Goal: Task Accomplishment & Management: Complete application form

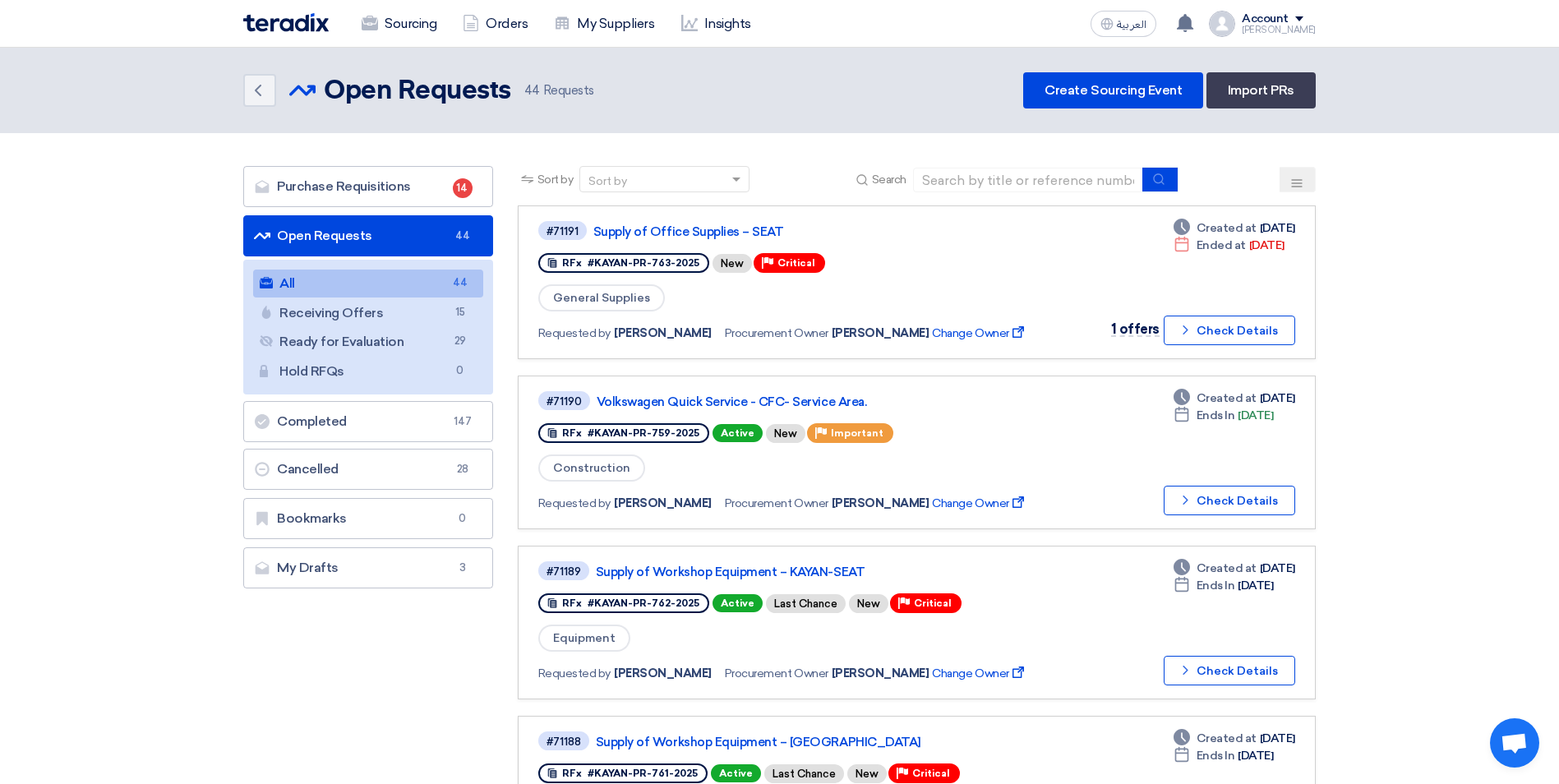
click at [1118, 91] on link "Create Sourcing Event" at bounding box center [1112, 90] width 180 height 36
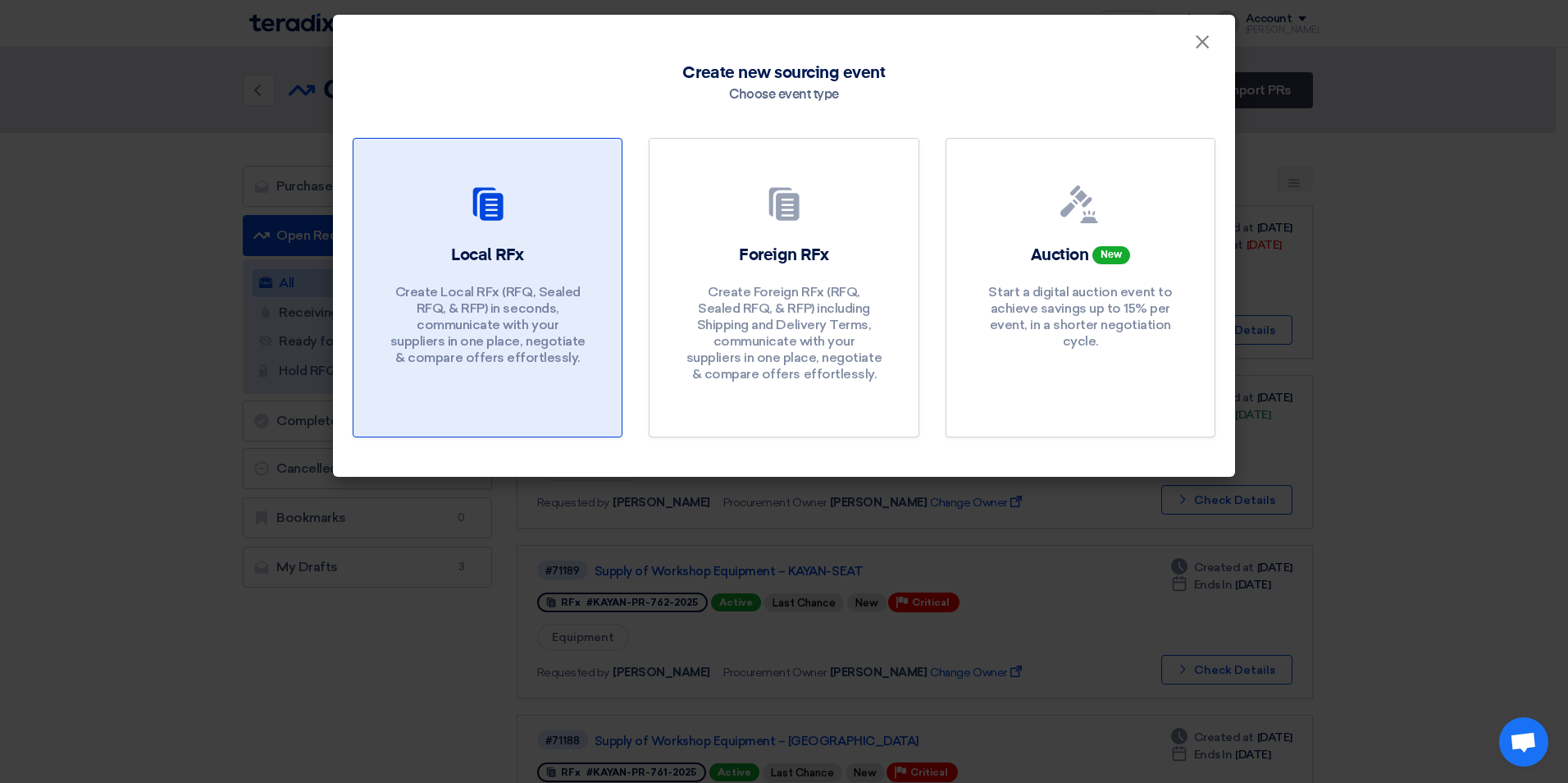
click at [519, 262] on h2 "Local RFx" at bounding box center [488, 254] width 73 height 23
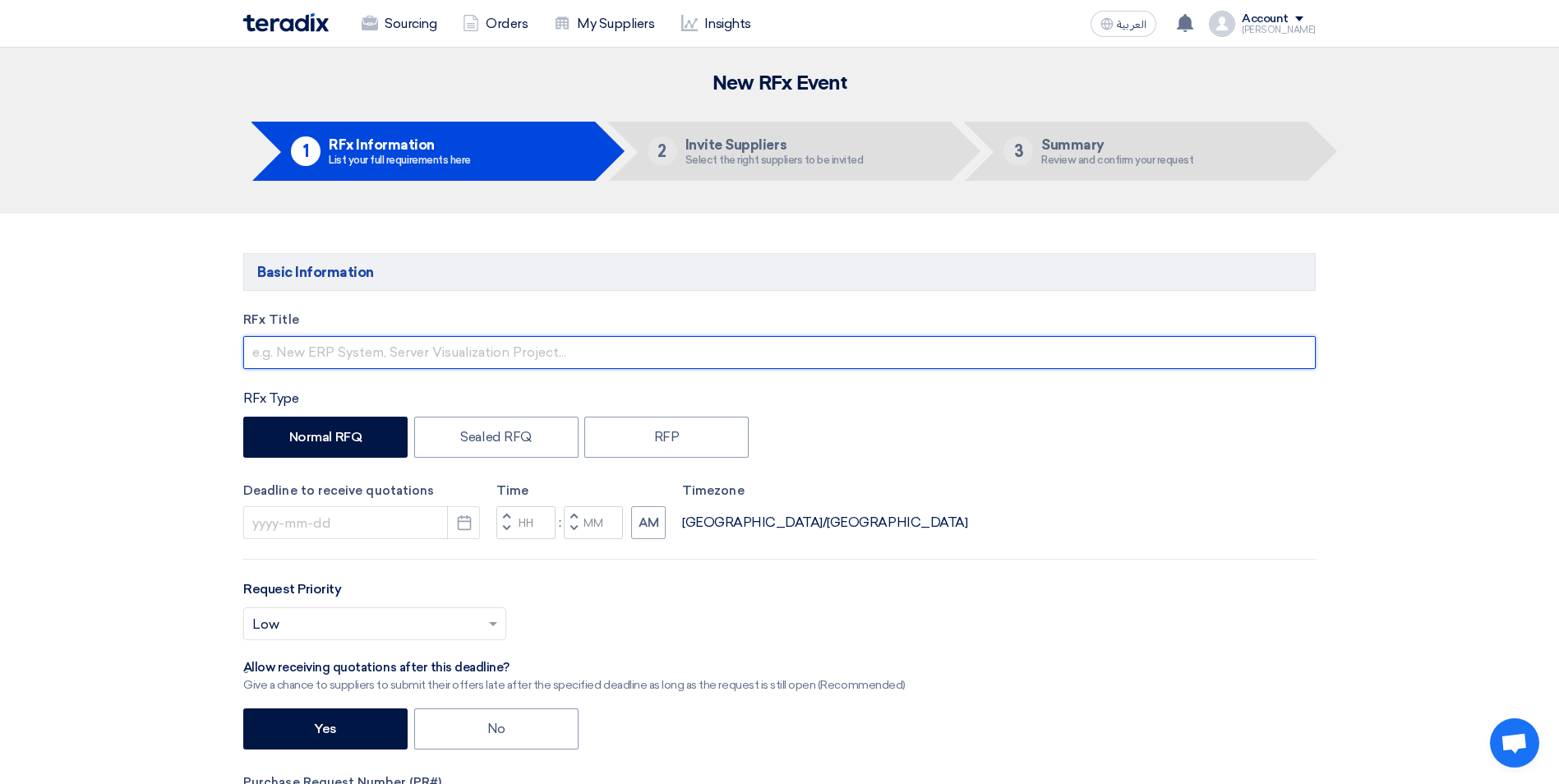
click at [424, 355] on input "text" at bounding box center [779, 352] width 1072 height 33
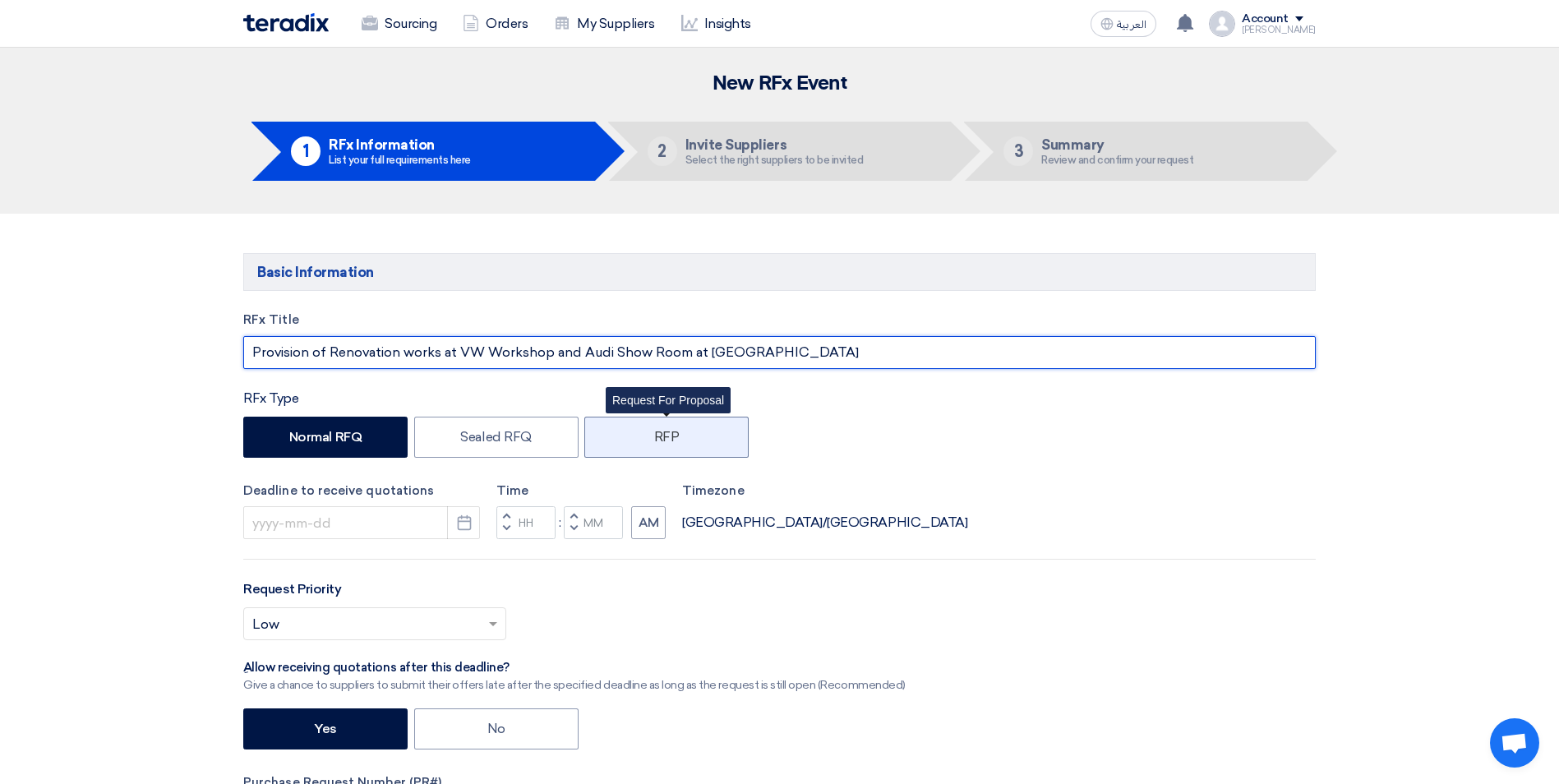
type input "Provision of Renovation works at VW Workshop and Audi Show Room at [GEOGRAPHIC_…"
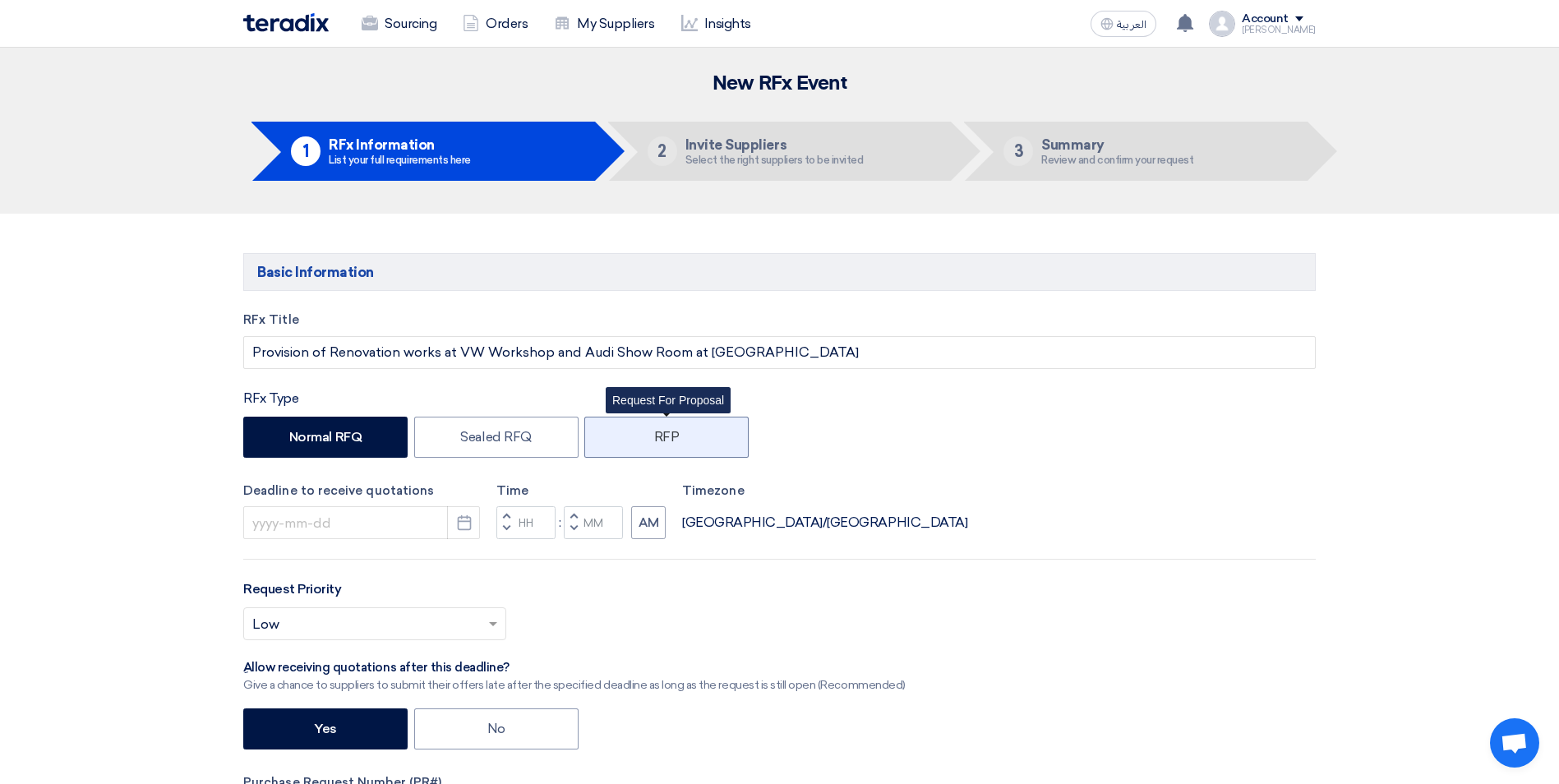
click at [661, 432] on label "RFP" at bounding box center [666, 437] width 165 height 41
click at [661, 432] on input "RFP" at bounding box center [659, 435] width 11 height 11
radio input "true"
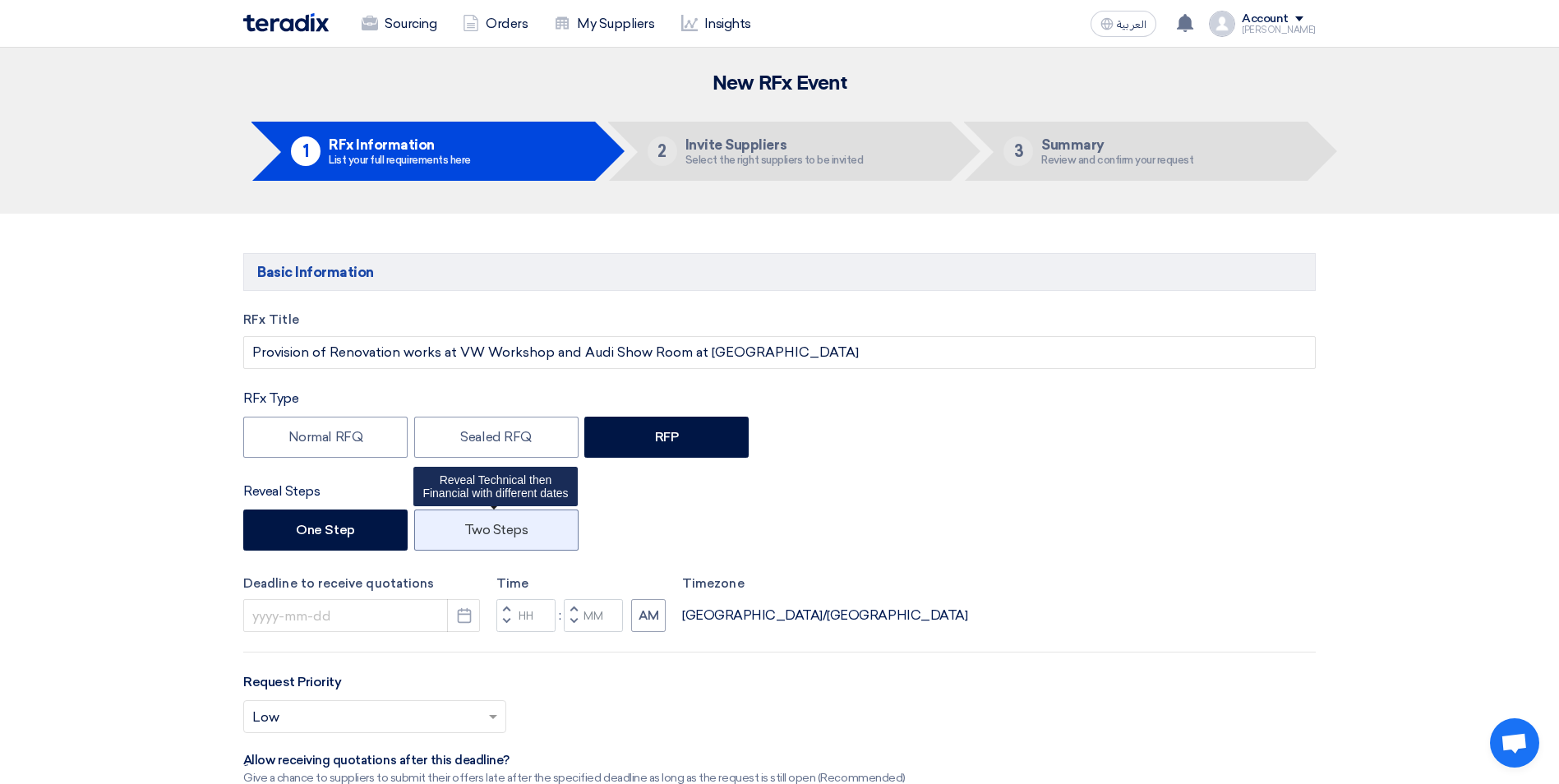
click at [519, 541] on label "Two Steps" at bounding box center [496, 530] width 165 height 41
click at [475, 534] on input "Two Steps" at bounding box center [470, 528] width 11 height 11
radio input "true"
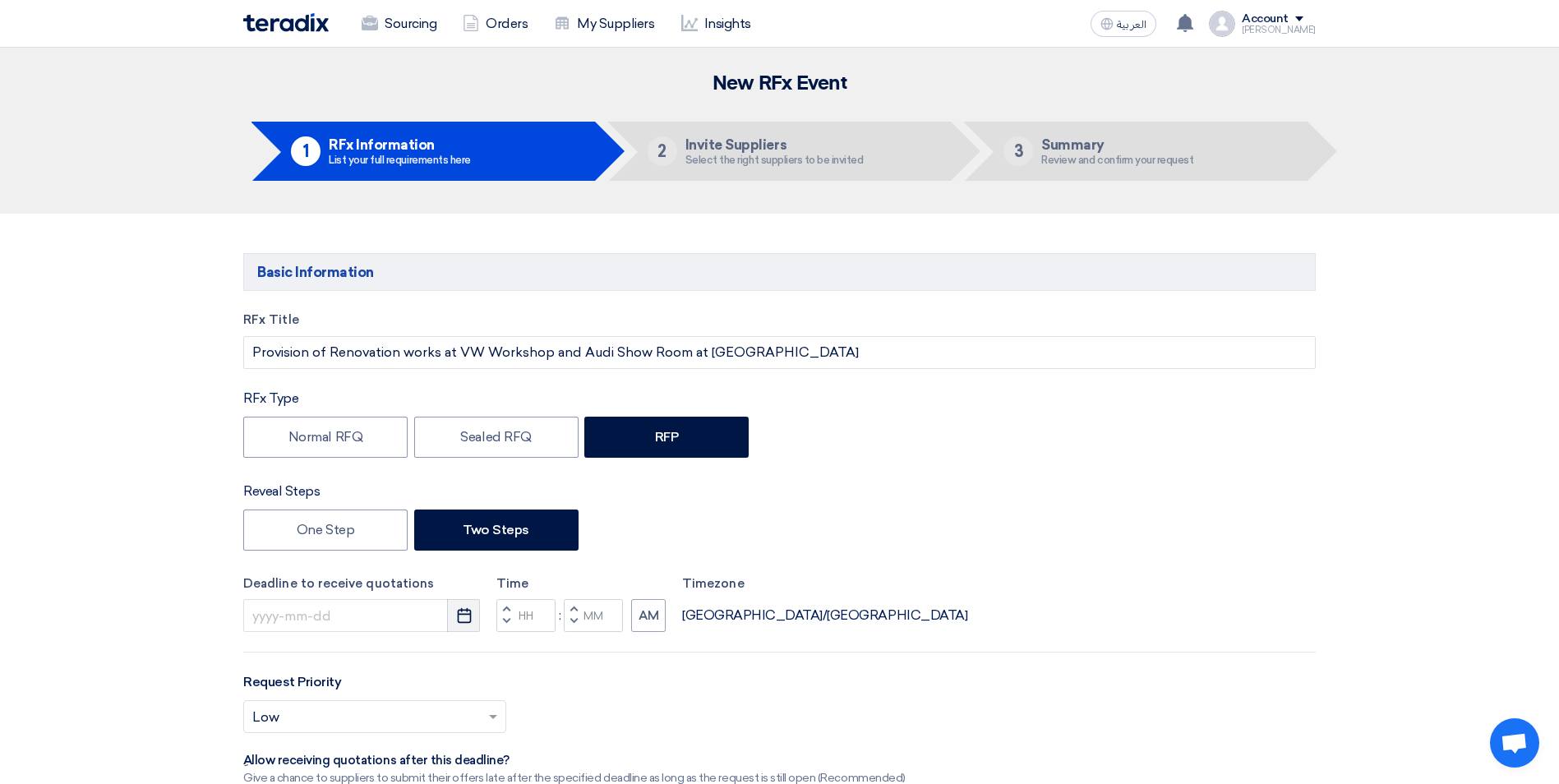
click at [468, 608] on icon "Pick a date" at bounding box center [464, 614] width 16 height 16
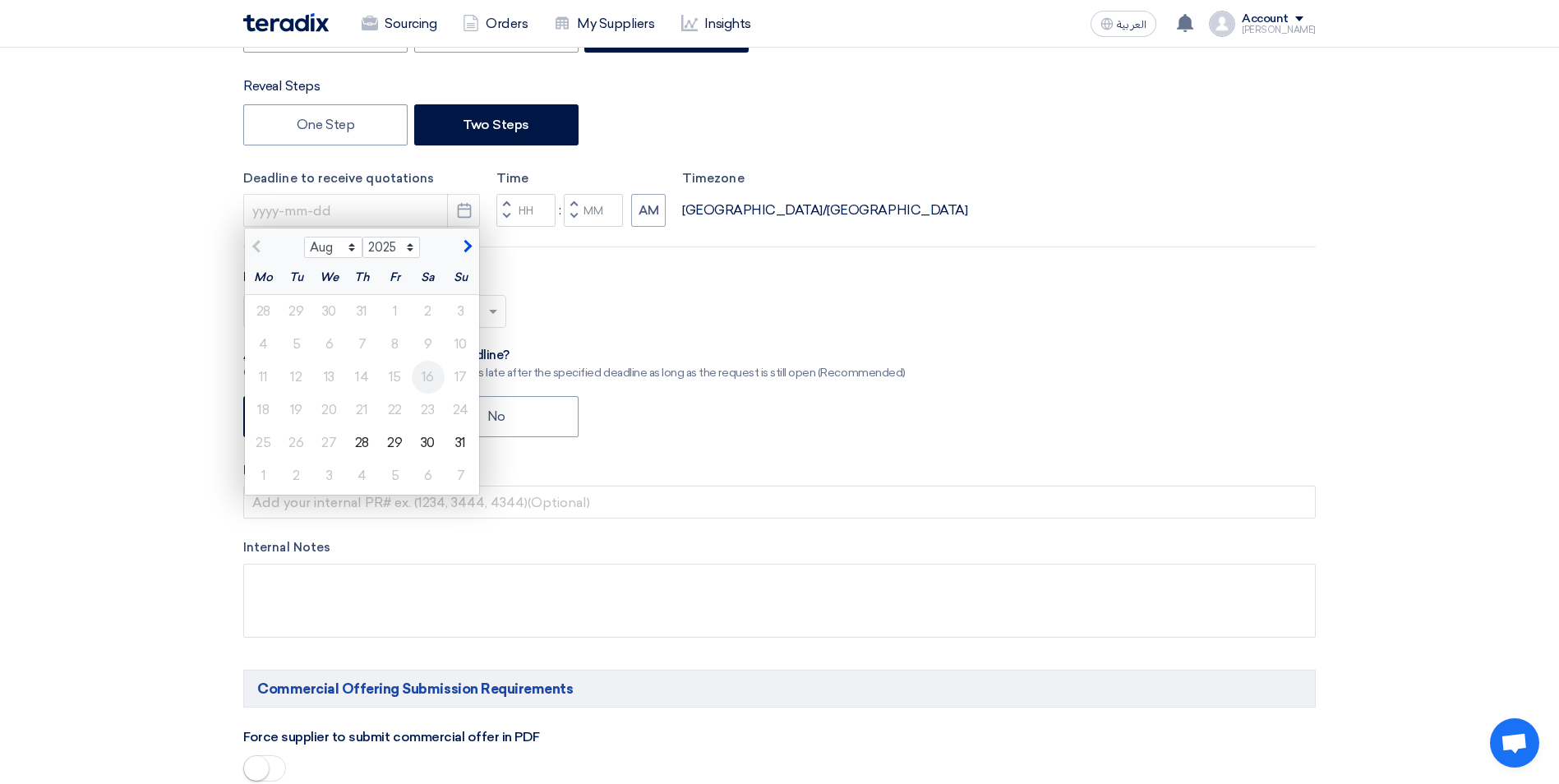
scroll to position [411, 0]
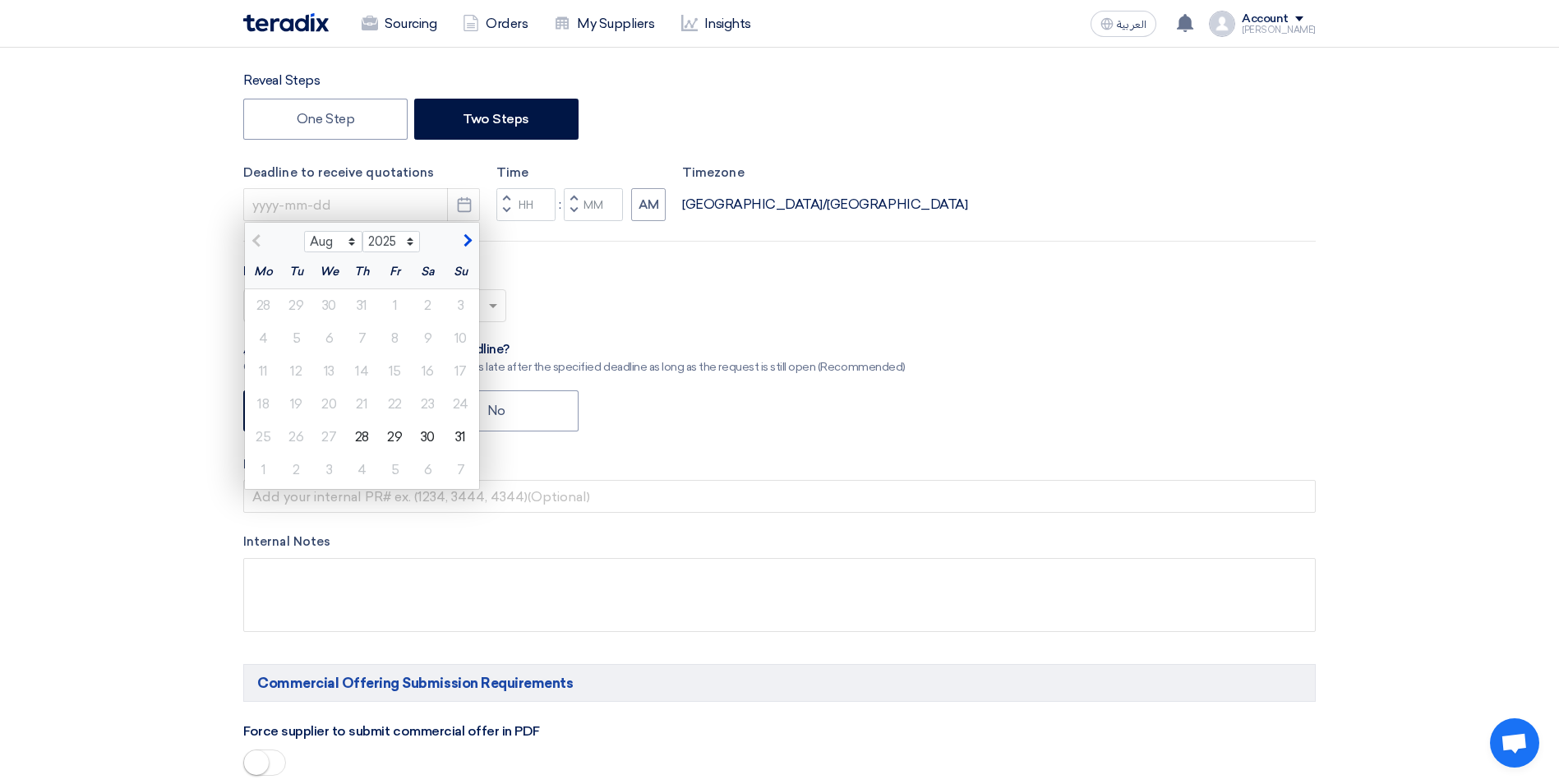
click at [1084, 285] on div "Request Priority Select priority... × Low ×" at bounding box center [779, 298] width 1072 height 74
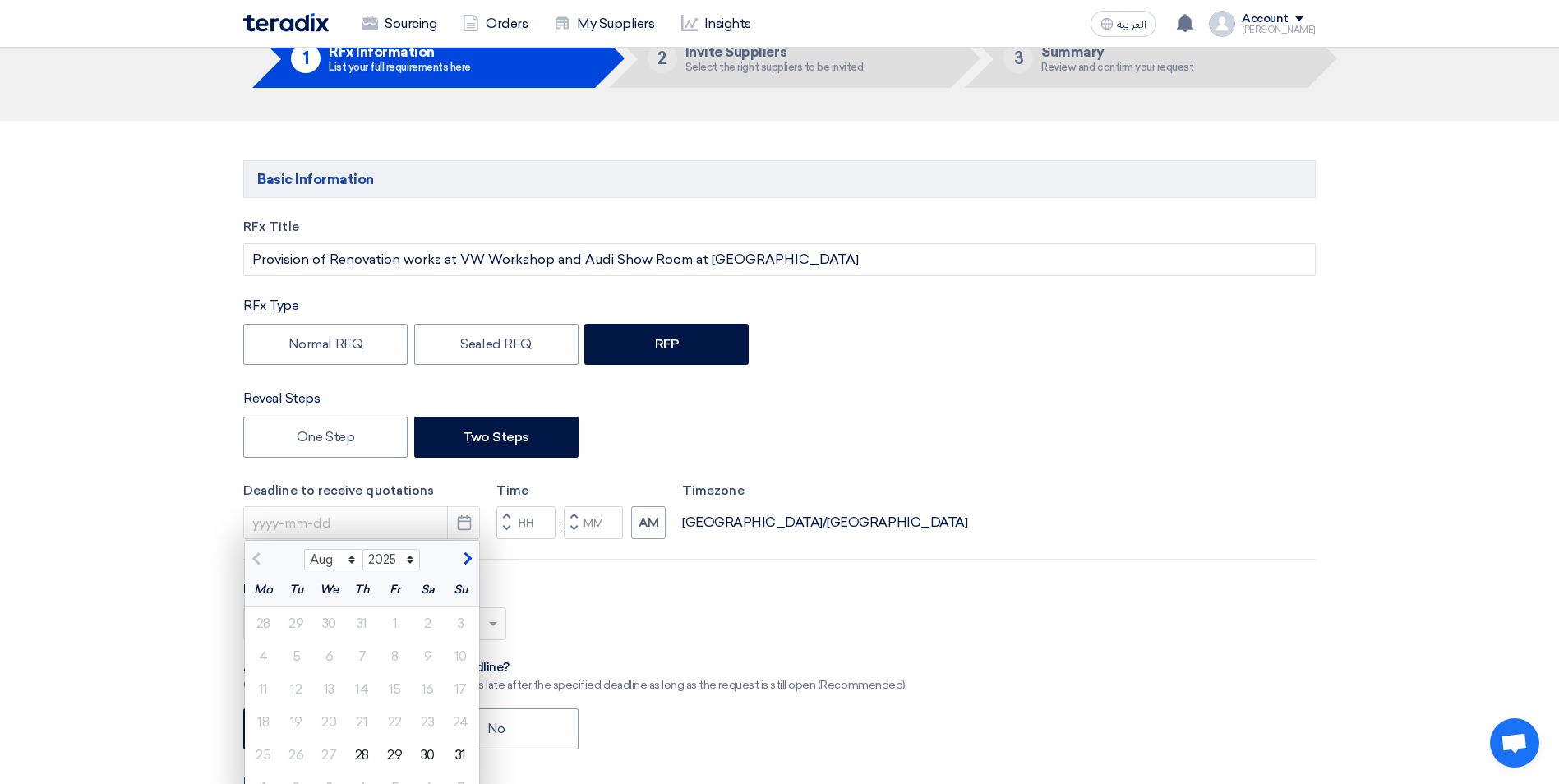
scroll to position [82, 0]
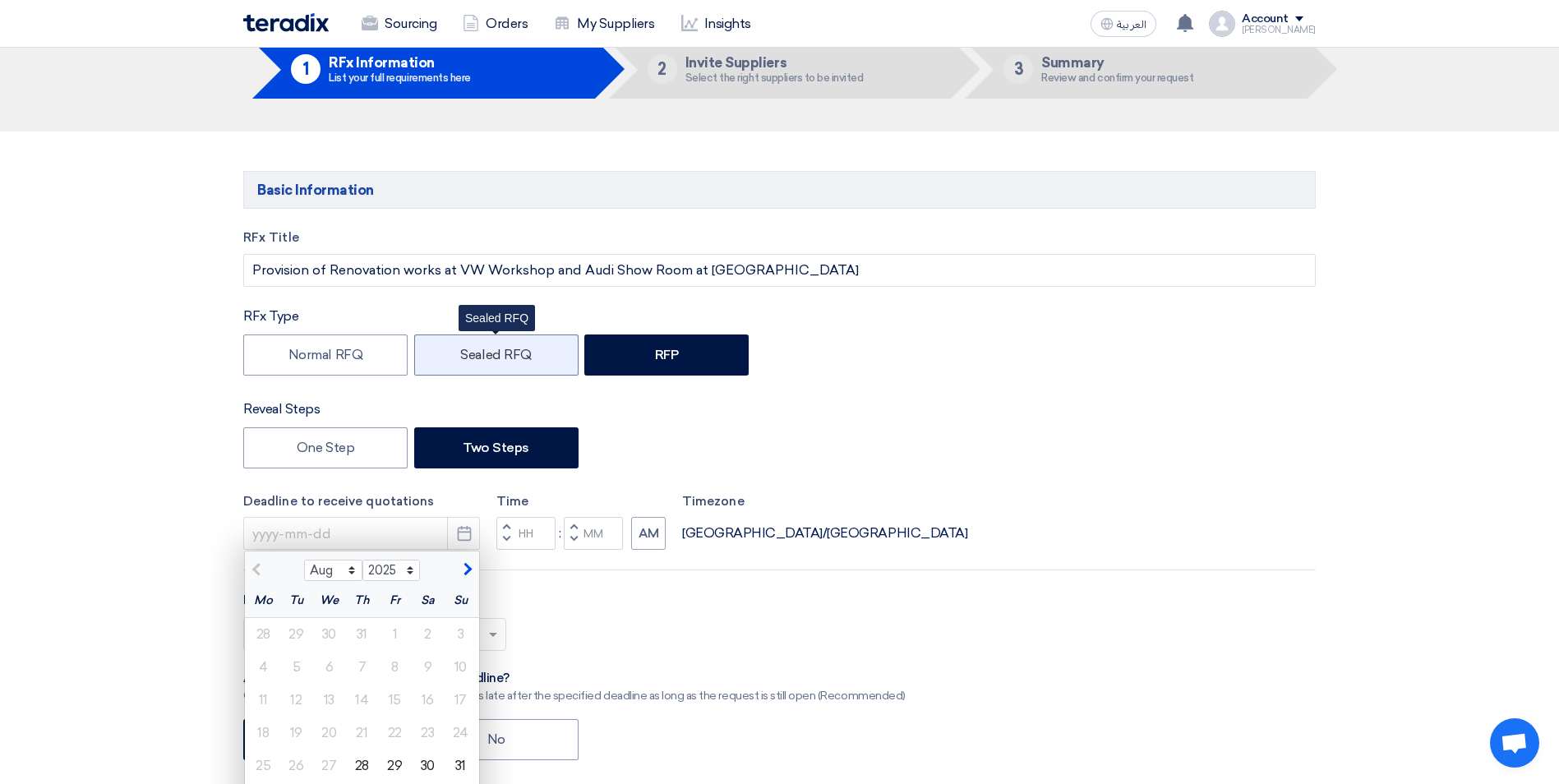
click at [486, 337] on label "Sealed RFQ" at bounding box center [496, 355] width 165 height 41
click at [471, 349] on input "Sealed RFQ" at bounding box center [465, 354] width 11 height 11
radio input "true"
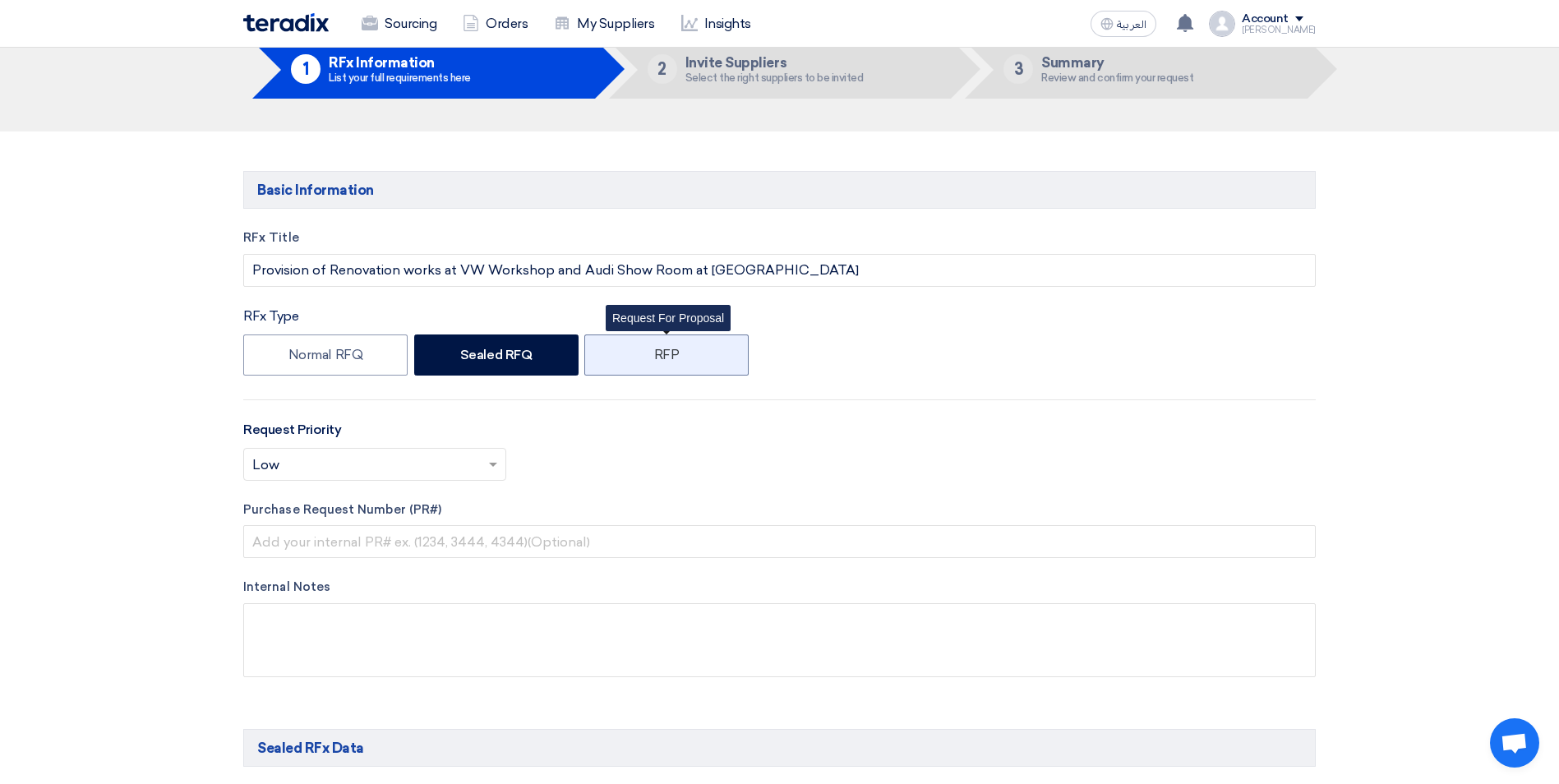
click at [655, 366] on label "RFP" at bounding box center [666, 355] width 165 height 41
click at [655, 359] on input "RFP" at bounding box center [659, 354] width 11 height 11
radio input "true"
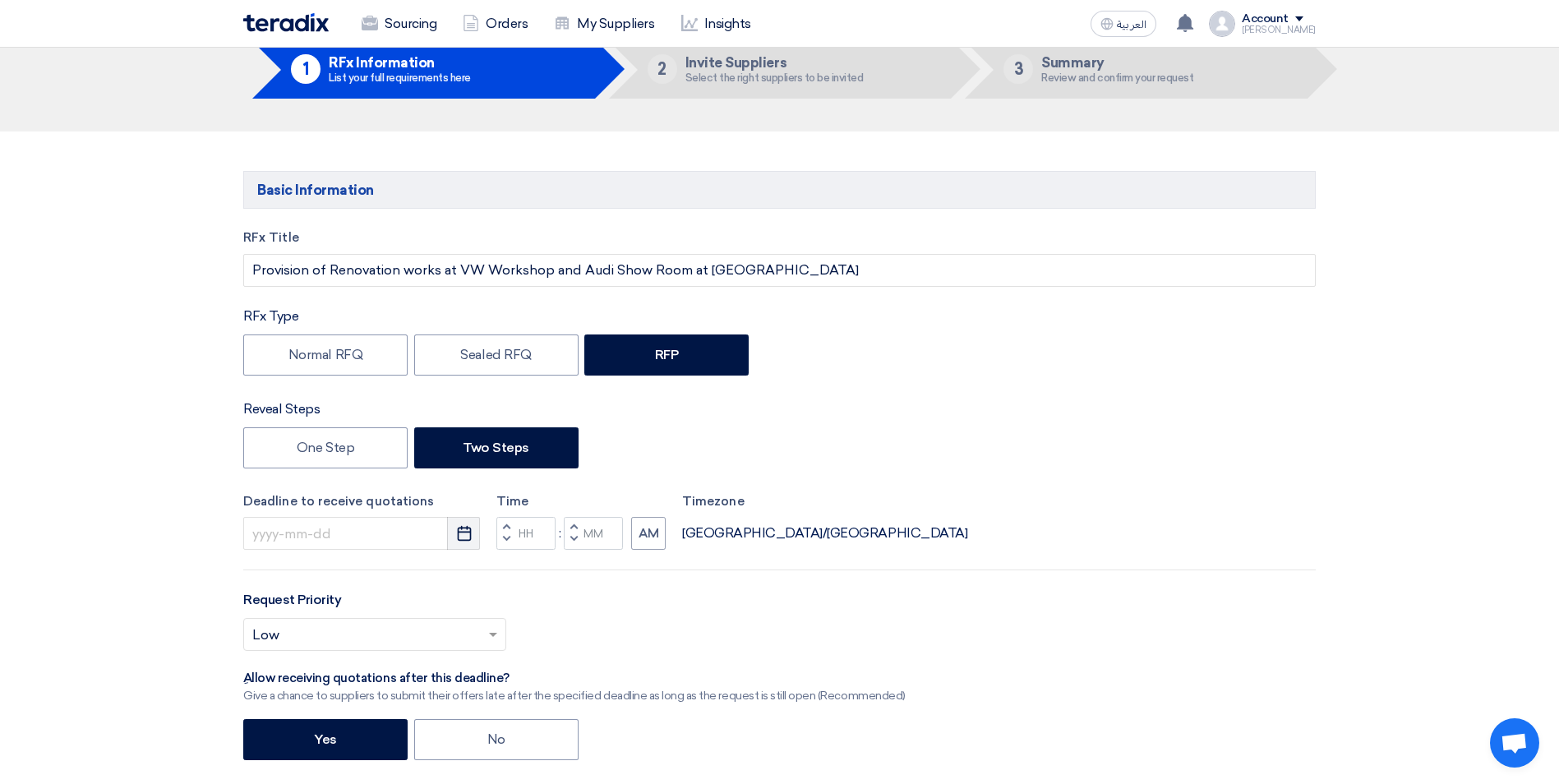
click at [471, 534] on icon "Pick a date" at bounding box center [464, 533] width 16 height 16
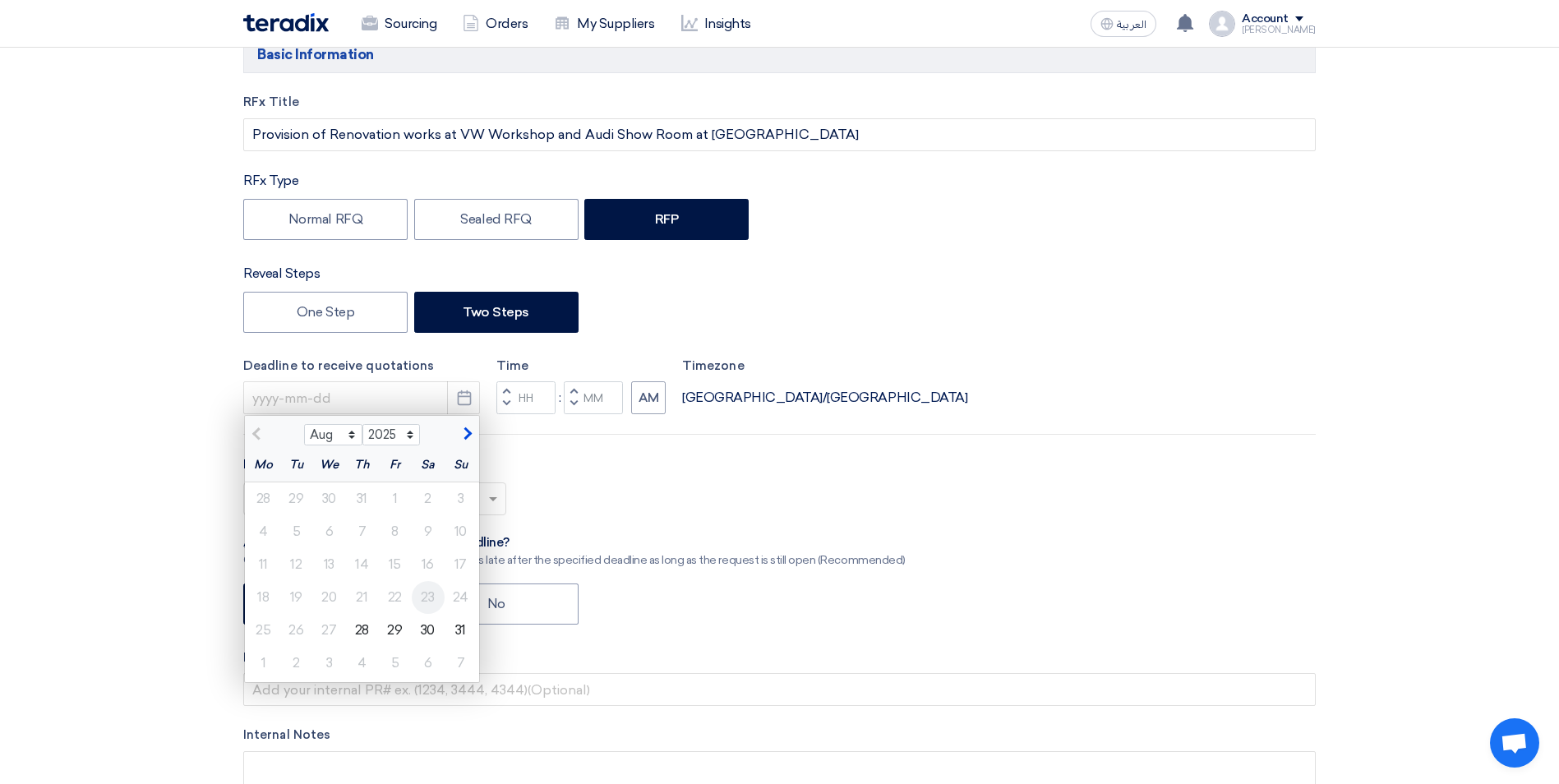
scroll to position [246, 0]
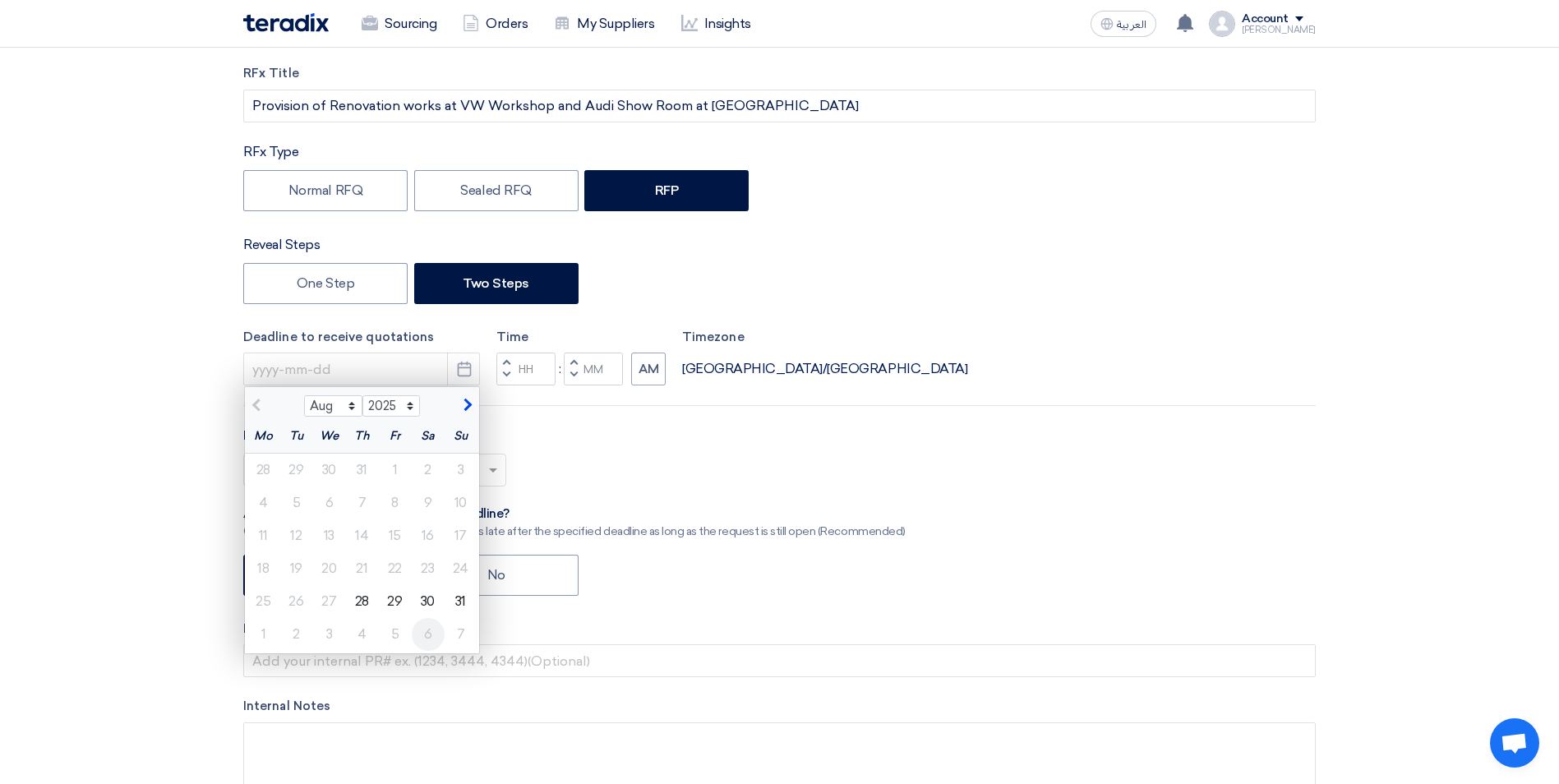
click at [428, 636] on div "6" at bounding box center [428, 634] width 33 height 33
type input "9/6/2025"
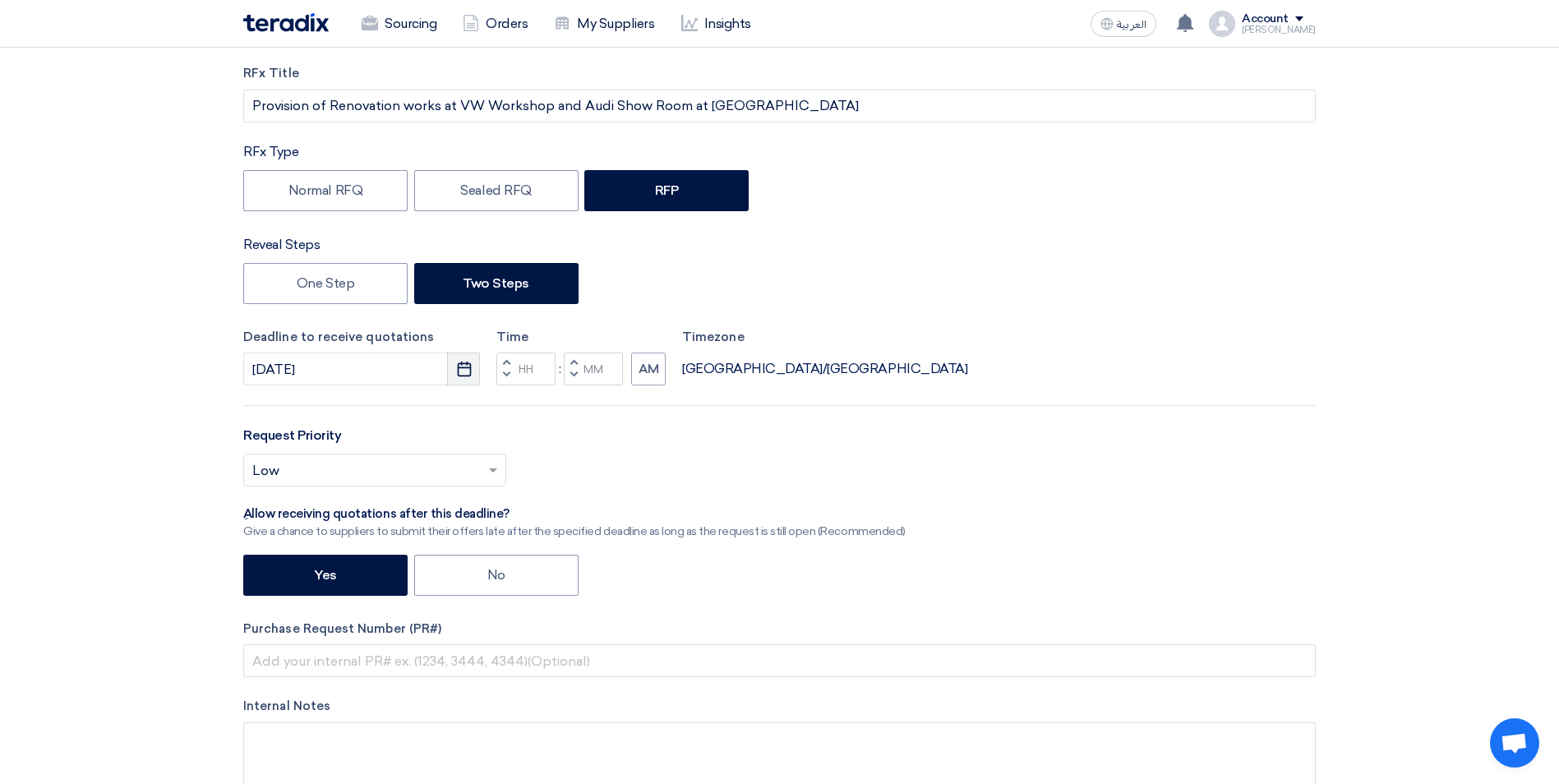
click at [465, 358] on button "Pick a date" at bounding box center [463, 369] width 33 height 33
select select "9"
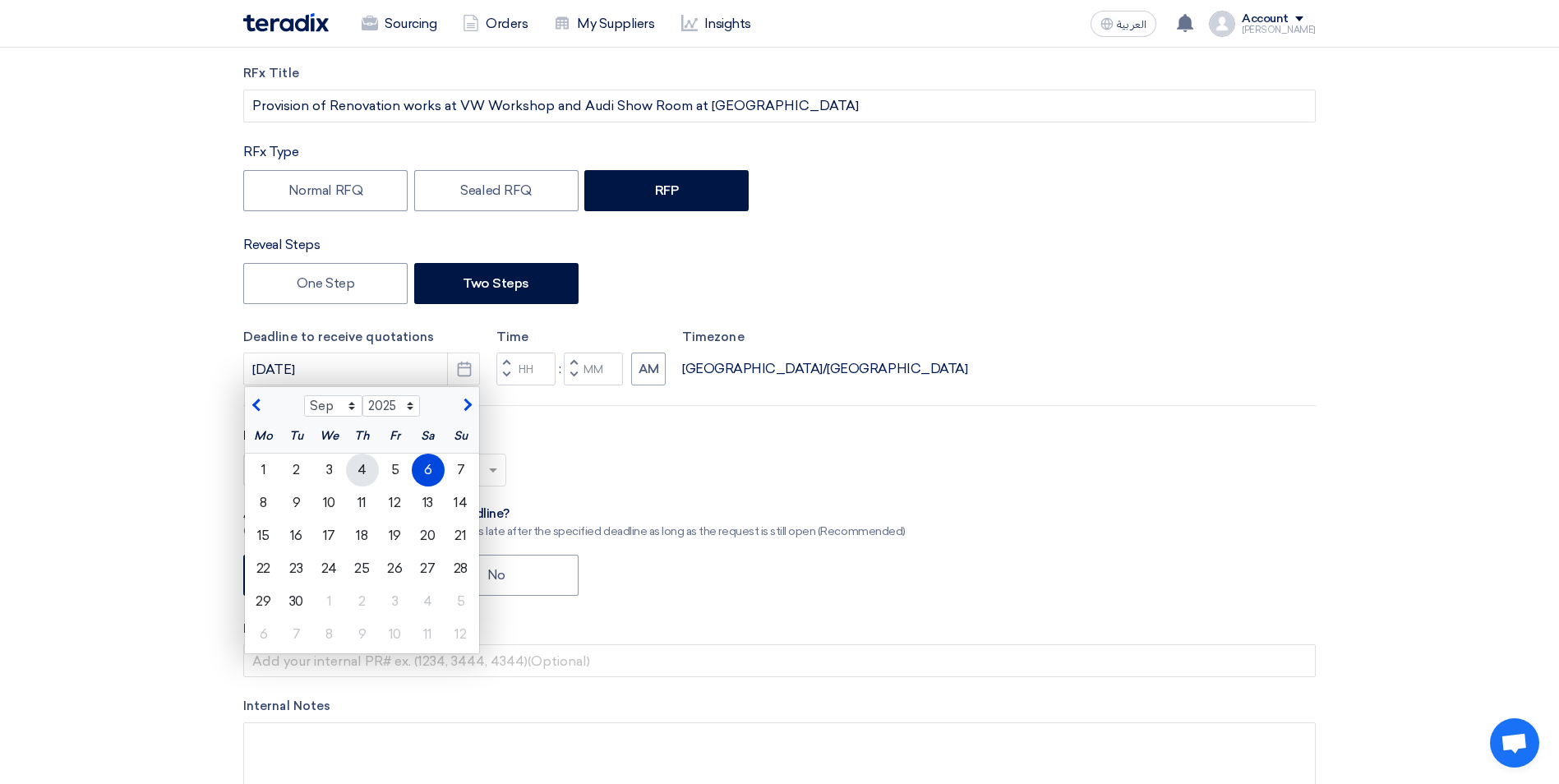
click at [366, 471] on div "4" at bounding box center [362, 470] width 33 height 33
type input "9/4/2025"
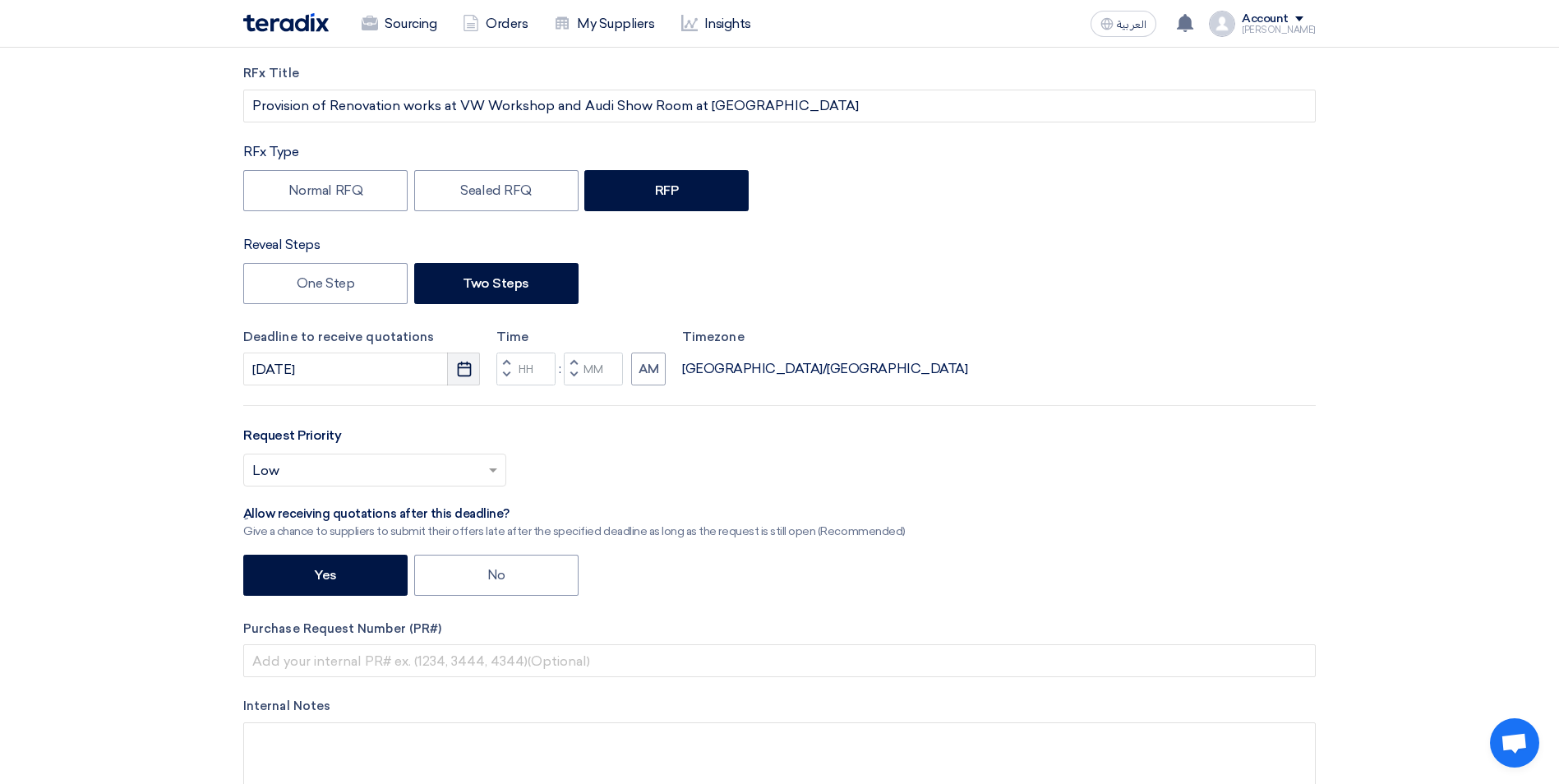
click at [451, 361] on button "Pick a date" at bounding box center [463, 369] width 33 height 33
select select "9"
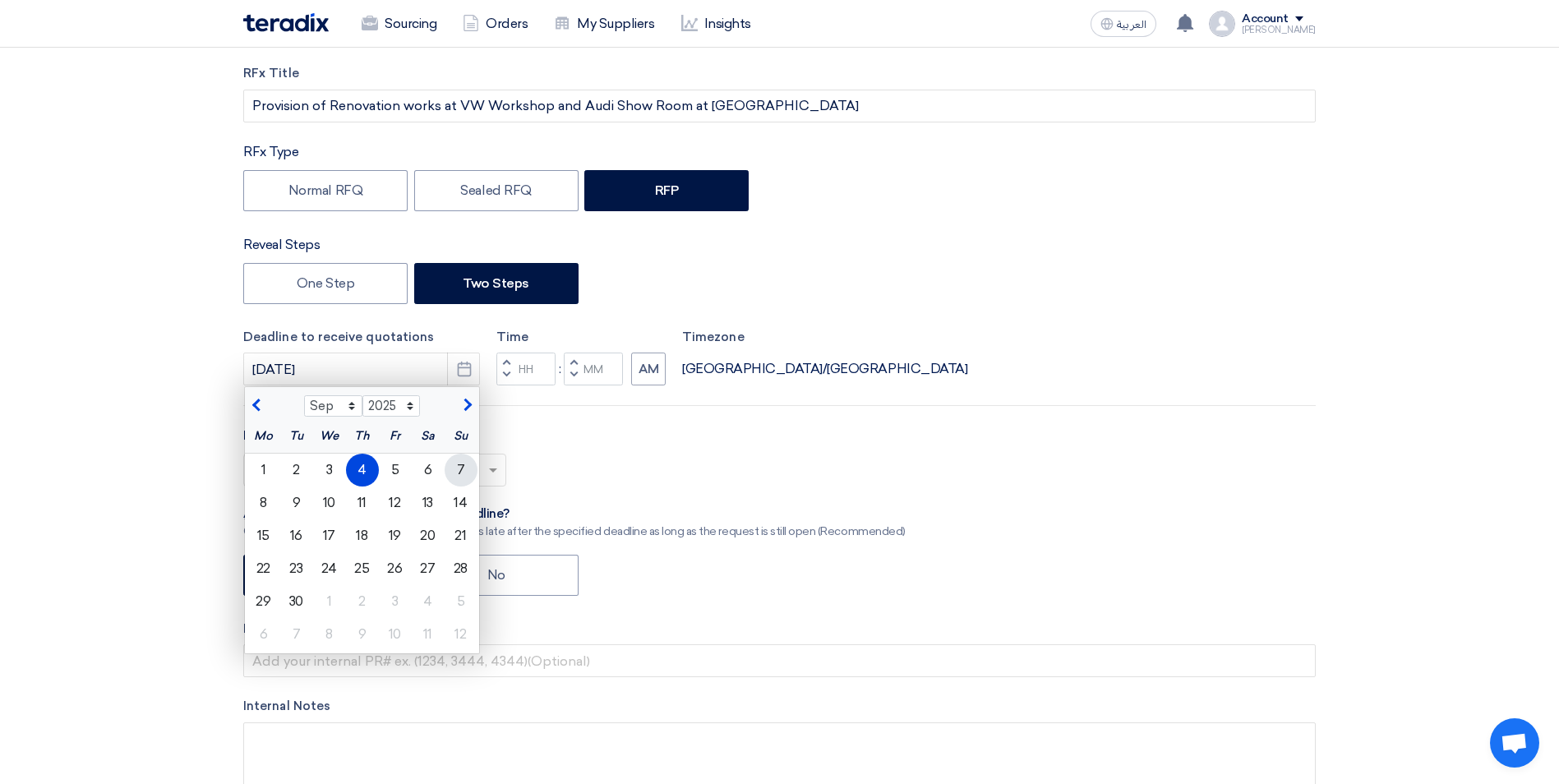
click at [457, 473] on div "7" at bounding box center [461, 470] width 33 height 33
type input "[DATE]"
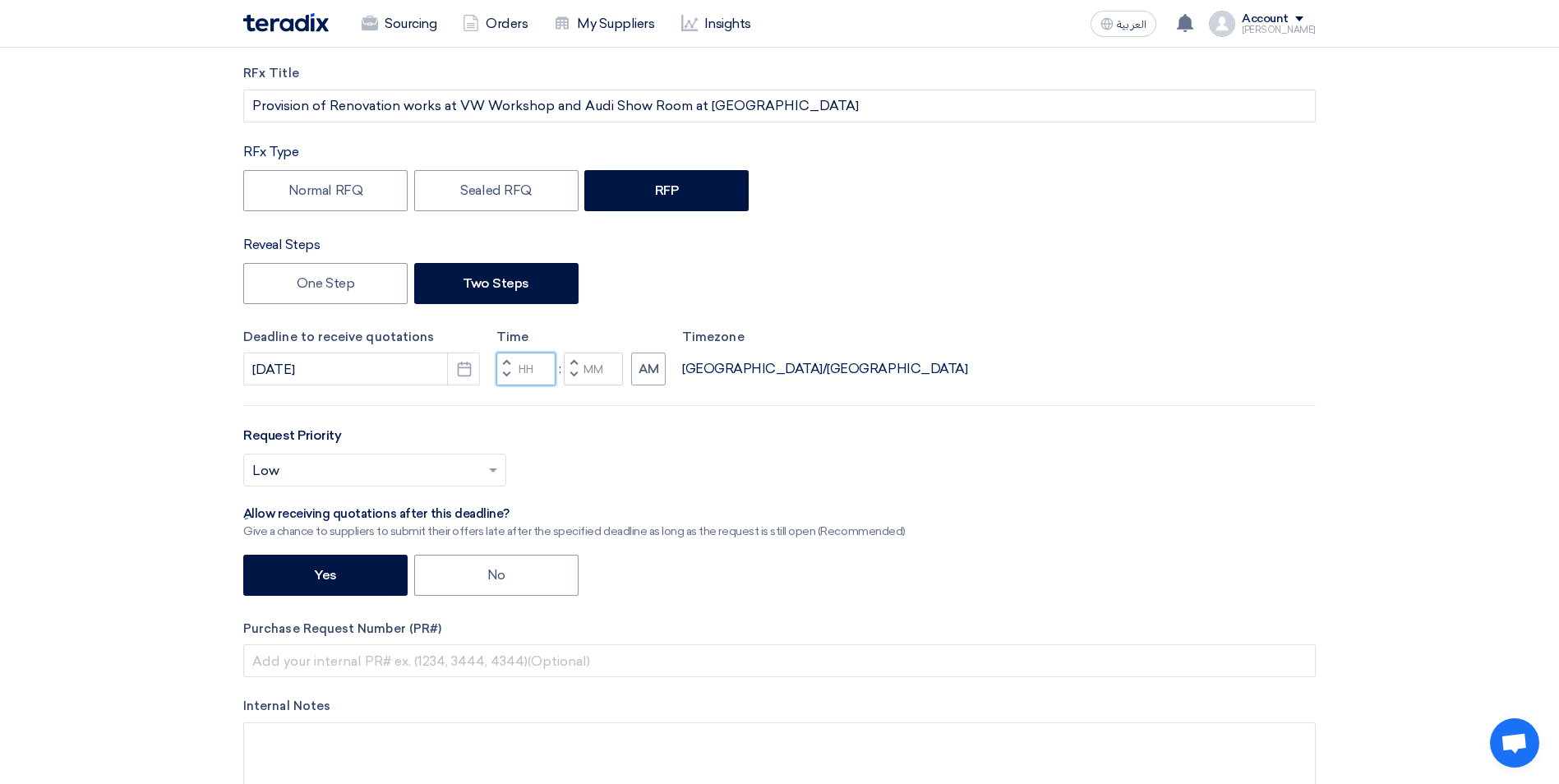
click at [529, 366] on input "Hours" at bounding box center [525, 369] width 59 height 33
type input "05"
click at [593, 372] on input "Minutes" at bounding box center [592, 369] width 59 height 33
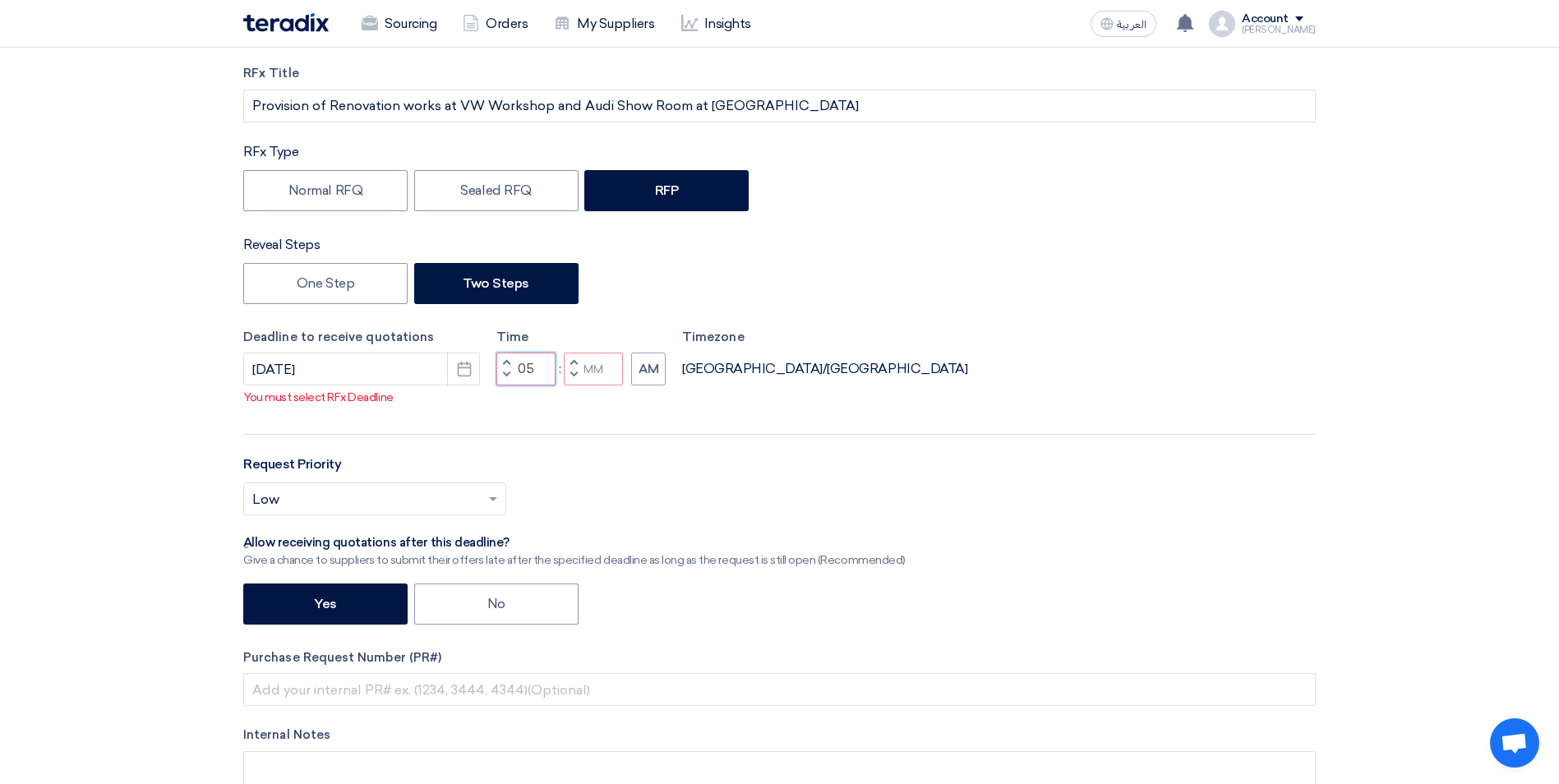
drag, startPoint x: 537, startPoint y: 368, endPoint x: 499, endPoint y: 366, distance: 38.1
click at [499, 366] on div "Increment hours 05 Decrement hours" at bounding box center [525, 369] width 59 height 33
click at [592, 368] on input "Minutes" at bounding box center [592, 369] width 59 height 33
type input "00"
click at [642, 370] on button "AM" at bounding box center [648, 369] width 34 height 33
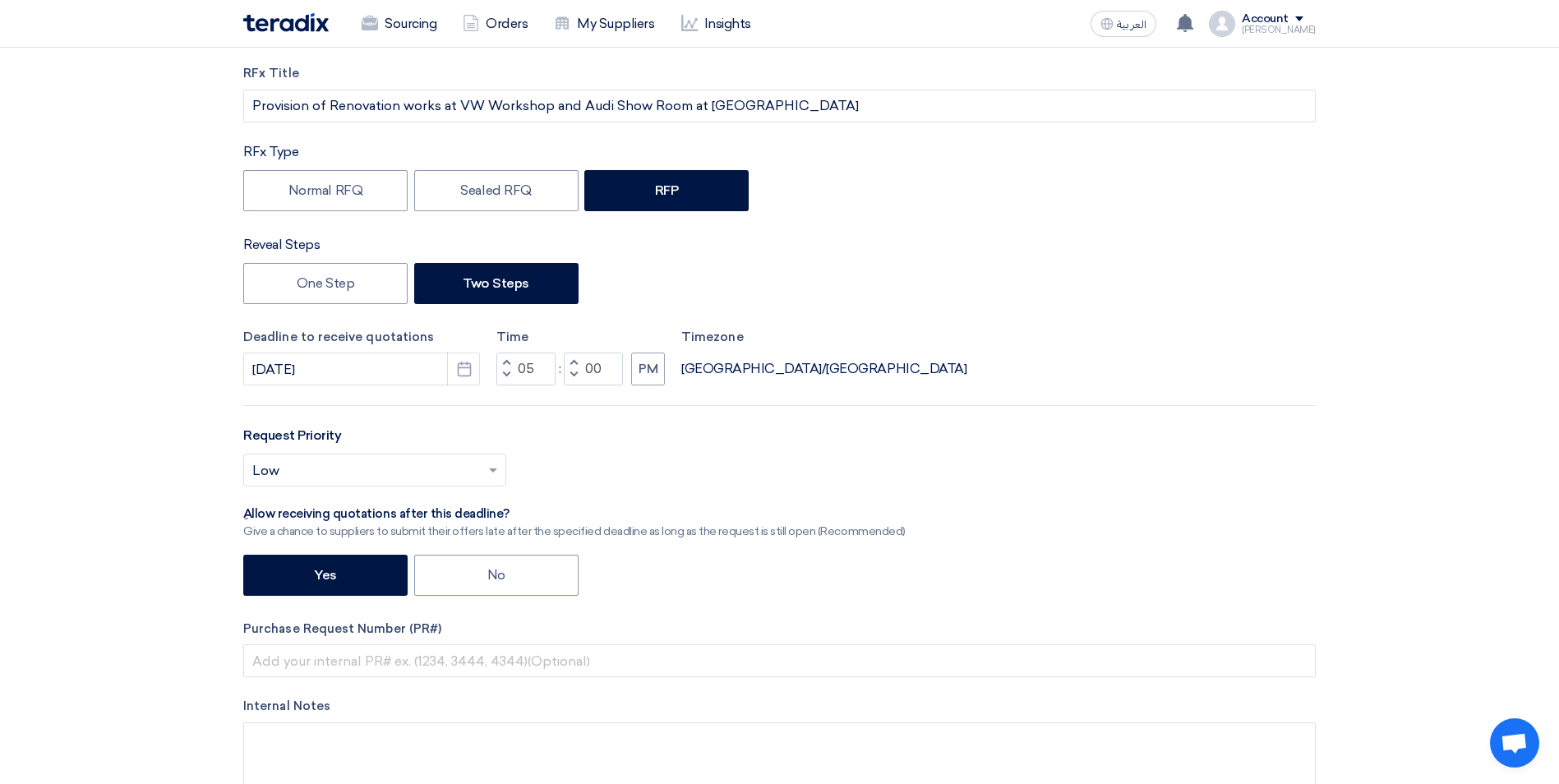
click at [914, 334] on div "Deadline to receive quotations 9/7/2025 Pick a date Time Increment hours 05 Dec…" at bounding box center [779, 357] width 1072 height 58
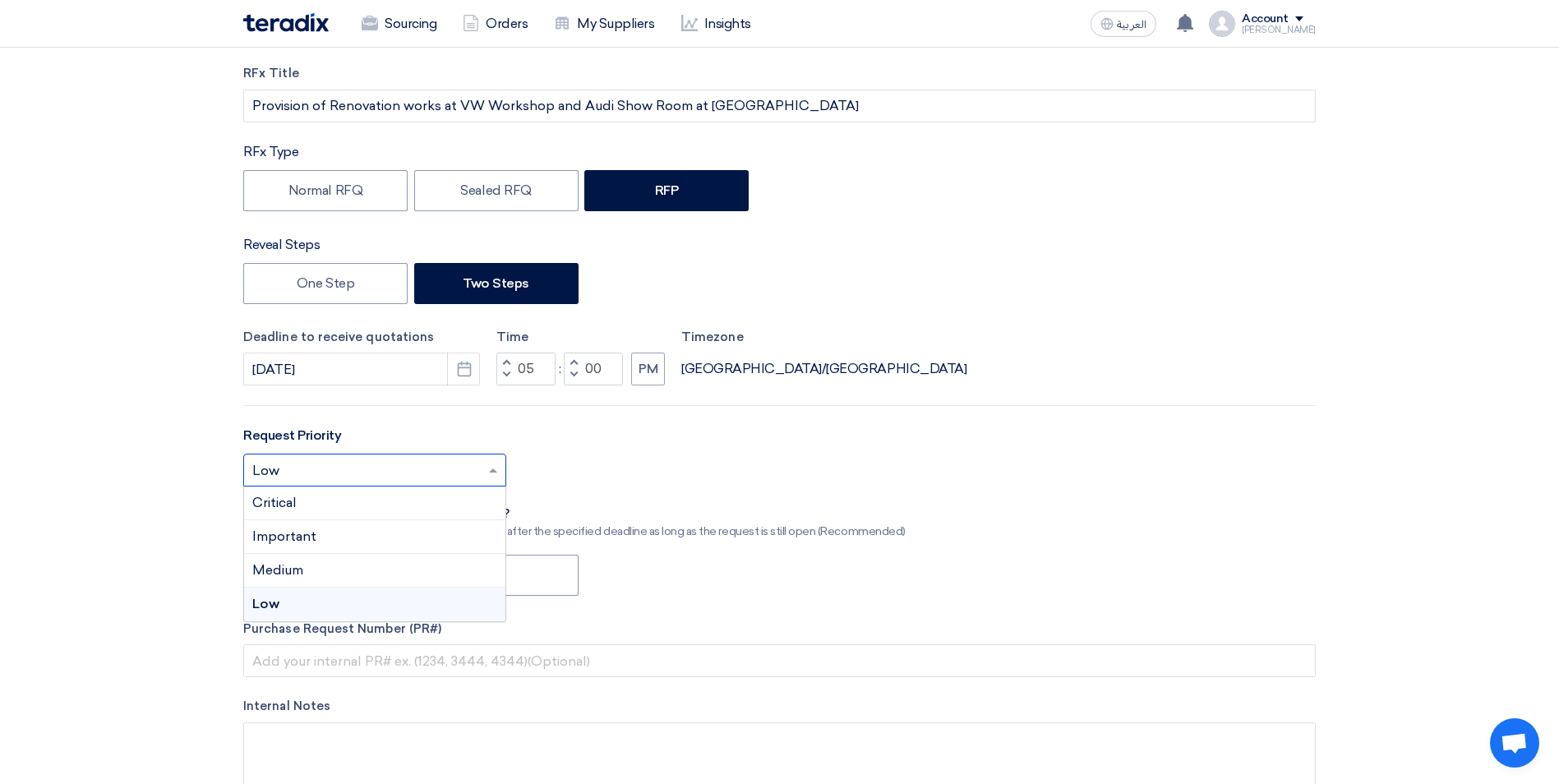
click at [499, 468] on span at bounding box center [495, 470] width 20 height 20
click at [286, 504] on span "Critical" at bounding box center [274, 502] width 44 height 15
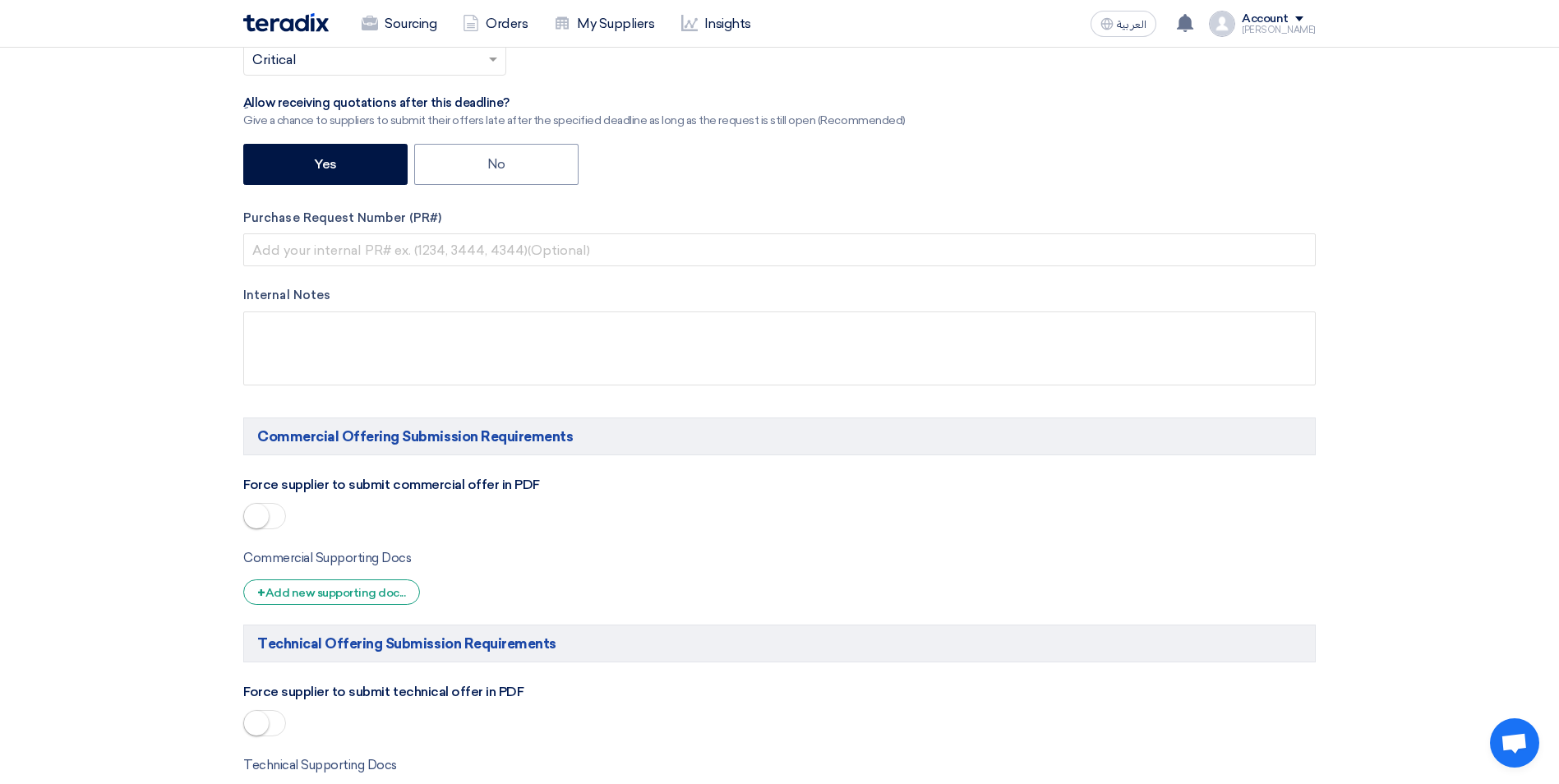
scroll to position [740, 0]
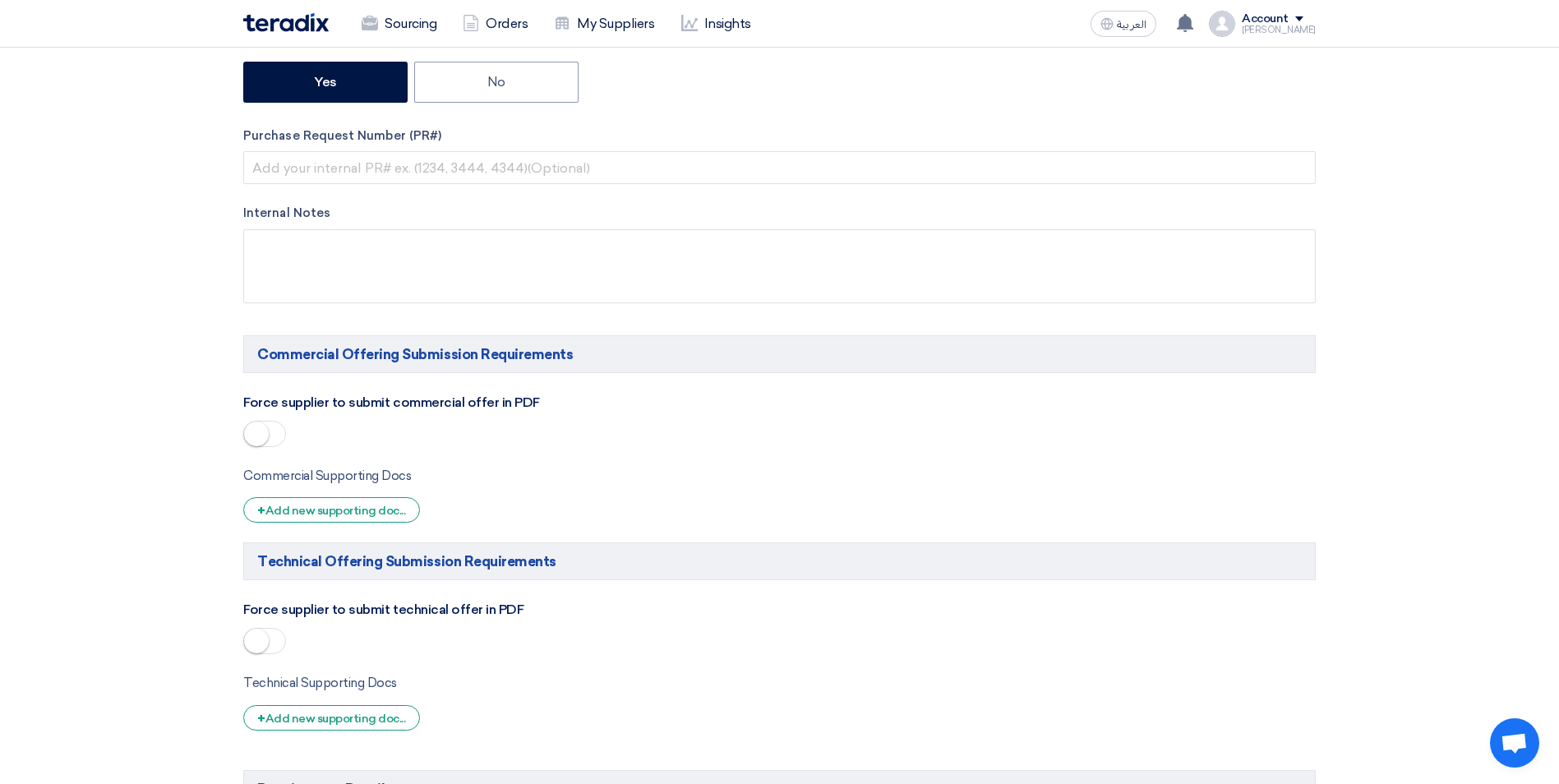
click at [266, 435] on small at bounding box center [256, 434] width 25 height 25
click at [263, 639] on small at bounding box center [256, 640] width 25 height 25
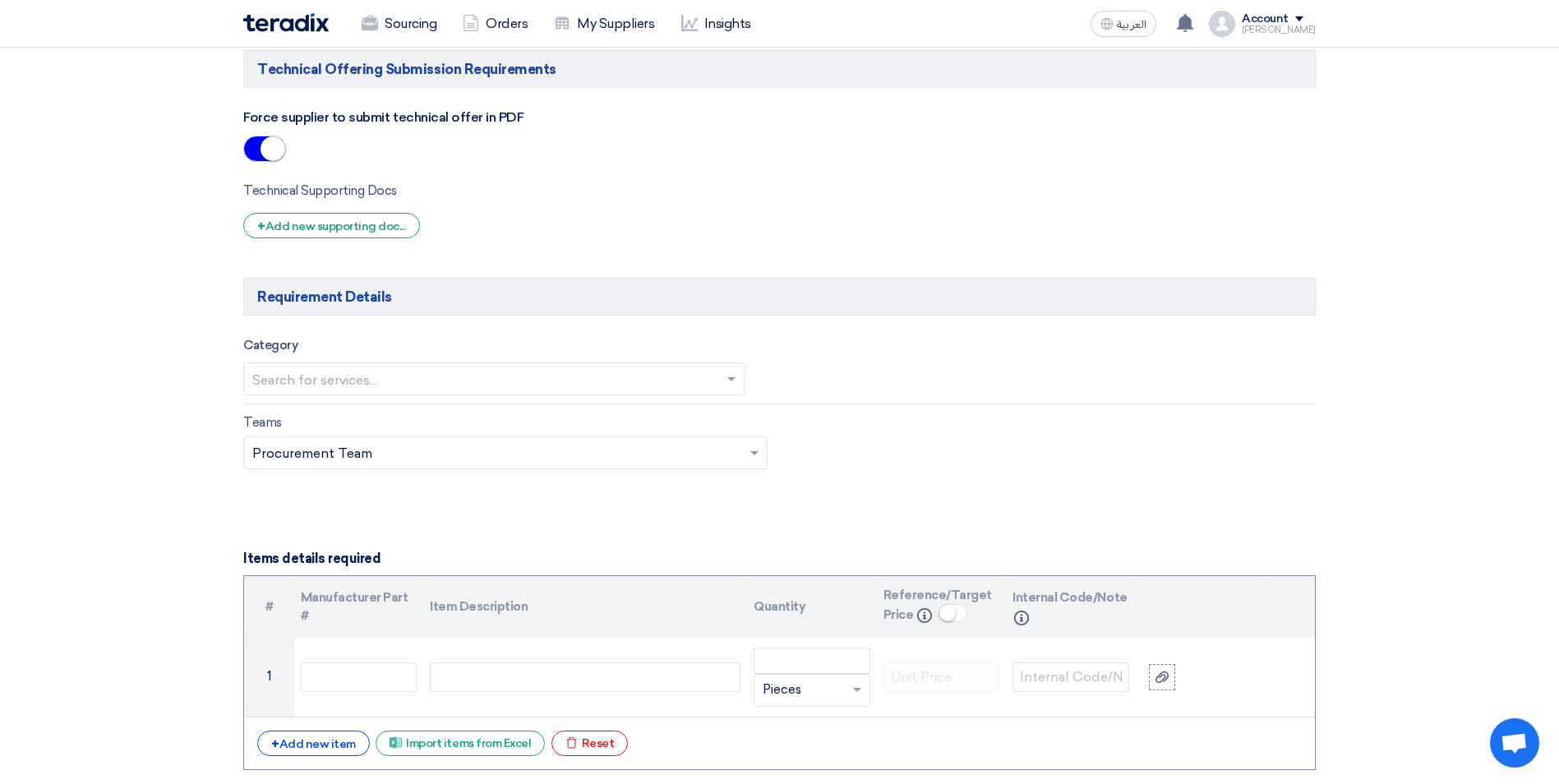
scroll to position [1232, 0]
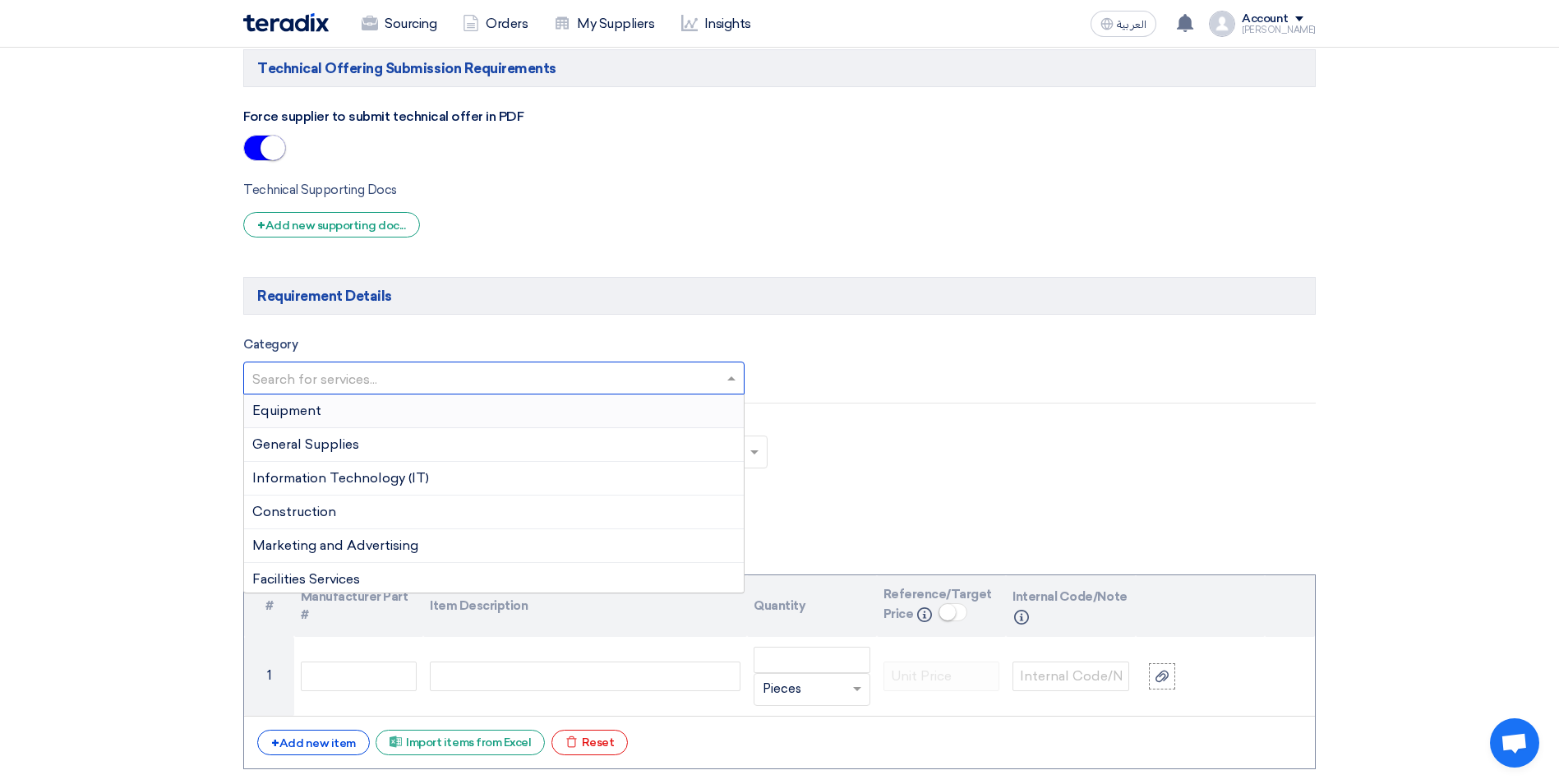
click at [723, 379] on span at bounding box center [733, 378] width 20 height 20
click at [331, 516] on span "Construction" at bounding box center [294, 511] width 84 height 15
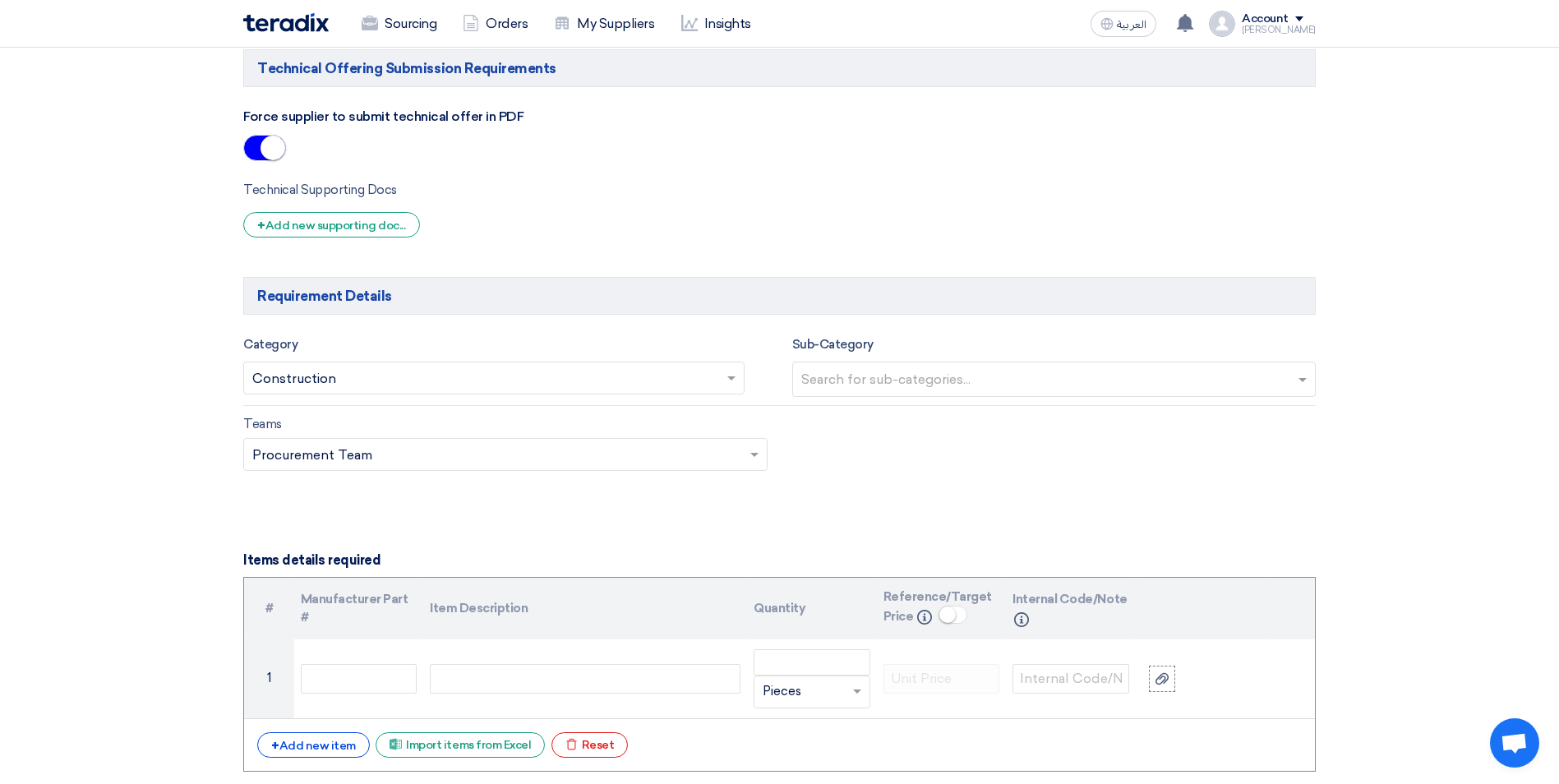
click at [948, 379] on input "text" at bounding box center [1056, 381] width 511 height 27
click at [884, 408] on div "Civil Works" at bounding box center [1054, 414] width 523 height 34
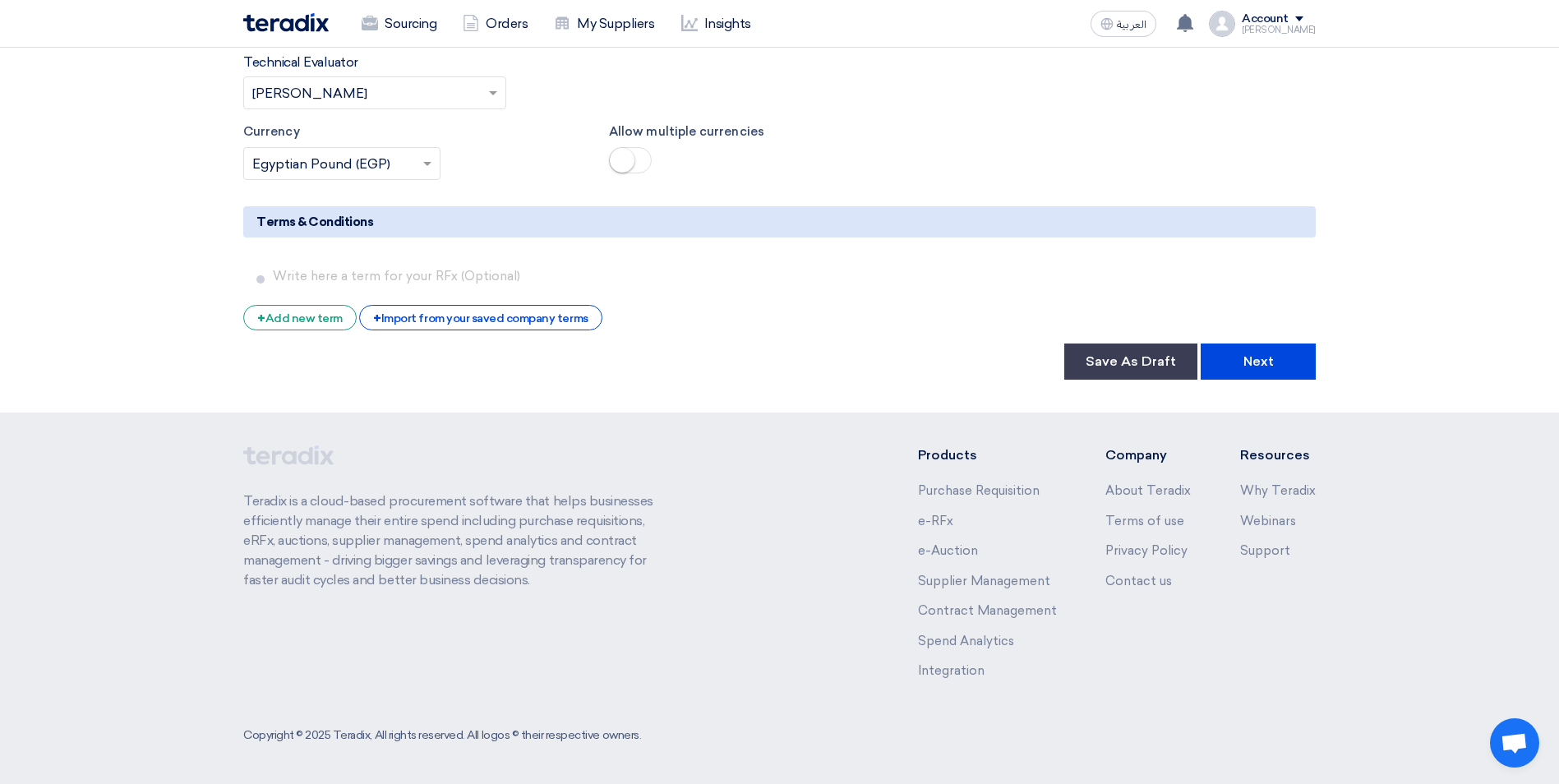
scroll to position [2652, 0]
click at [1129, 366] on button "Save As Draft" at bounding box center [1130, 360] width 133 height 36
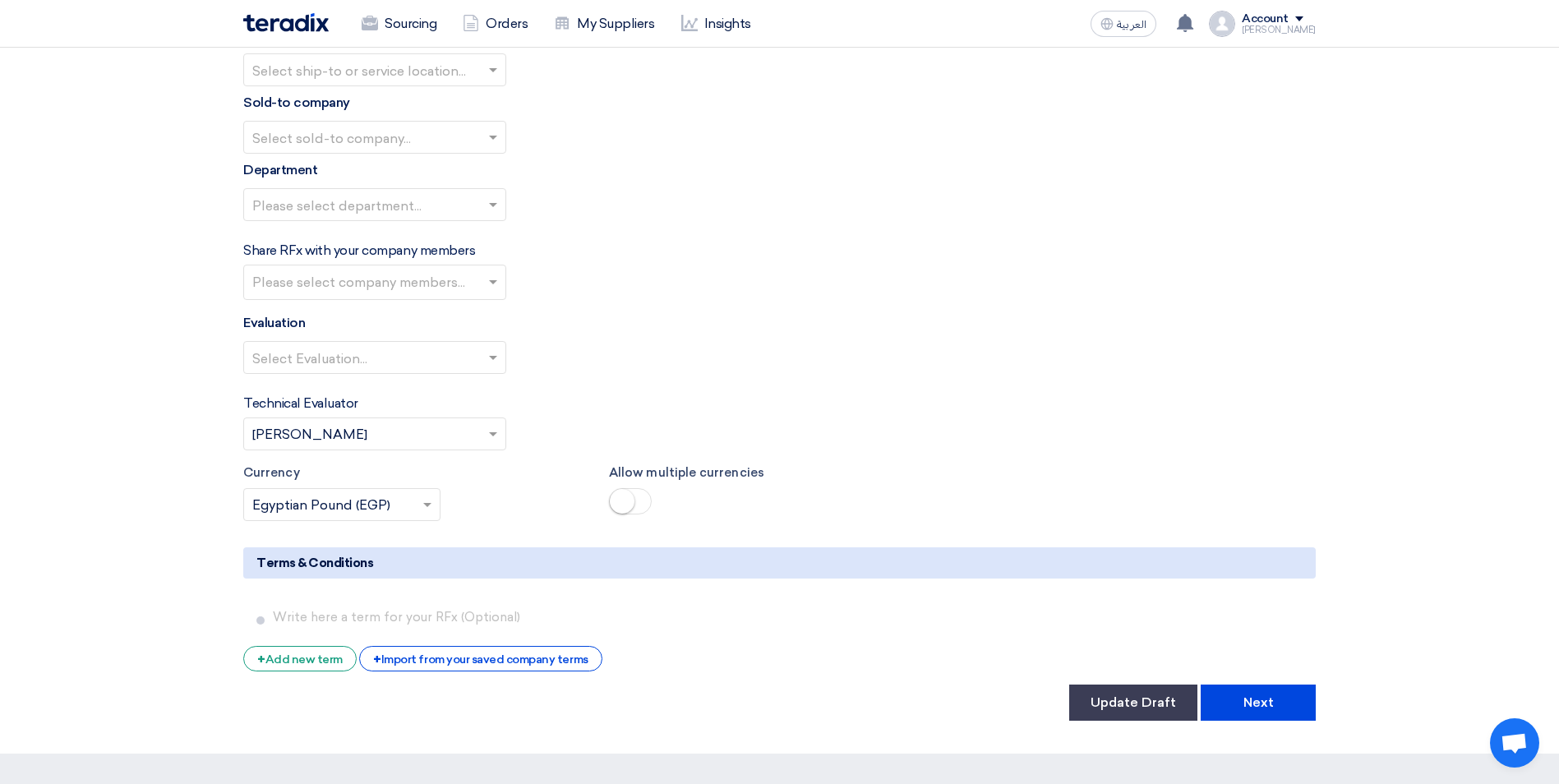
scroll to position [2569, 0]
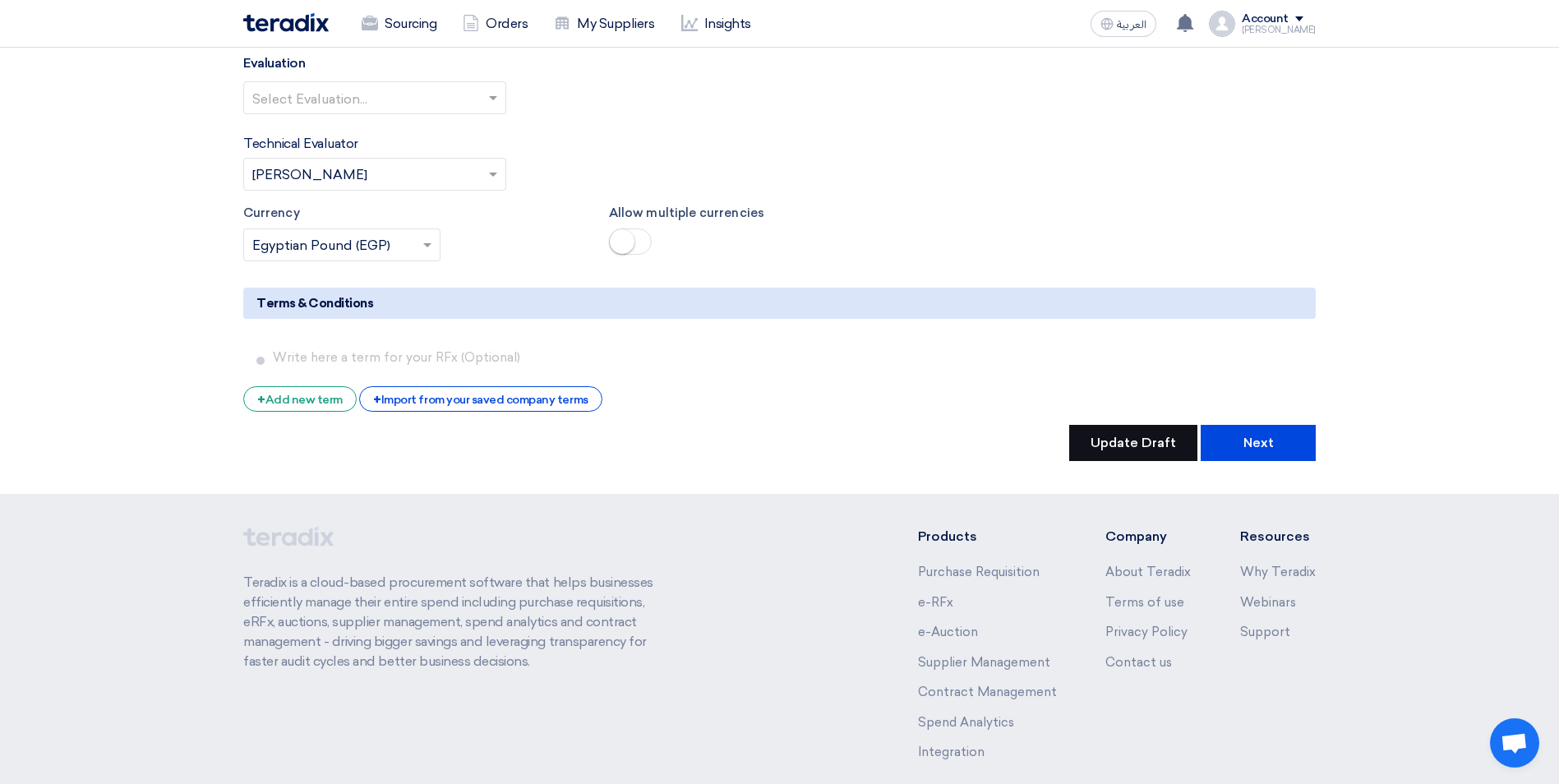
click at [1153, 443] on button "Update Draft" at bounding box center [1133, 442] width 128 height 36
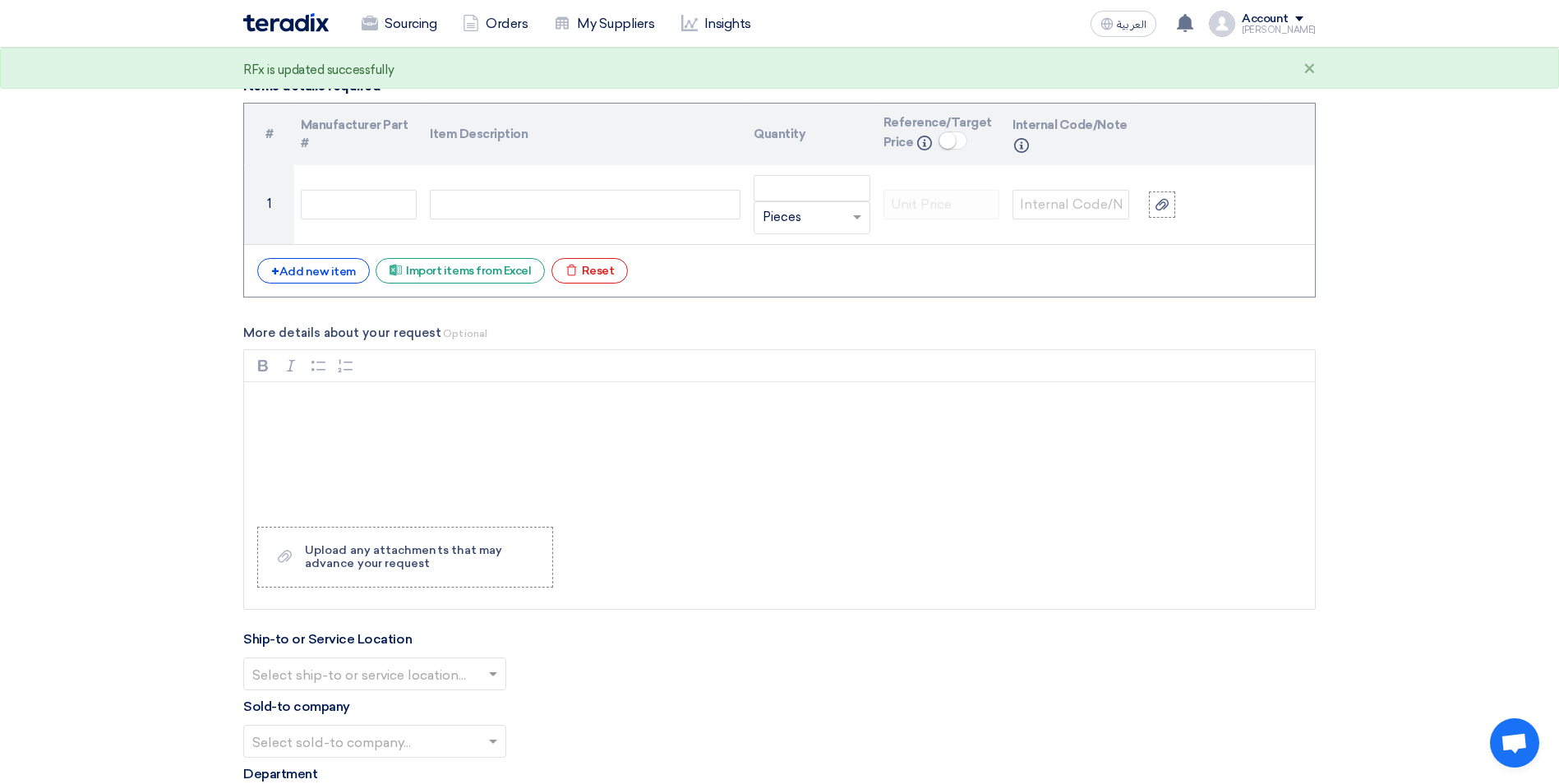
scroll to position [1666, 0]
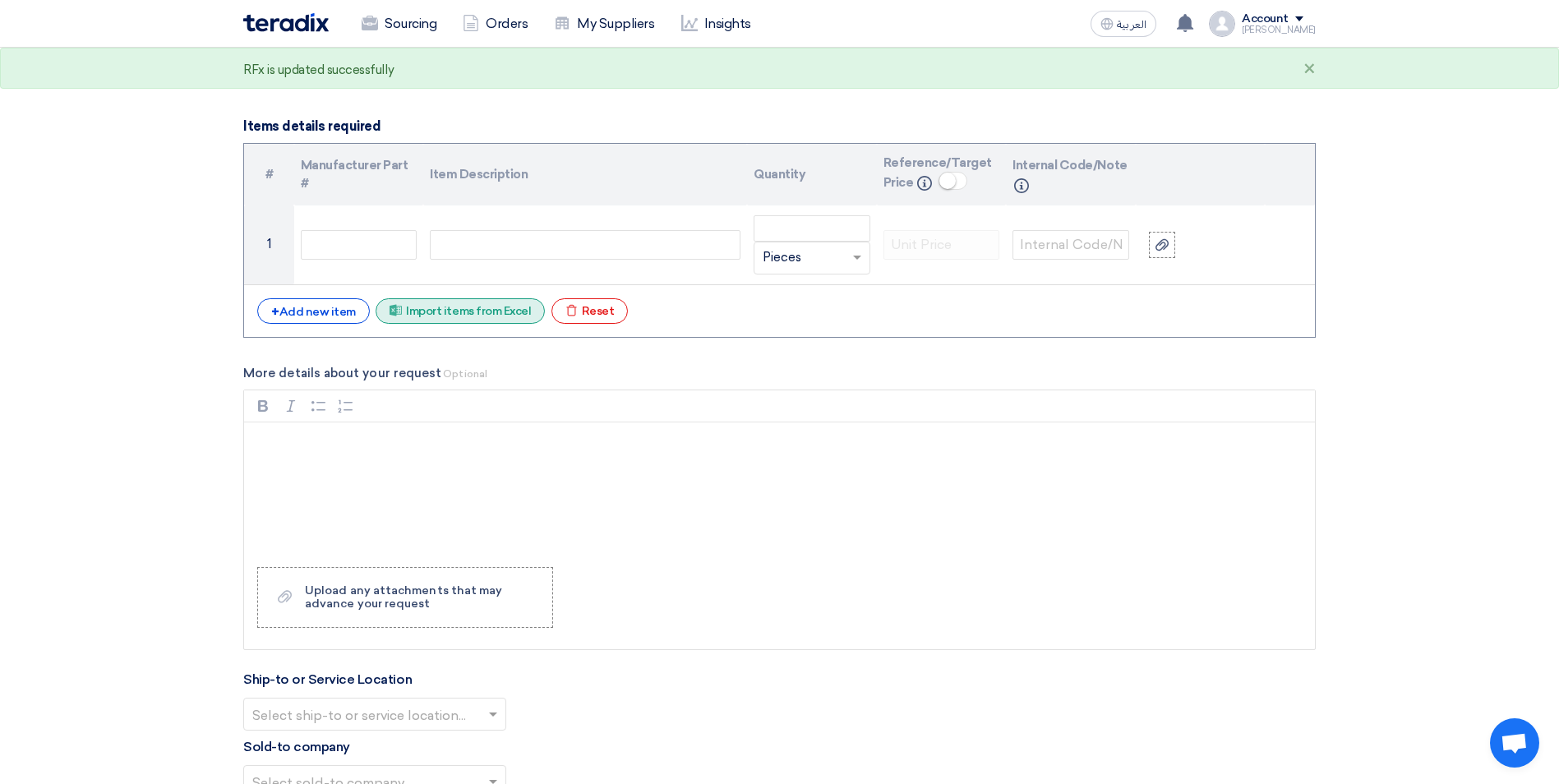
click at [470, 311] on div "Excel file Import items from Excel" at bounding box center [460, 311] width 170 height 26
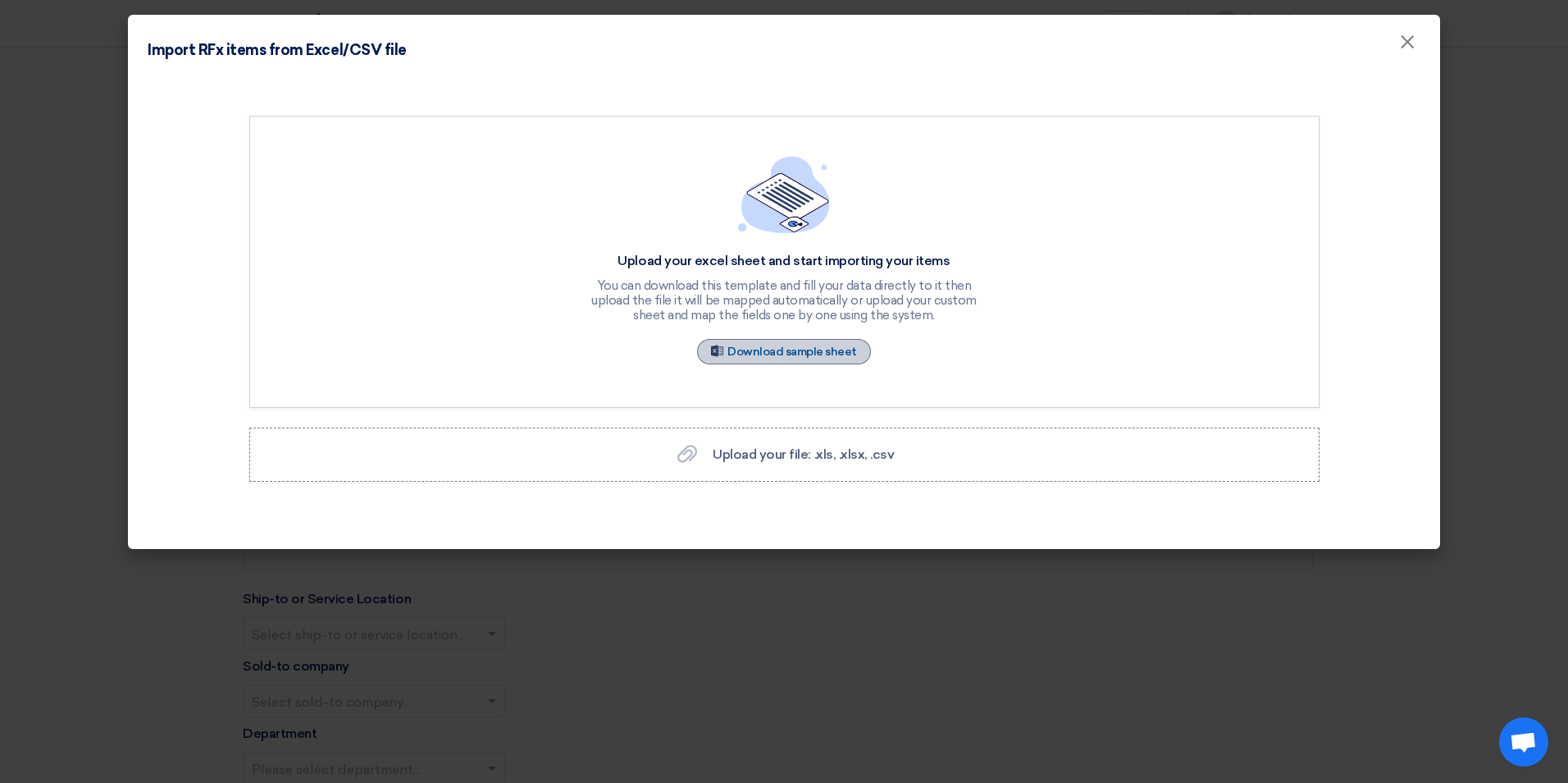
click at [769, 357] on link "Sample Sheet Download sample sheet" at bounding box center [784, 351] width 174 height 26
click at [1411, 40] on span "×" at bounding box center [1407, 46] width 16 height 33
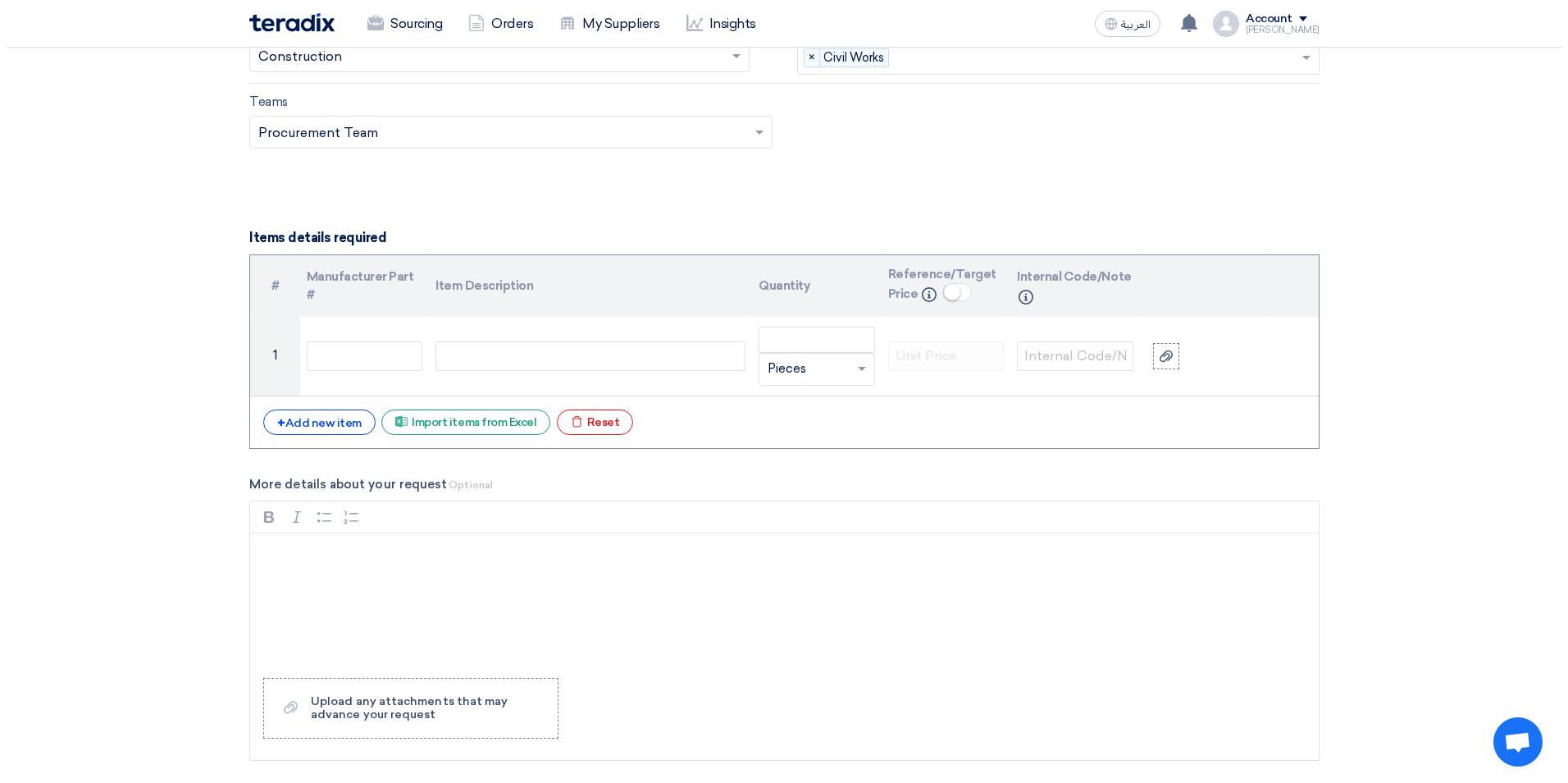
scroll to position [1559, 0]
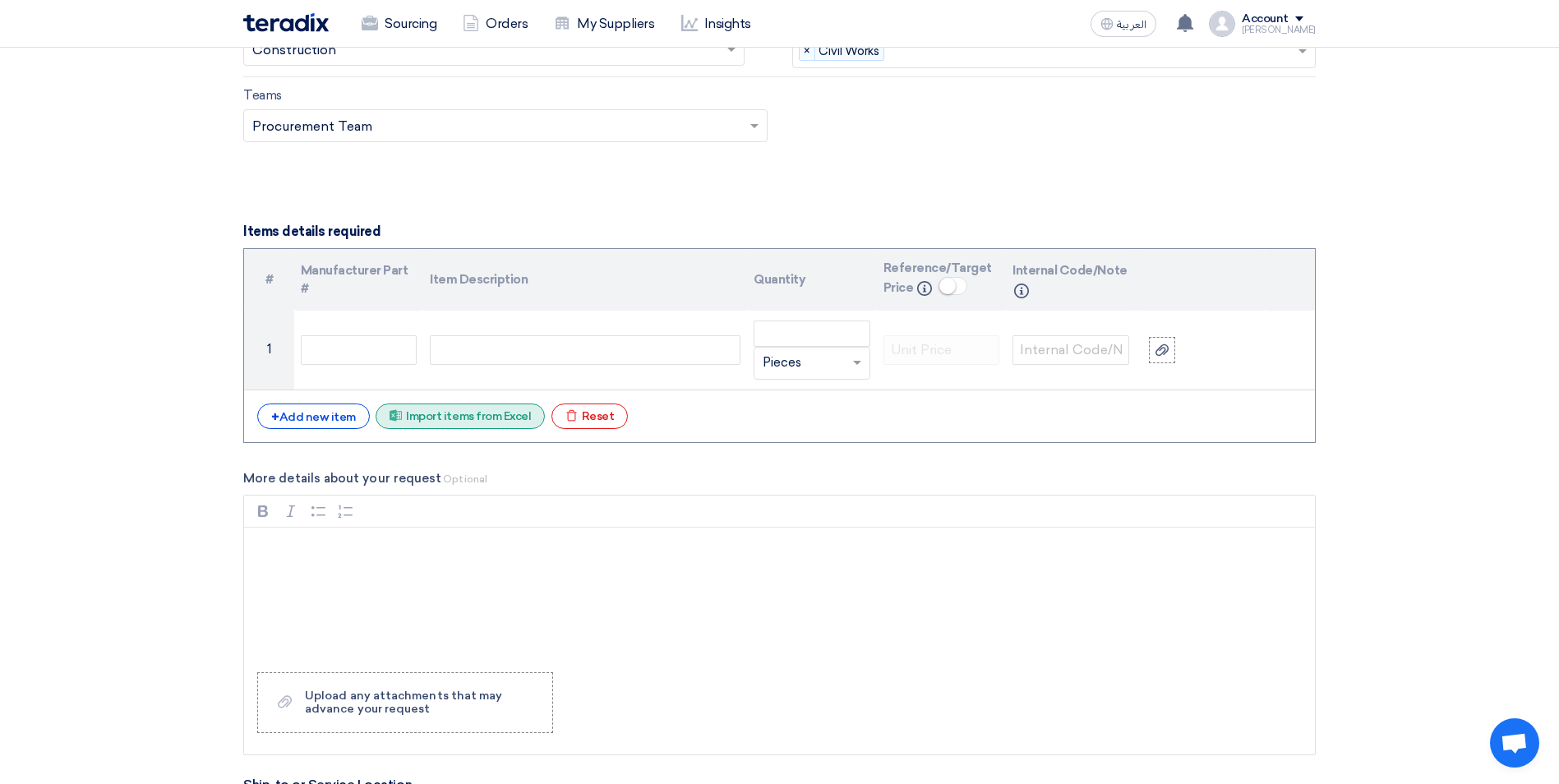
click at [478, 420] on div "Excel file Import items from Excel" at bounding box center [460, 416] width 170 height 26
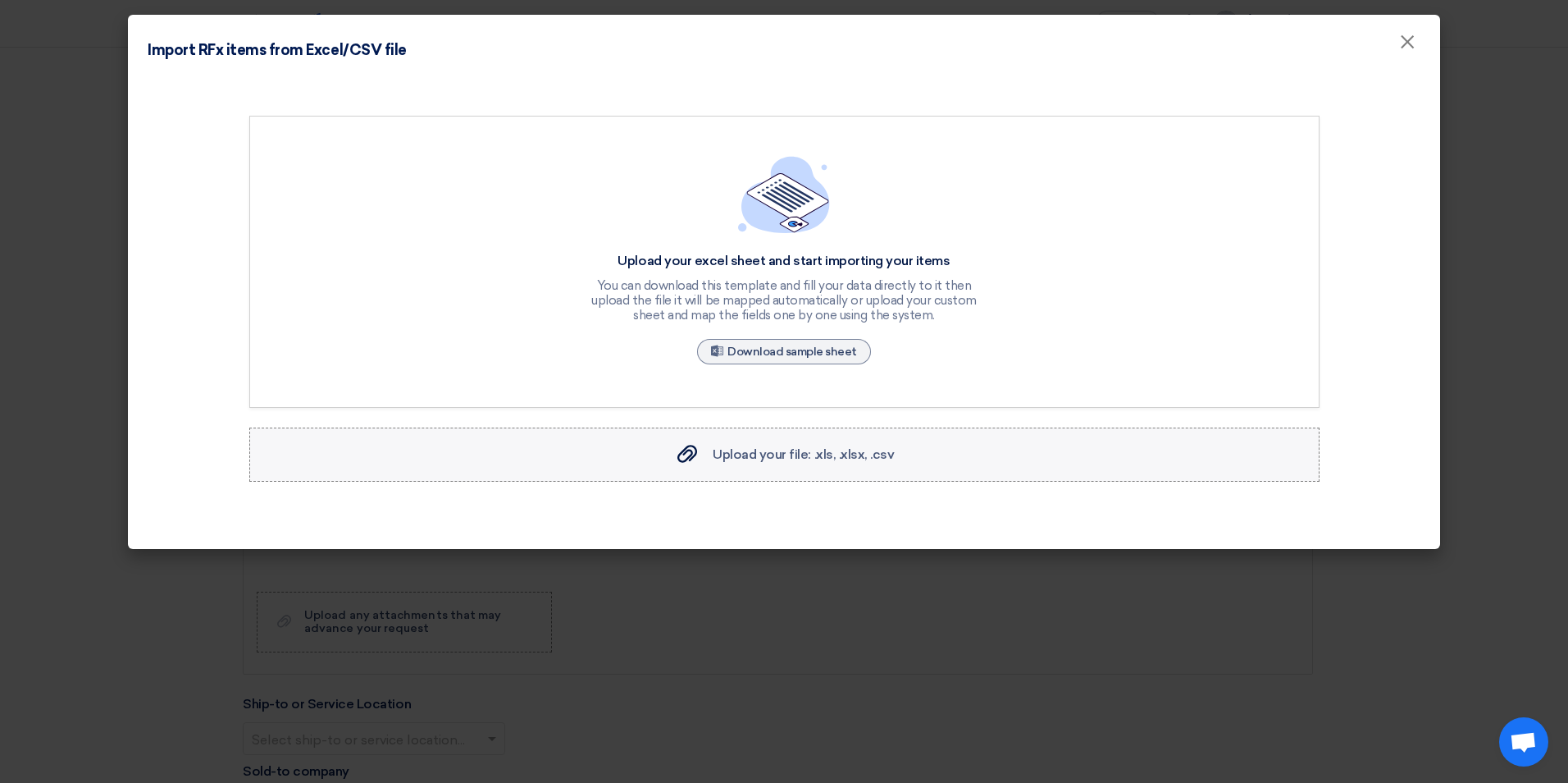
click at [817, 459] on span "Upload your file: .xls, .xlsx, .csv" at bounding box center [803, 454] width 181 height 15
click at [0, 0] on input "Upload your file: .xls, .xlsx, .csv Upload your file: .xls, .xlsx, .csv" at bounding box center [0, 0] width 0 height 0
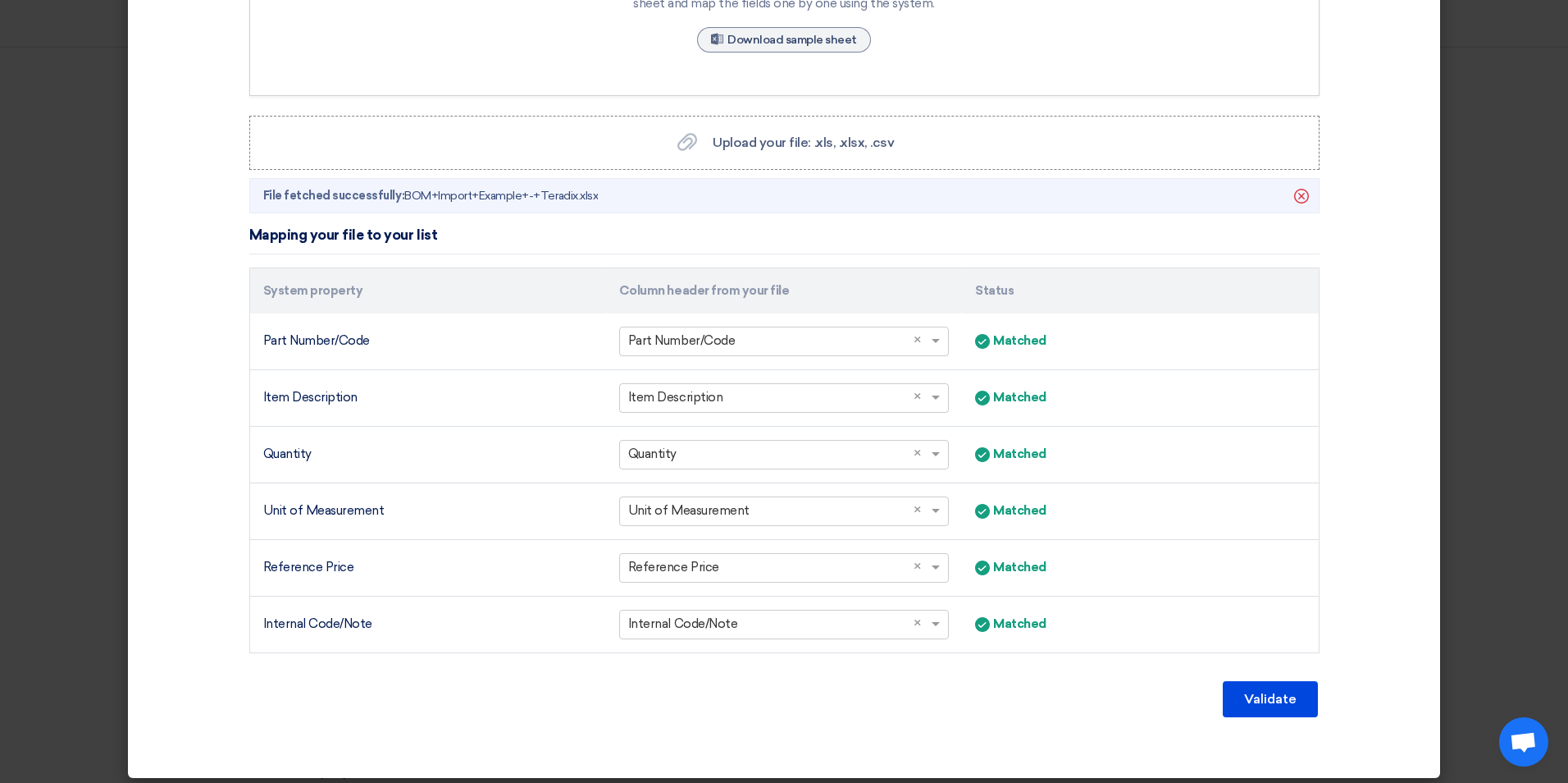
scroll to position [321, 0]
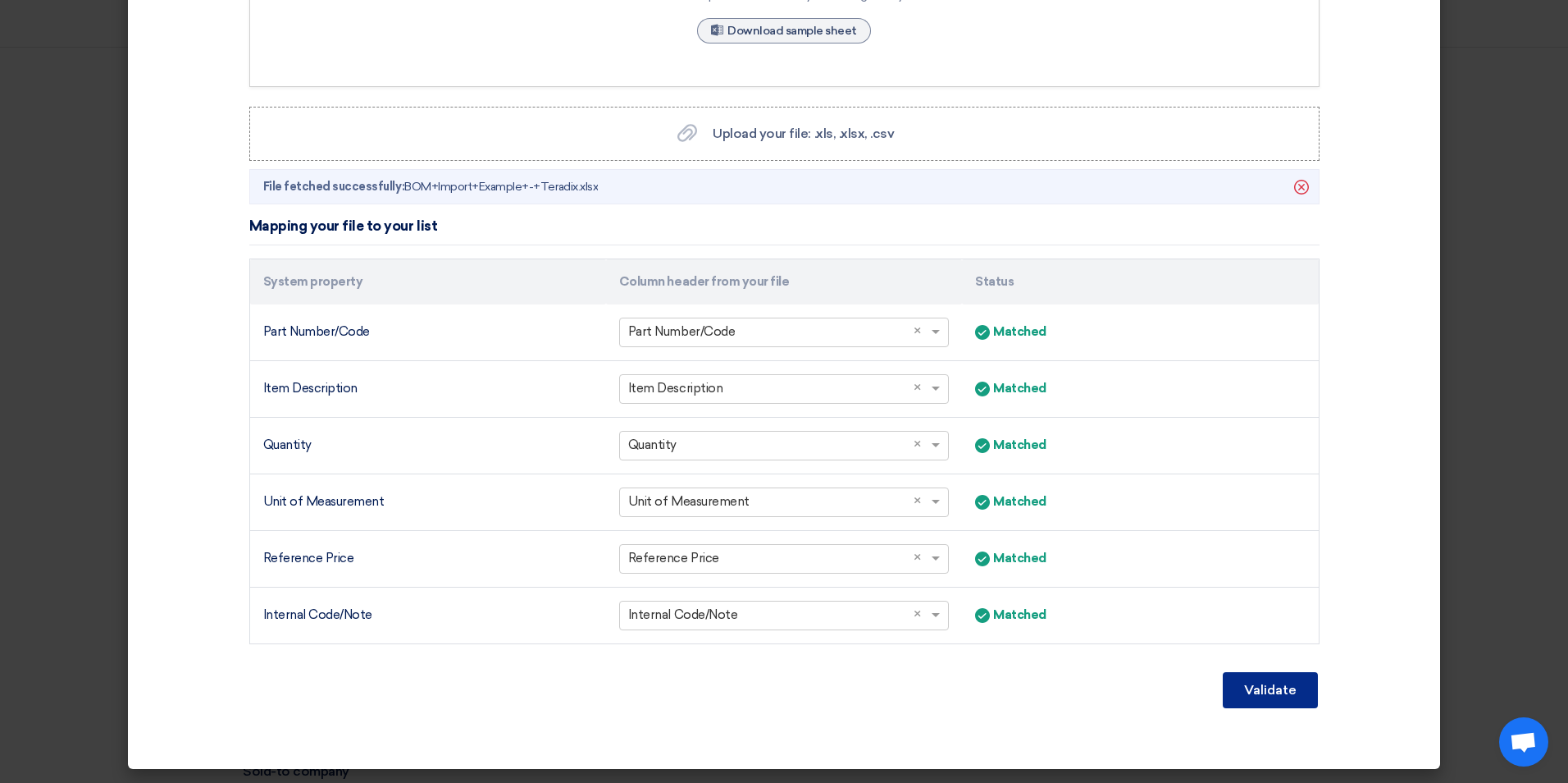
click at [1286, 695] on button "Validate" at bounding box center [1270, 690] width 95 height 36
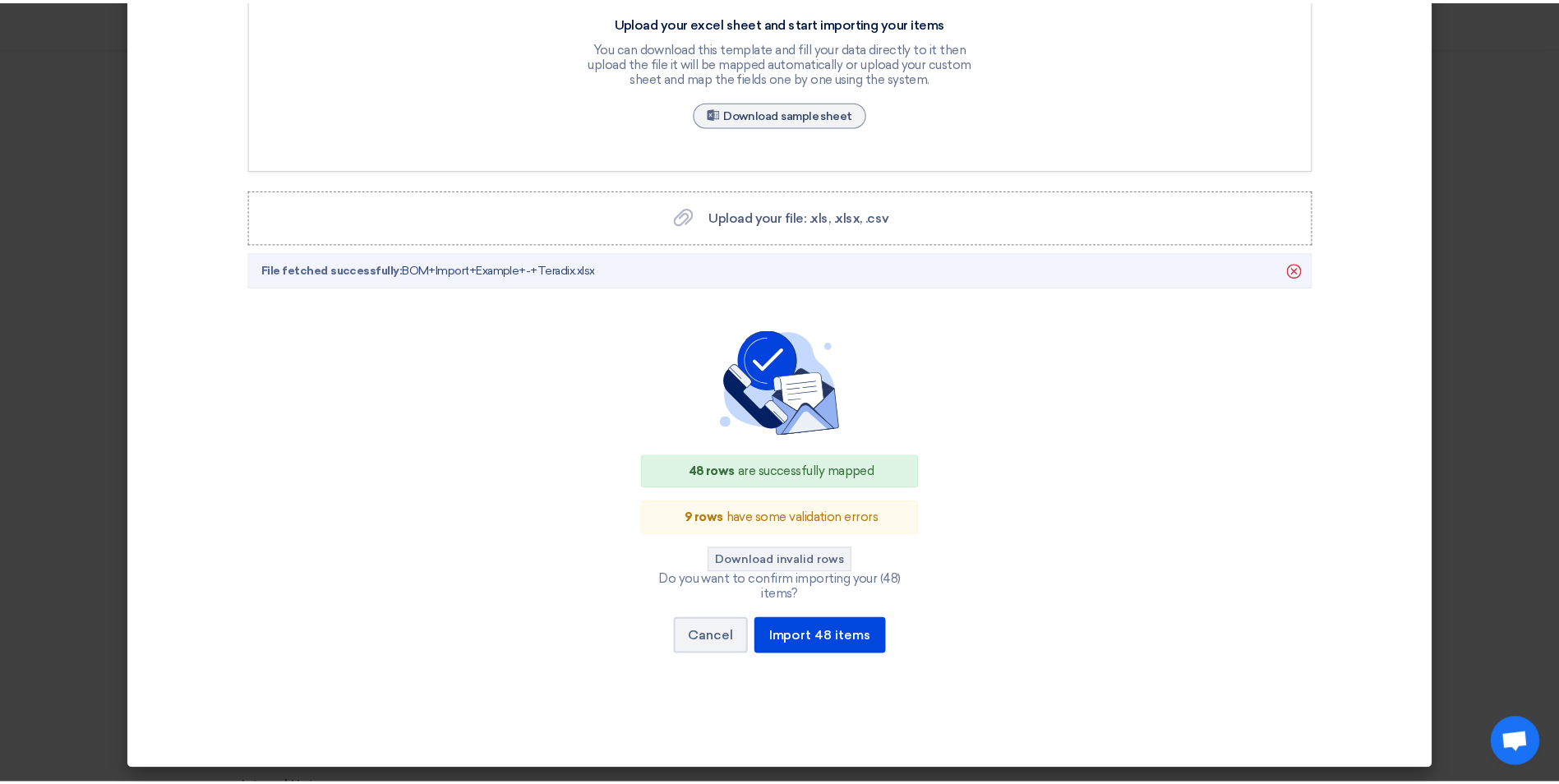
scroll to position [223, 0]
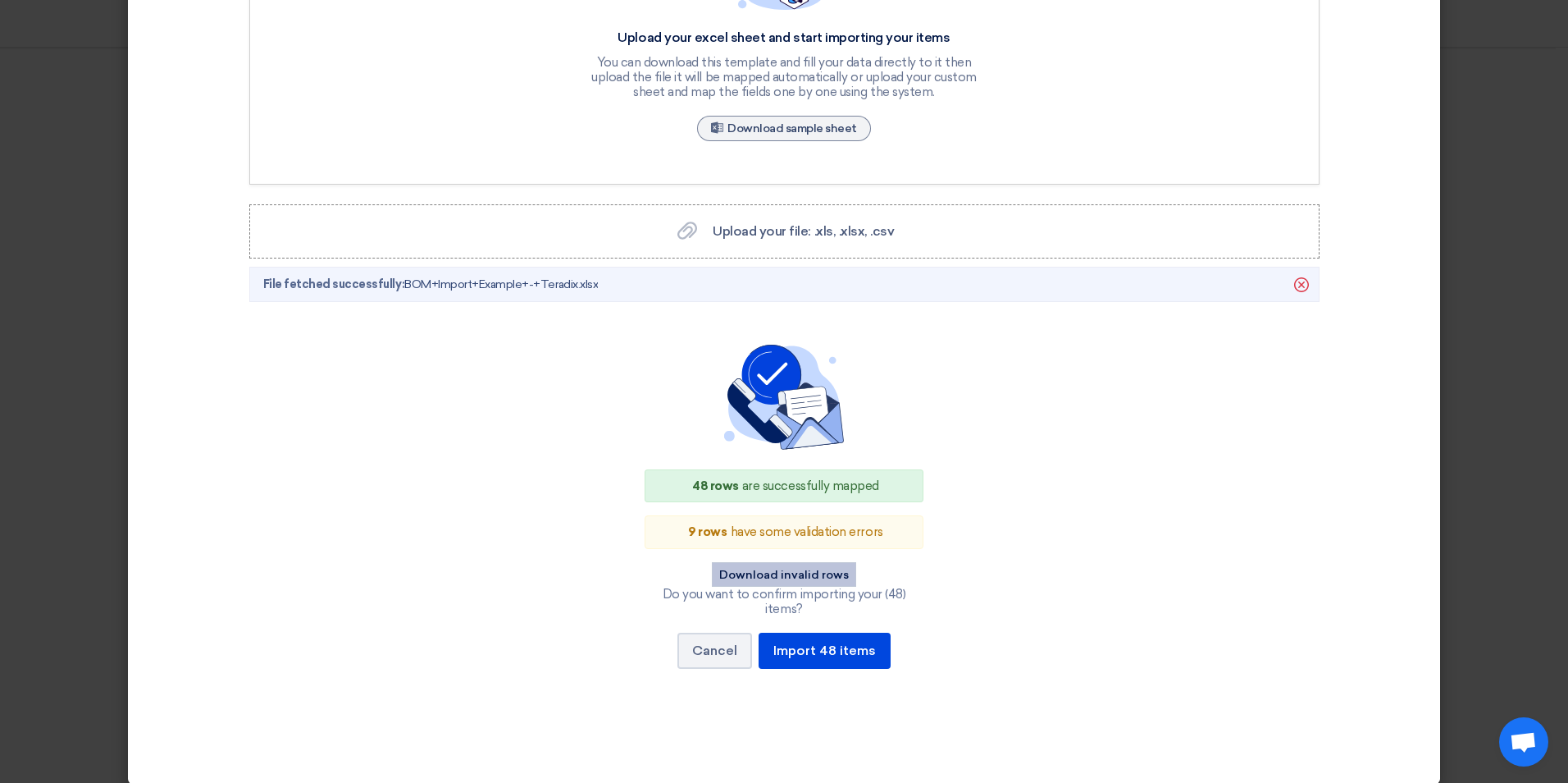
click at [784, 574] on button "Download invalid rows" at bounding box center [784, 574] width 145 height 25
click at [708, 632] on button "Cancel" at bounding box center [715, 650] width 75 height 36
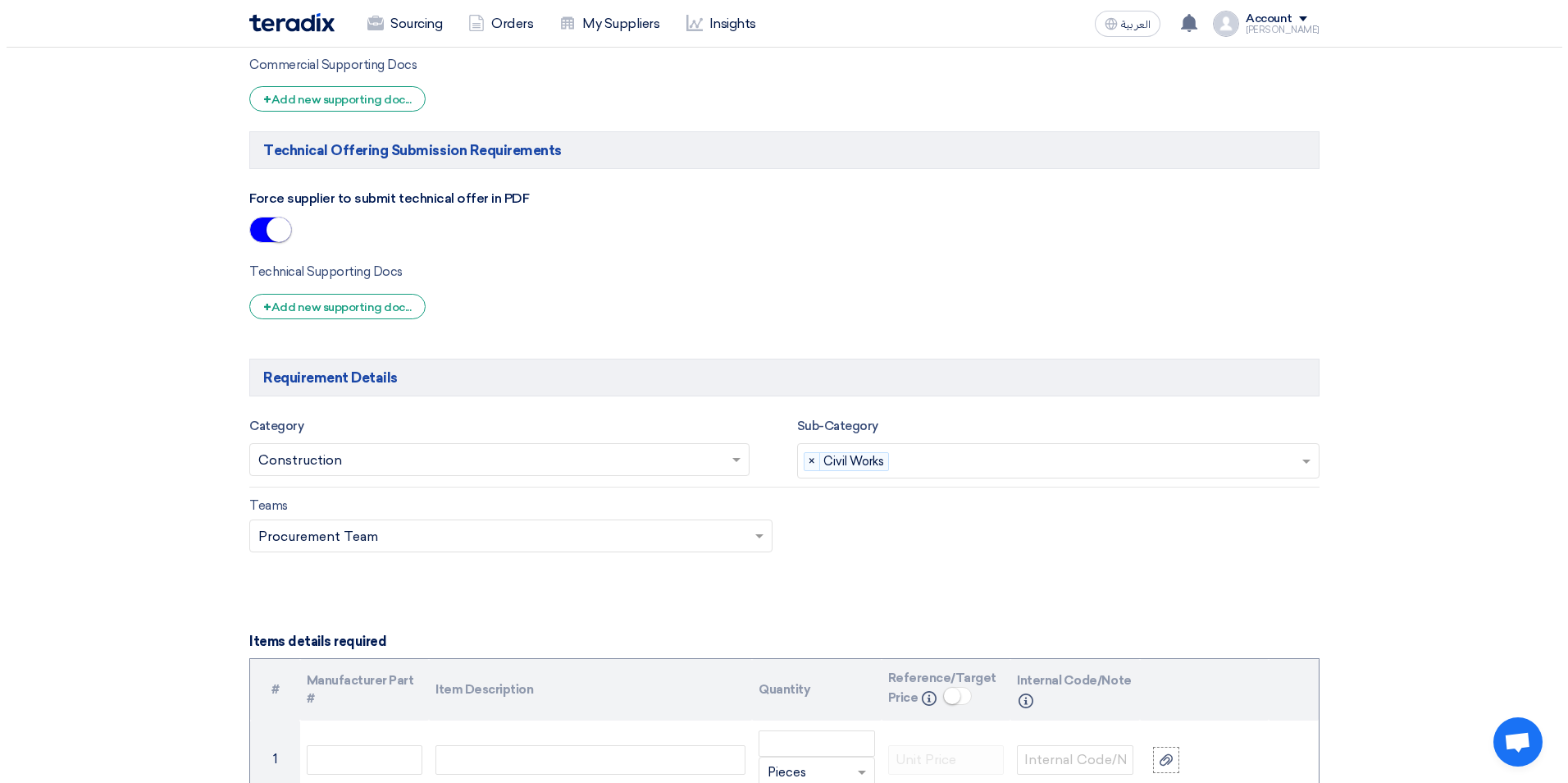
scroll to position [1395, 0]
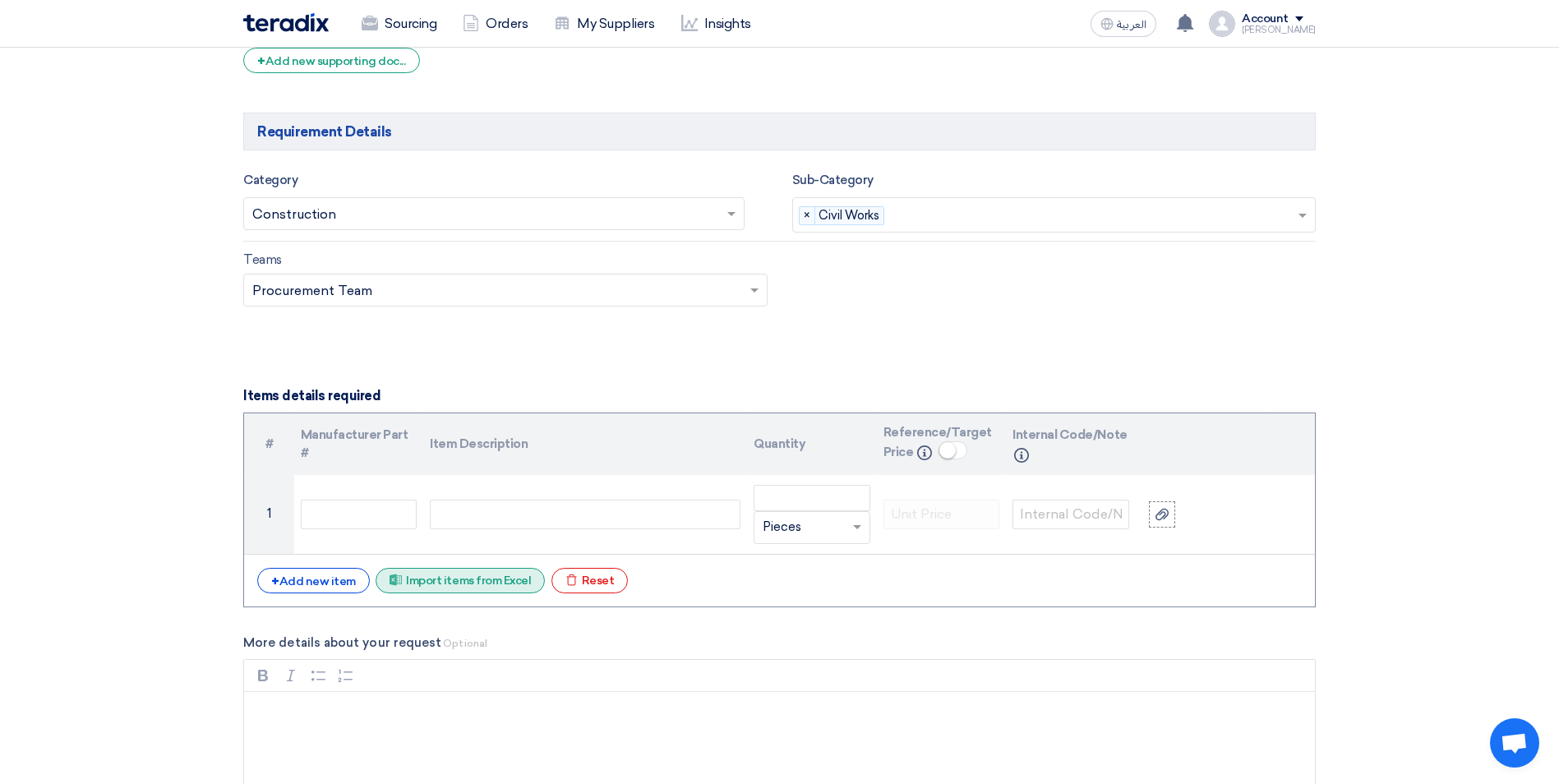
click at [442, 586] on div "Excel file Import items from Excel" at bounding box center [460, 580] width 170 height 26
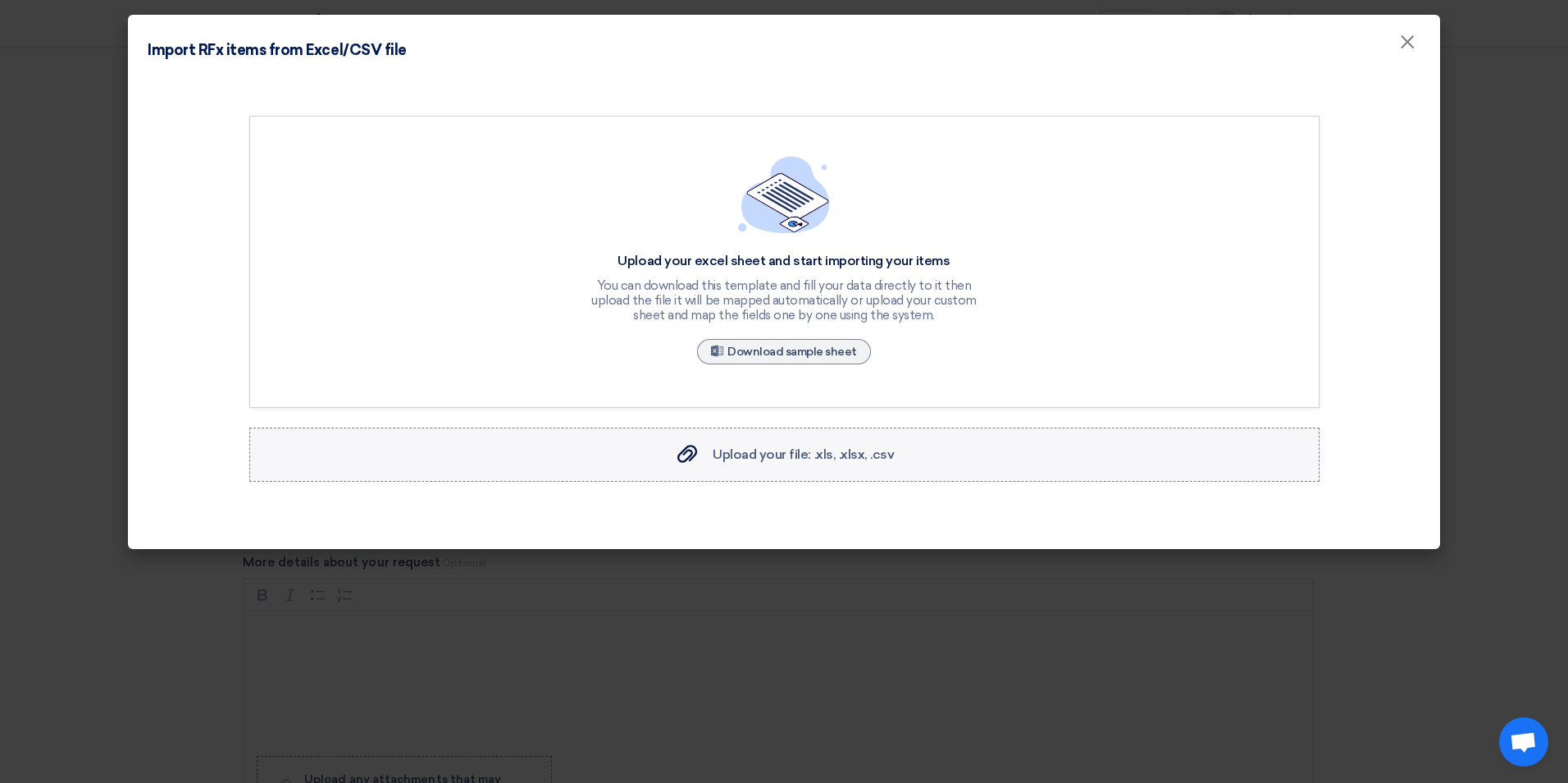
click at [748, 458] on span "Upload your file: .xls, .xlsx, .csv" at bounding box center [803, 454] width 181 height 15
click at [0, 0] on input "Upload your file: .xls, .xlsx, .csv Upload your file: .xls, .xlsx, .csv" at bounding box center [0, 0] width 0 height 0
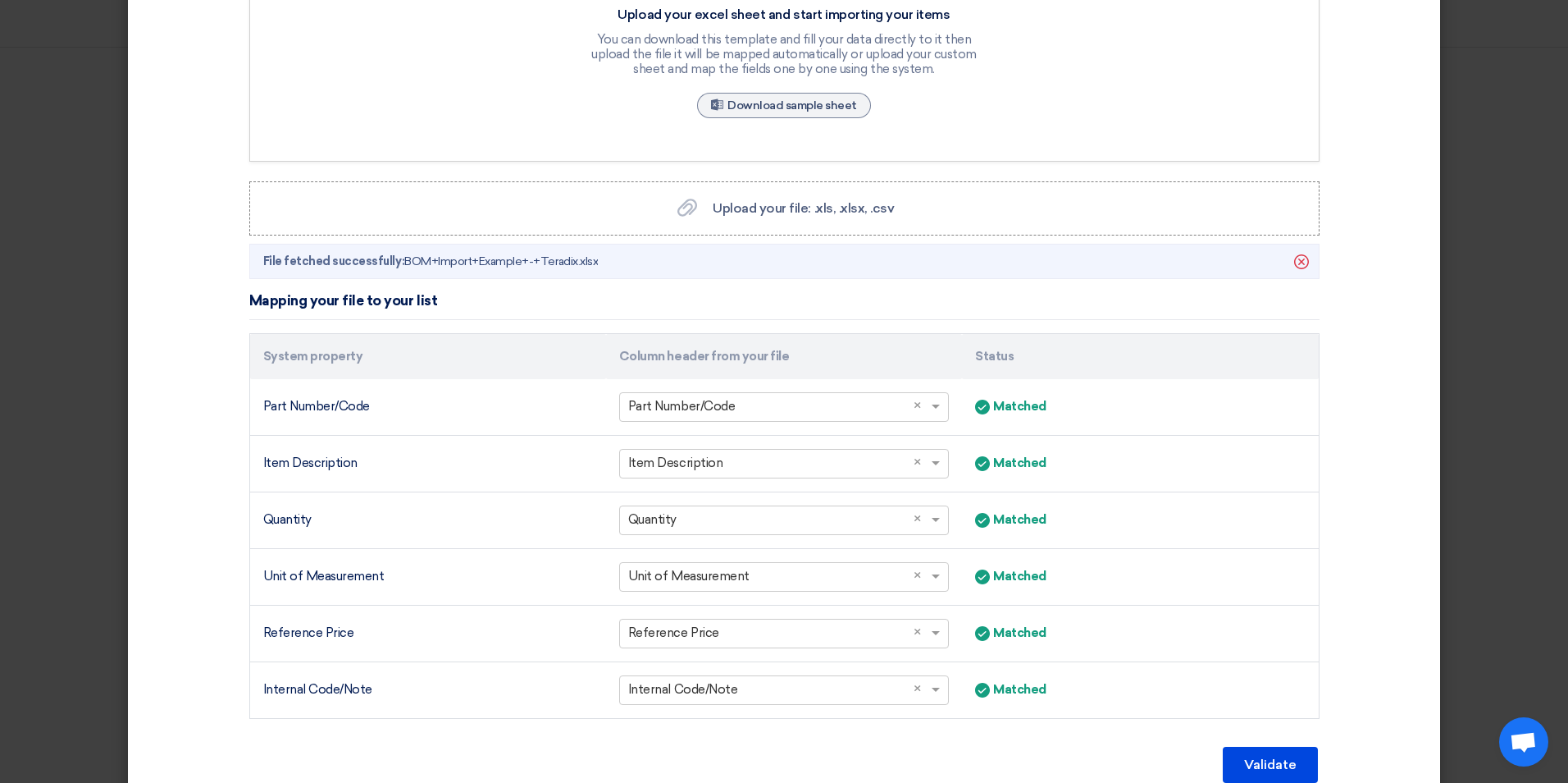
scroll to position [321, 0]
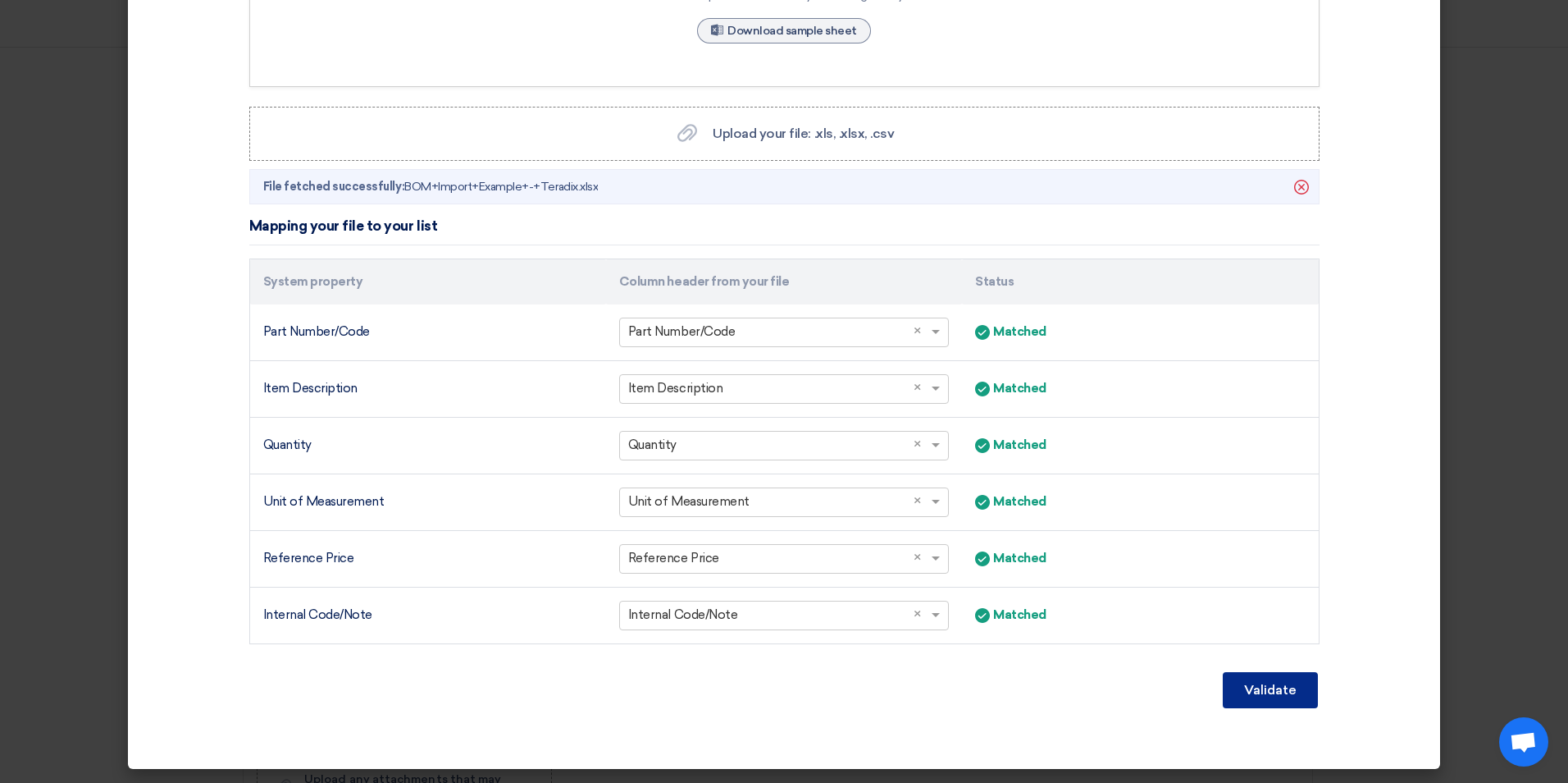
click at [1246, 700] on button "Validate" at bounding box center [1270, 690] width 95 height 36
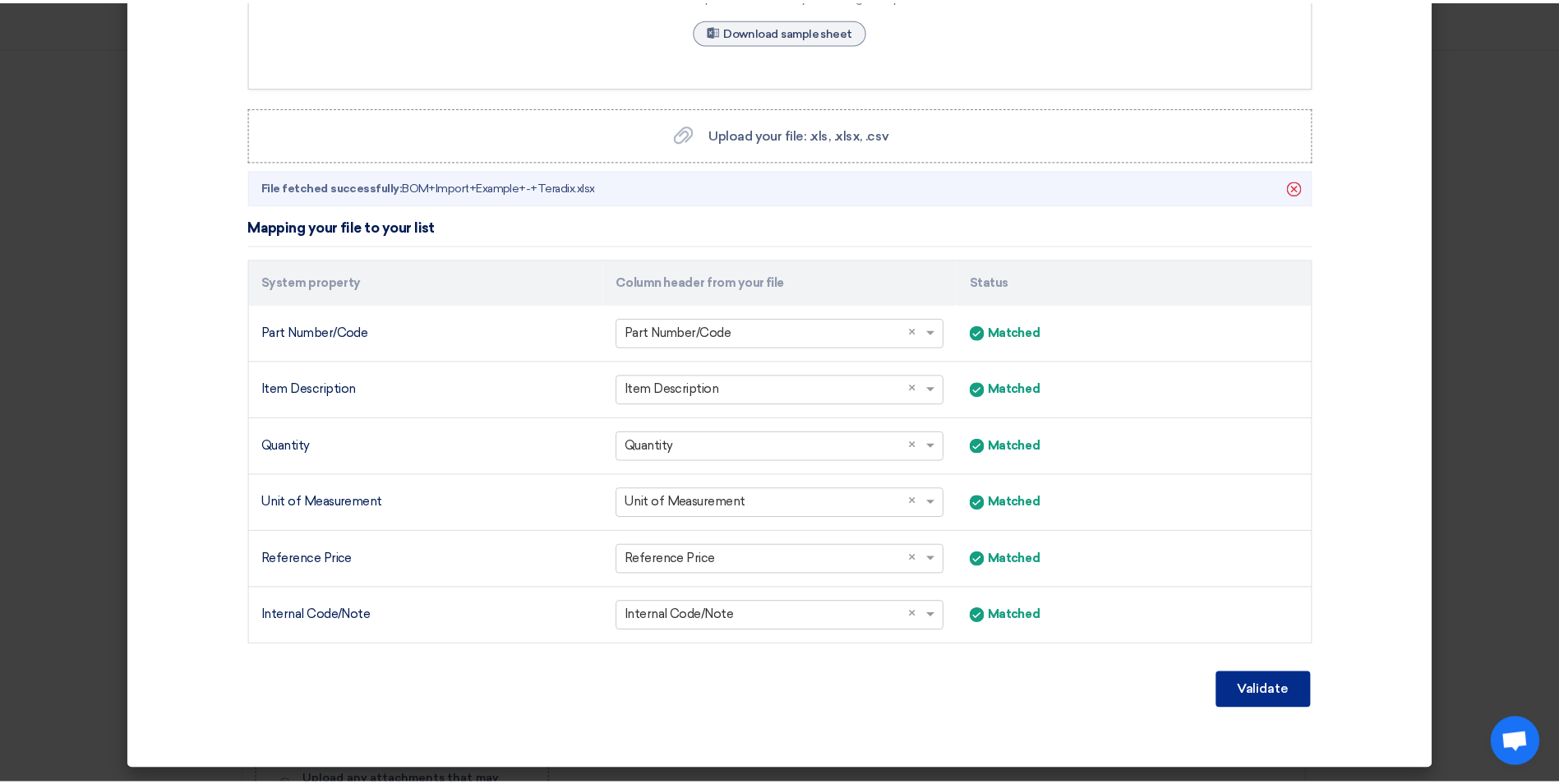
scroll to position [223, 0]
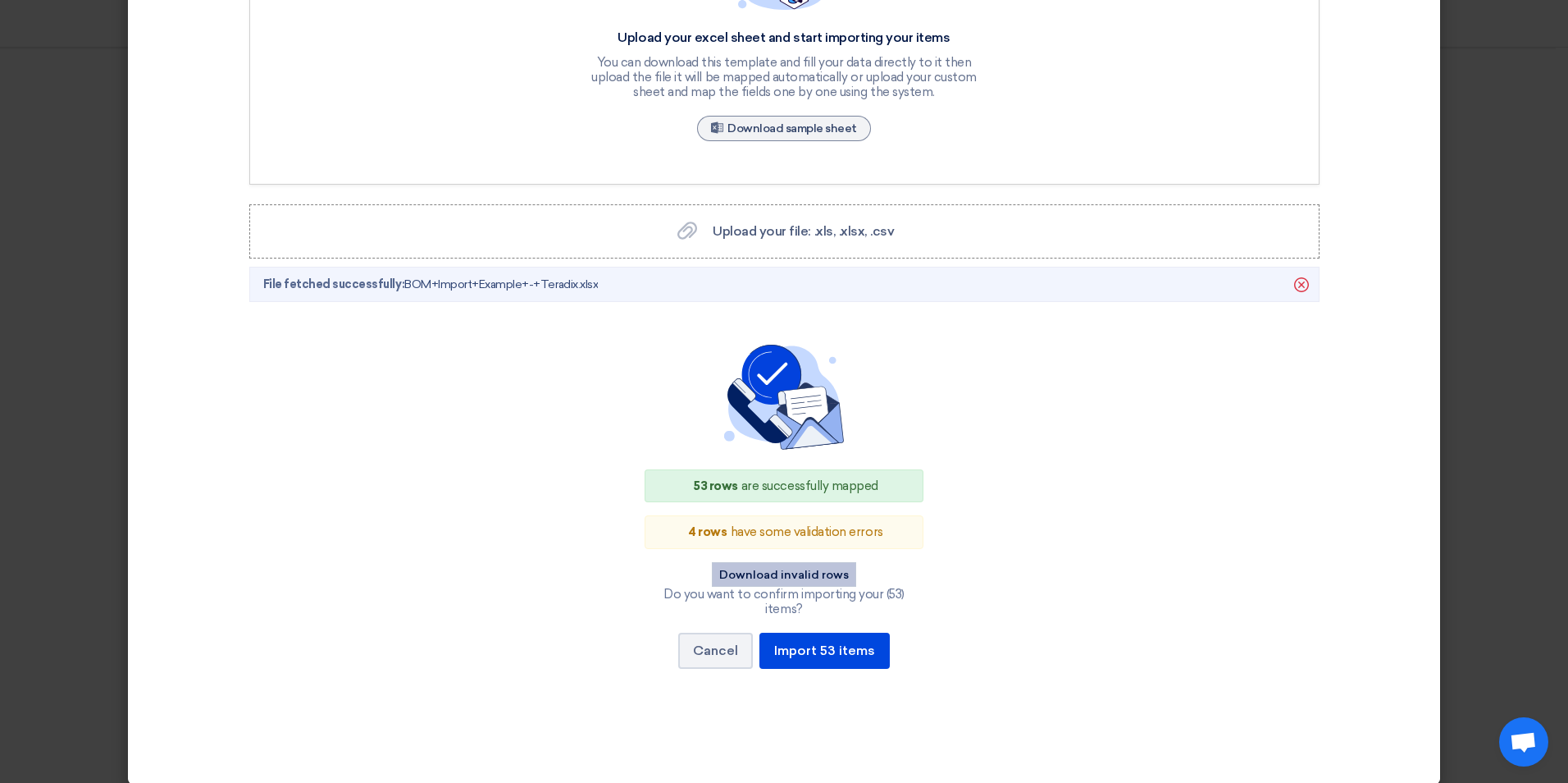
click at [806, 577] on button "Download invalid rows" at bounding box center [784, 574] width 145 height 25
click at [1091, 386] on div "53 rows are successfully mapped 4 rows have some validation errors Download inv…" at bounding box center [784, 515] width 1018 height 340
click at [702, 639] on button "Cancel" at bounding box center [716, 650] width 75 height 36
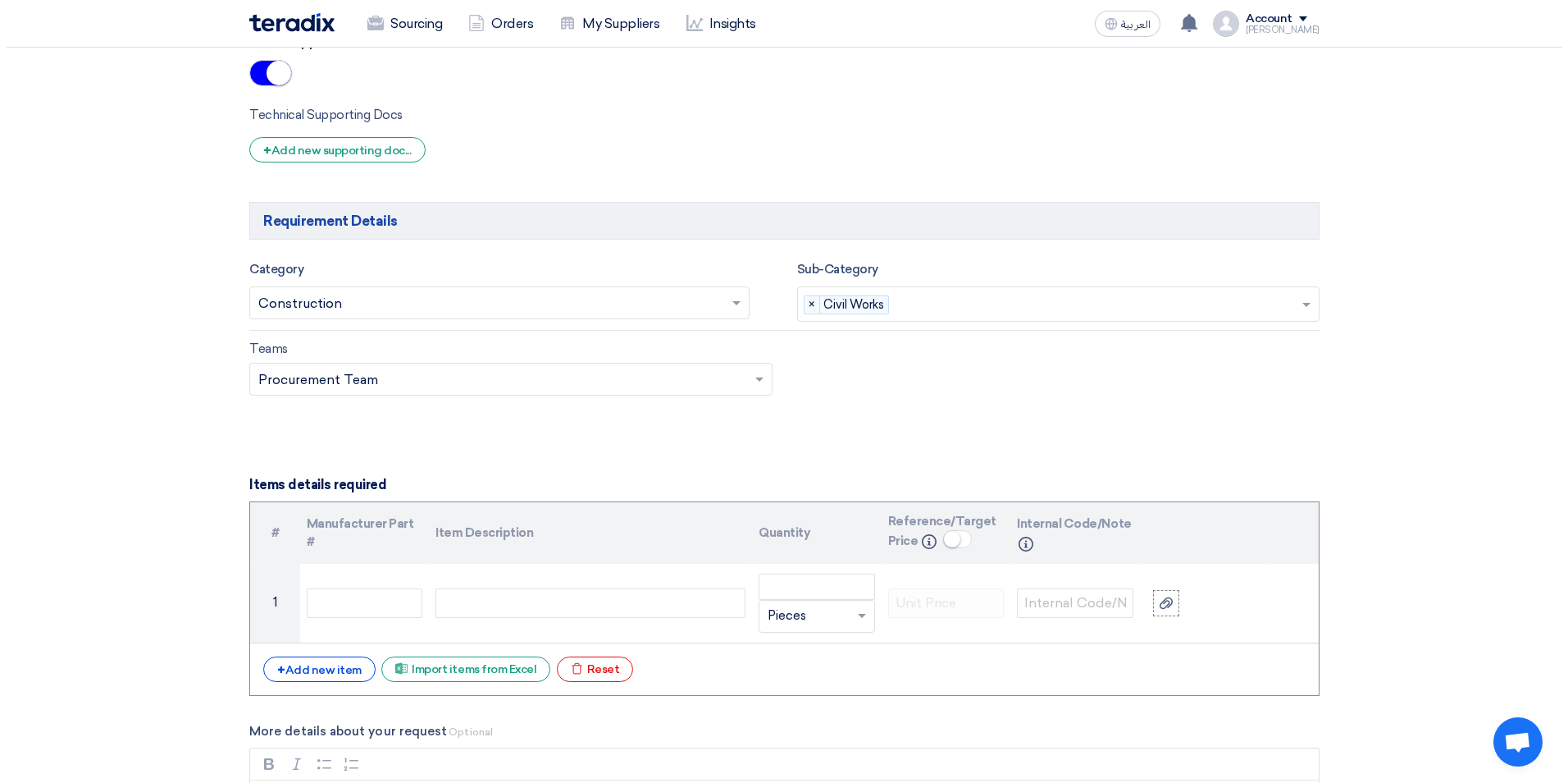
scroll to position [1312, 0]
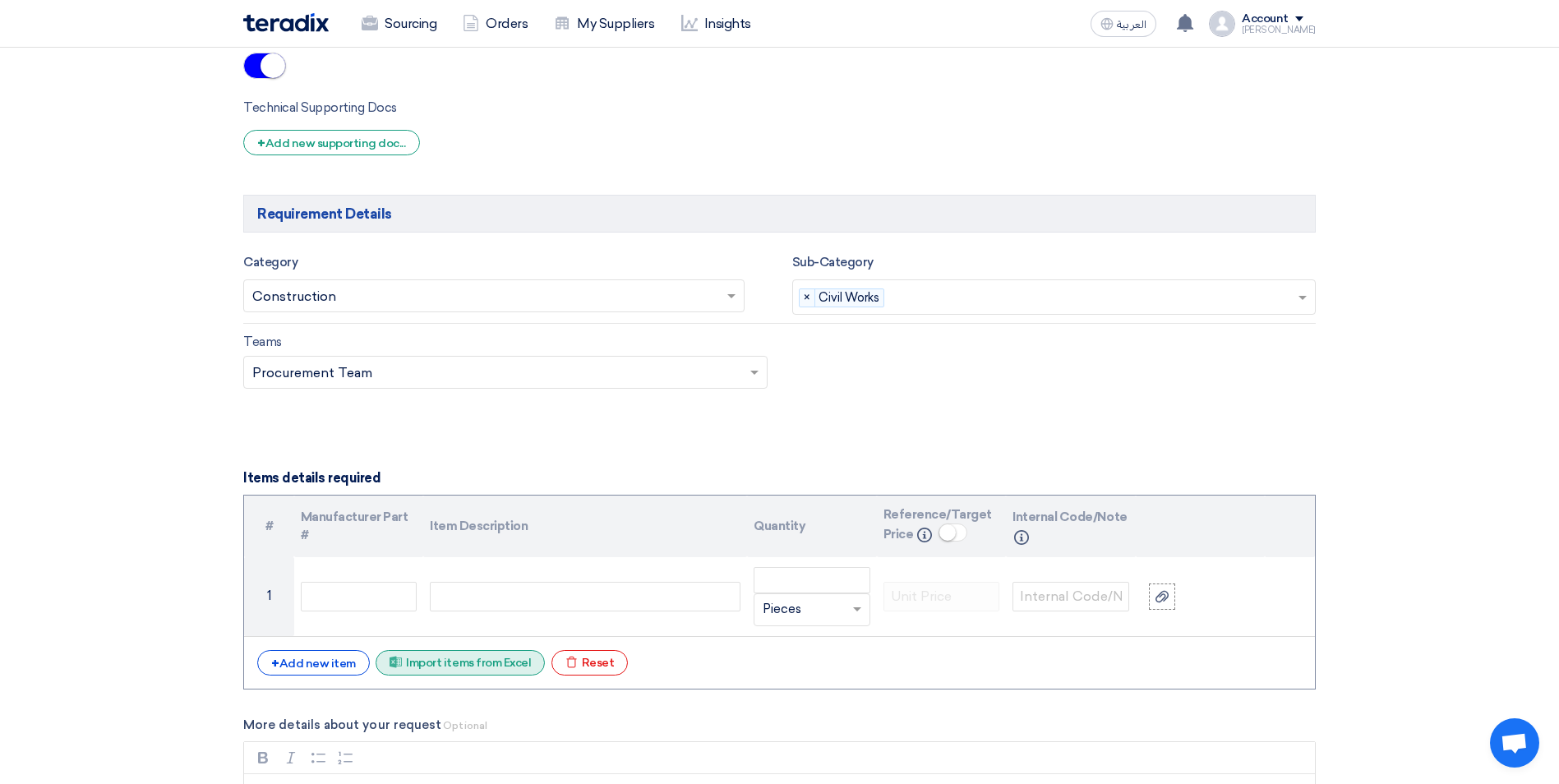
click at [476, 665] on div "Excel file Import items from Excel" at bounding box center [460, 663] width 170 height 26
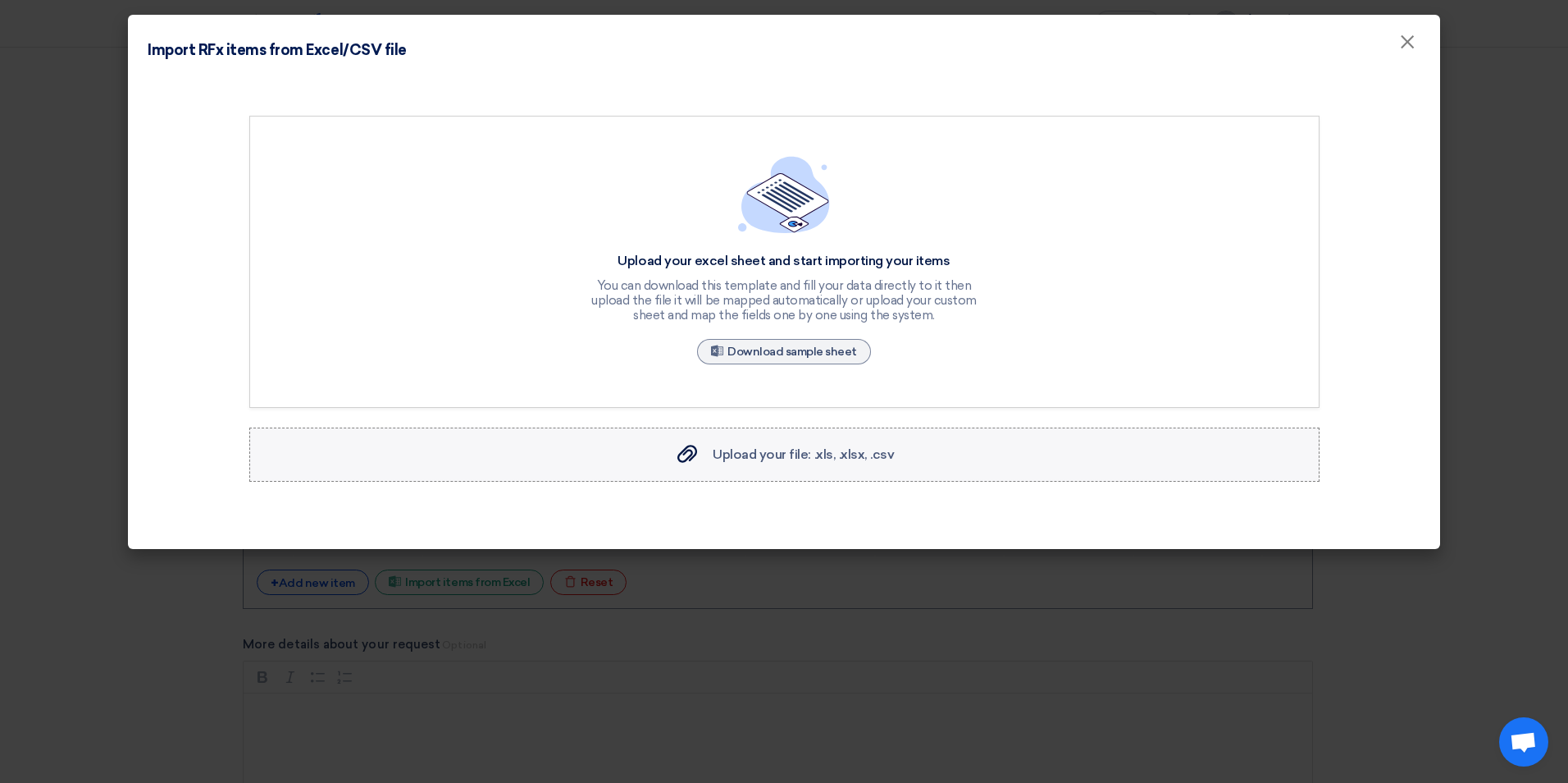
click at [778, 449] on span "Upload your file: .xls, .xlsx, .csv" at bounding box center [803, 454] width 181 height 15
click at [0, 0] on input "Upload your file: .xls, .xlsx, .csv Upload your file: .xls, .xlsx, .csv" at bounding box center [0, 0] width 0 height 0
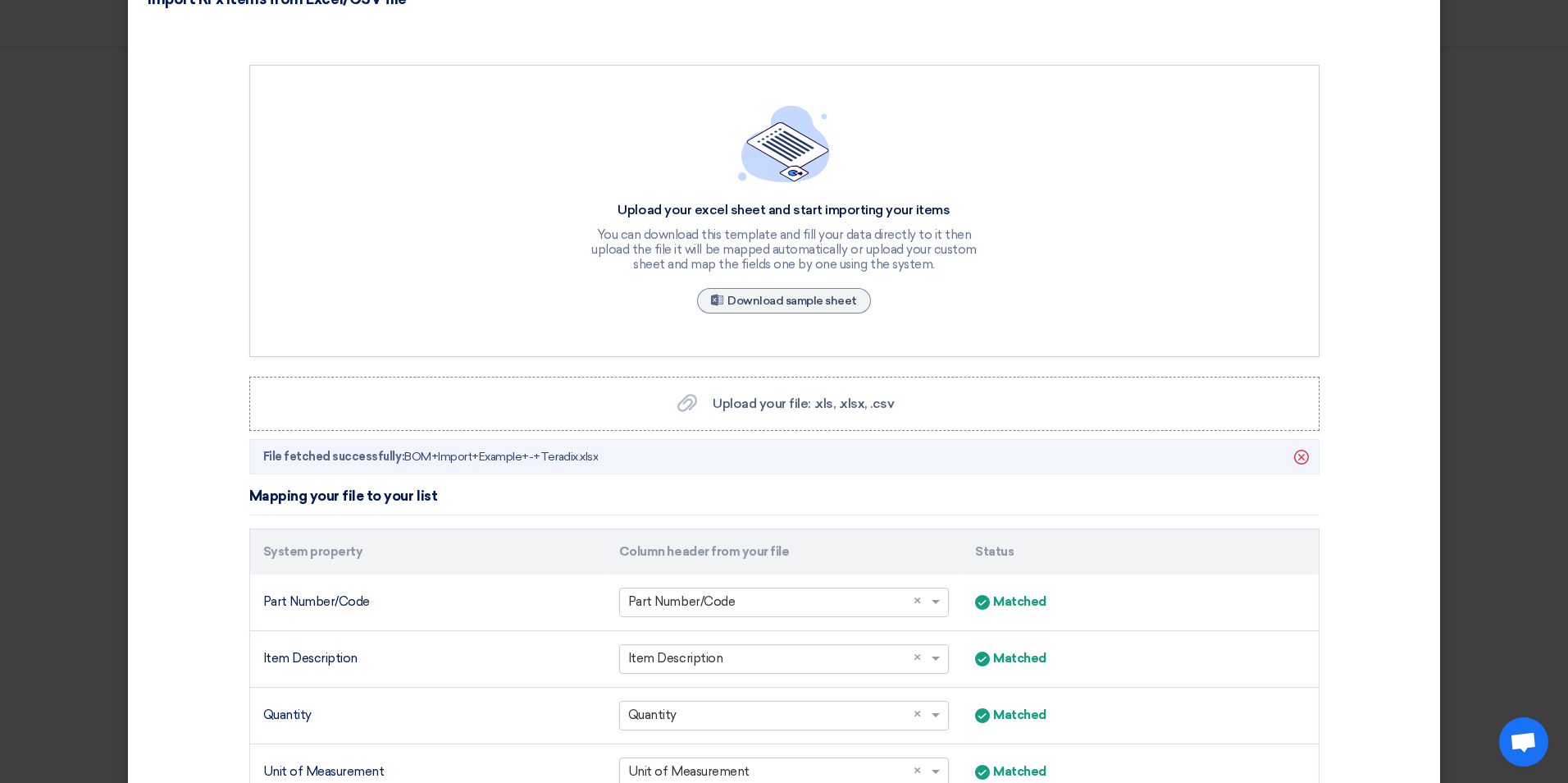
scroll to position [321, 0]
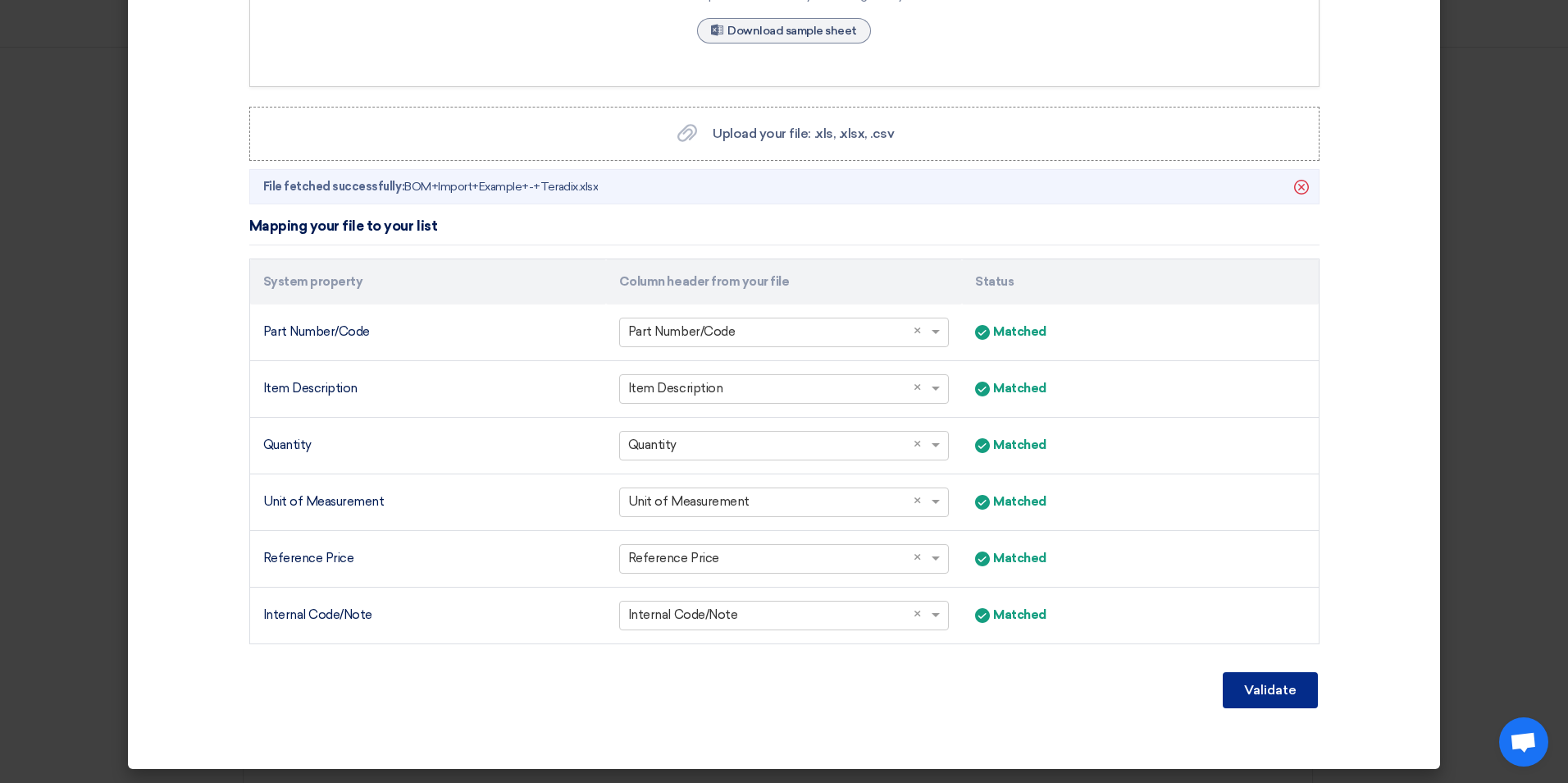
click at [1281, 691] on button "Validate" at bounding box center [1270, 690] width 95 height 36
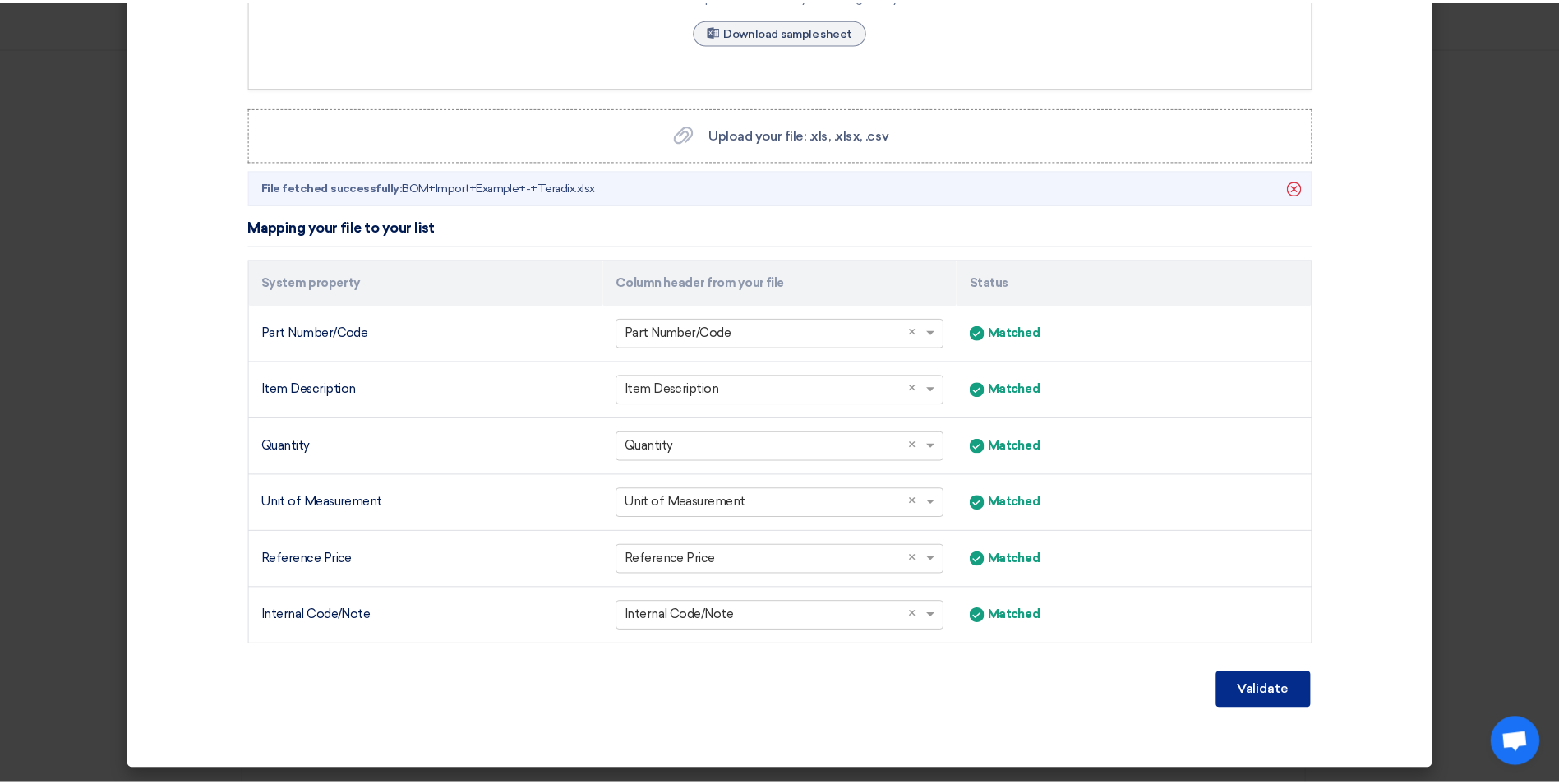
scroll to position [223, 0]
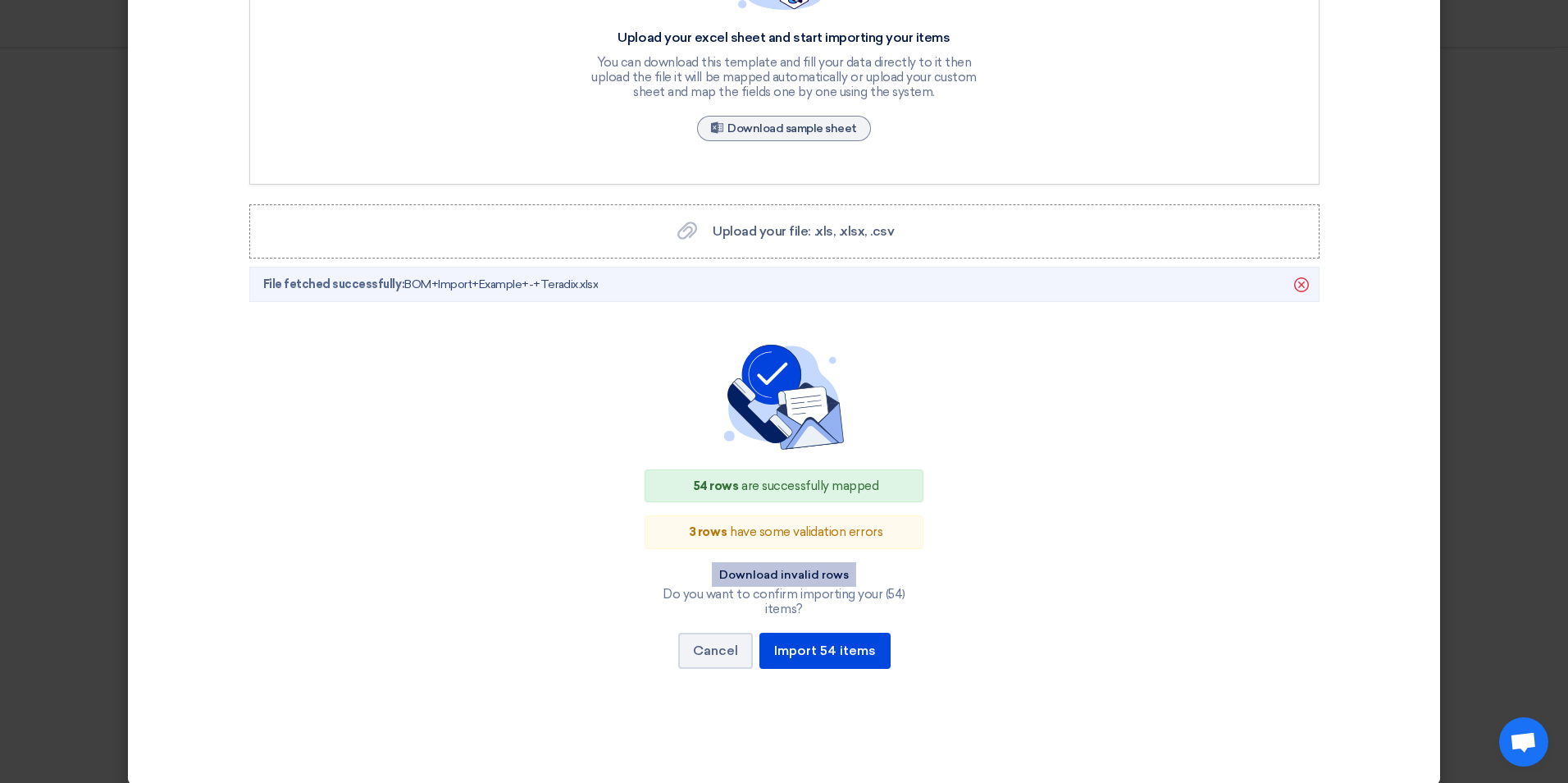
click at [807, 571] on button "Download invalid rows" at bounding box center [784, 574] width 145 height 25
click at [721, 639] on button "Cancel" at bounding box center [716, 650] width 75 height 36
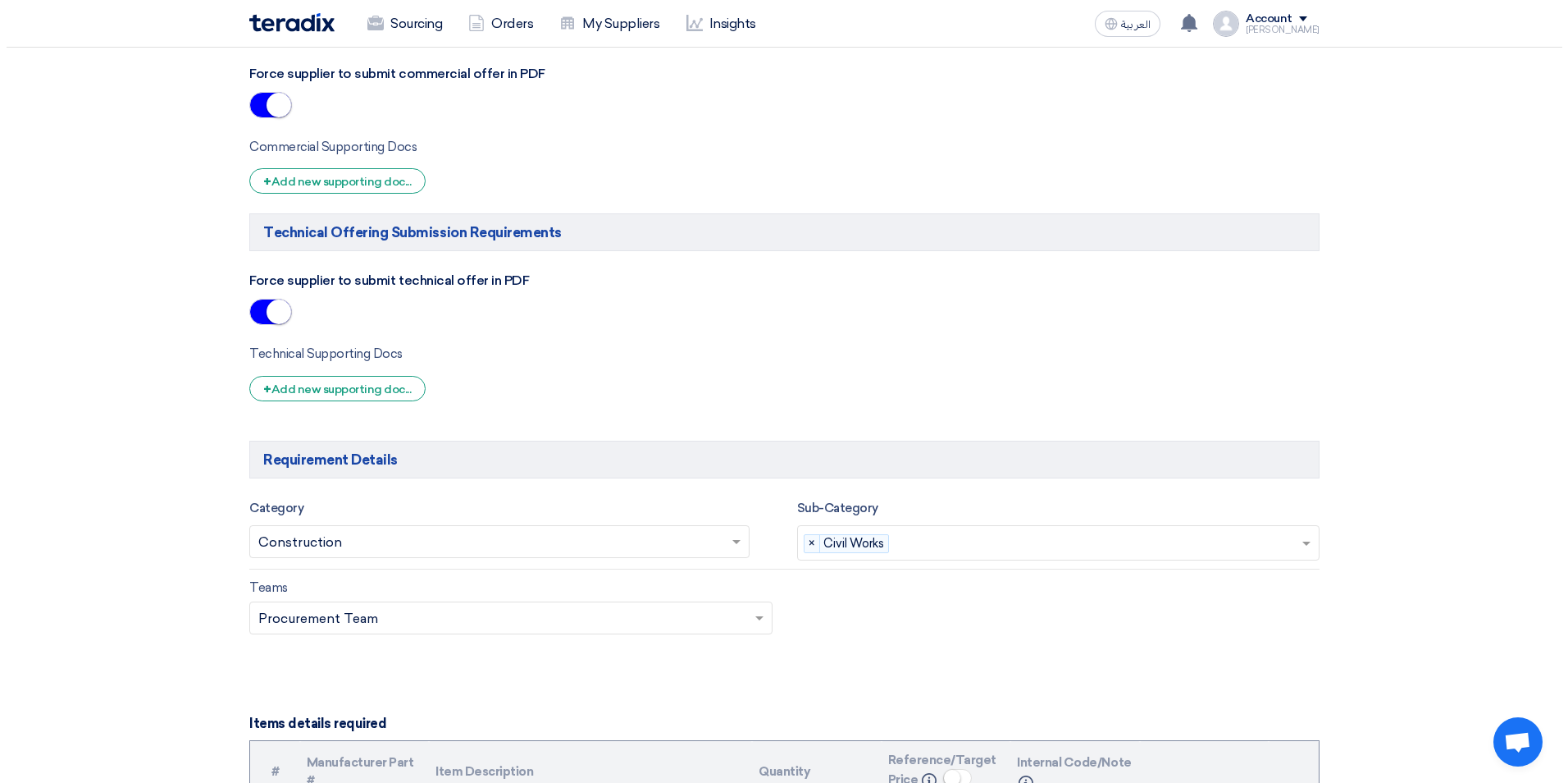
scroll to position [1559, 0]
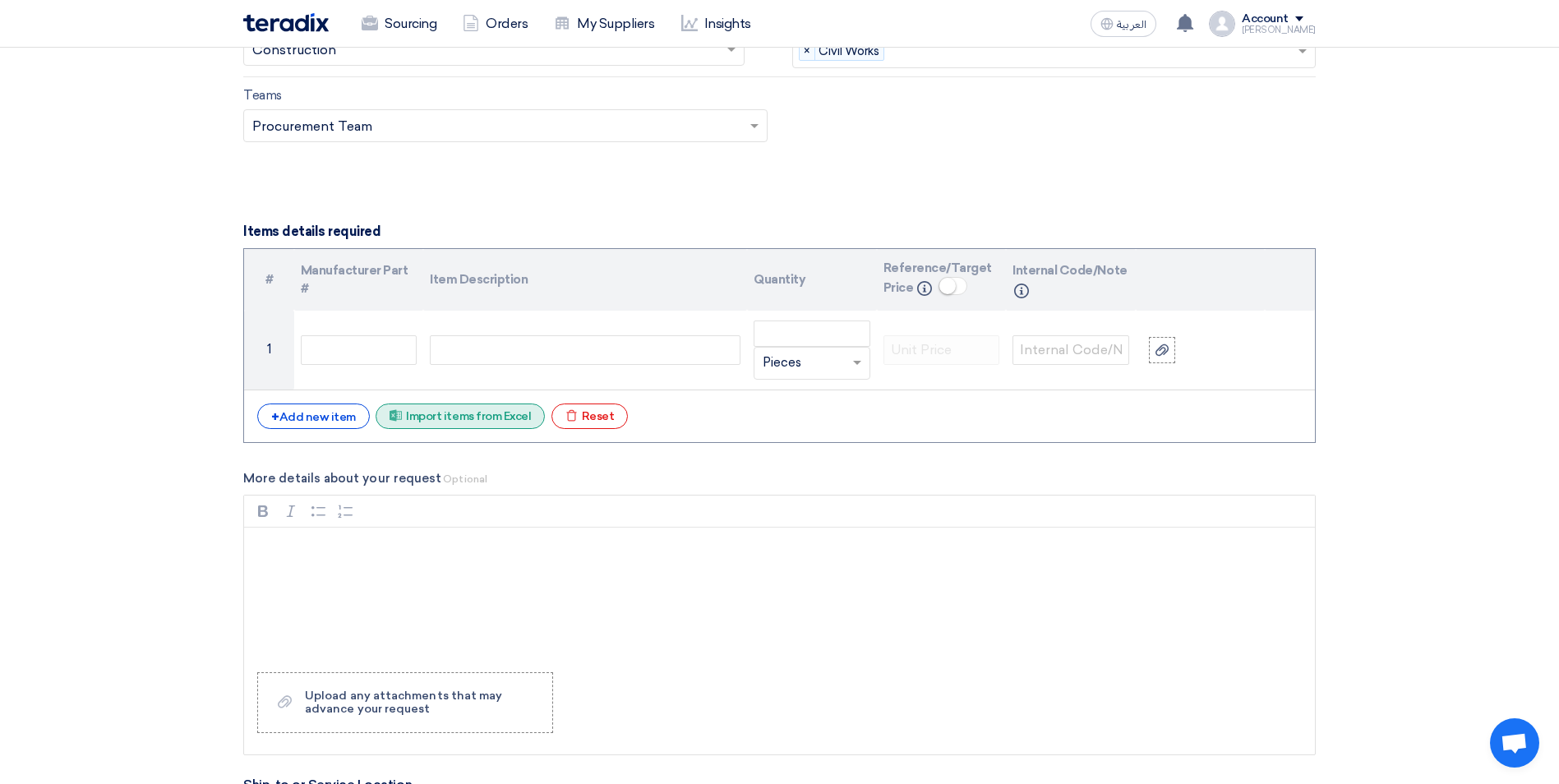
click at [501, 419] on div "Excel file Import items from Excel" at bounding box center [460, 416] width 170 height 26
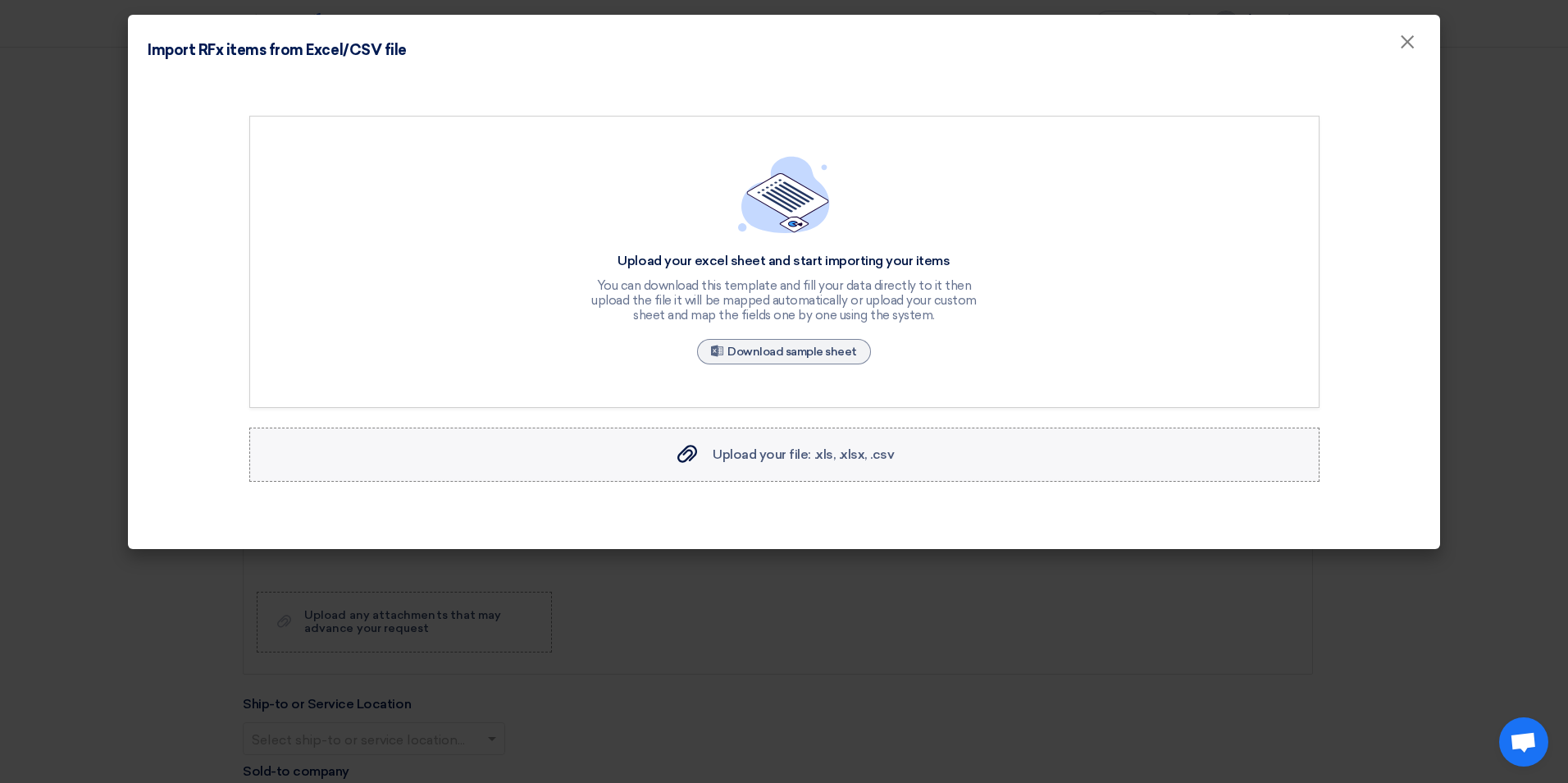
click at [702, 458] on div "Upload your file: .xls, .xlsx, .csv Upload your file: .xls, .xlsx, .csv" at bounding box center [784, 454] width 220 height 20
click at [0, 0] on input "Upload your file: .xls, .xlsx, .csv Upload your file: .xls, .xlsx, .csv" at bounding box center [0, 0] width 0 height 0
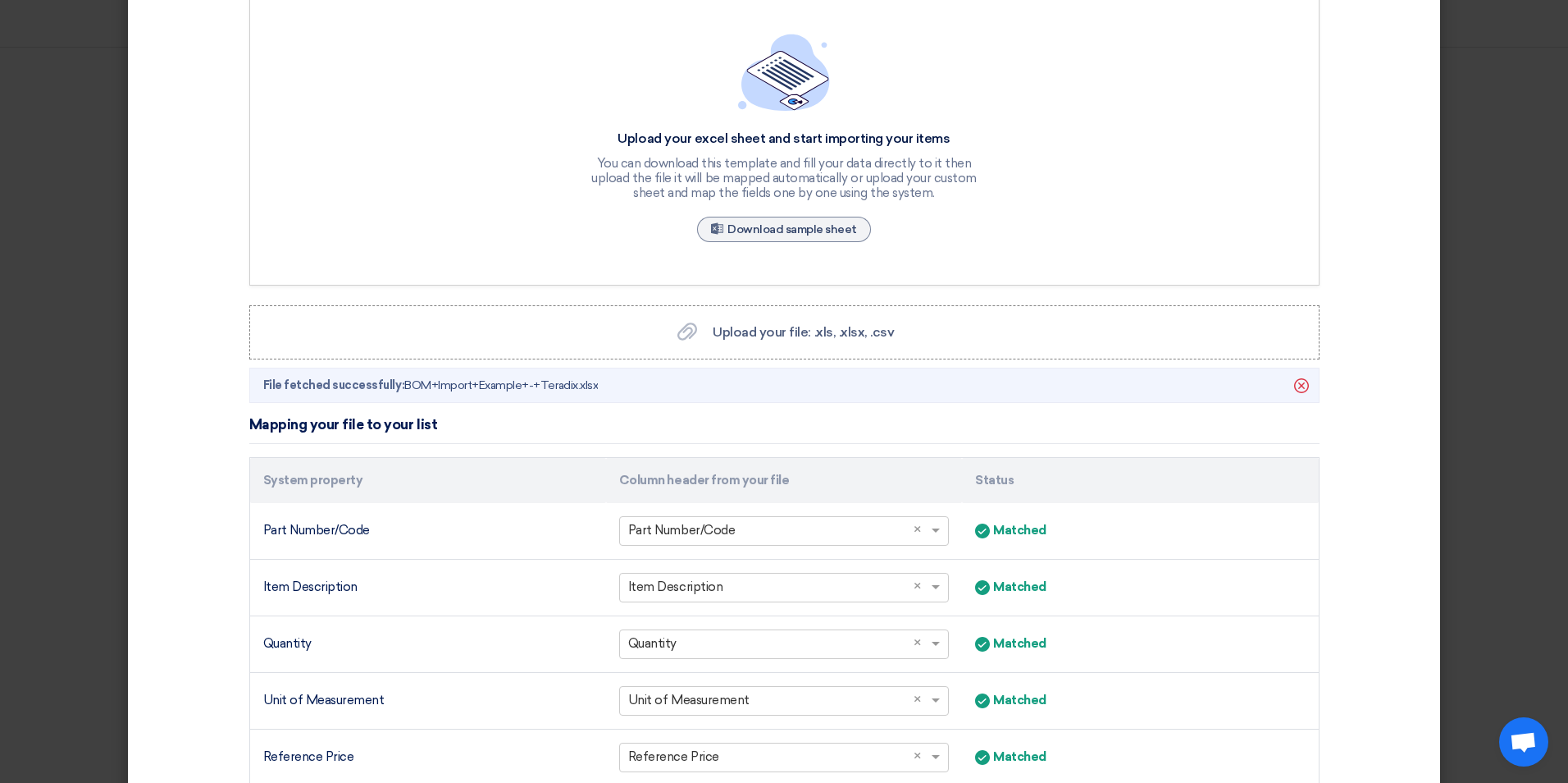
scroll to position [321, 0]
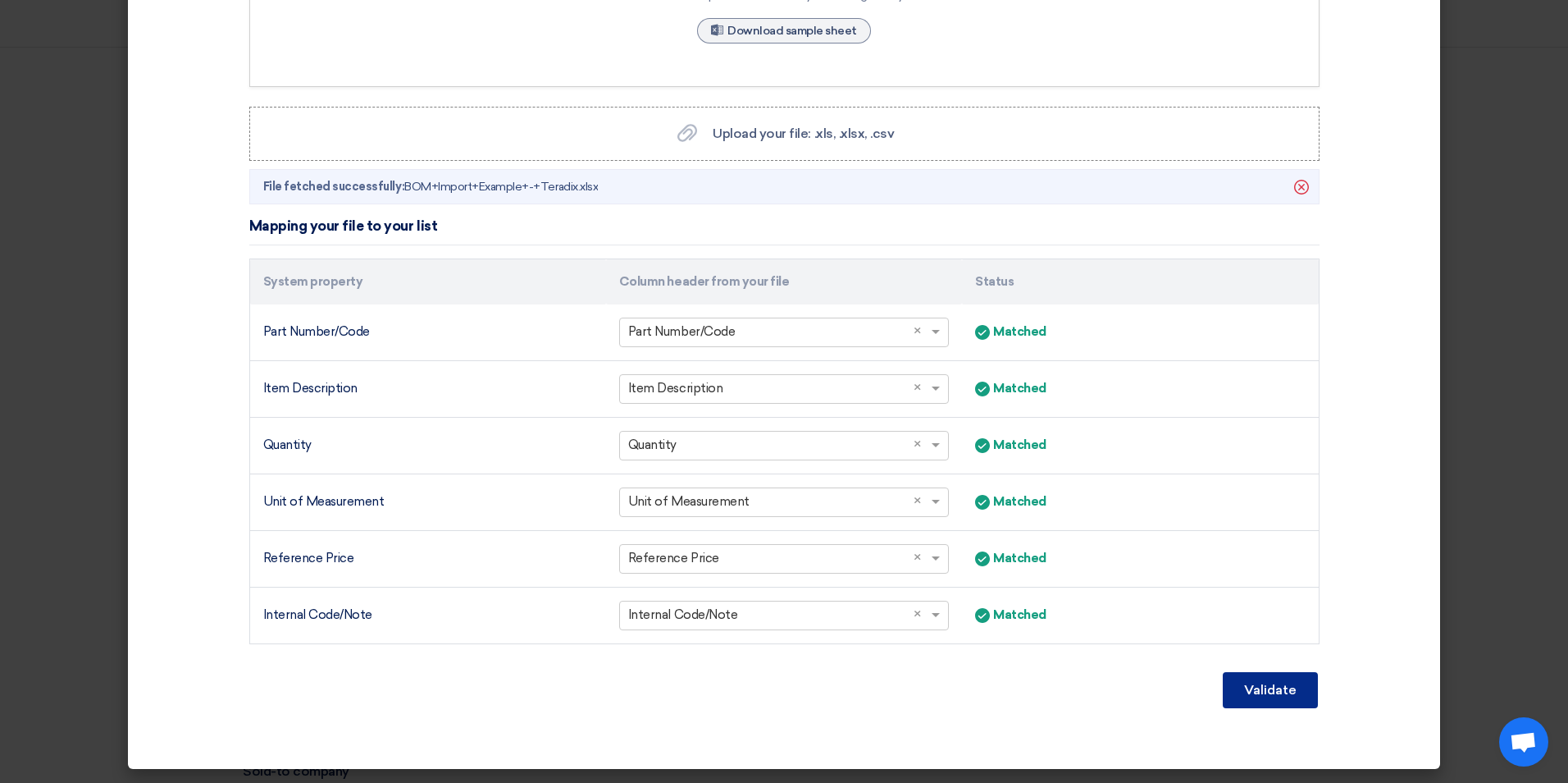
click at [1281, 697] on button "Validate" at bounding box center [1270, 690] width 95 height 36
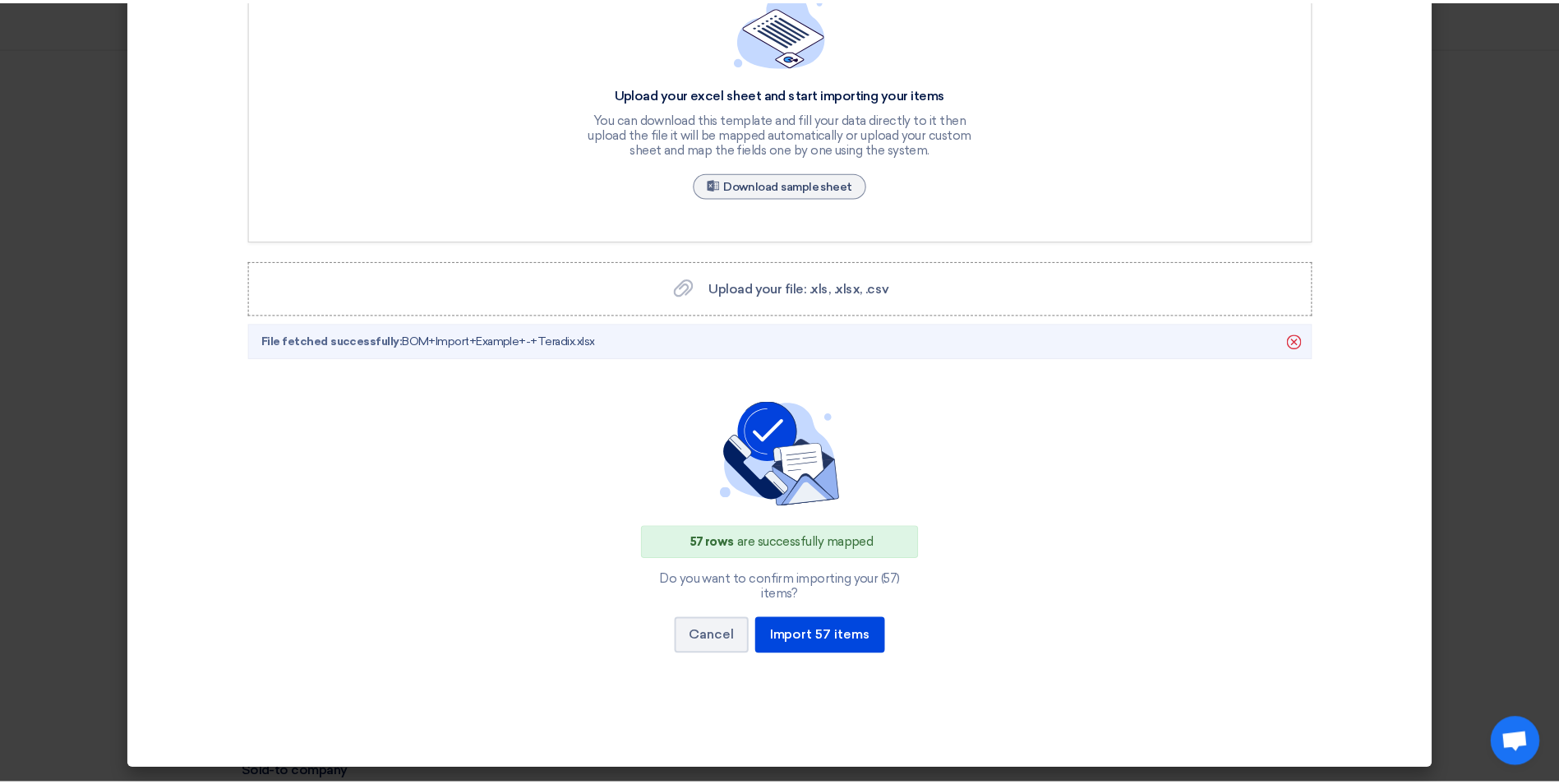
scroll to position [153, 0]
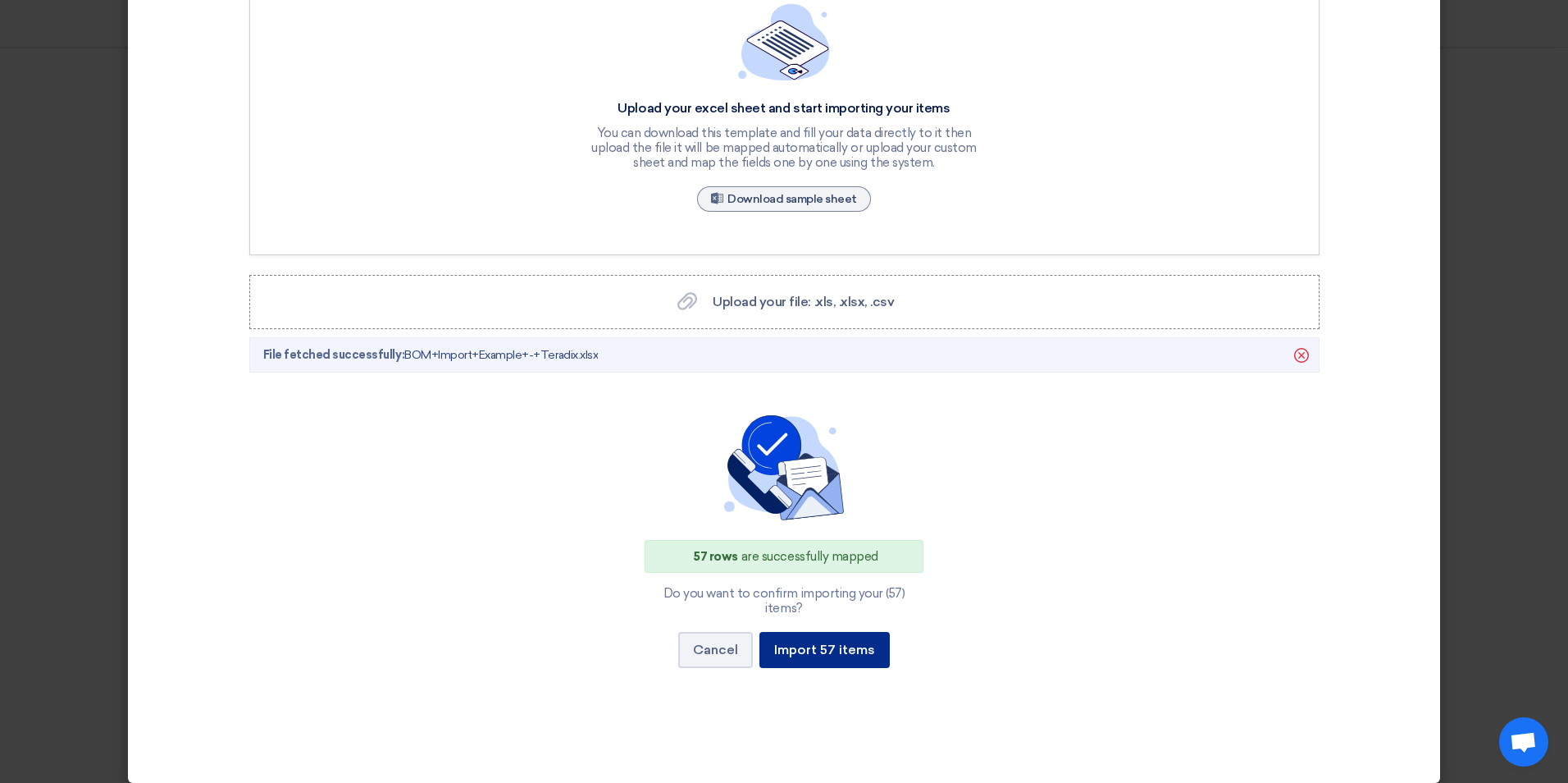
click at [830, 635] on button "Import 57 items" at bounding box center [824, 649] width 130 height 36
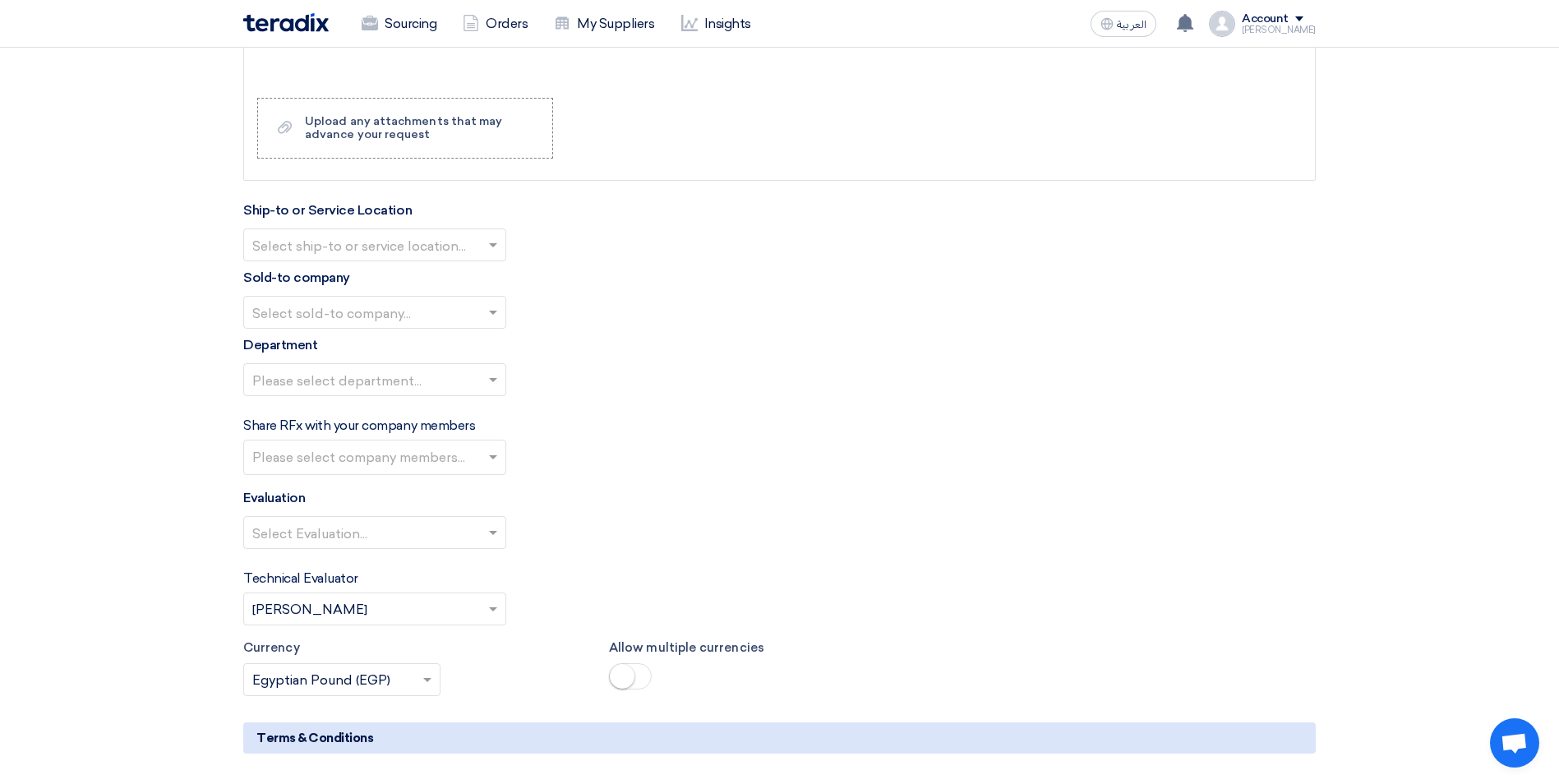
scroll to position [7427, 0]
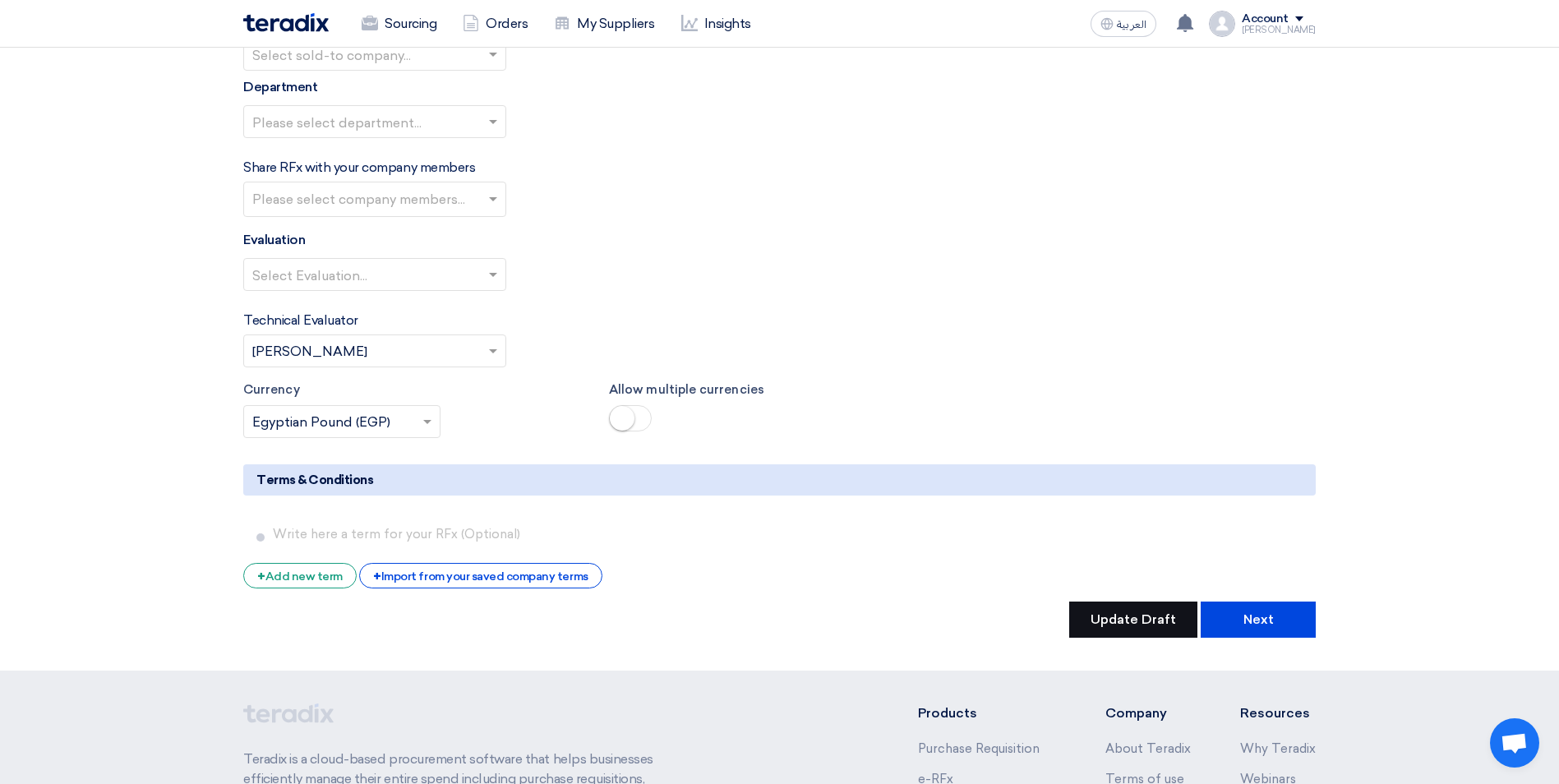
click at [1139, 602] on button "Update Draft" at bounding box center [1133, 620] width 128 height 36
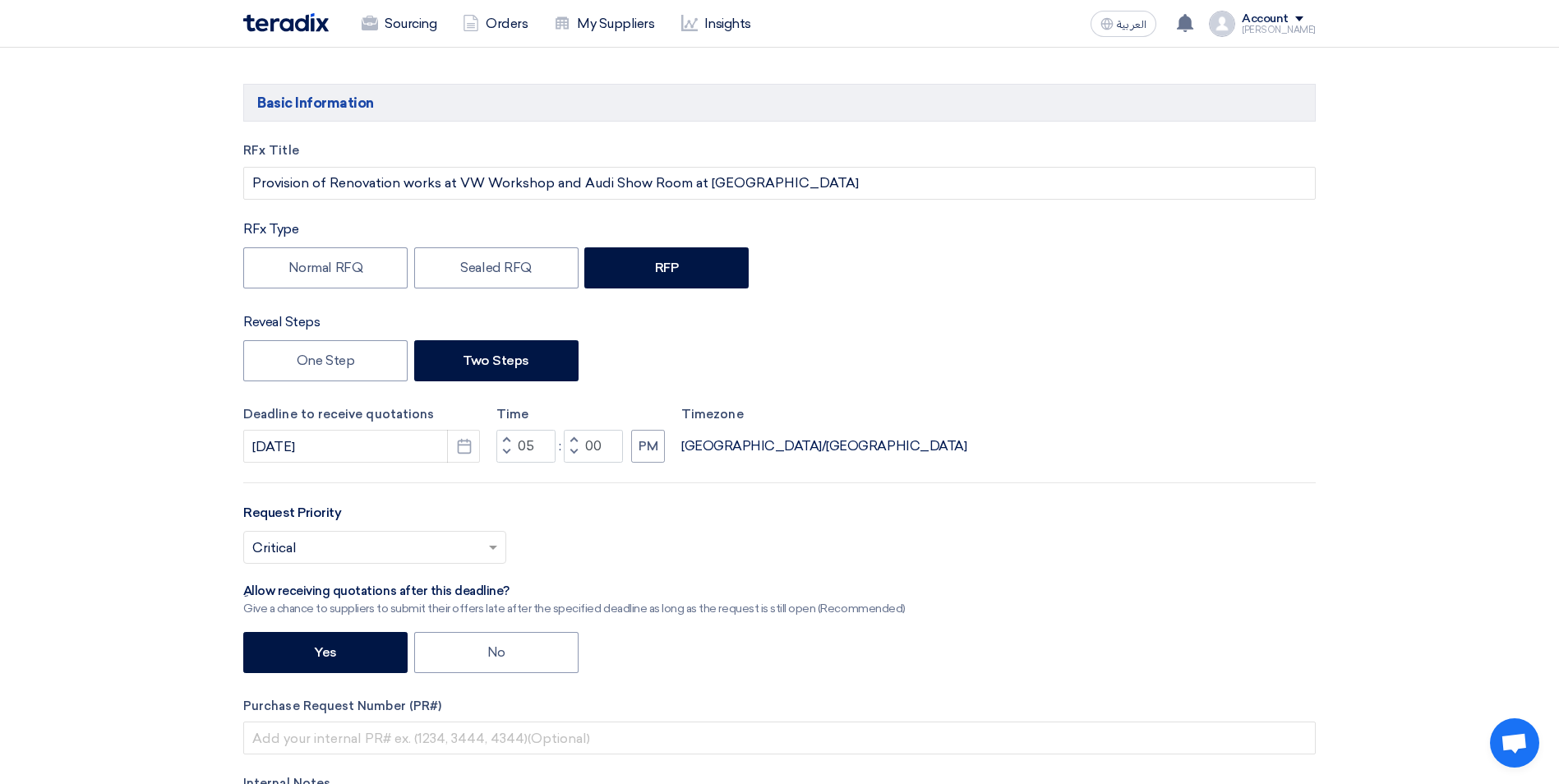
scroll to position [0, 0]
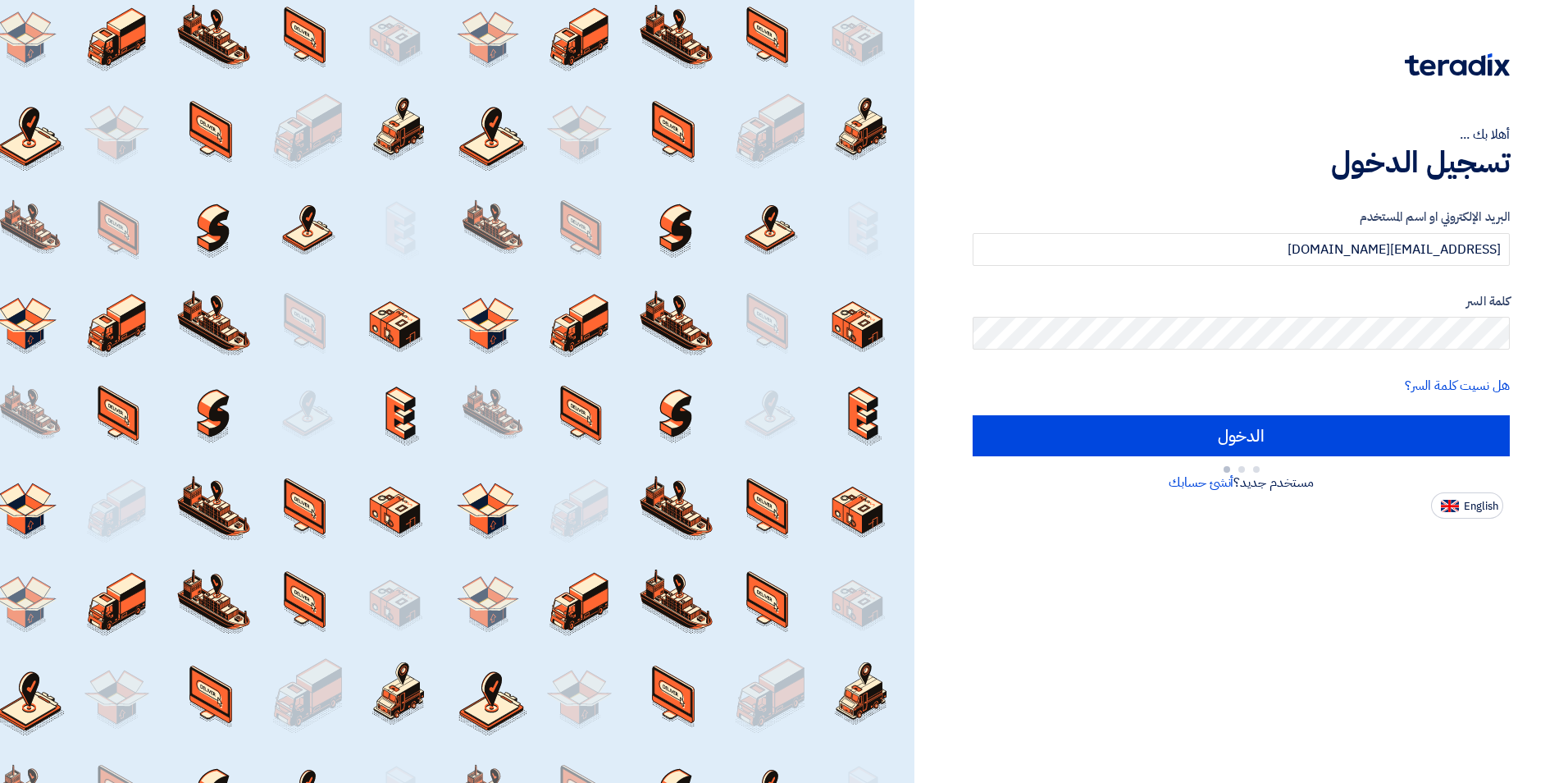
type input "Sign in"
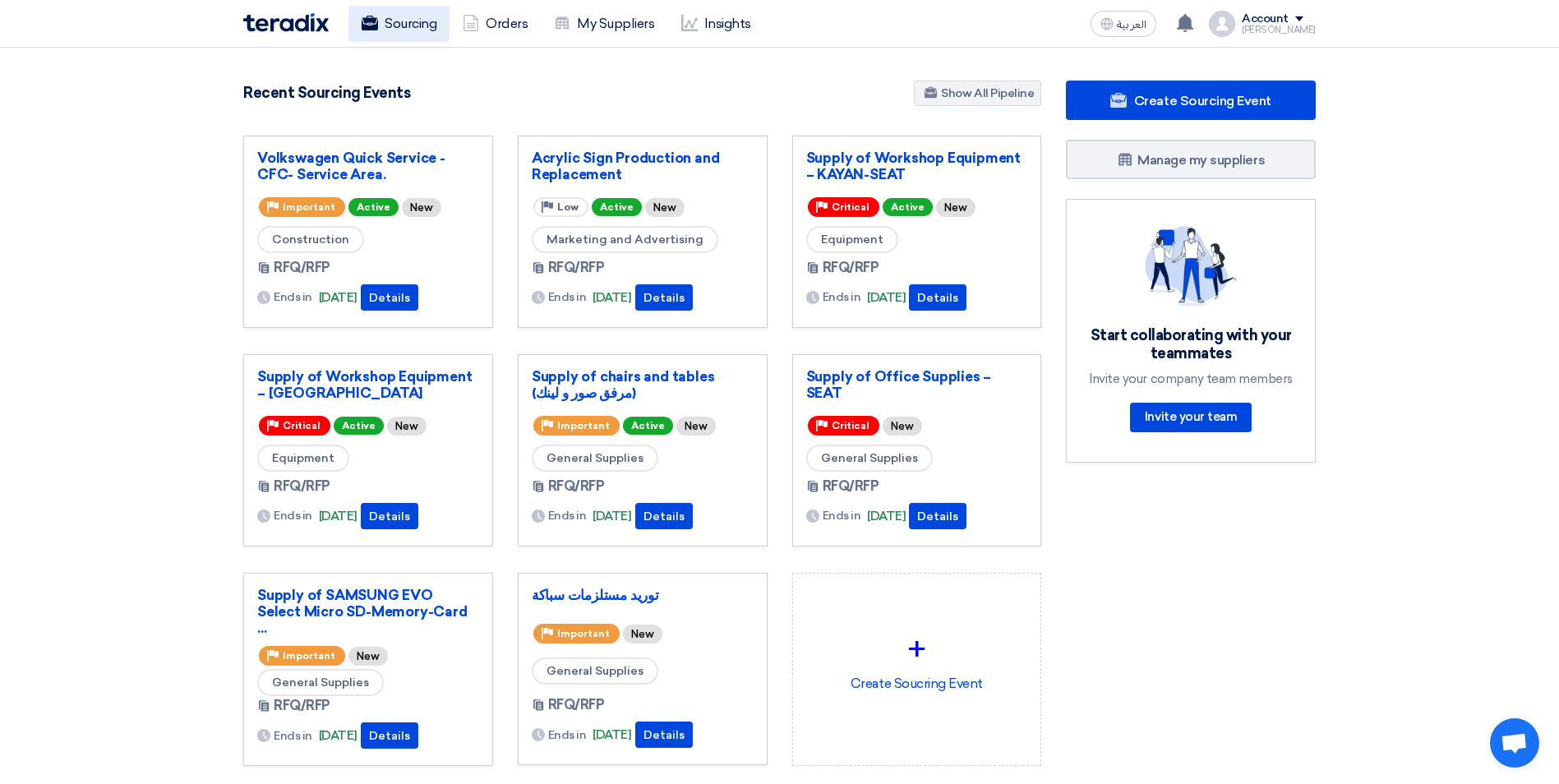
click at [400, 26] on link "Sourcing" at bounding box center [399, 24] width 101 height 36
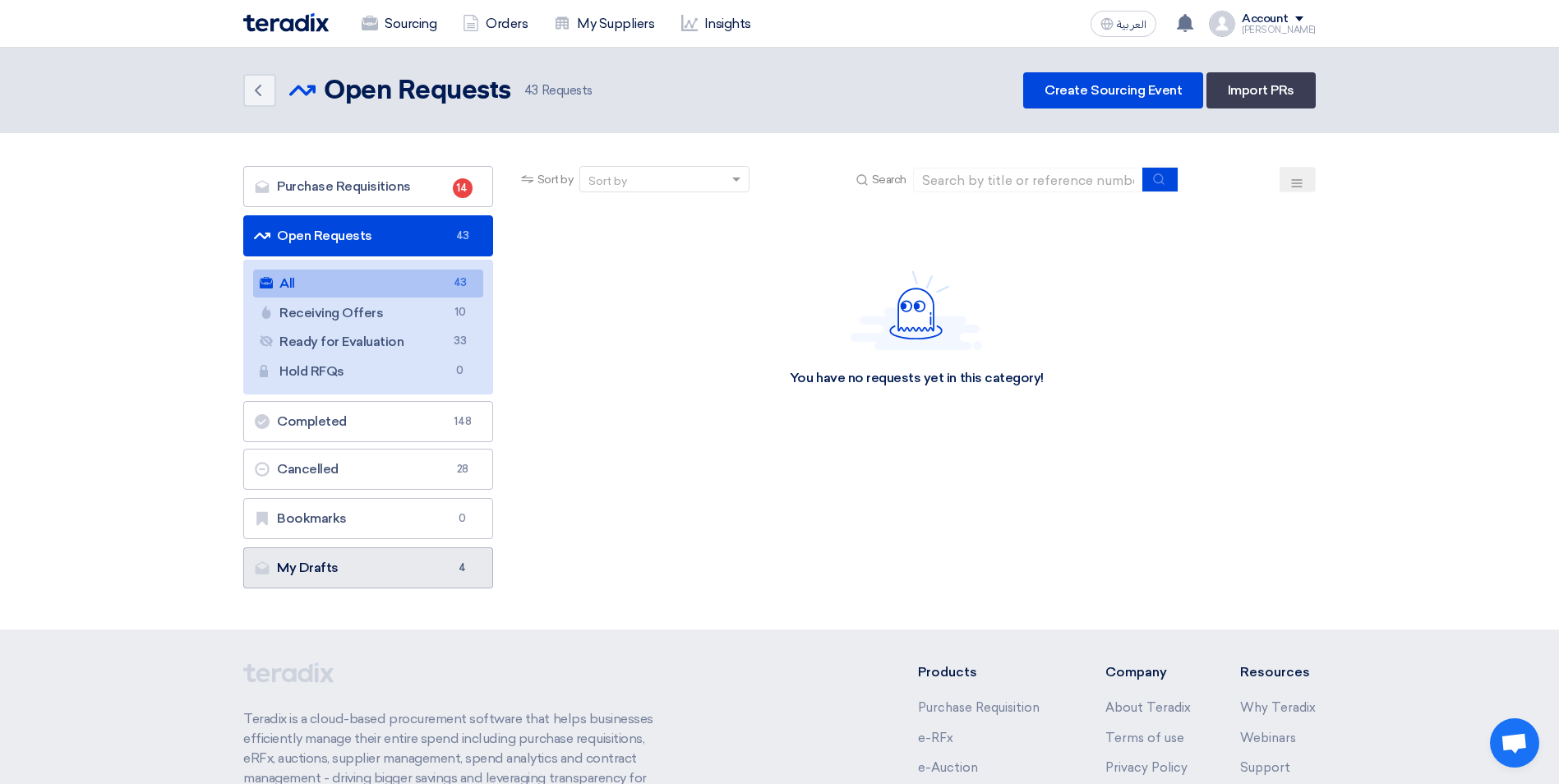
click at [367, 568] on link "My Drafts My Drafts 4" at bounding box center [367, 568] width 250 height 41
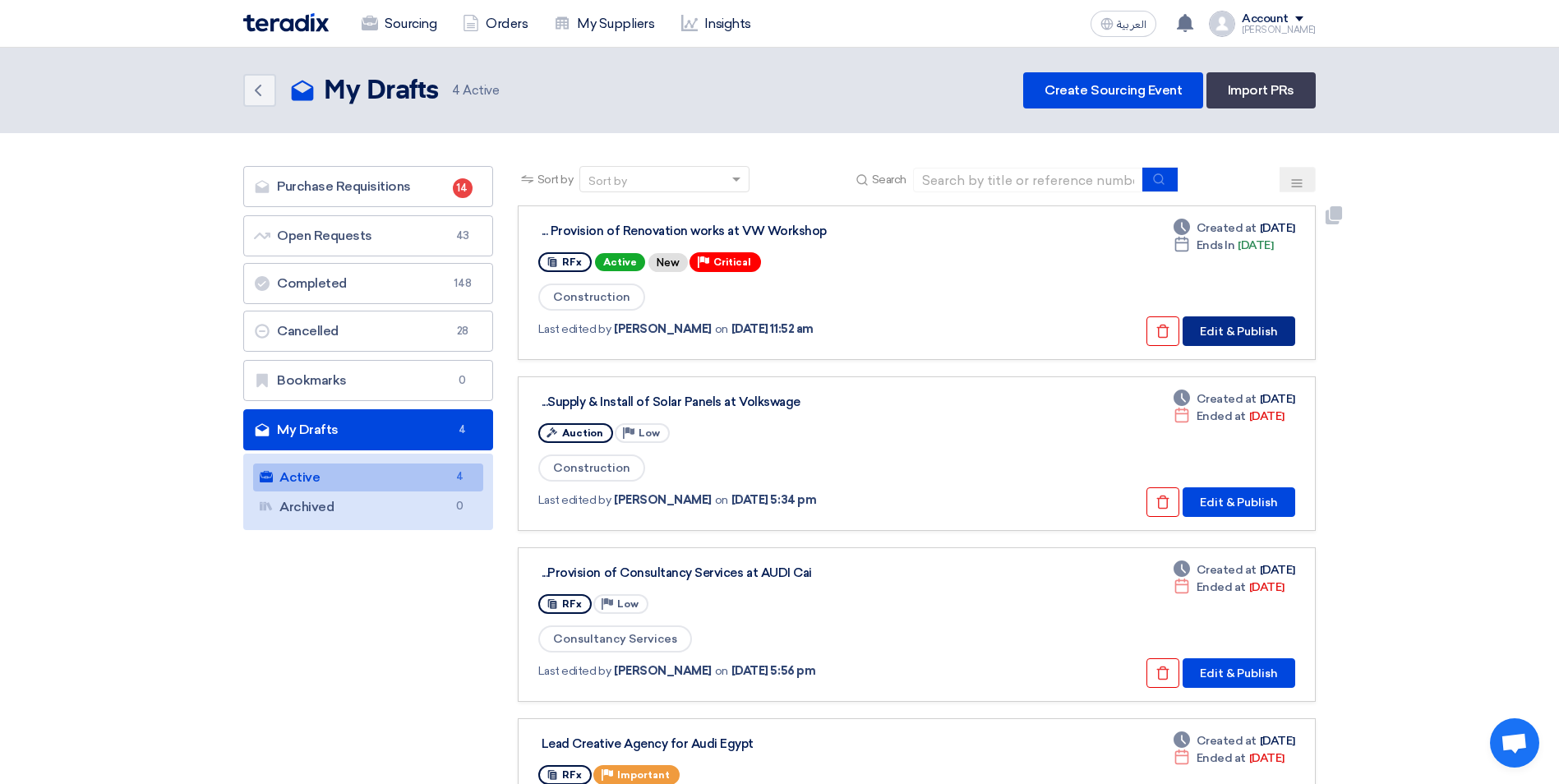
click at [1286, 336] on button "Edit & Publish" at bounding box center [1239, 331] width 113 height 30
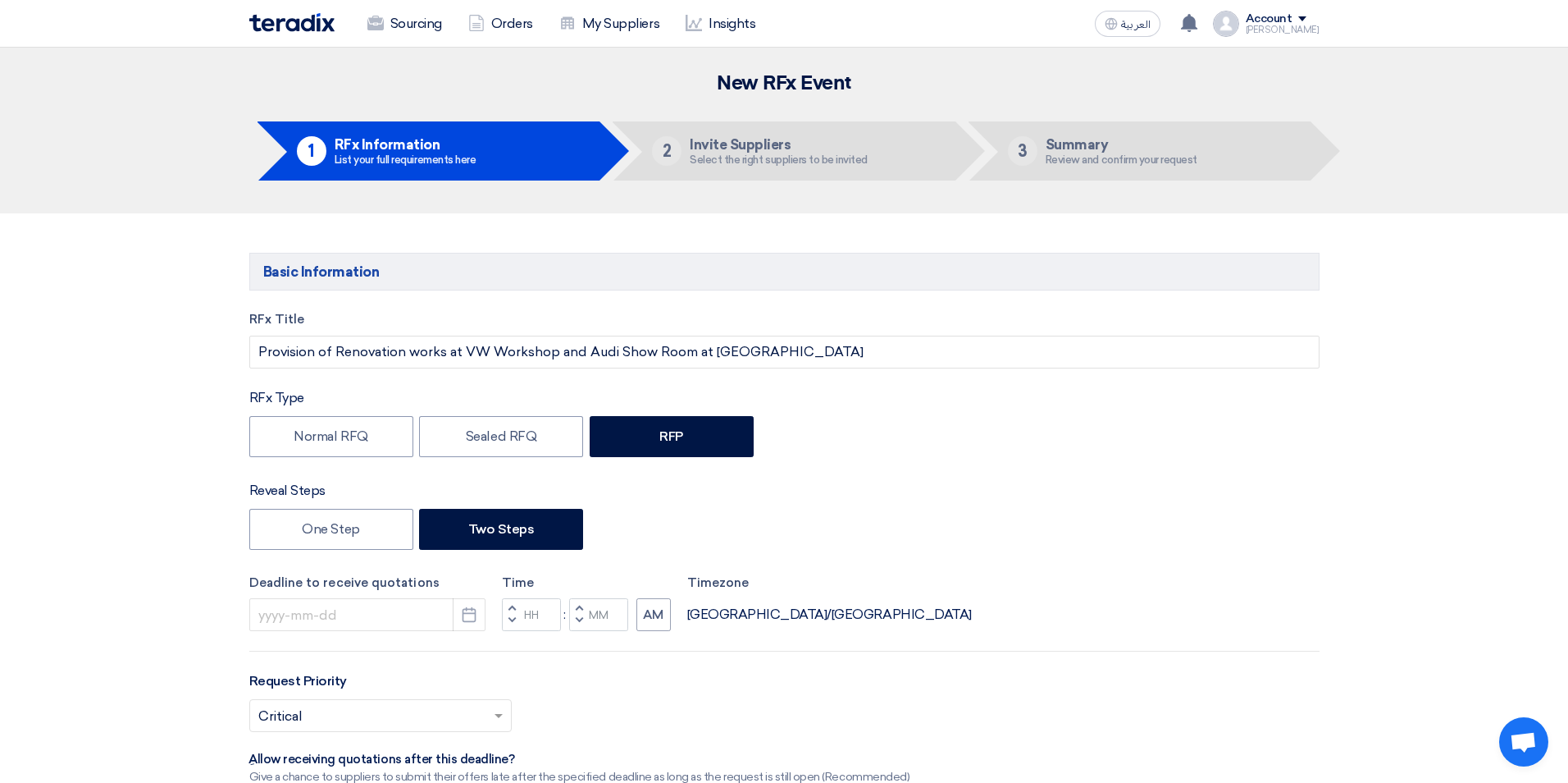
type input "[DATE]"
type input "05"
type input "00"
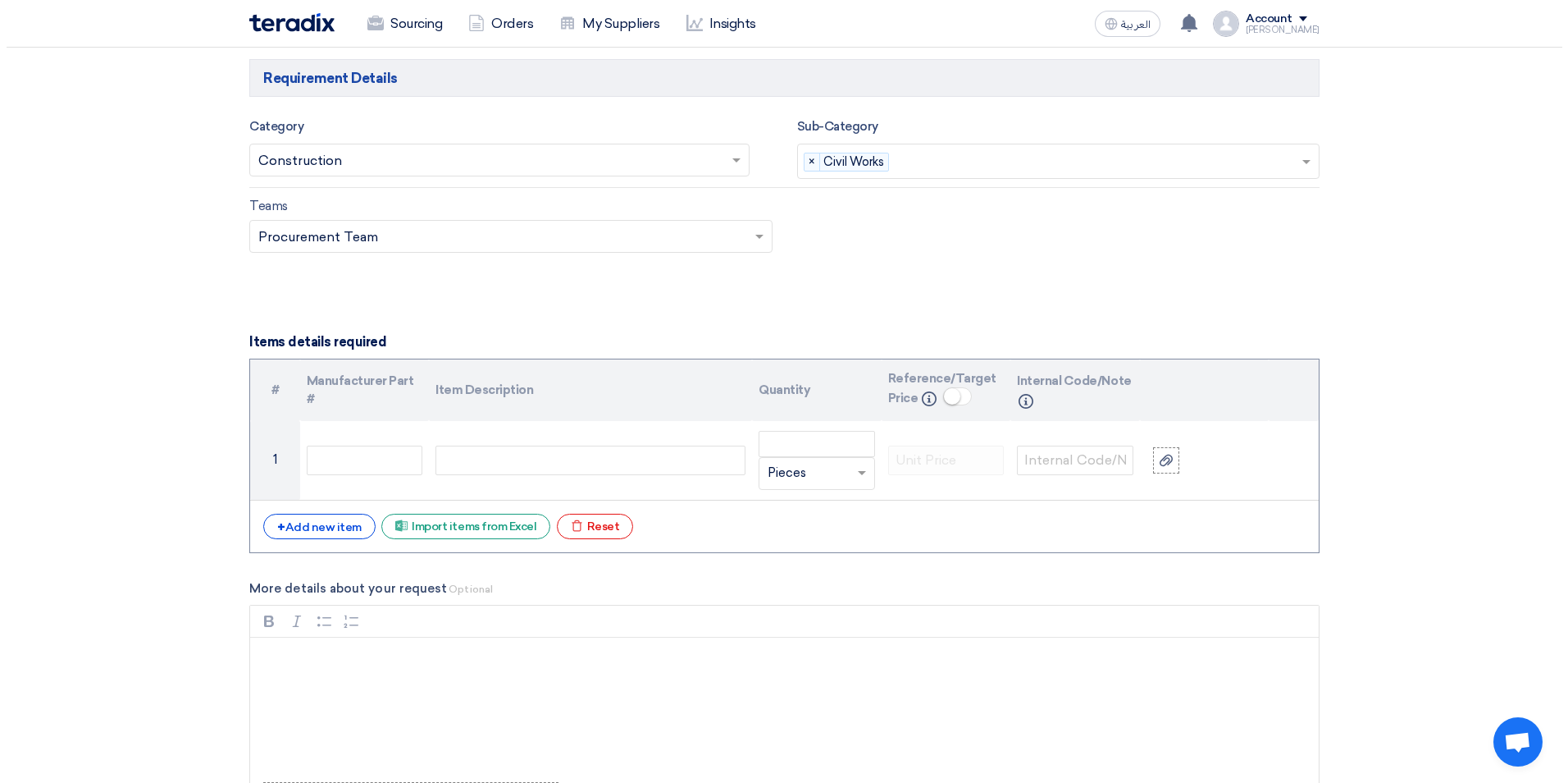
scroll to position [1477, 0]
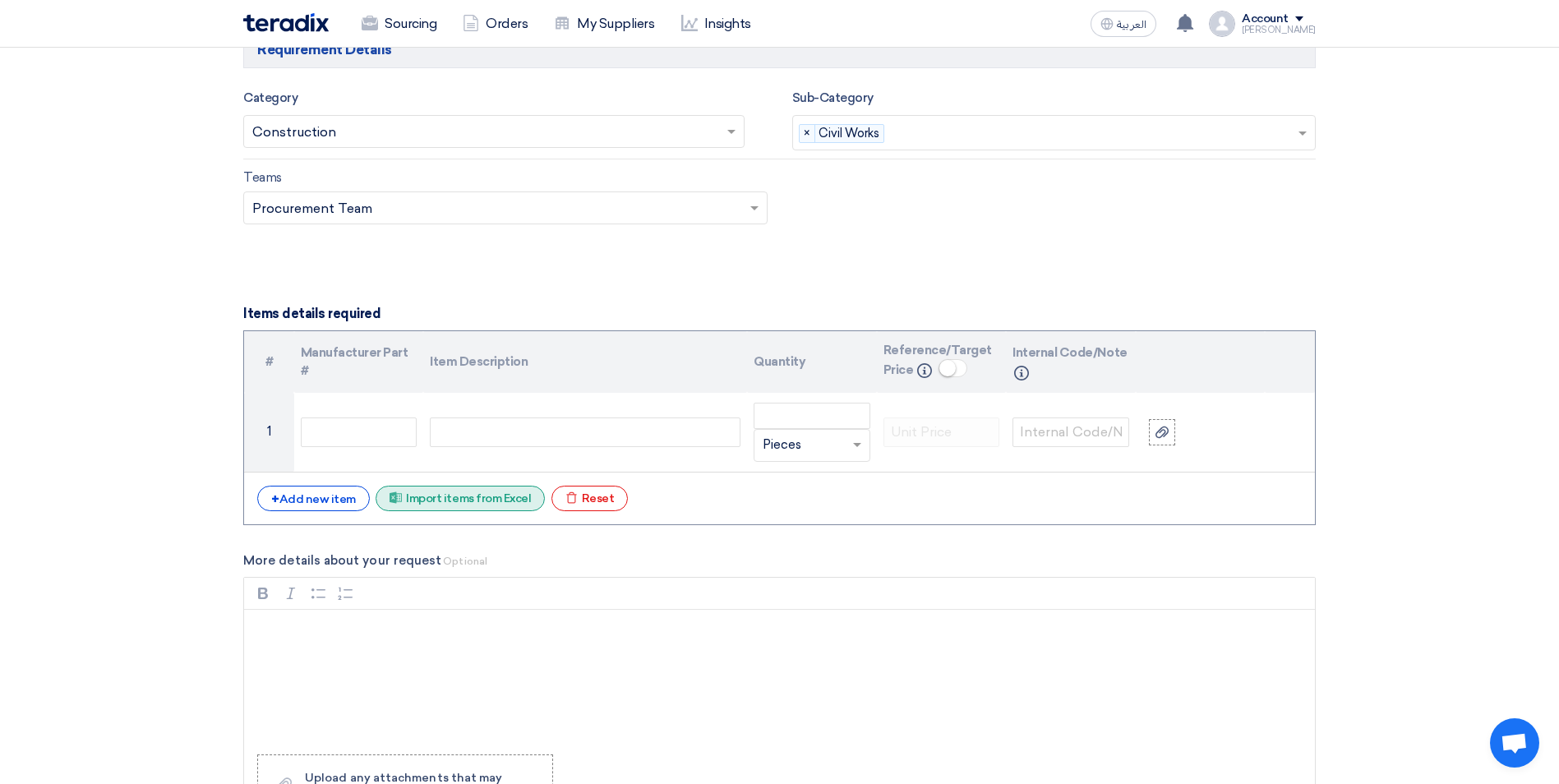
click at [468, 508] on div "Excel file Import items from Excel" at bounding box center [460, 499] width 170 height 26
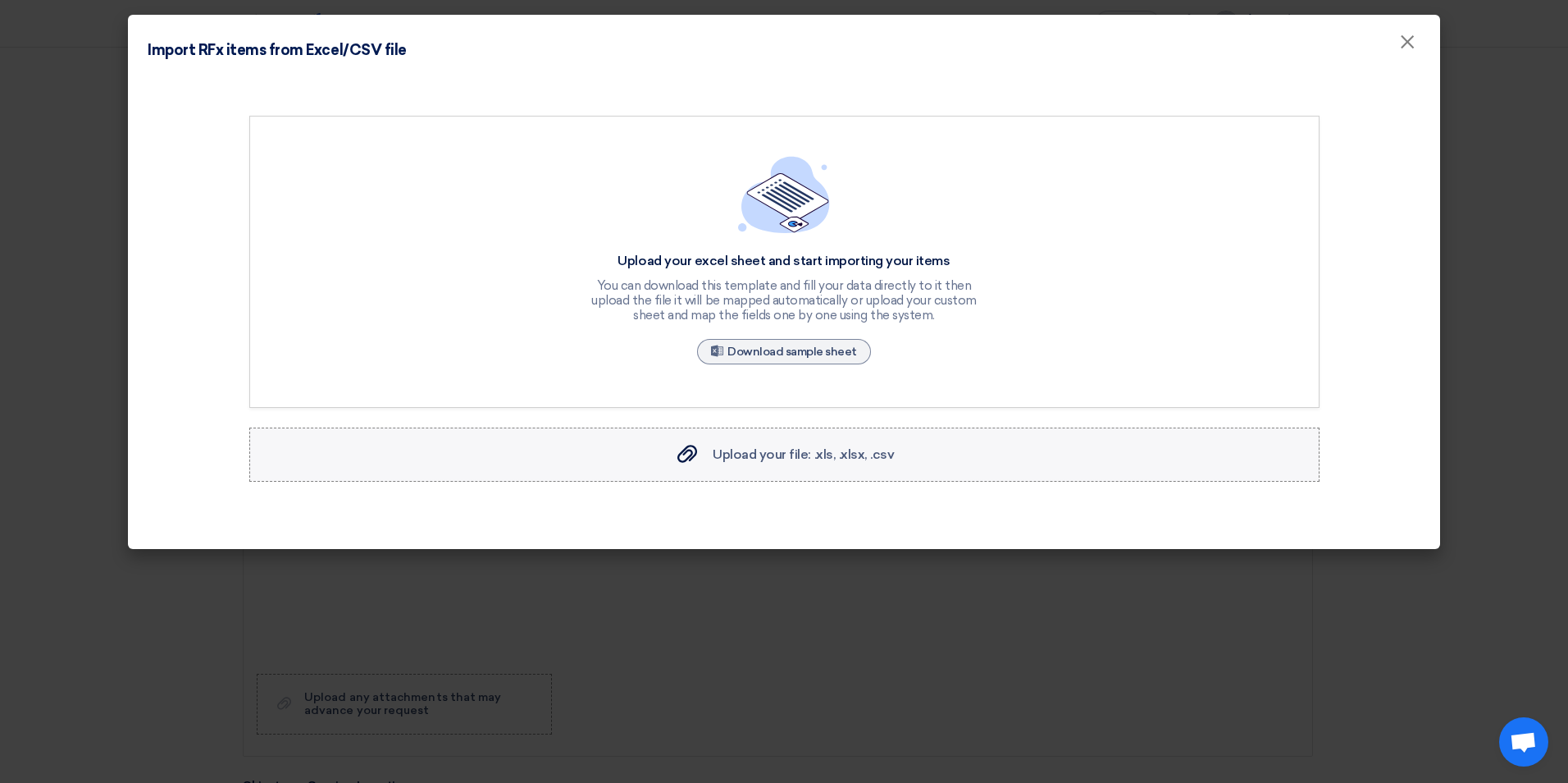
click at [750, 463] on div "Upload your file: .xls, .xlsx, .csv Upload your file: .xls, .xlsx, .csv" at bounding box center [784, 454] width 220 height 20
click at [0, 0] on input "Upload your file: .xls, .xlsx, .csv Upload your file: .xls, .xlsx, .csv" at bounding box center [0, 0] width 0 height 0
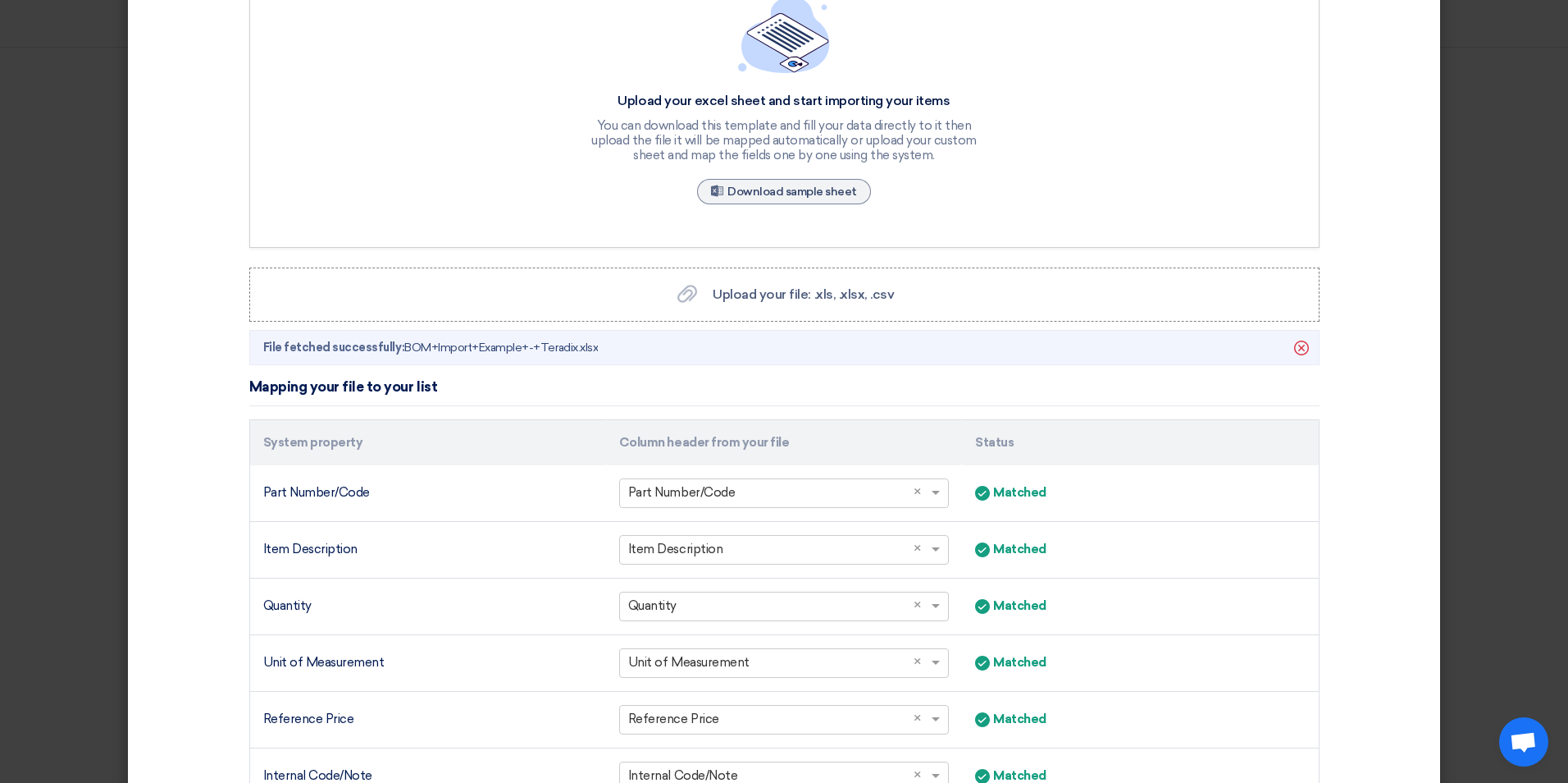
scroll to position [321, 0]
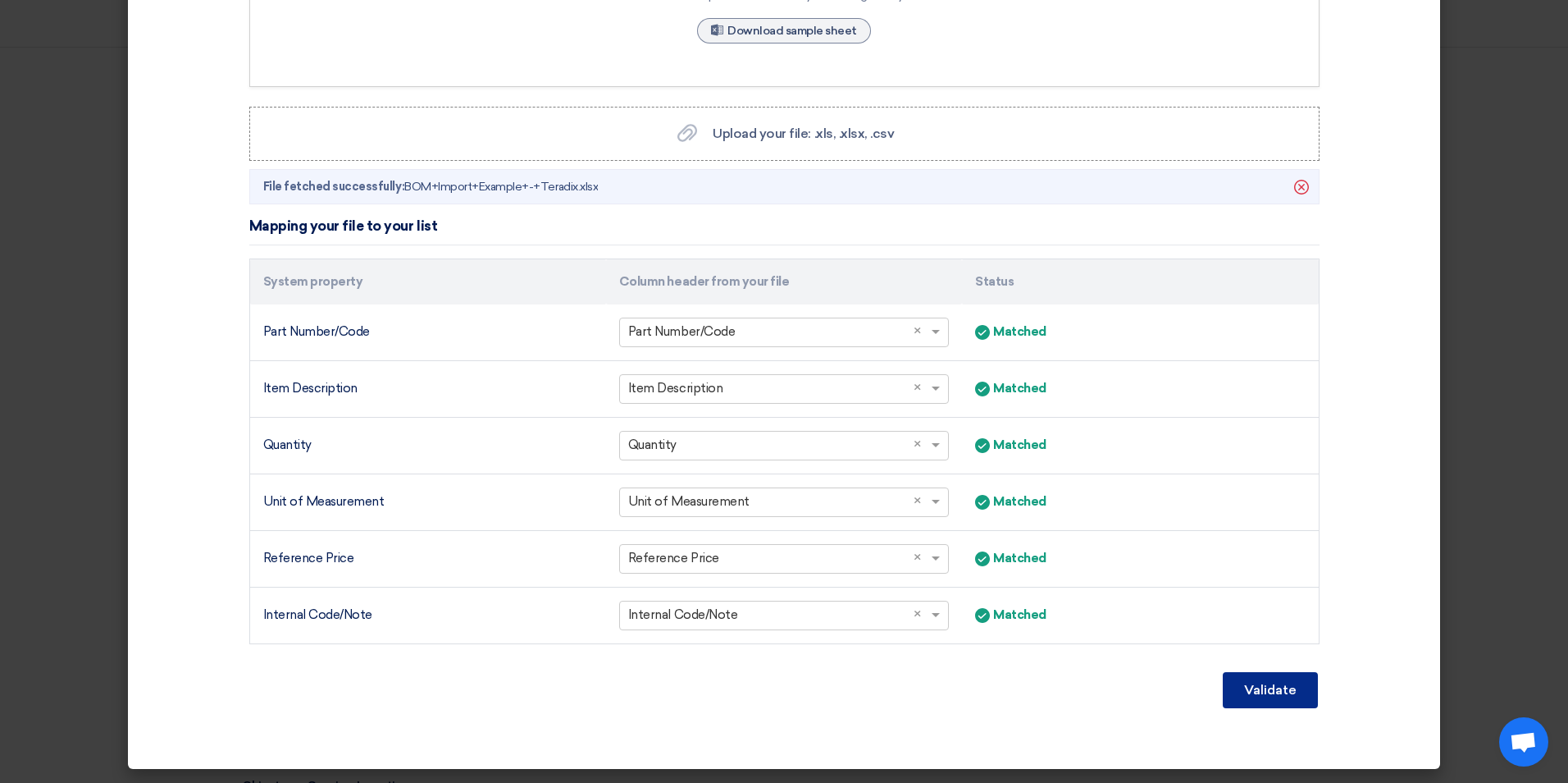
click at [1277, 700] on button "Validate" at bounding box center [1270, 690] width 95 height 36
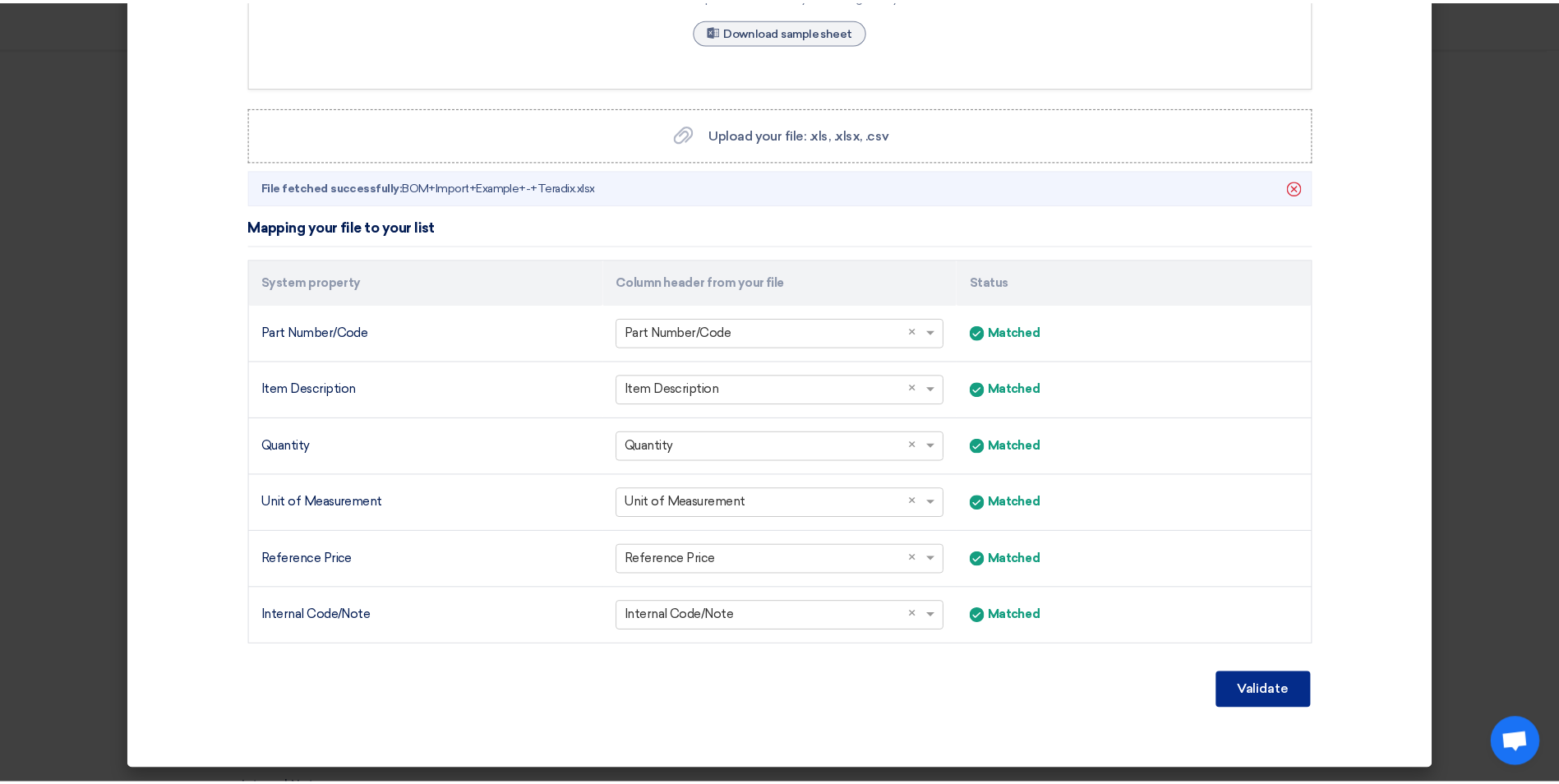
scroll to position [153, 0]
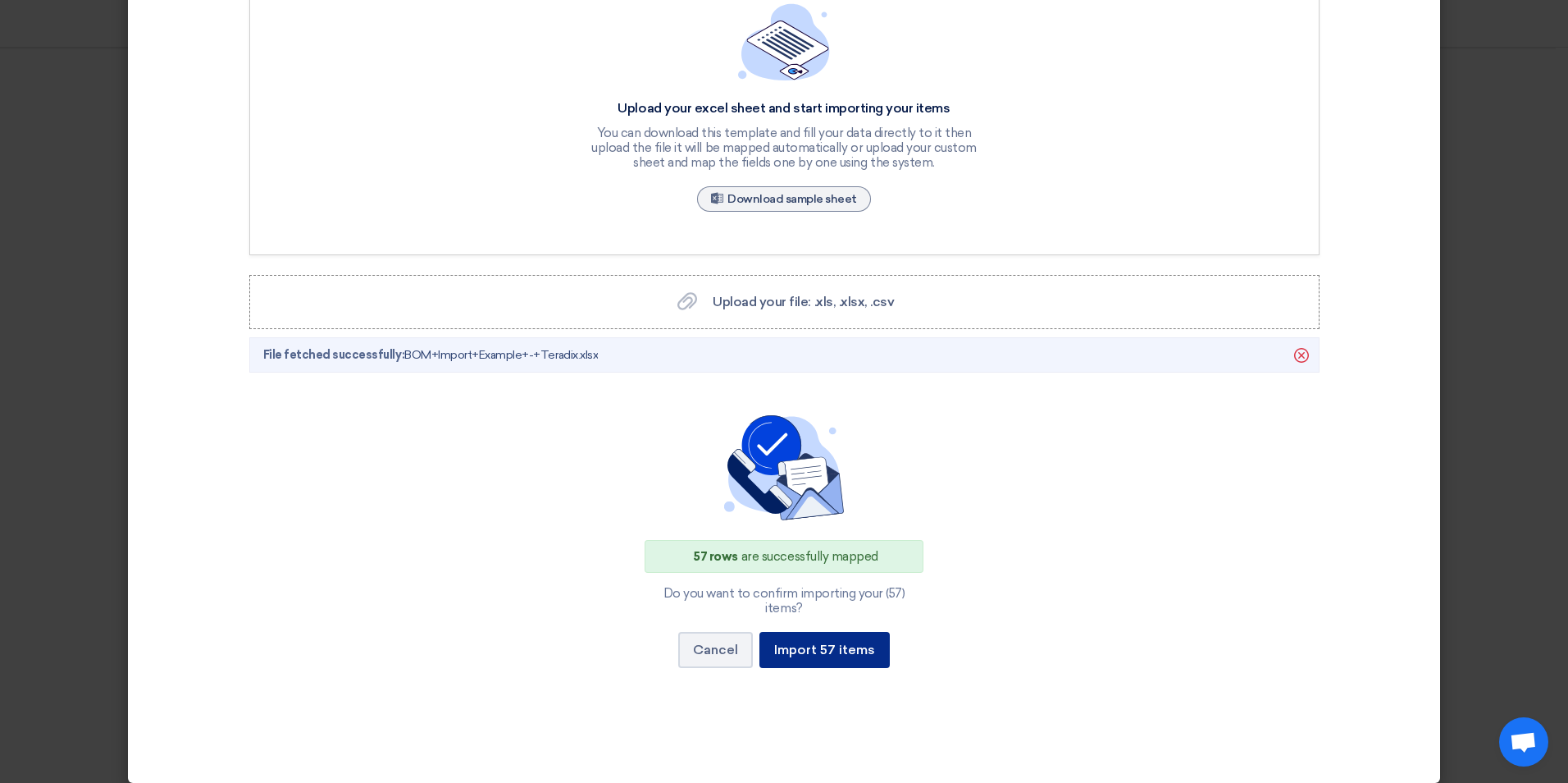
click at [807, 635] on button "Import 57 items" at bounding box center [824, 649] width 130 height 36
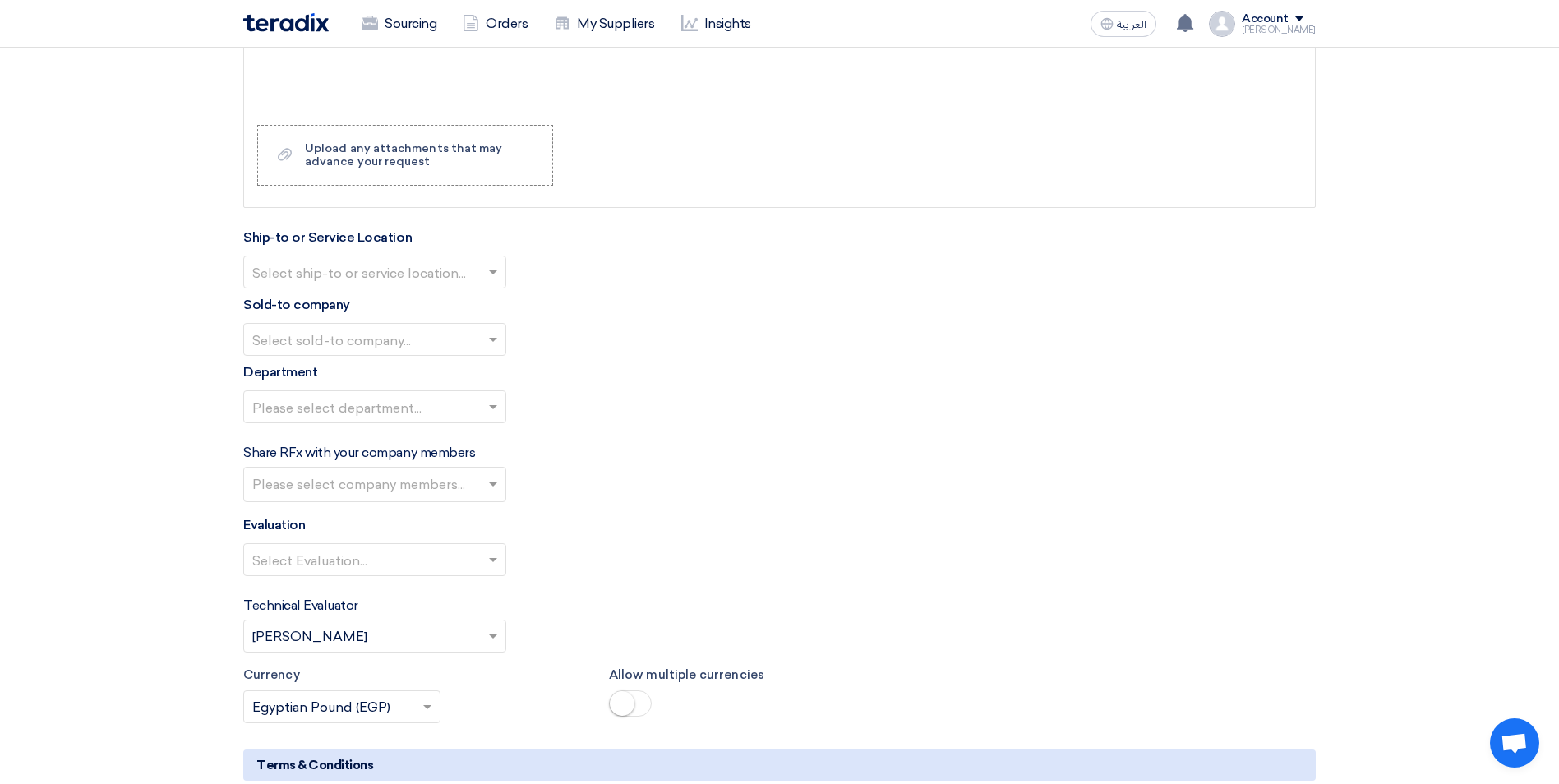
scroll to position [7427, 0]
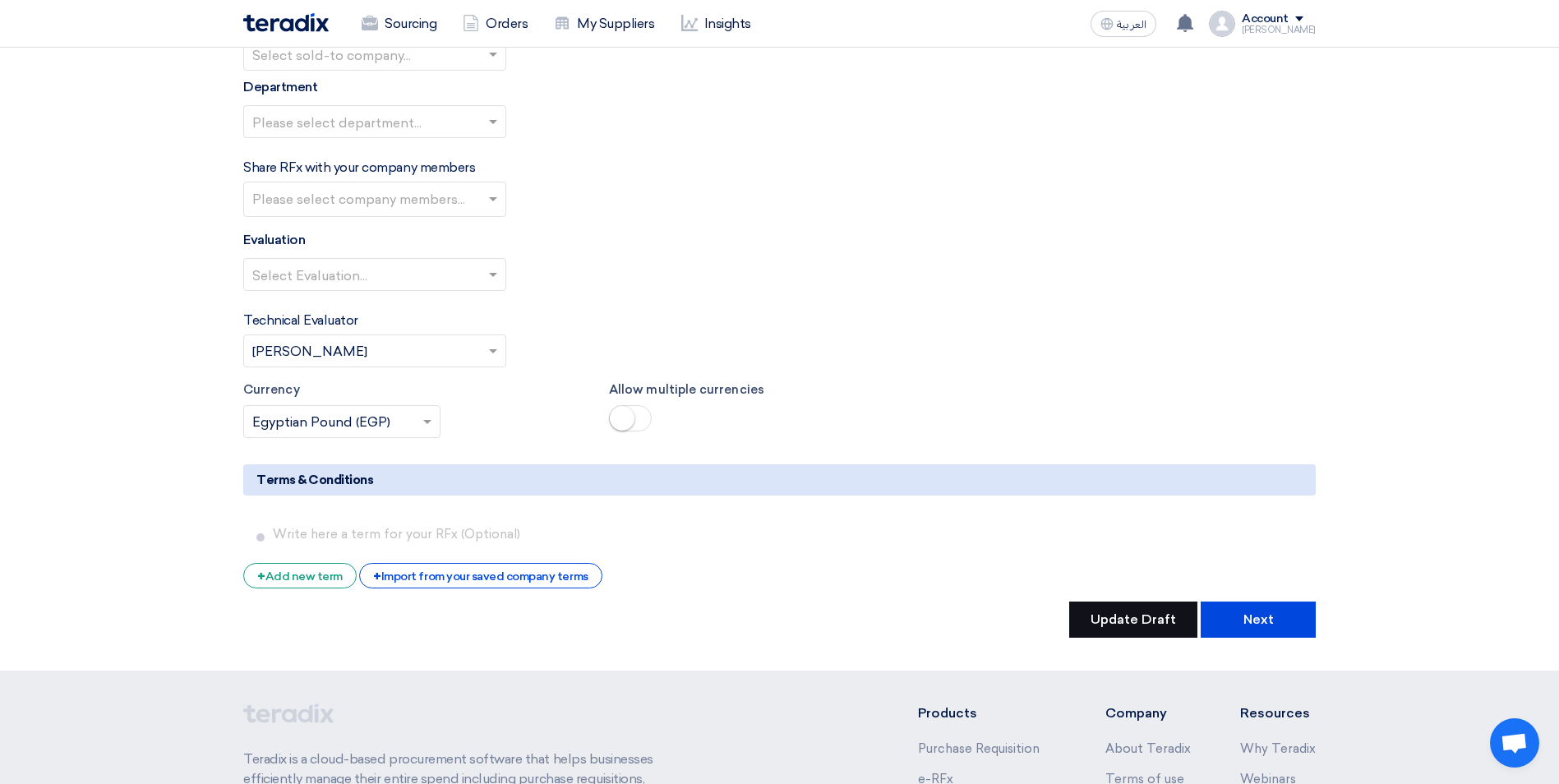
click at [1130, 602] on button "Update Draft" at bounding box center [1133, 620] width 128 height 36
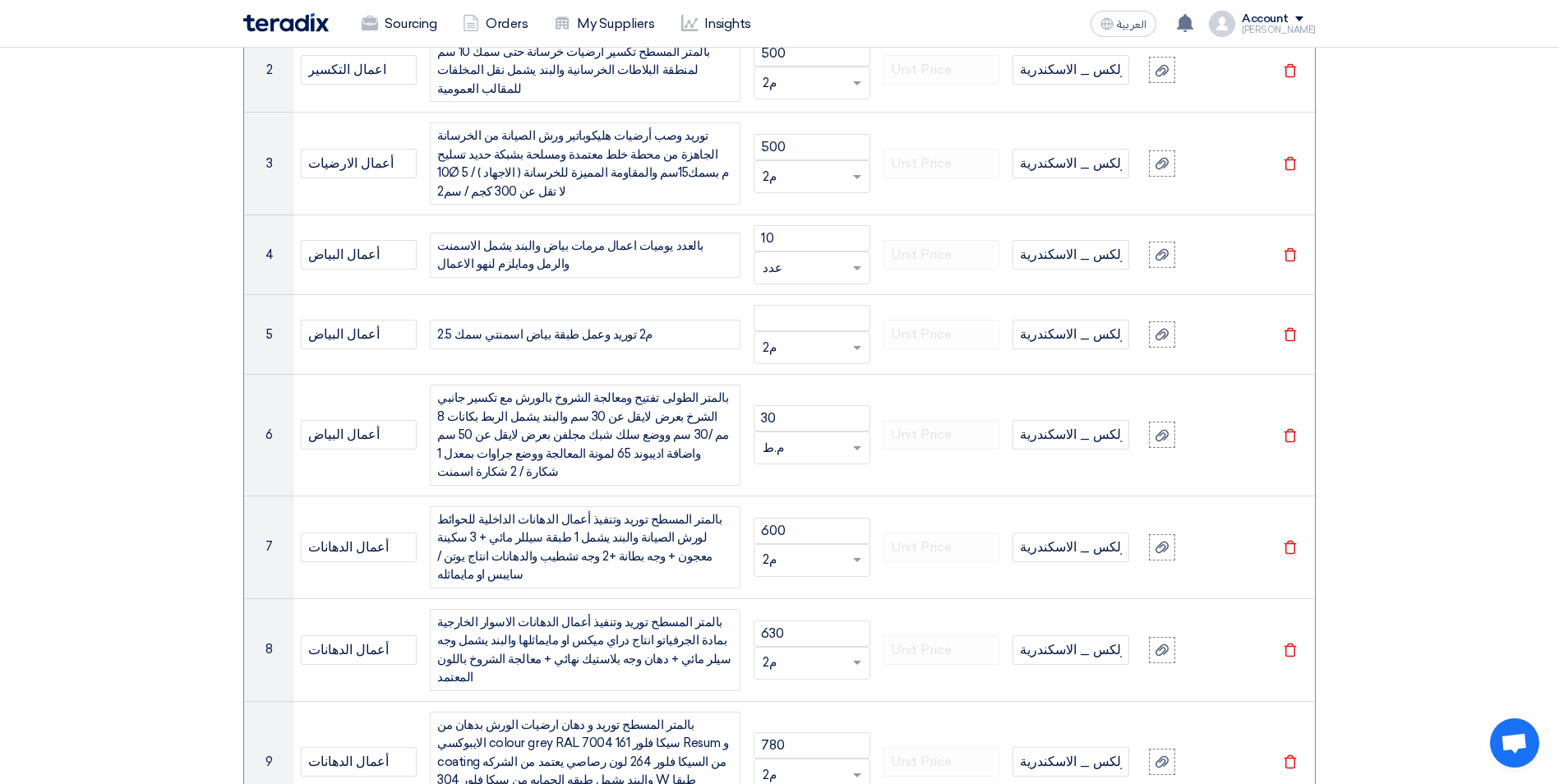
scroll to position [1429, 0]
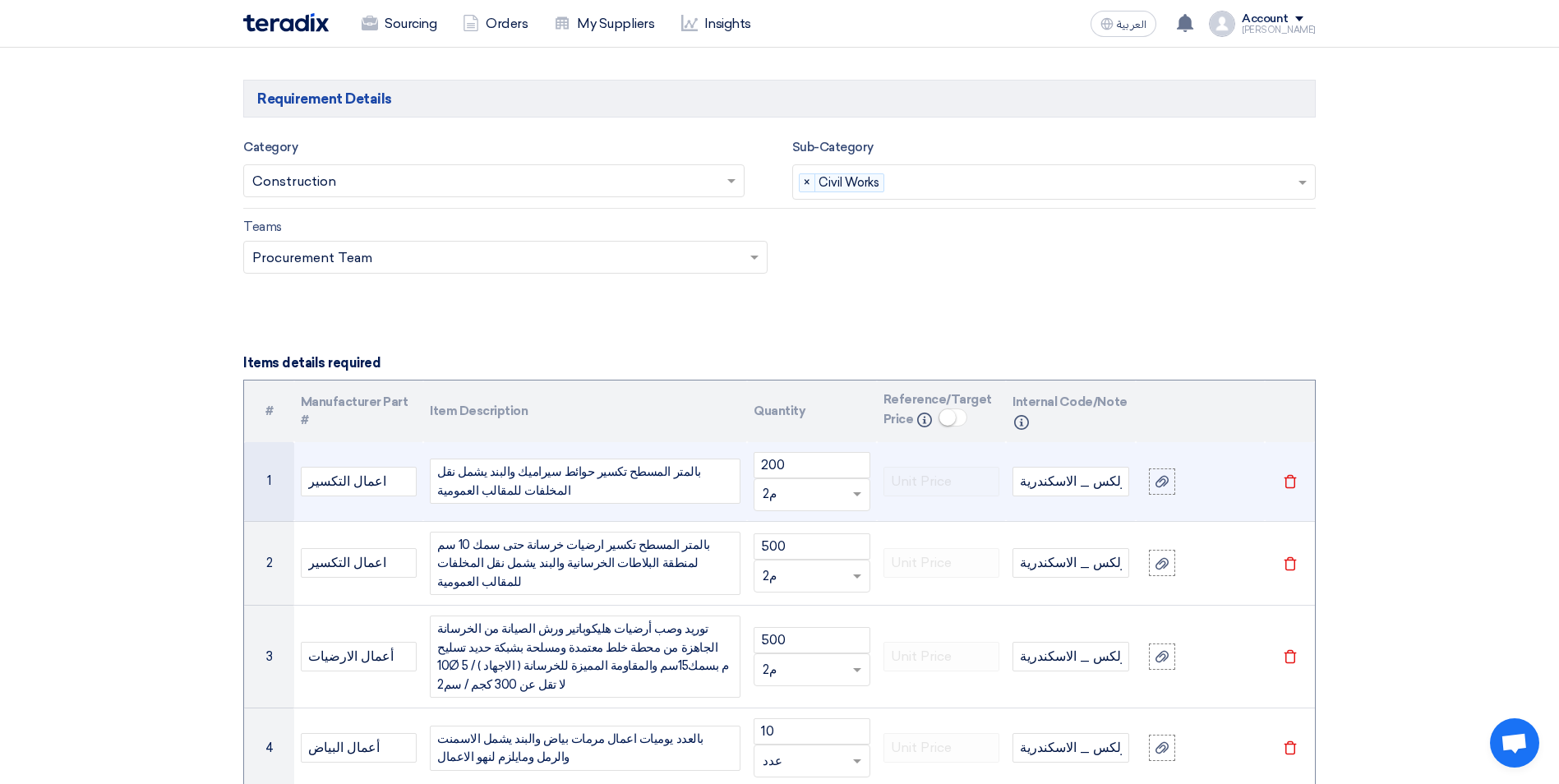
click at [636, 466] on div "بالمتر المسطح تكسير حوائط سيراميك والبند يشمل نقل المخلفات للمقالب العمومية" at bounding box center [585, 481] width 310 height 45
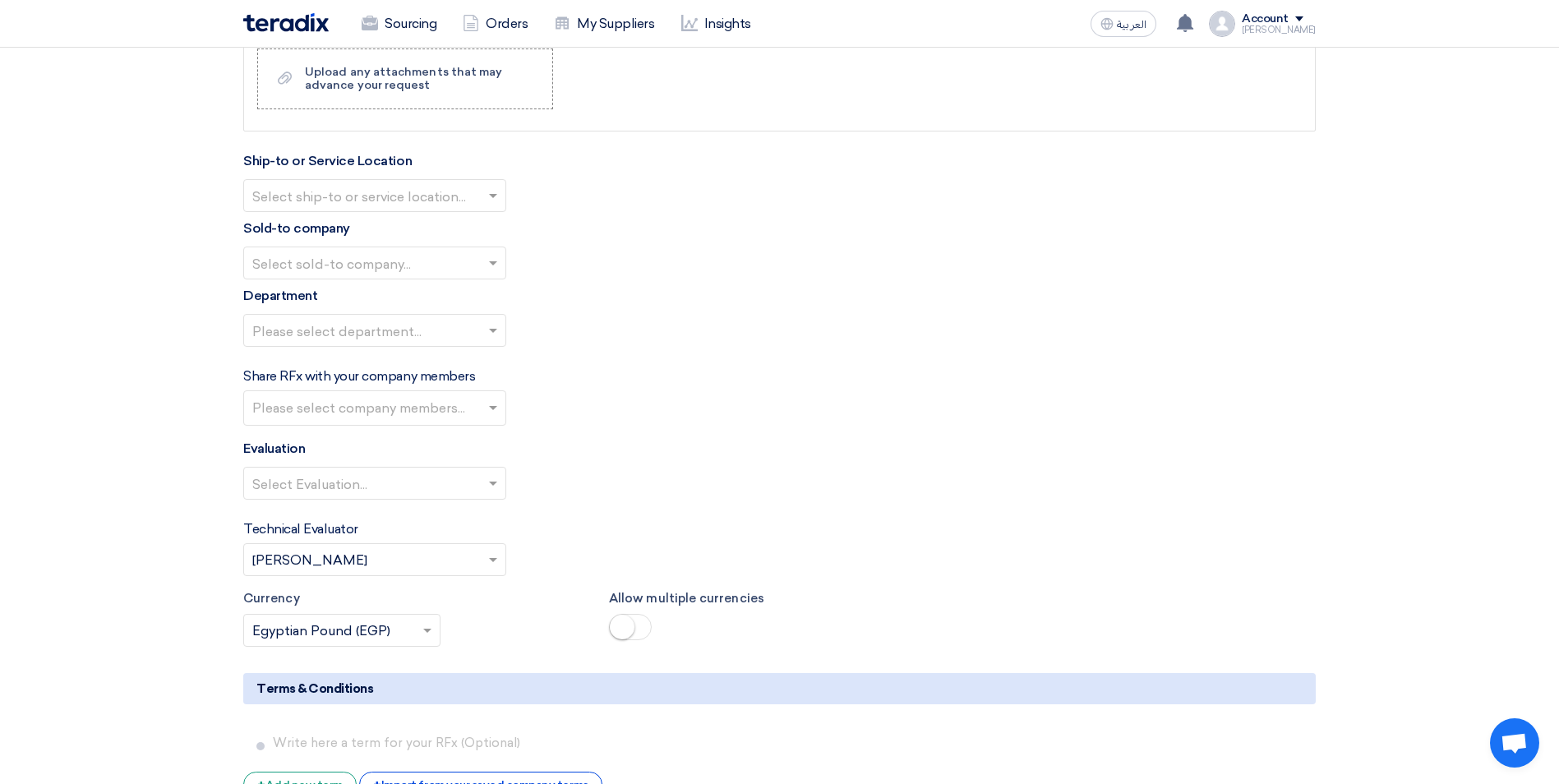
scroll to position [7452, 0]
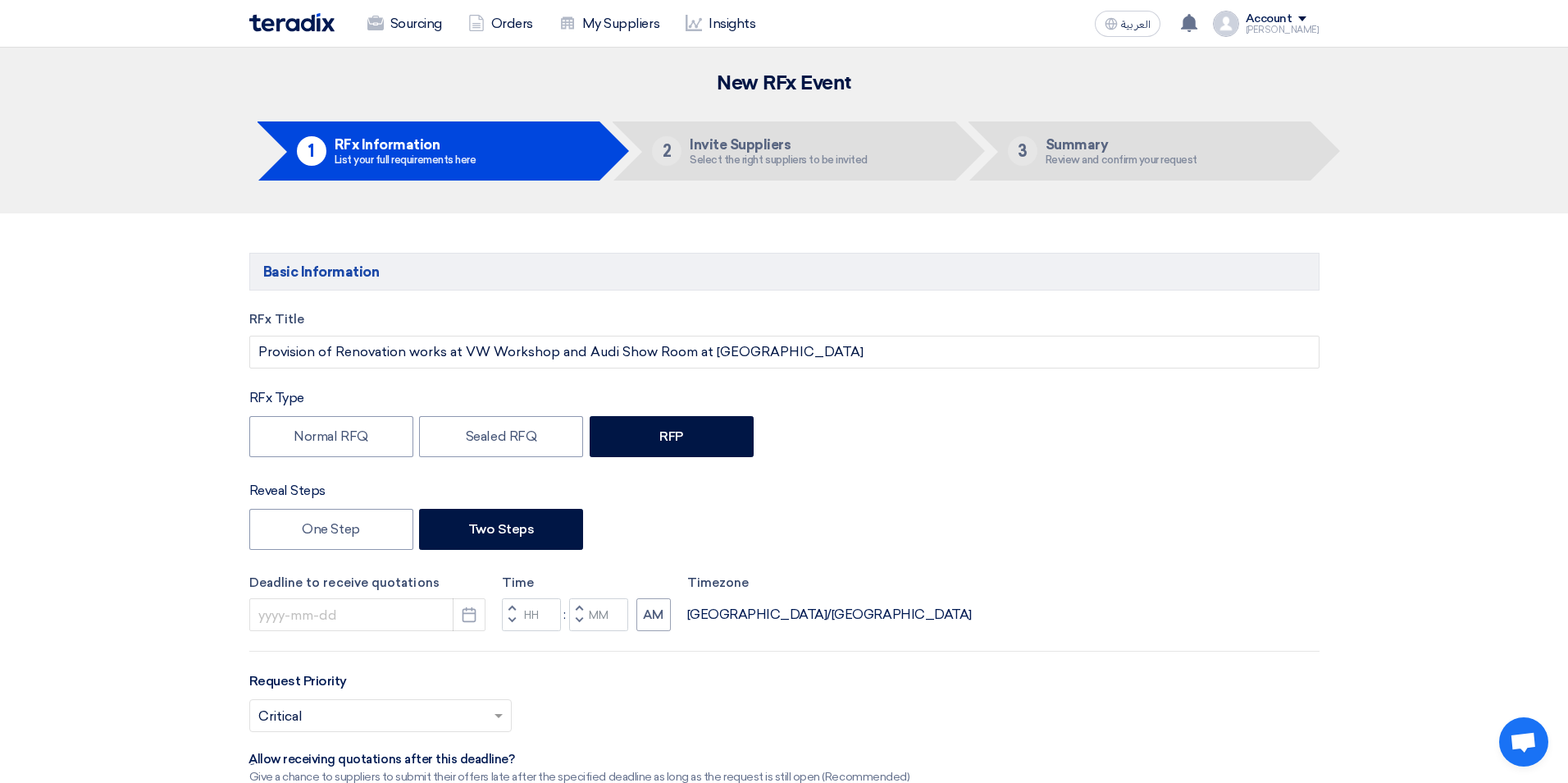
type input "[DATE]"
type input "05"
type input "00"
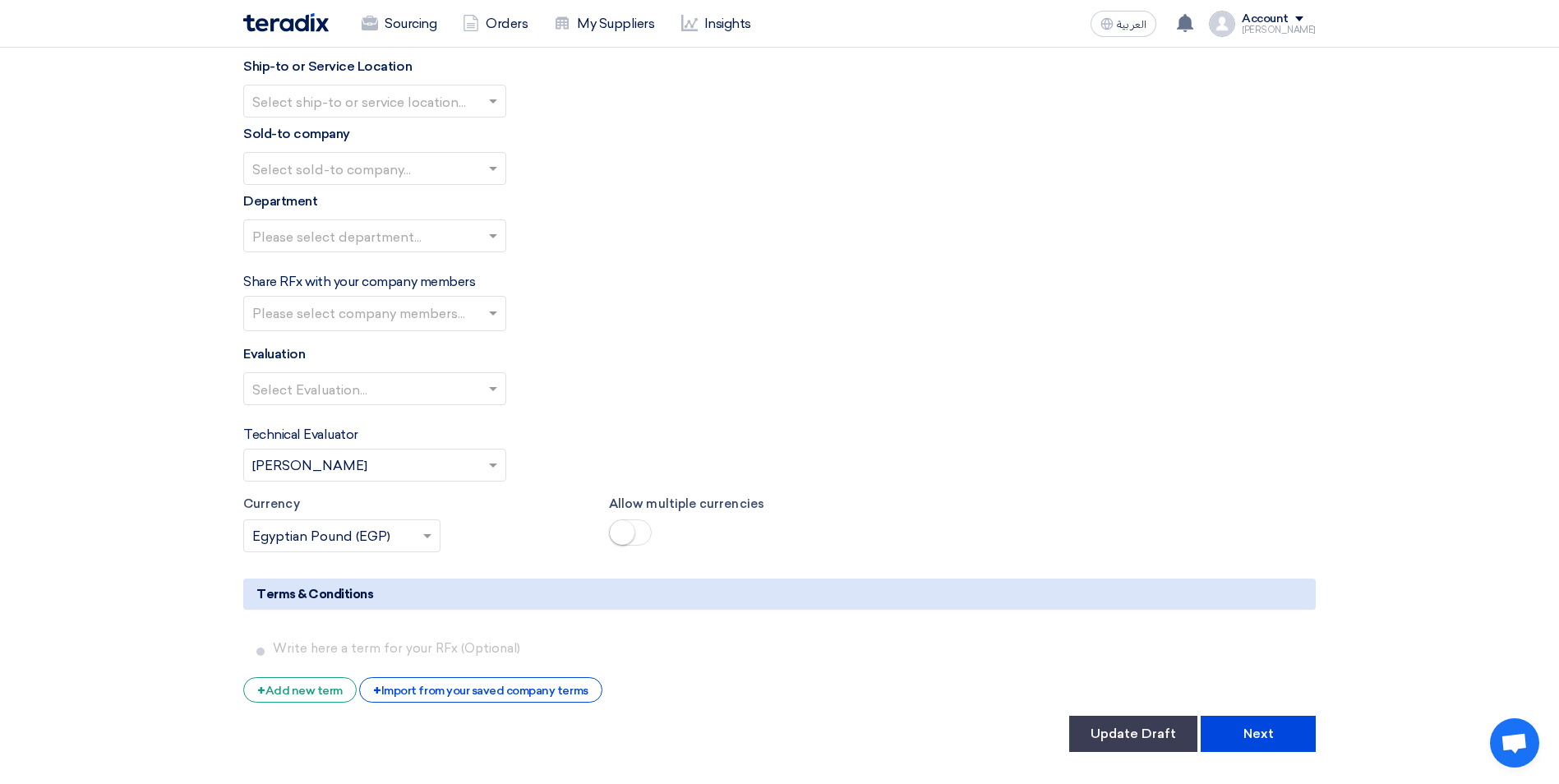
scroll to position [2546, 0]
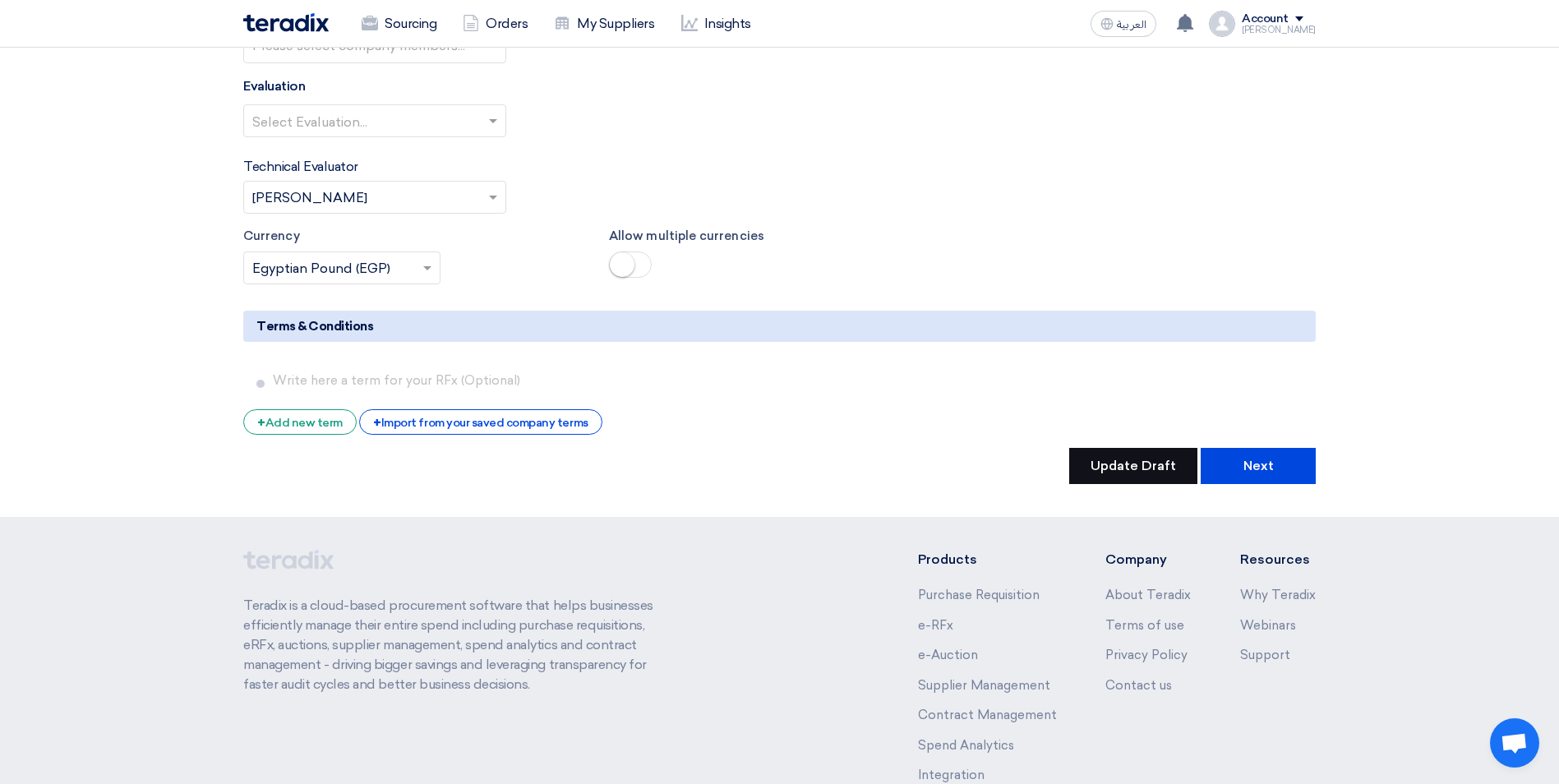
click at [1152, 476] on button "Update Draft" at bounding box center [1133, 465] width 128 height 36
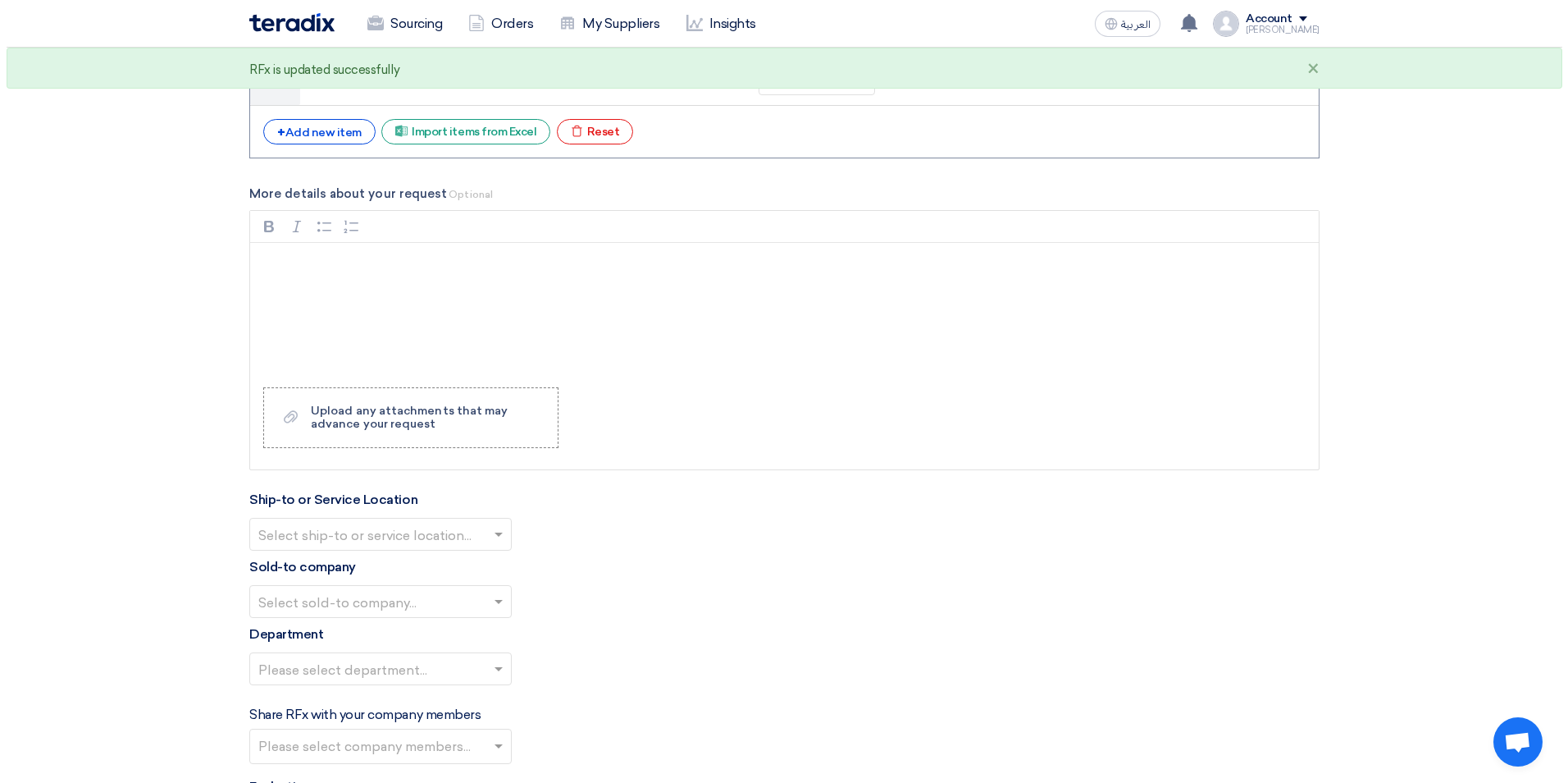
scroll to position [1559, 0]
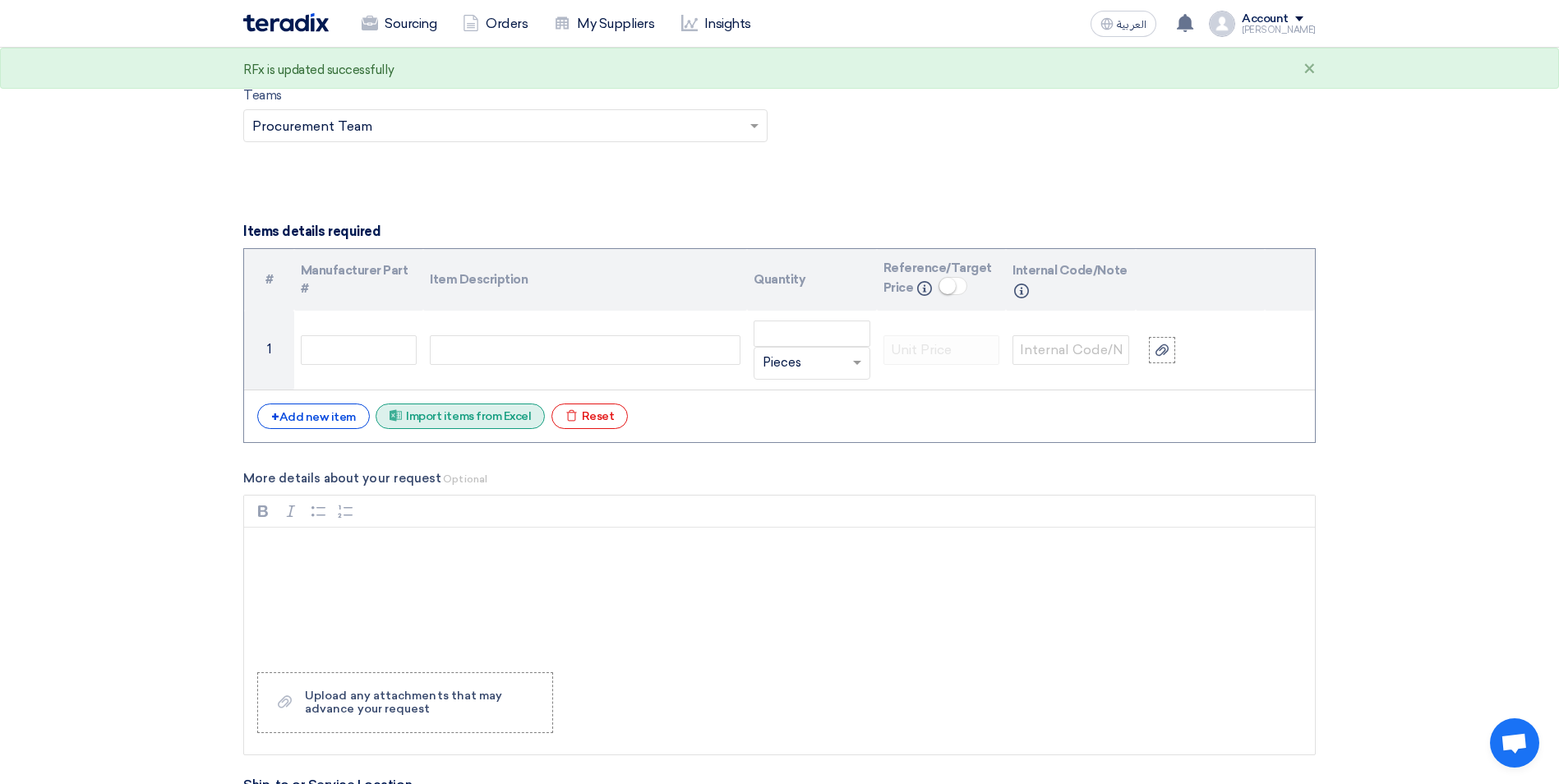
click at [467, 418] on div "Excel file Import items from Excel" at bounding box center [460, 416] width 170 height 26
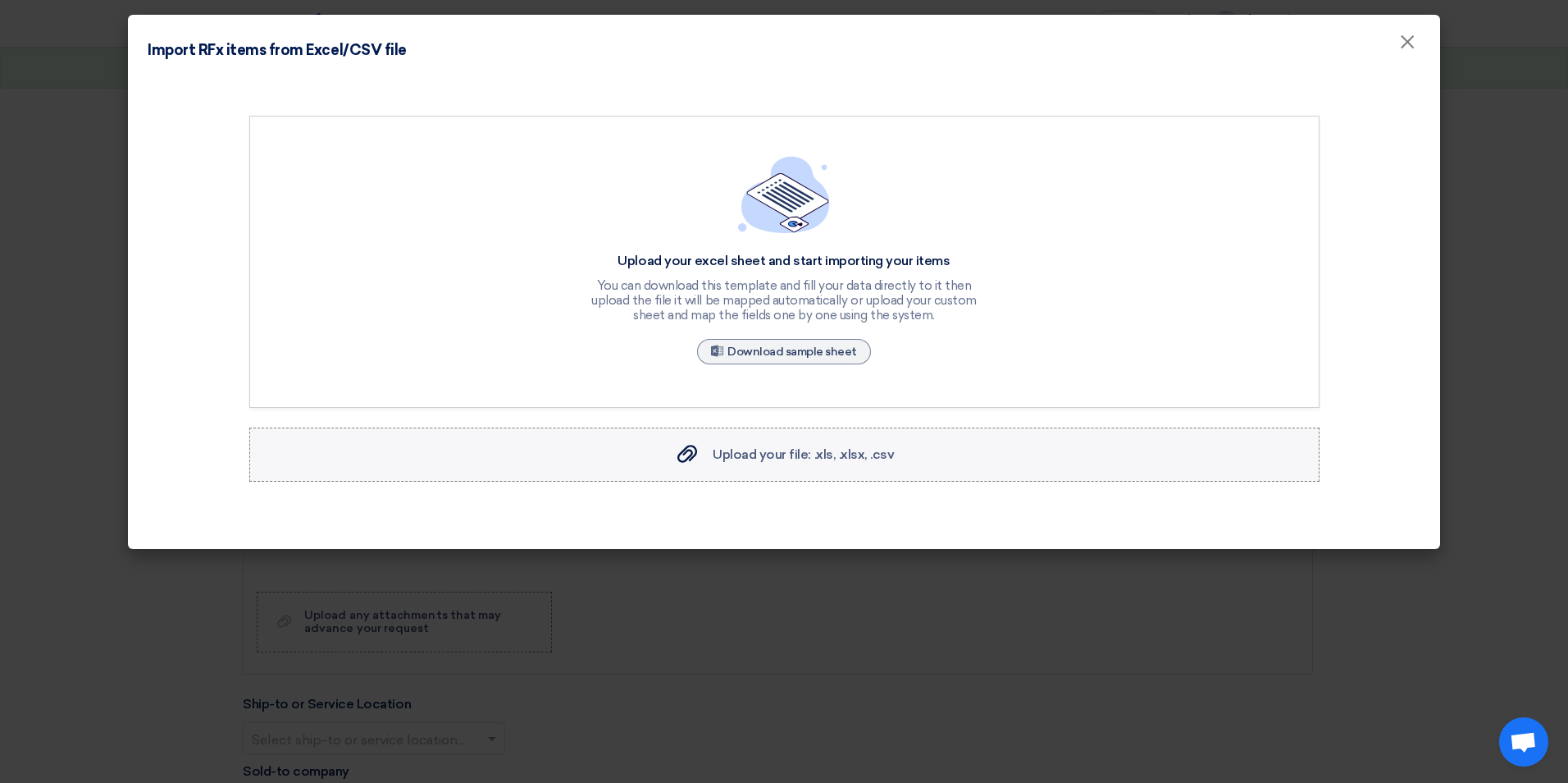
click at [793, 451] on span "Upload your file: .xls, .xlsx, .csv" at bounding box center [803, 454] width 181 height 15
click at [0, 0] on input "Upload your file: .xls, .xlsx, .csv Upload your file: .xls, .xlsx, .csv" at bounding box center [0, 0] width 0 height 0
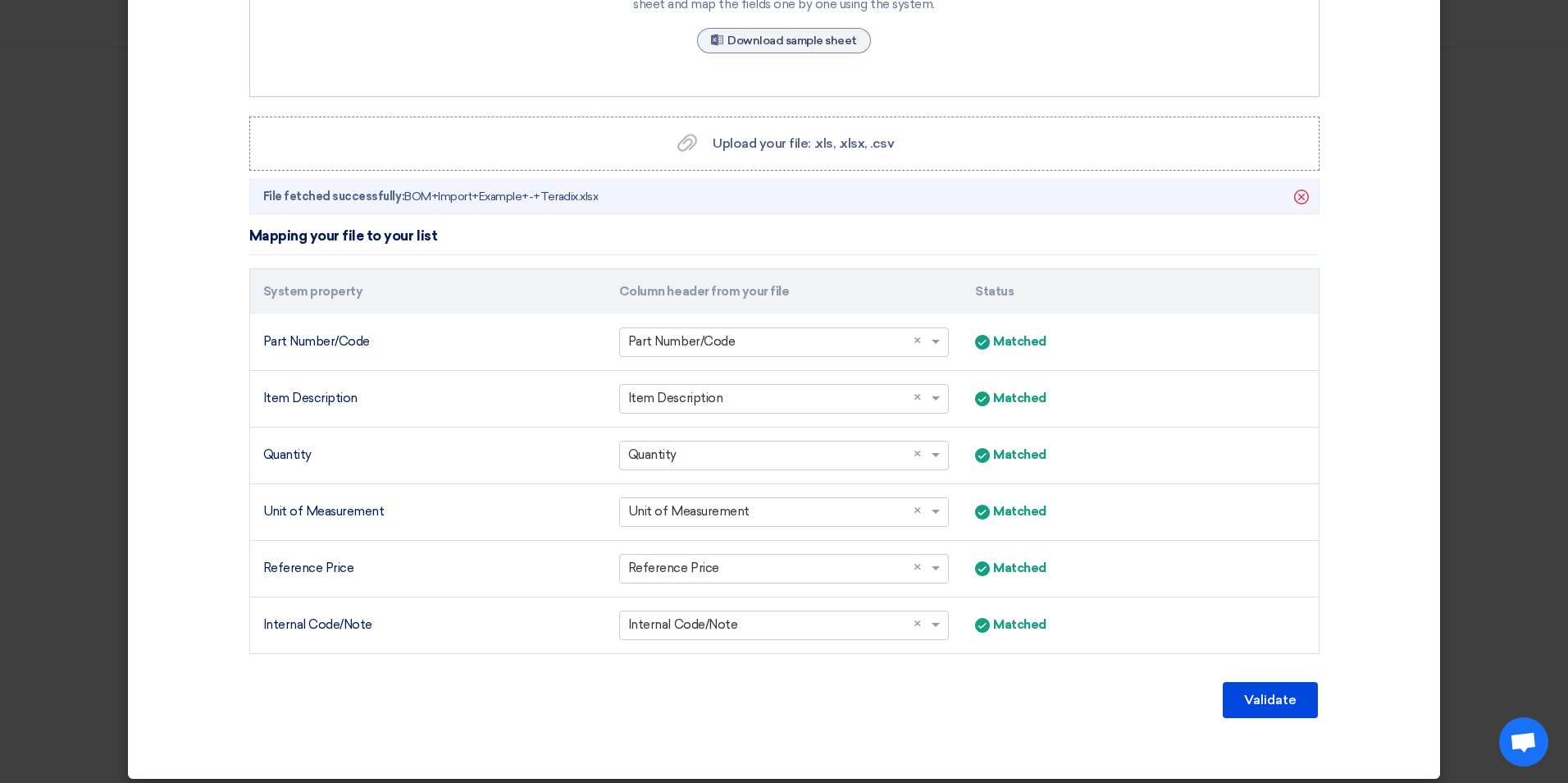
scroll to position [321, 0]
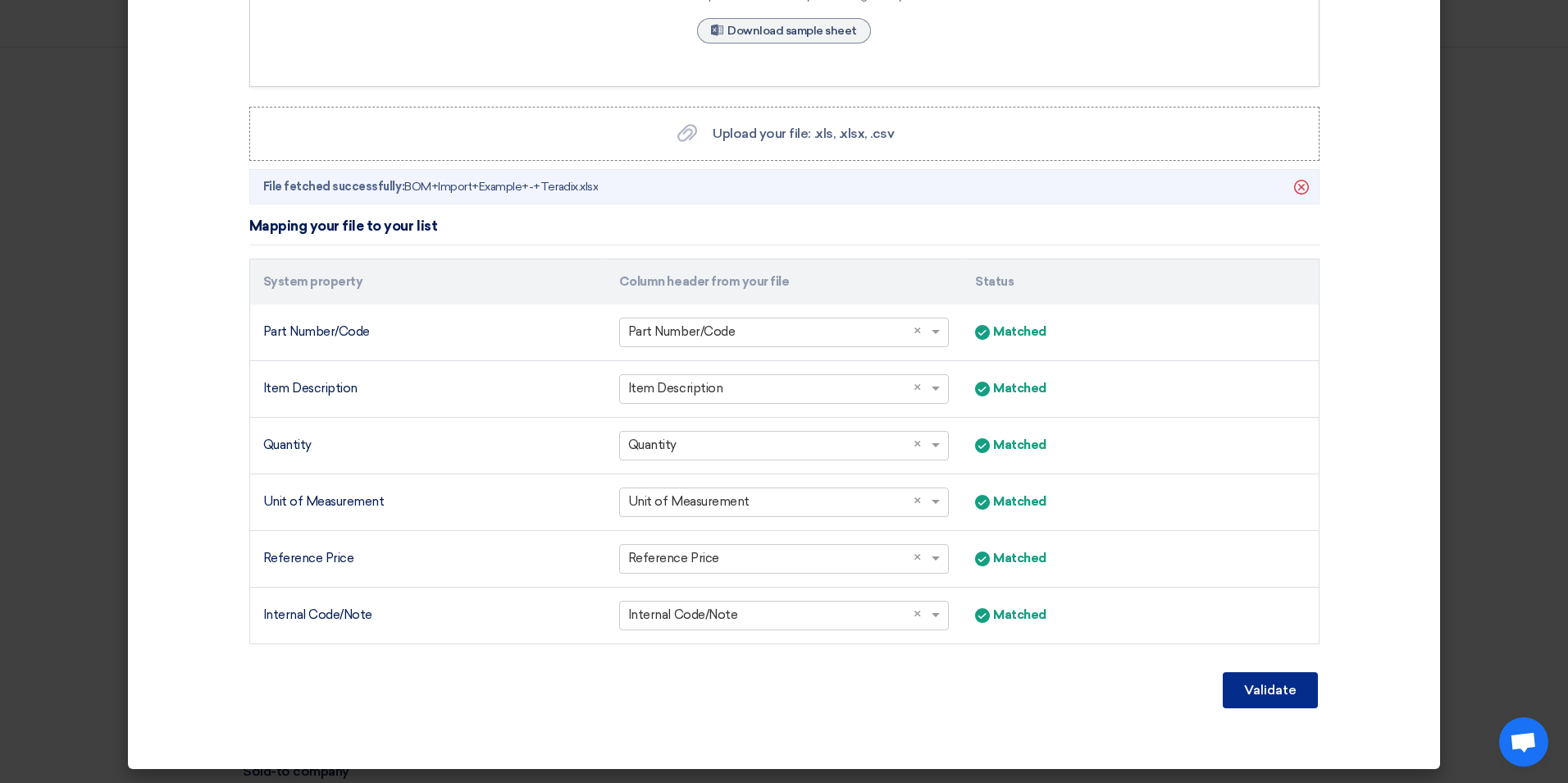
click at [1269, 688] on button "Validate" at bounding box center [1270, 690] width 95 height 36
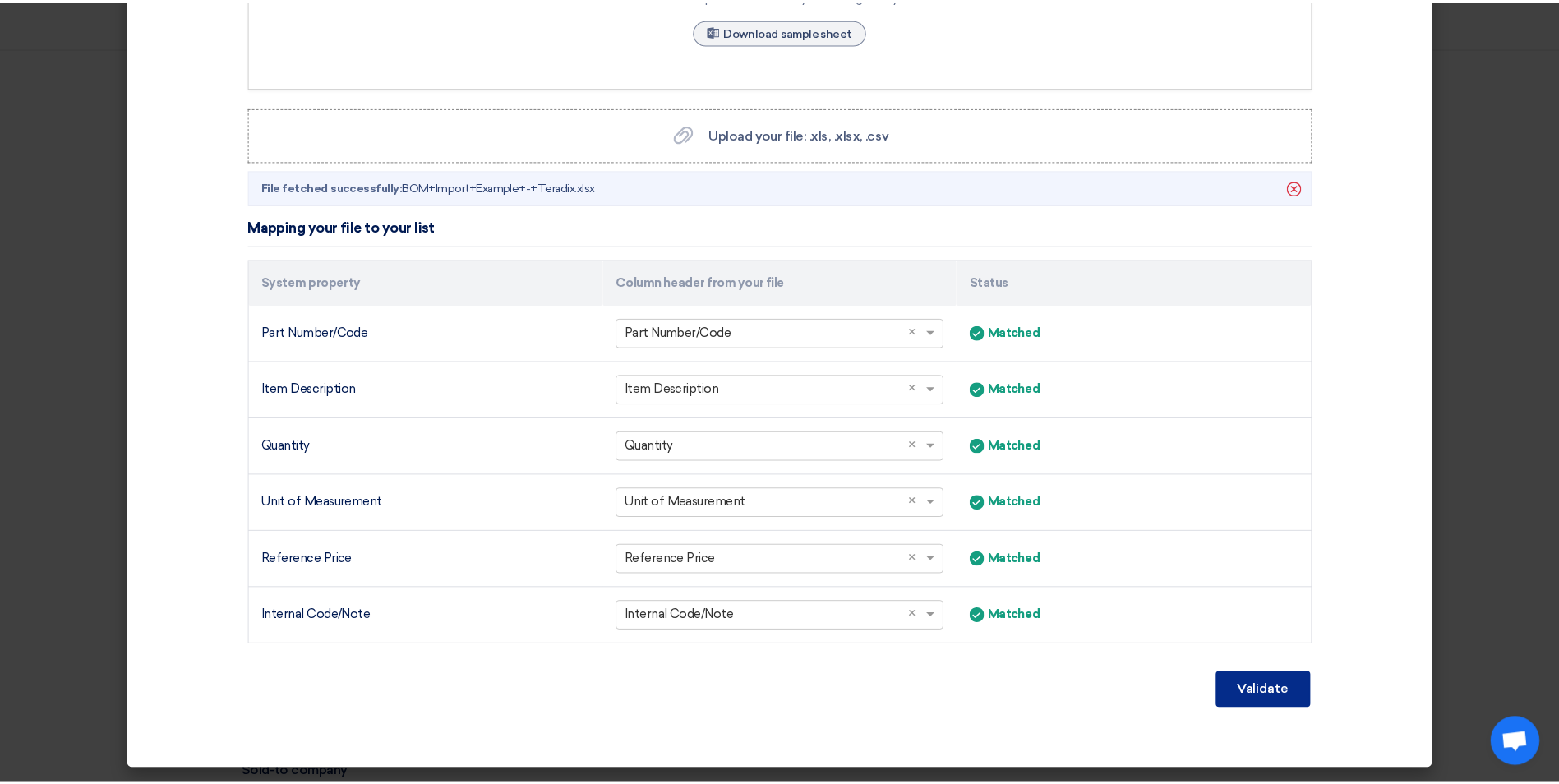
scroll to position [153, 0]
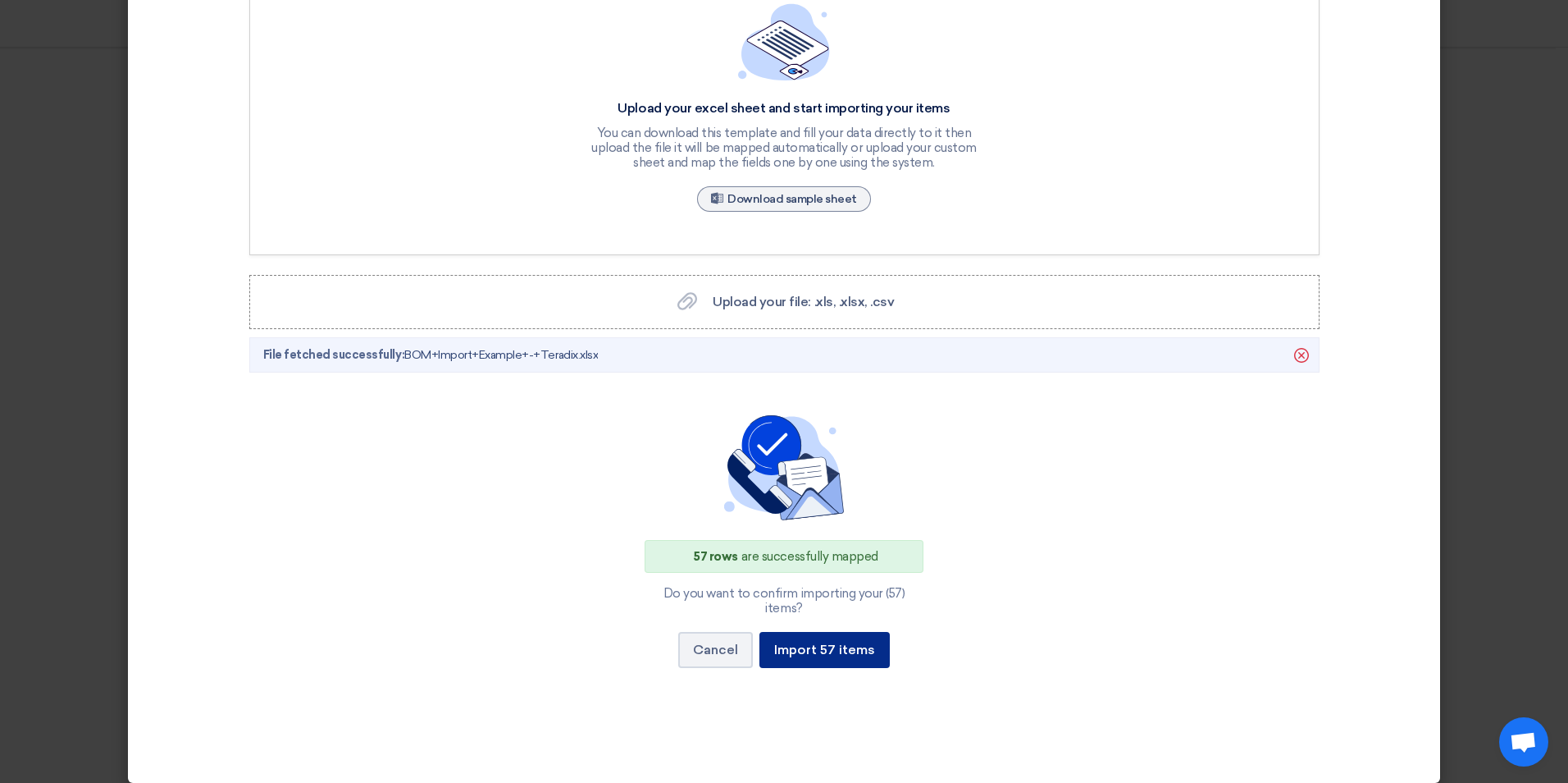
click at [823, 632] on button "Import 57 items" at bounding box center [824, 649] width 130 height 36
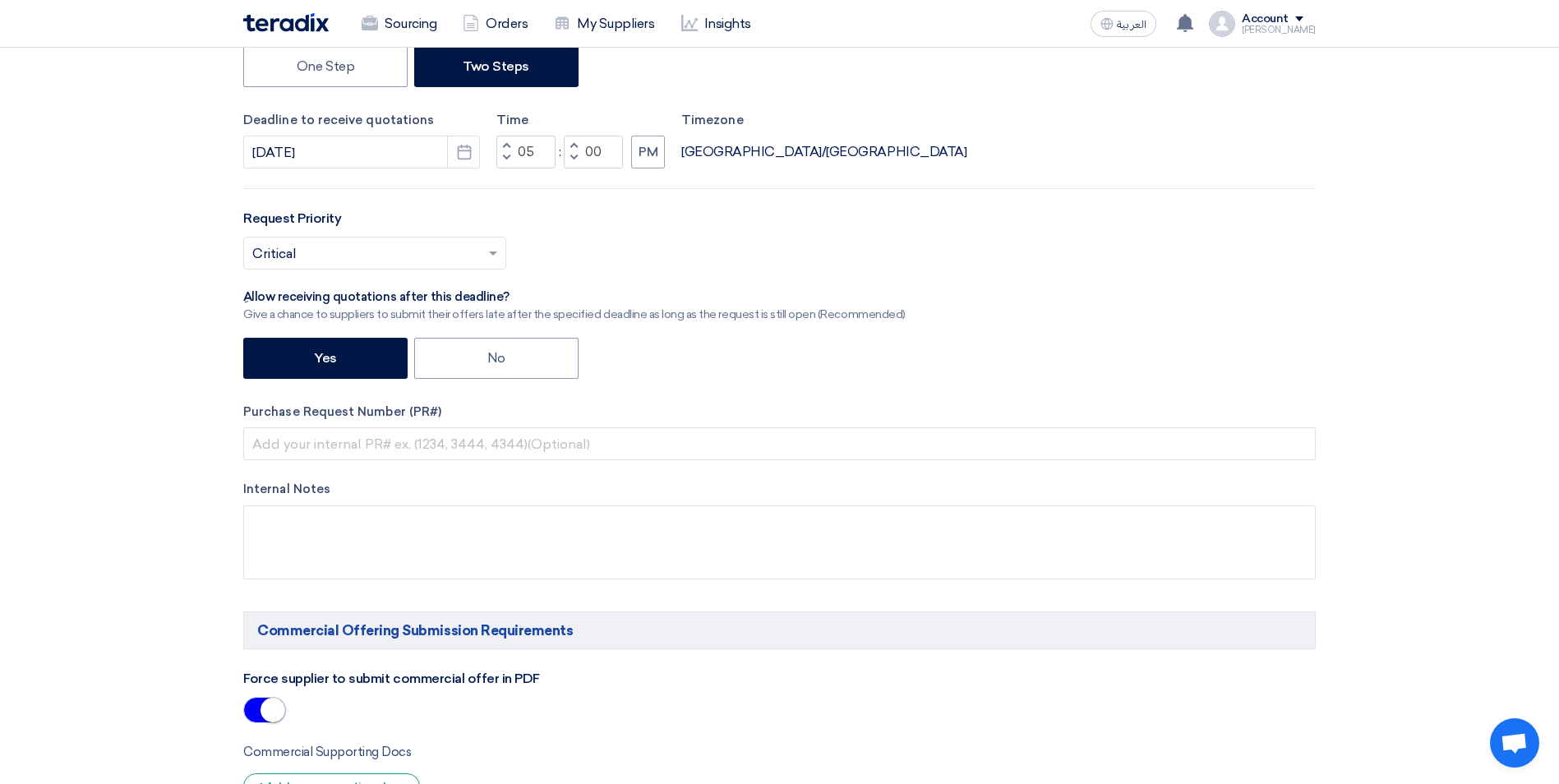
scroll to position [493, 0]
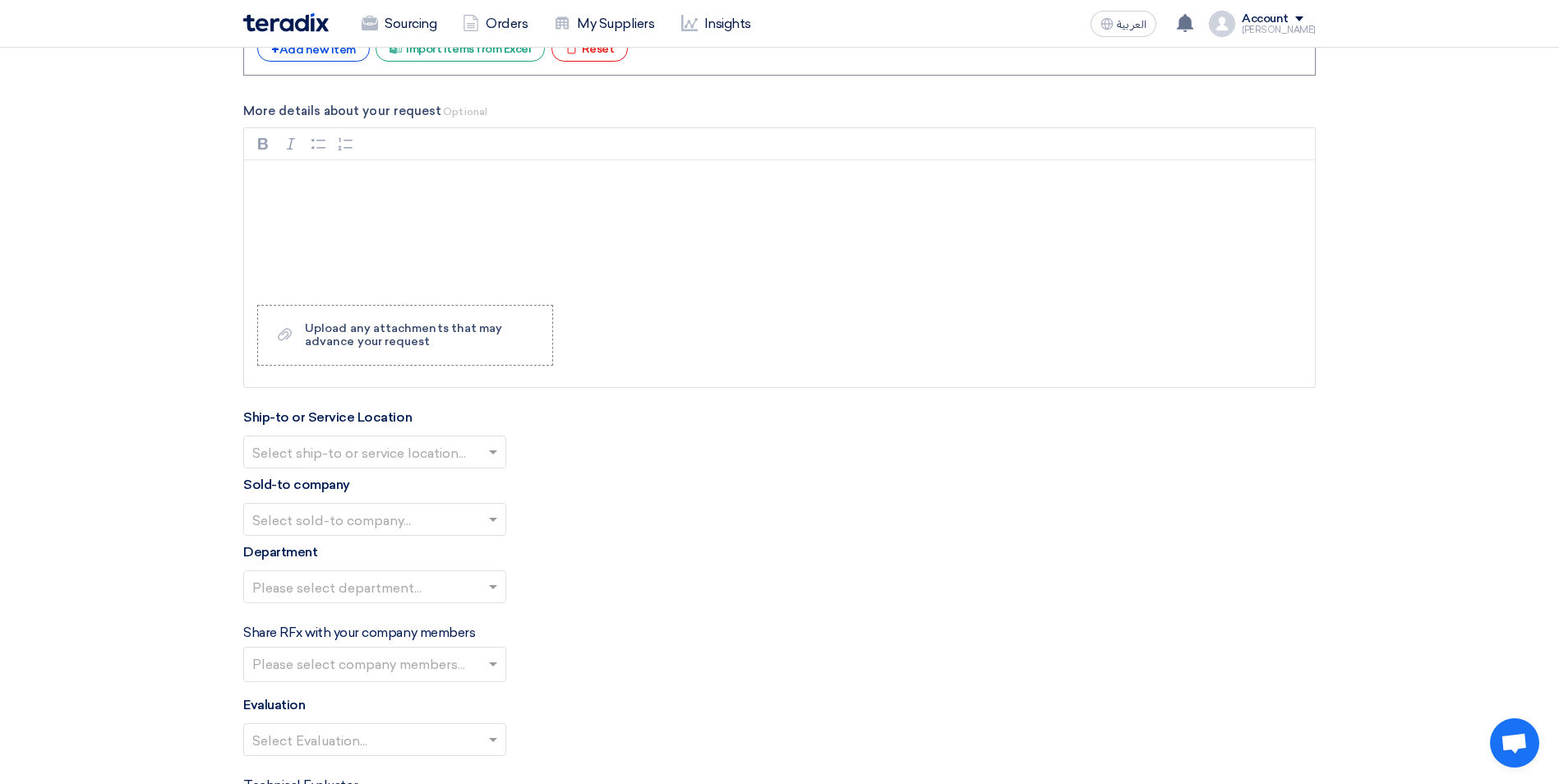
scroll to position [7147, 0]
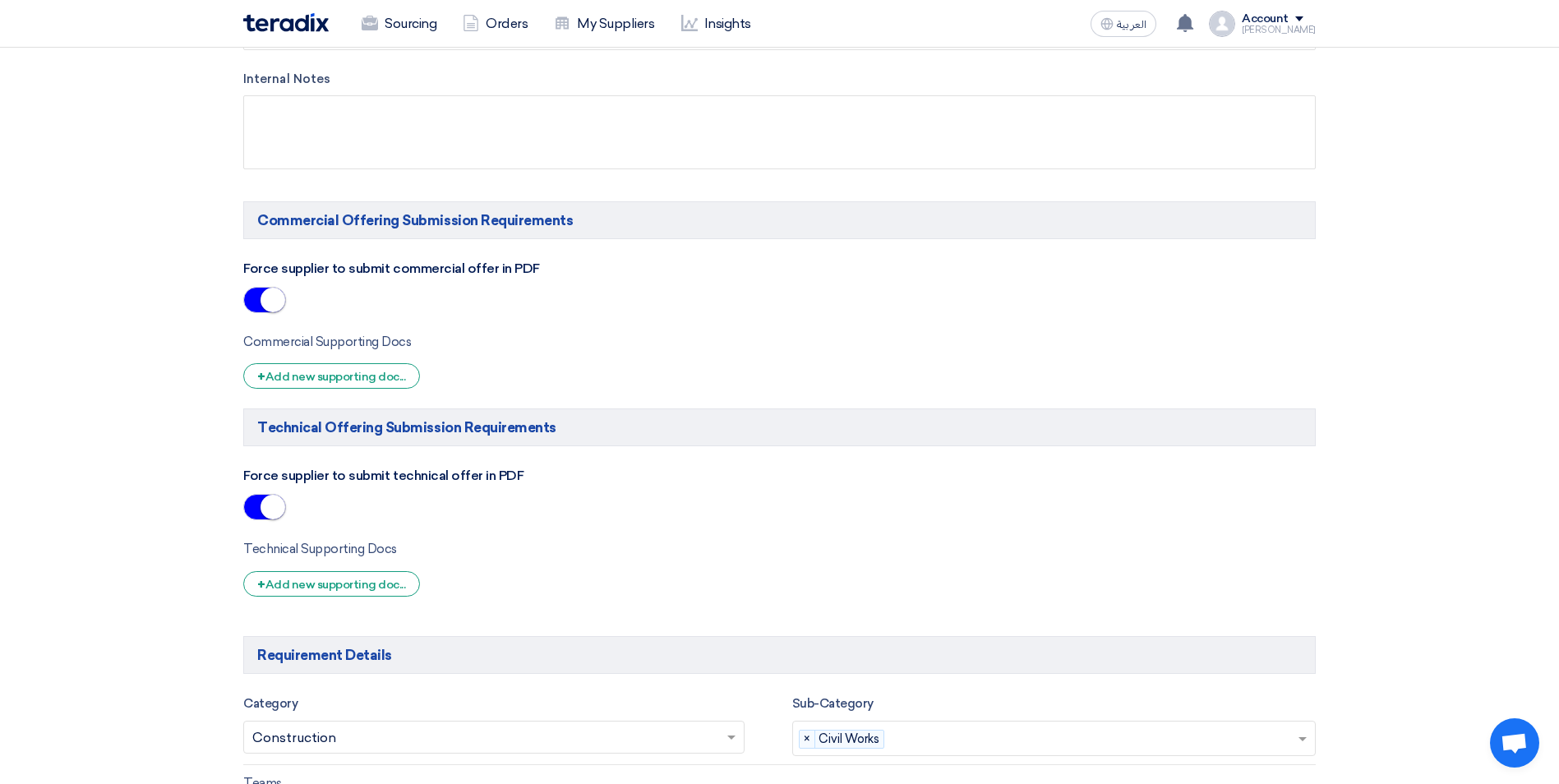
scroll to position [575, 0]
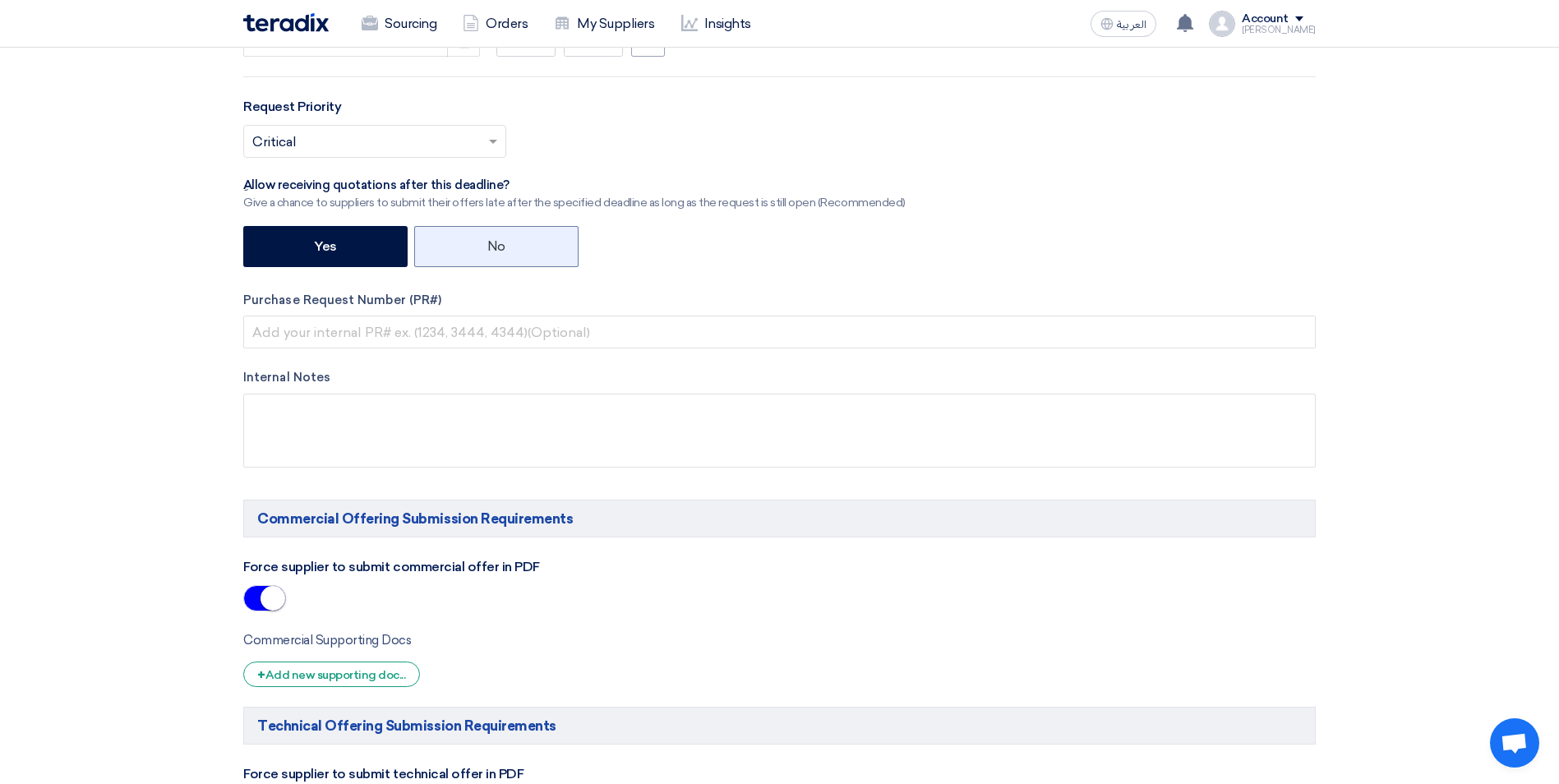
click at [538, 256] on label "No" at bounding box center [496, 246] width 165 height 41
click at [498, 251] on input "No" at bounding box center [493, 245] width 11 height 11
radio input "true"
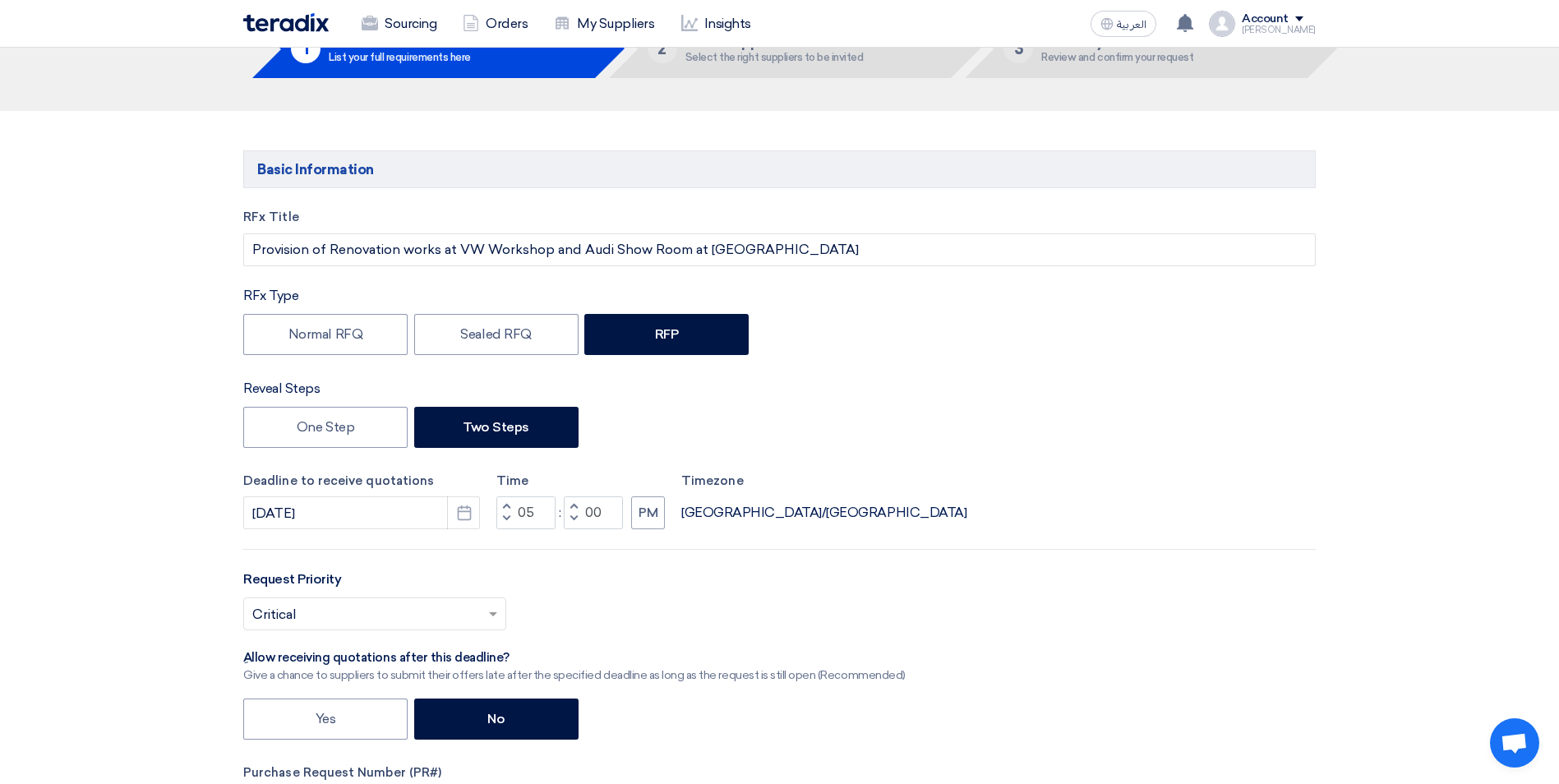
scroll to position [0, 0]
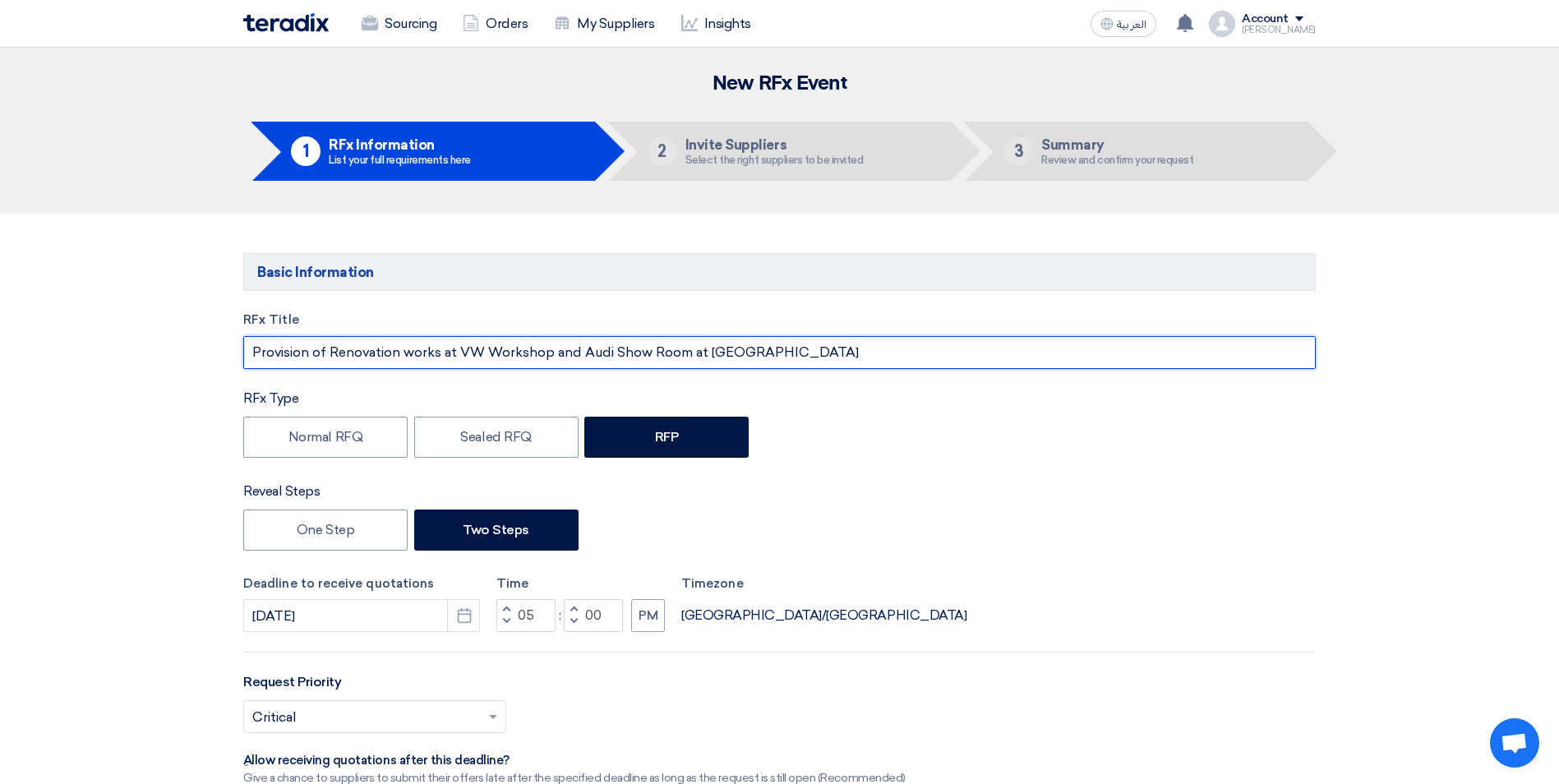
drag, startPoint x: 803, startPoint y: 351, endPoint x: 255, endPoint y: 343, distance: 548.1
click at [255, 343] on input "Provision of Renovation works at VW Workshop and Audi Show Room at [GEOGRAPHIC_…" at bounding box center [779, 352] width 1072 height 33
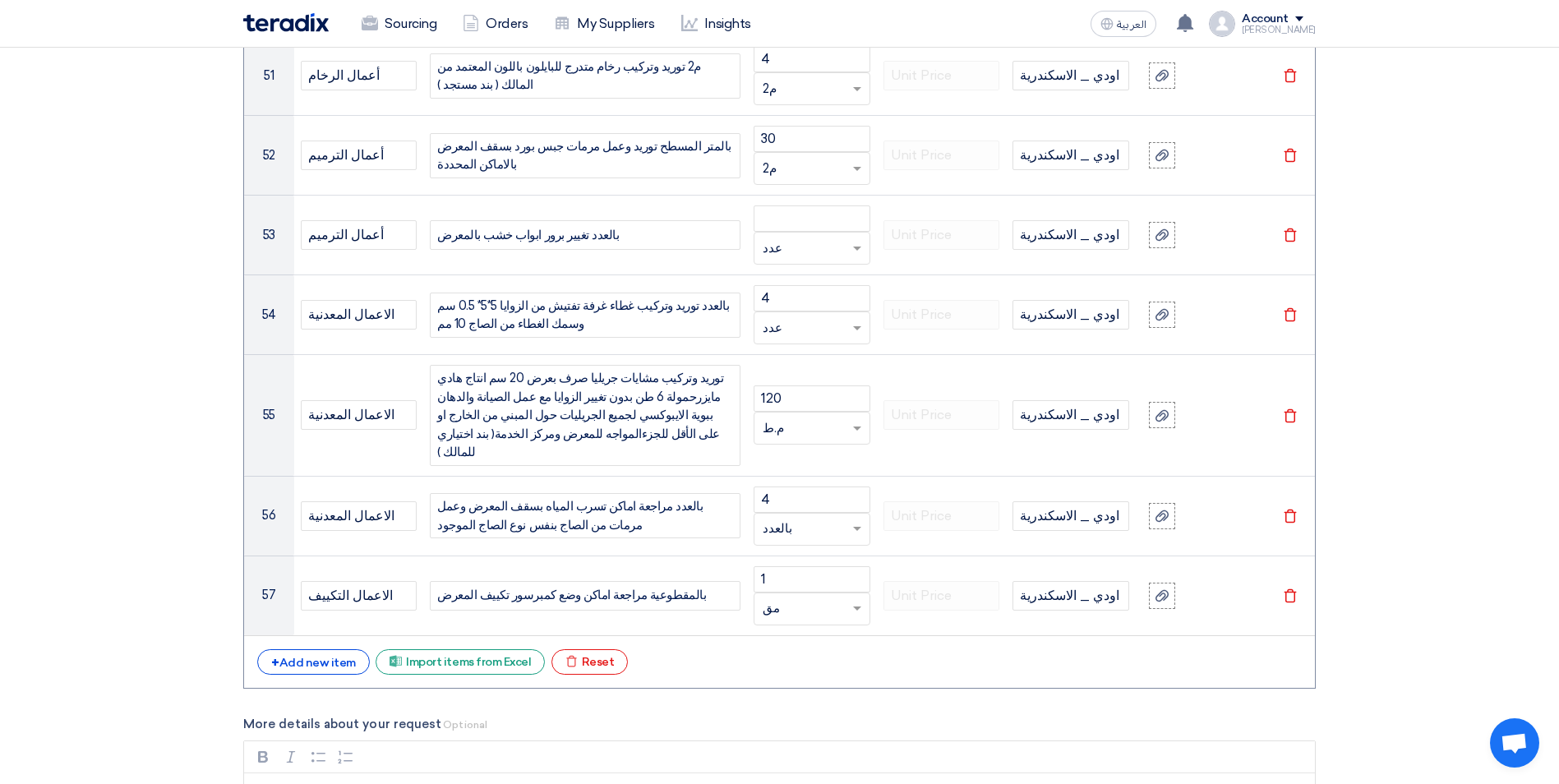
scroll to position [6572, 0]
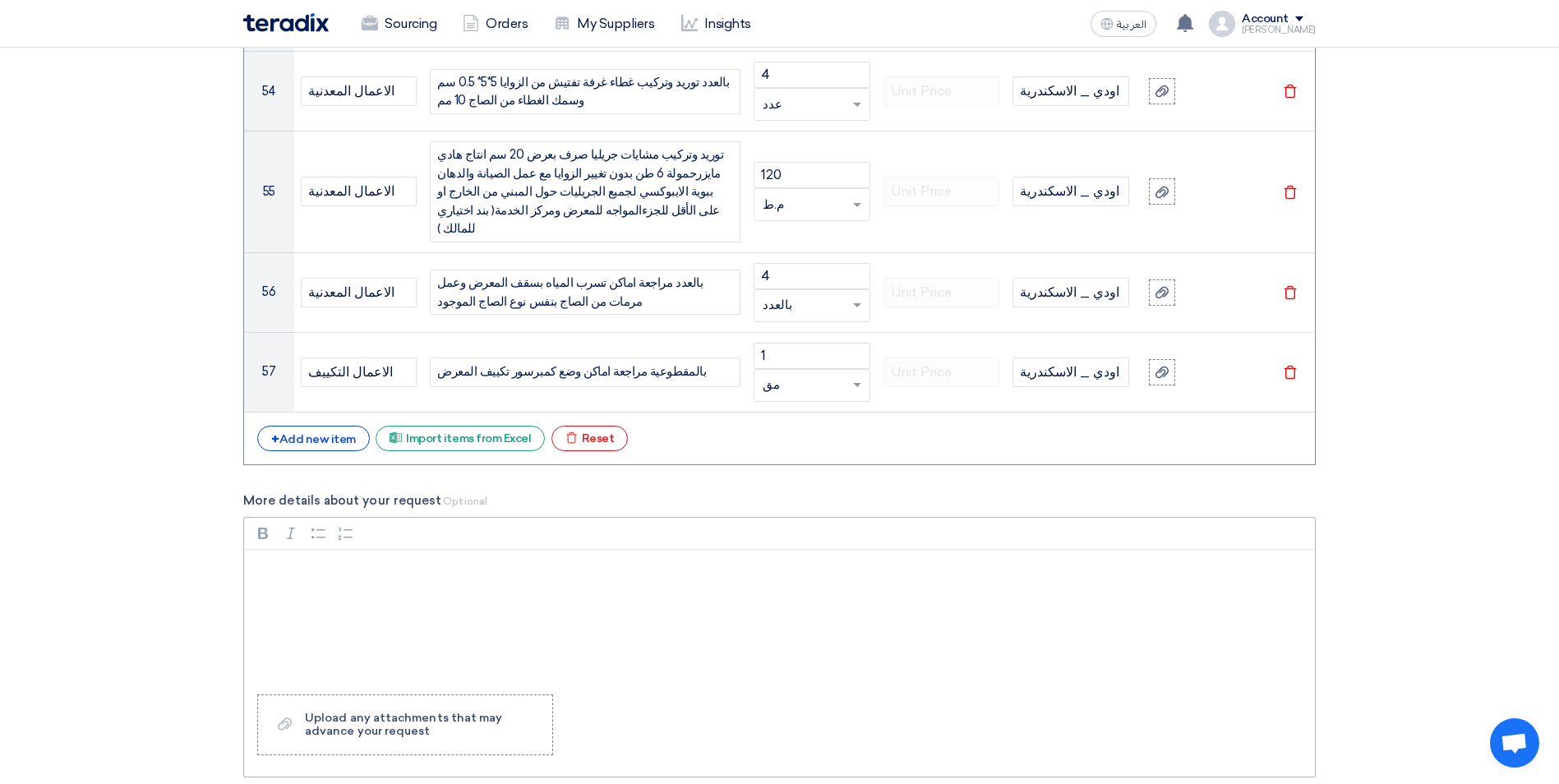
click at [307, 561] on p "Rich Text Editor, main" at bounding box center [784, 570] width 1042 height 20
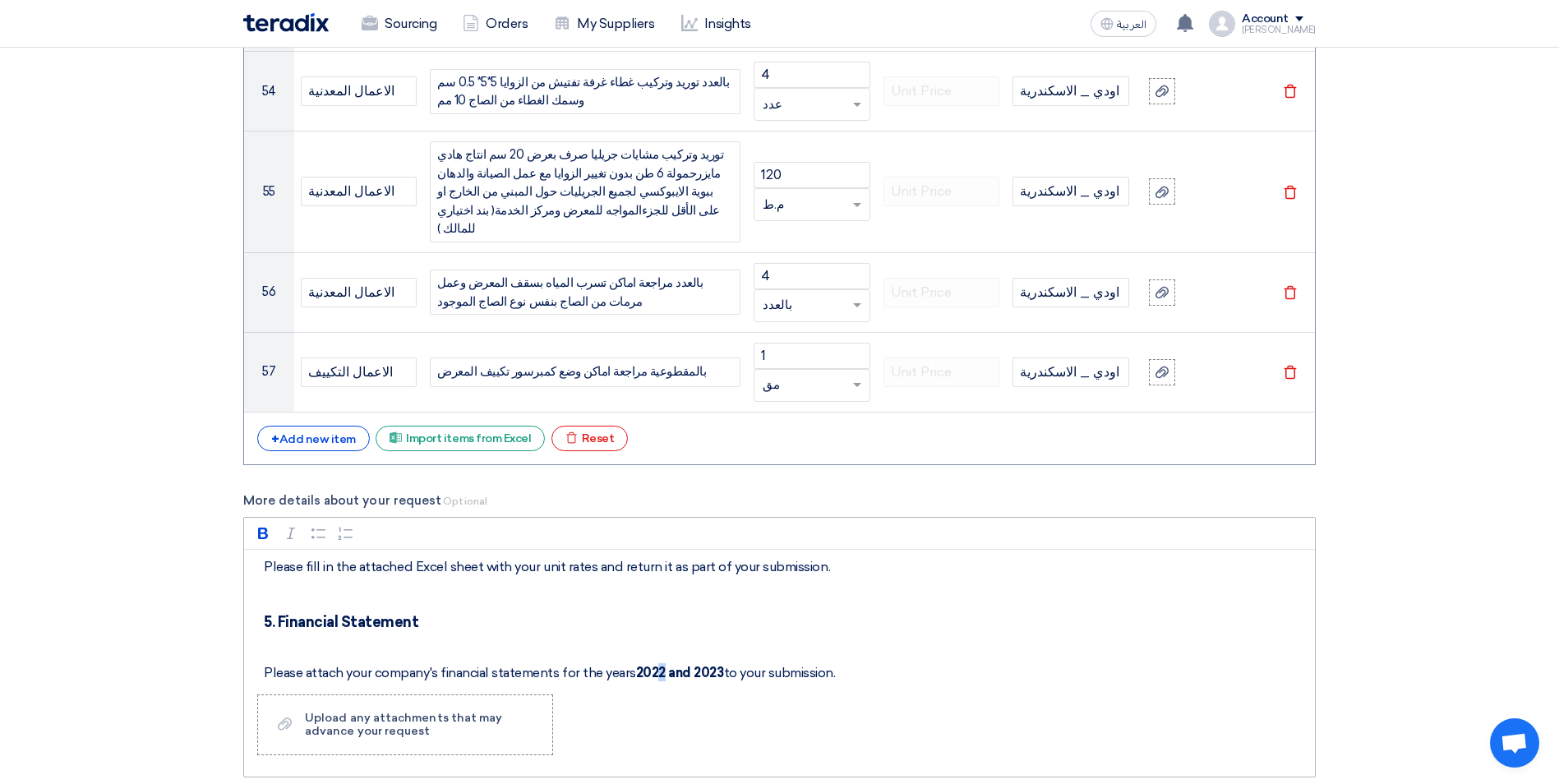
scroll to position [857, 0]
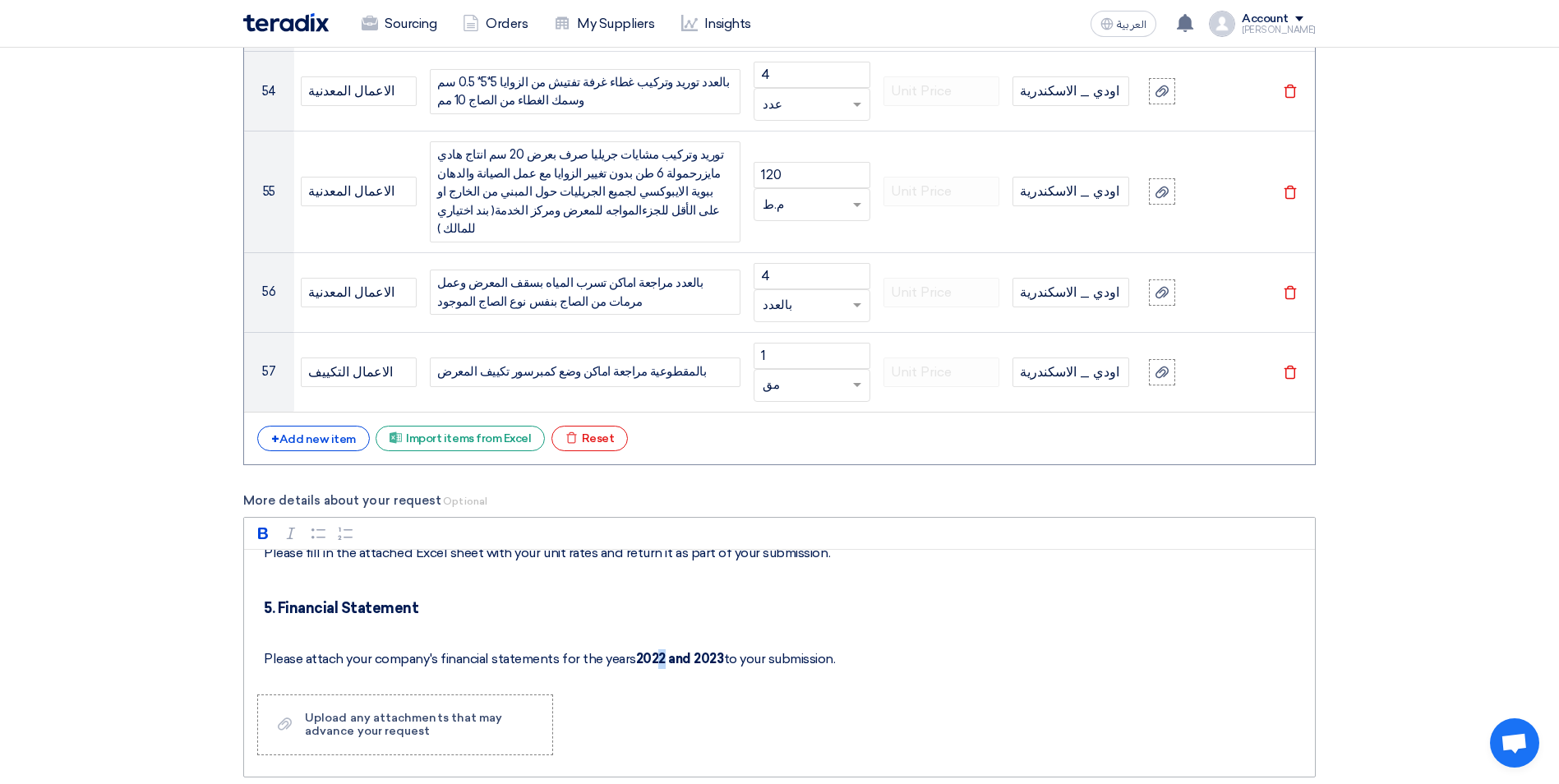
click at [659, 550] on div "Instructions to Tenderers 1. Introduction KAYAN Group is inviting tenders for t…" at bounding box center [779, 615] width 1071 height 131
click at [718, 651] on strong "2024 and 2023" at bounding box center [680, 659] width 89 height 15
click at [332, 550] on div "Instructions to Tenderers 1. Introduction KAYAN Group is inviting tenders for t…" at bounding box center [779, 615] width 1071 height 131
click at [321, 621] on p "Rich Text Editor, main" at bounding box center [784, 631] width 1042 height 20
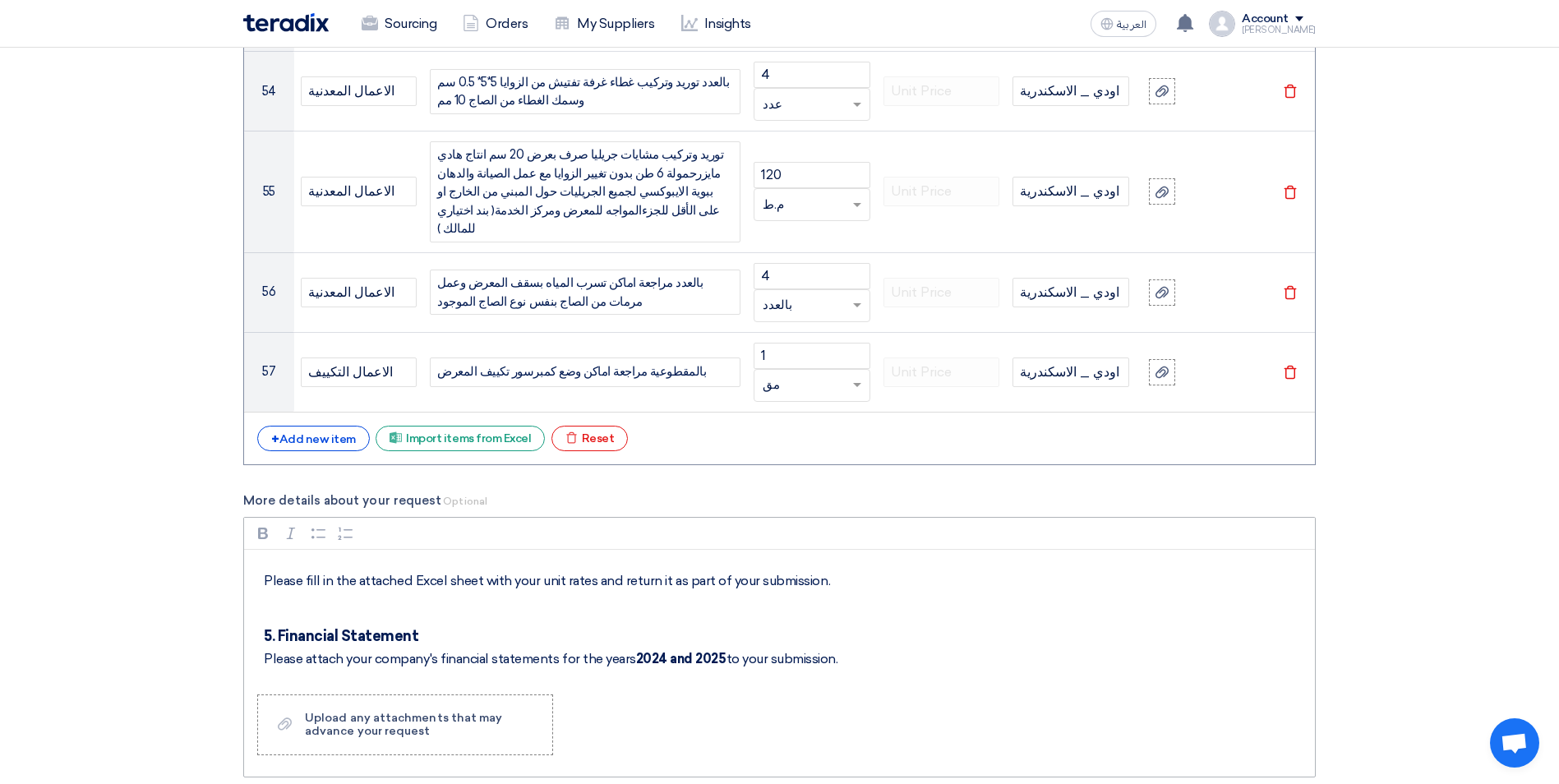
scroll to position [830, 0]
click at [326, 599] on p "Rich Text Editor, main" at bounding box center [784, 608] width 1042 height 20
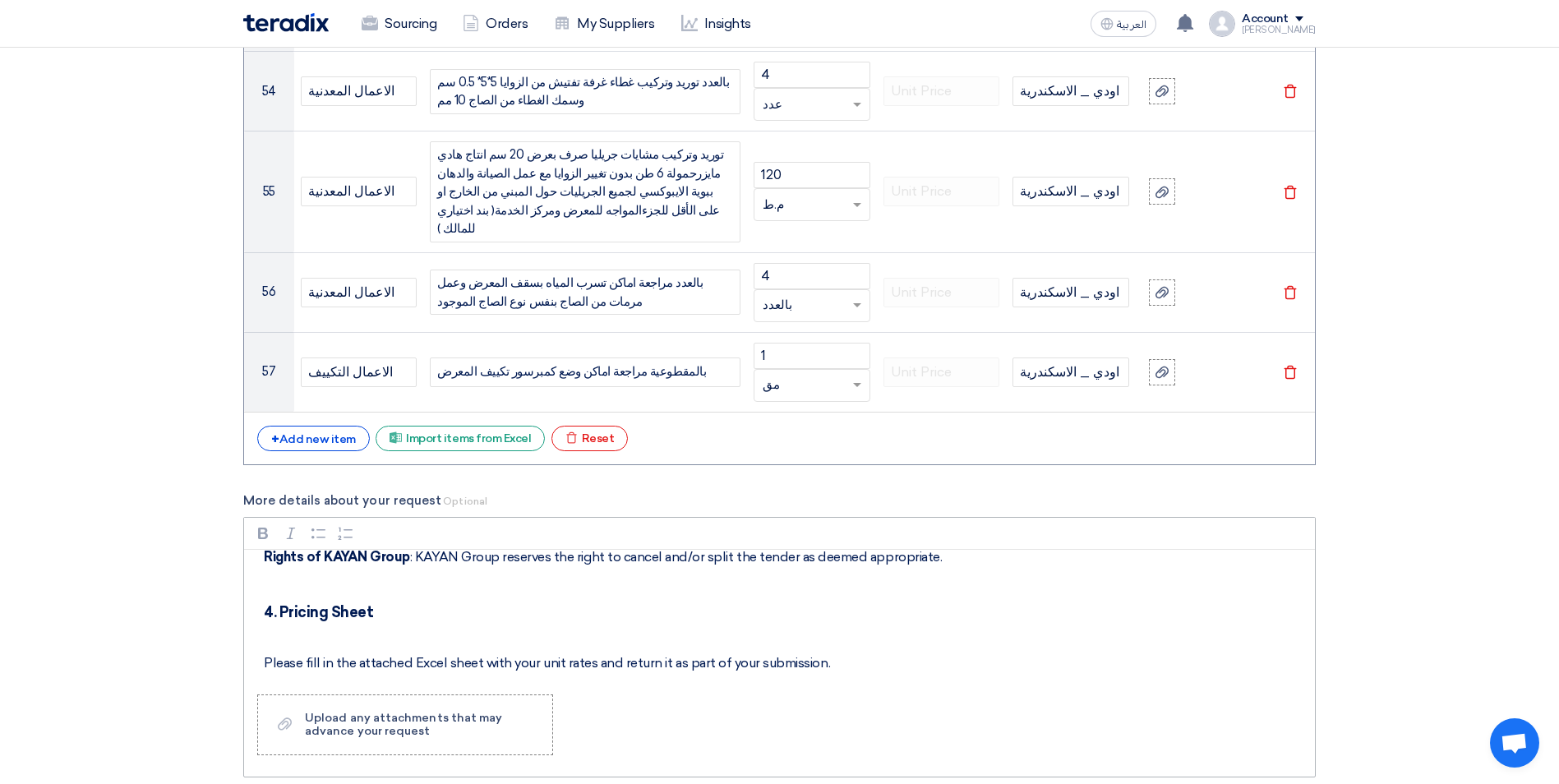
click at [317, 625] on p "Rich Text Editor, main" at bounding box center [784, 635] width 1042 height 20
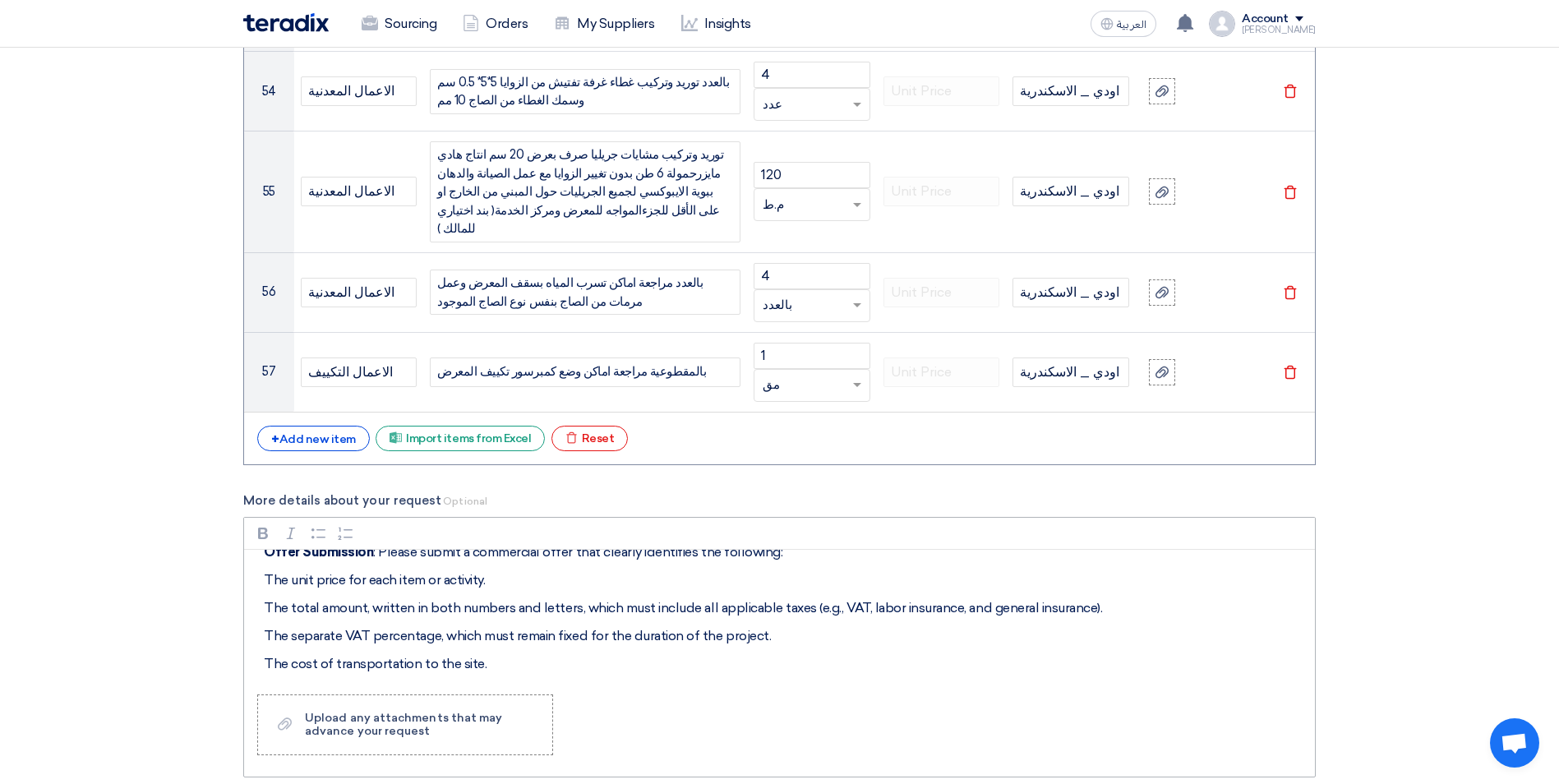
scroll to position [419, 0]
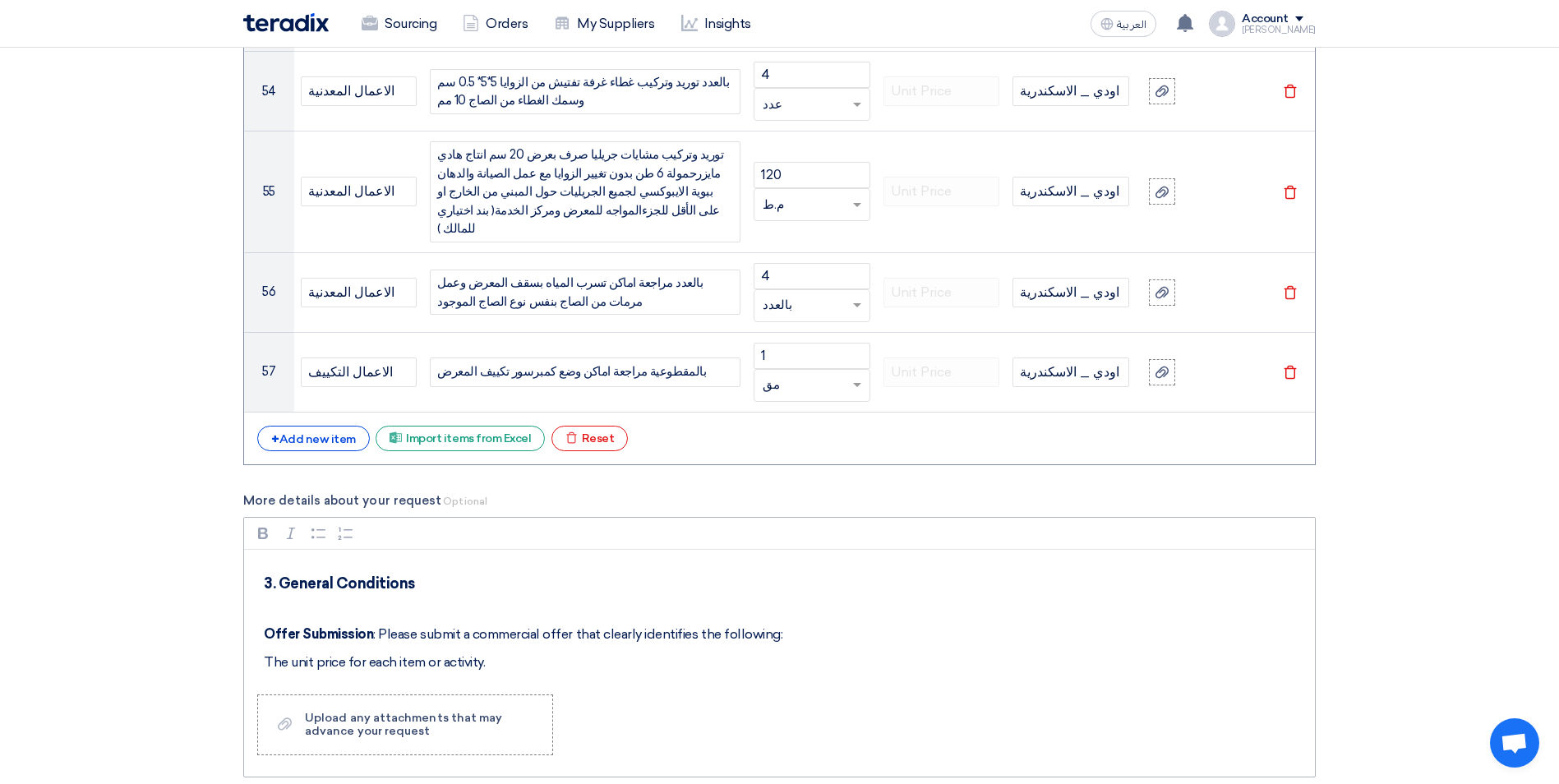
click at [329, 597] on p "Rich Text Editor, main" at bounding box center [784, 606] width 1042 height 20
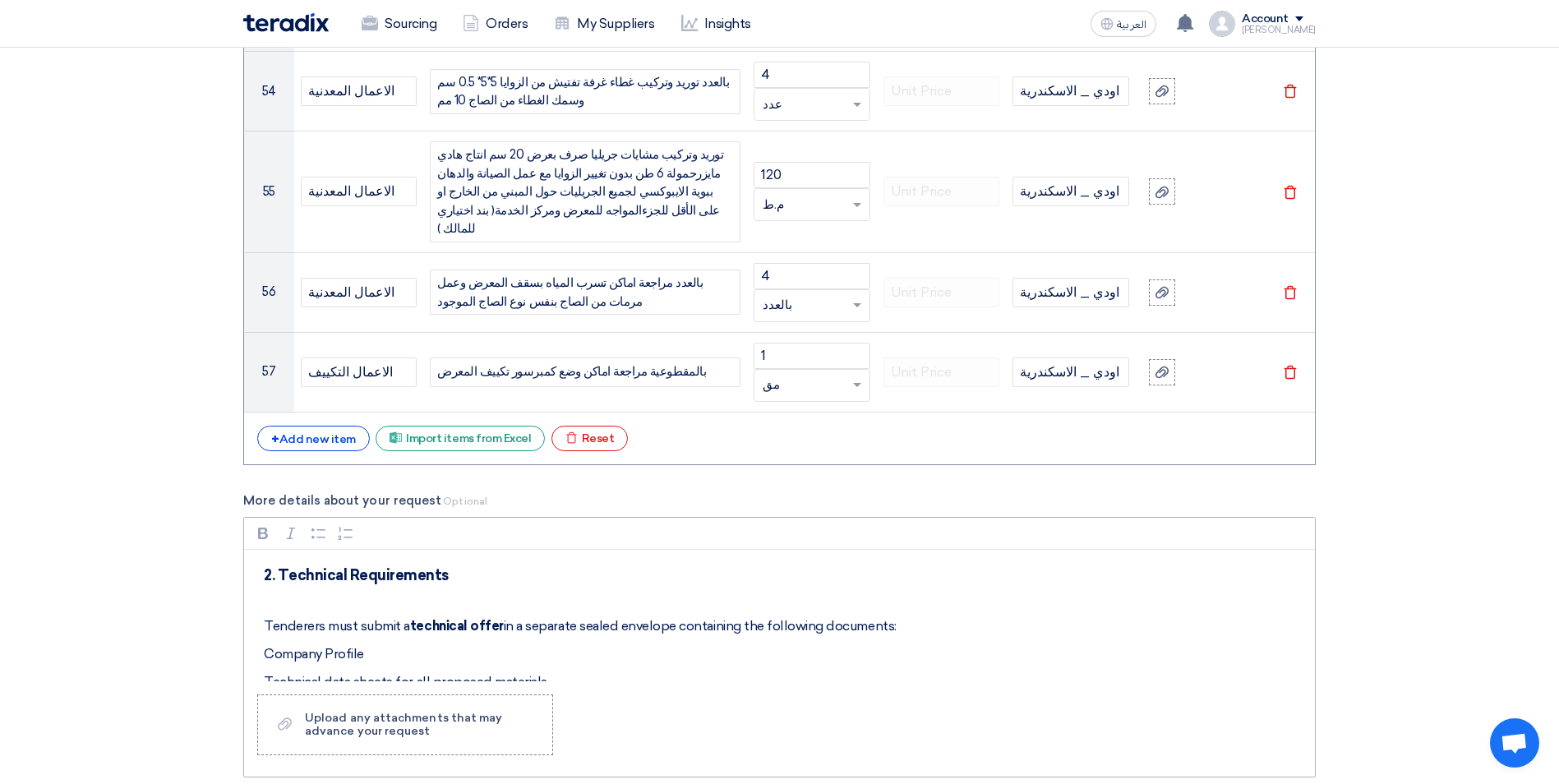
scroll to position [172, 0]
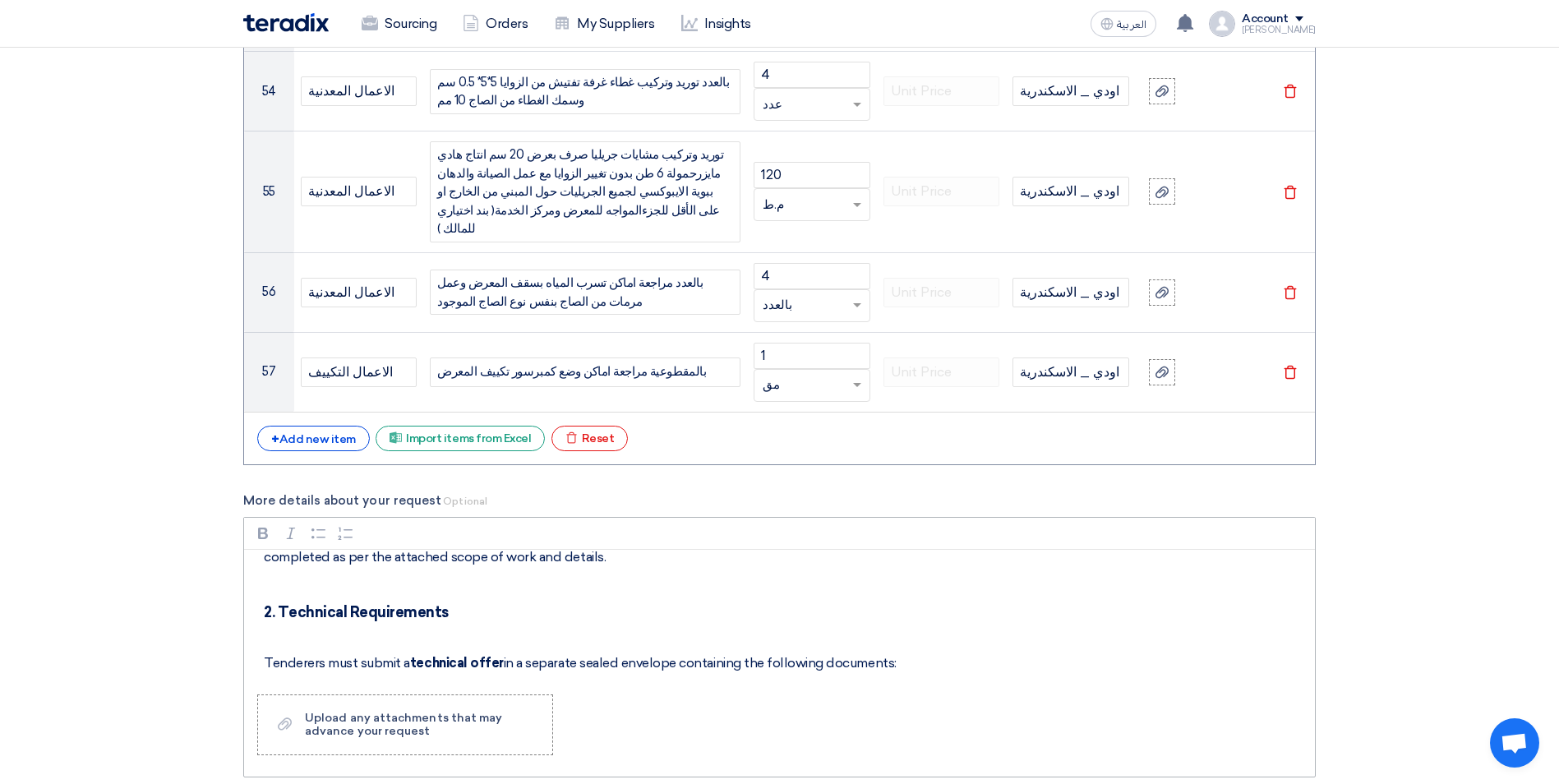
click at [324, 625] on p "Rich Text Editor, main" at bounding box center [784, 635] width 1042 height 20
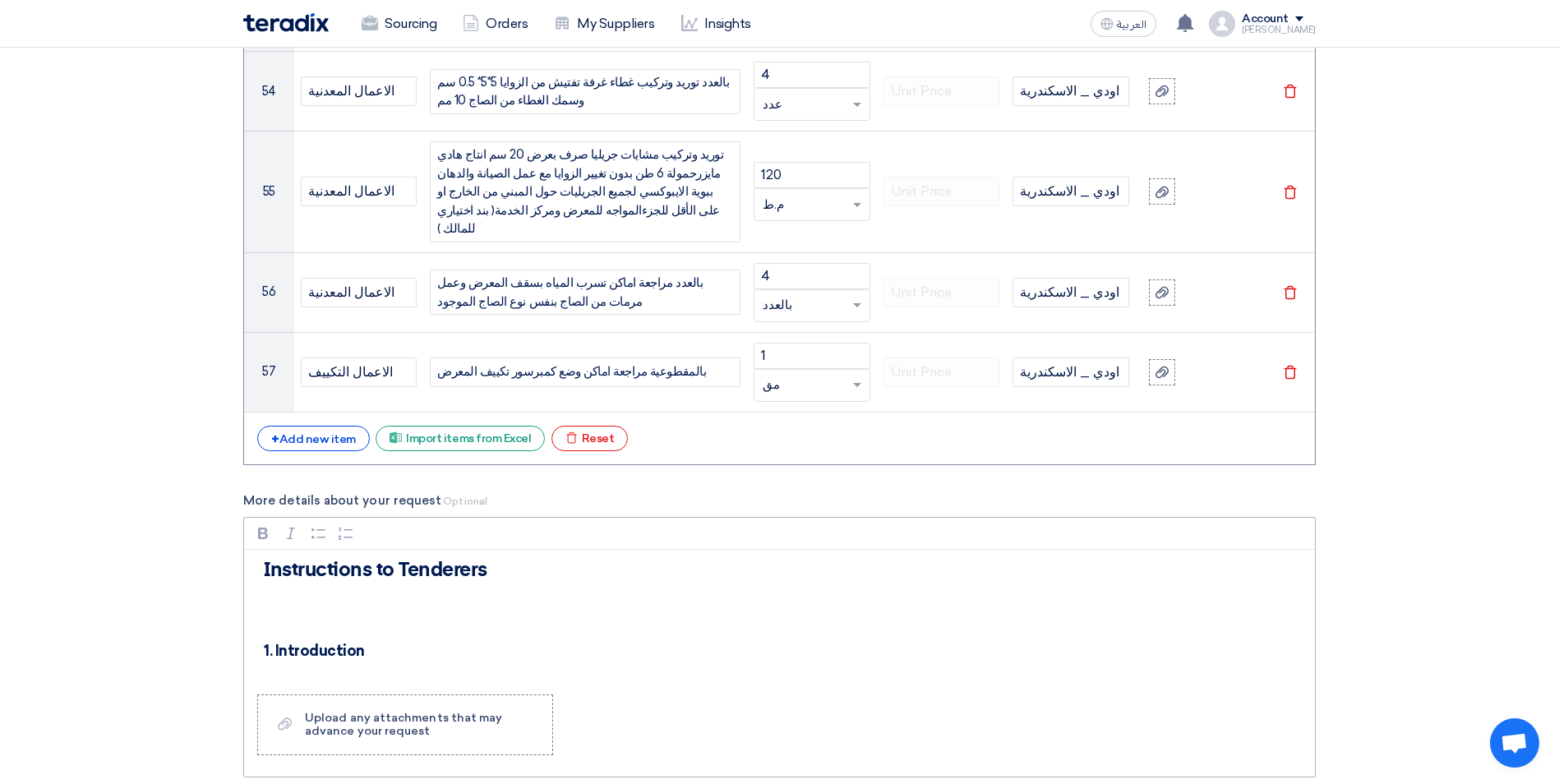
scroll to position [90, 0]
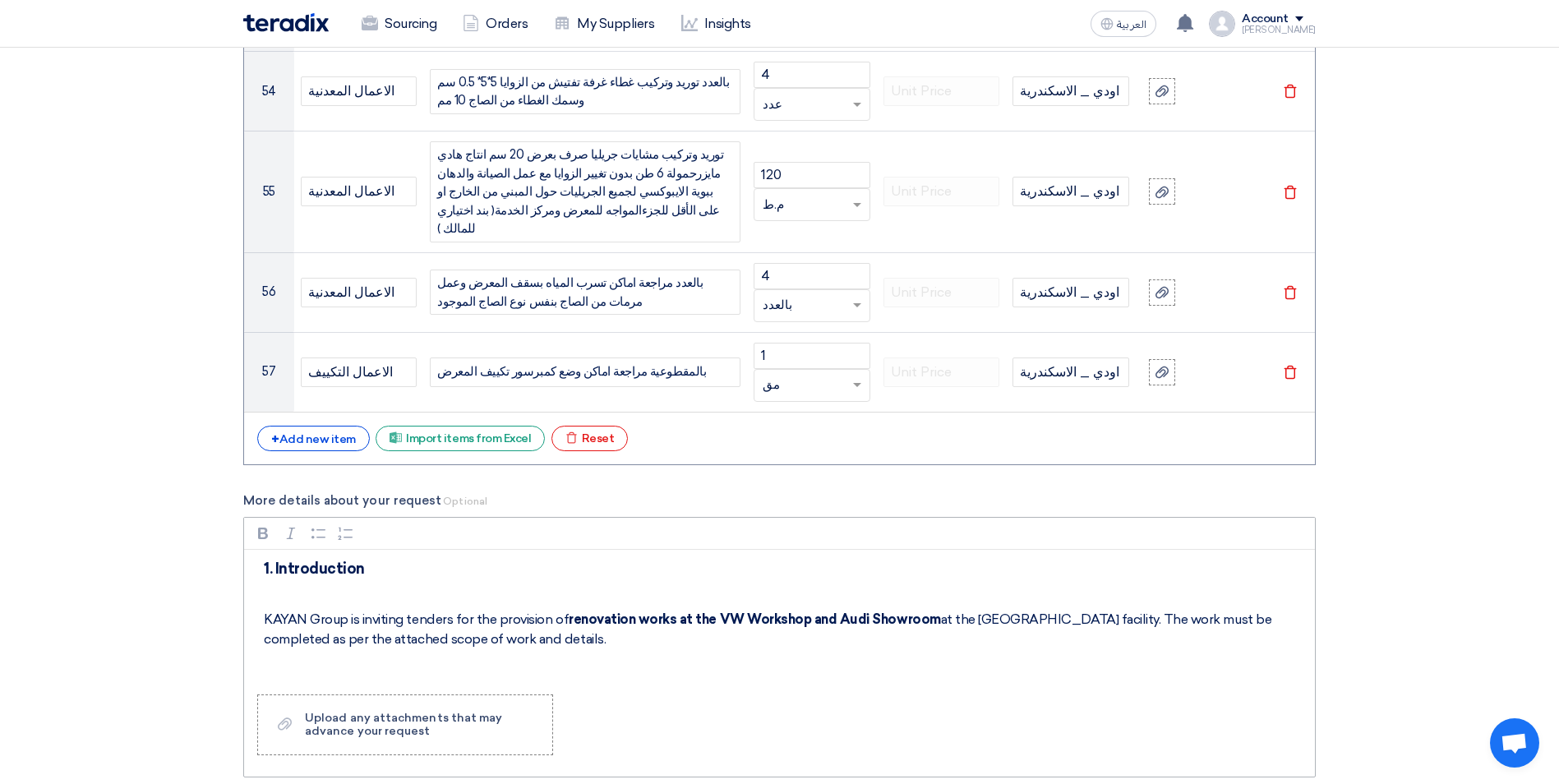
click at [320, 582] on p "Rich Text Editor, main" at bounding box center [784, 591] width 1042 height 20
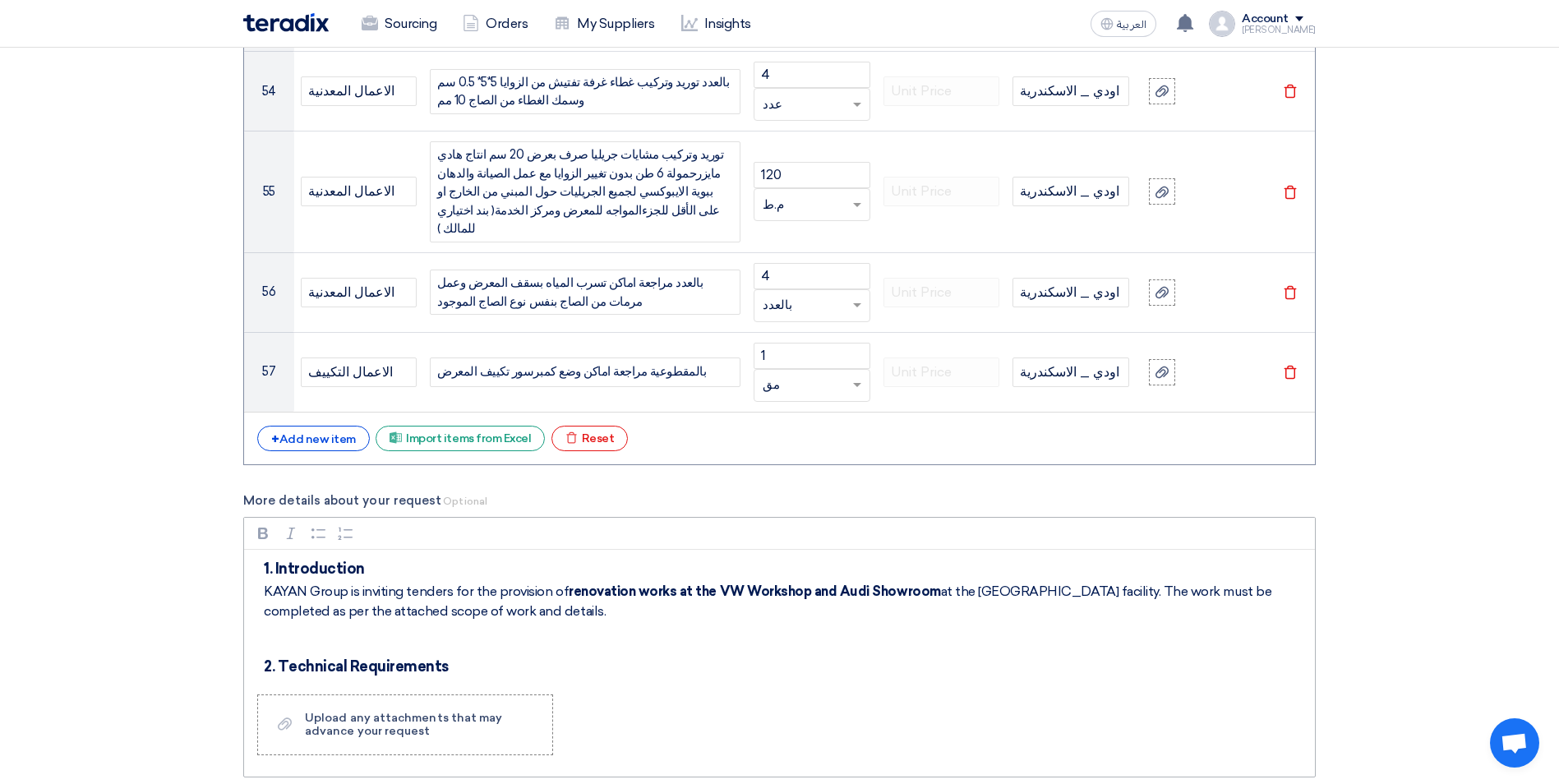
click at [312, 629] on p "Rich Text Editor, main" at bounding box center [784, 638] width 1042 height 20
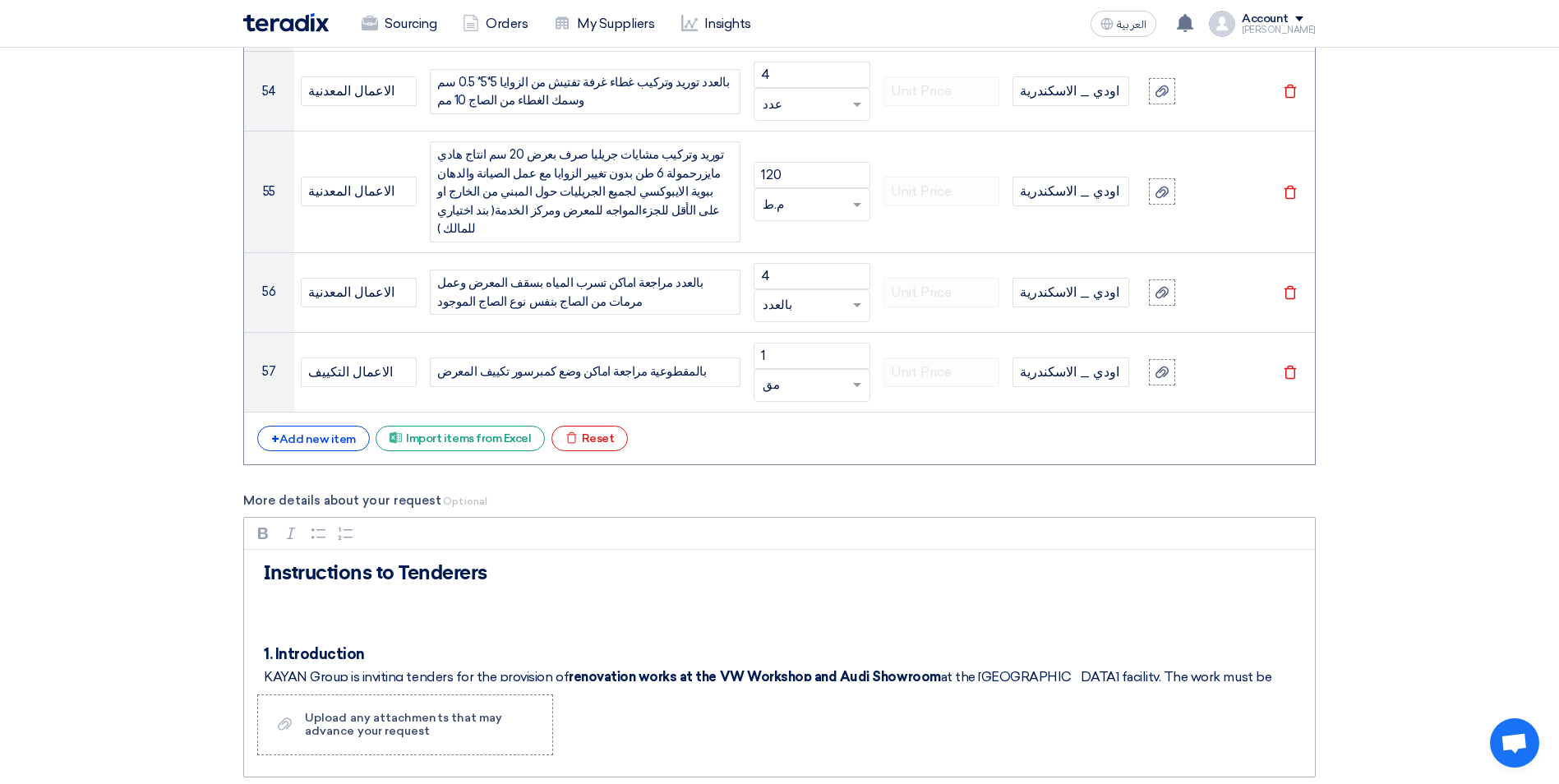
scroll to position [0, 0]
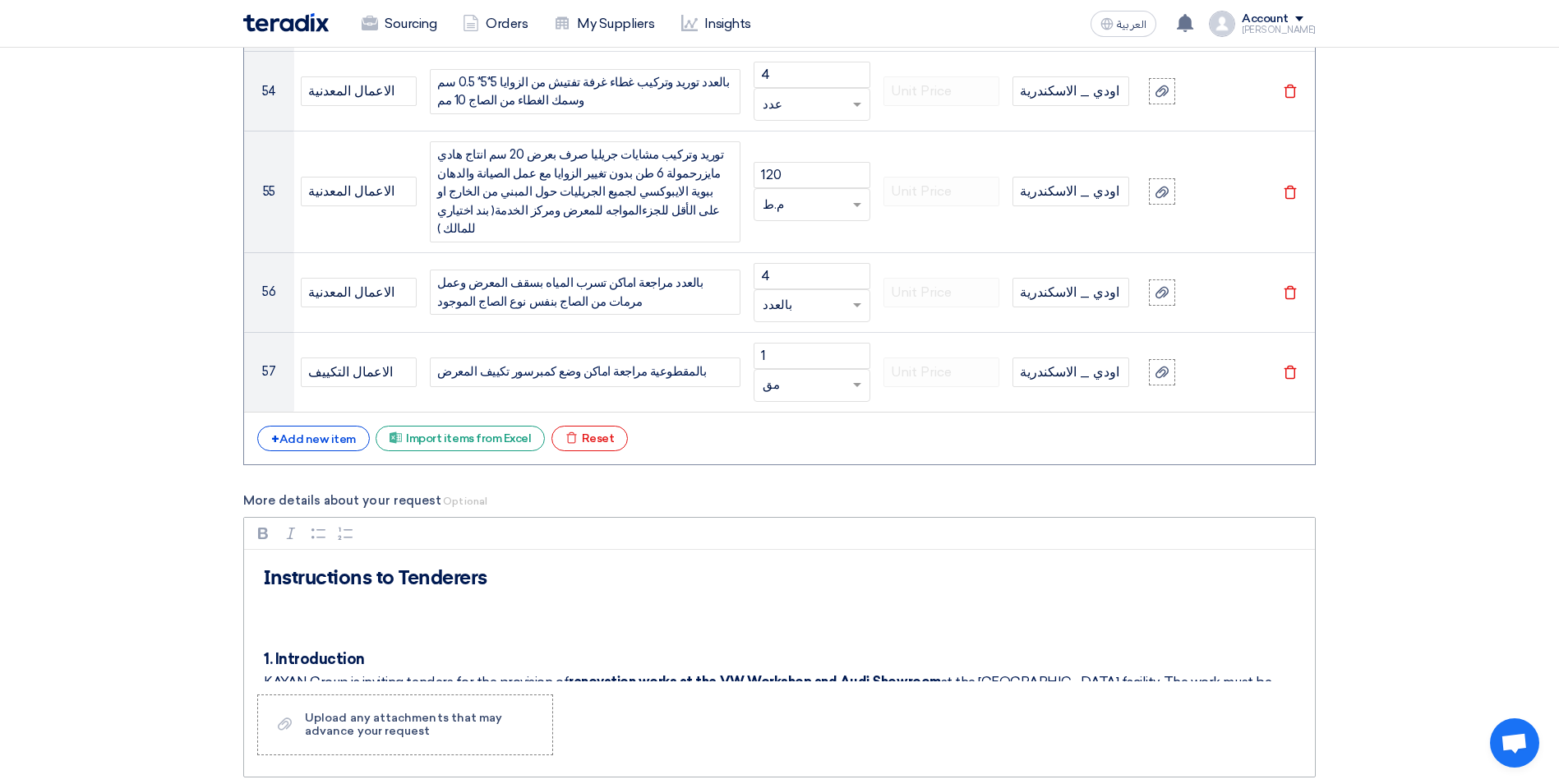
click at [354, 622] on p "Rich Text Editor, main" at bounding box center [784, 631] width 1042 height 20
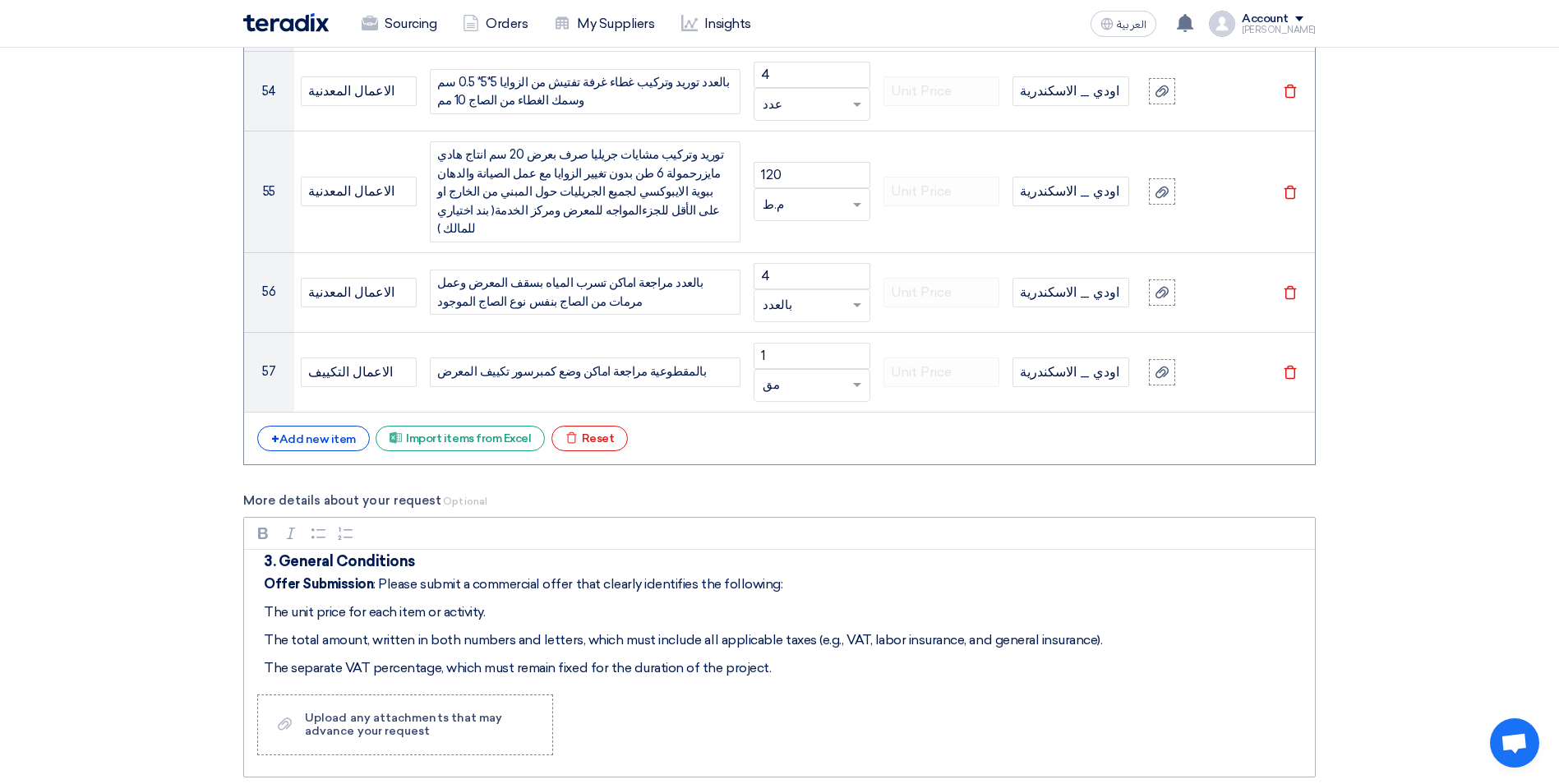
scroll to position [690, 0]
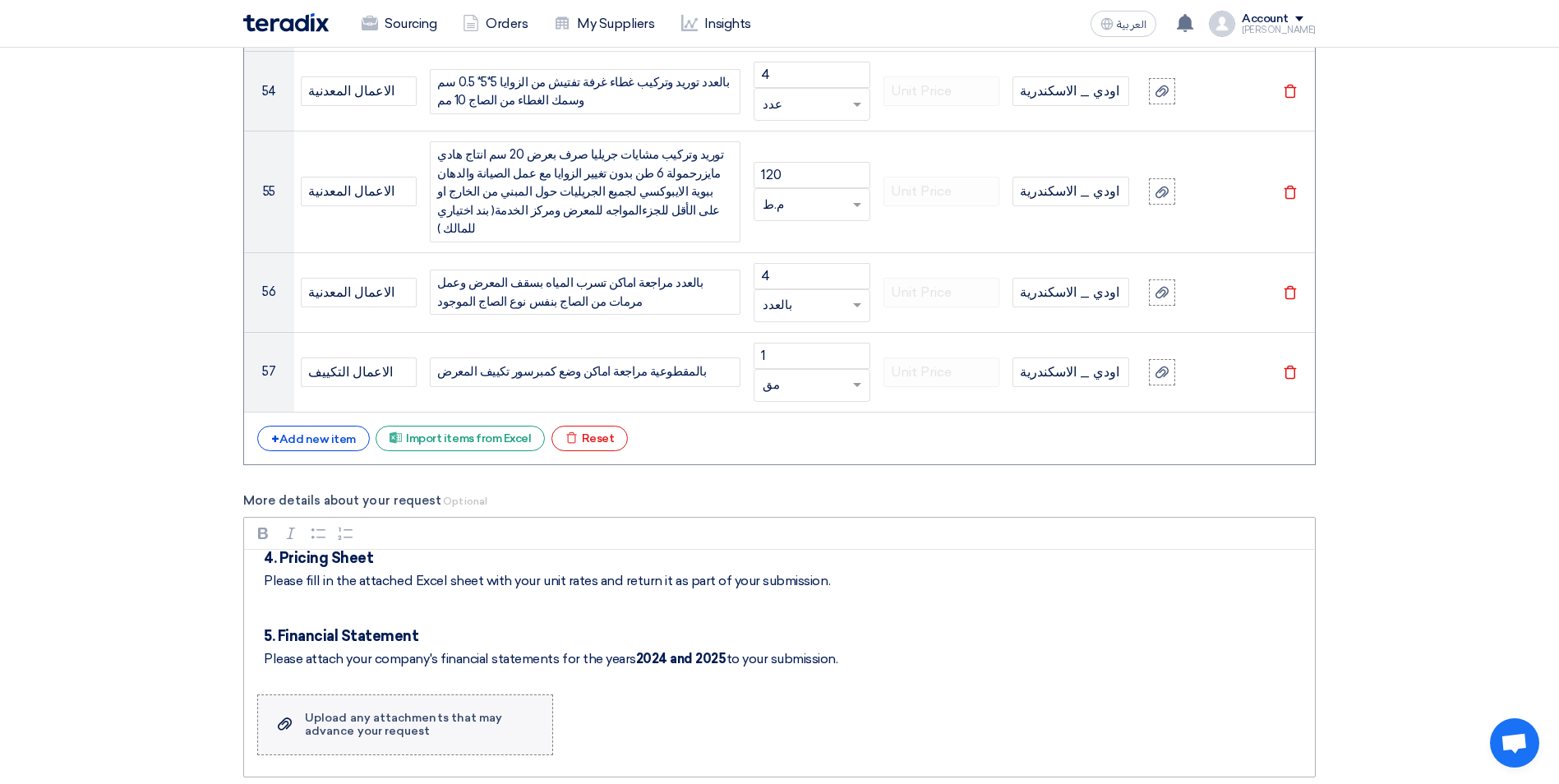
click at [431, 712] on div "Upload any attachments that may advance your request" at bounding box center [420, 724] width 231 height 26
click at [0, 0] on input "Upload a file Upload any attachments that may advance your request" at bounding box center [0, 0] width 0 height 0
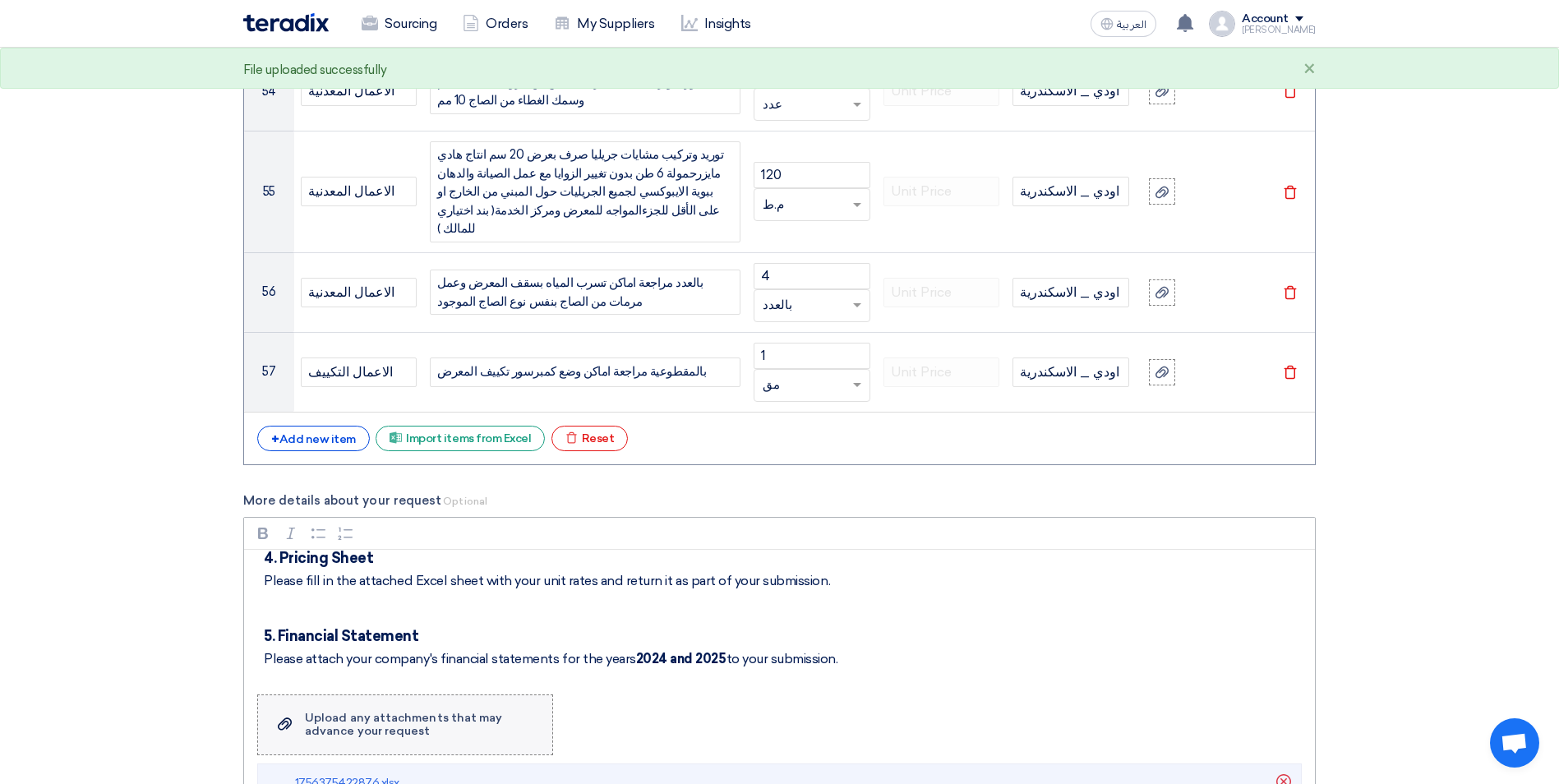
click at [372, 712] on div "Upload any attachments that may advance your request" at bounding box center [420, 724] width 231 height 26
click at [0, 0] on input "Upload a file Upload any attachments that may advance your request" at bounding box center [0, 0] width 0 height 0
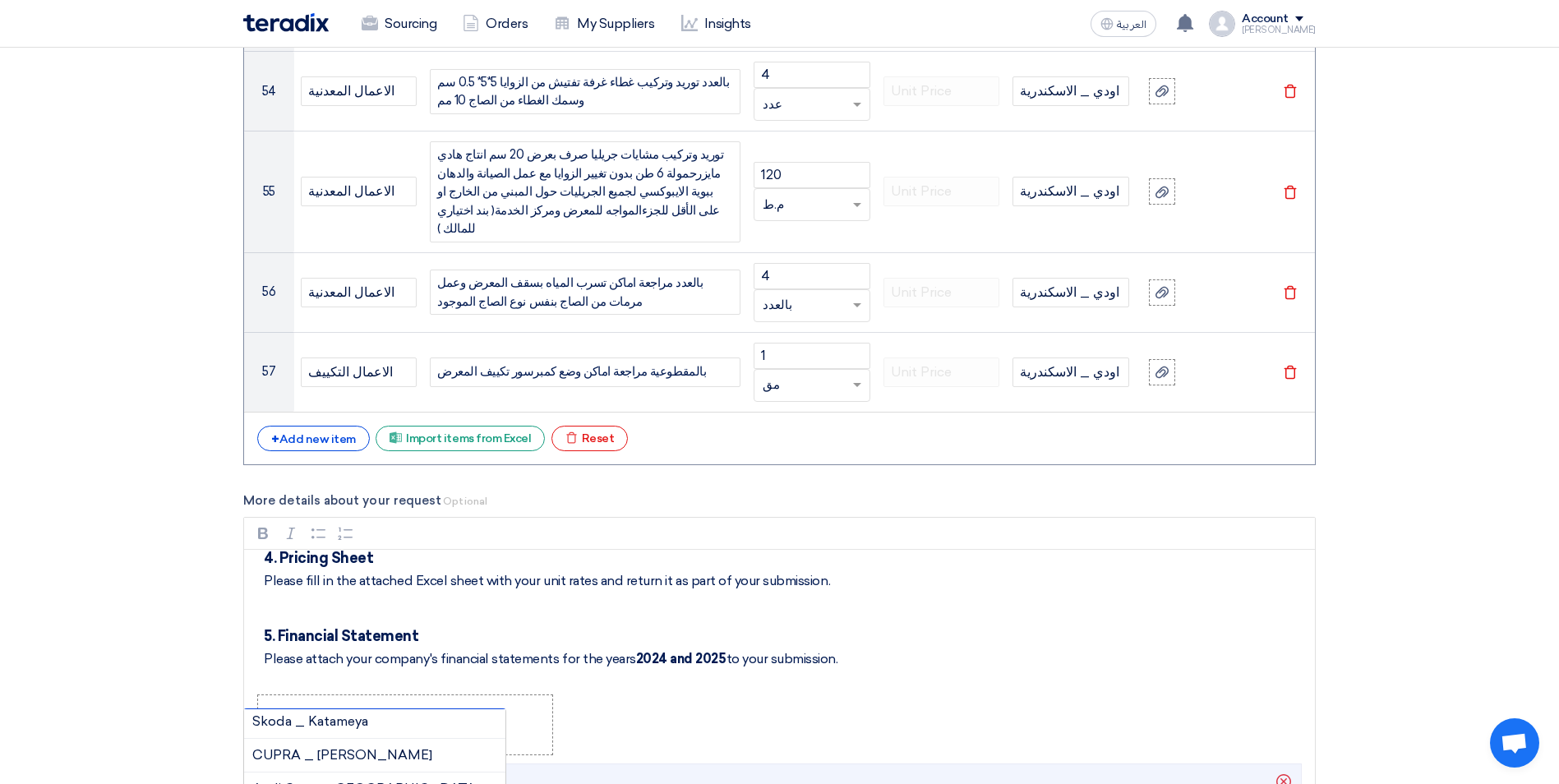
scroll to position [6655, 0]
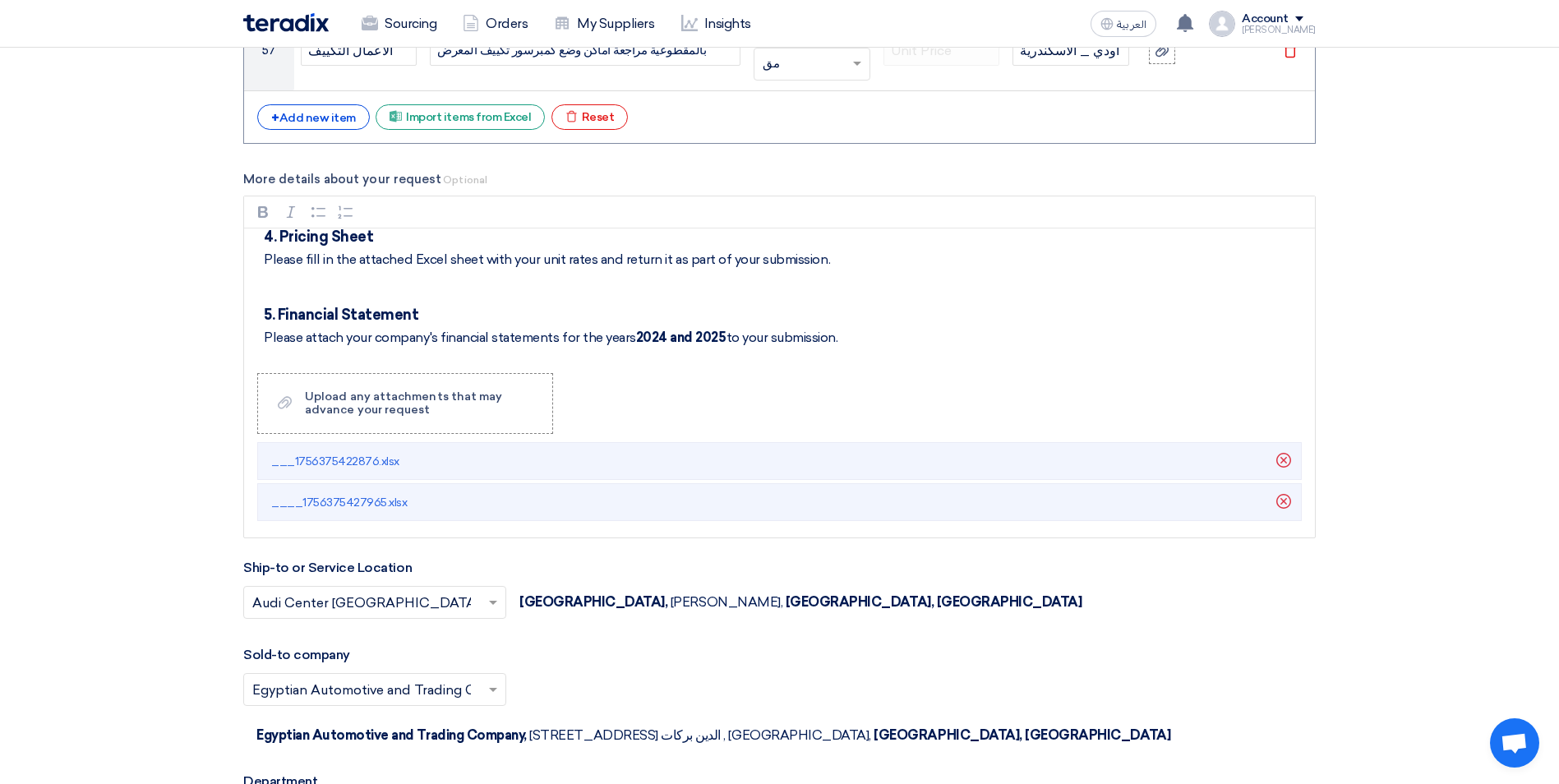
scroll to position [6901, 0]
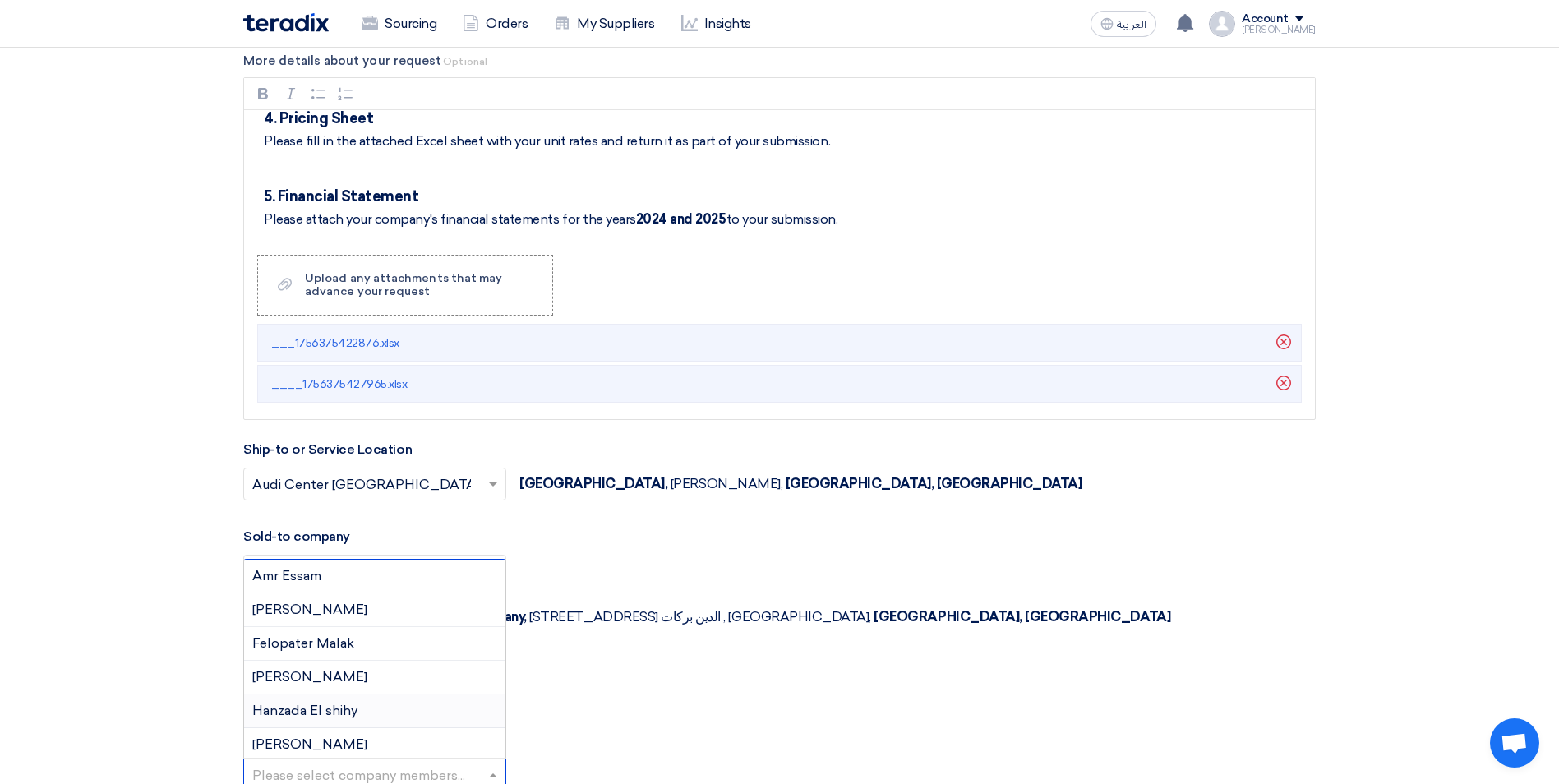
scroll to position [6983, 0]
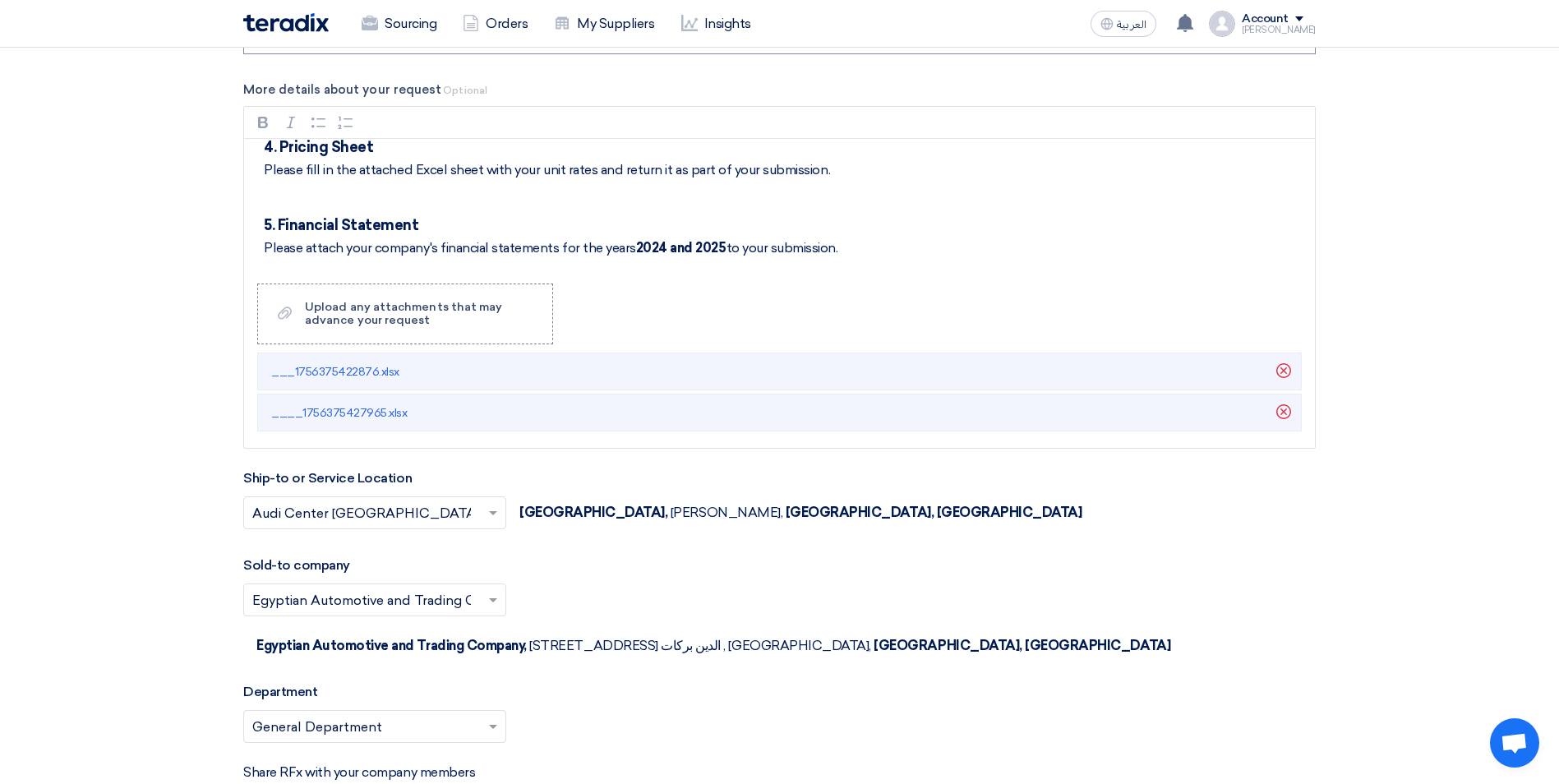
click at [686, 763] on div "Share RFx with your company members Please select company members..." at bounding box center [779, 792] width 1072 height 59
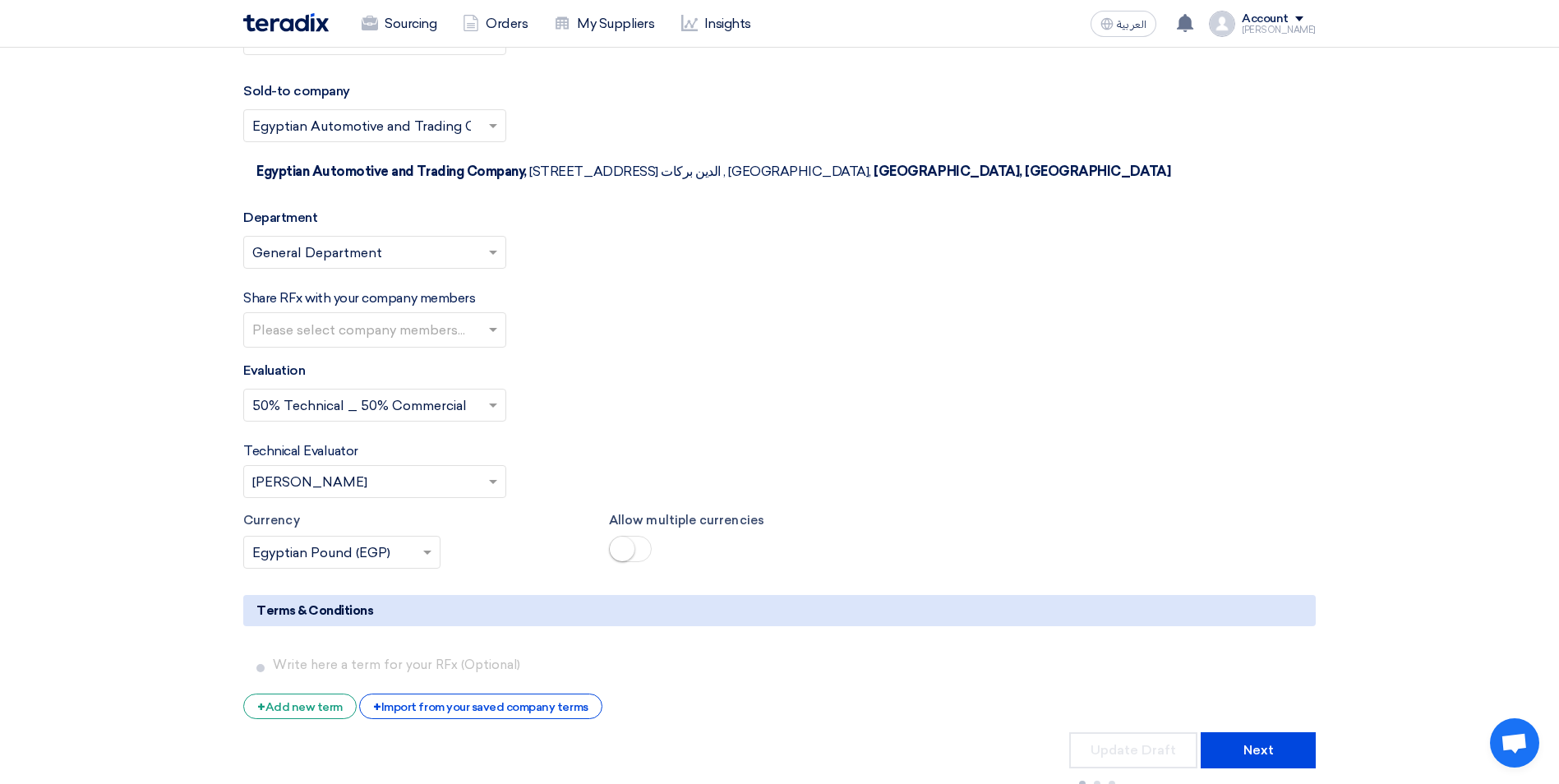
scroll to position [7476, 0]
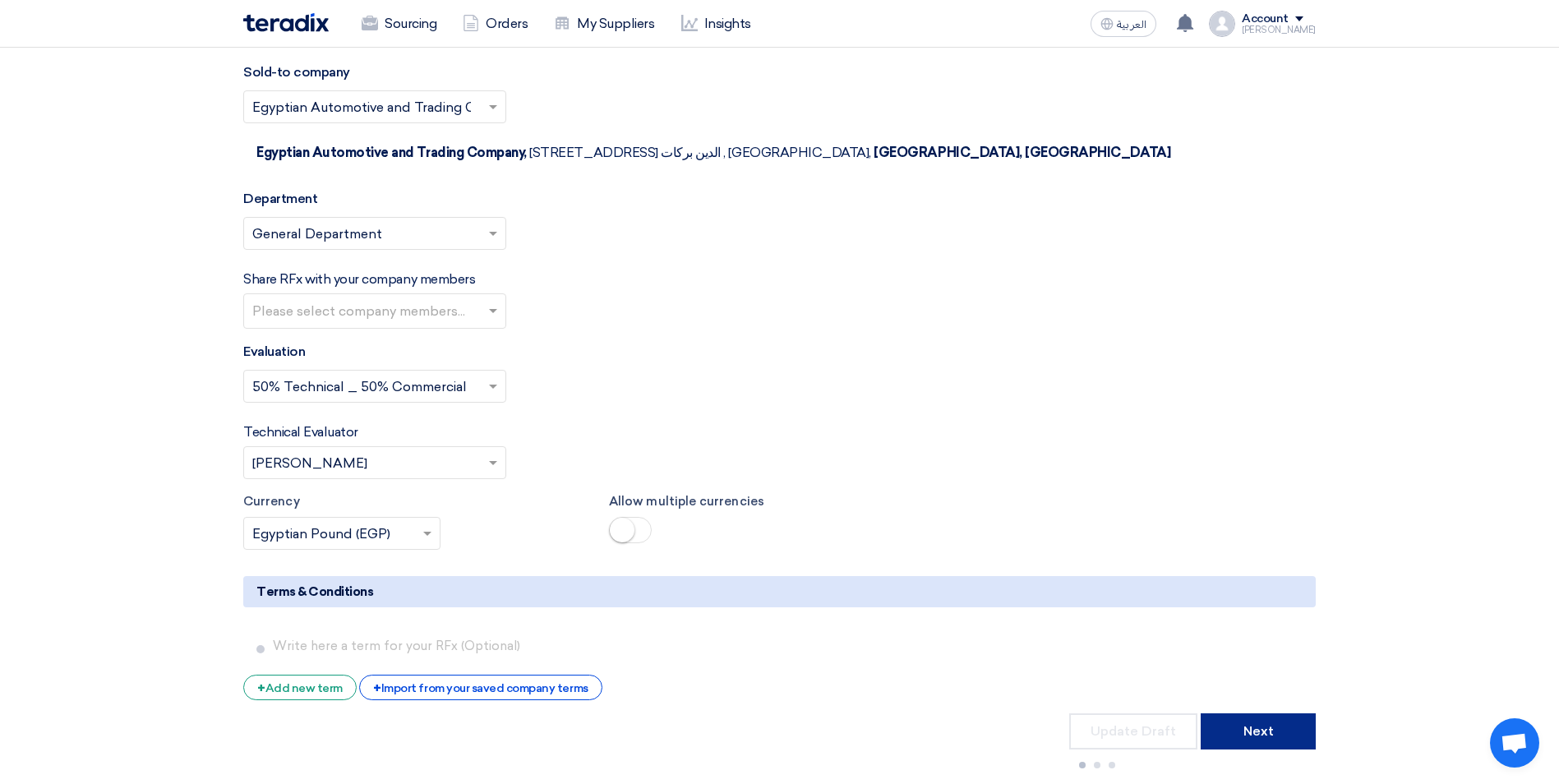
click at [1262, 713] on button "Next" at bounding box center [1257, 731] width 115 height 36
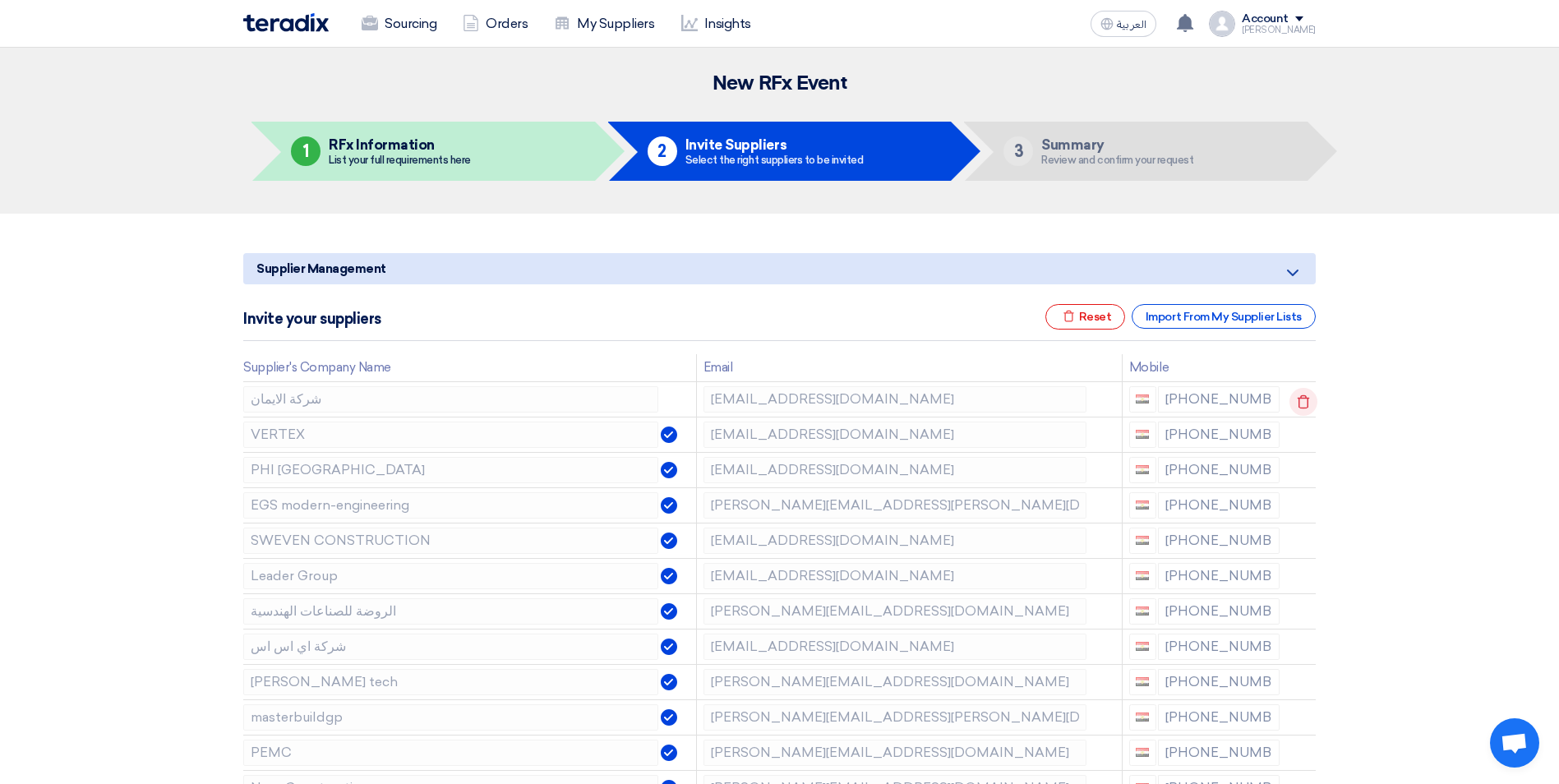
click at [1308, 401] on icon at bounding box center [1303, 401] width 28 height 28
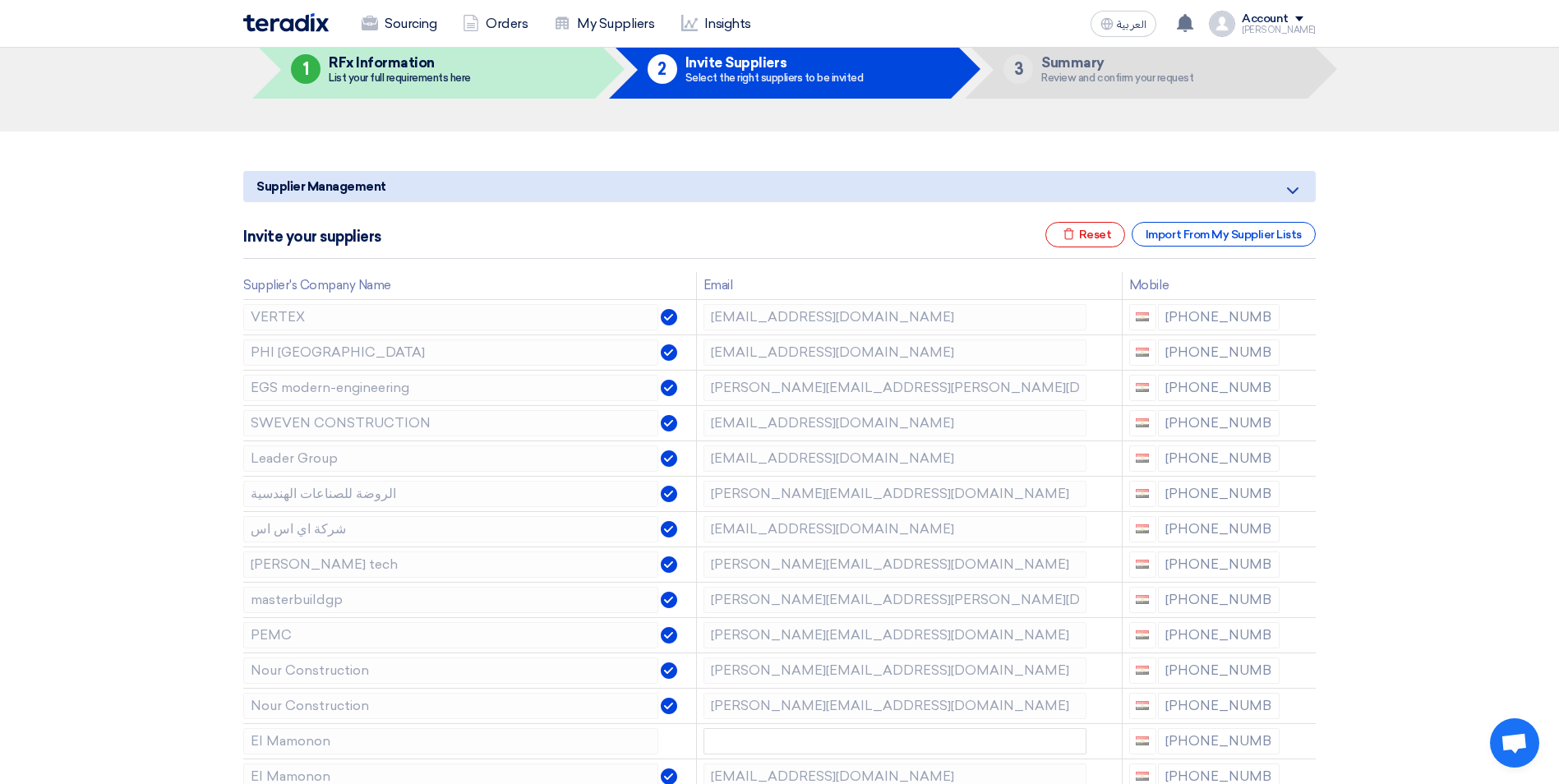
scroll to position [164, 0]
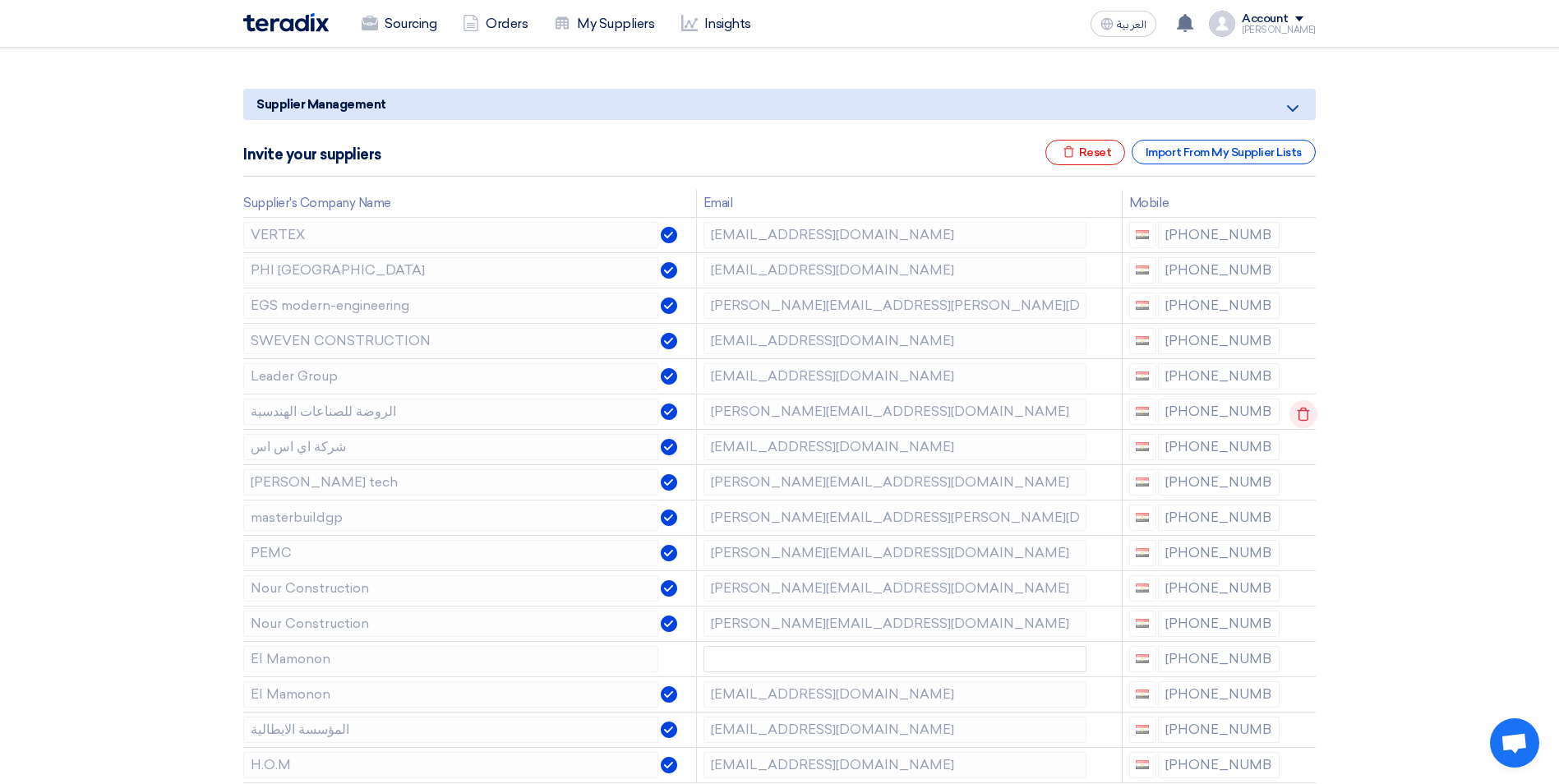
click at [1297, 412] on icon at bounding box center [1303, 413] width 28 height 28
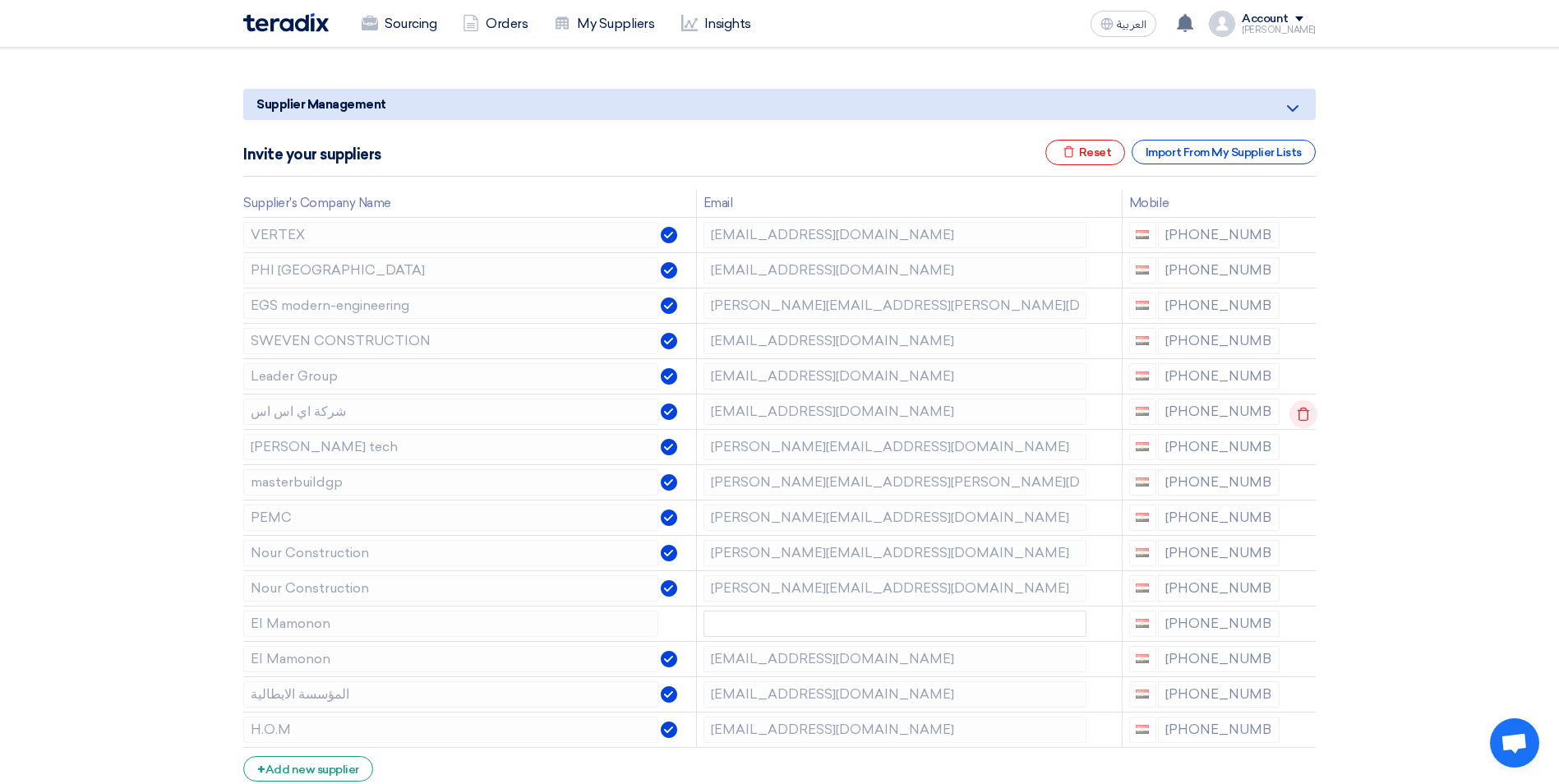
click at [1298, 410] on use at bounding box center [1303, 413] width 12 height 14
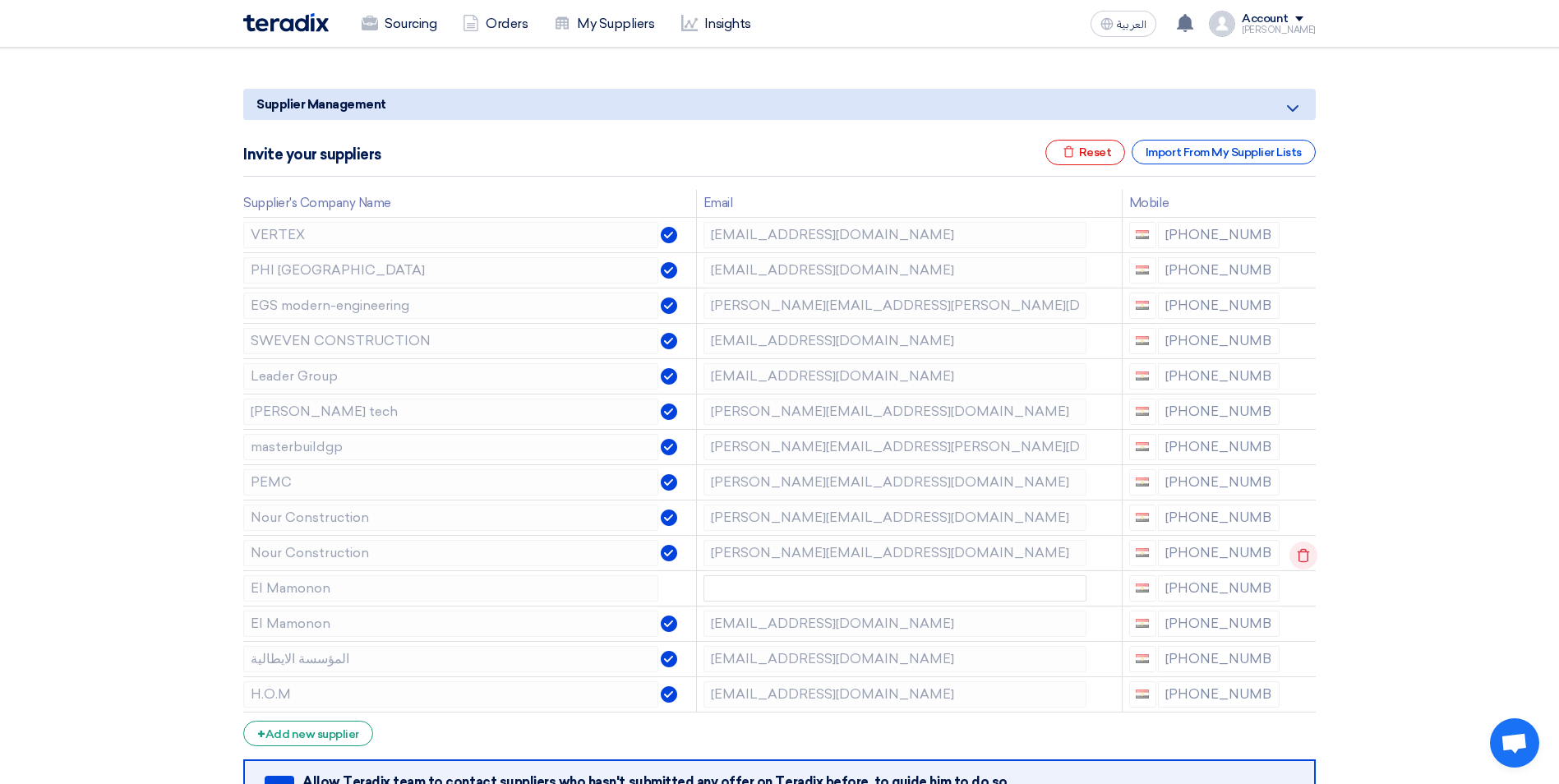
click at [1302, 558] on icon at bounding box center [1303, 555] width 28 height 28
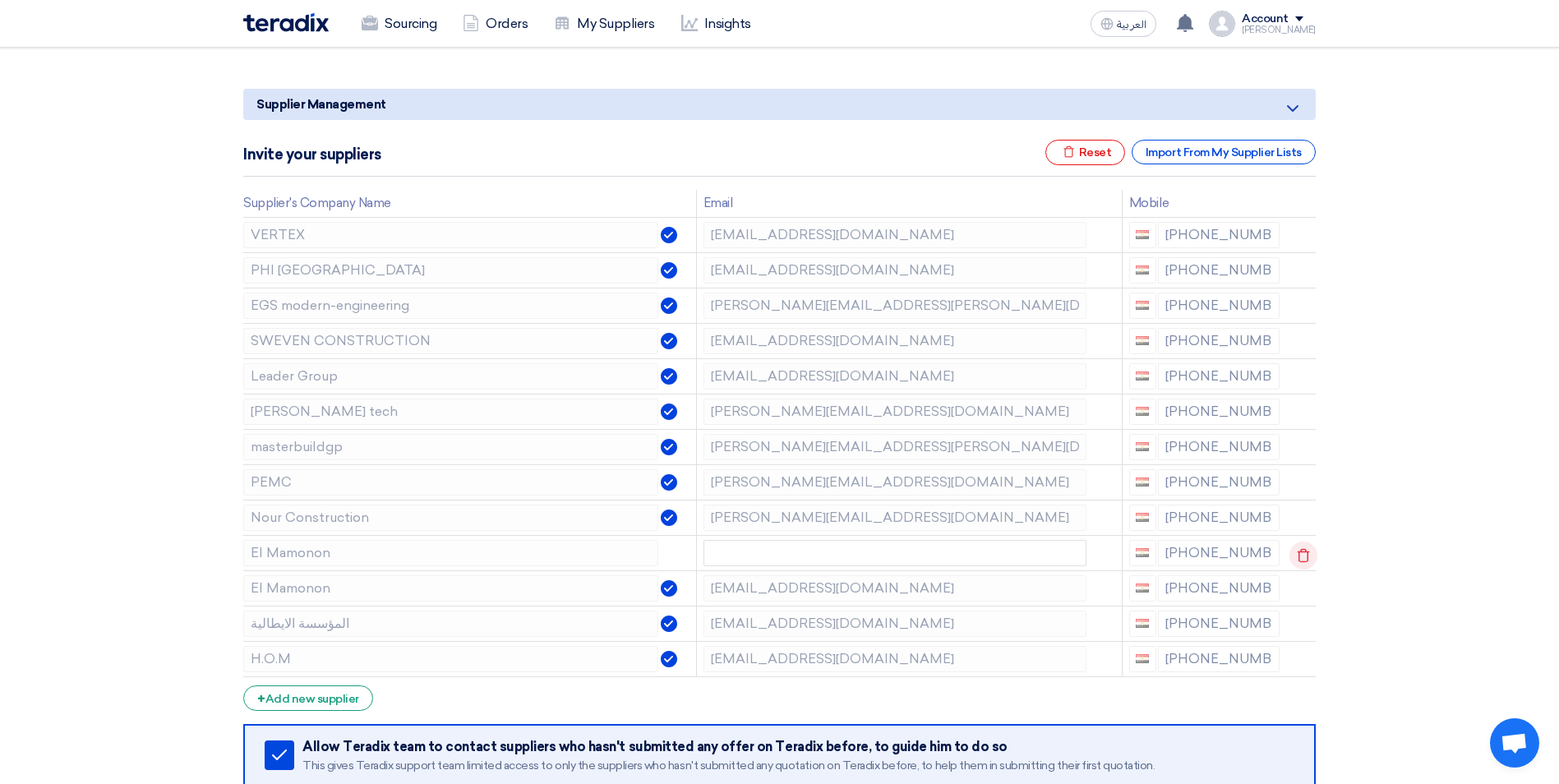
click at [1301, 555] on icon at bounding box center [1303, 555] width 28 height 28
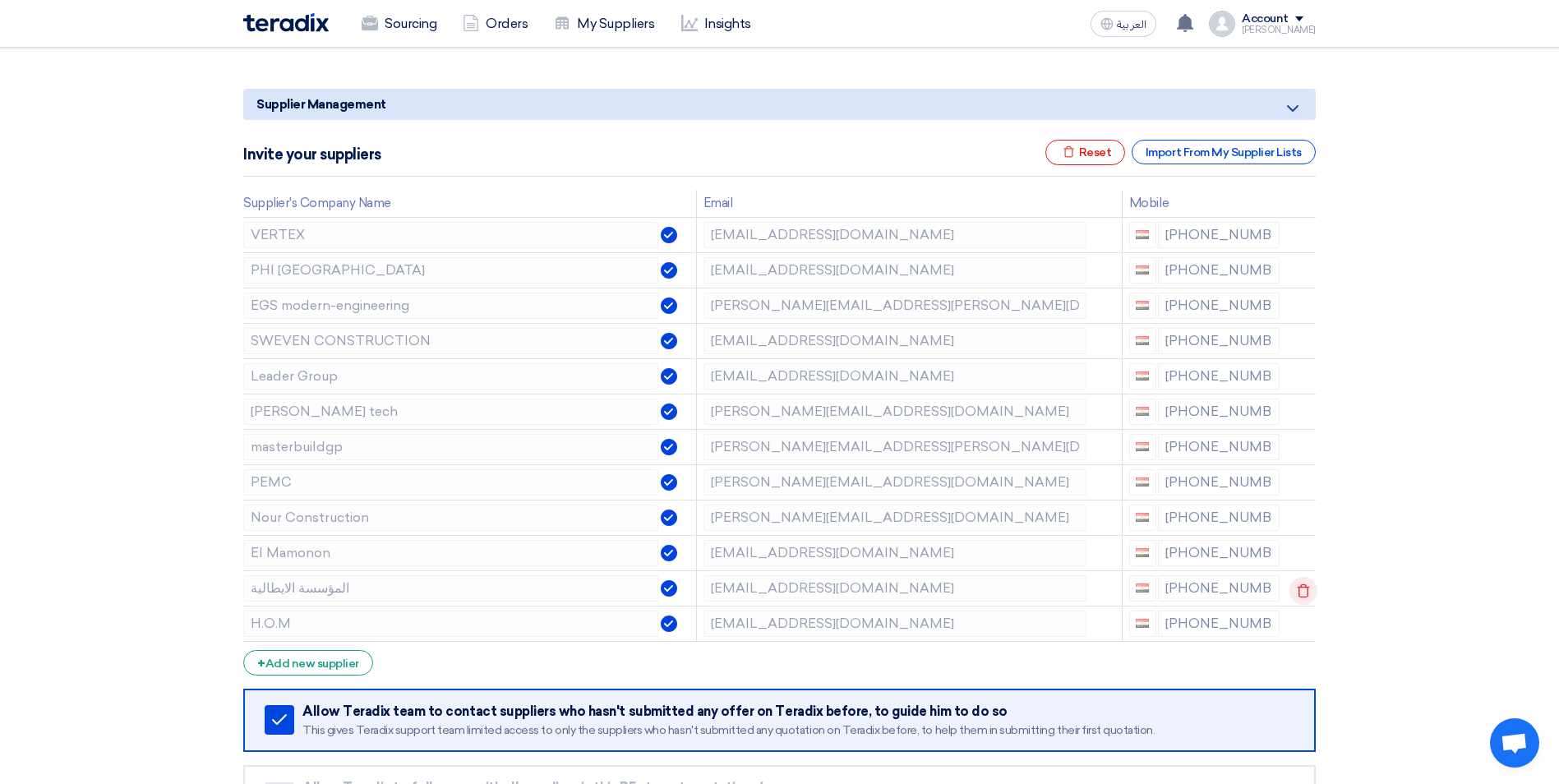
click at [1306, 591] on use at bounding box center [1303, 590] width 12 height 14
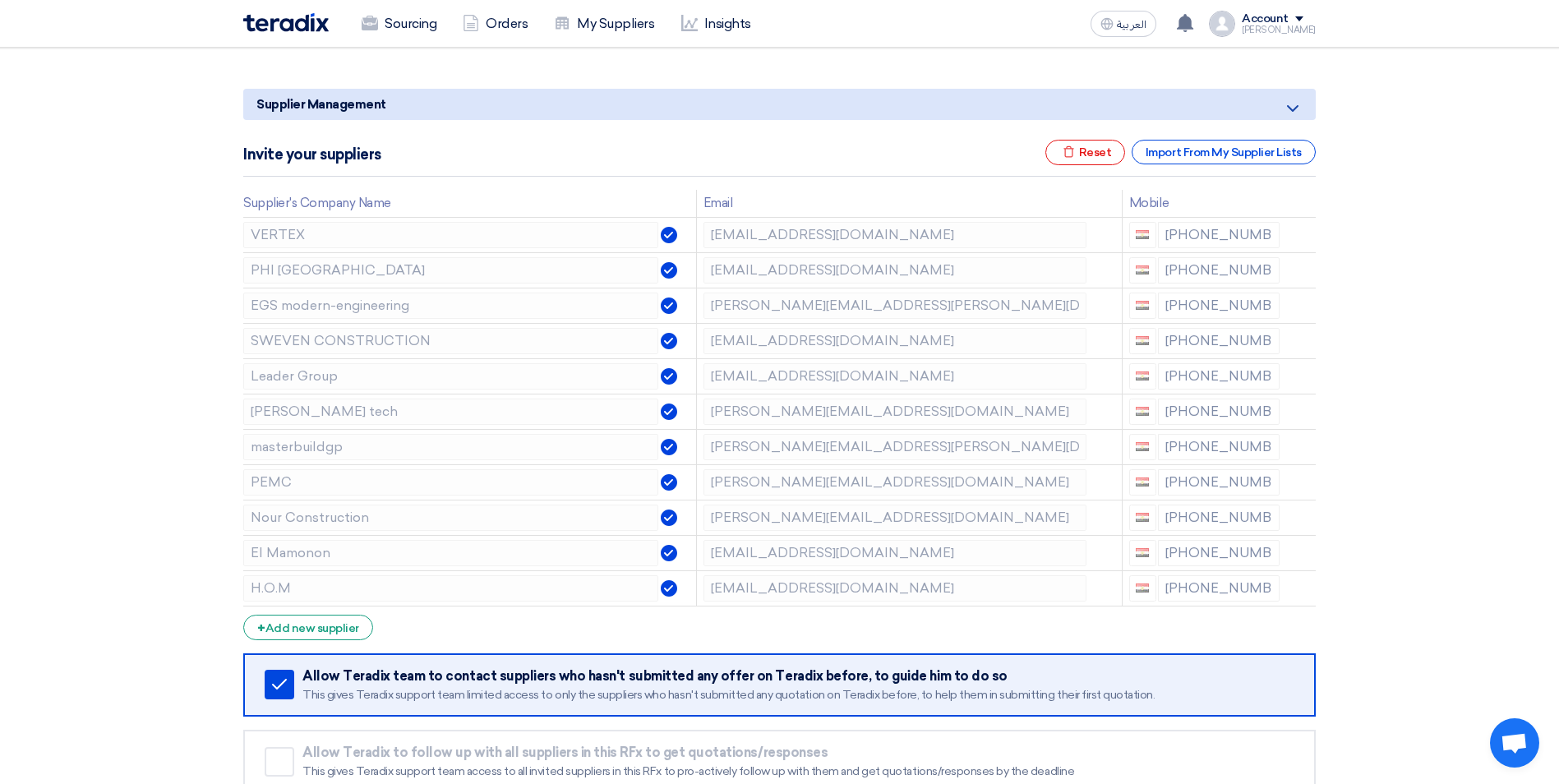
click at [0, 0] on use at bounding box center [0, 0] width 0 height 0
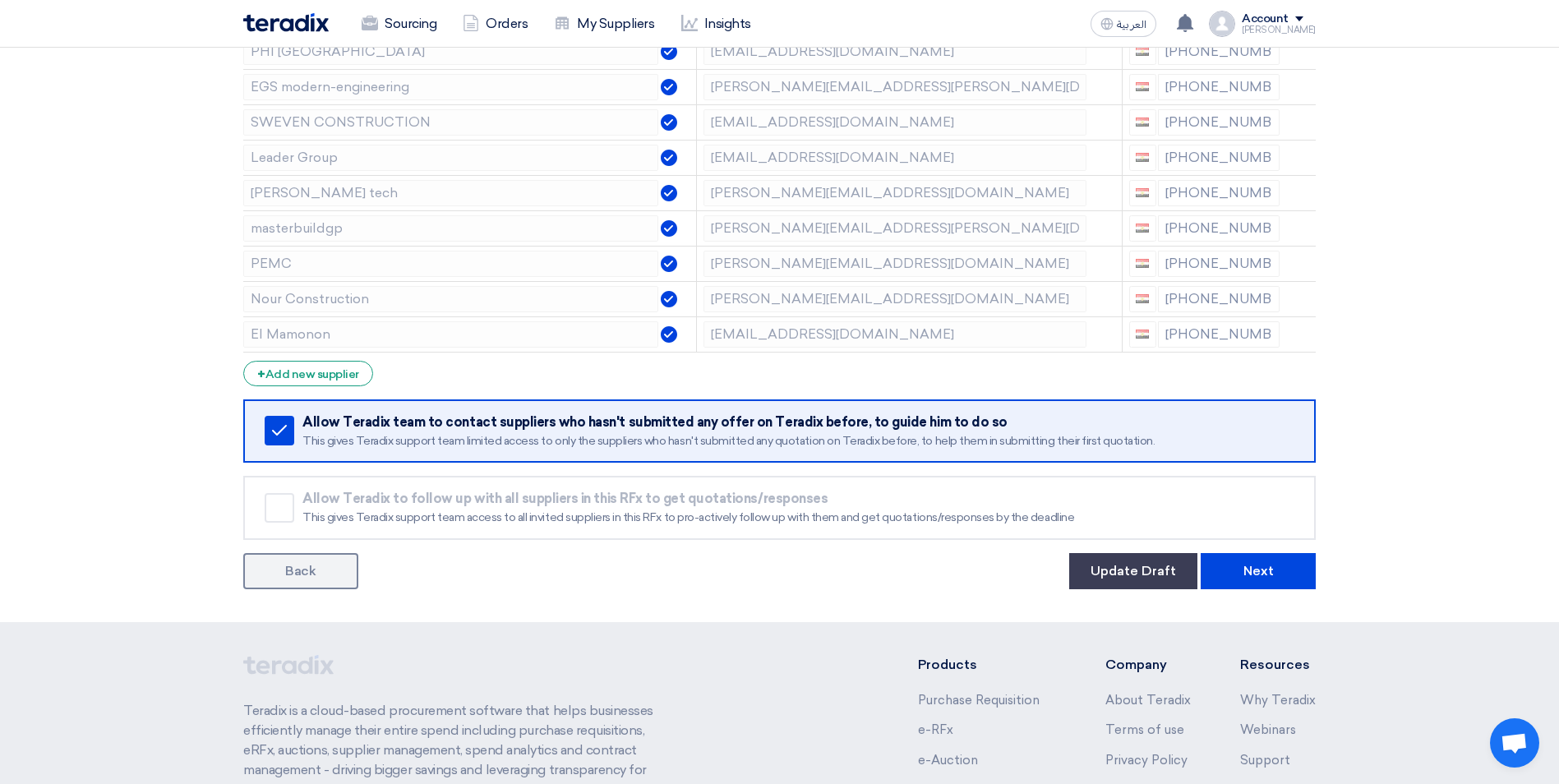
scroll to position [411, 0]
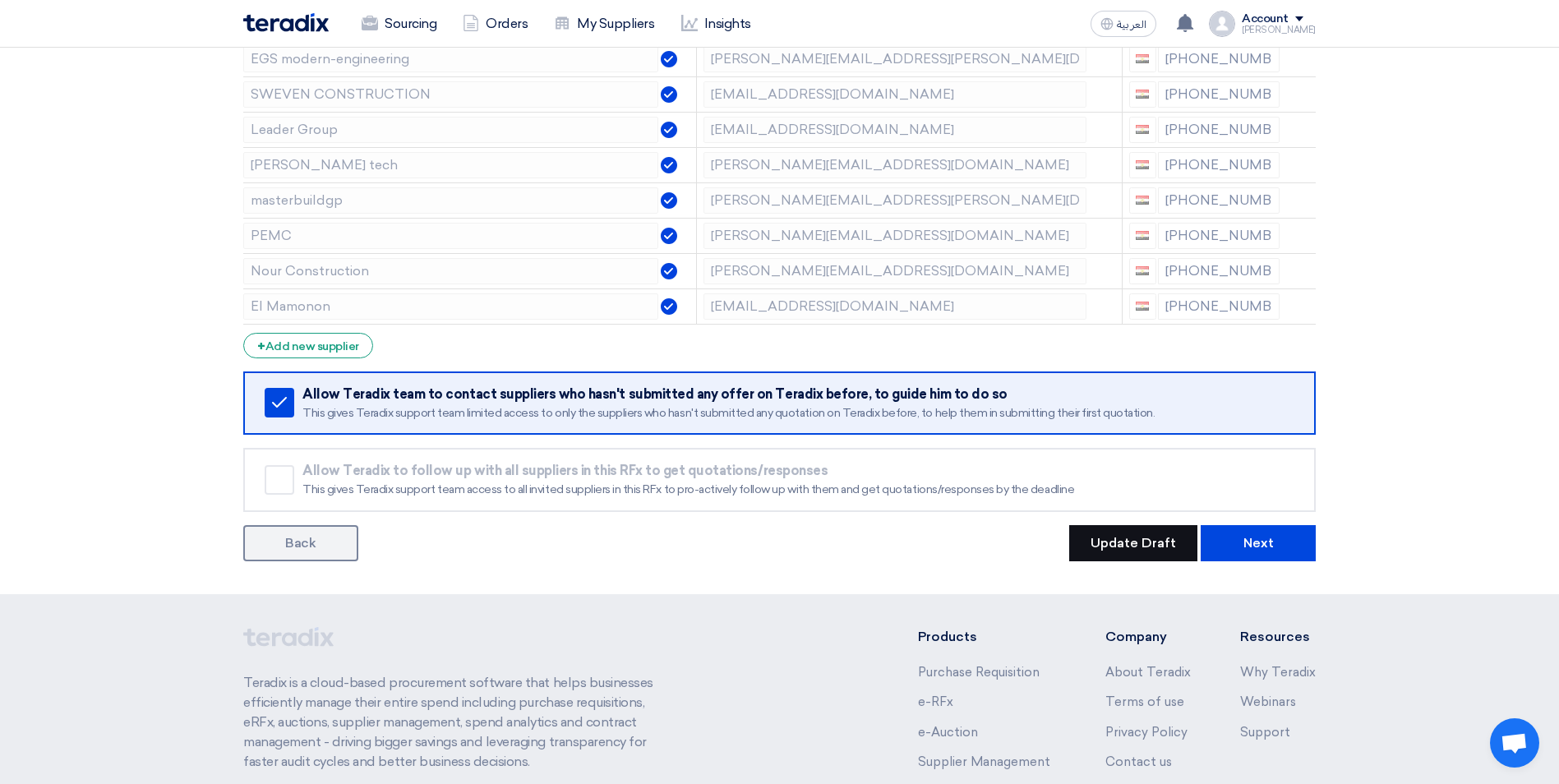
click at [1145, 554] on button "Update Draft" at bounding box center [1133, 543] width 128 height 36
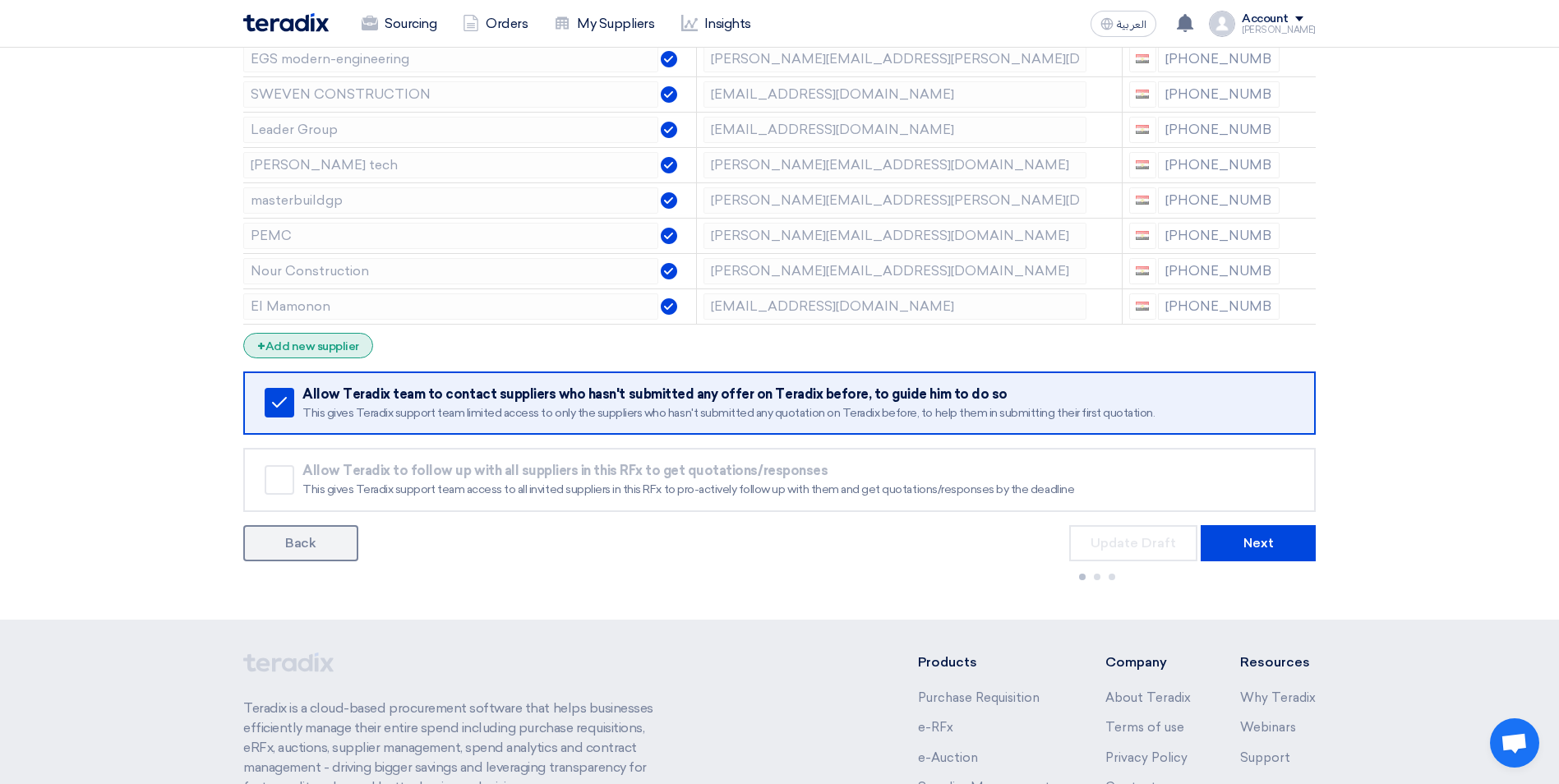
click at [330, 339] on div "+ Add new supplier" at bounding box center [308, 345] width 130 height 26
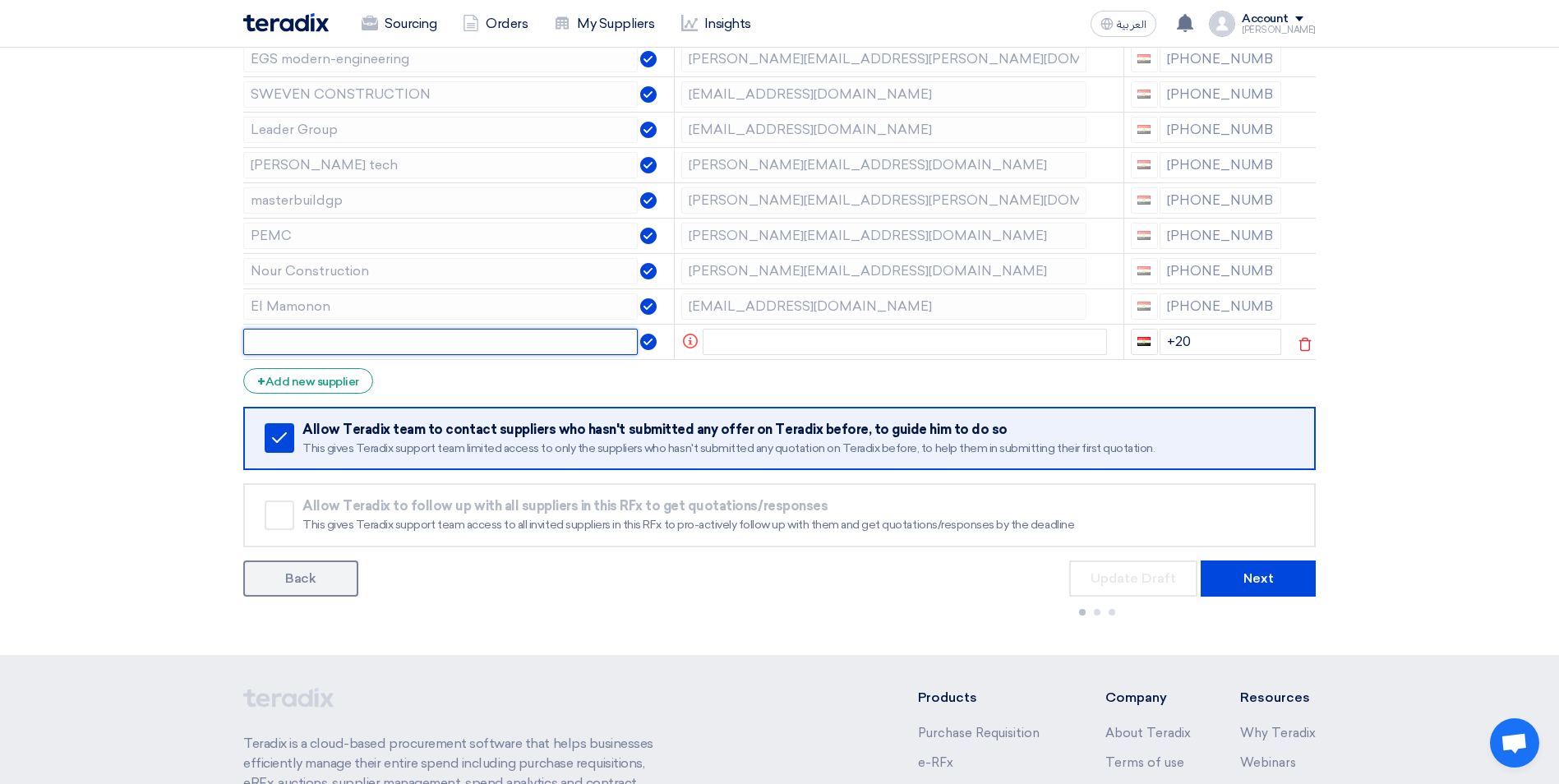
click at [395, 339] on input "text" at bounding box center [440, 342] width 395 height 26
type input "LEEDS Fit-Out"
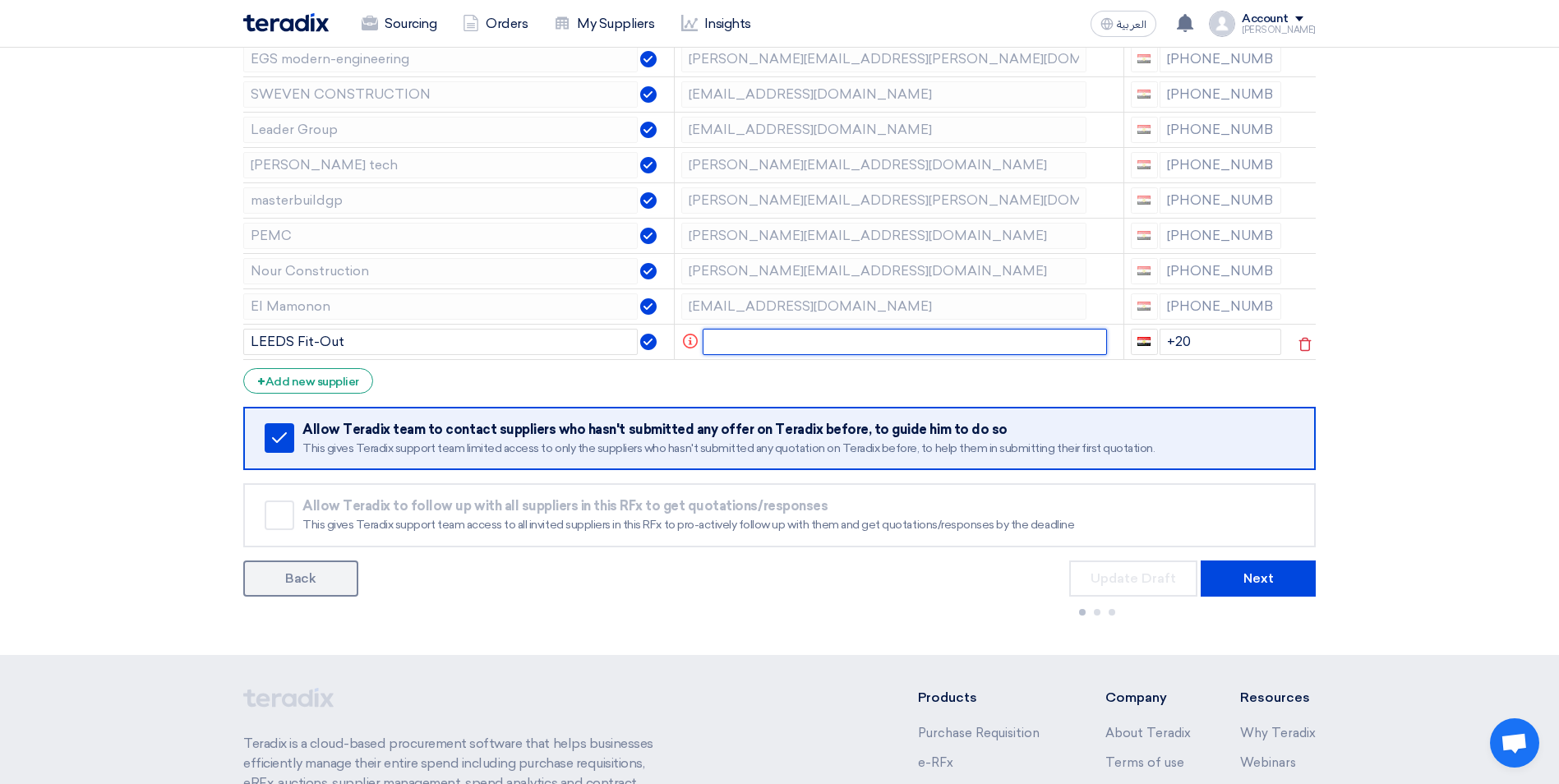
click at [734, 343] on input "text" at bounding box center [904, 342] width 405 height 26
click at [800, 344] on input "text" at bounding box center [904, 342] width 405 height 26
paste input "yasmine_elsakka@leedscorp.com"
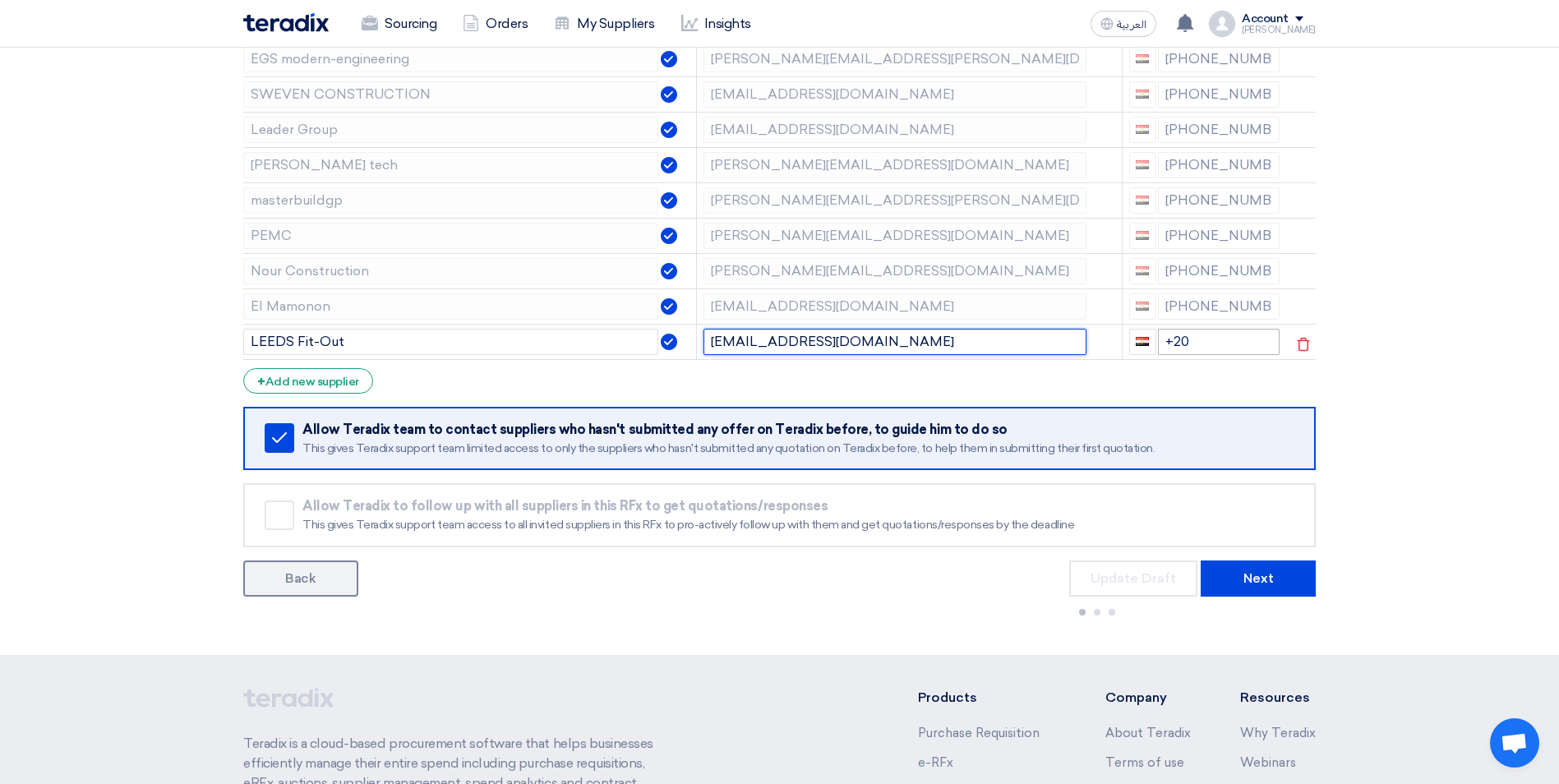
type input "yasmine_elsakka@leedscorp.com"
click at [1220, 343] on input "+20" at bounding box center [1219, 342] width 123 height 26
click at [1205, 344] on input "+20" at bounding box center [1219, 342] width 123 height 26
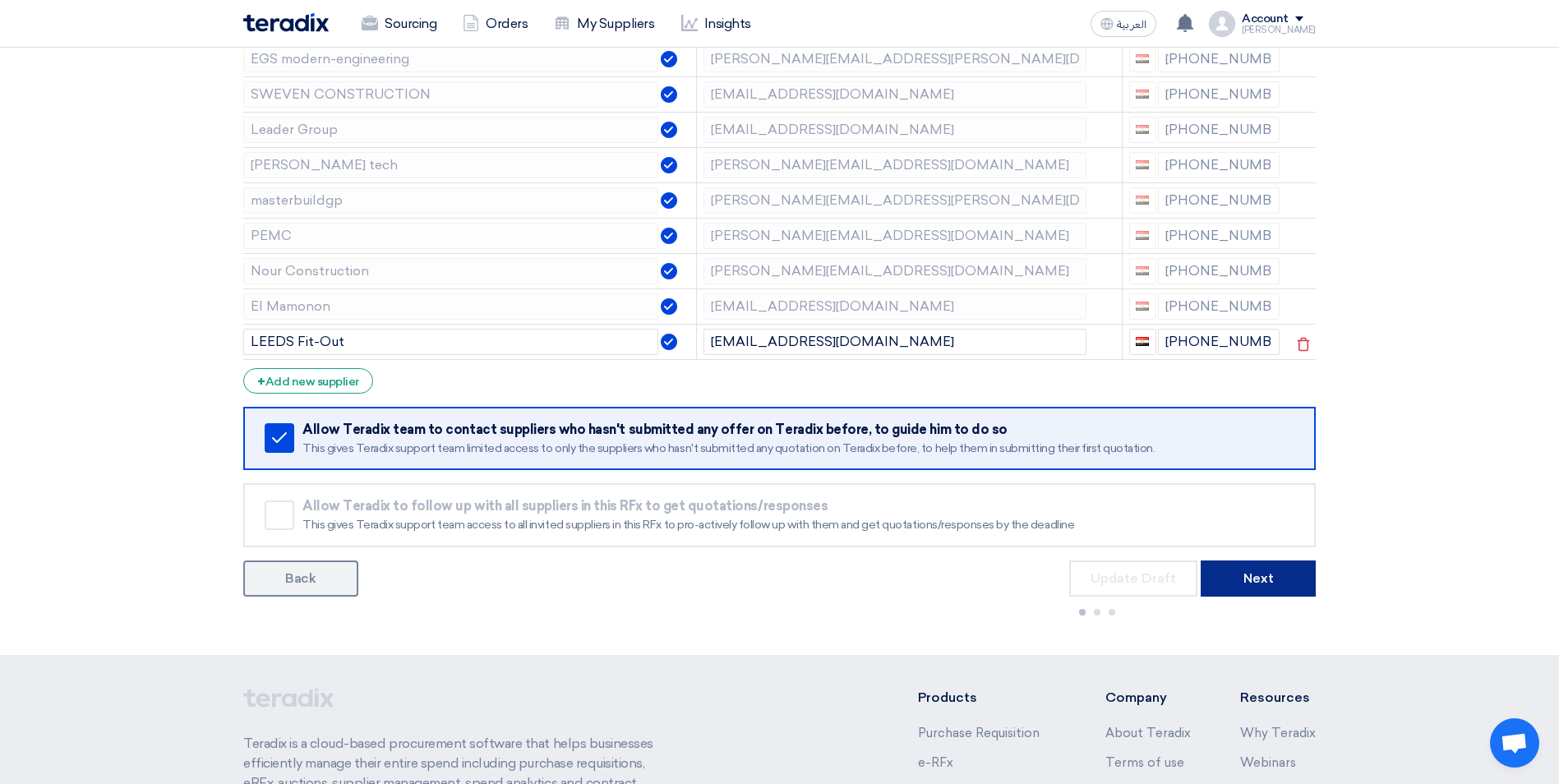
click at [1267, 579] on button "Next" at bounding box center [1257, 578] width 115 height 36
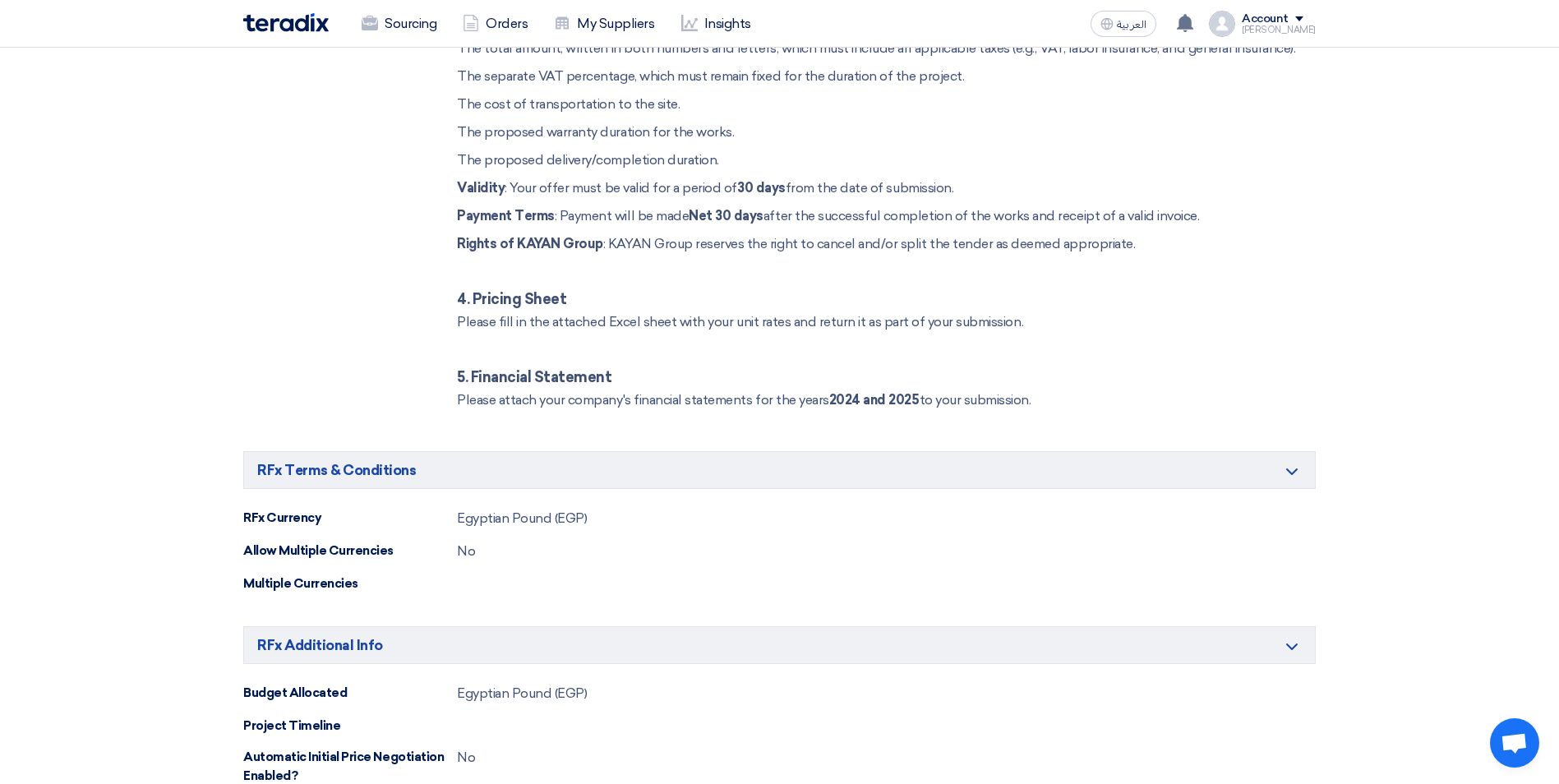
scroll to position [5575, 0]
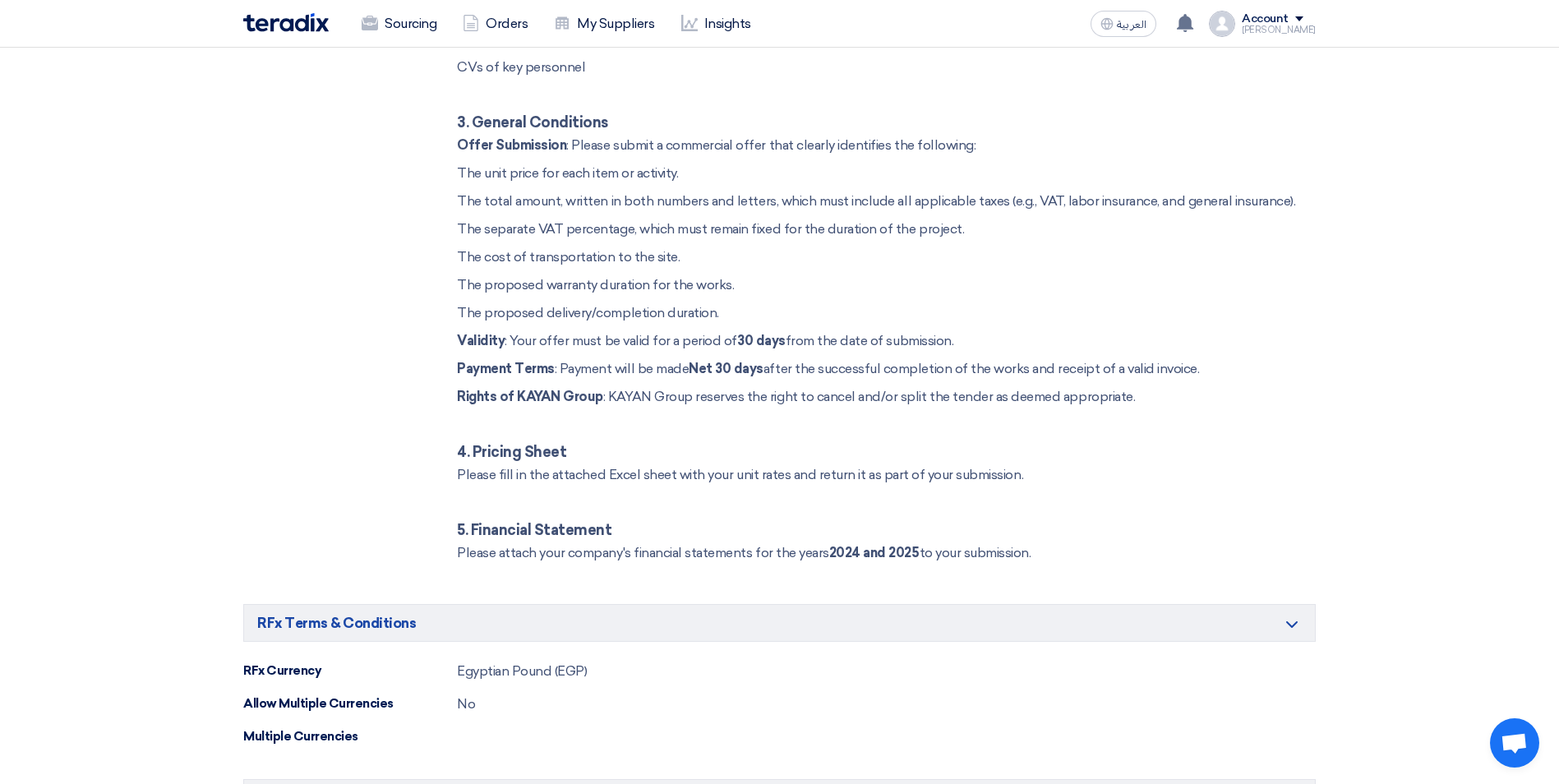
scroll to position [5497, 0]
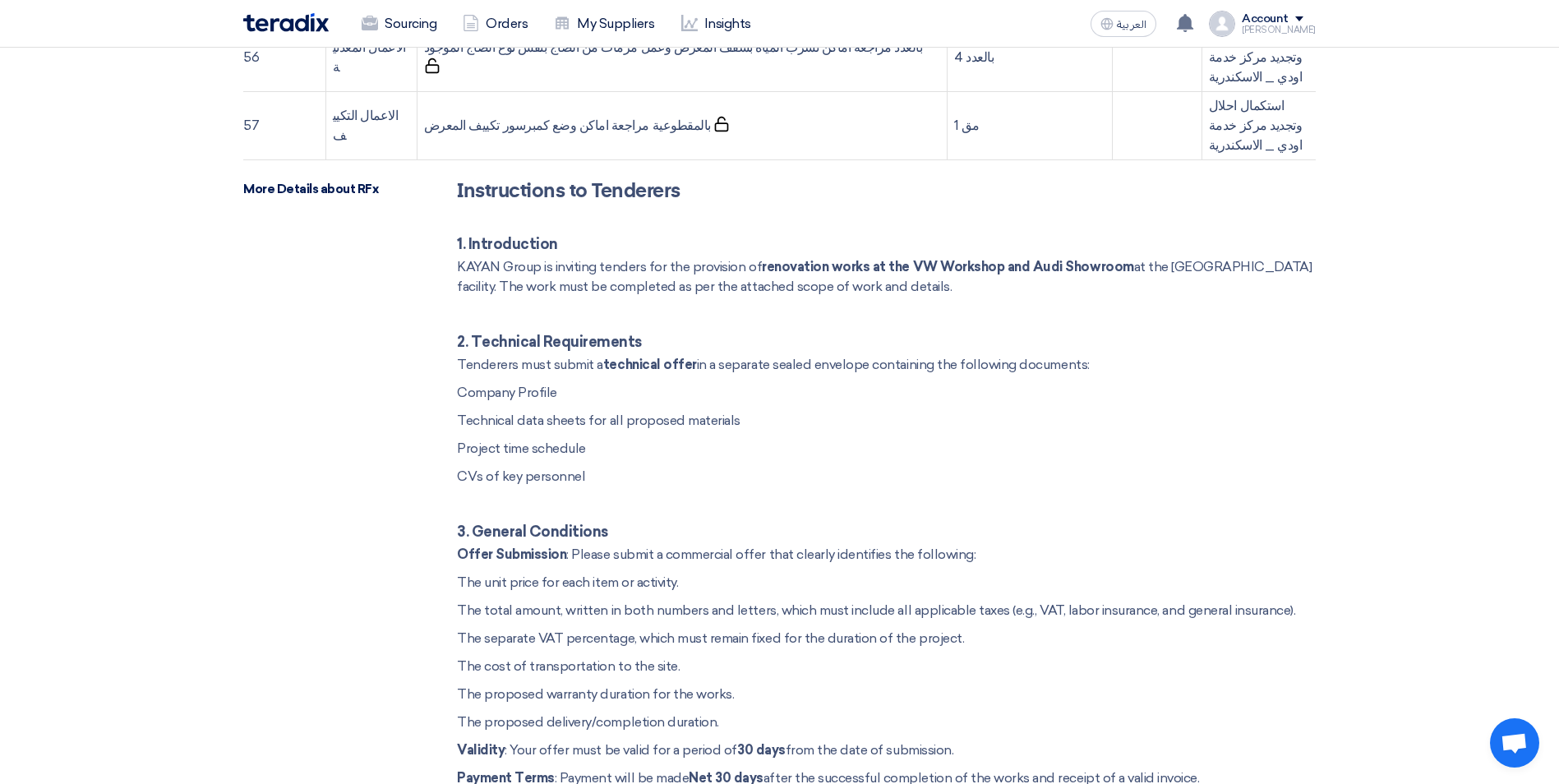
scroll to position [5575, 0]
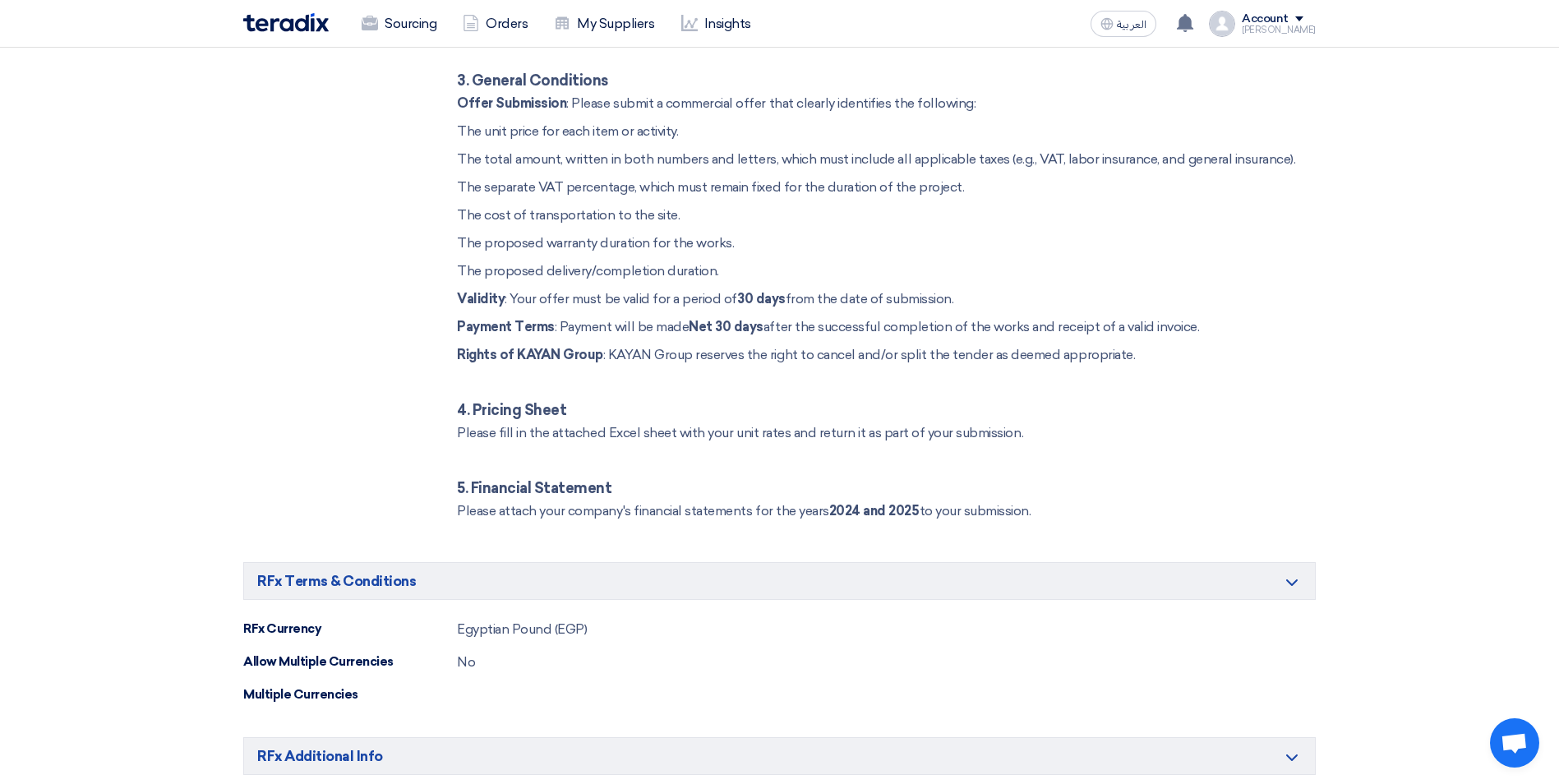
scroll to position [5539, 0]
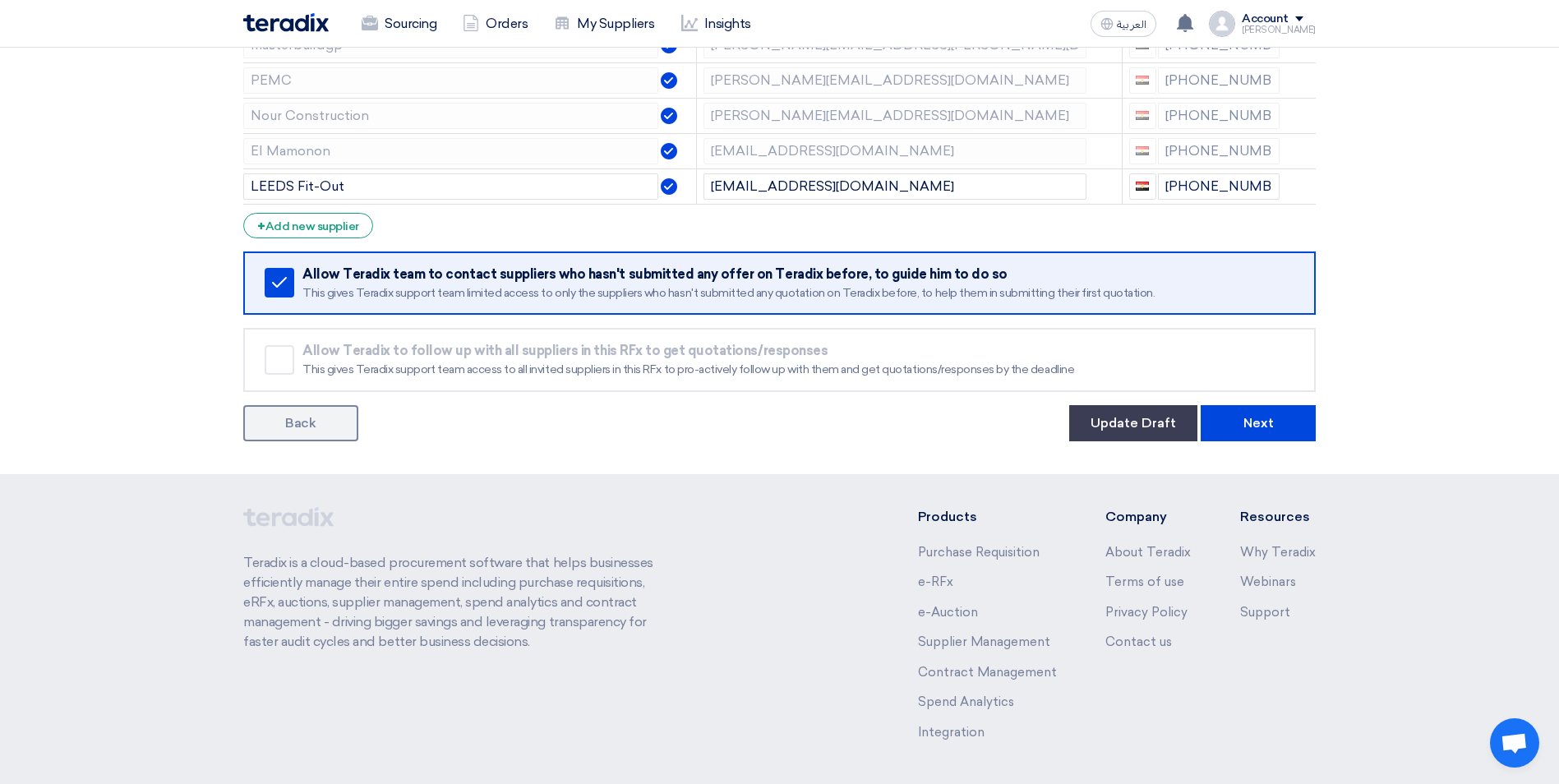
scroll to position [628, 0]
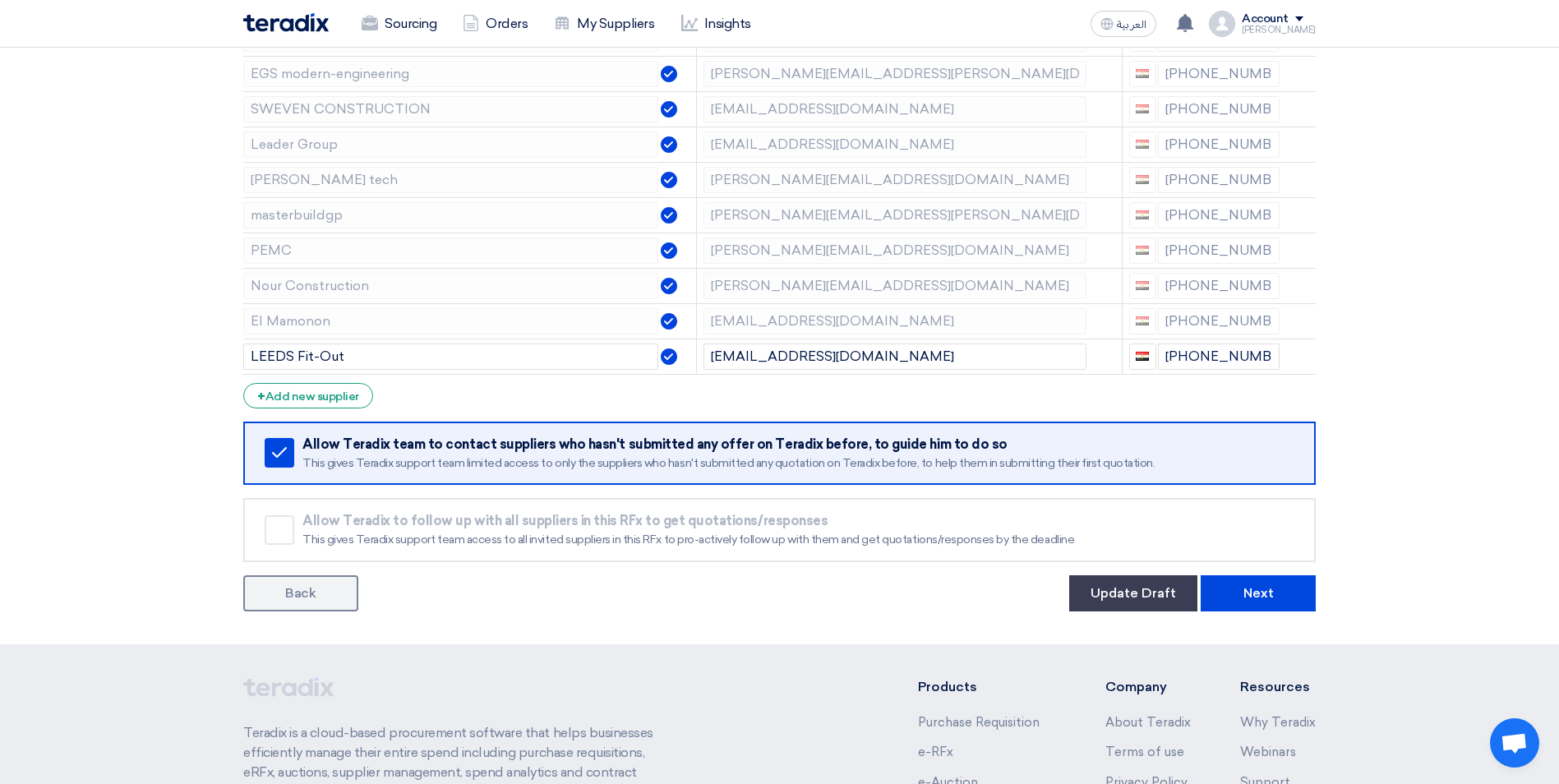
scroll to position [381, 0]
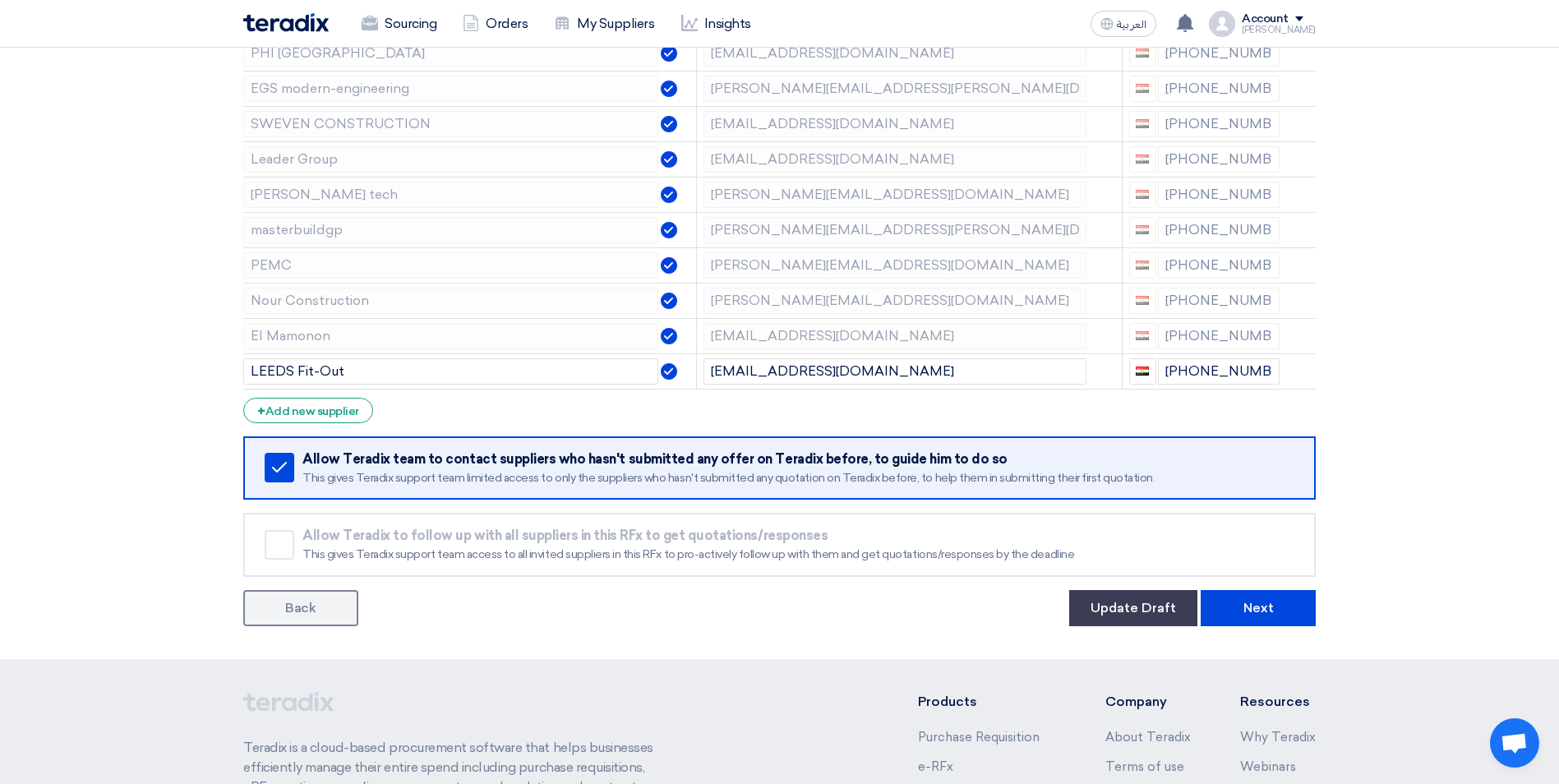
click at [1458, 376] on section "Supplier Management Minimize/Maximize Category Invite your suppliers Excel file…" at bounding box center [779, 245] width 1559 height 827
click at [1261, 611] on button "Next" at bounding box center [1257, 608] width 115 height 36
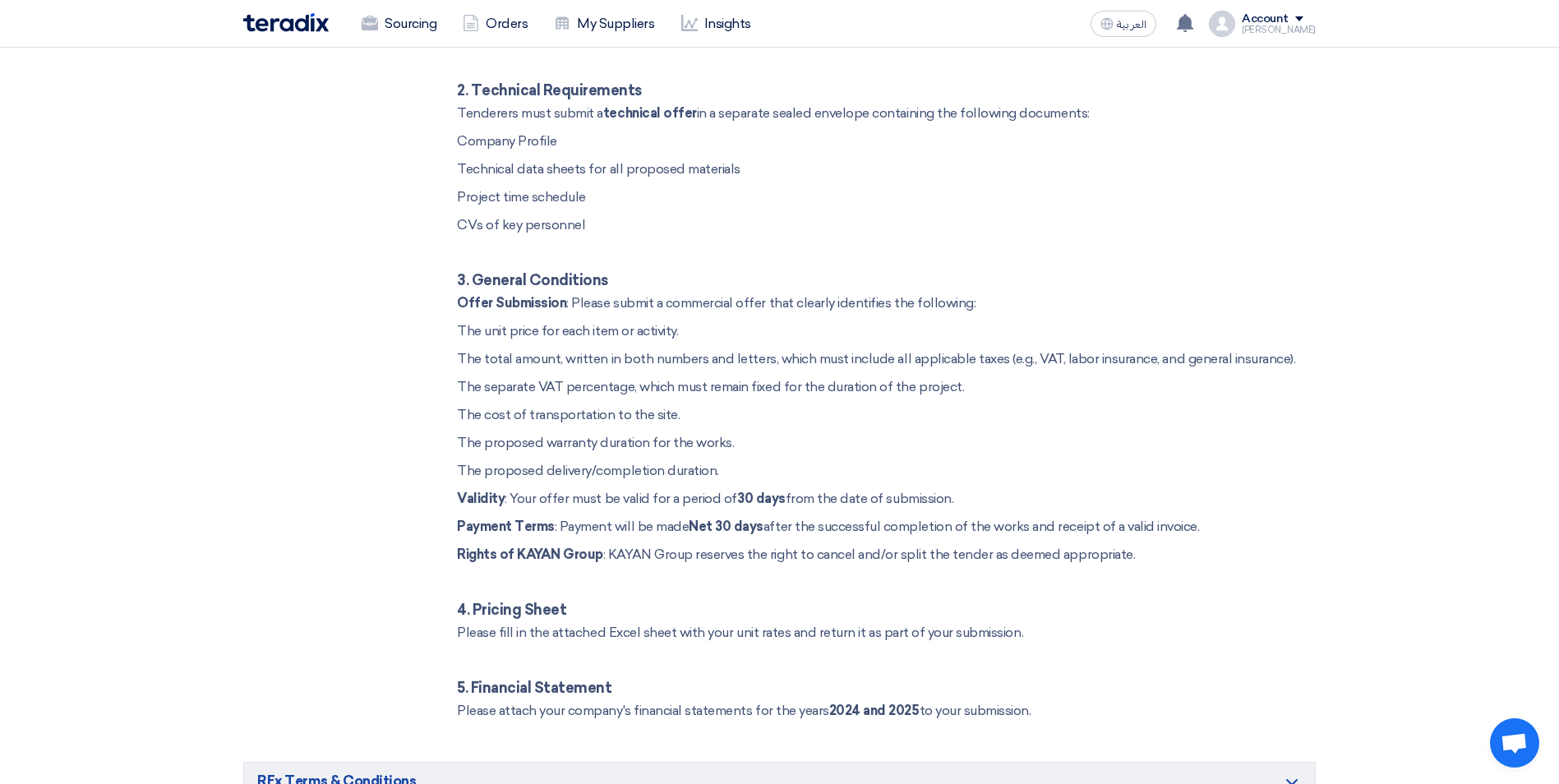
scroll to position [5575, 0]
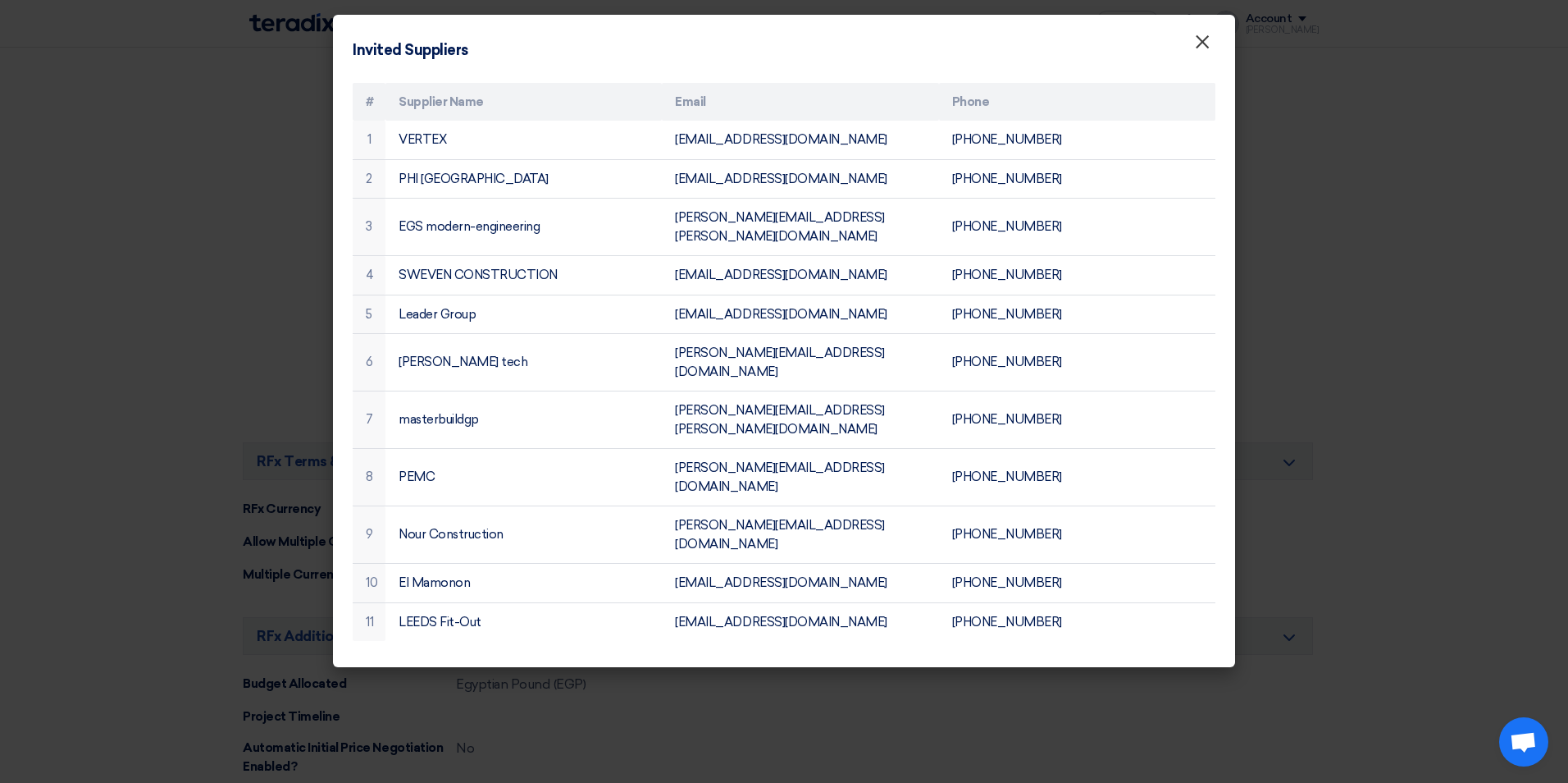
click at [1200, 41] on span "×" at bounding box center [1202, 46] width 16 height 33
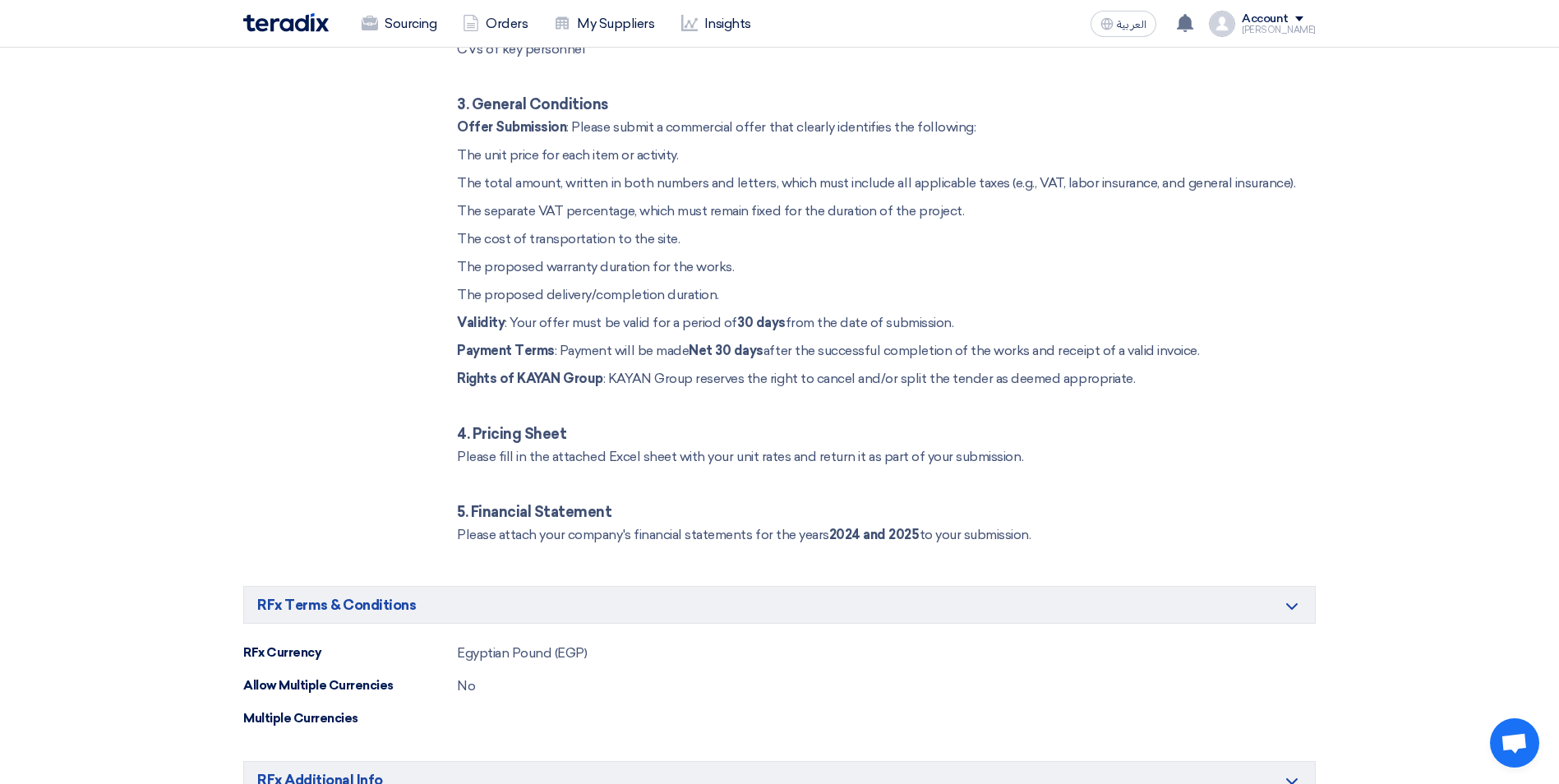
scroll to position [5537, 0]
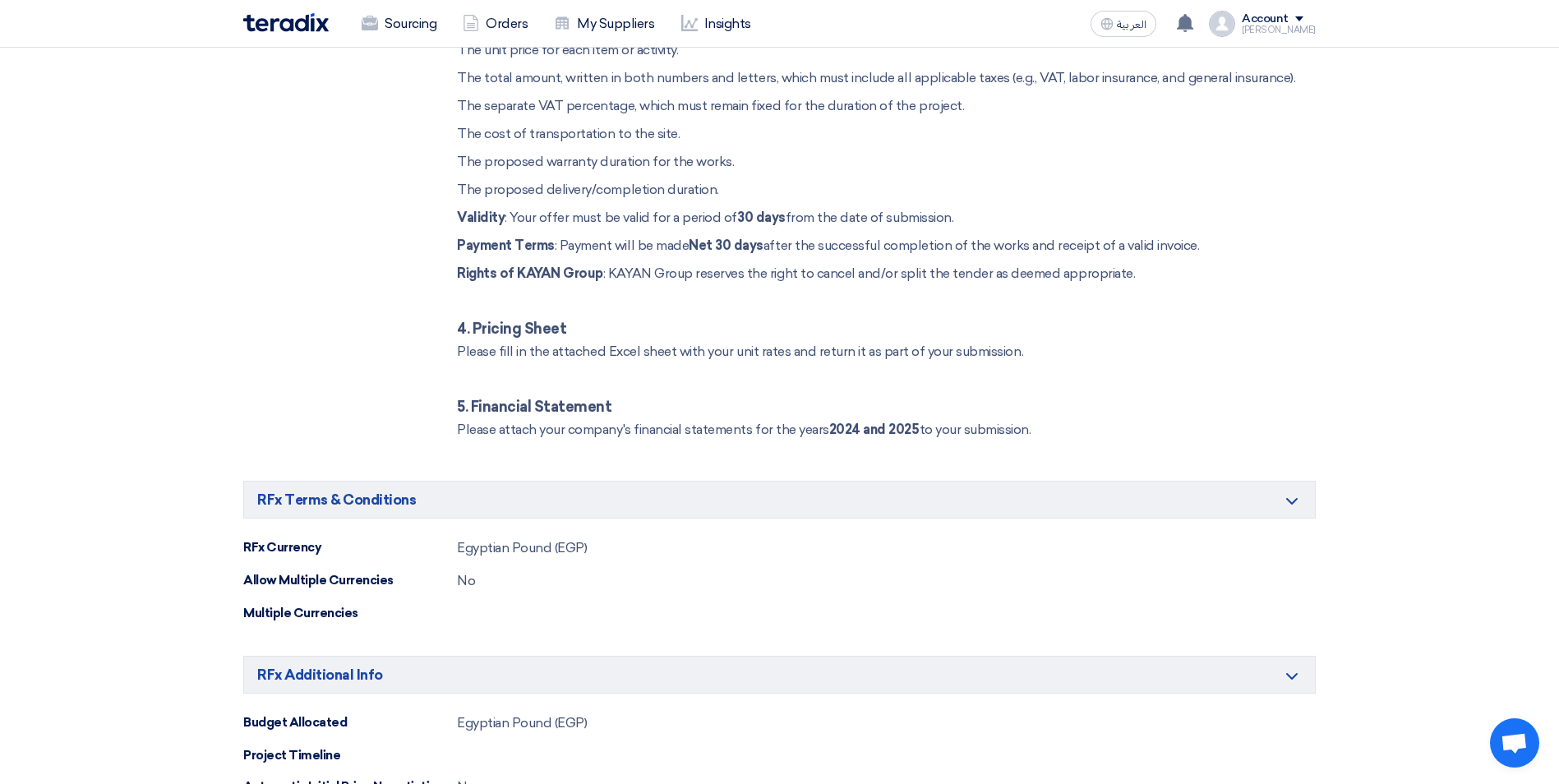
drag, startPoint x: 1090, startPoint y: 408, endPoint x: 1077, endPoint y: 411, distance: 13.3
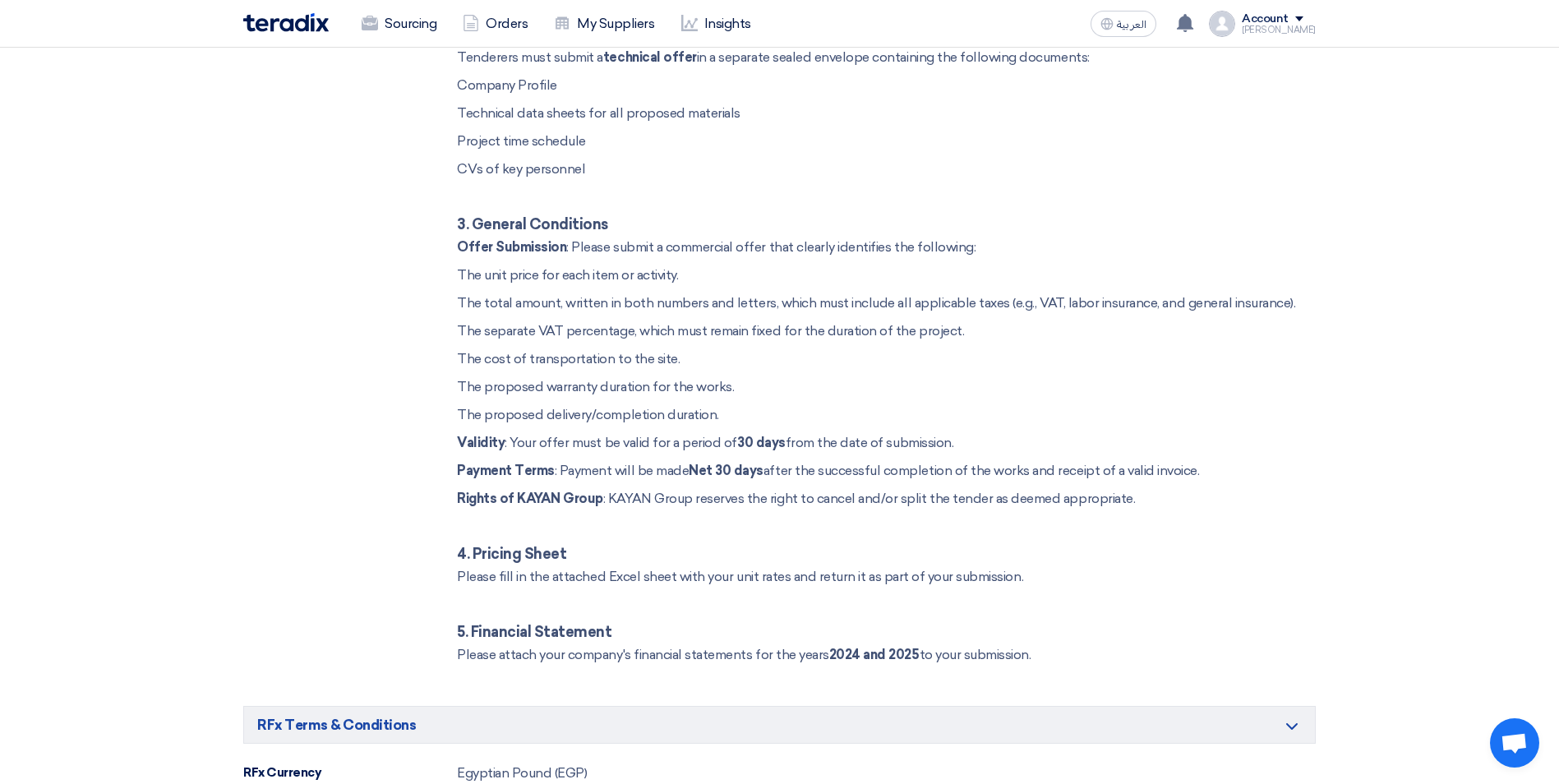
scroll to position [5354, 0]
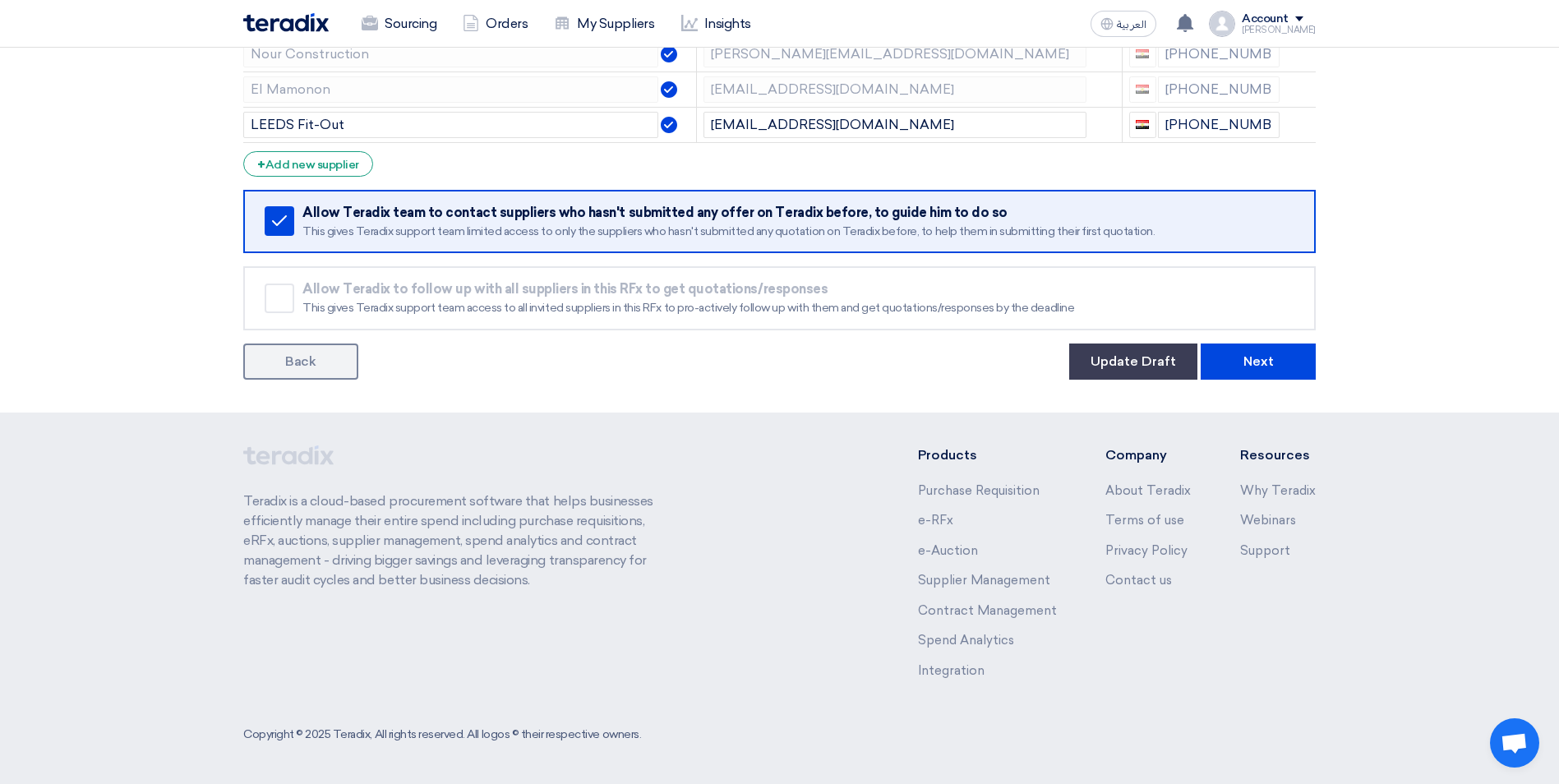
scroll to position [381, 0]
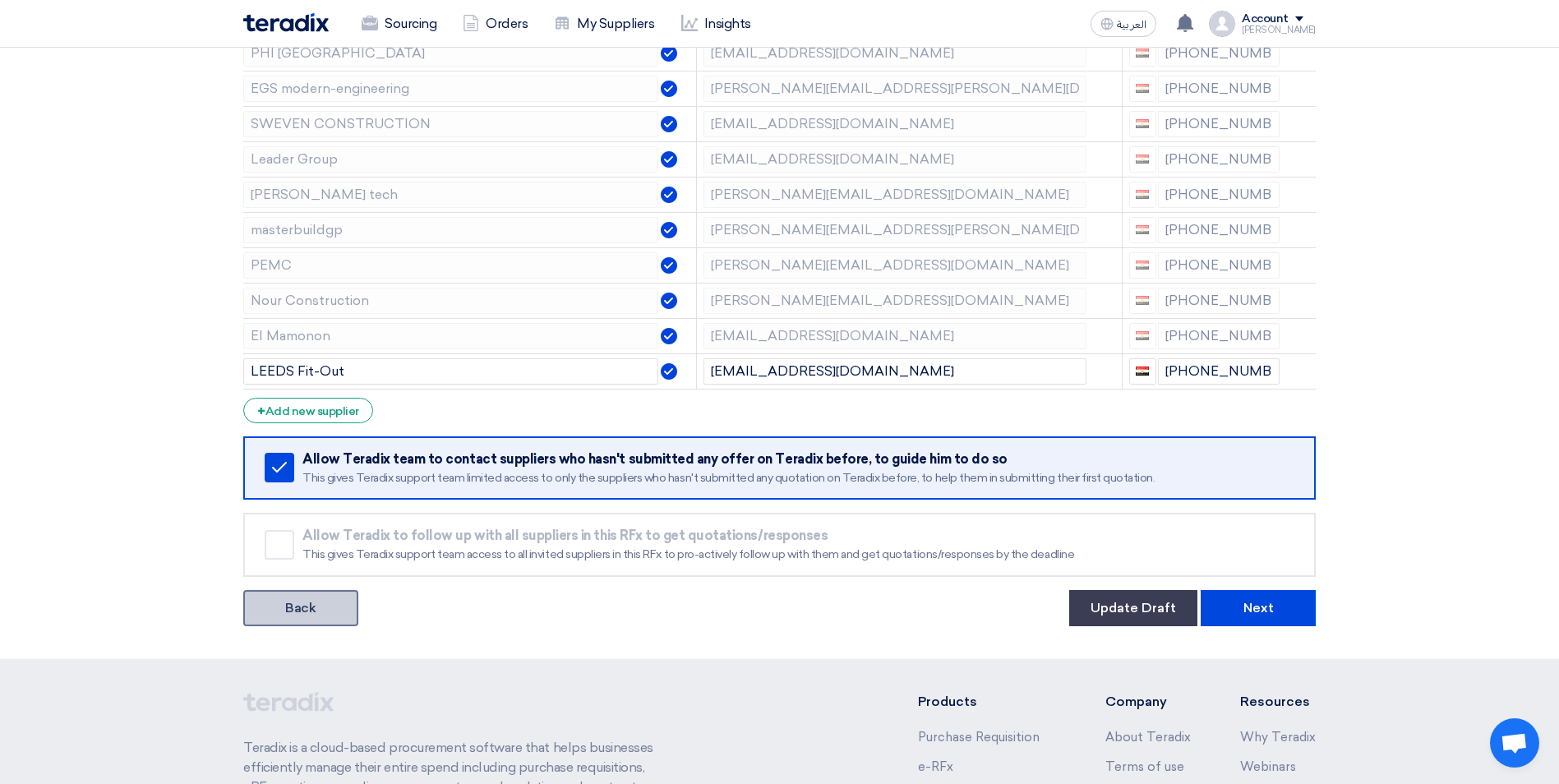
click at [310, 600] on link "Back" at bounding box center [300, 608] width 115 height 36
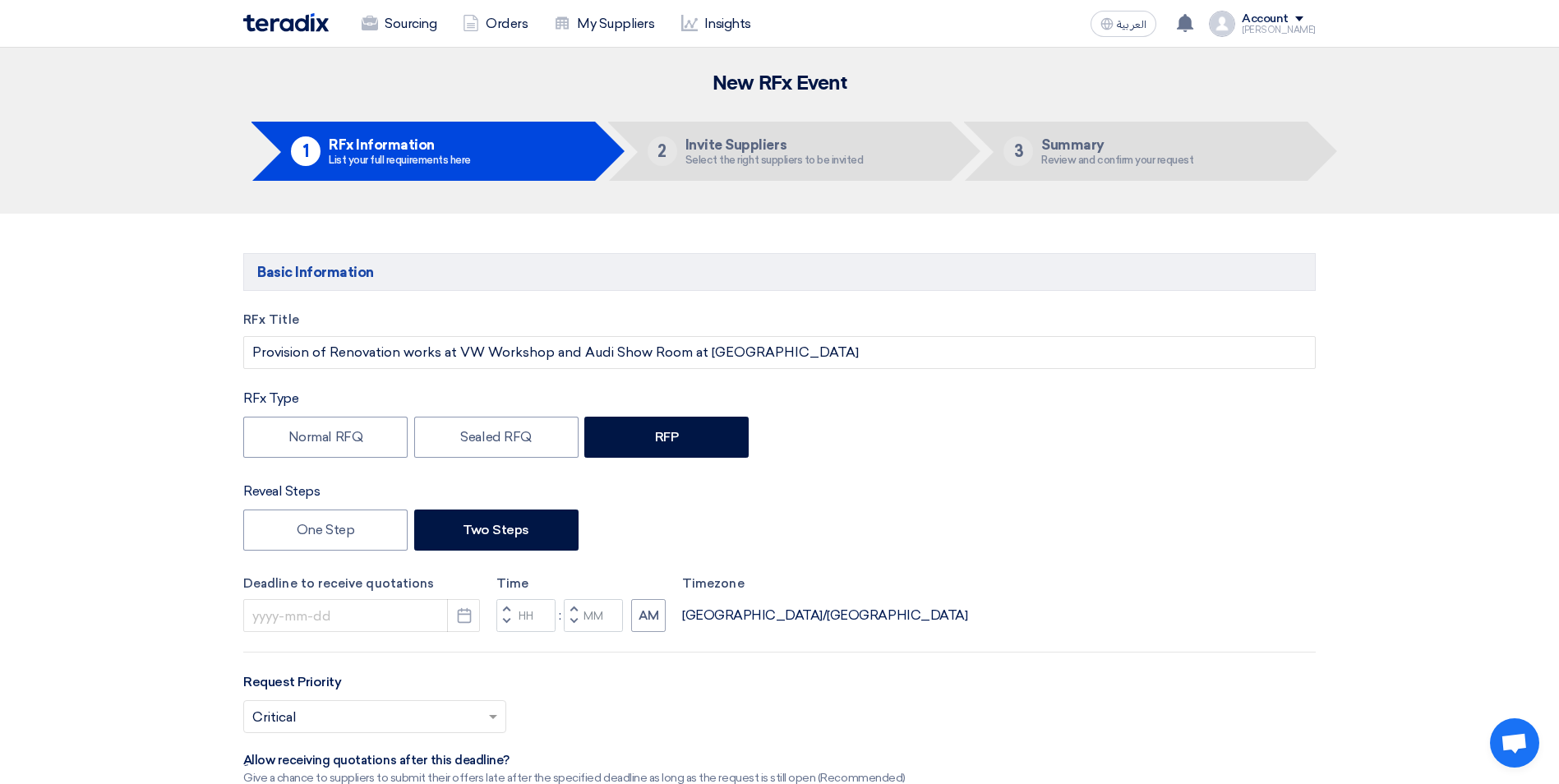
type input "9/7/2025"
type input "05"
type input "00"
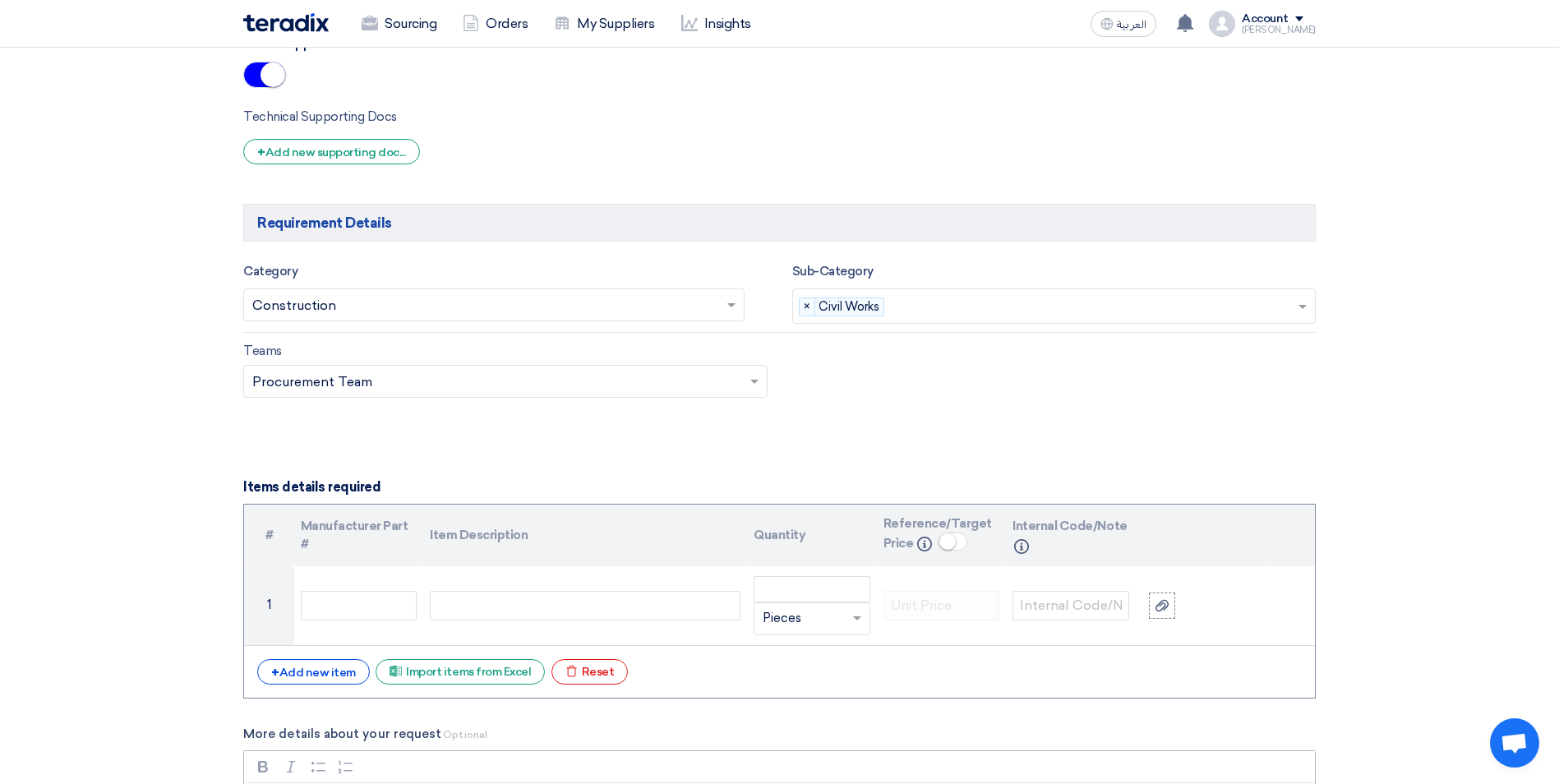
scroll to position [1725, 0]
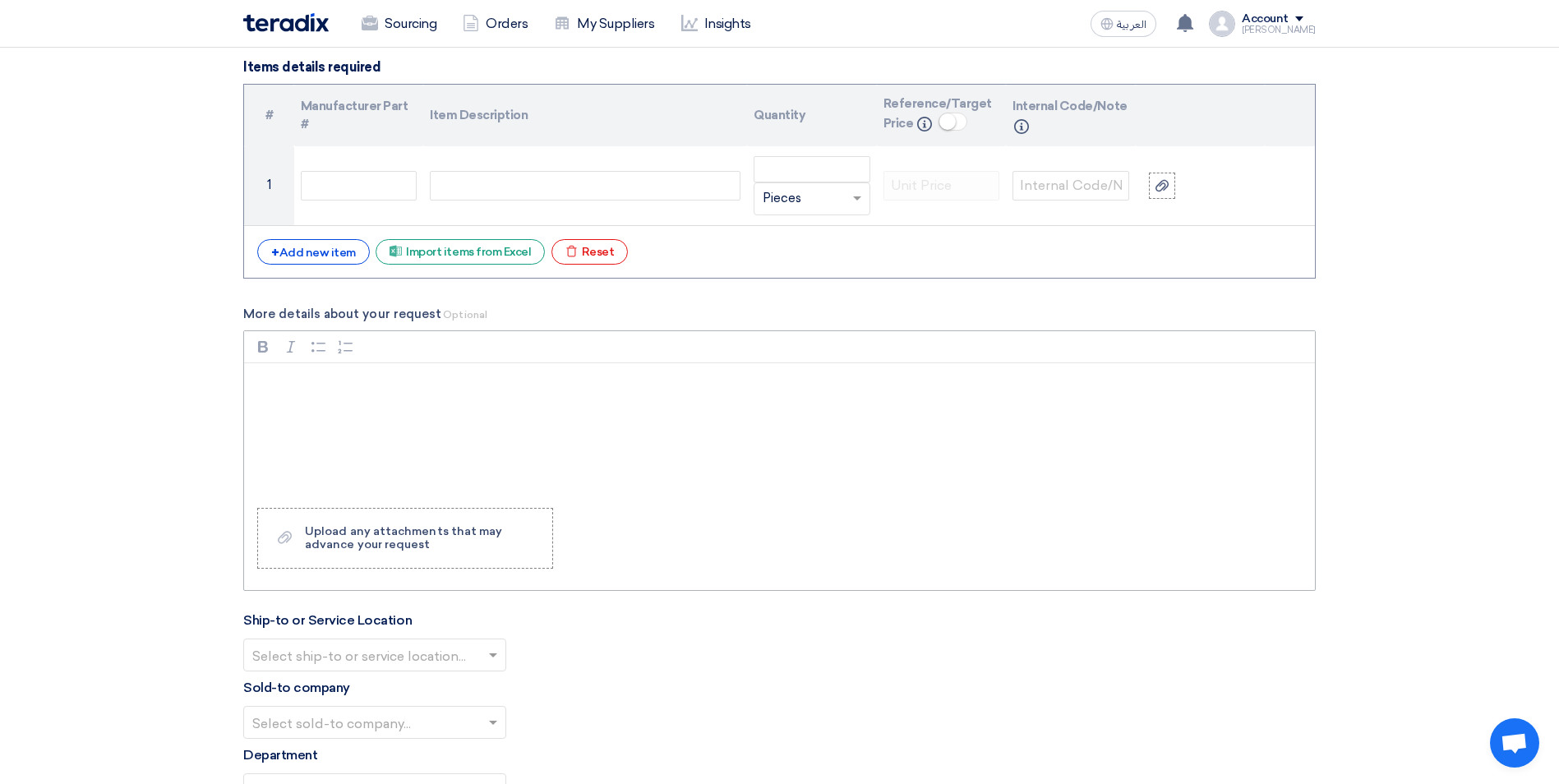
click at [330, 406] on div "Rich Text Editor, main" at bounding box center [779, 429] width 1071 height 131
click at [320, 387] on p "1026600987" at bounding box center [784, 384] width 1042 height 20
click at [346, 381] on p "Rich Text Editor, main" at bounding box center [784, 384] width 1042 height 20
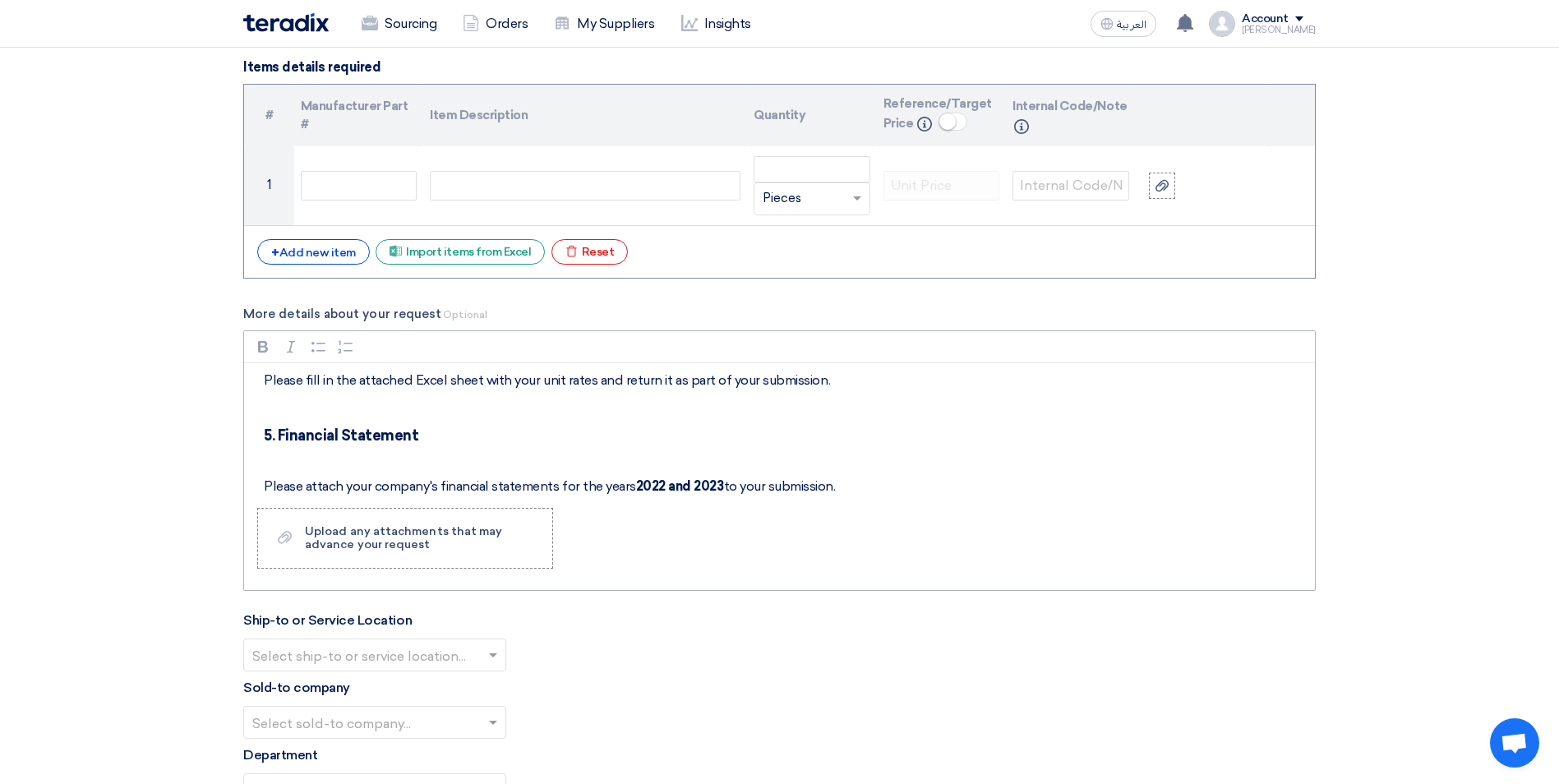
click at [316, 465] on p "Rich Text Editor, main" at bounding box center [784, 458] width 1042 height 20
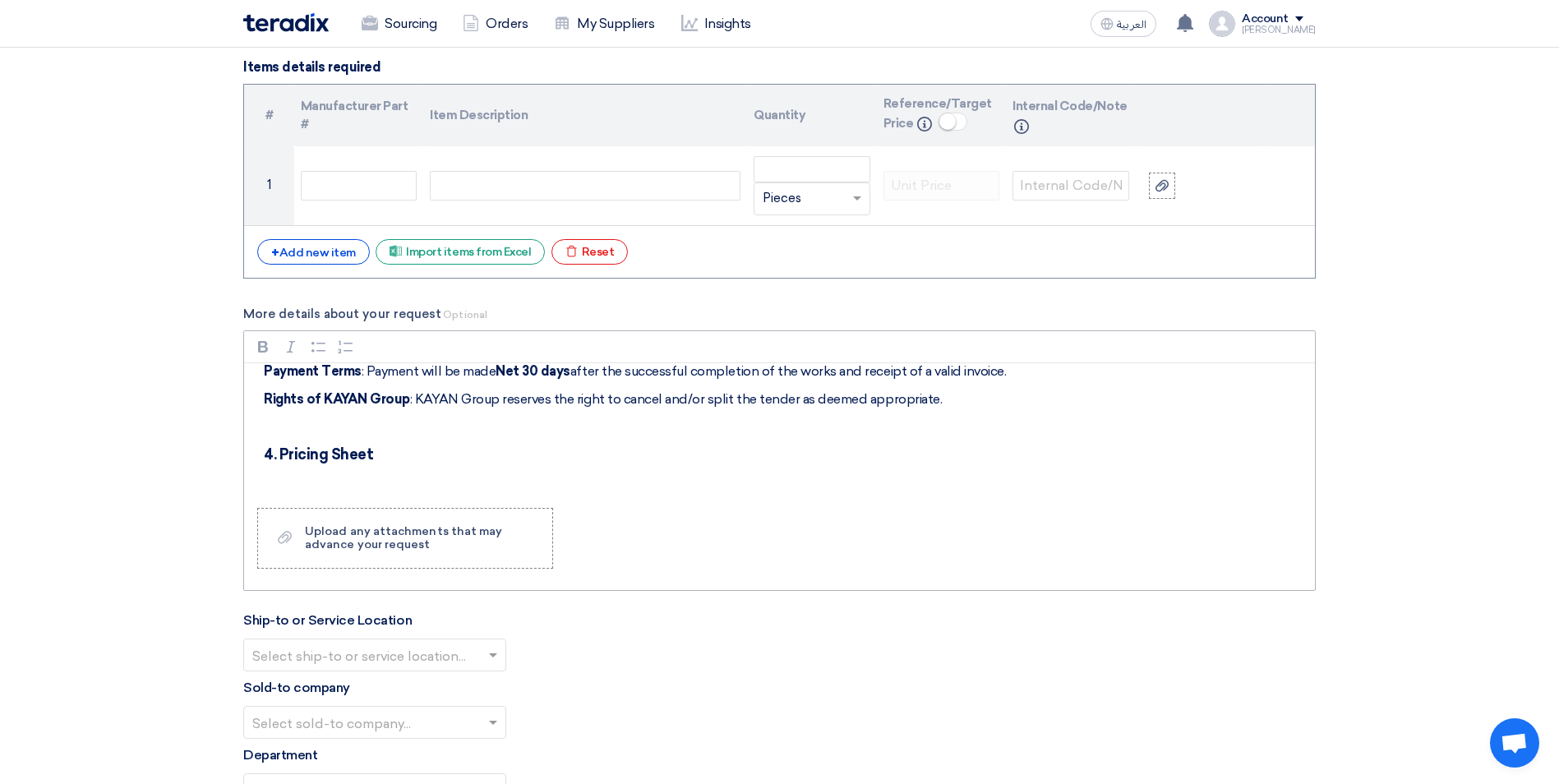
scroll to position [747, 0]
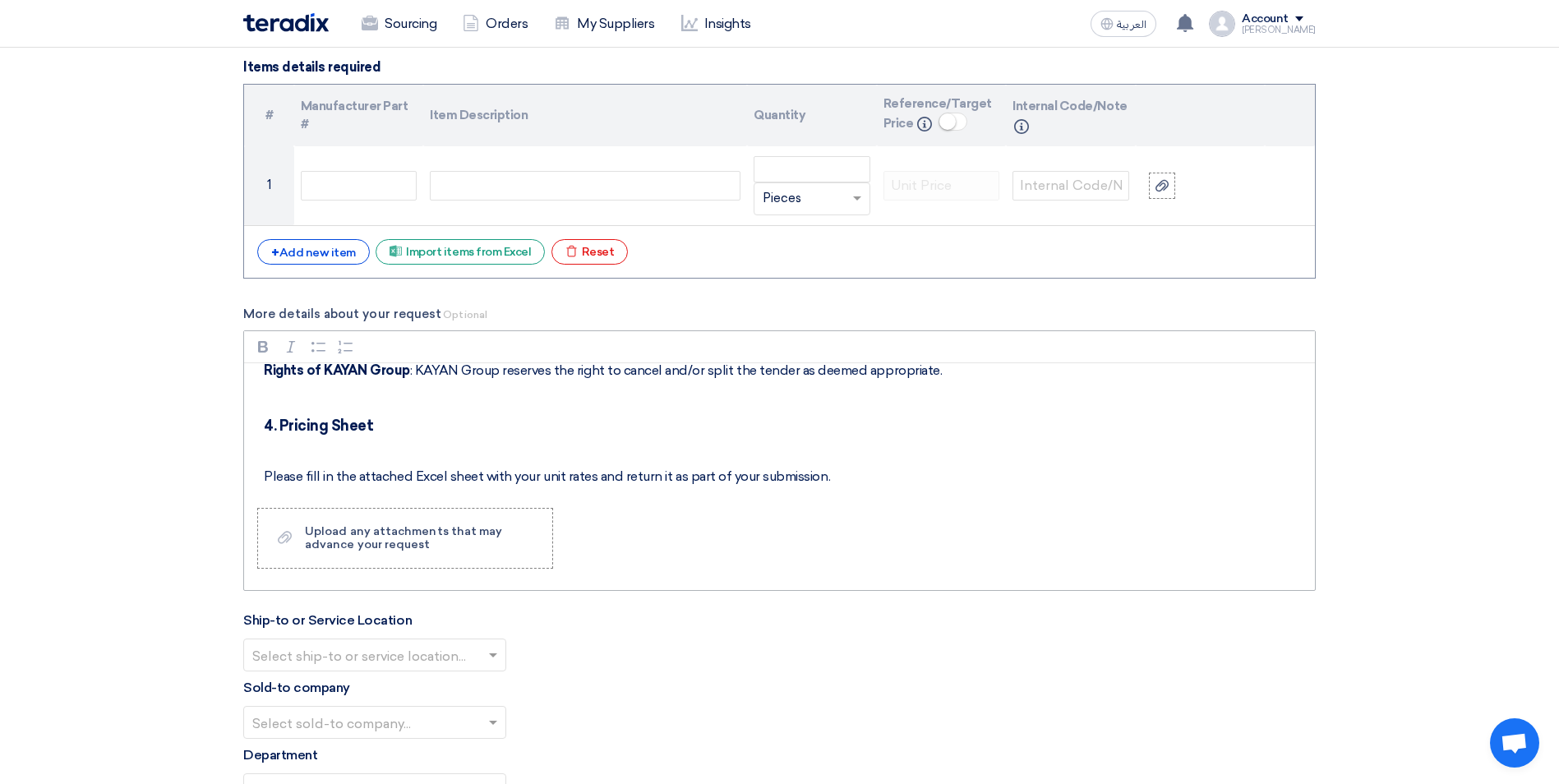
click at [309, 446] on p "Rich Text Editor, main" at bounding box center [784, 448] width 1042 height 20
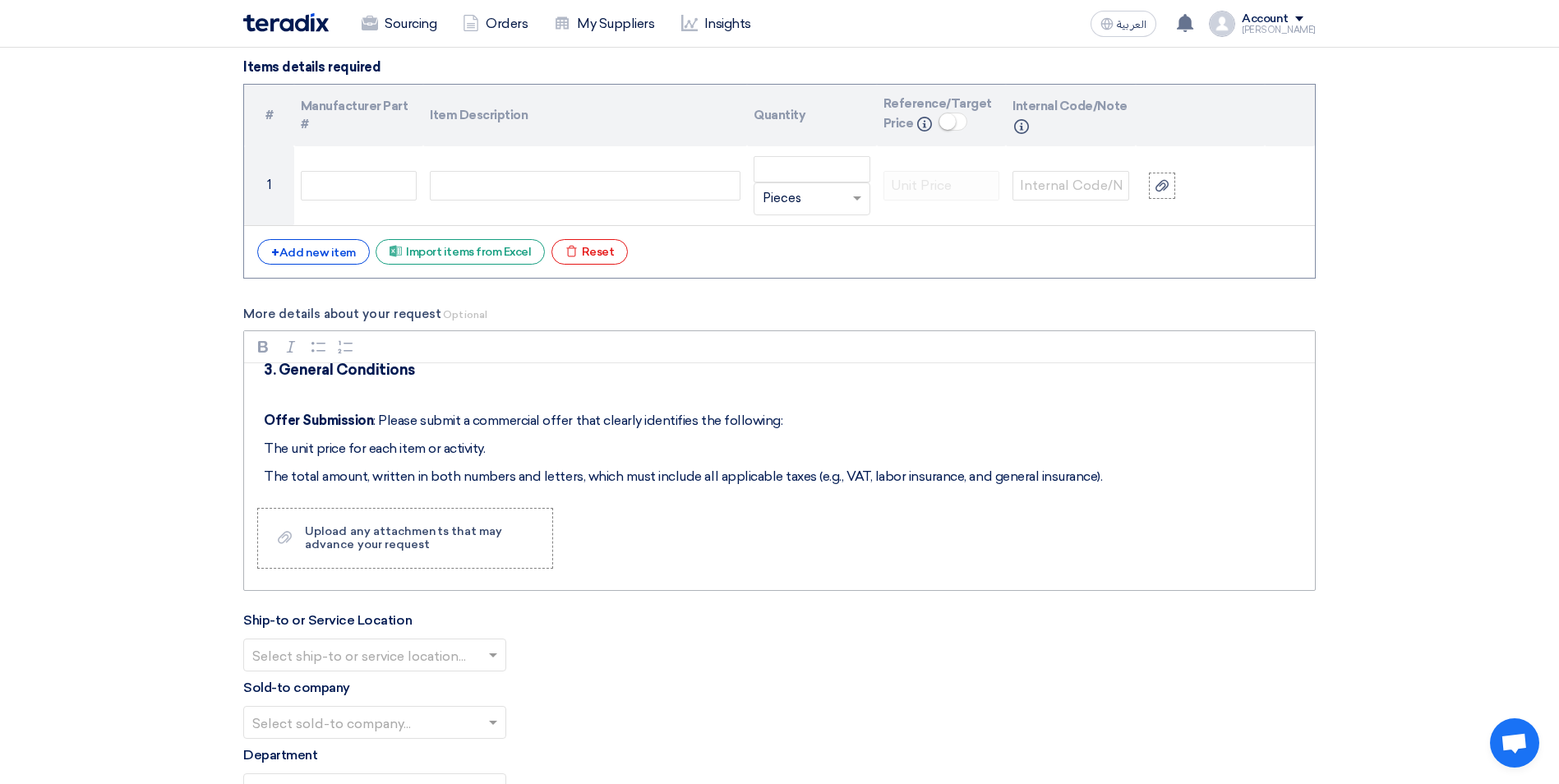
scroll to position [419, 0]
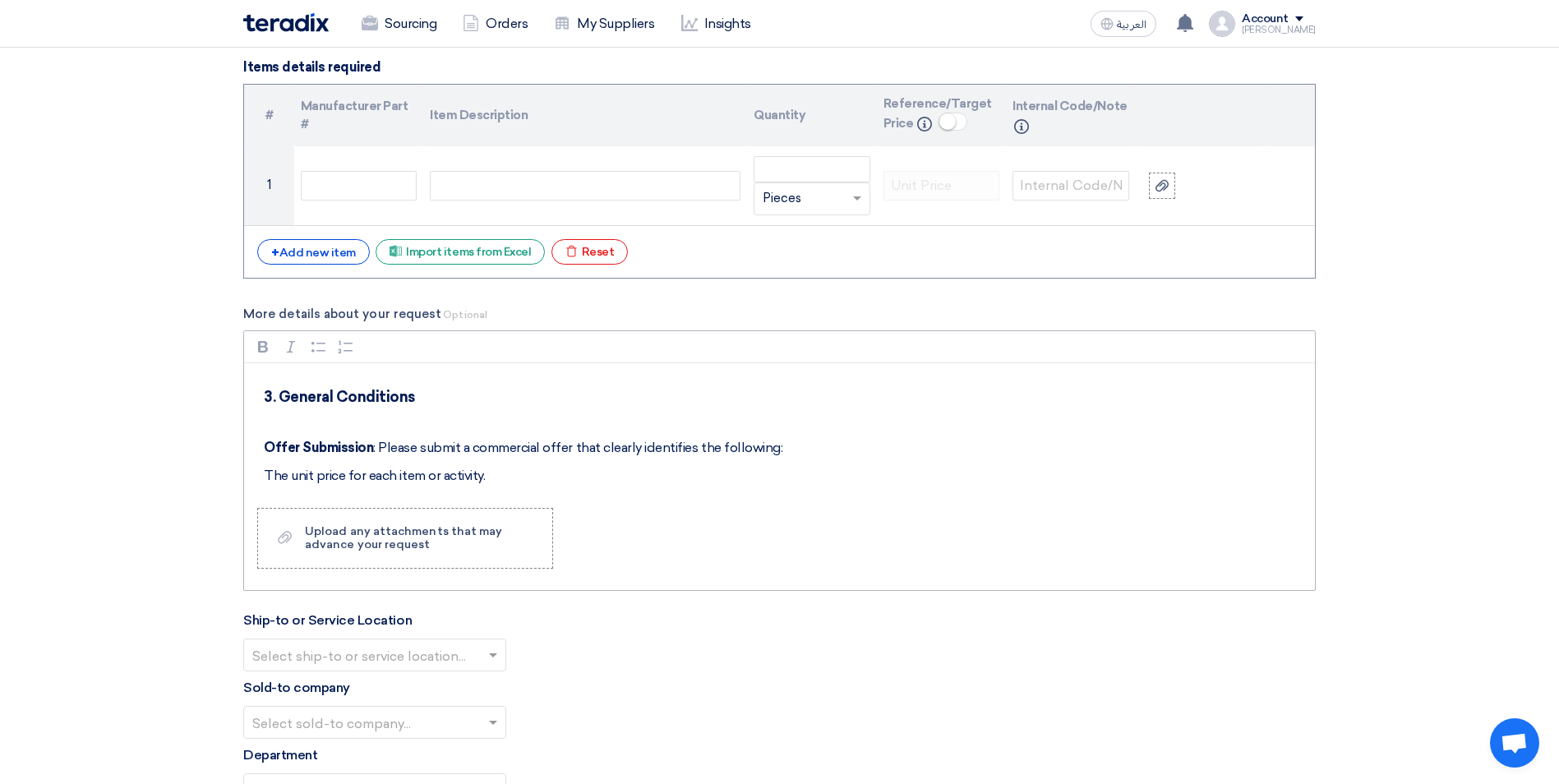
click at [320, 429] on p "Rich Text Editor, main" at bounding box center [784, 419] width 1042 height 20
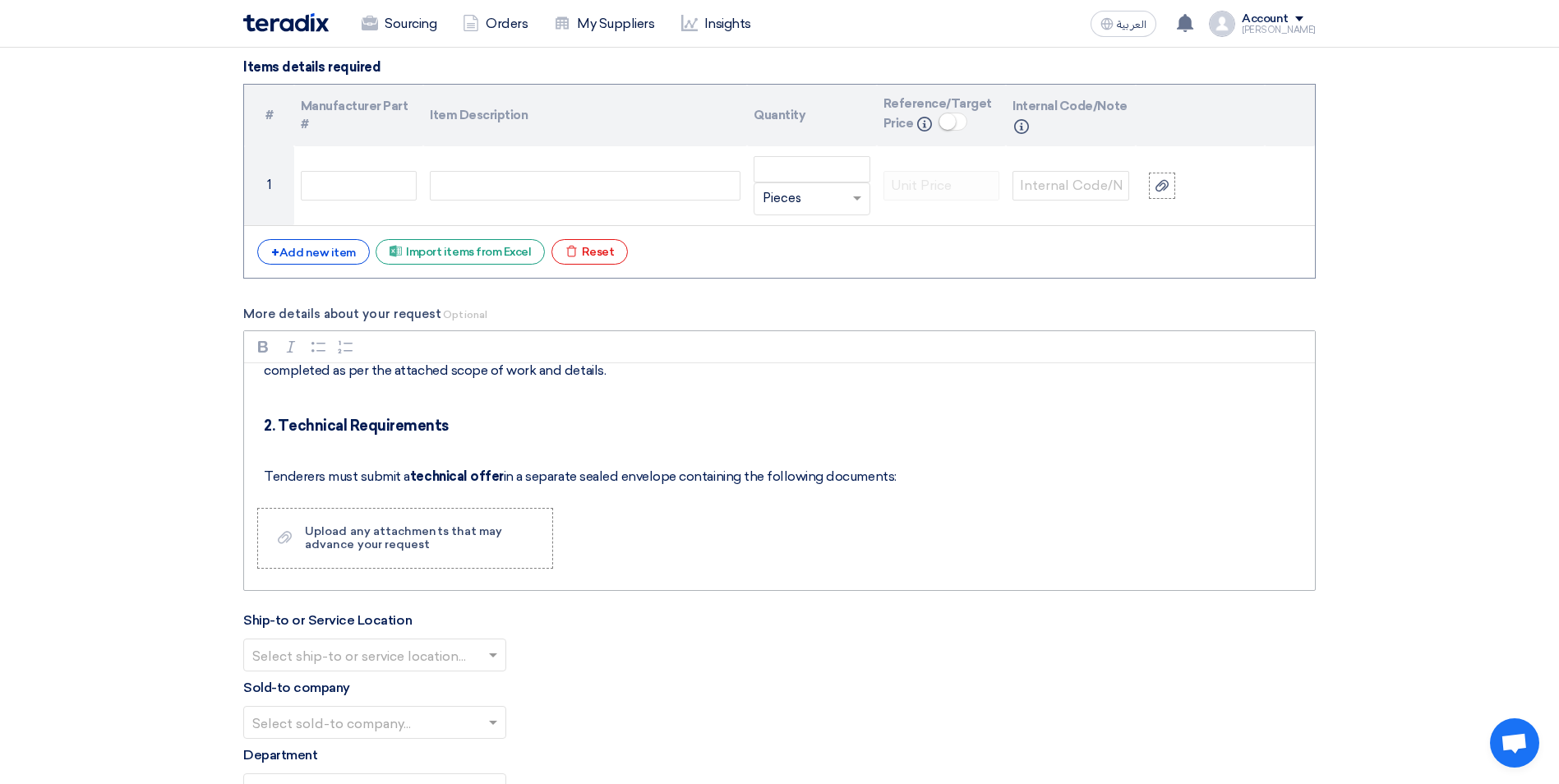
click at [319, 446] on p "Rich Text Editor, main" at bounding box center [784, 448] width 1042 height 20
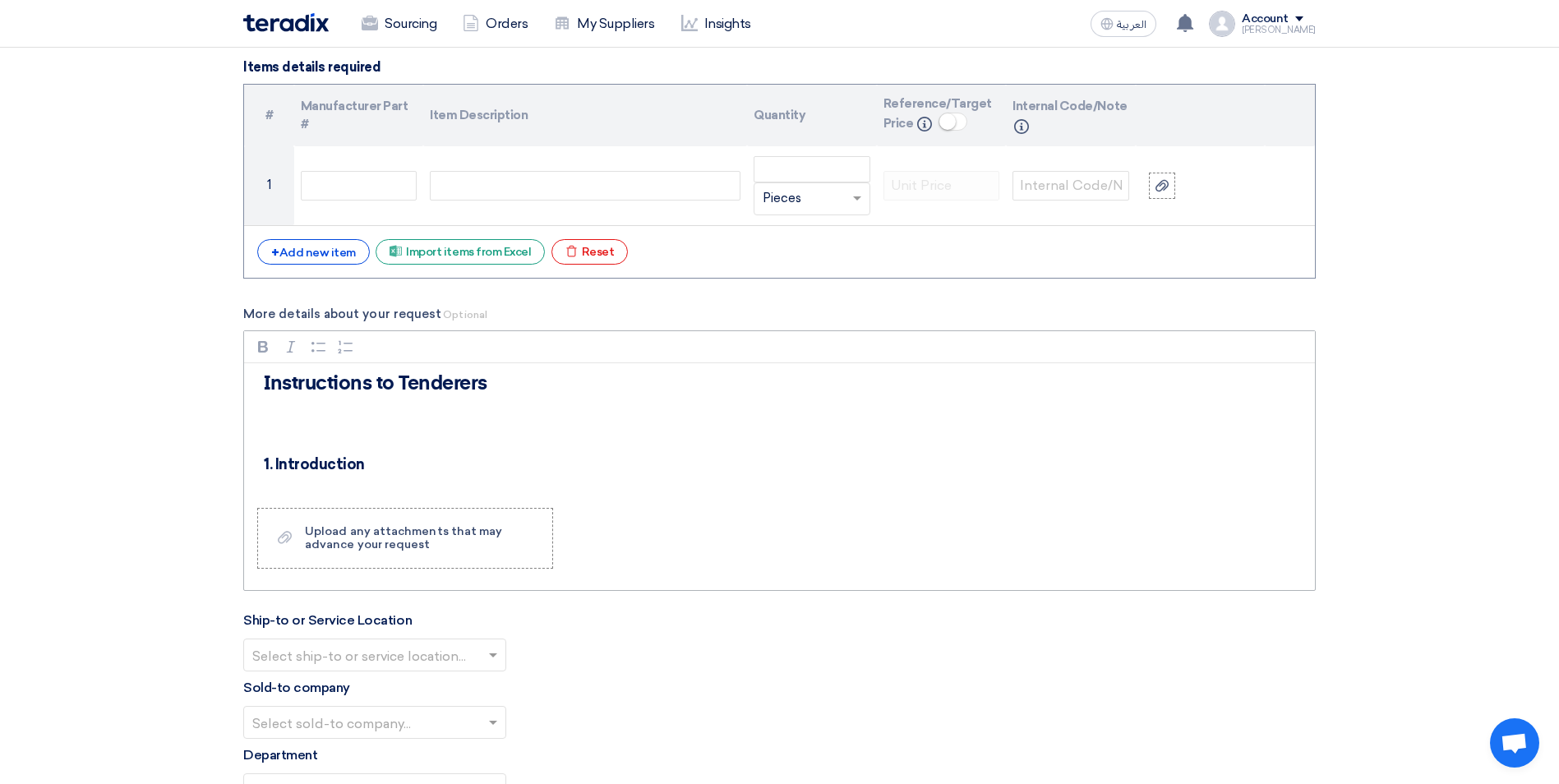
scroll to position [90, 0]
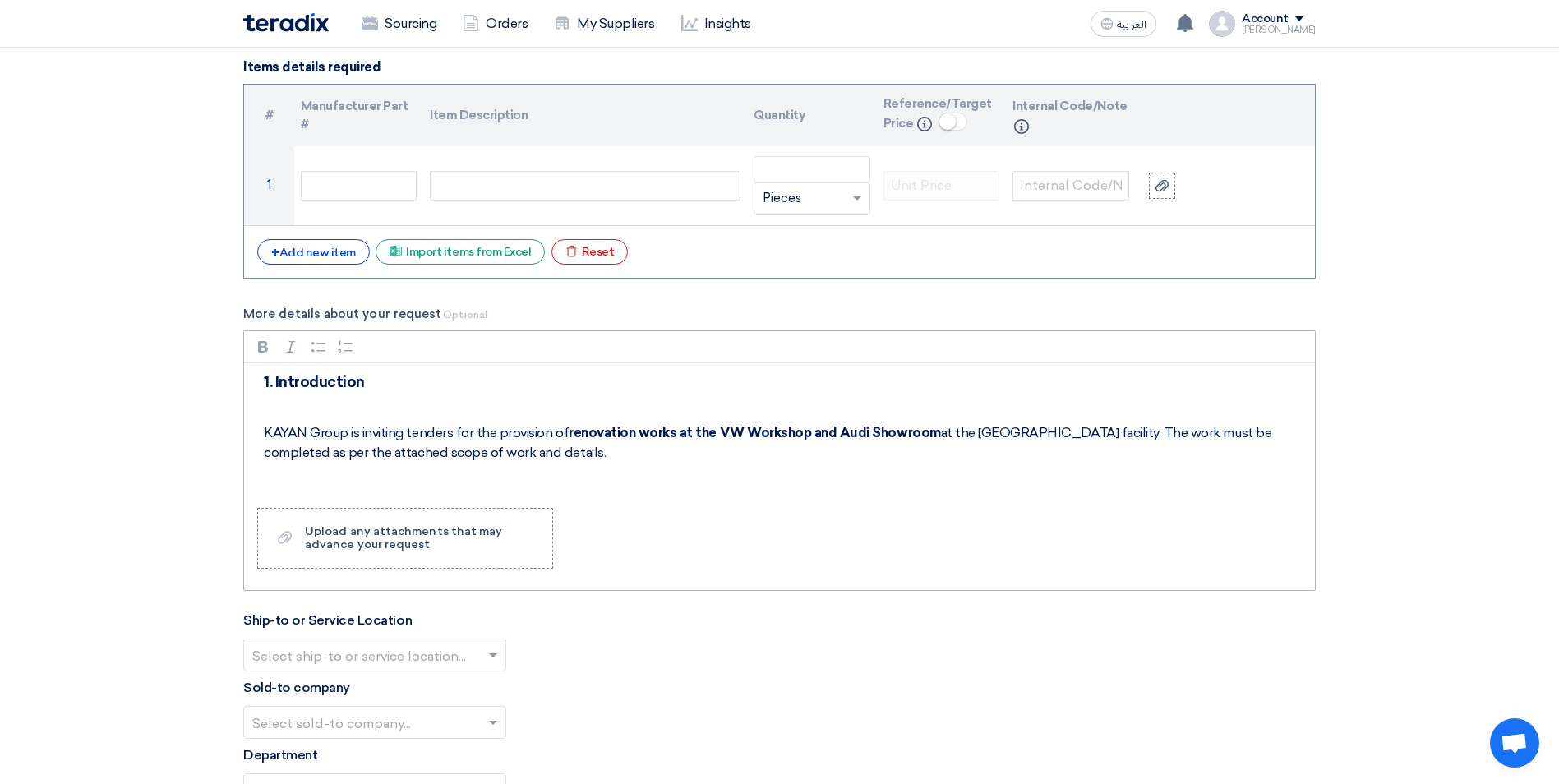
click at [307, 403] on p "Rich Text Editor, main" at bounding box center [784, 405] width 1042 height 20
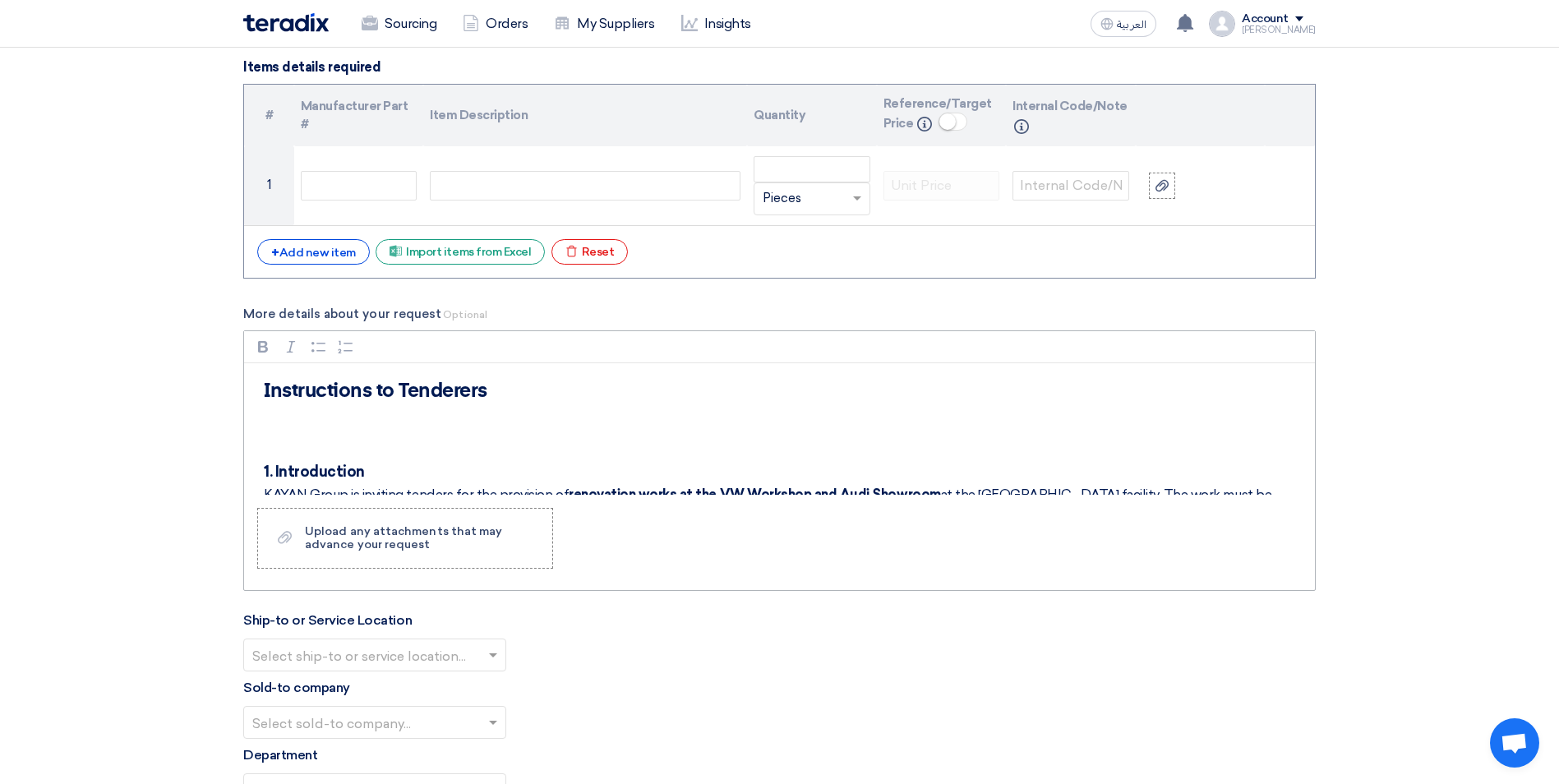
scroll to position [0, 0]
click at [324, 430] on div "Instructions to Tenderers 1. Introduction KAYAN Group is inviting tenders for t…" at bounding box center [779, 429] width 1071 height 131
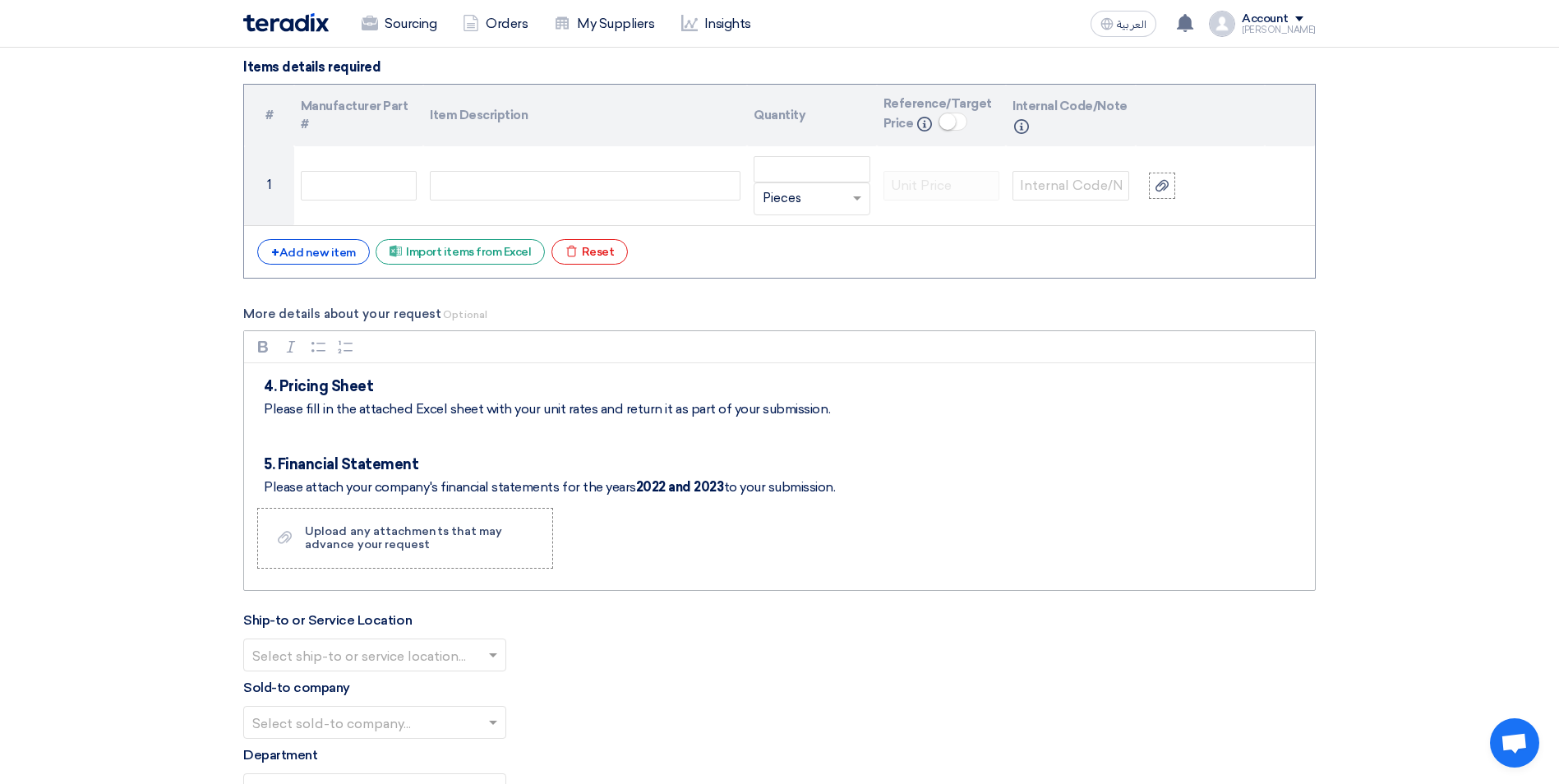
scroll to position [690, 0]
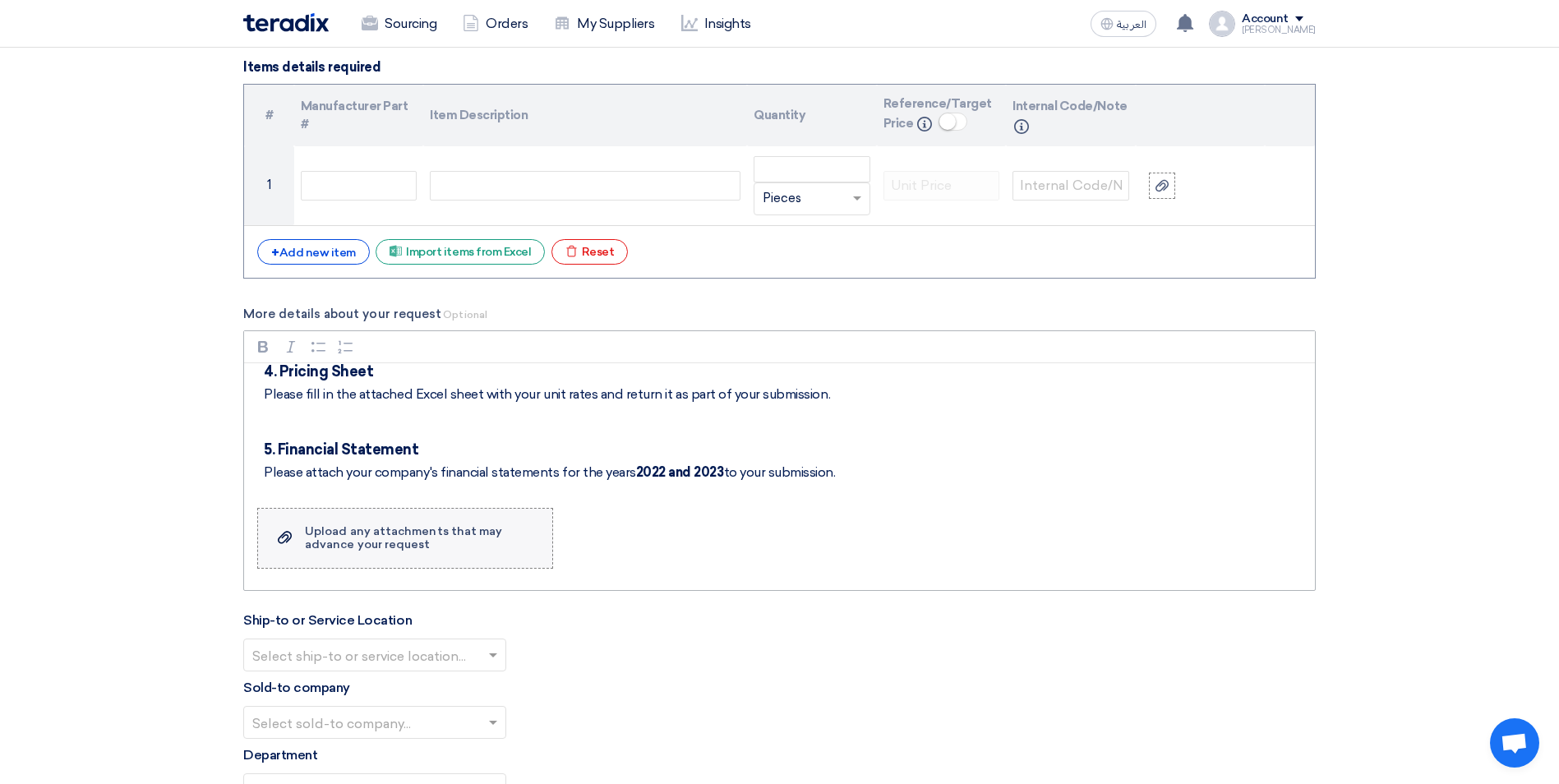
click at [378, 534] on div "Upload any attachments that may advance your request" at bounding box center [420, 538] width 231 height 26
click at [0, 0] on input "Upload a file Upload any attachments that may advance your request" at bounding box center [0, 0] width 0 height 0
click at [656, 470] on strong "2022 and 2023" at bounding box center [679, 472] width 88 height 15
click at [719, 471] on strong "2024 and 2023" at bounding box center [680, 472] width 89 height 15
click at [396, 546] on div "Upload any attachments that may advance your request" at bounding box center [420, 538] width 231 height 26
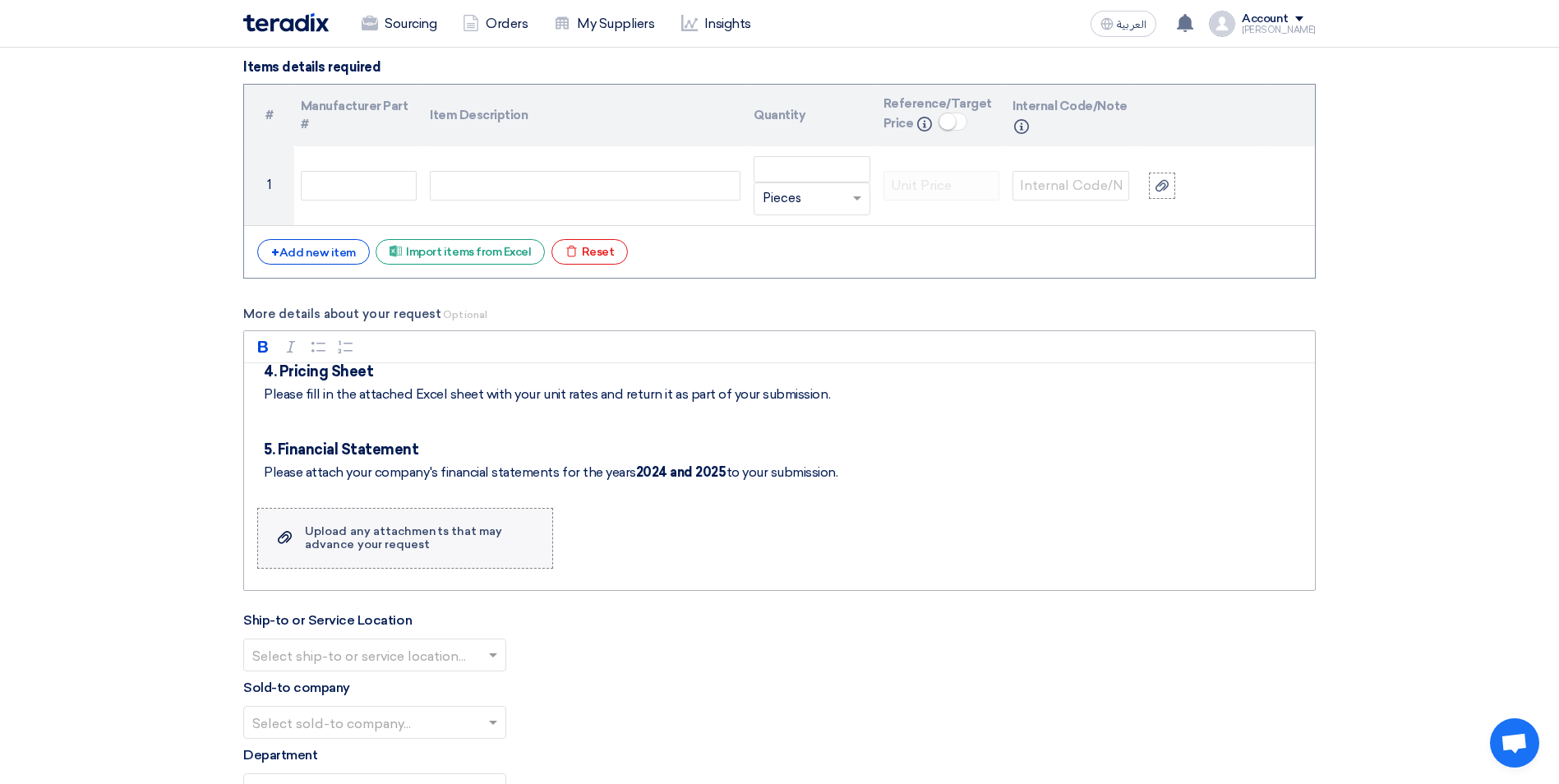
click at [0, 0] on input "Upload a file Upload any attachments that may advance your request" at bounding box center [0, 0] width 0 height 0
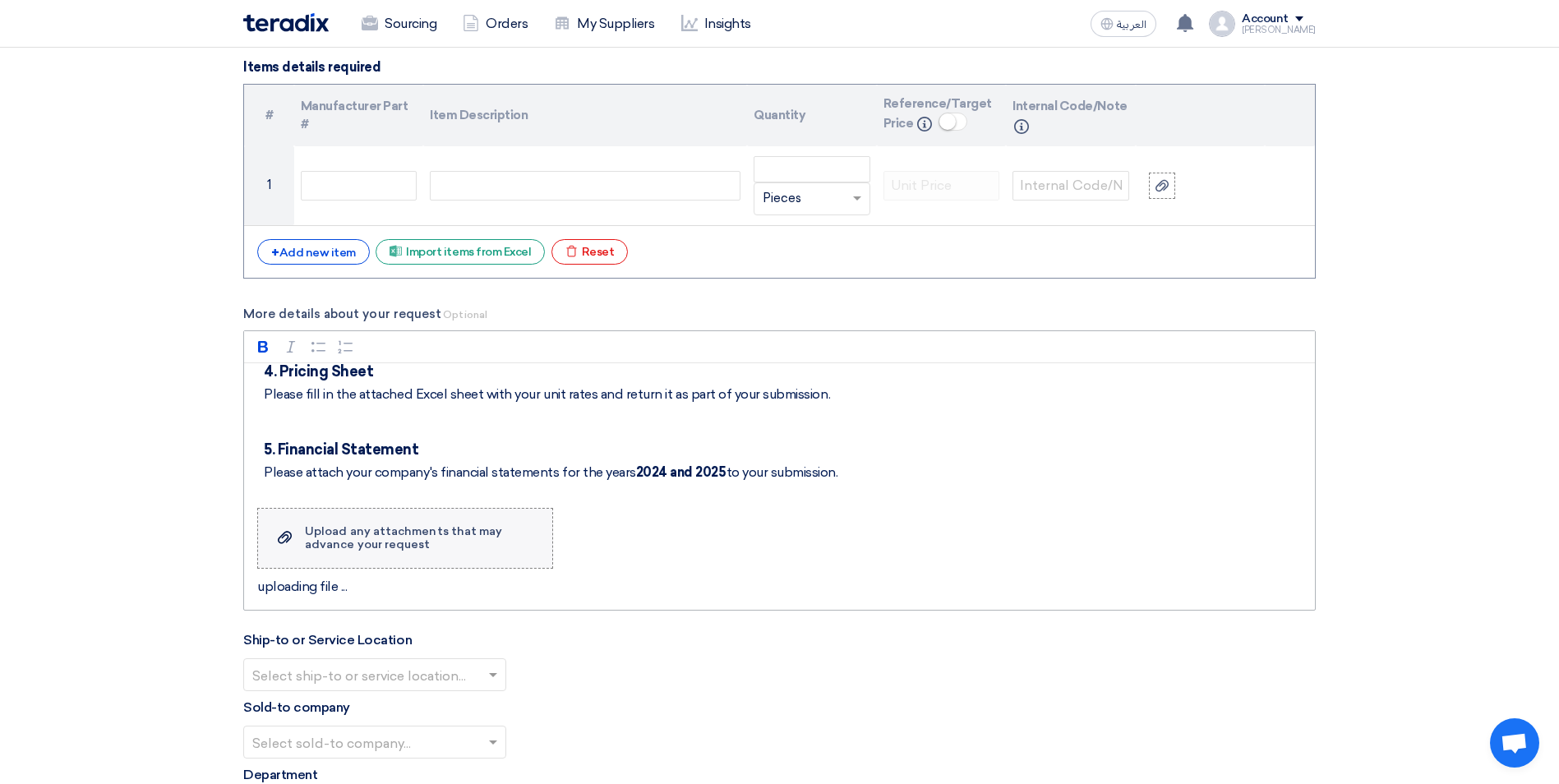
click at [374, 536] on div "Upload any attachments that may advance your request" at bounding box center [420, 538] width 231 height 26
click at [0, 0] on input "Upload a file Upload any attachments that may advance your request" at bounding box center [0, 0] width 0 height 0
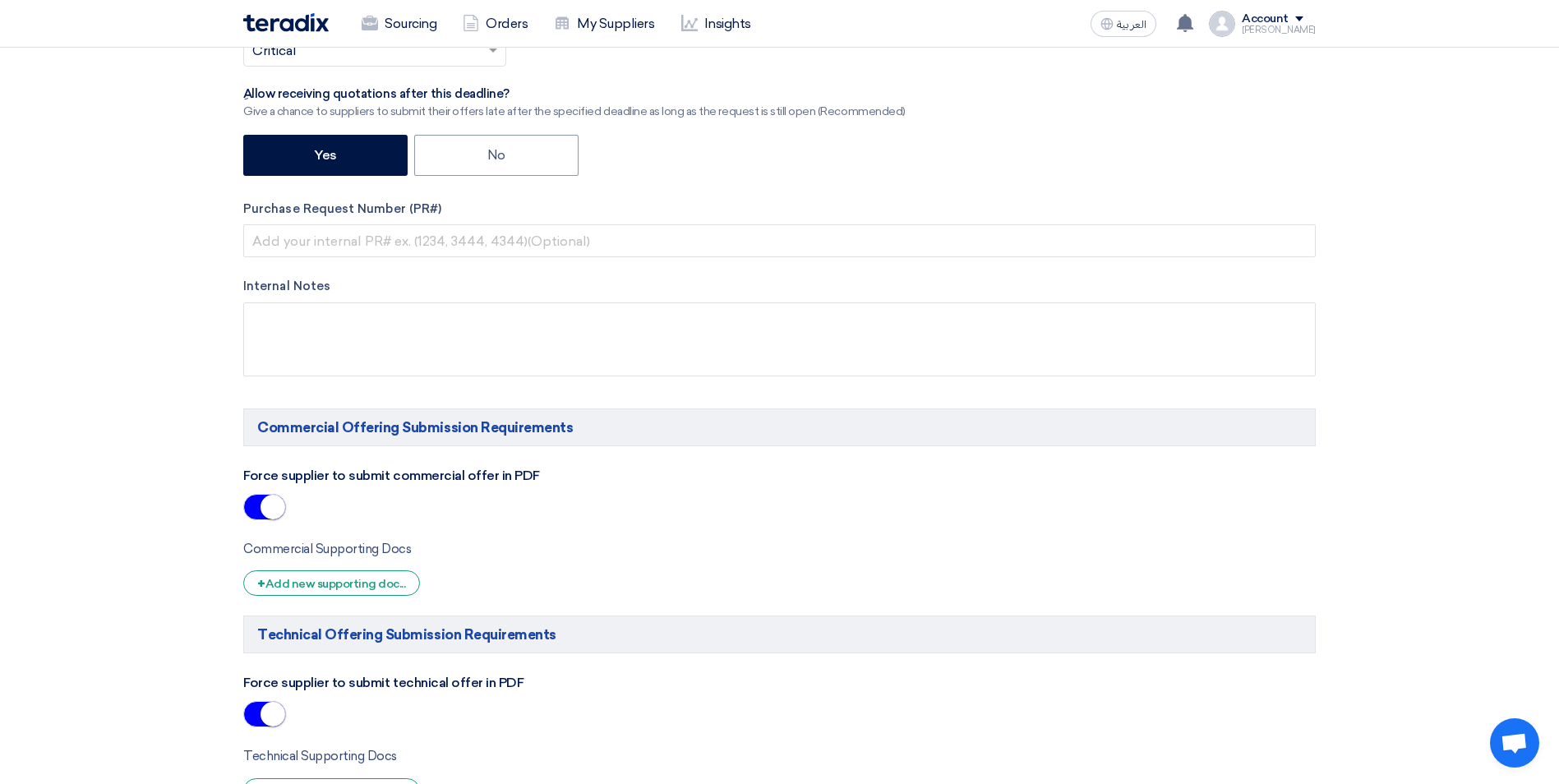
scroll to position [575, 0]
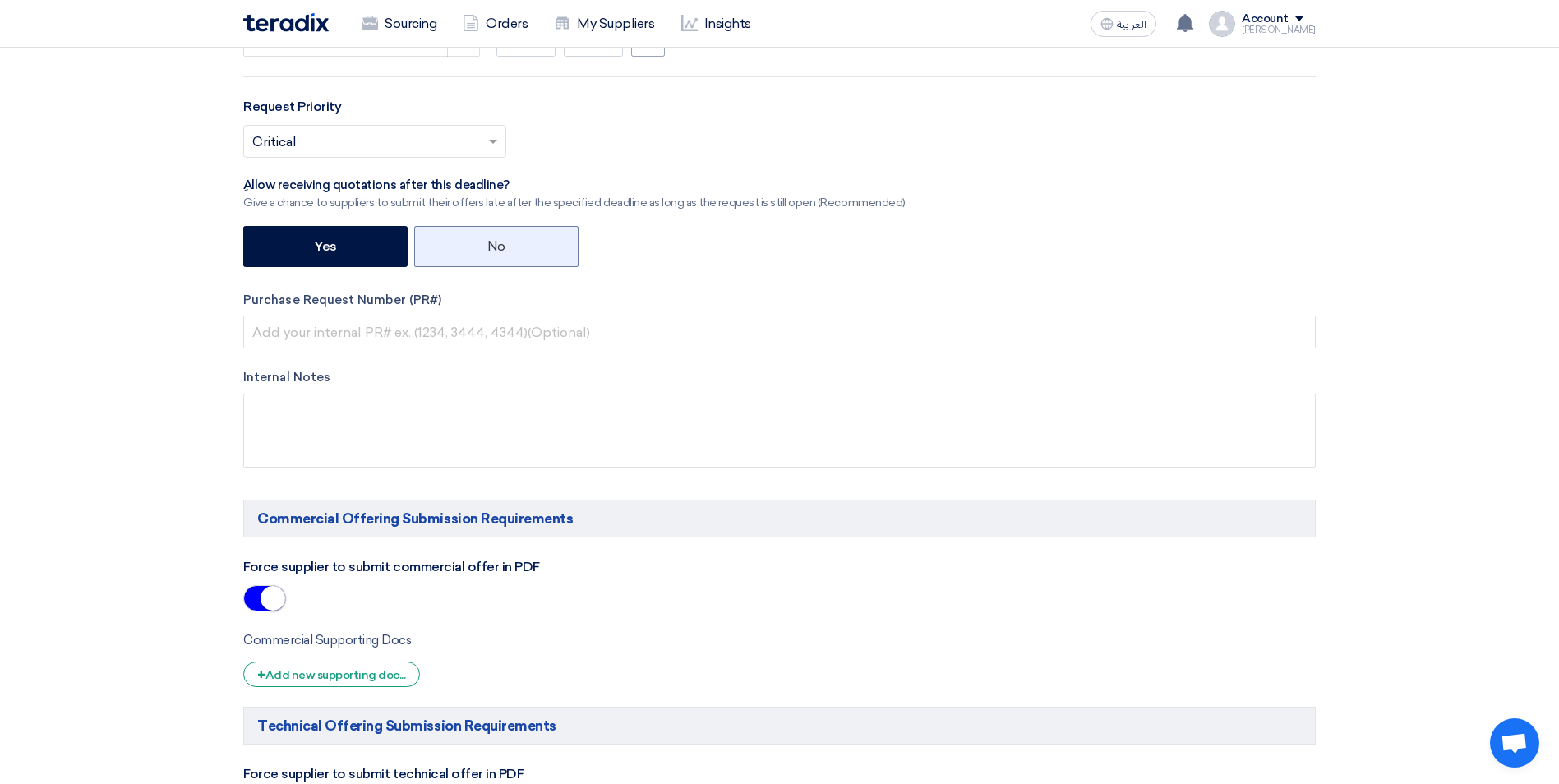
click at [471, 243] on label "No" at bounding box center [496, 246] width 165 height 41
click at [488, 243] on input "No" at bounding box center [493, 245] width 11 height 11
radio input "true"
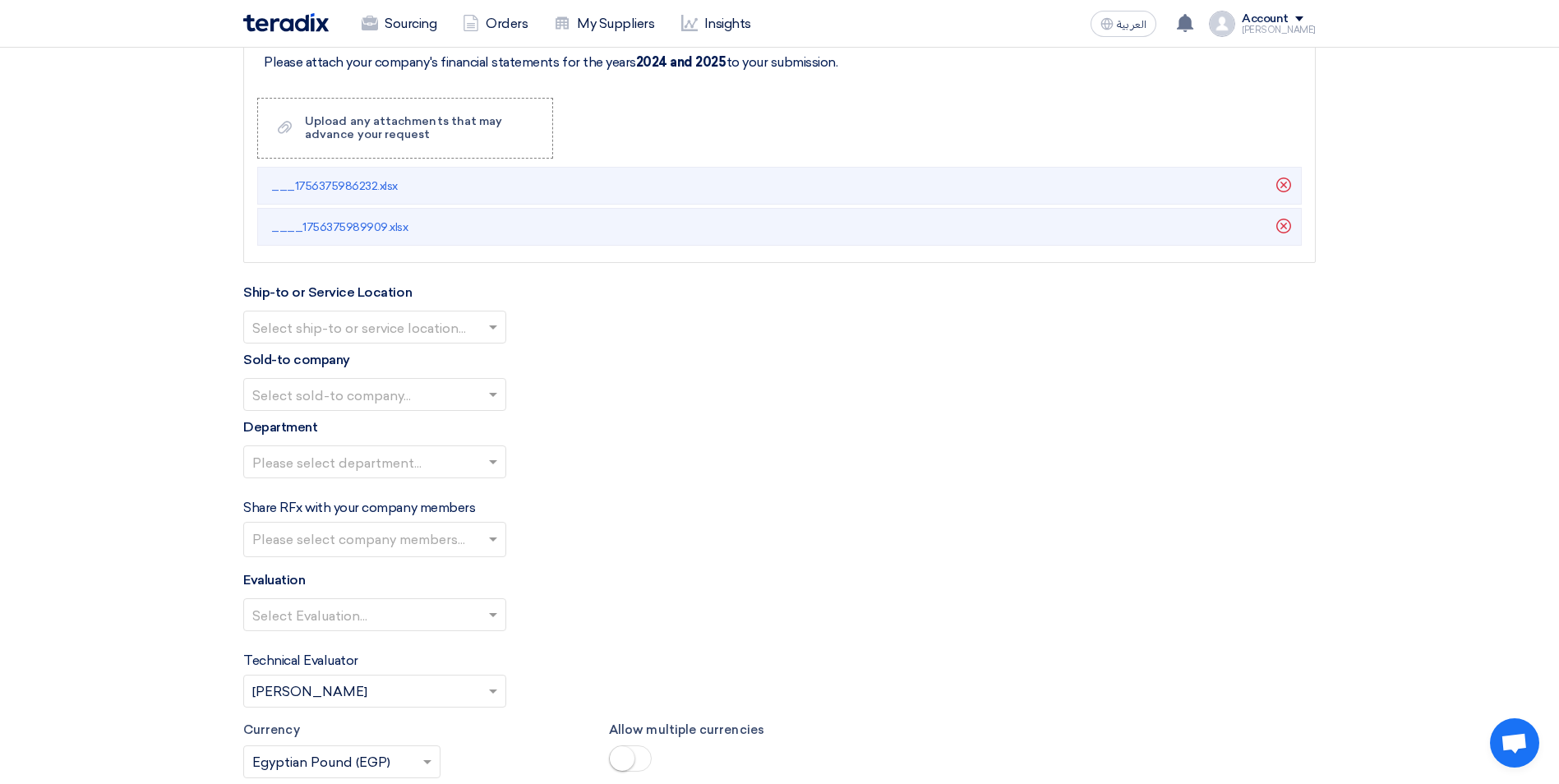
scroll to position [2136, 0]
click at [494, 331] on span at bounding box center [495, 326] width 20 height 20
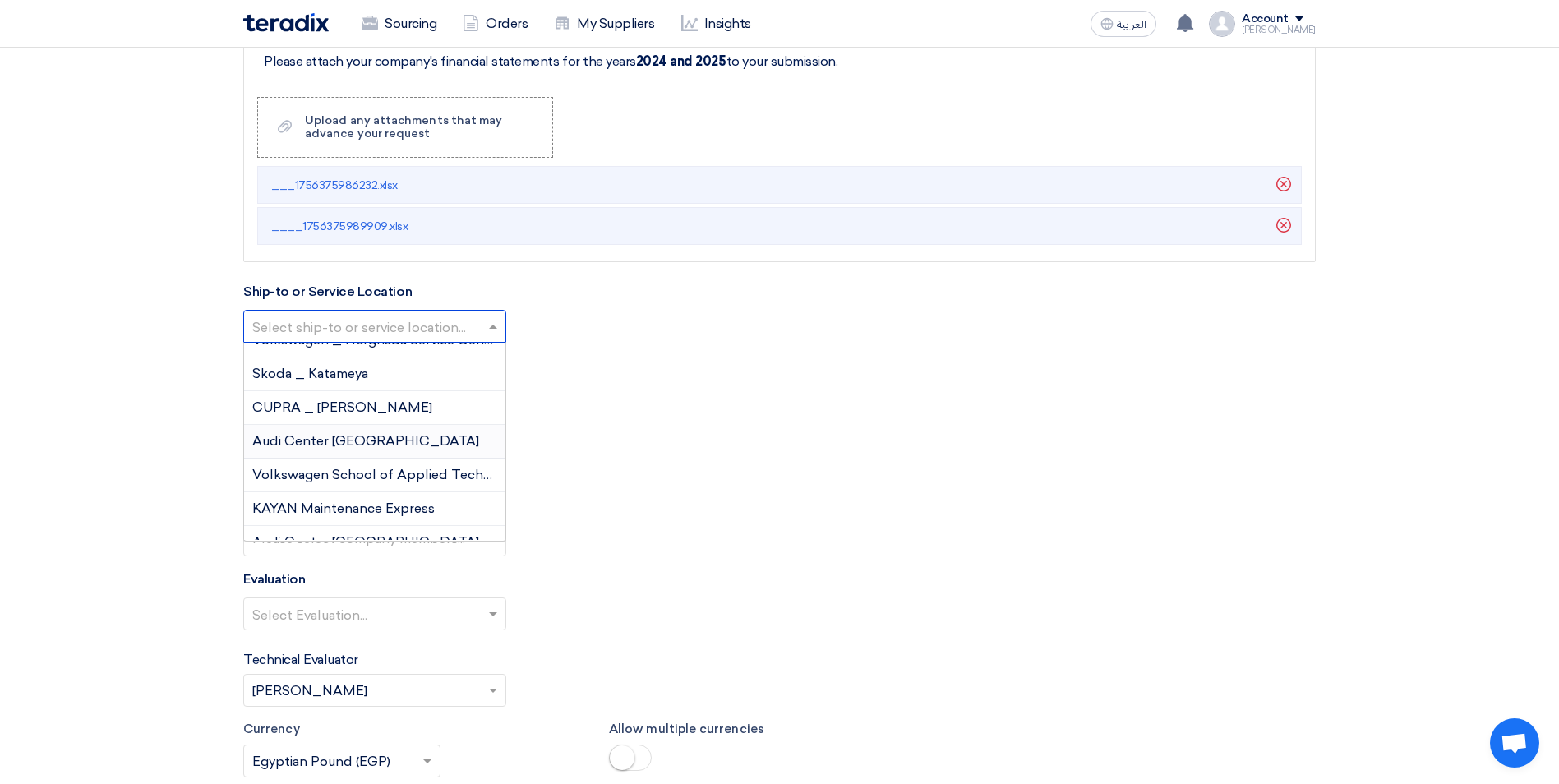
scroll to position [172, 0]
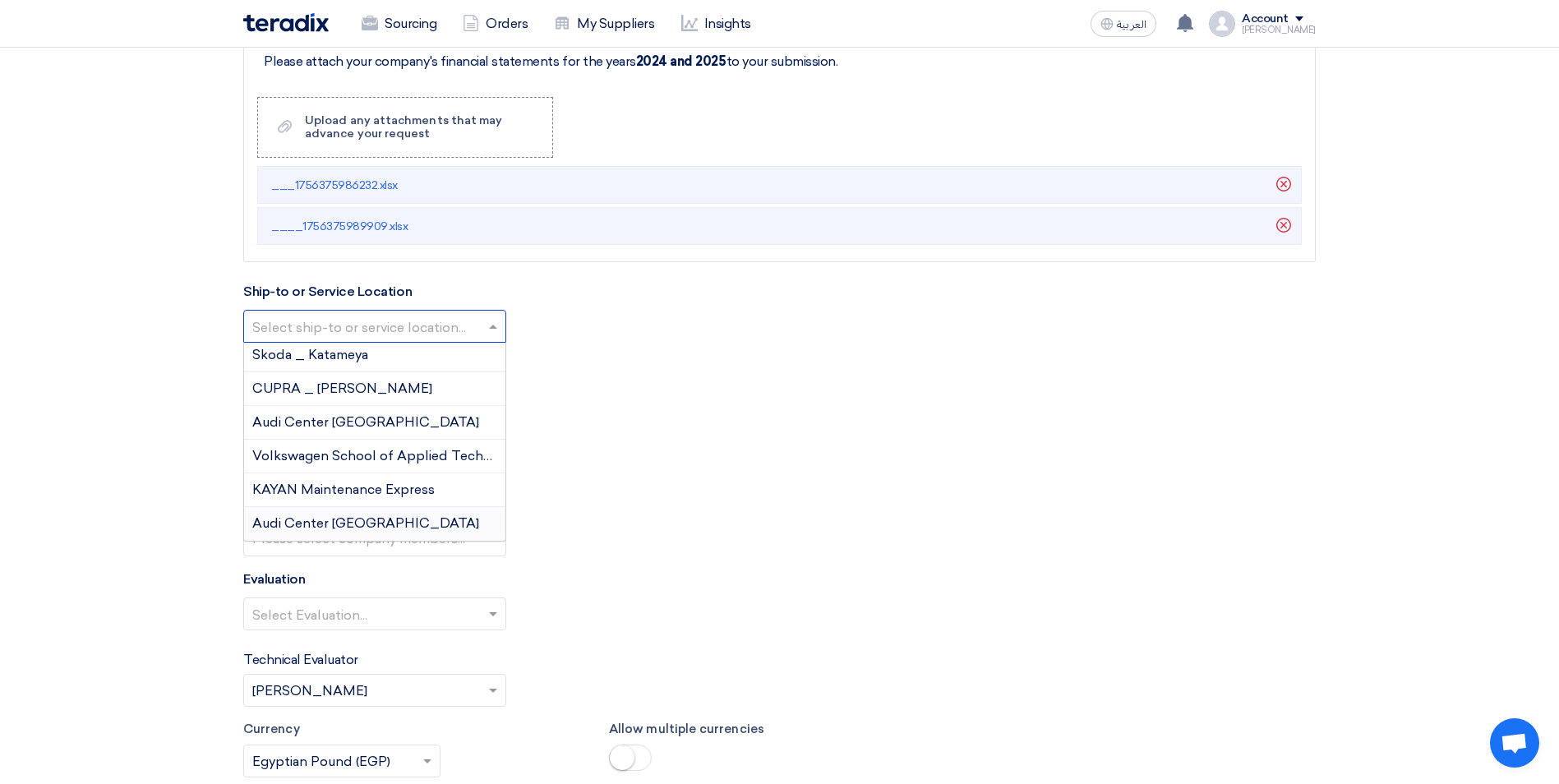
click at [337, 520] on span "Audi Center Alexandria" at bounding box center [366, 522] width 227 height 15
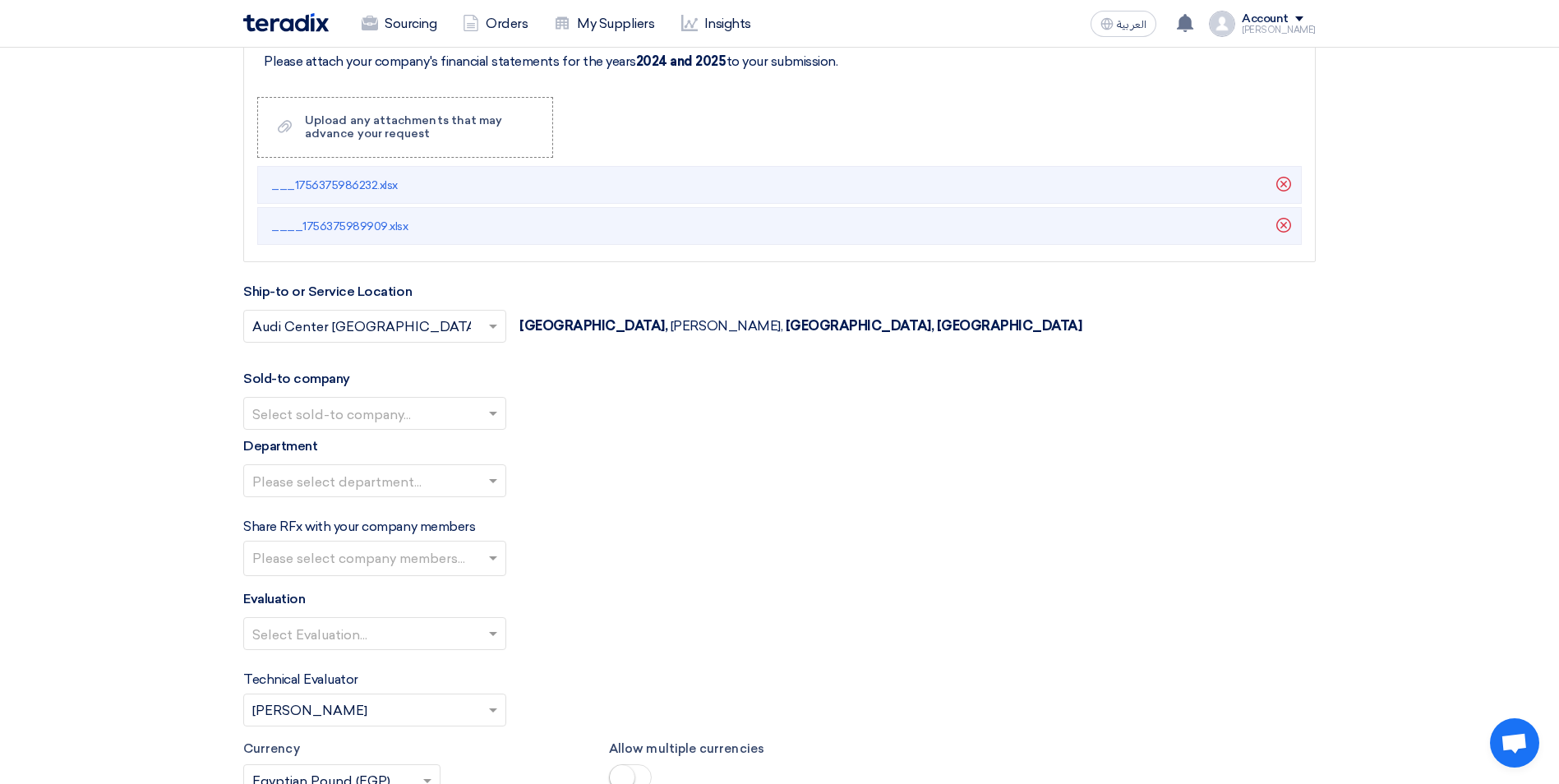
click at [496, 423] on span at bounding box center [495, 412] width 20 height 20
click at [403, 476] on span "Egyptian Automotive and Trading Company" at bounding box center [389, 479] width 274 height 15
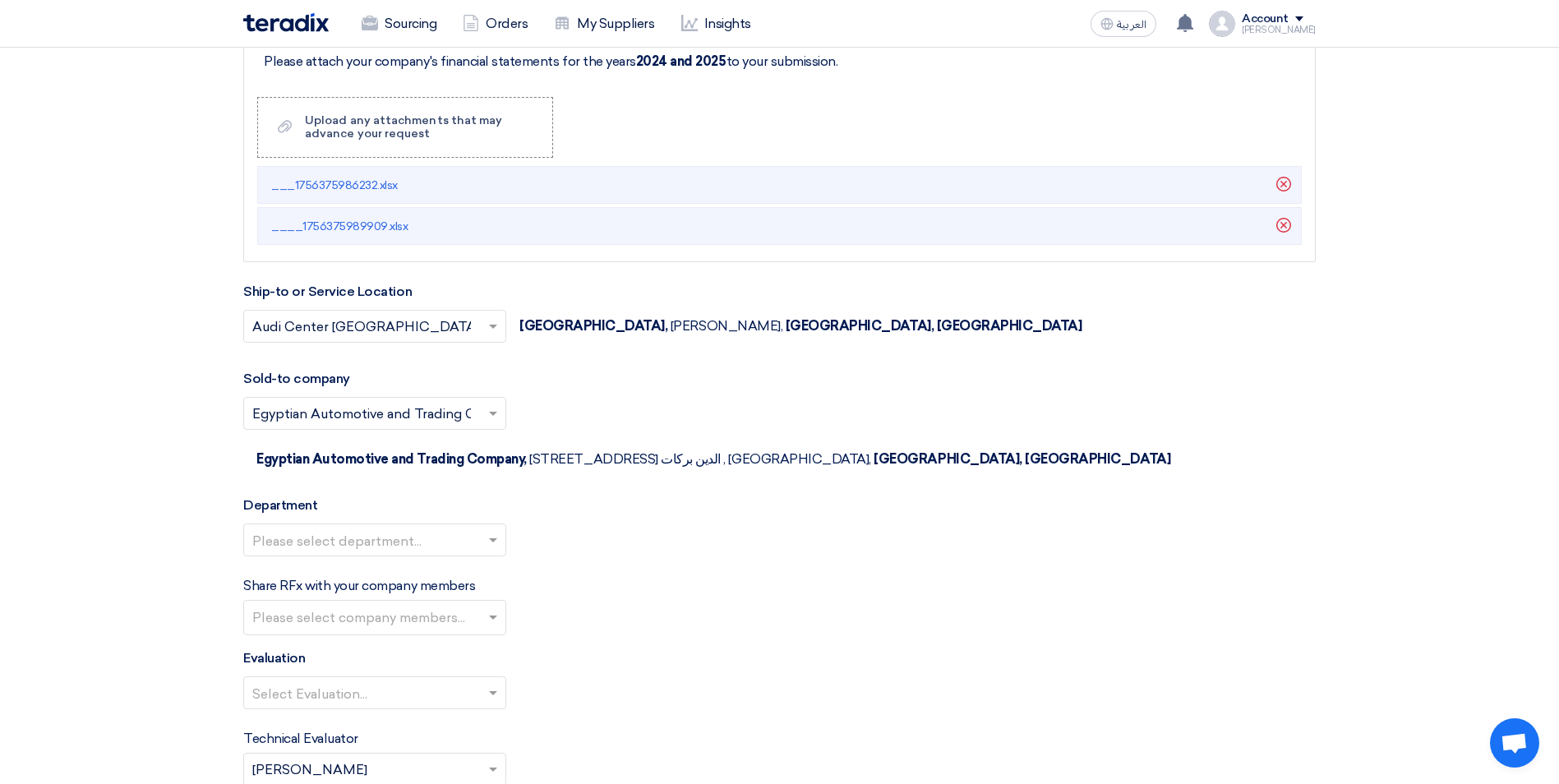
click at [450, 527] on input "text" at bounding box center [367, 541] width 228 height 27
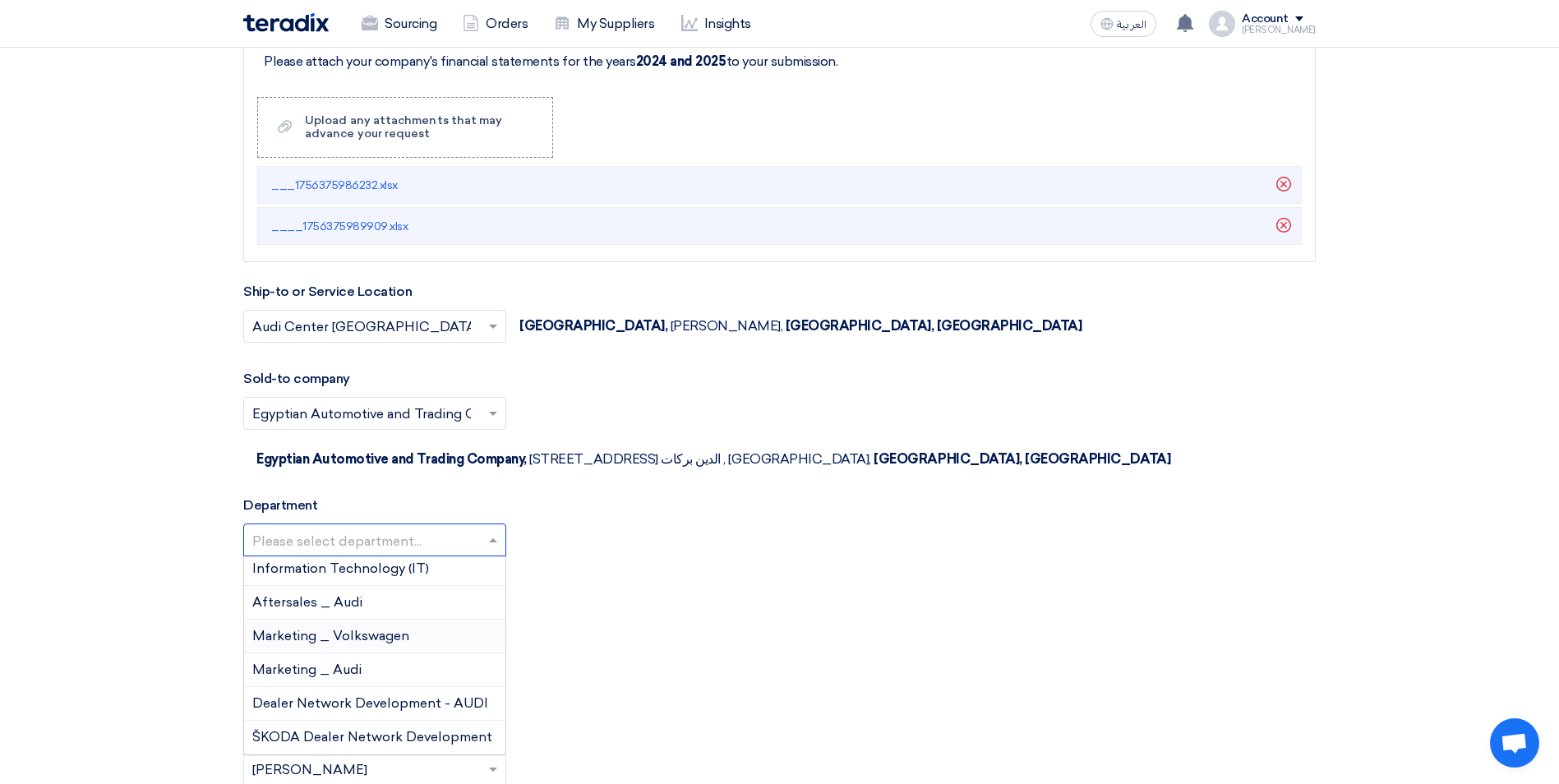
scroll to position [0, 0]
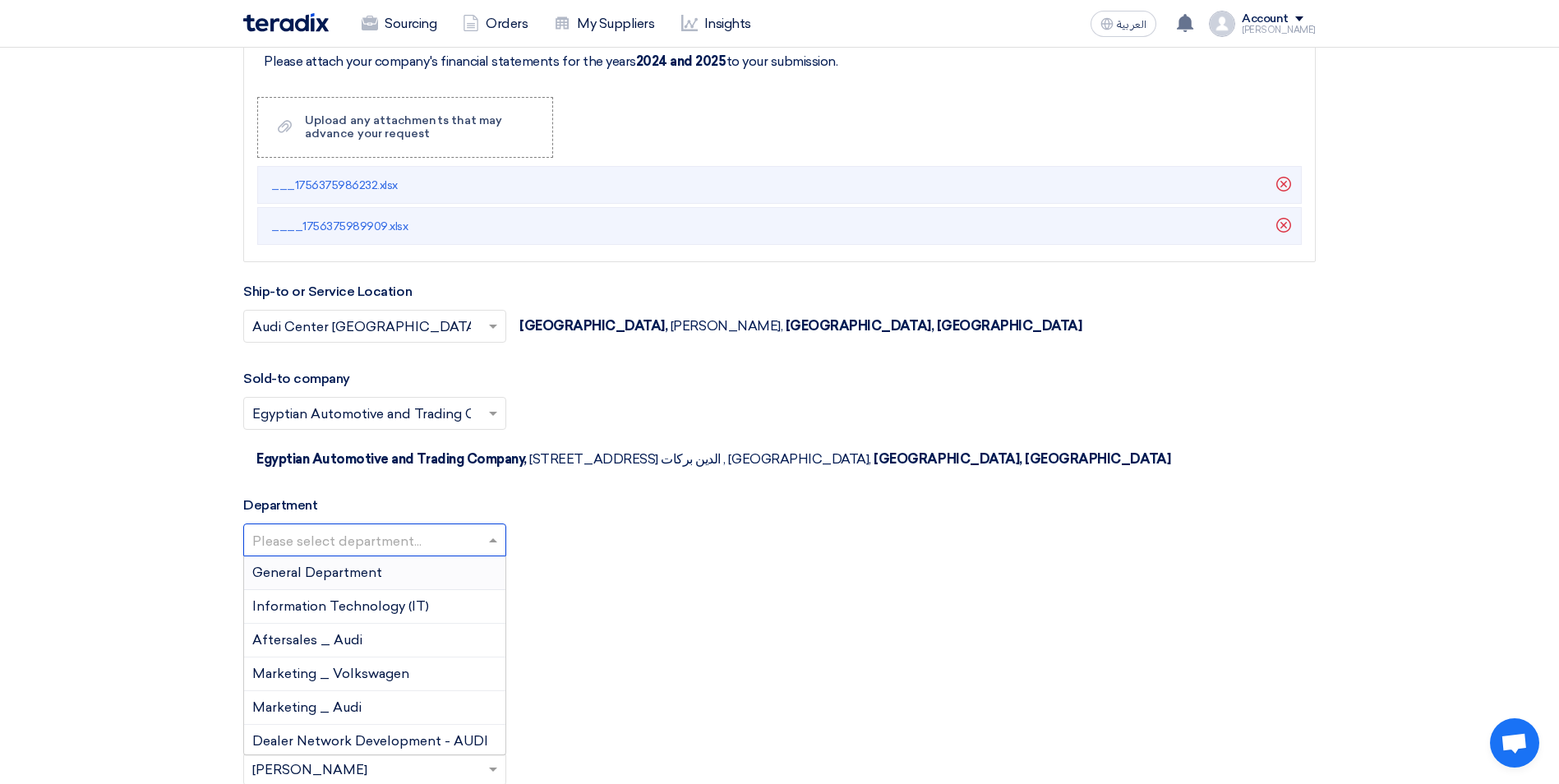
click at [342, 564] on span "General Department" at bounding box center [317, 572] width 130 height 15
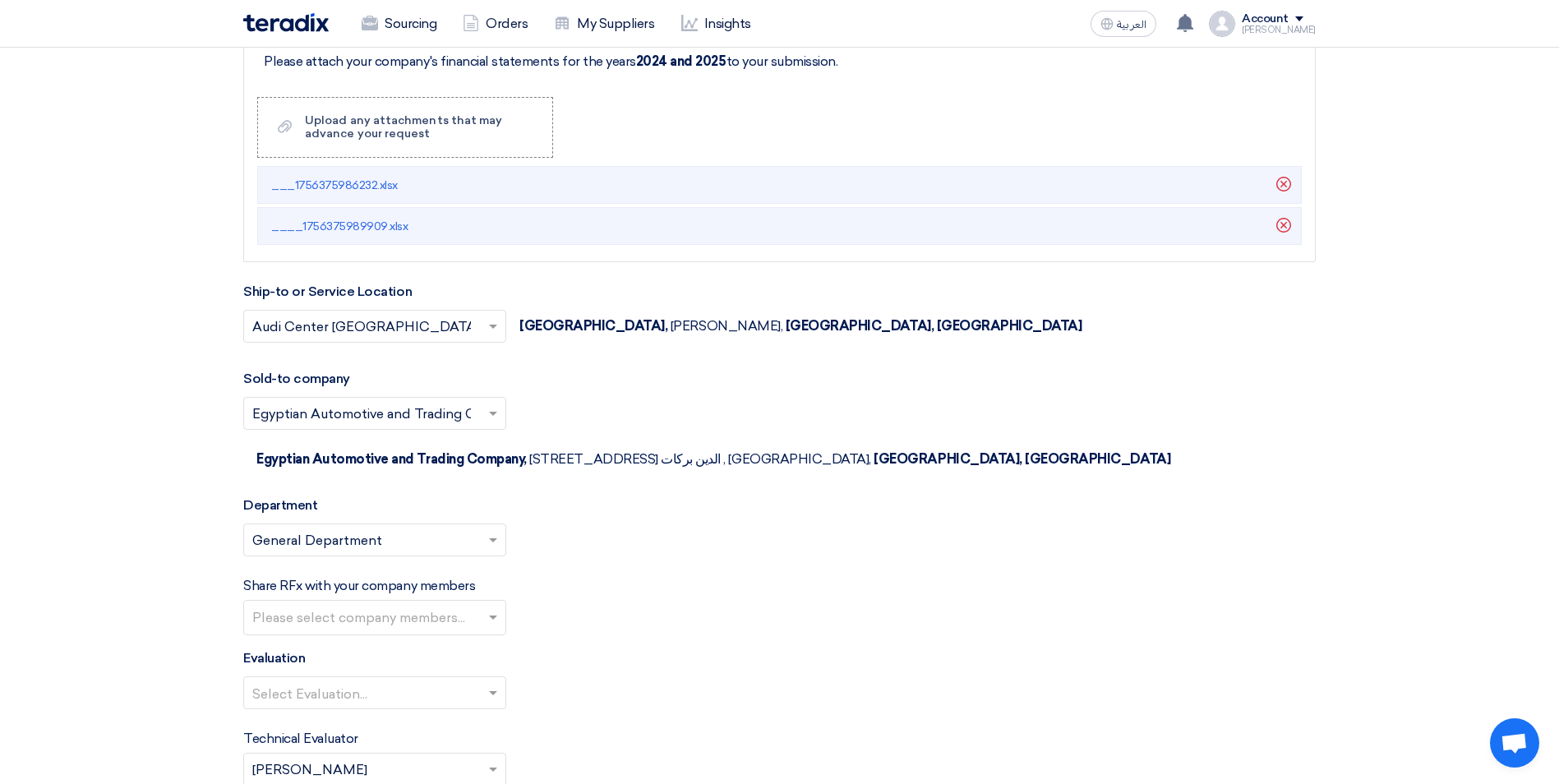
click at [481, 678] on div at bounding box center [374, 692] width 262 height 27
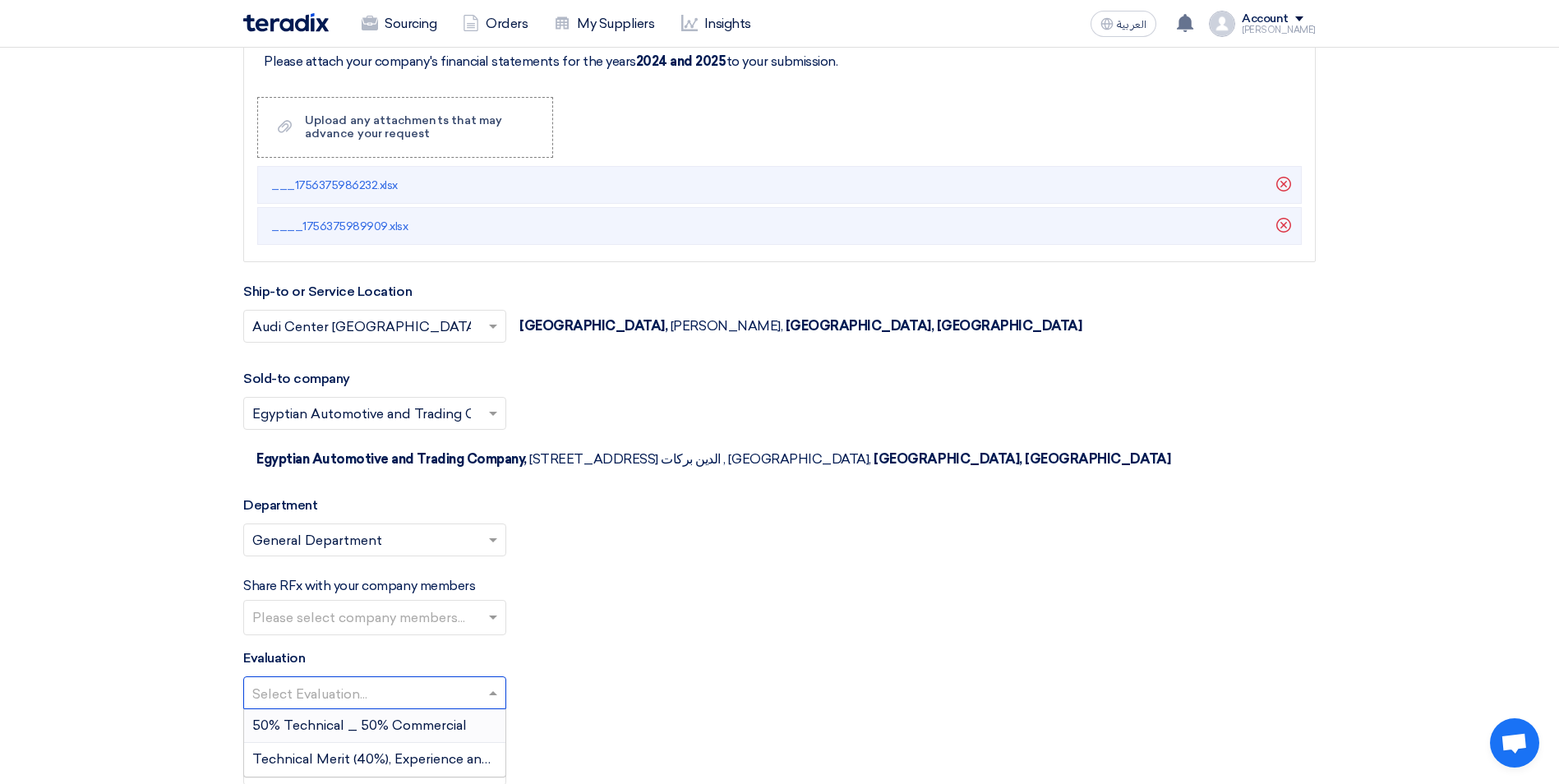
click at [387, 718] on span "50% Technical _ 50% Commercial" at bounding box center [360, 725] width 215 height 15
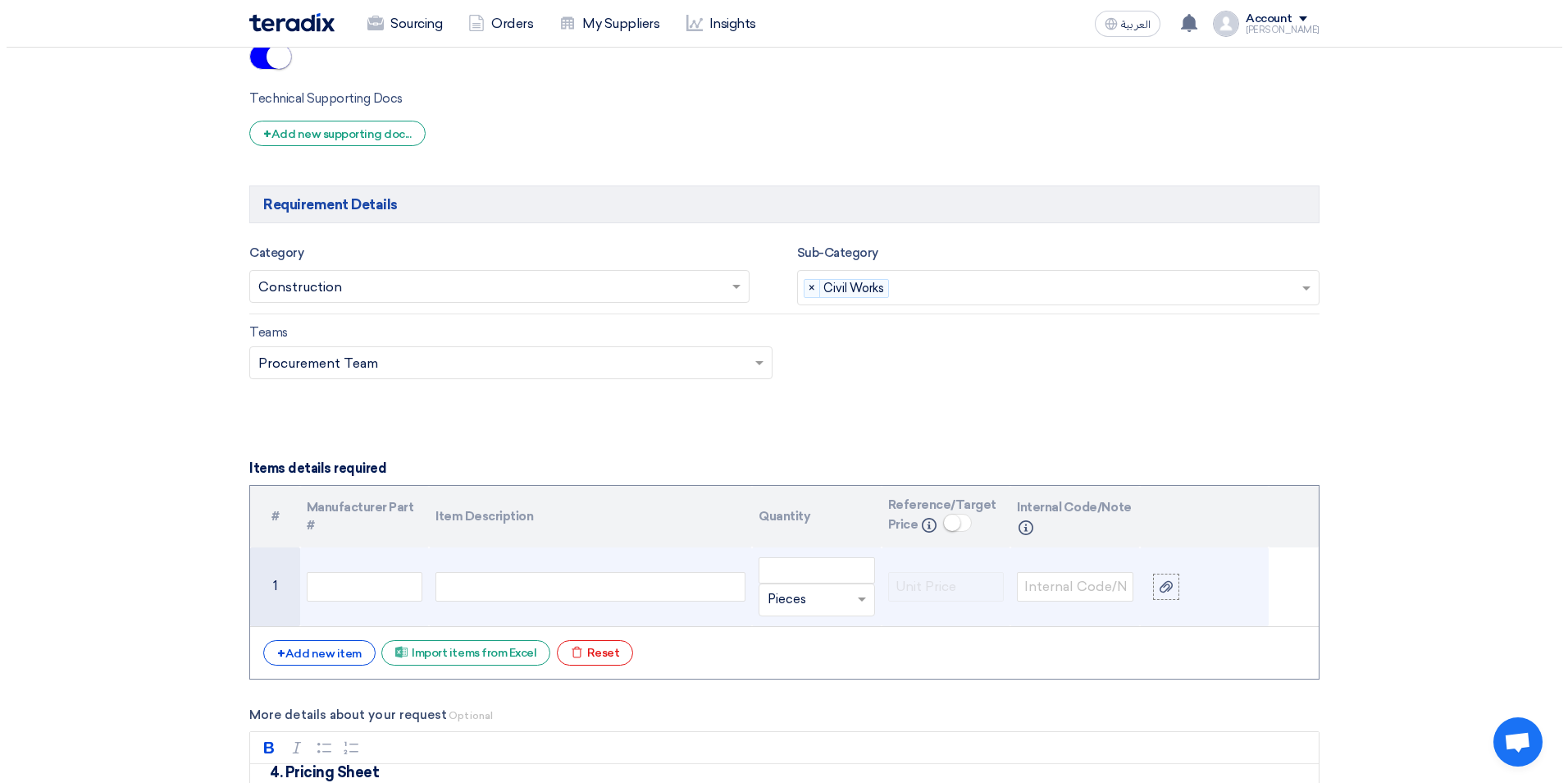
scroll to position [1312, 0]
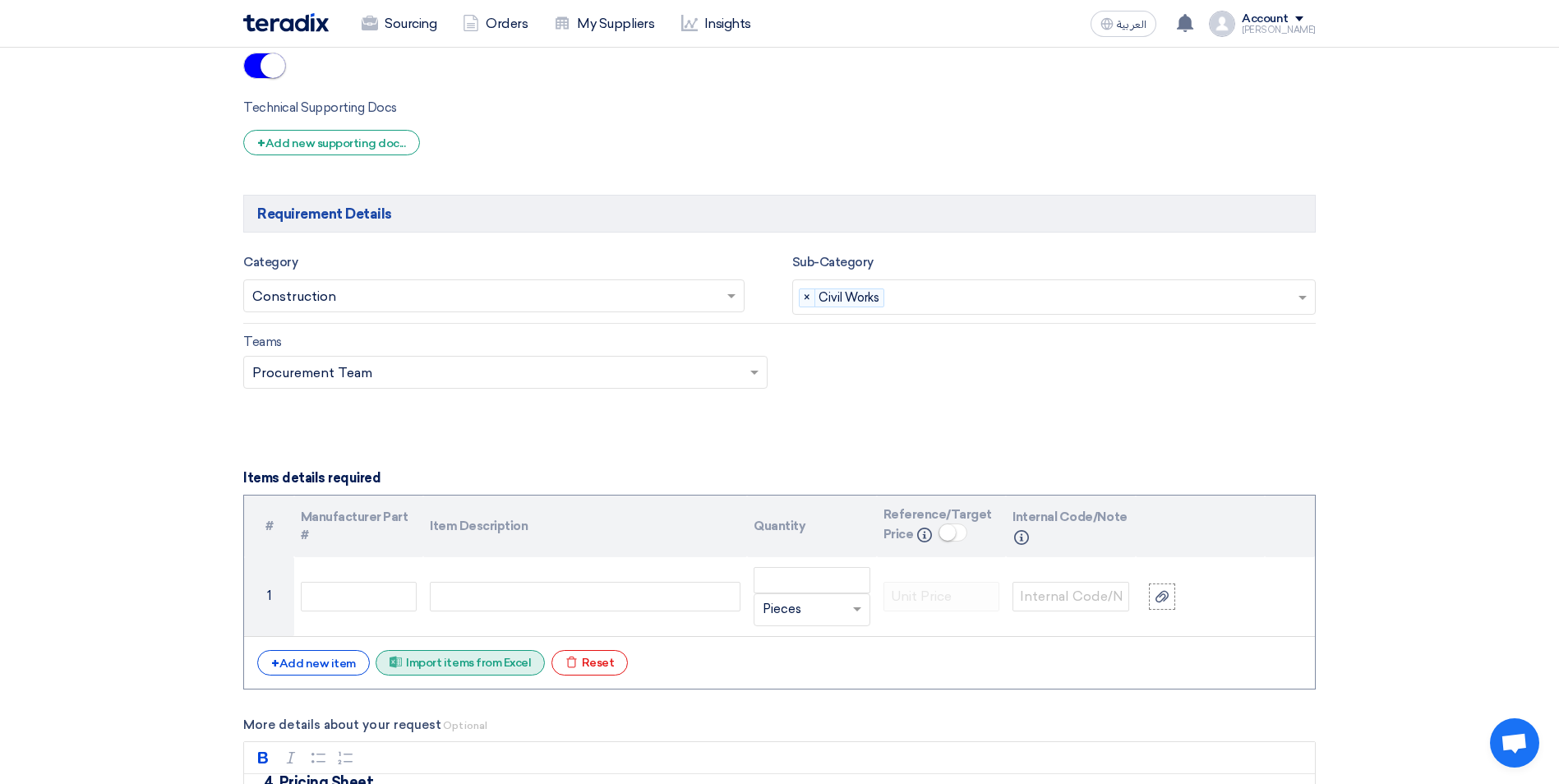
click at [468, 669] on div "Excel file Import items from Excel" at bounding box center [460, 663] width 170 height 26
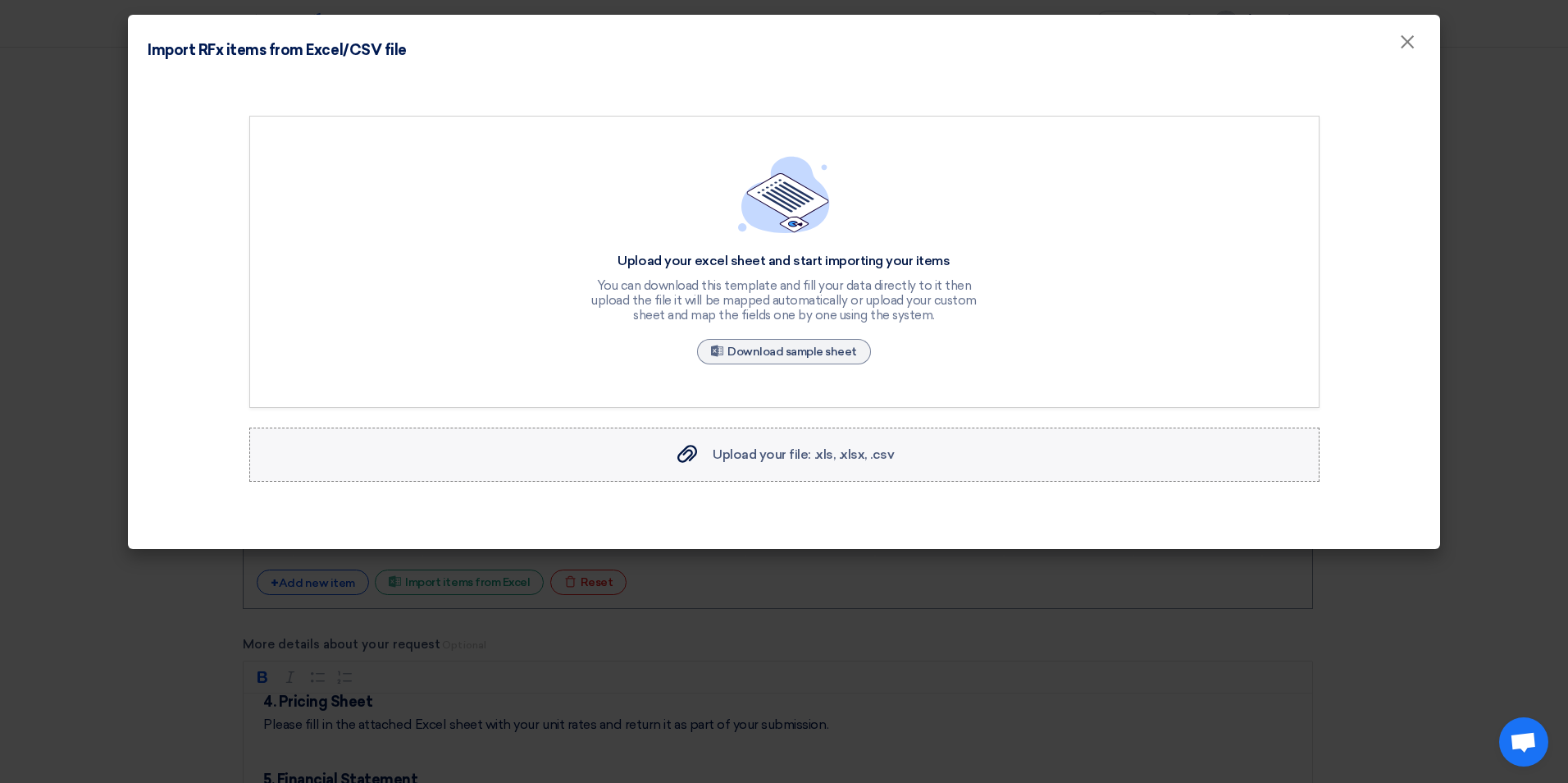
click at [848, 449] on span "Upload your file: .xls, .xlsx, .csv" at bounding box center [803, 454] width 181 height 15
click at [0, 0] on input "Upload your file: .xls, .xlsx, .csv Upload your file: .xls, .xlsx, .csv" at bounding box center [0, 0] width 0 height 0
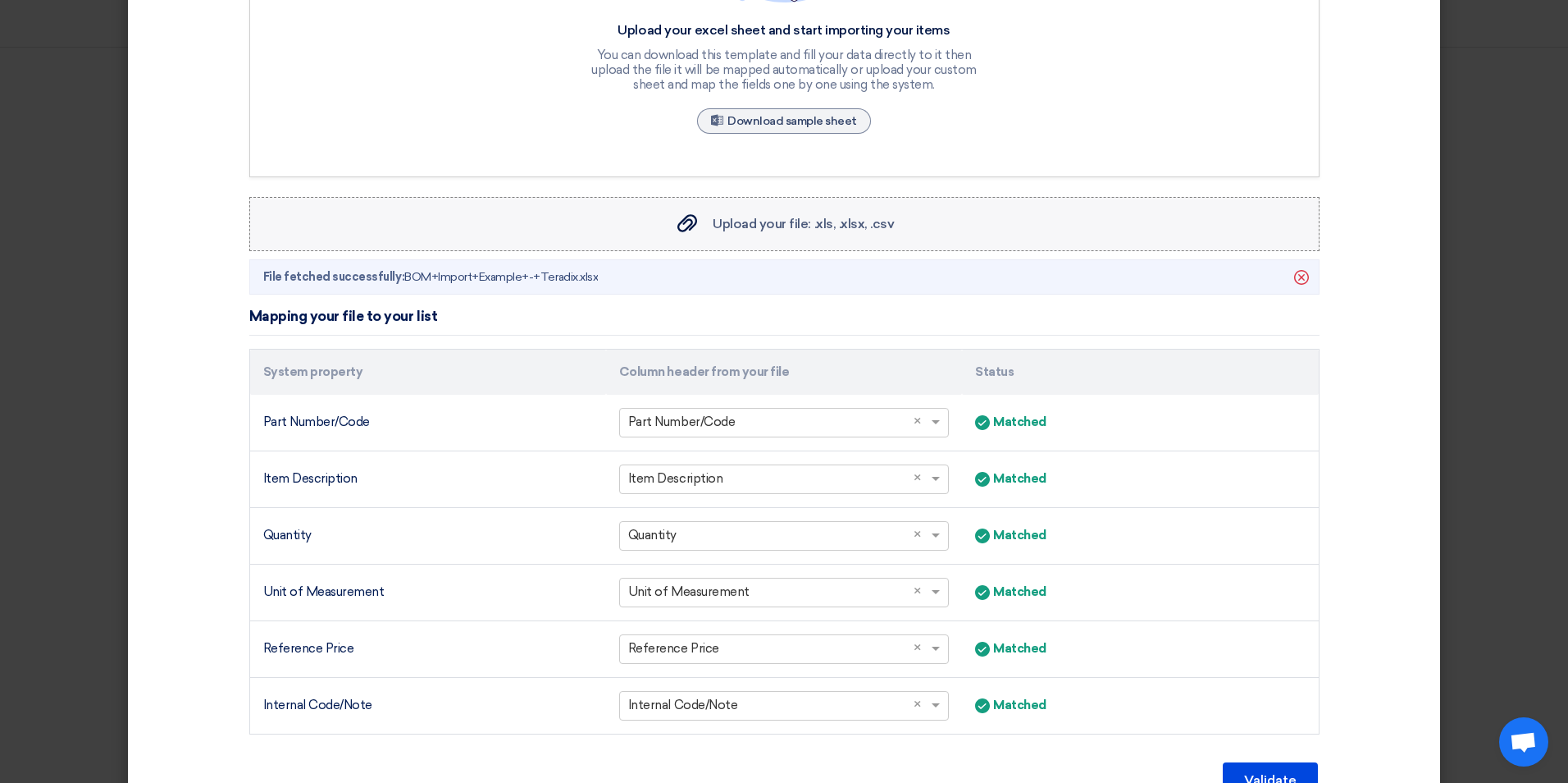
scroll to position [321, 0]
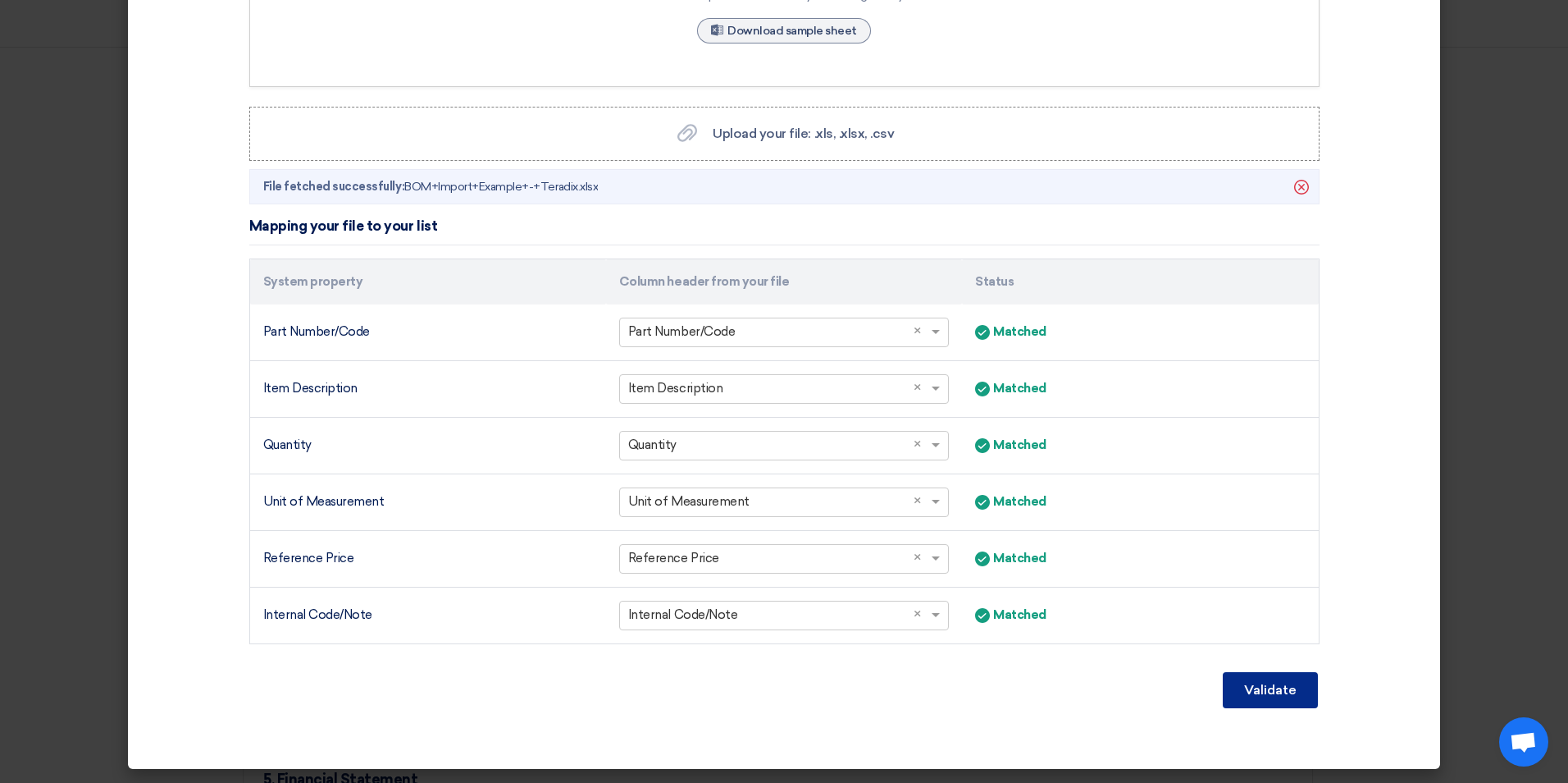
click at [1273, 693] on button "Validate" at bounding box center [1270, 690] width 95 height 36
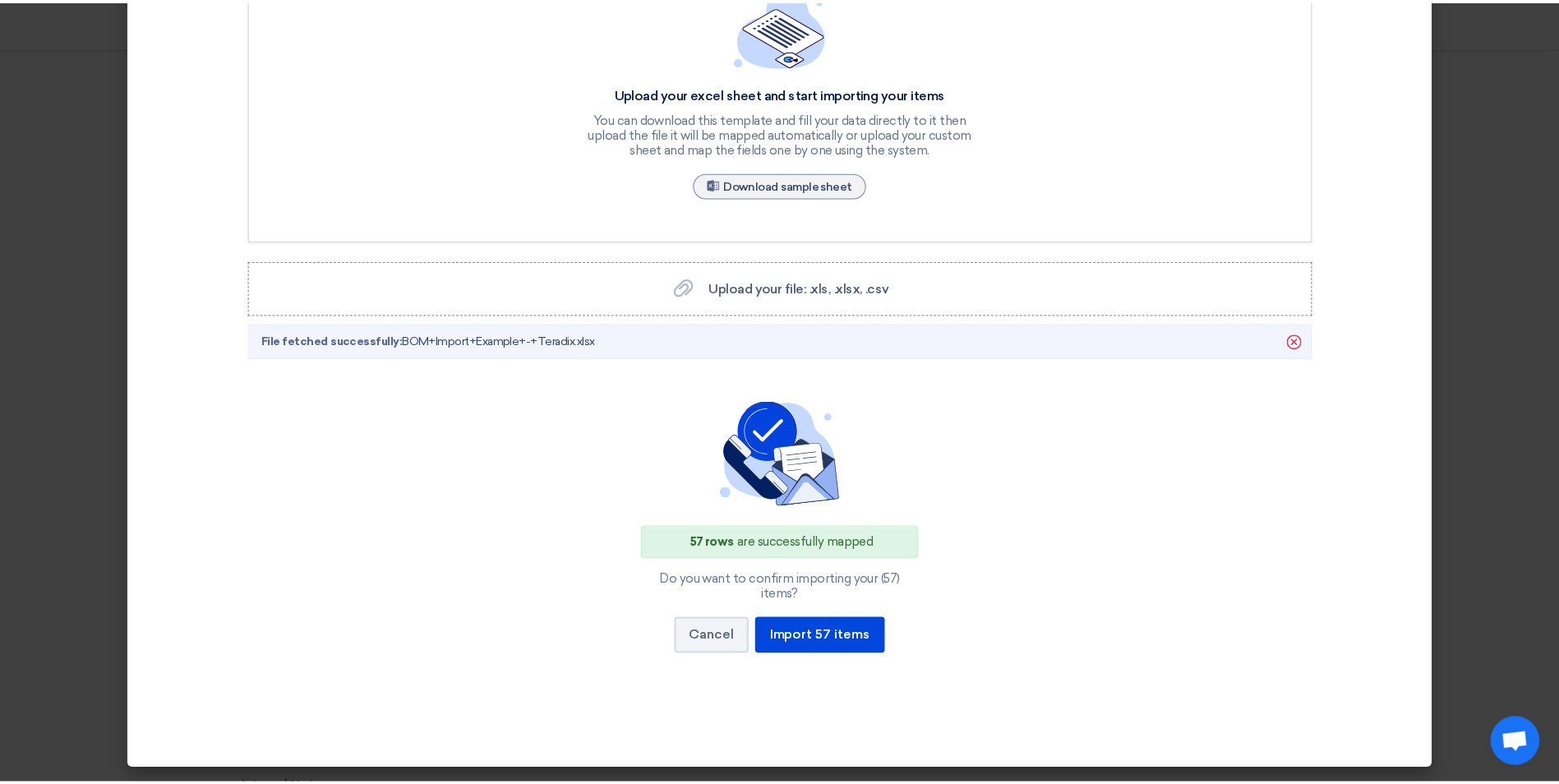
scroll to position [153, 0]
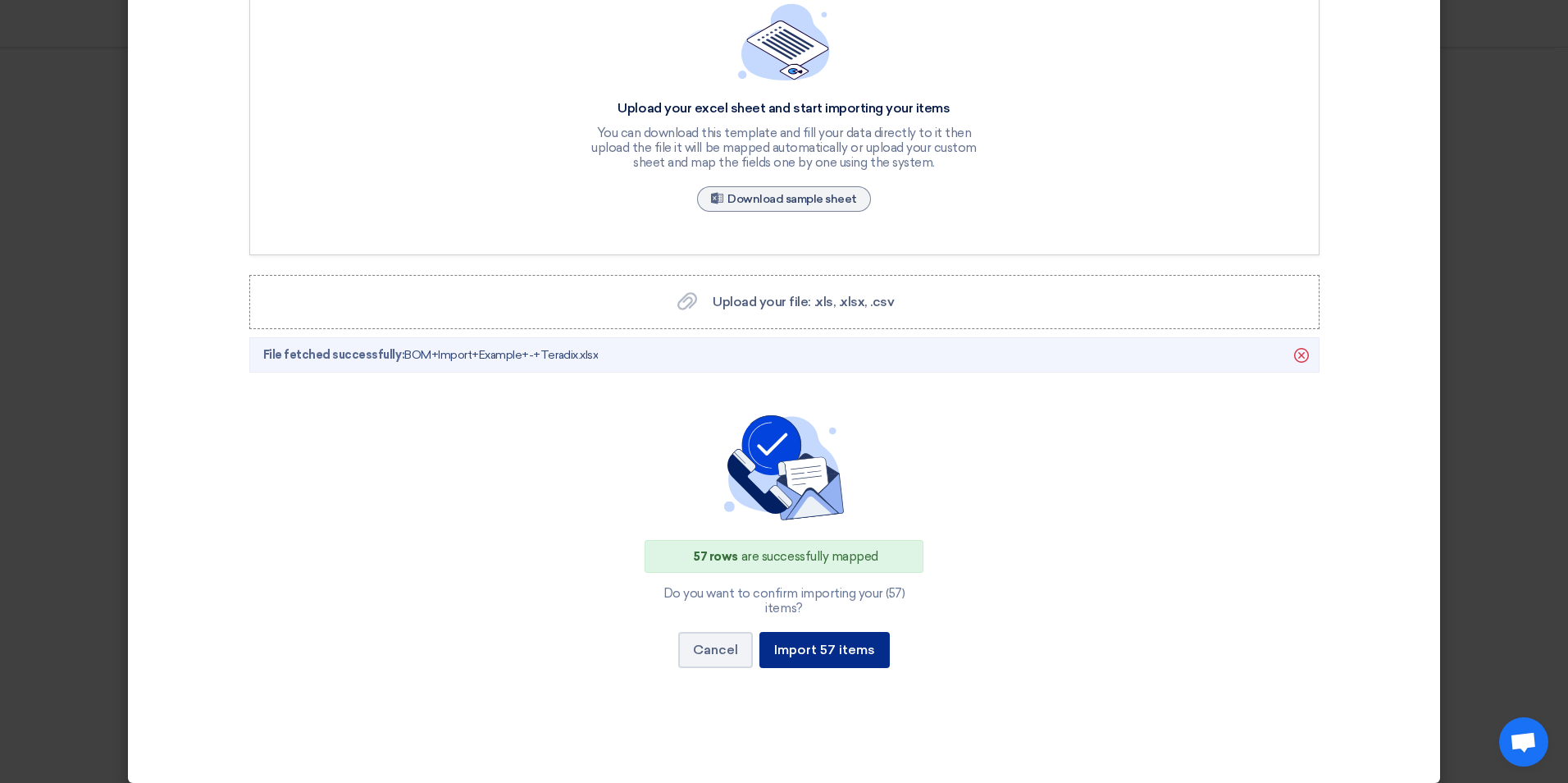
click at [852, 641] on button "Import 57 items" at bounding box center [824, 649] width 130 height 36
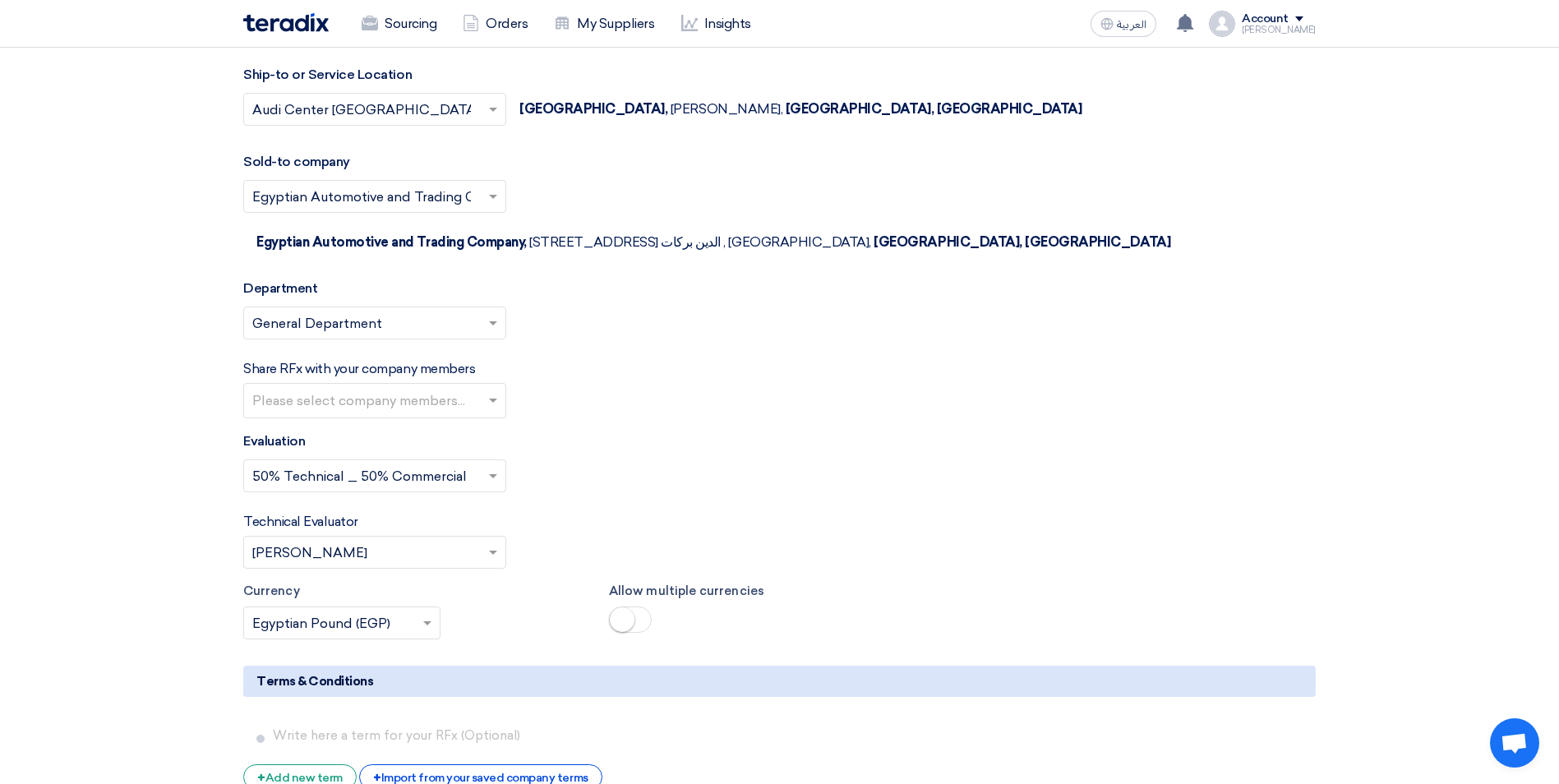
scroll to position [7393, 0]
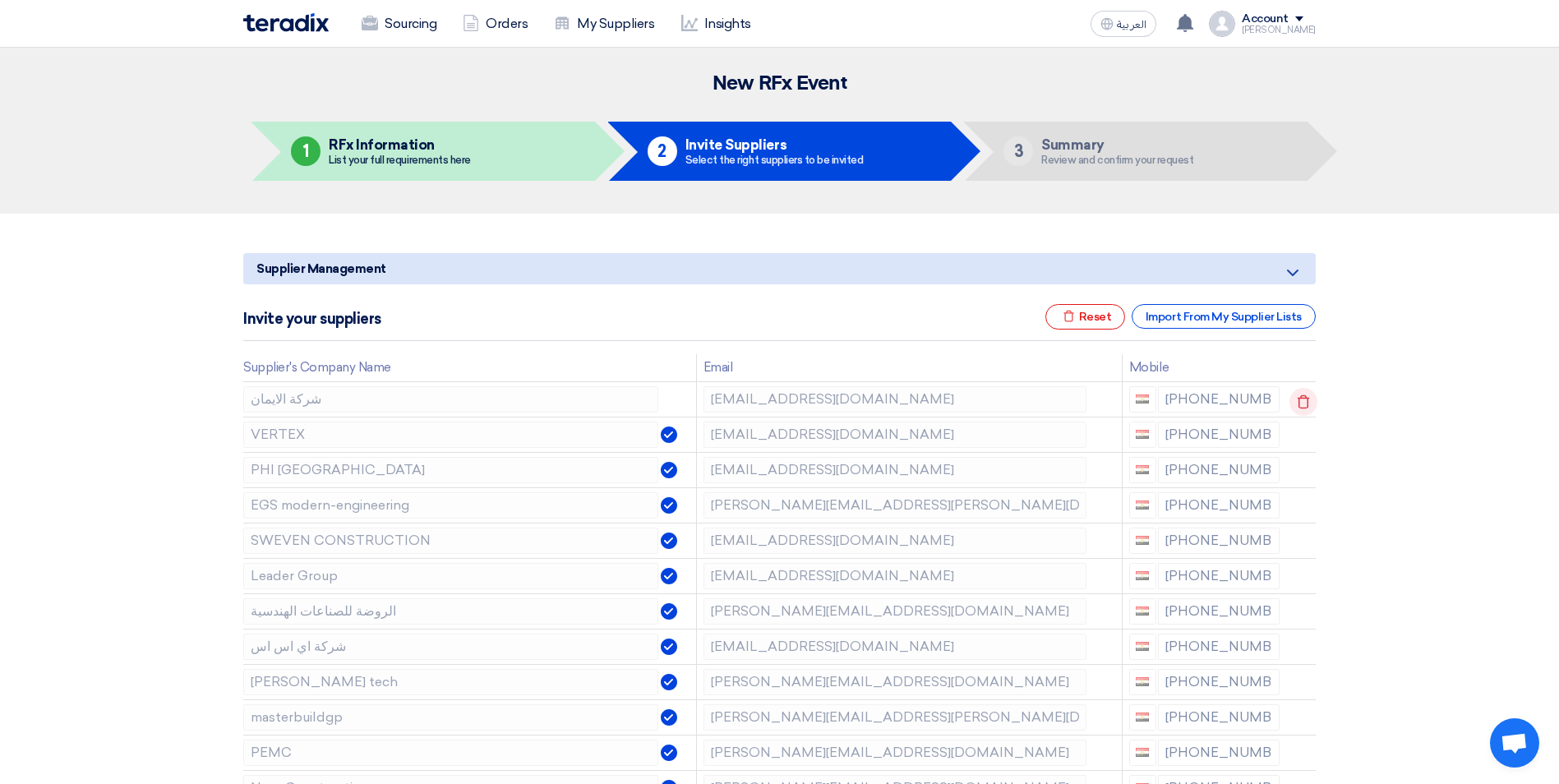
click at [1307, 403] on icon at bounding box center [1303, 401] width 28 height 28
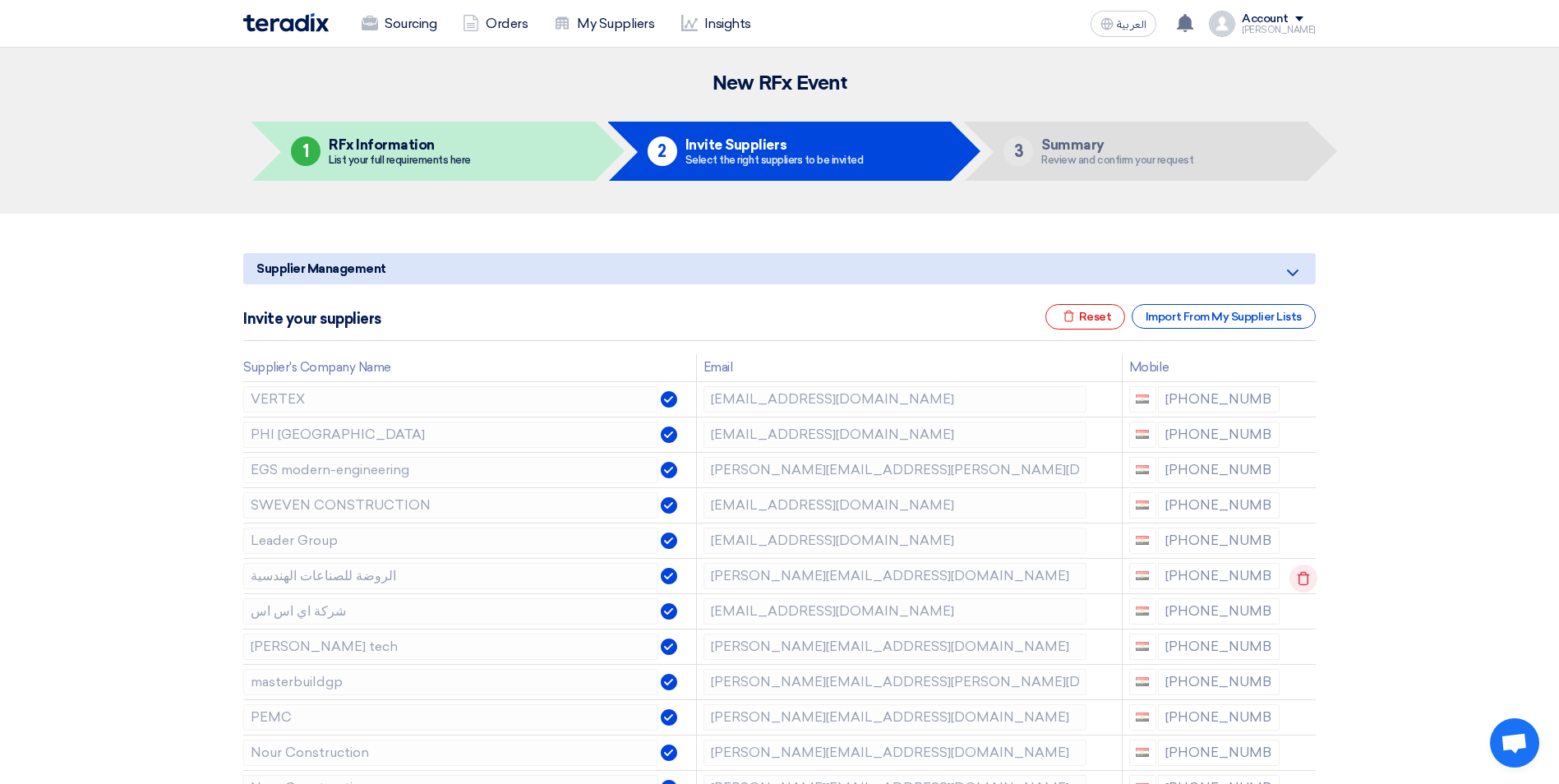
click at [1308, 581] on icon at bounding box center [1303, 578] width 28 height 28
click at [0, 0] on icon at bounding box center [0, 0] width 0 height 0
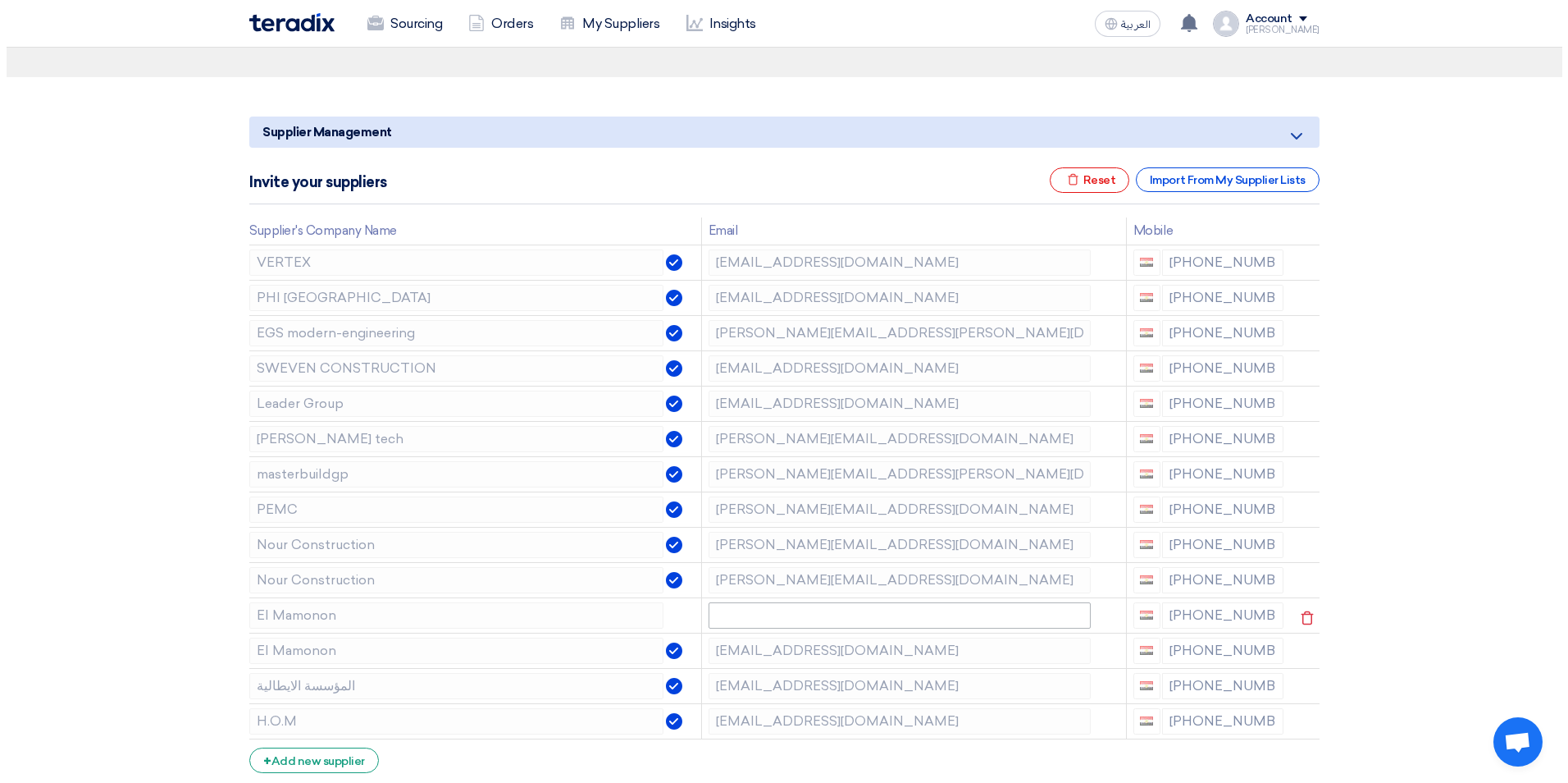
scroll to position [164, 0]
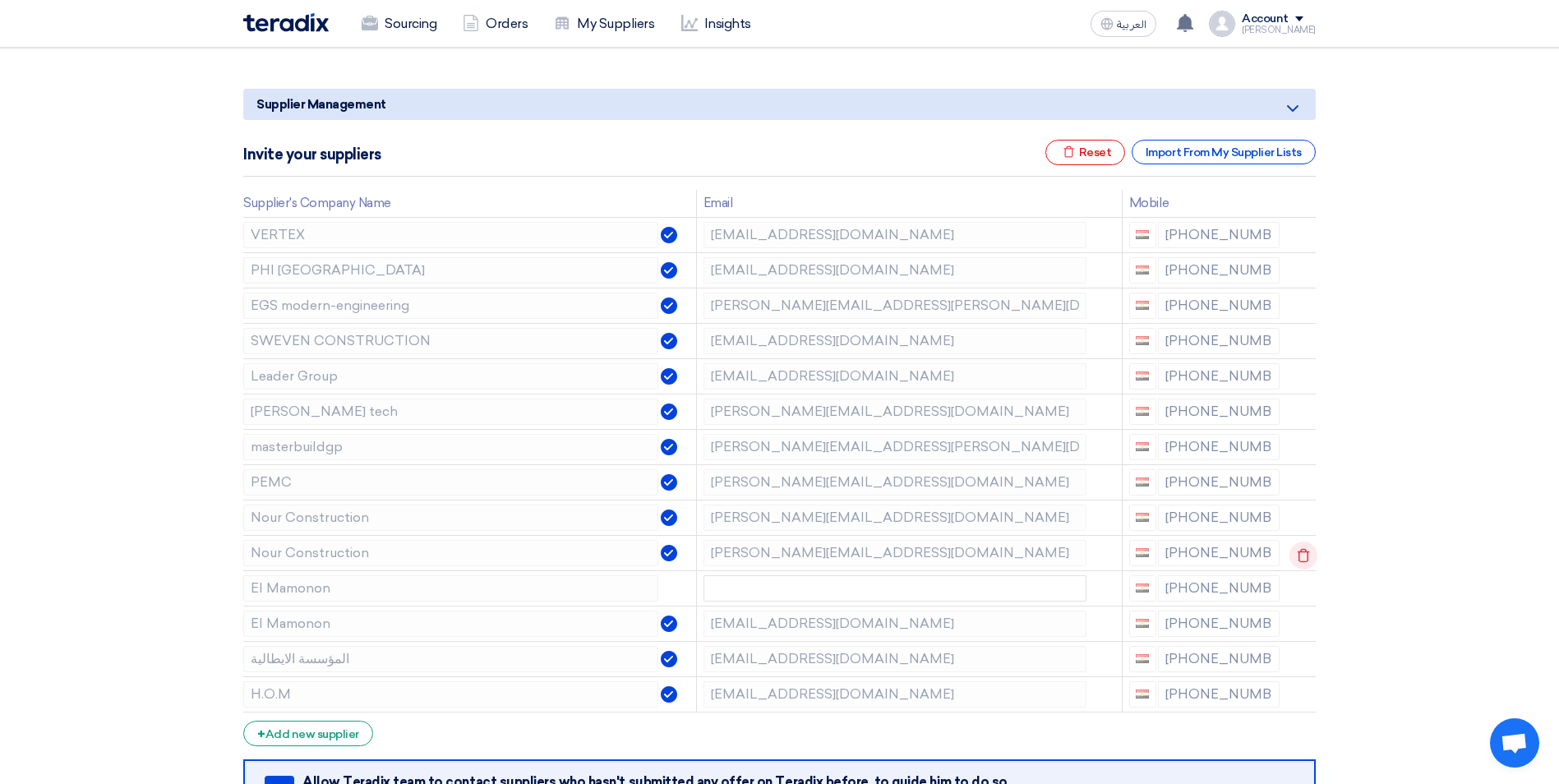
click at [1301, 559] on icon at bounding box center [1303, 555] width 28 height 28
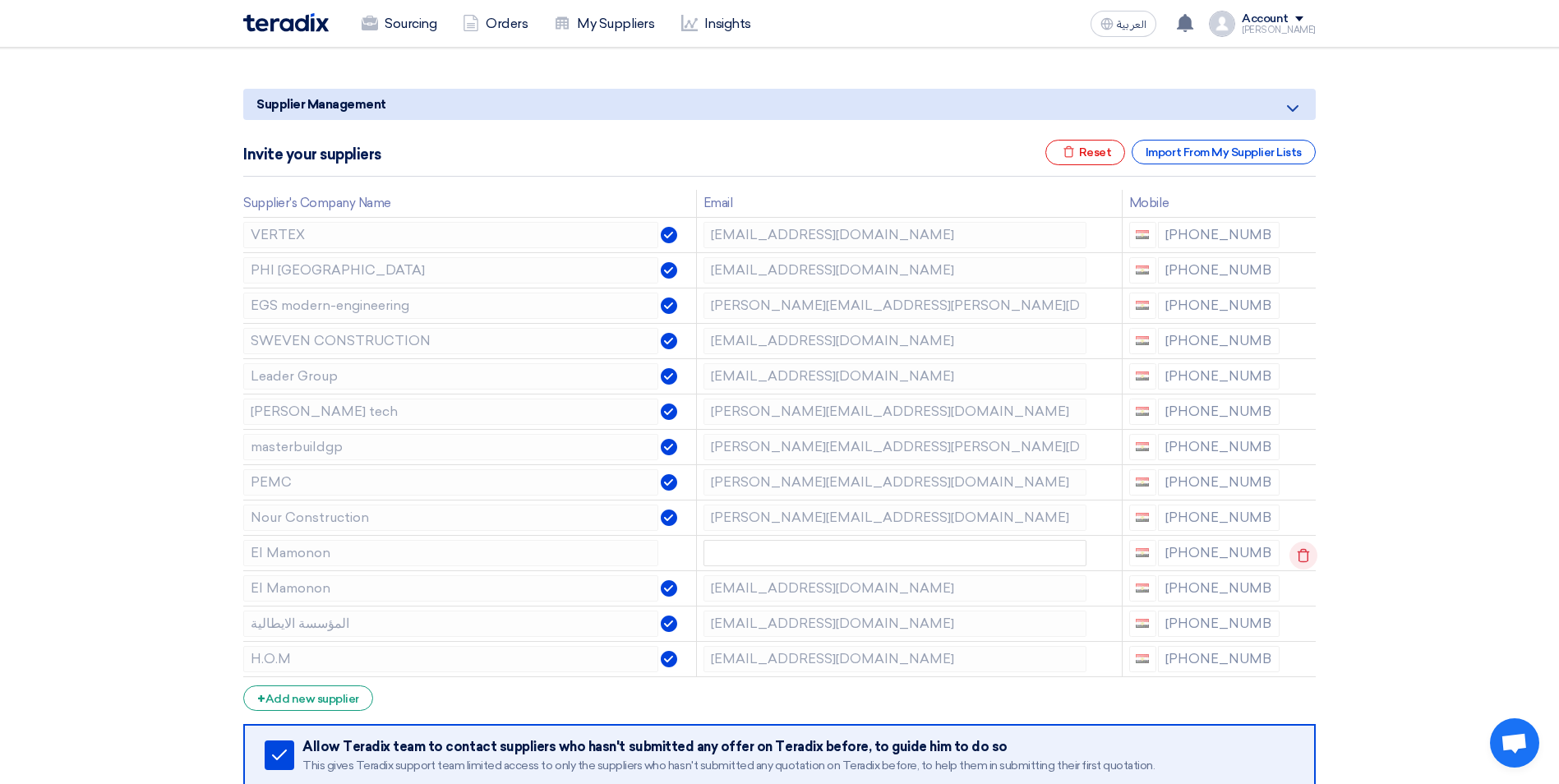
click at [1308, 551] on icon at bounding box center [1303, 555] width 28 height 28
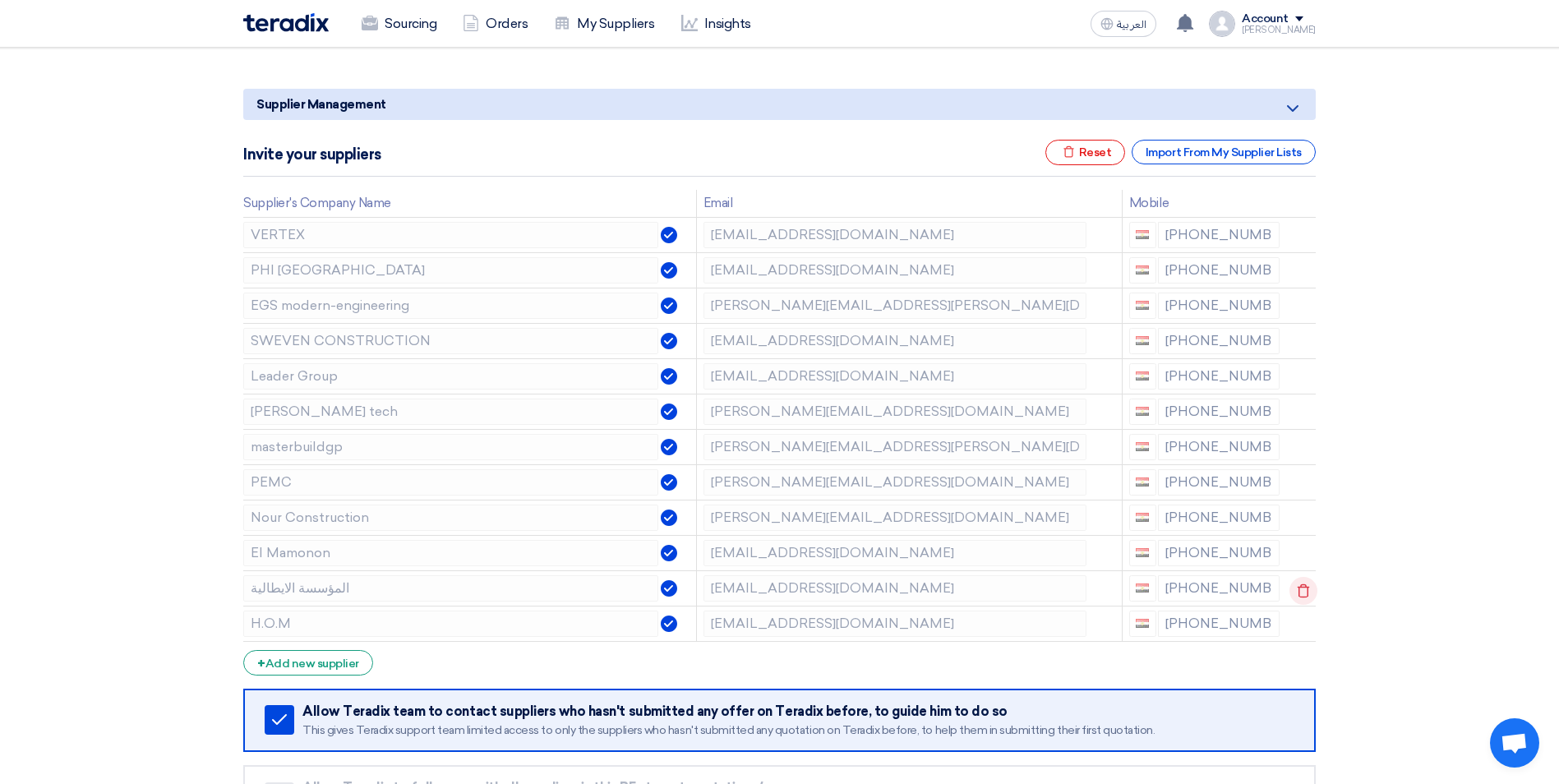
click at [1305, 597] on use at bounding box center [1303, 590] width 12 height 14
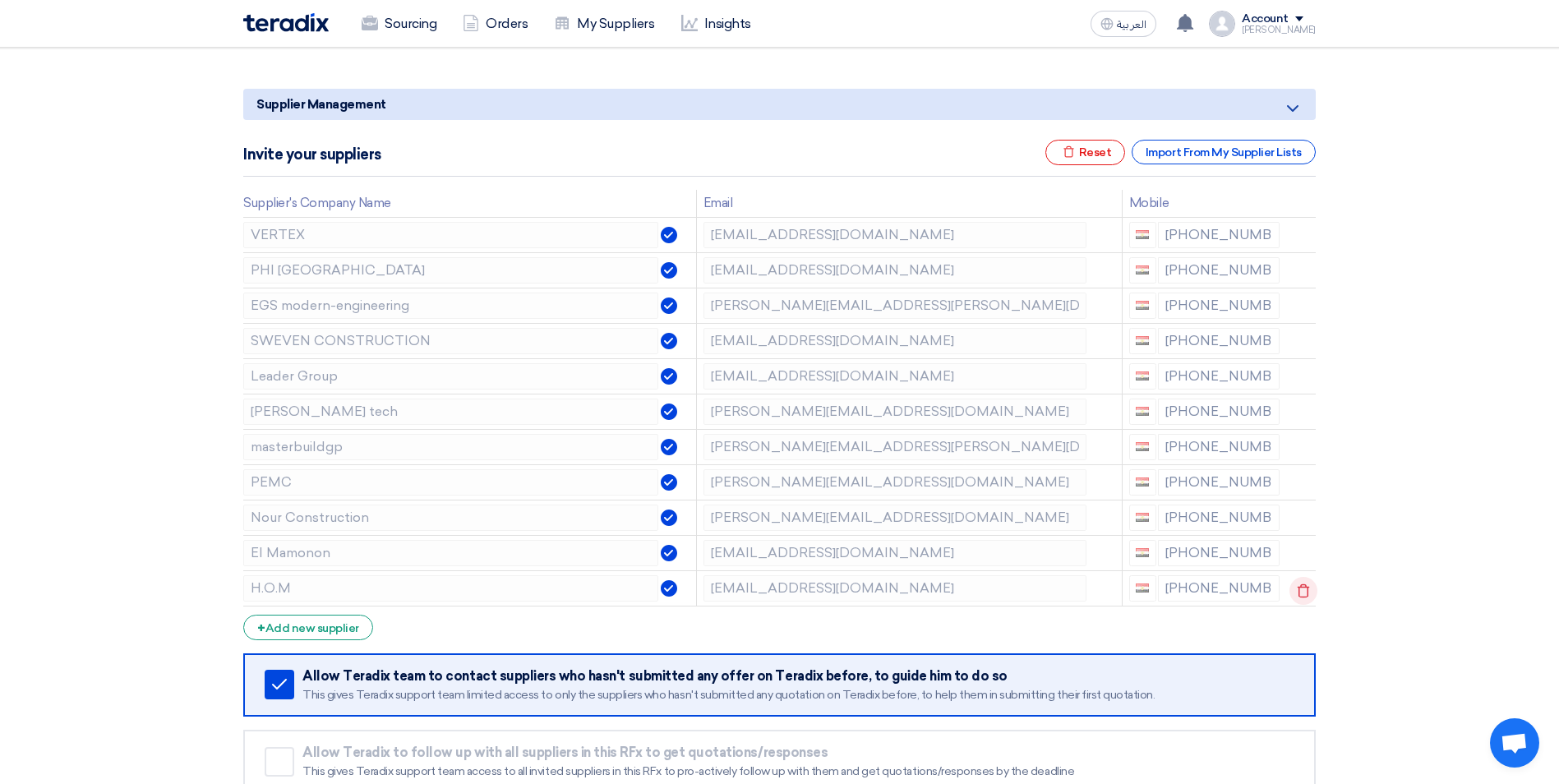
click at [1304, 597] on use at bounding box center [1303, 590] width 12 height 14
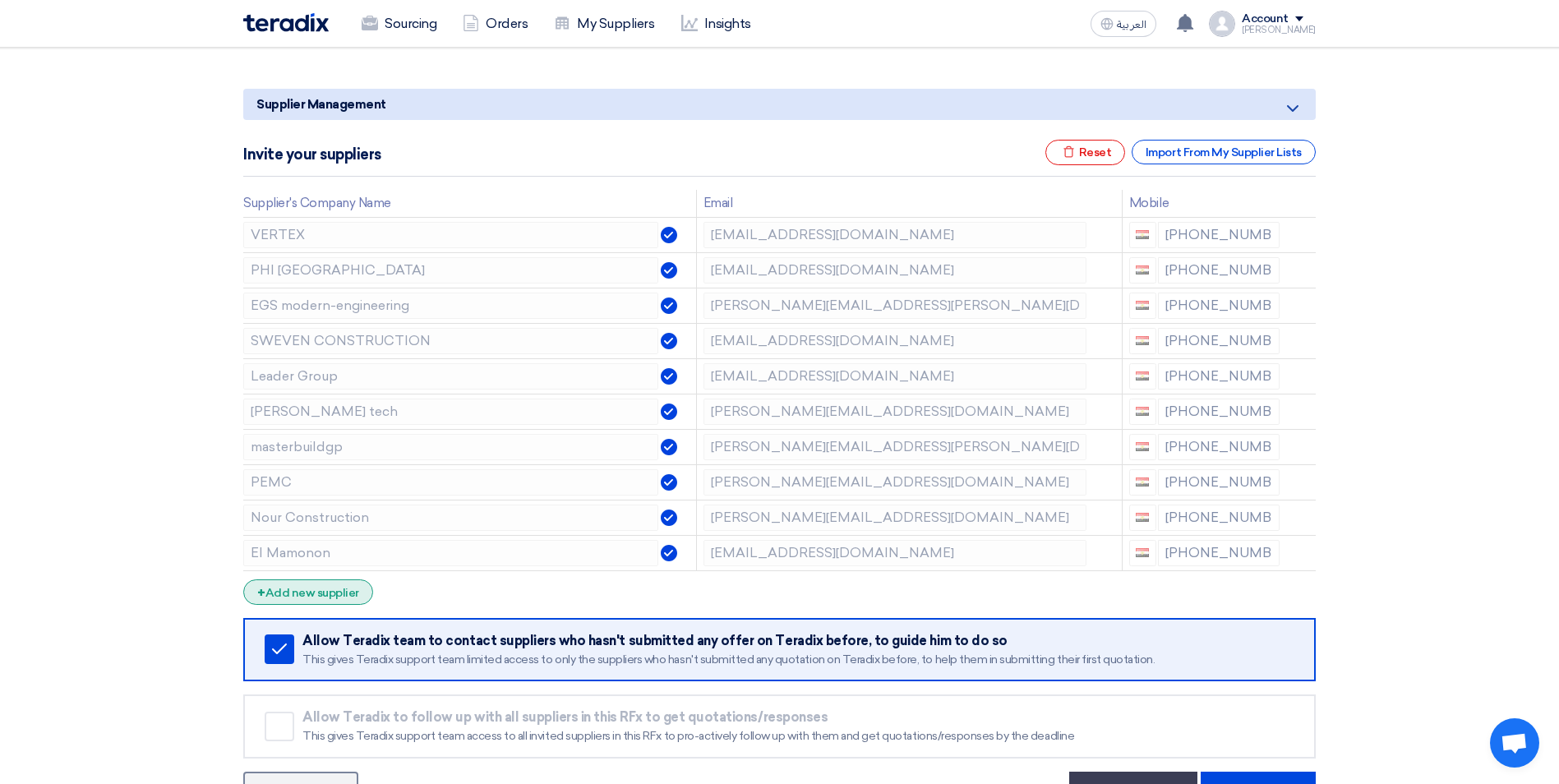
click at [336, 602] on div "+ Add new supplier" at bounding box center [308, 592] width 130 height 26
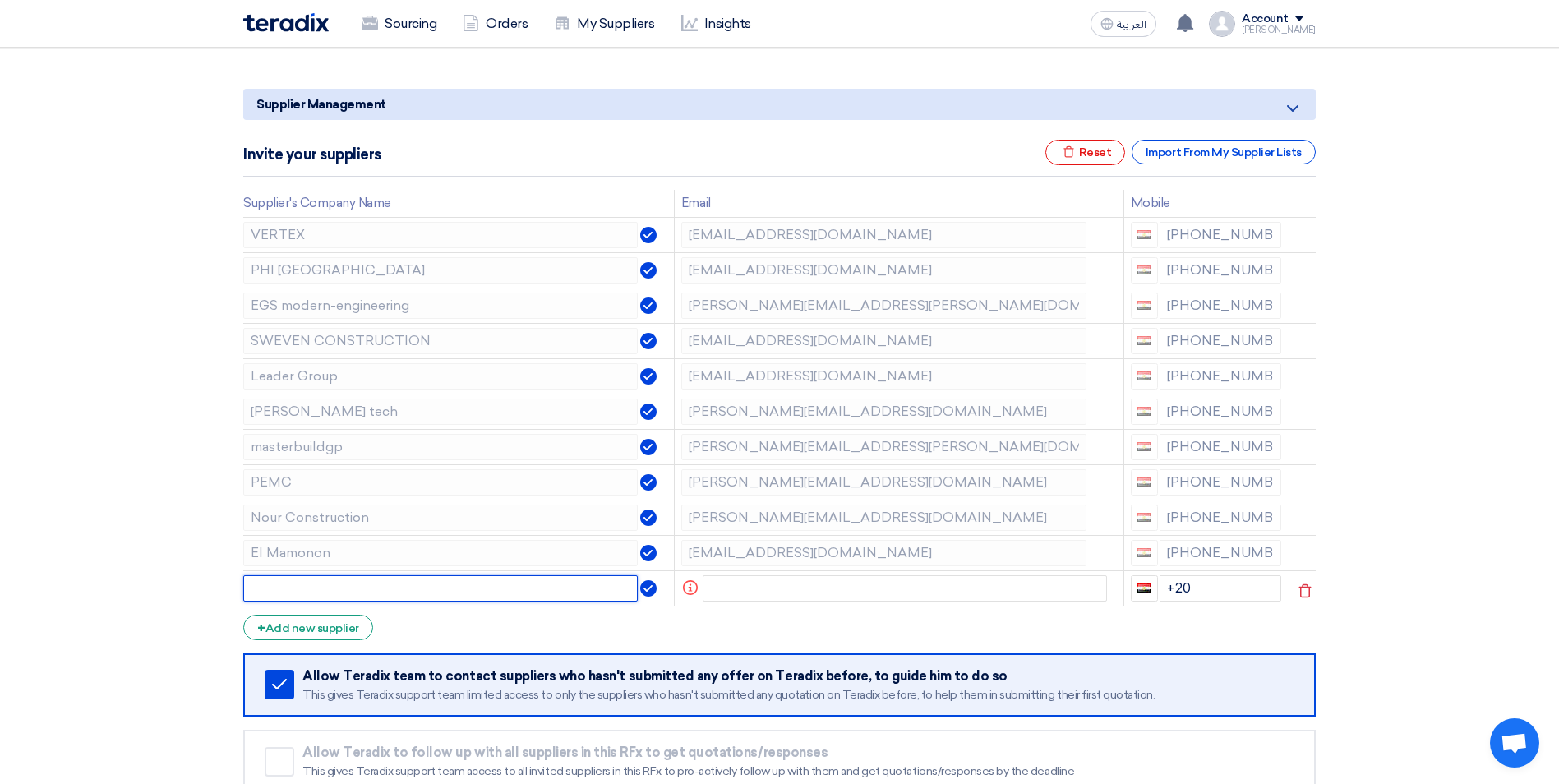
click at [374, 585] on input "text" at bounding box center [440, 588] width 395 height 26
type input "L"
click at [1101, 148] on div "Excel file Reset" at bounding box center [1085, 153] width 80 height 26
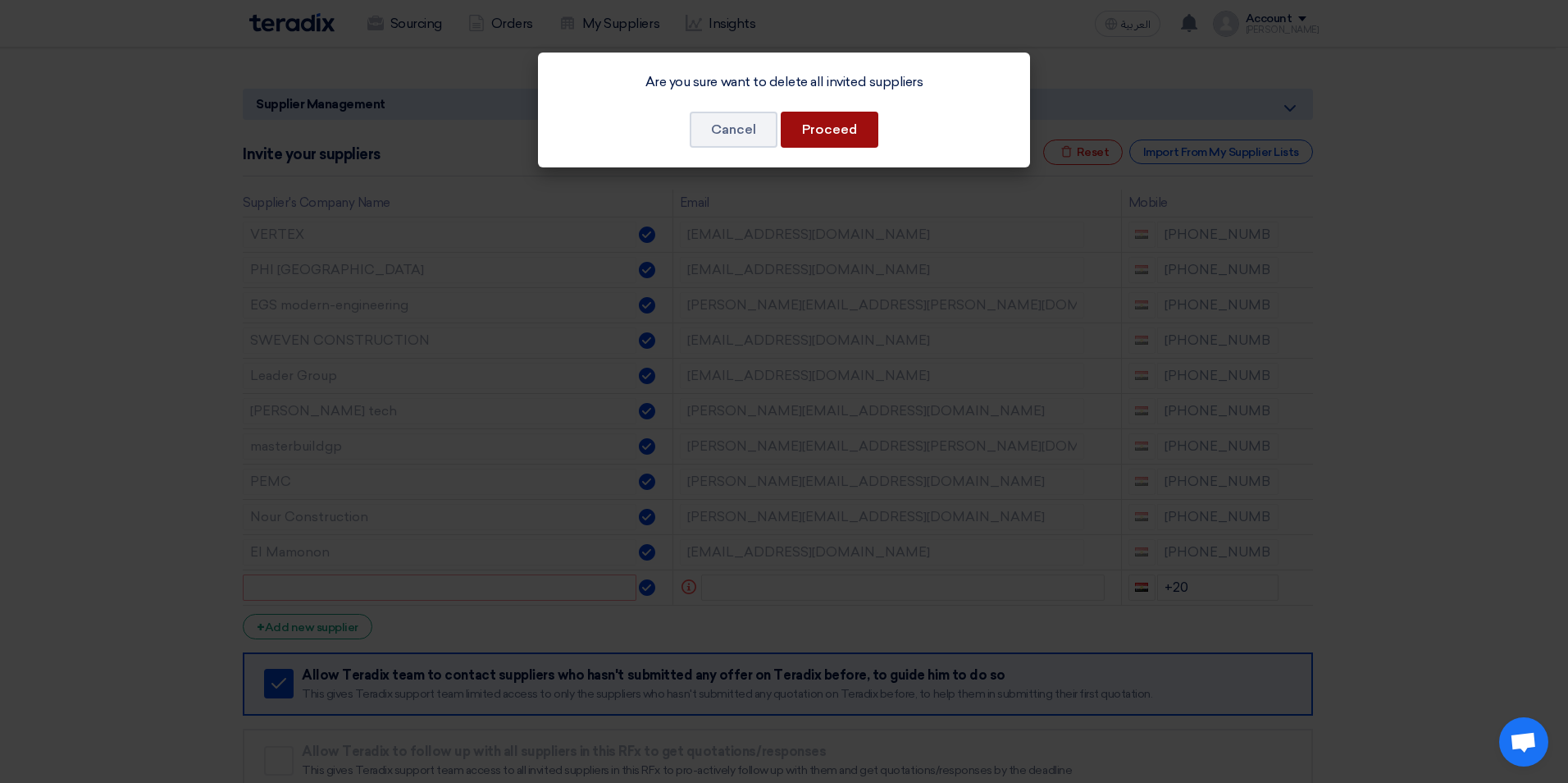
click at [853, 127] on button "Proceed" at bounding box center [830, 129] width 98 height 36
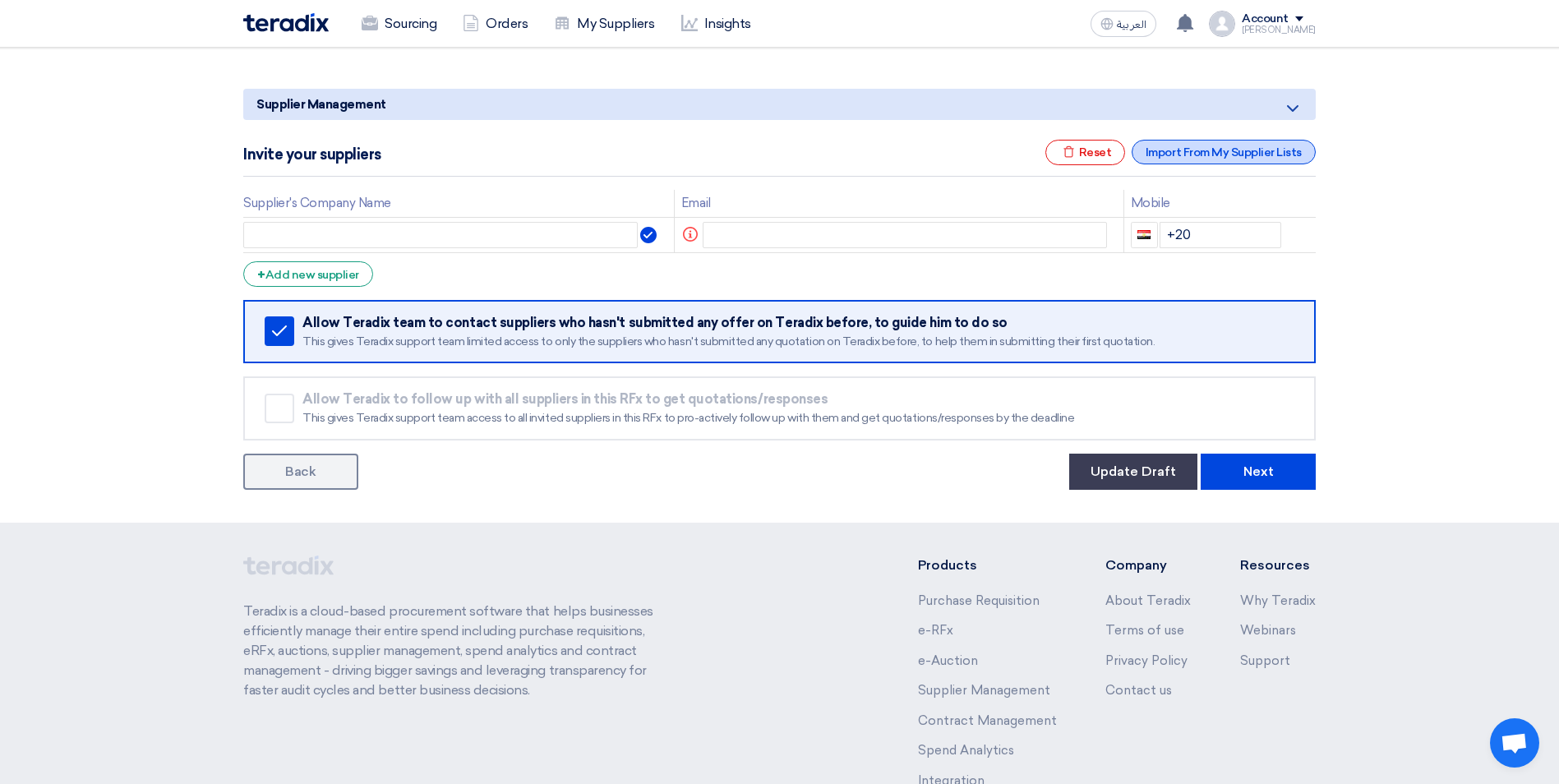
click at [1210, 149] on div "Import From My Supplier Lists" at bounding box center [1223, 152] width 184 height 25
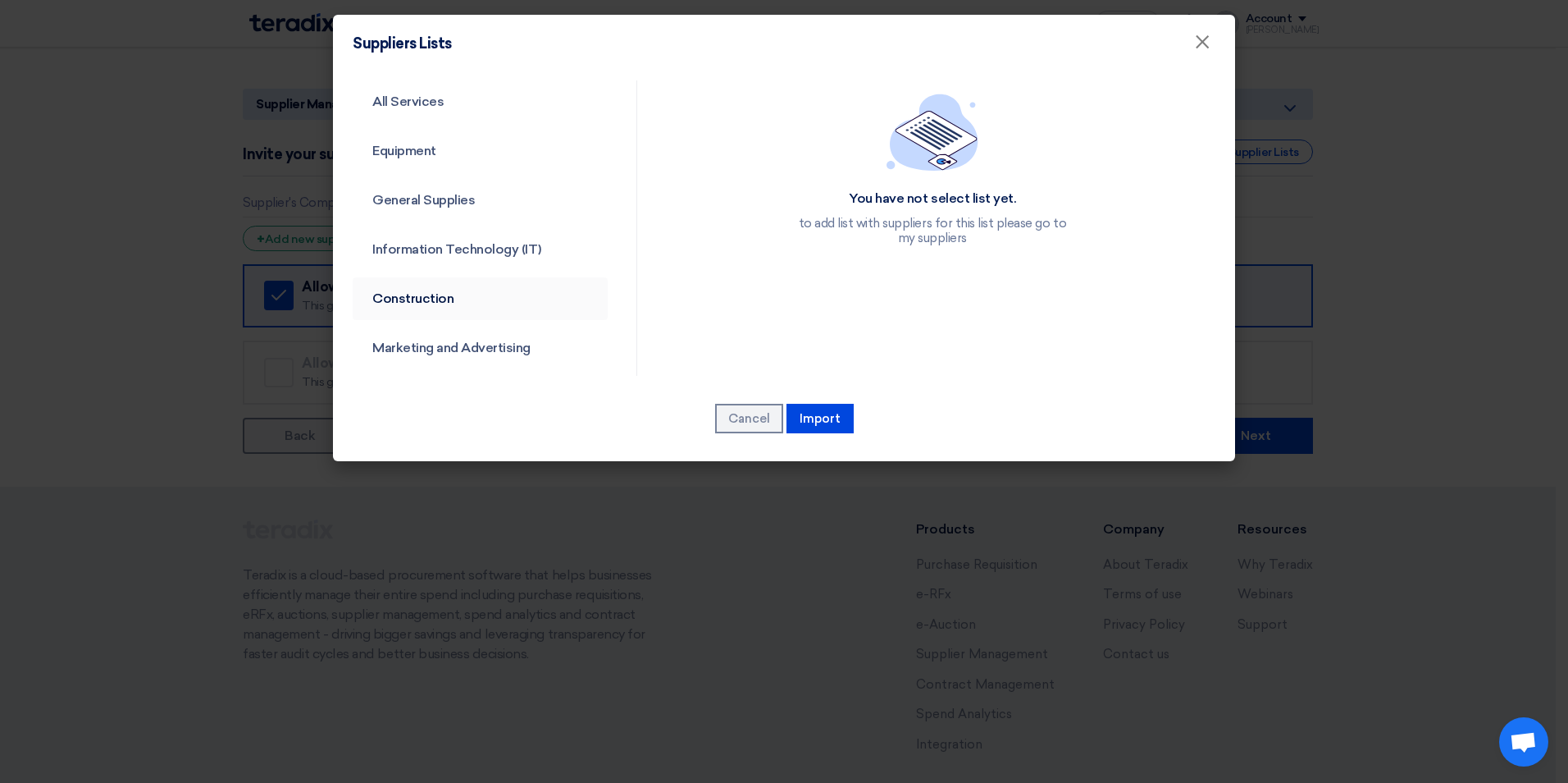
click at [425, 303] on link "Construction" at bounding box center [481, 299] width 255 height 43
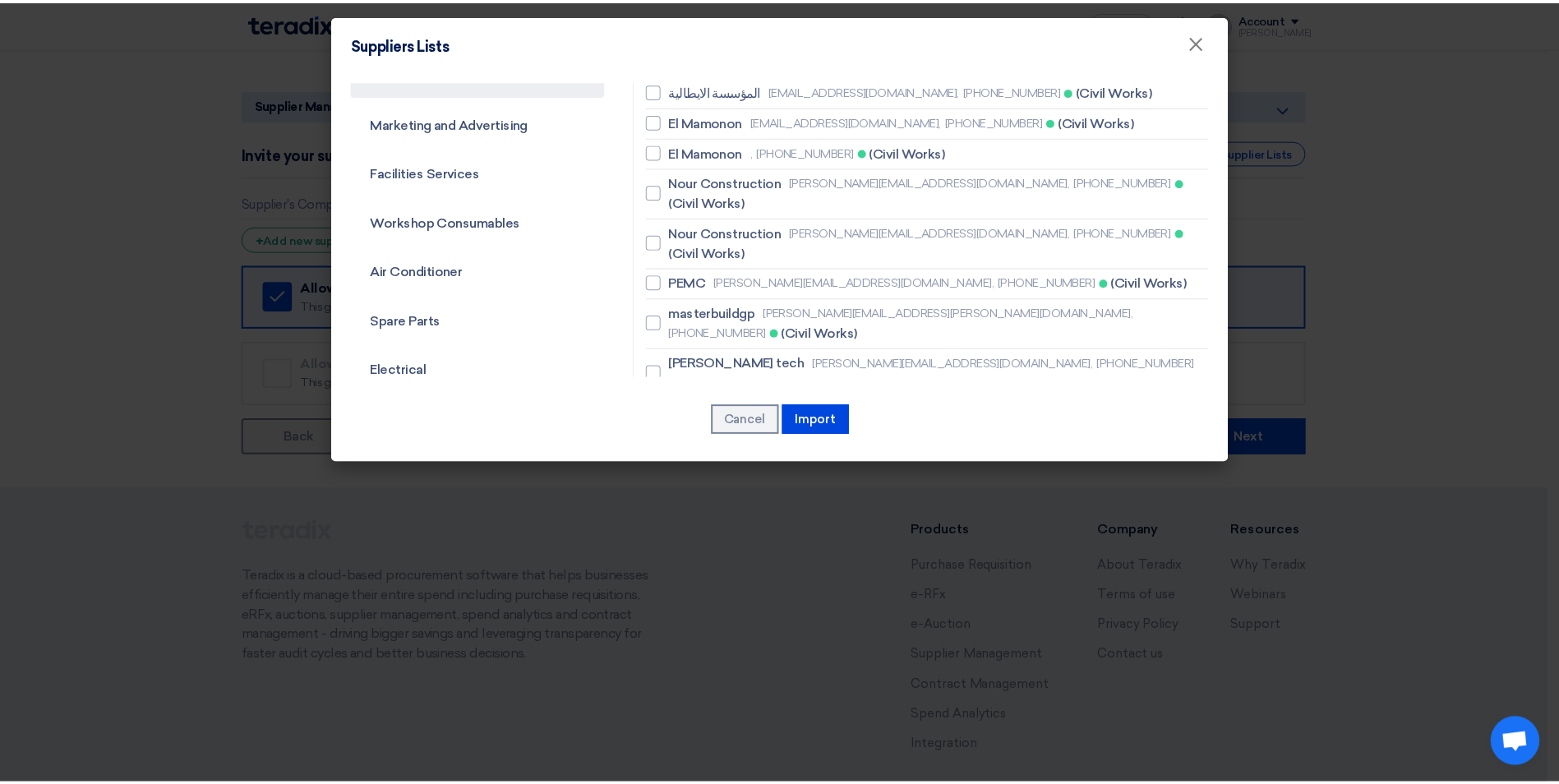
scroll to position [0, 0]
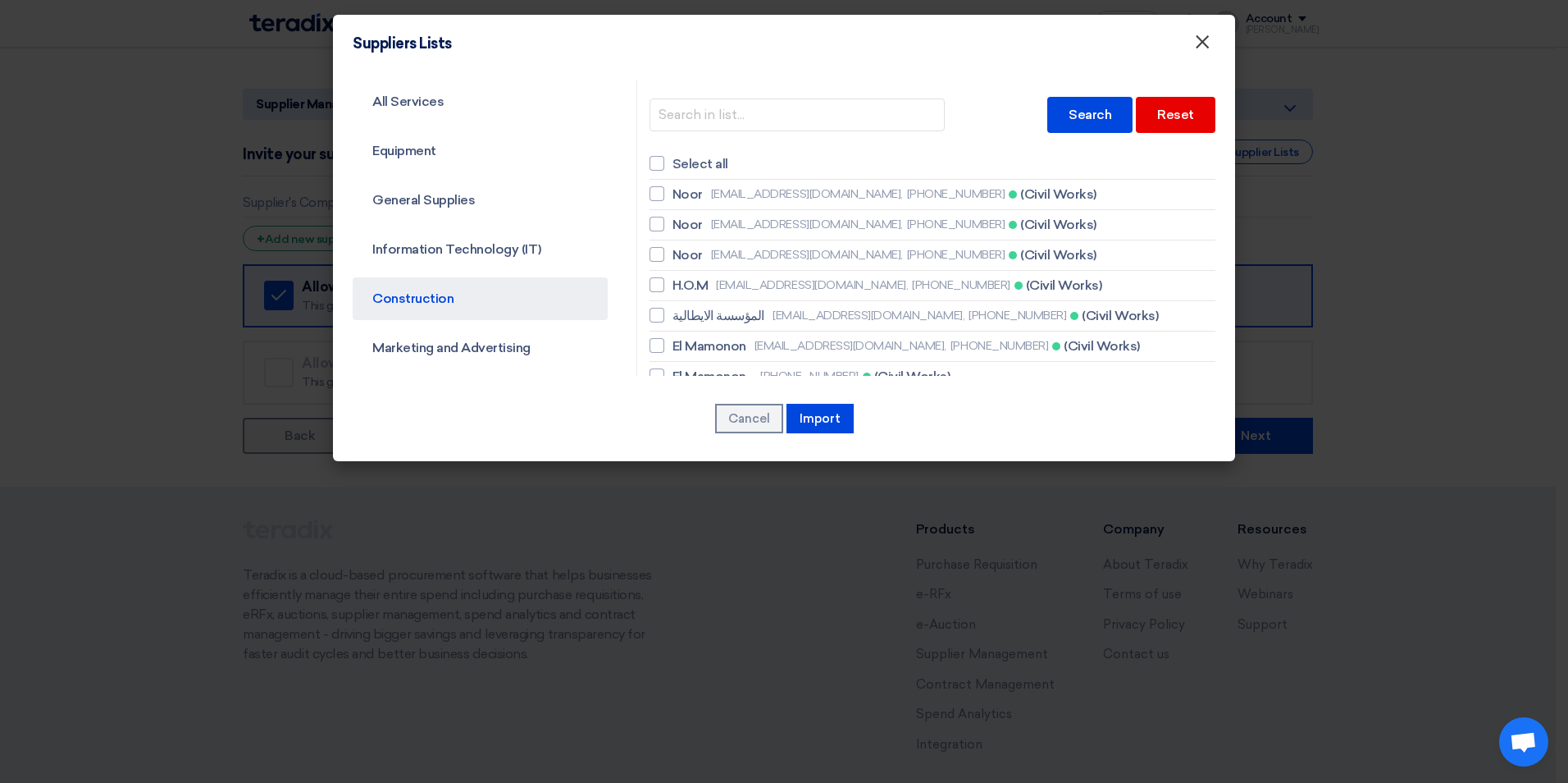
click at [1193, 43] on button "×" at bounding box center [1202, 43] width 43 height 33
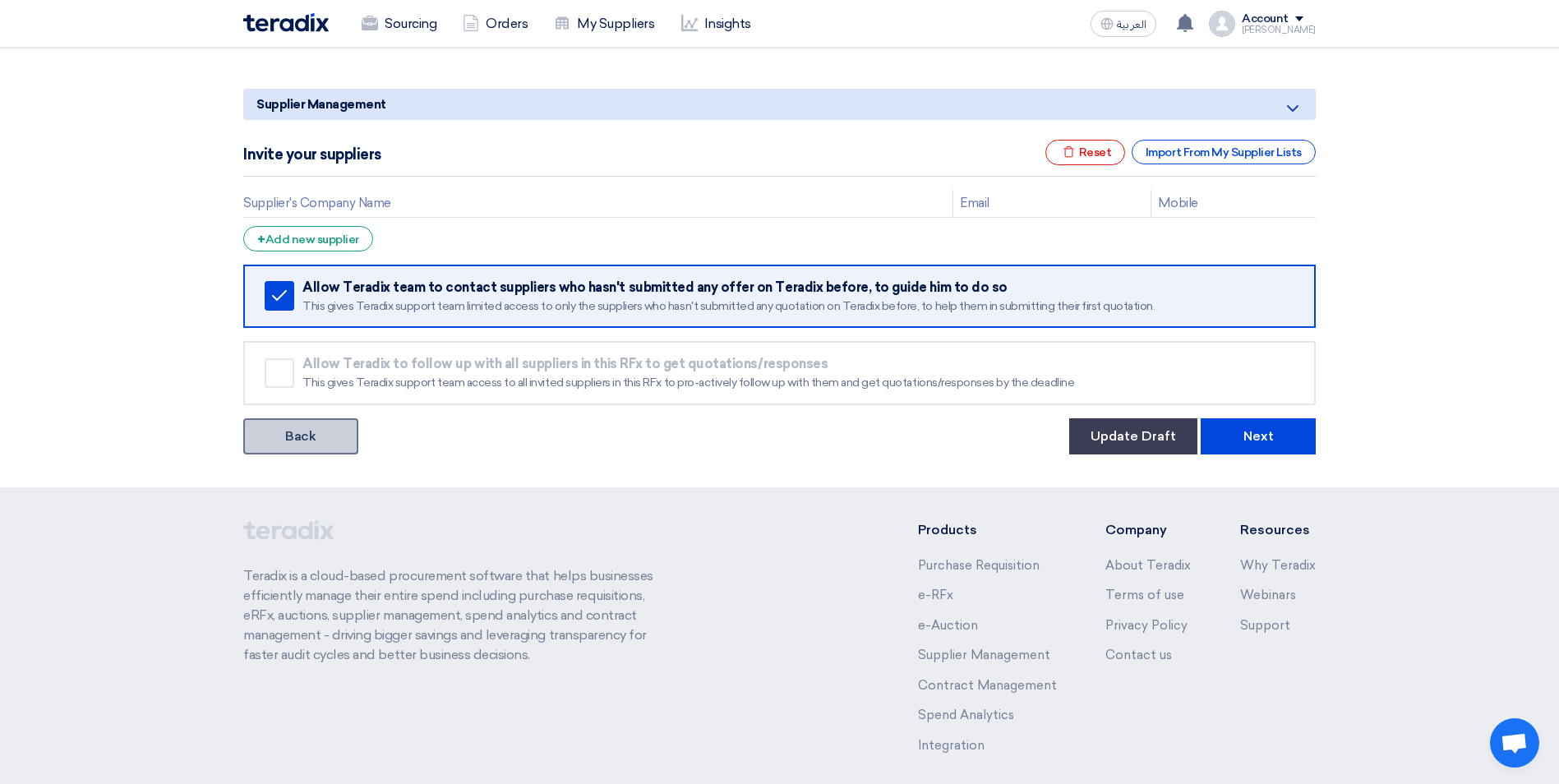
click at [304, 431] on link "Back" at bounding box center [300, 436] width 115 height 36
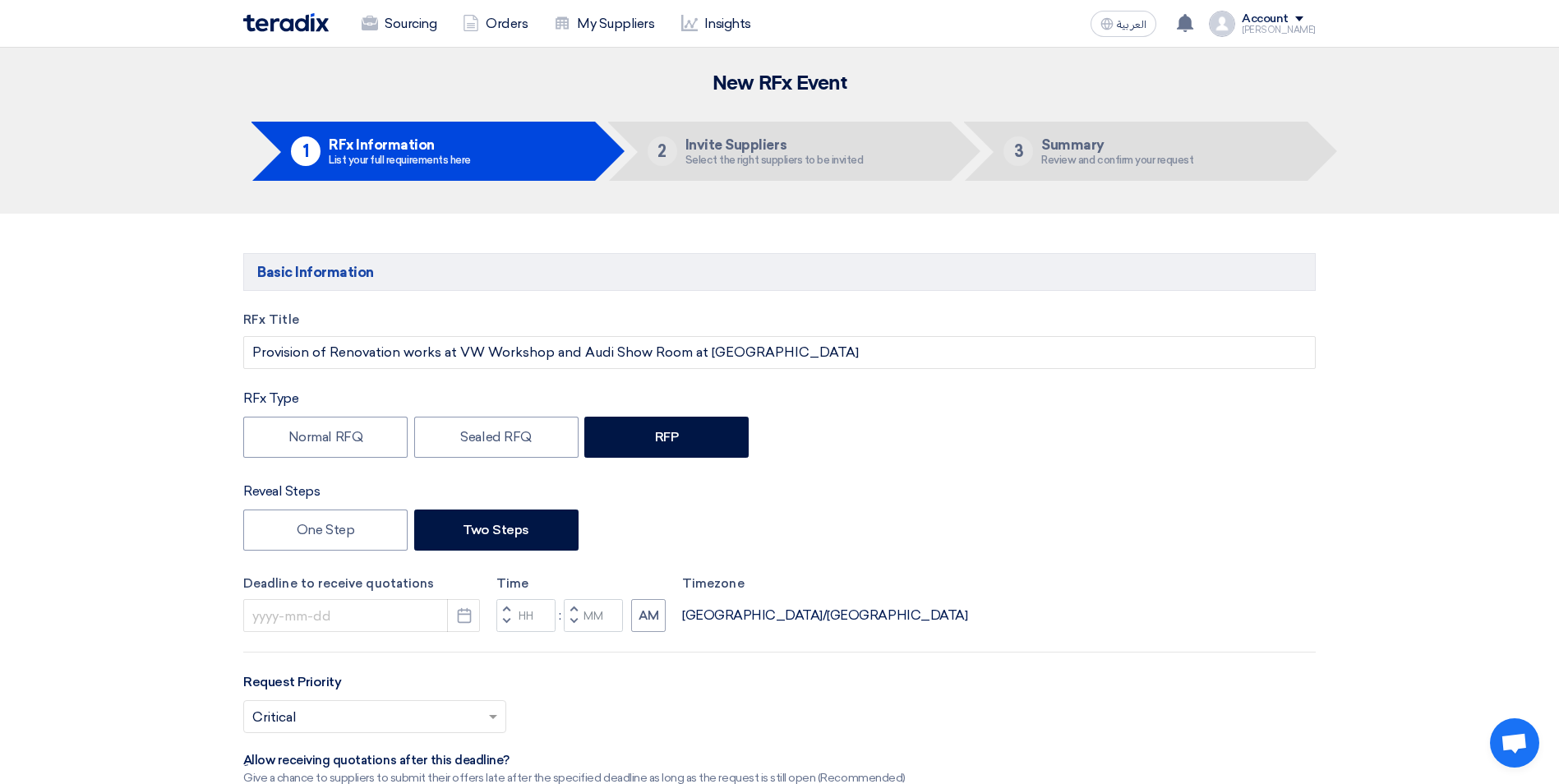
type input "9/7/2025"
type input "05"
type input "00"
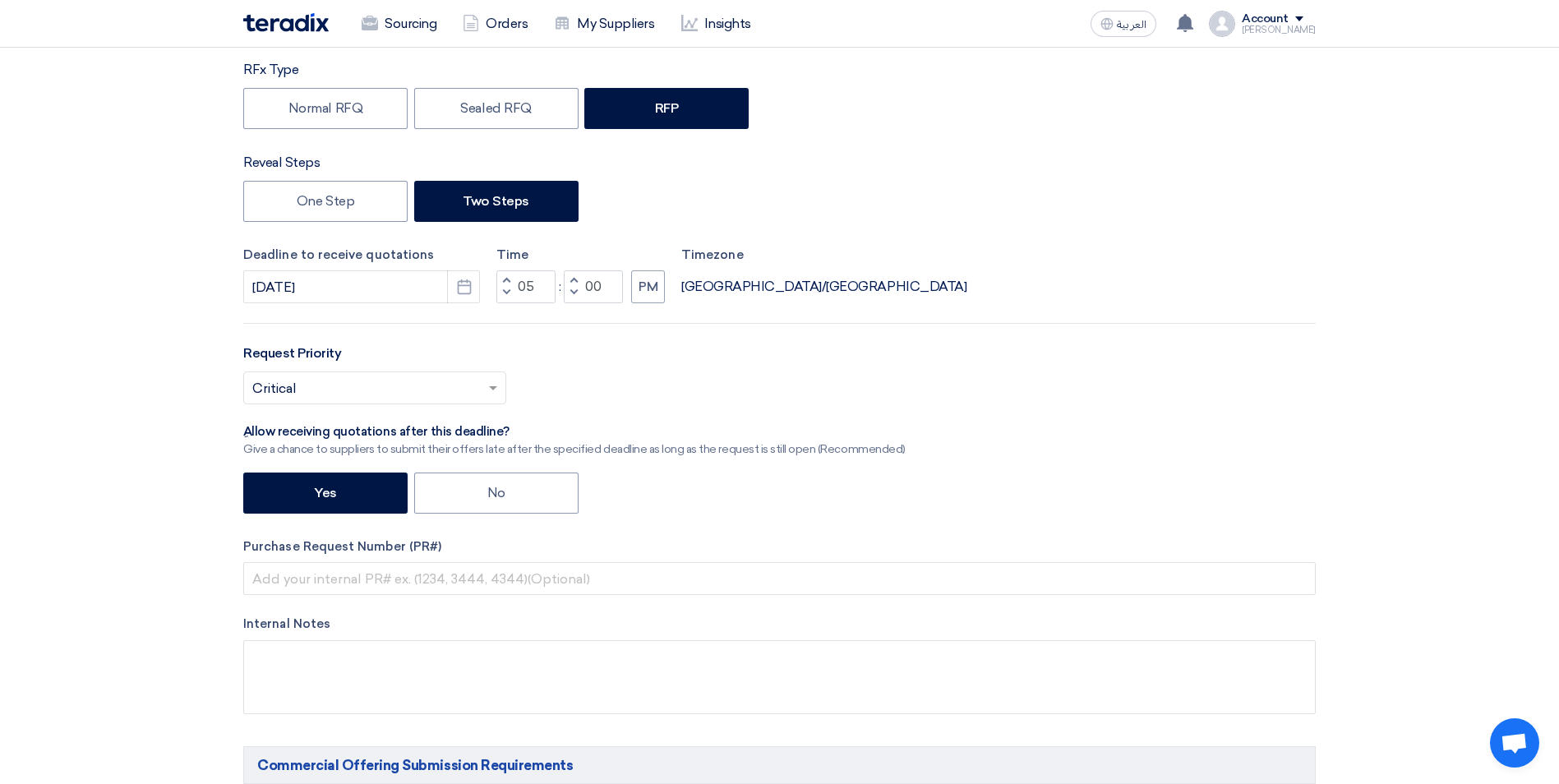
scroll to position [246, 0]
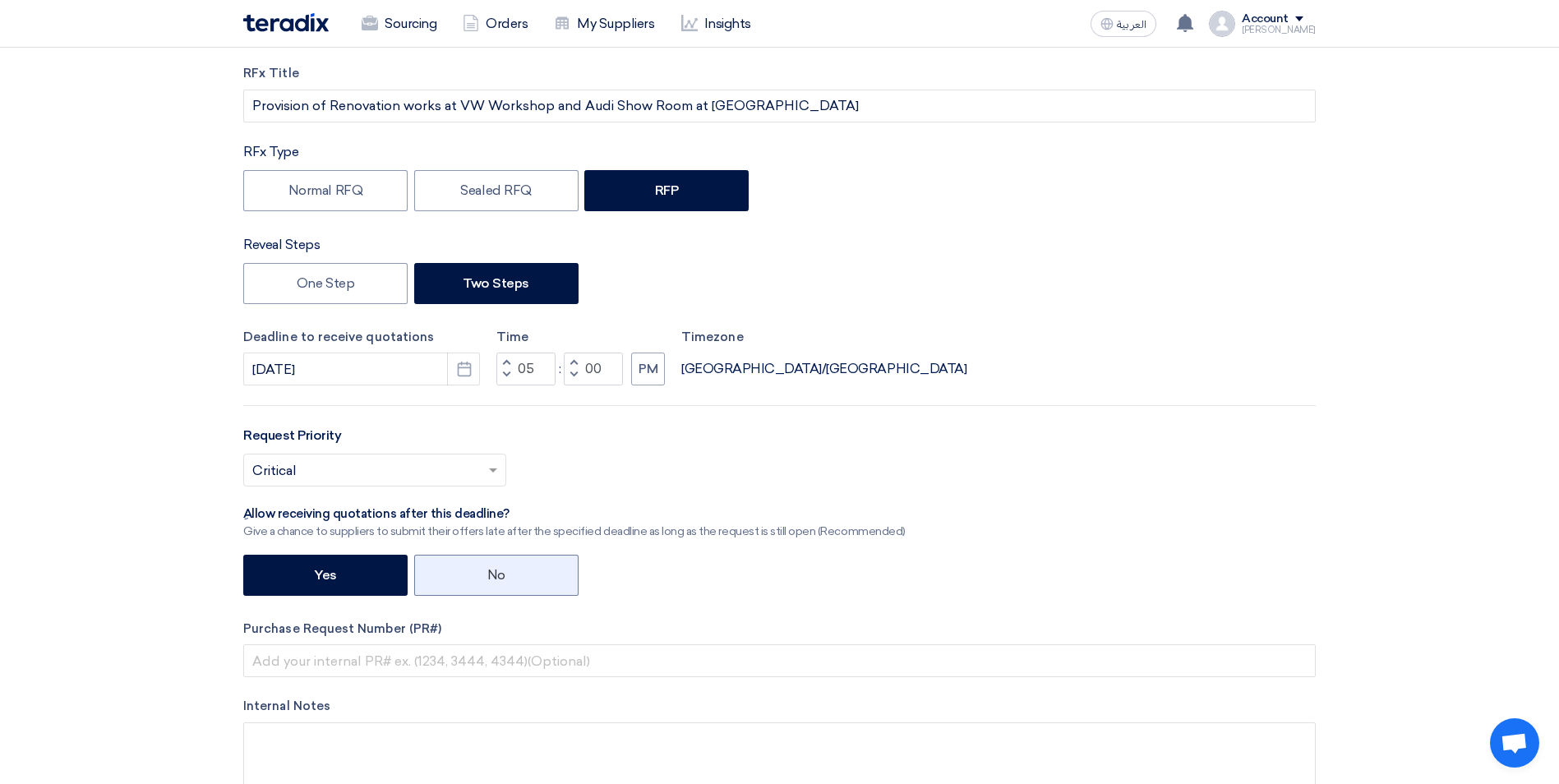
click at [534, 583] on label "No" at bounding box center [496, 575] width 165 height 41
click at [498, 579] on input "No" at bounding box center [493, 574] width 11 height 11
radio input "true"
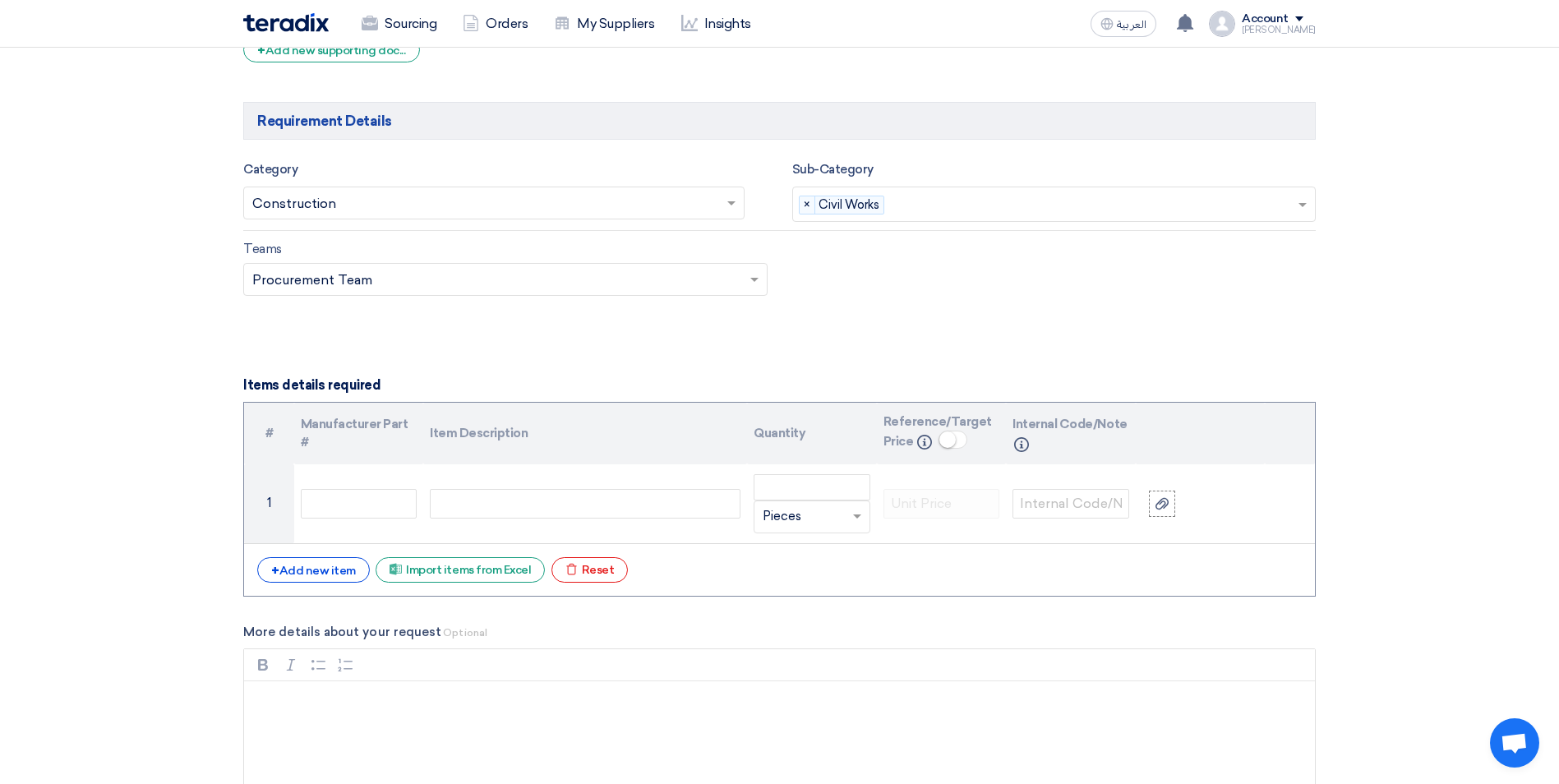
scroll to position [1643, 0]
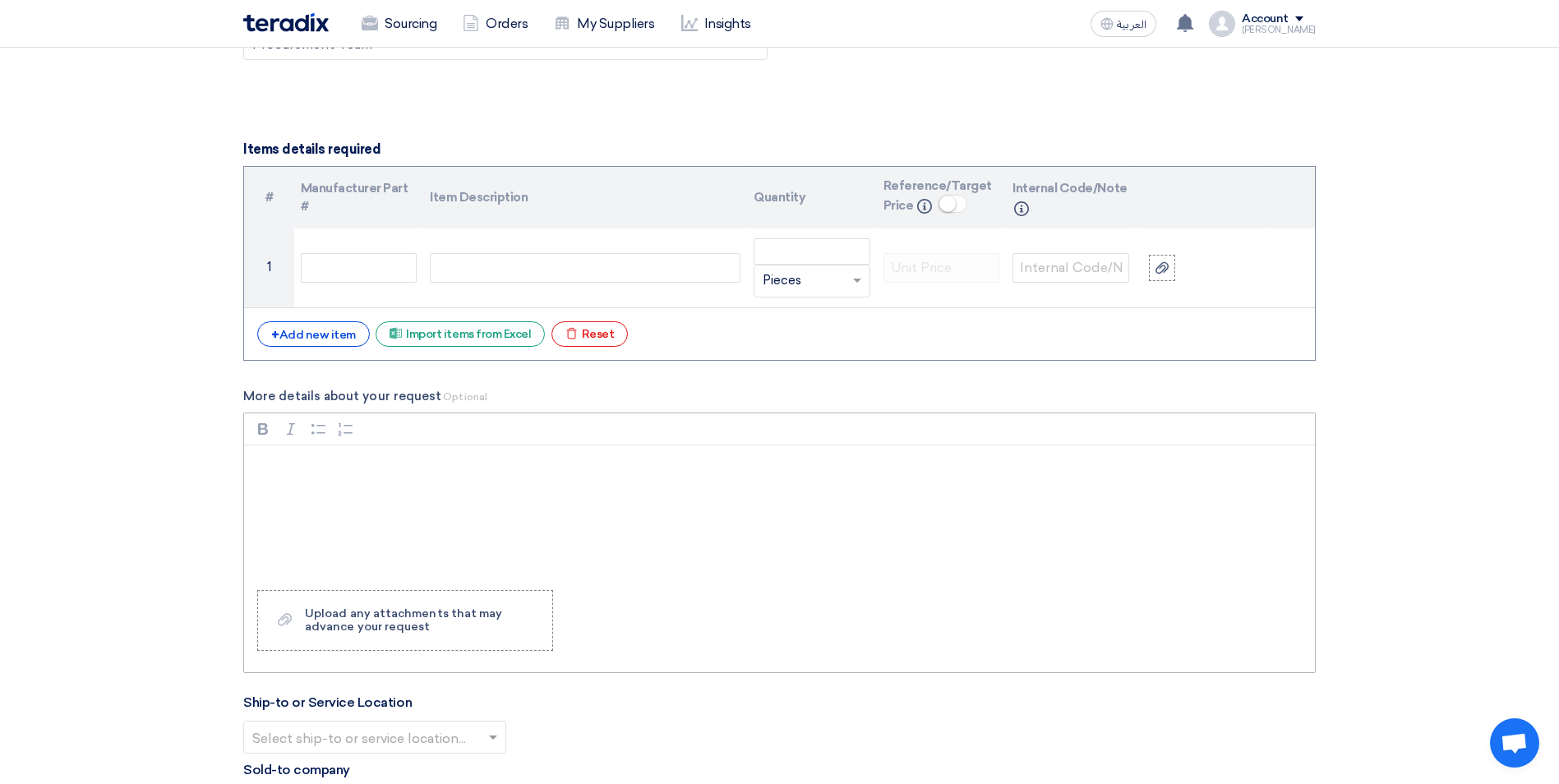
click at [324, 464] on p "Rich Text Editor, main" at bounding box center [784, 466] width 1042 height 20
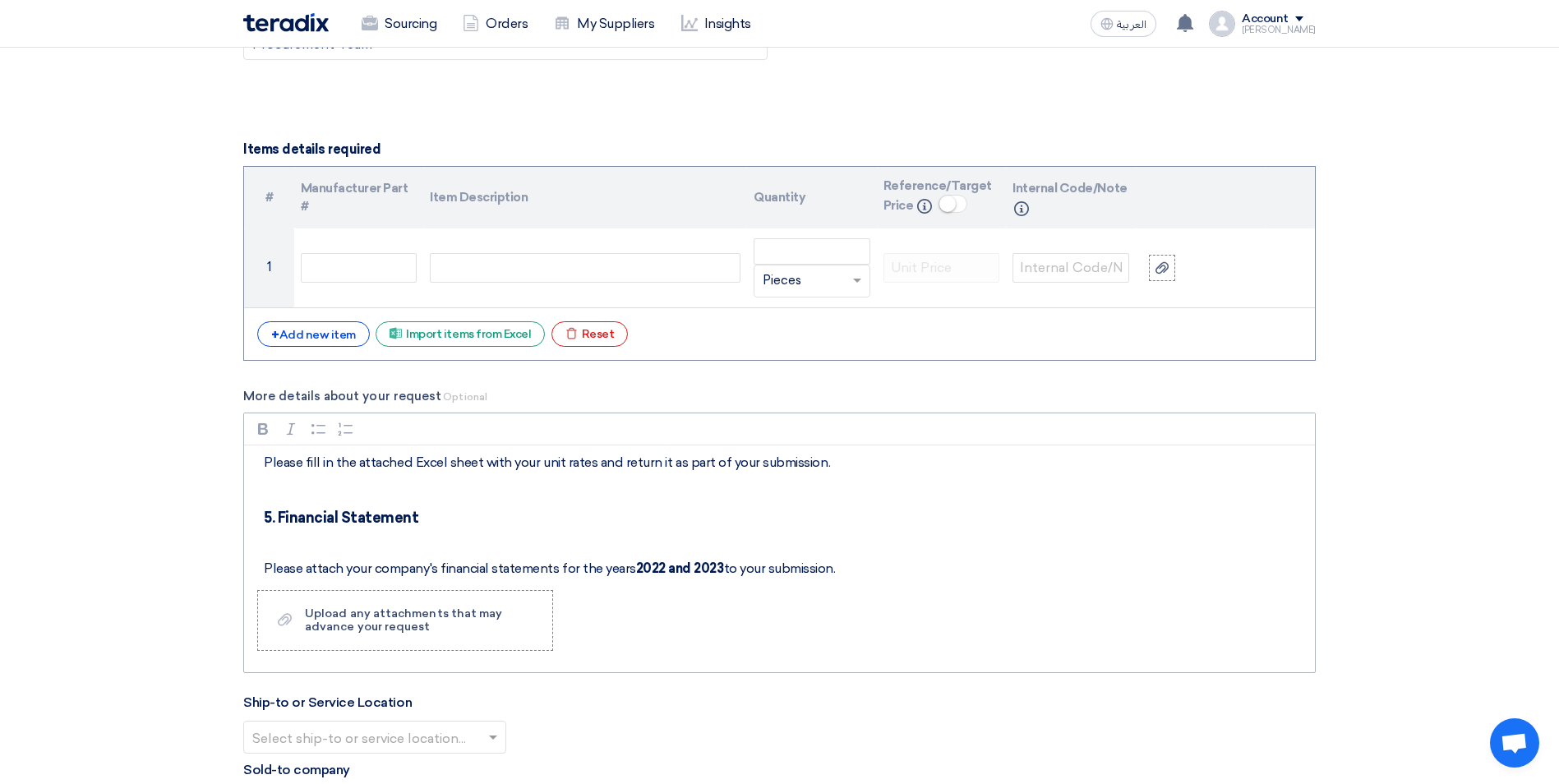
click at [274, 552] on div "Instructions to Tenderers 1. Introduction KAYAN Group is inviting tenders for t…" at bounding box center [779, 510] width 1071 height 131
click at [288, 535] on p "Rich Text Editor, main" at bounding box center [784, 540] width 1042 height 20
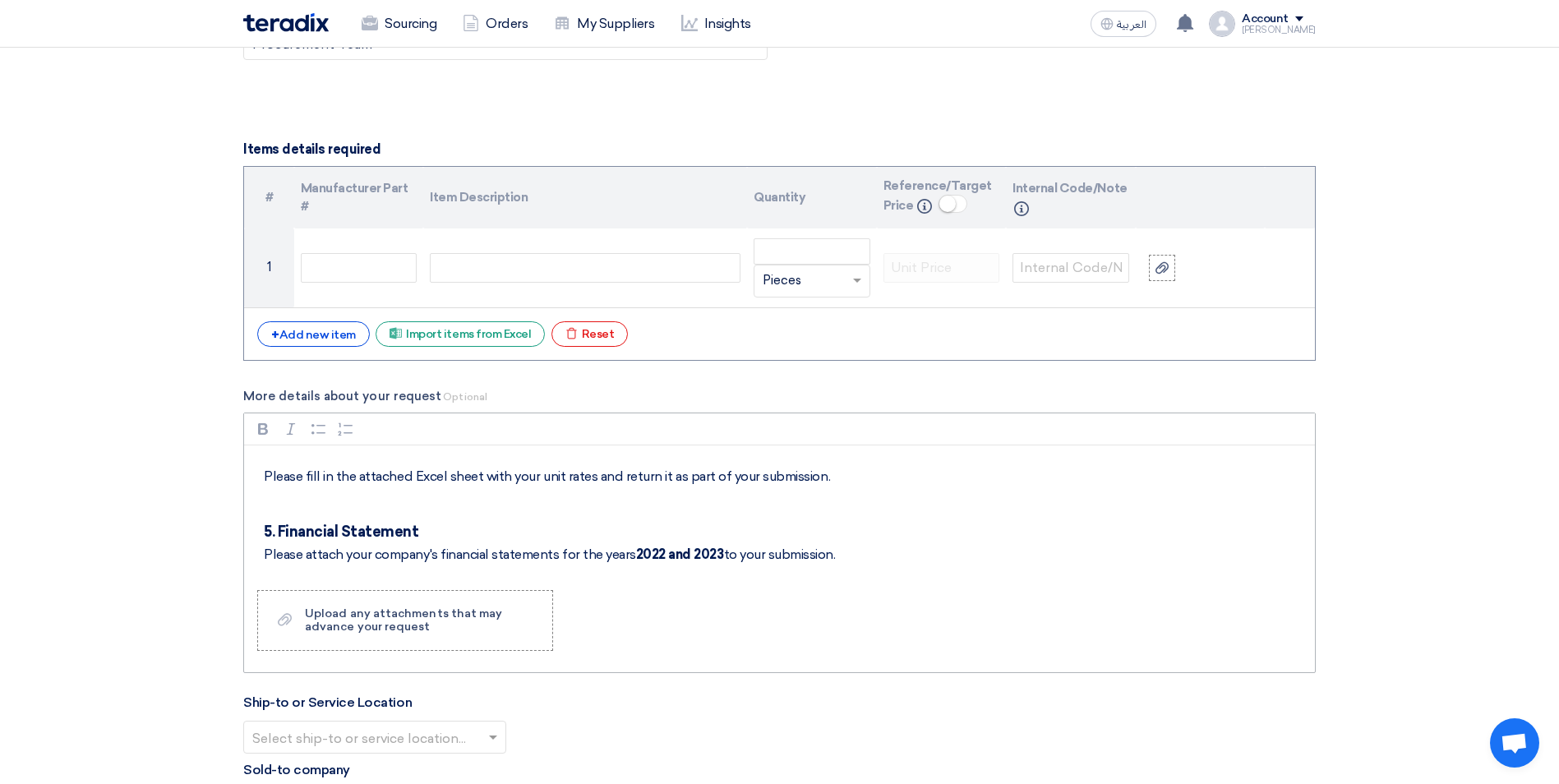
scroll to position [830, 0]
click at [324, 503] on p "Rich Text Editor, main" at bounding box center [784, 504] width 1042 height 20
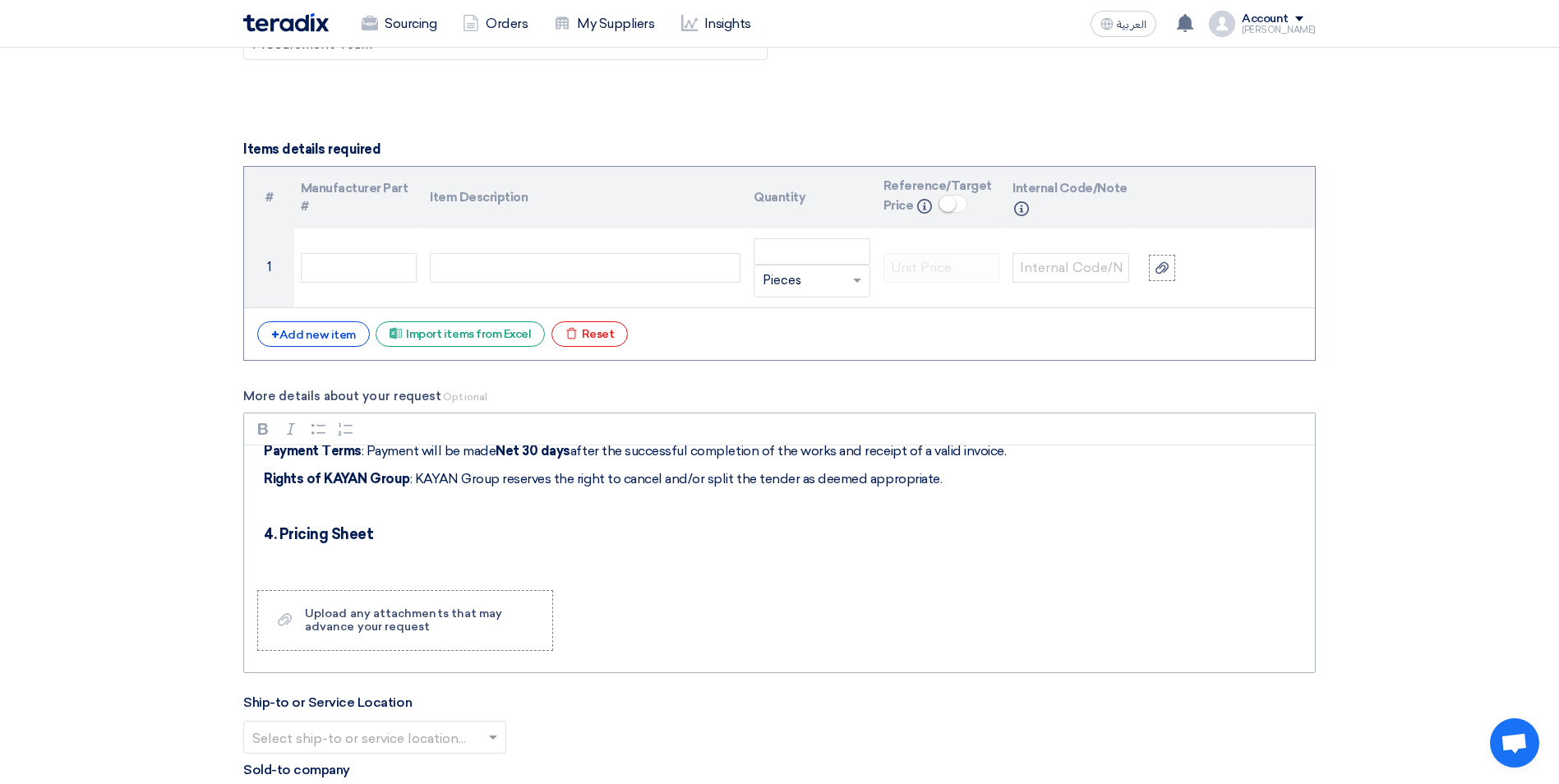
scroll to position [747, 0]
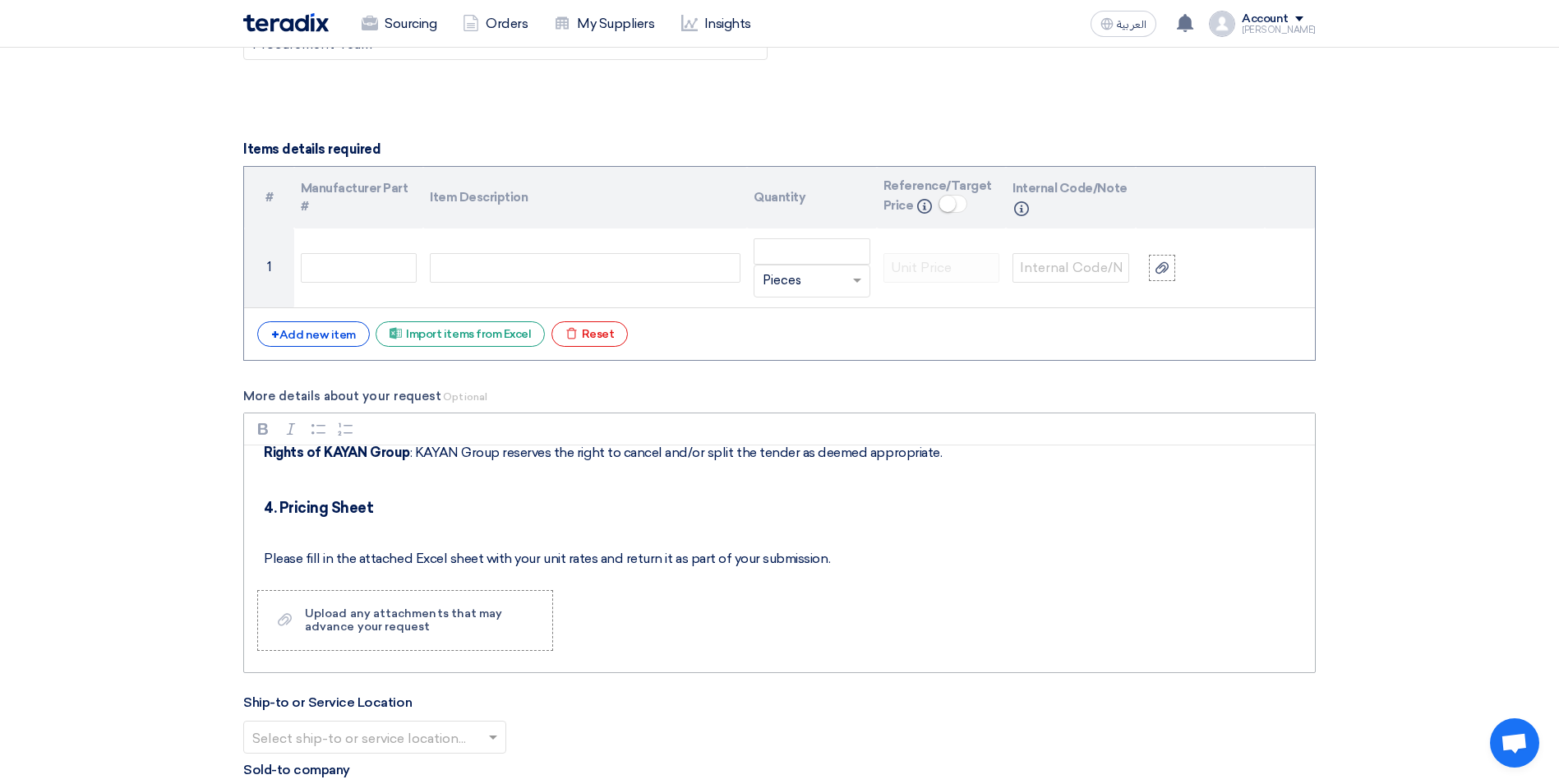
click at [319, 534] on p "Rich Text Editor, main" at bounding box center [784, 530] width 1042 height 20
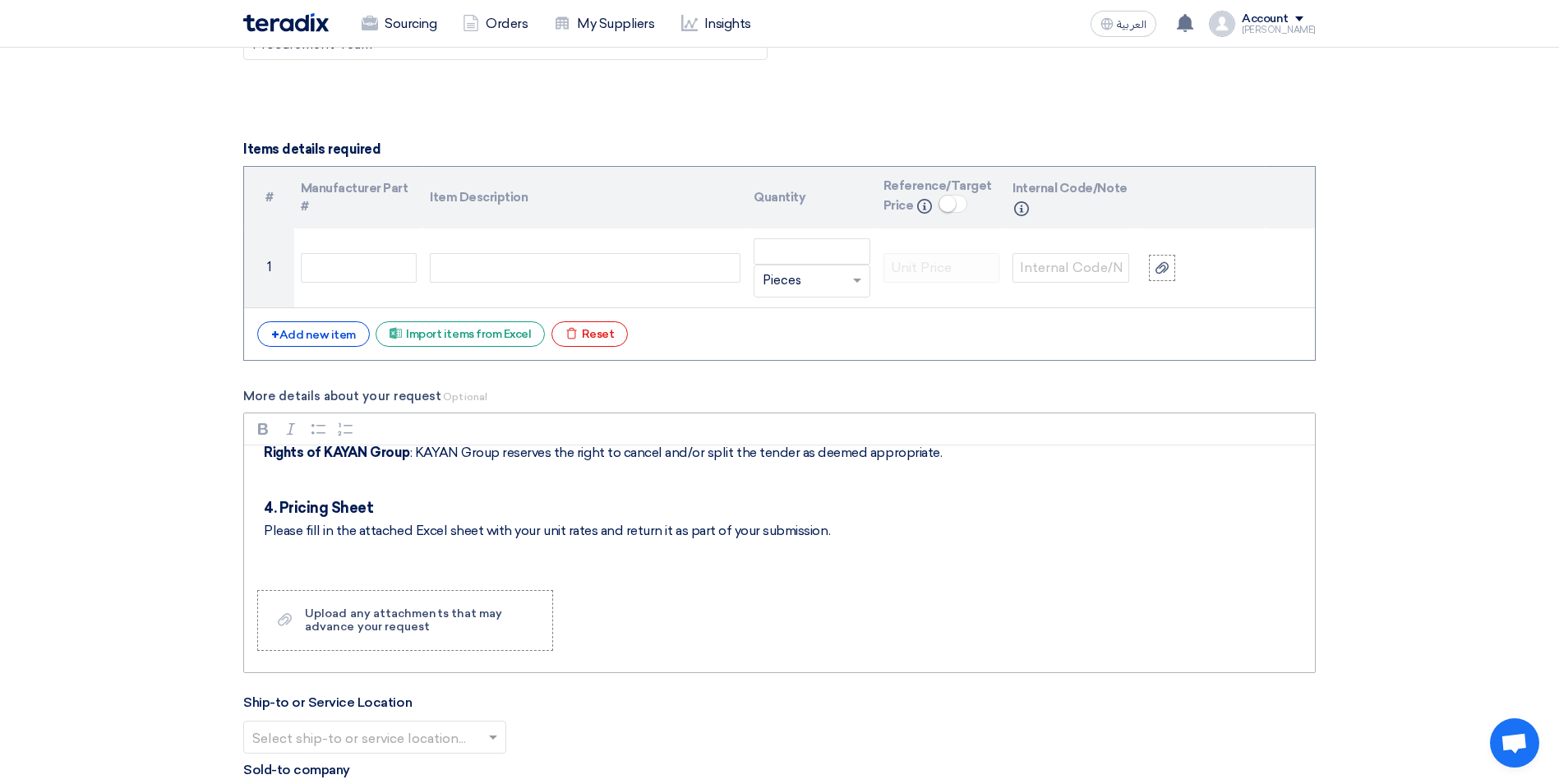
click at [303, 471] on p "Rich Text Editor, main" at bounding box center [784, 480] width 1042 height 20
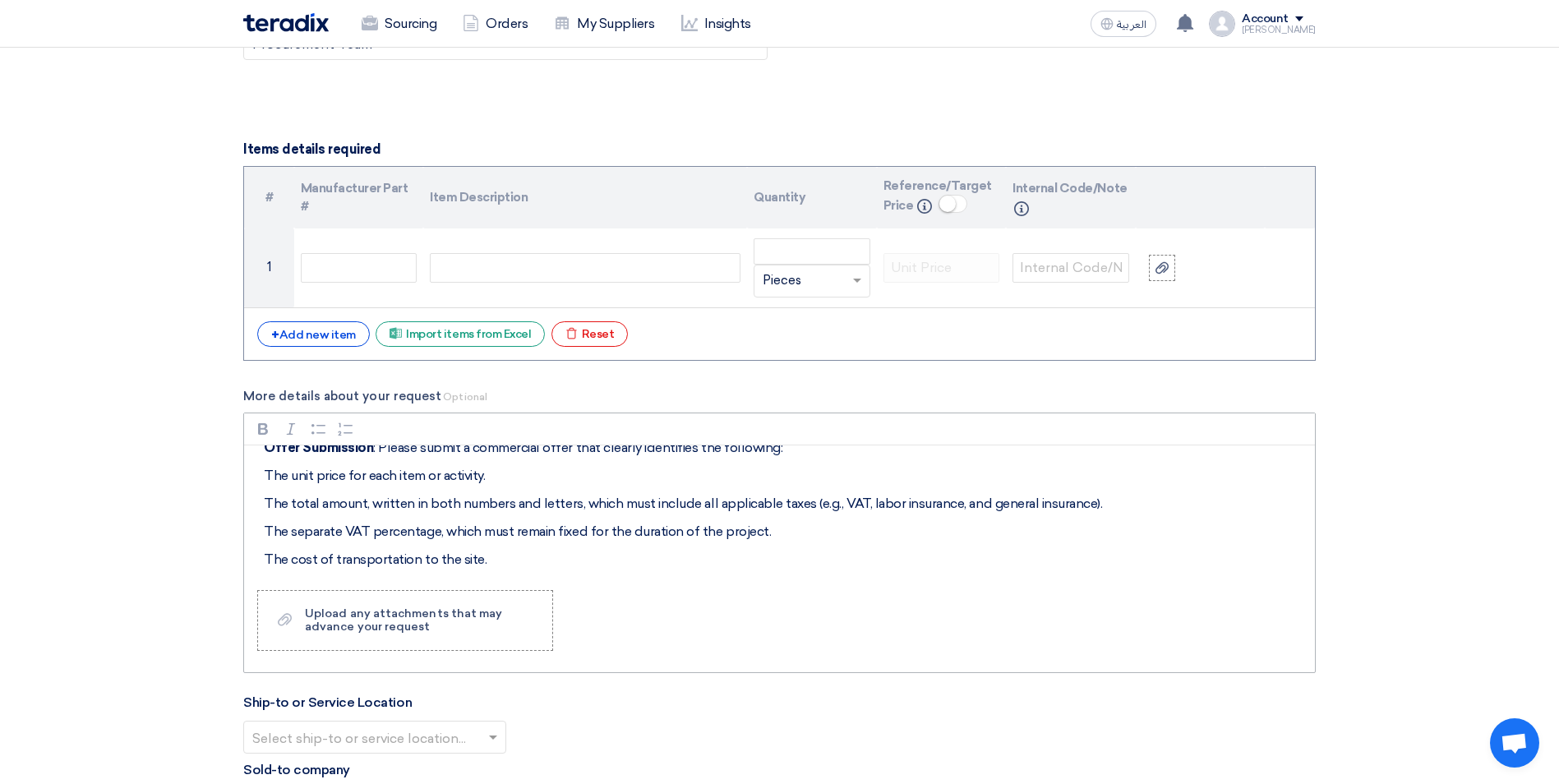
scroll to position [419, 0]
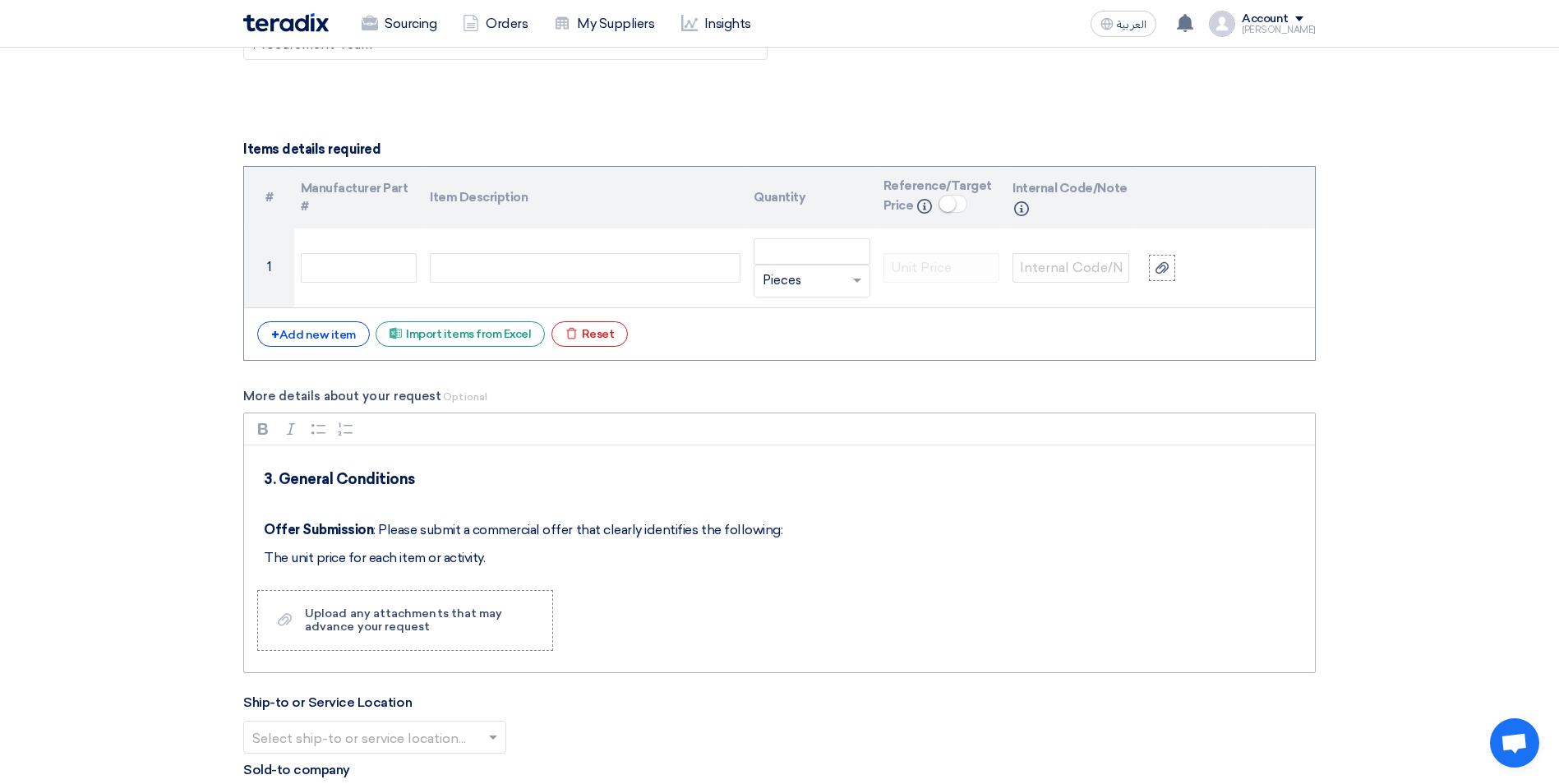
click at [308, 507] on p "Rich Text Editor, main" at bounding box center [784, 501] width 1042 height 20
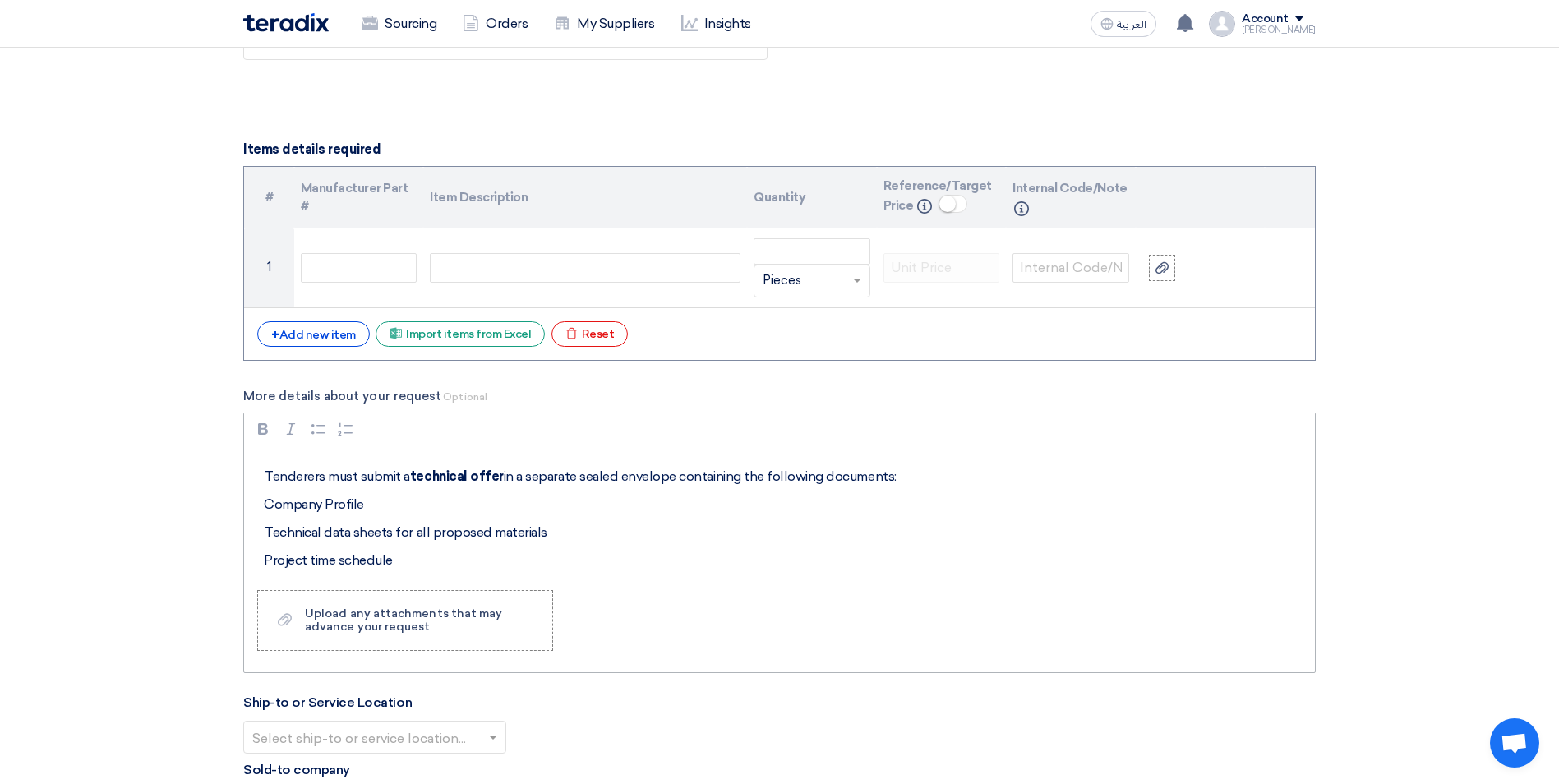
scroll to position [172, 0]
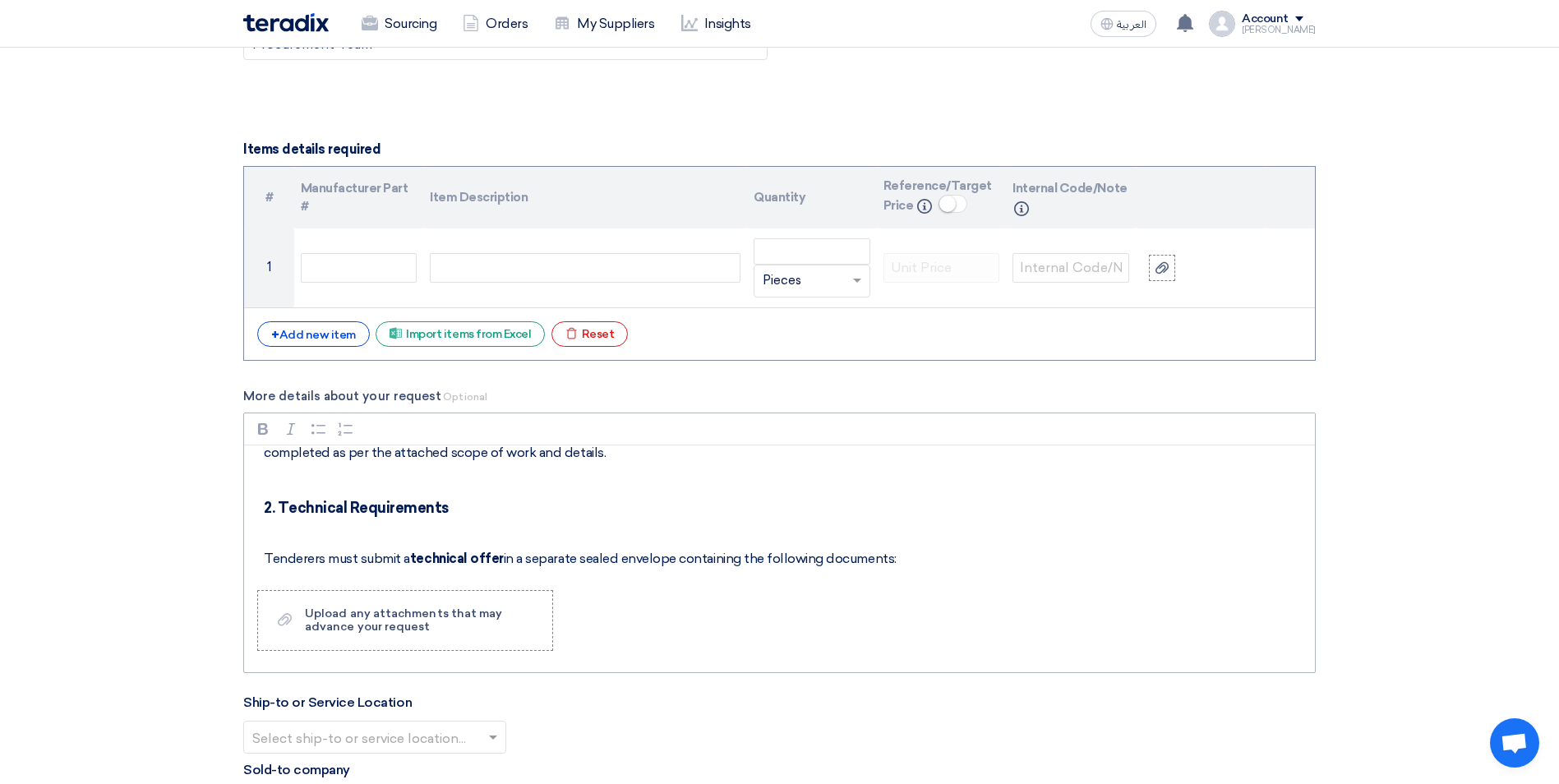
click at [303, 541] on div "Instructions to Tenderers 1. Introduction KAYAN Group is inviting tenders for t…" at bounding box center [779, 510] width 1071 height 131
click at [303, 533] on p "Rich Text Editor, main" at bounding box center [784, 530] width 1042 height 20
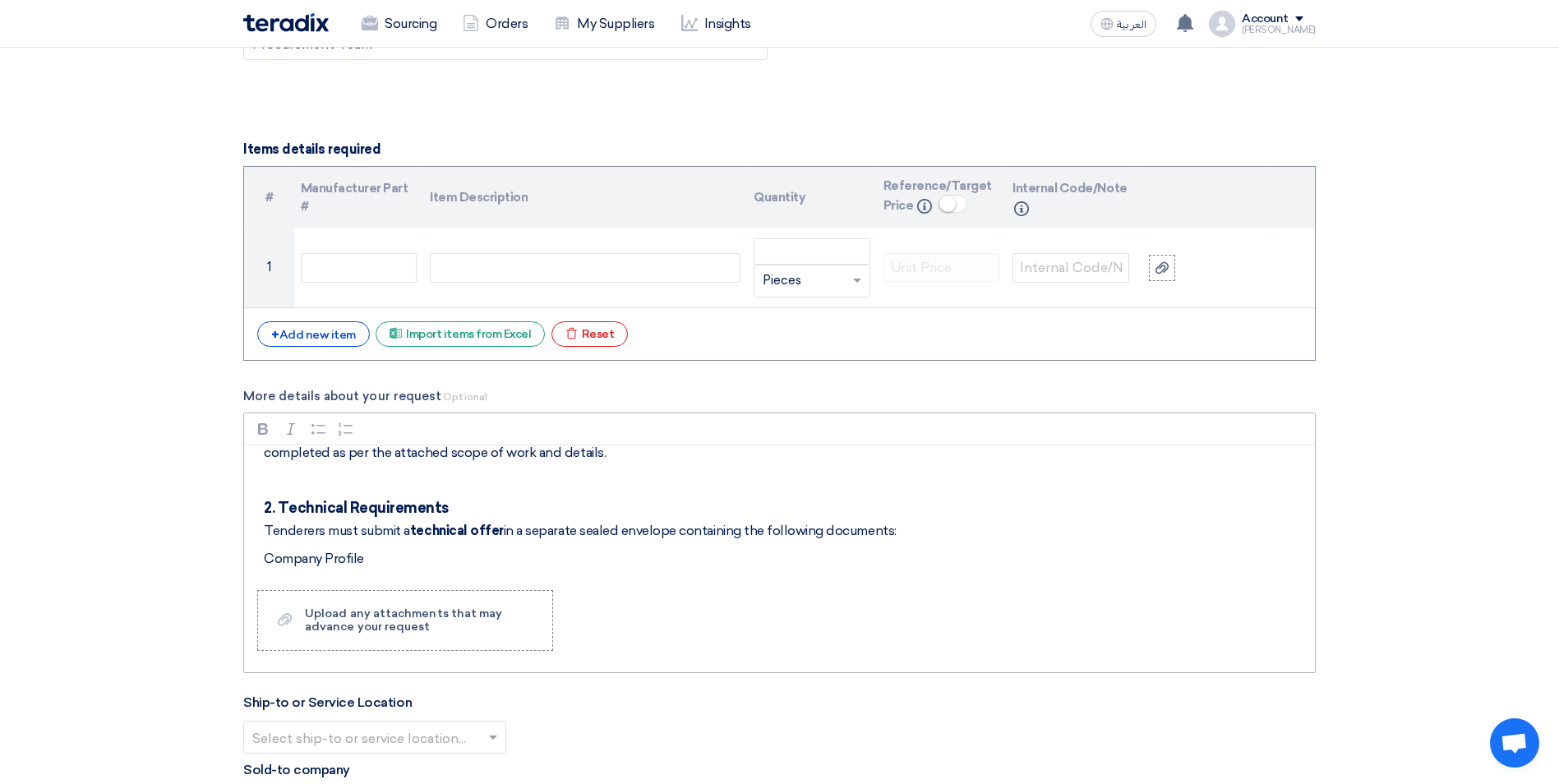
scroll to position [90, 0]
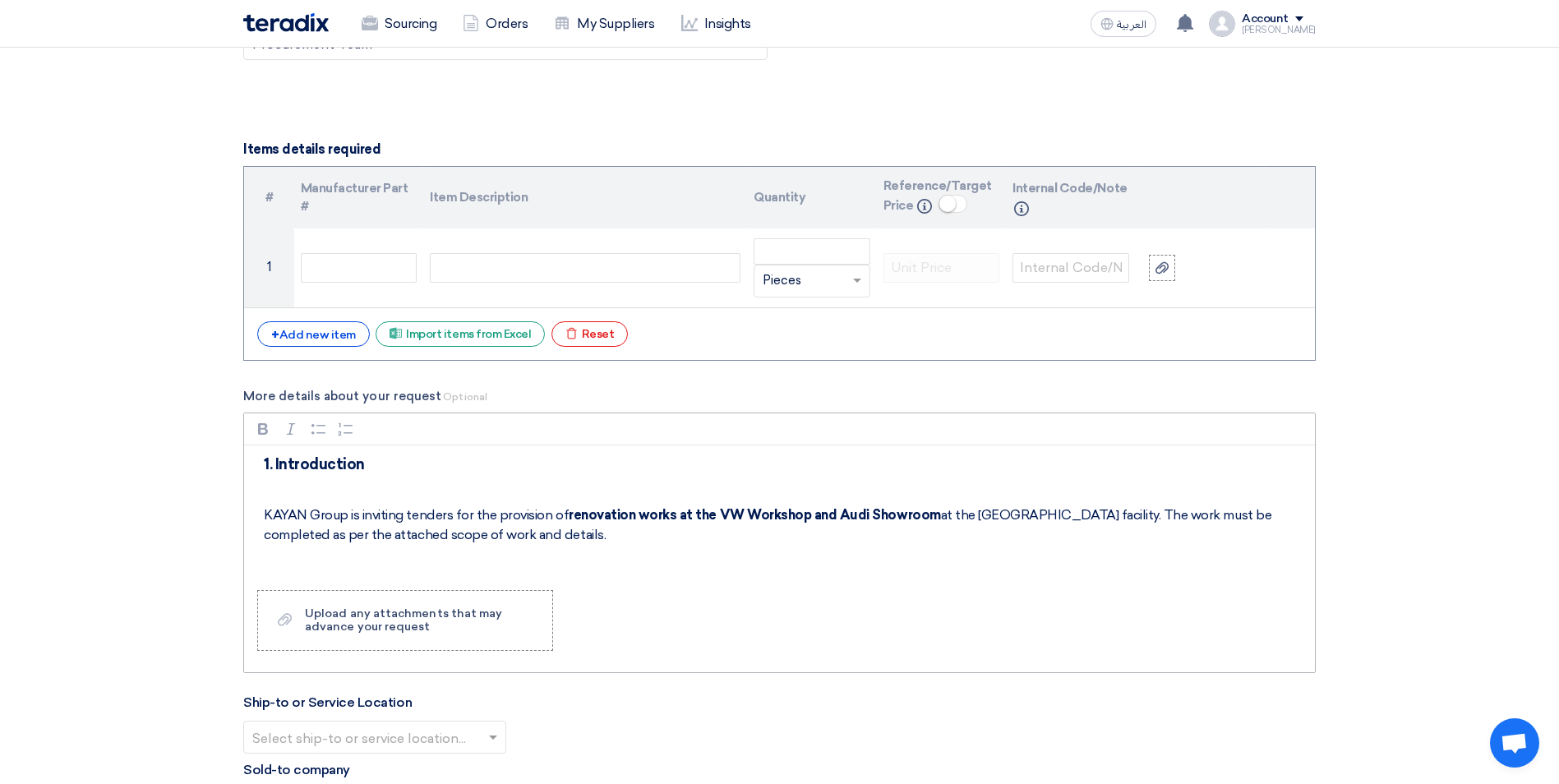
click at [309, 491] on p "Rich Text Editor, main" at bounding box center [784, 487] width 1042 height 20
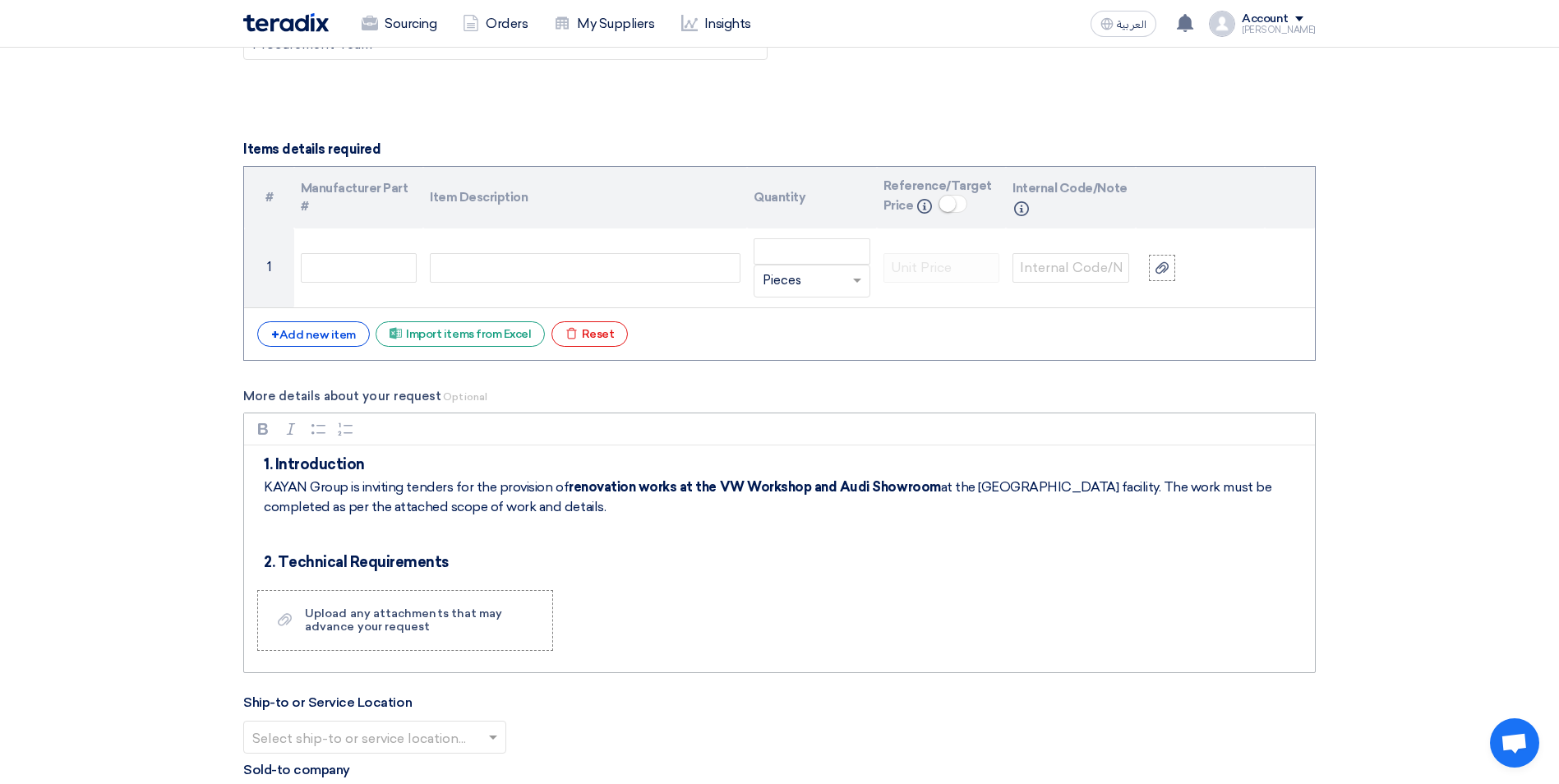
scroll to position [9, 0]
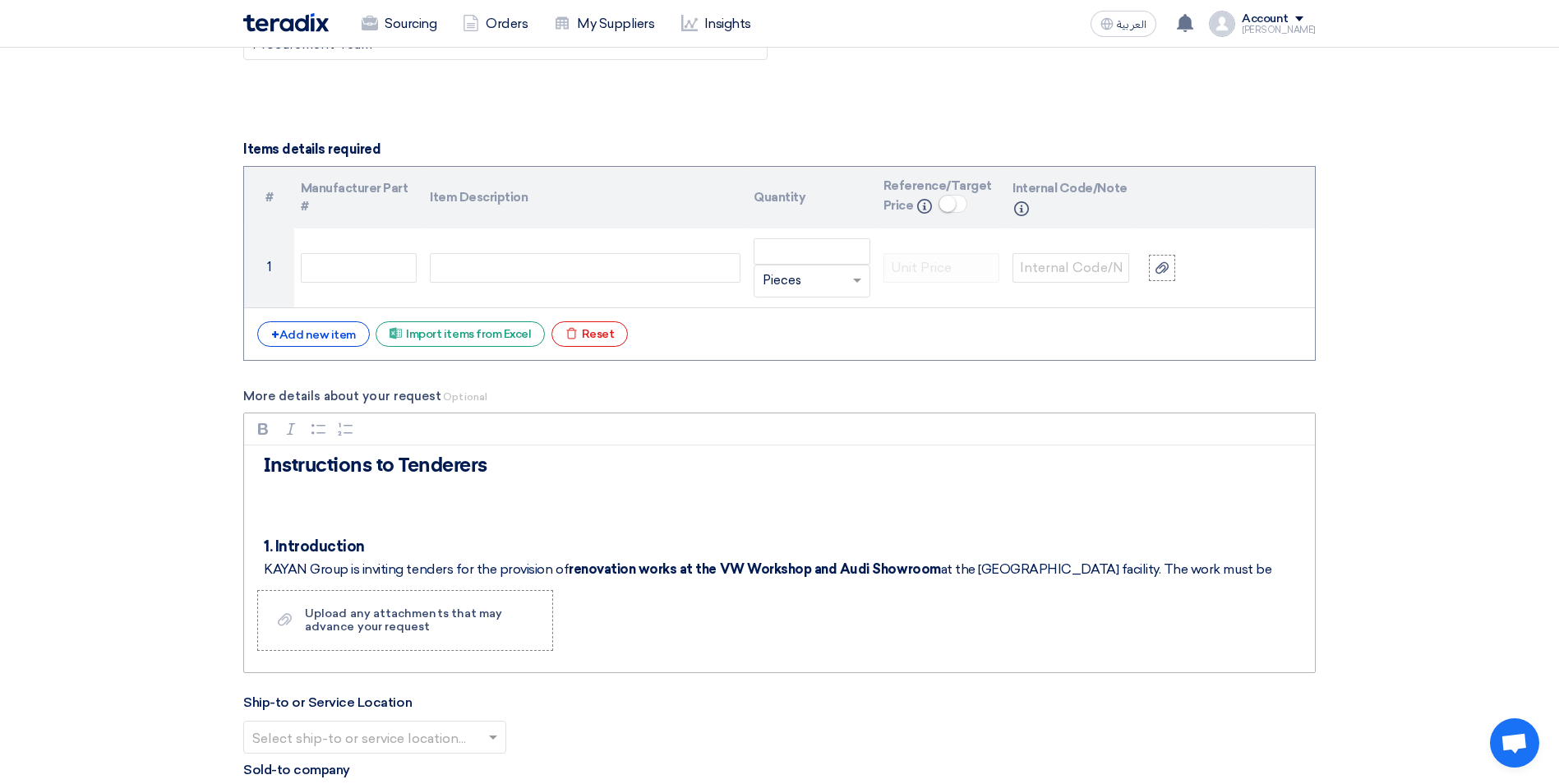
click at [302, 520] on p "Rich Text Editor, main" at bounding box center [784, 519] width 1042 height 20
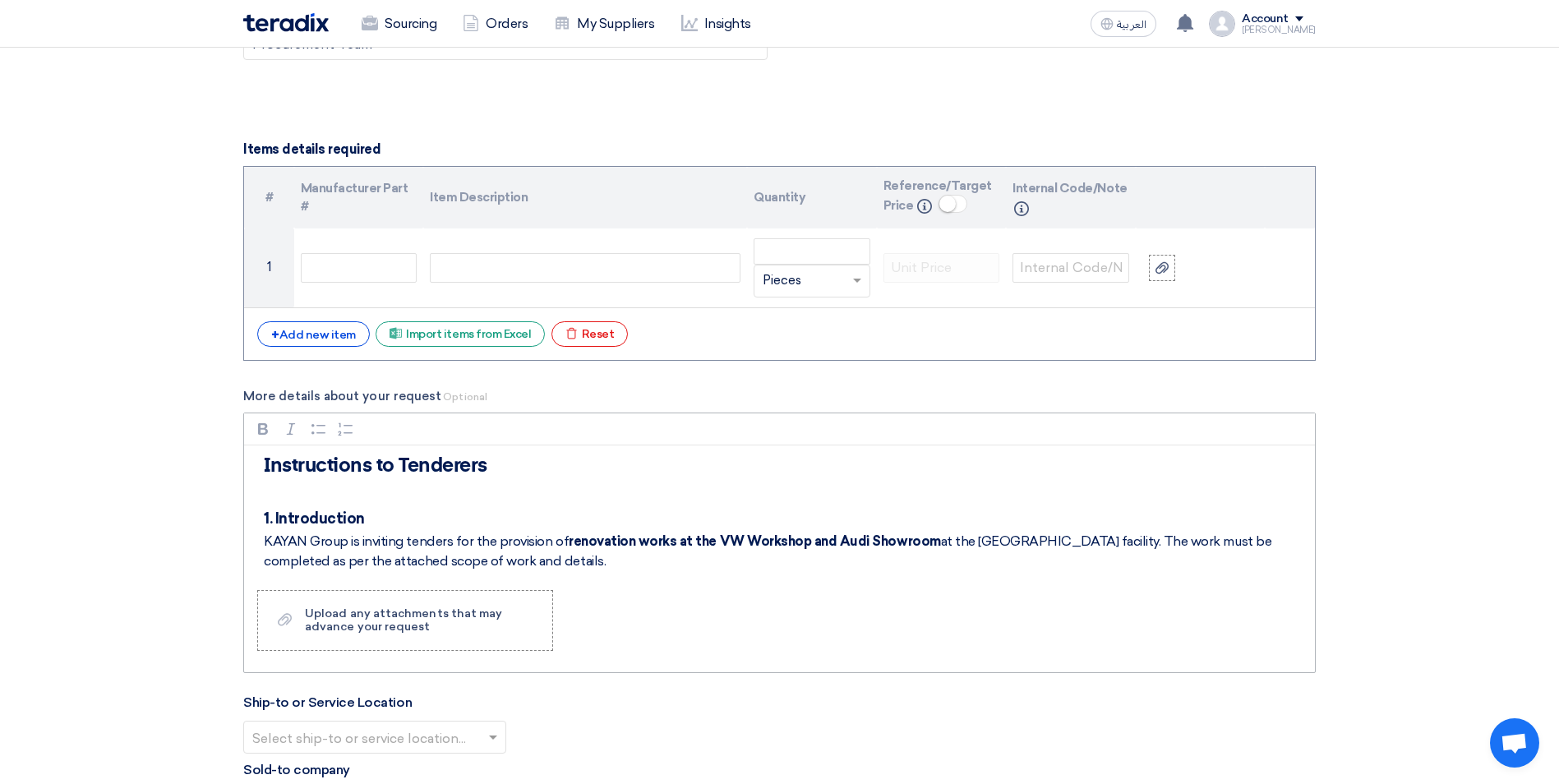
click at [952, 540] on p "KAYAN Group is inviting tenders for the provision of renovation works at the VW…" at bounding box center [784, 551] width 1042 height 39
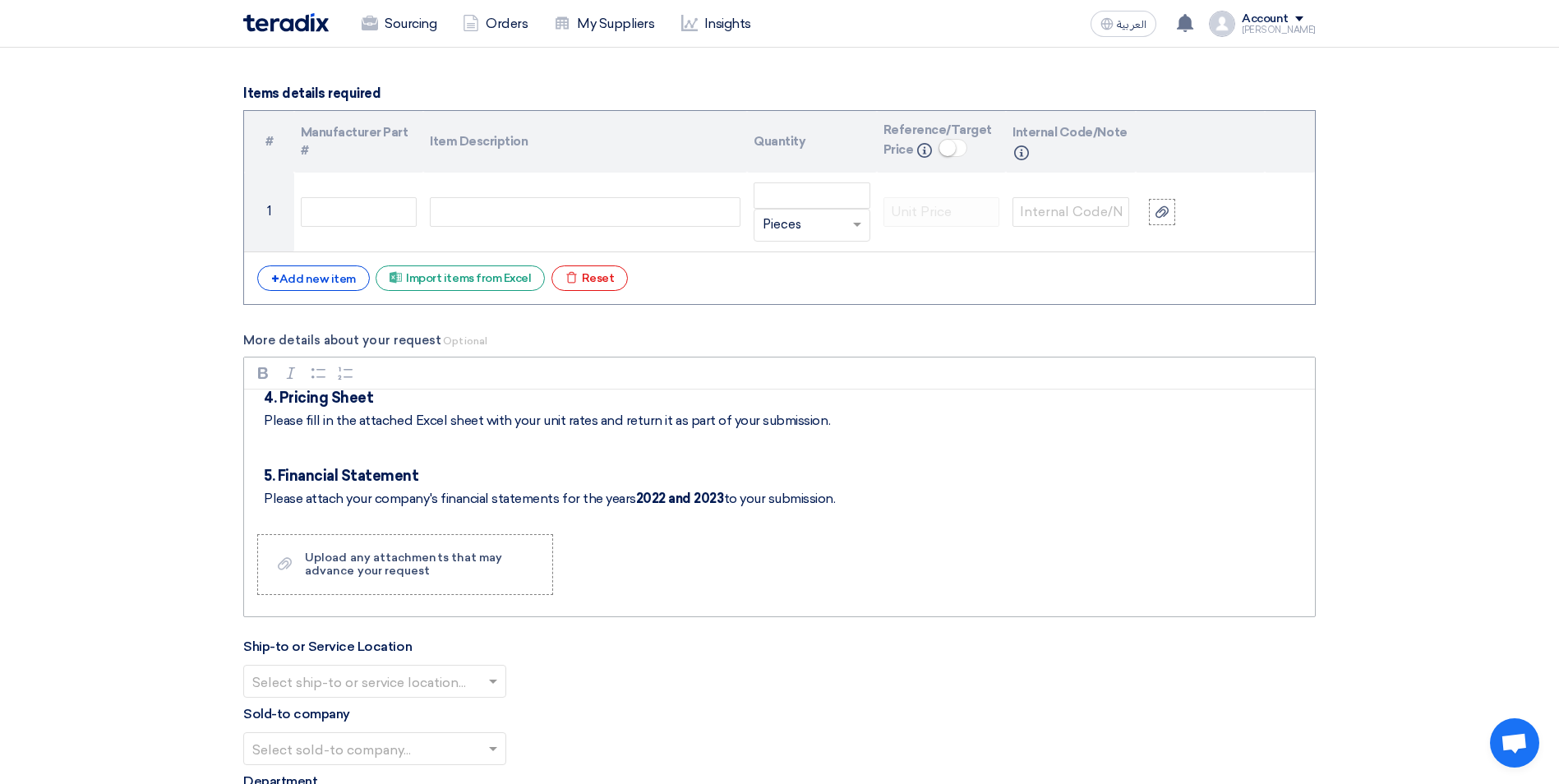
scroll to position [1725, 0]
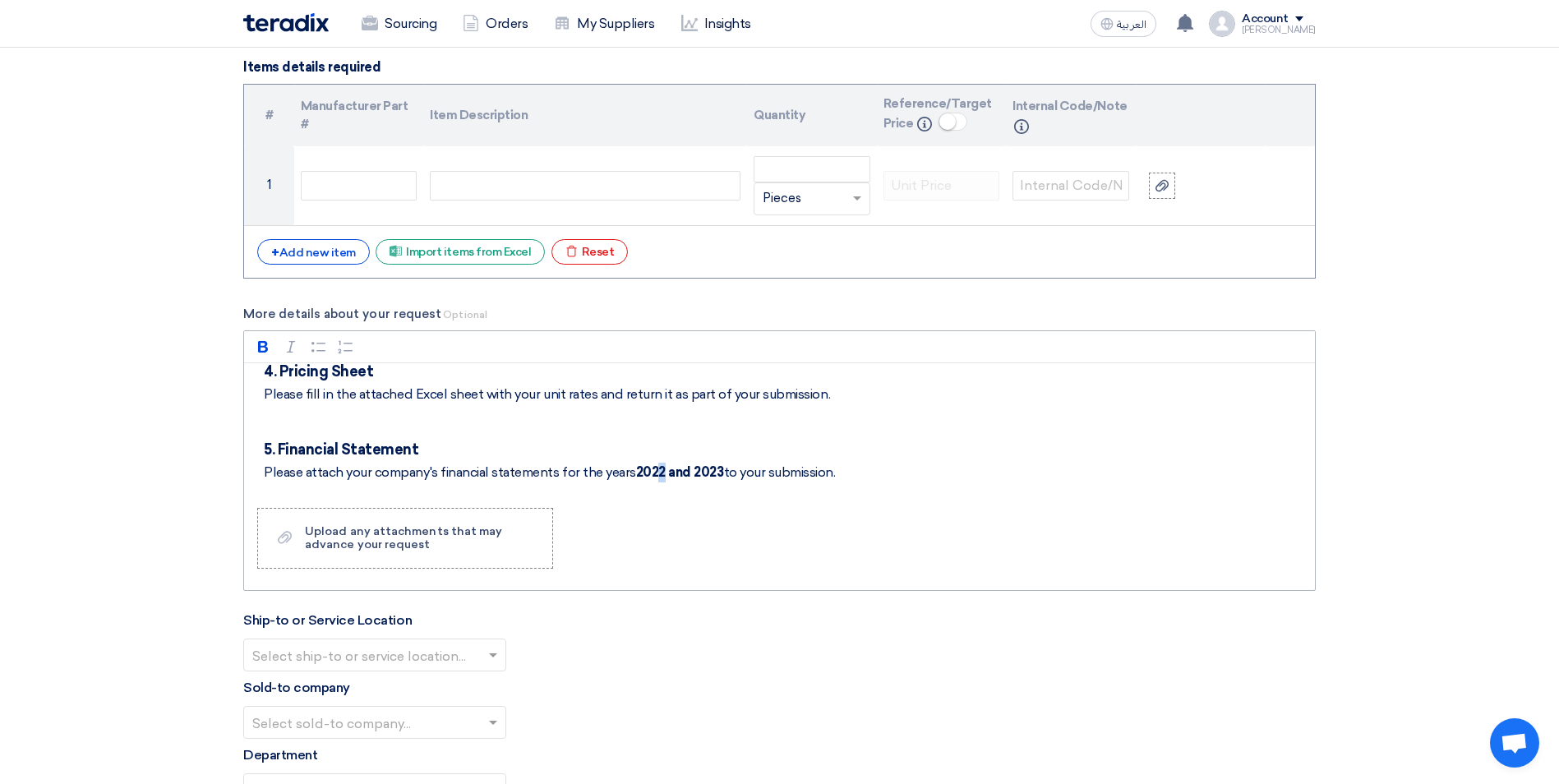
click at [660, 470] on strong "2022 and 2023" at bounding box center [679, 472] width 88 height 15
click at [720, 468] on strong "2024 and 2023" at bounding box center [680, 472] width 89 height 15
click at [451, 515] on label "Upload a file Upload any attachments that may advance your request" at bounding box center [405, 538] width 296 height 61
click at [0, 0] on input "Upload a file Upload any attachments that may advance your request" at bounding box center [0, 0] width 0 height 0
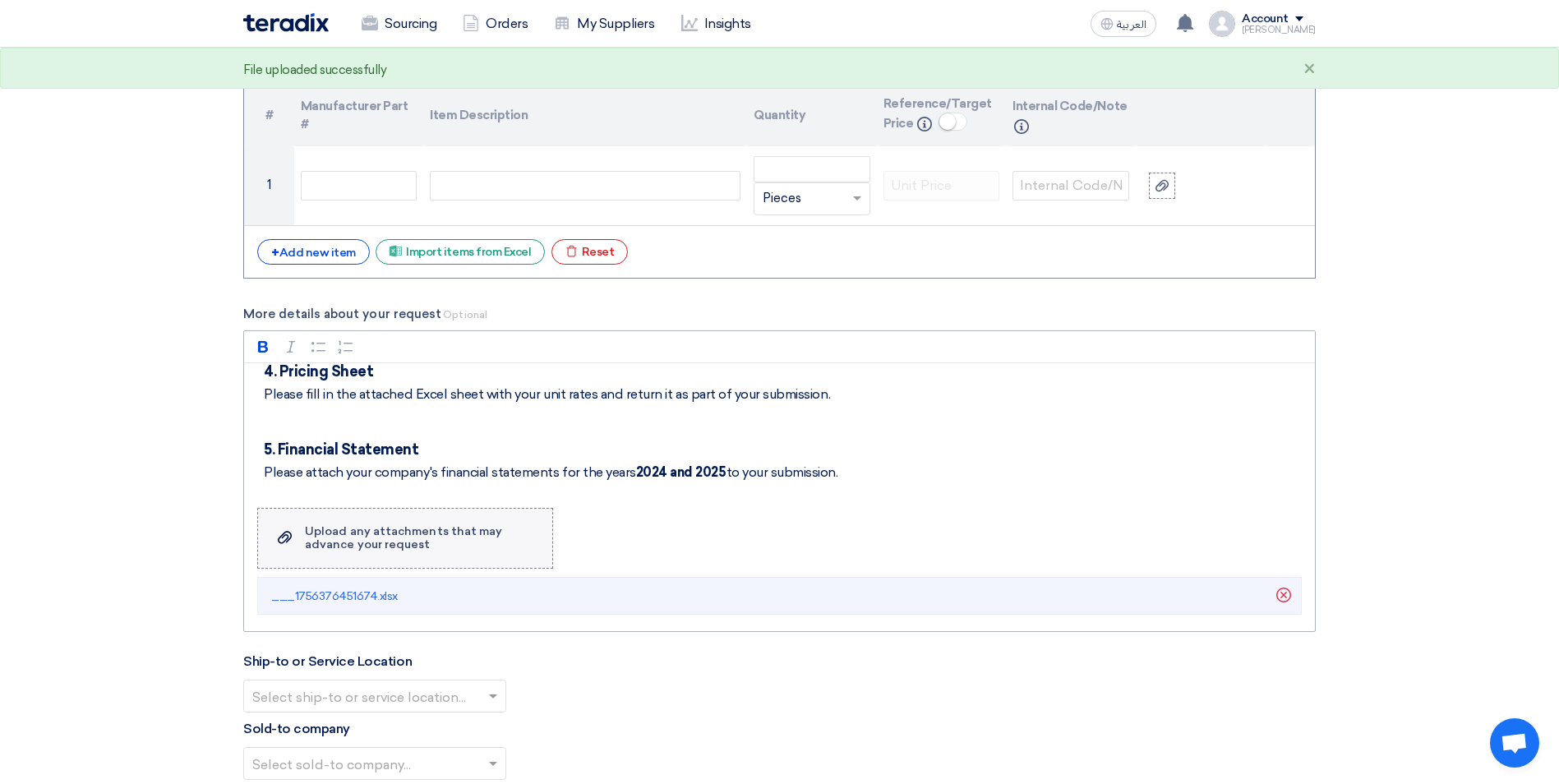
click at [422, 536] on div "Upload any attachments that may advance your request" at bounding box center [420, 538] width 231 height 26
click at [0, 0] on input "Upload a file Upload any attachments that may advance your request" at bounding box center [0, 0] width 0 height 0
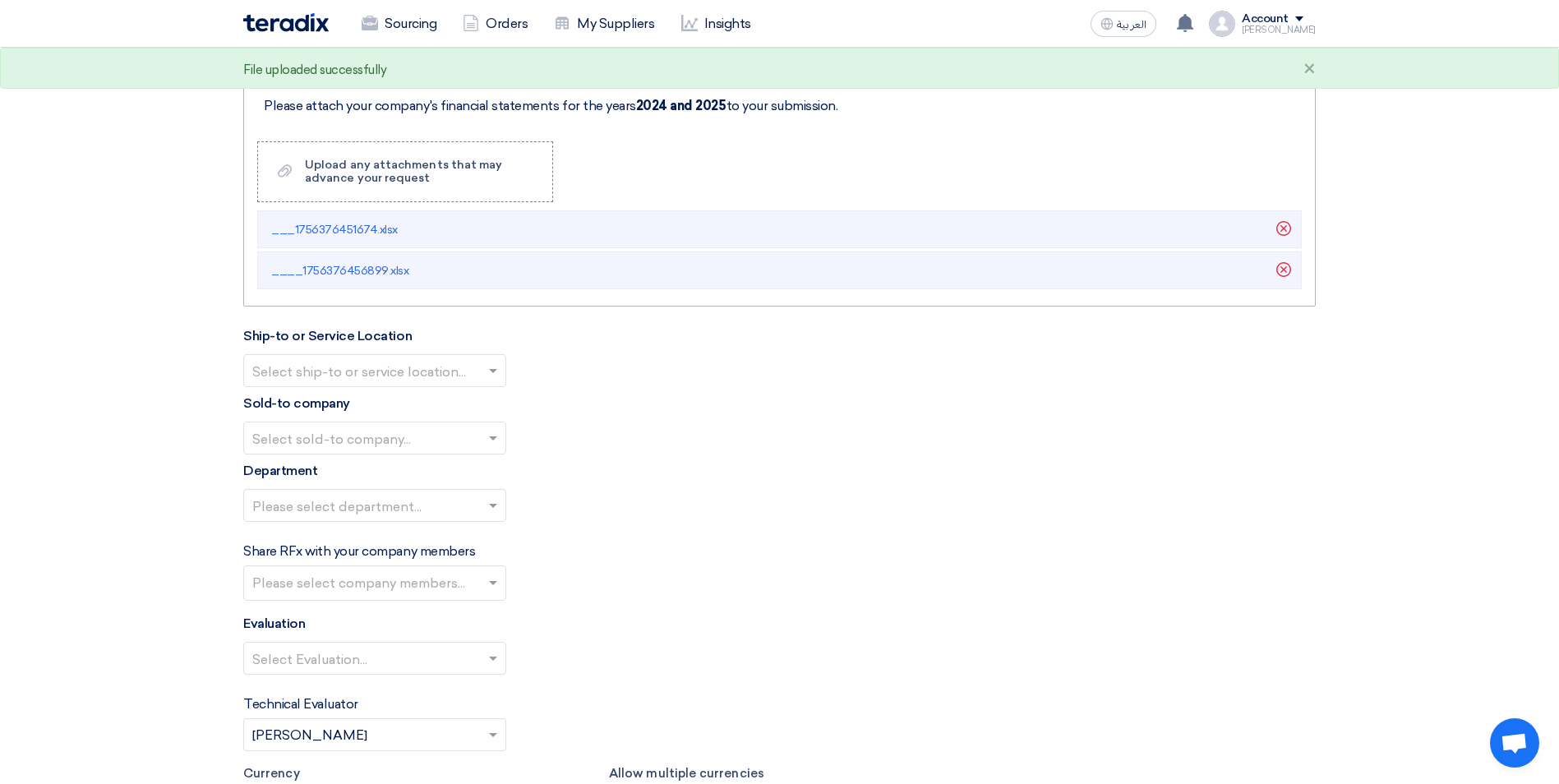
scroll to position [2136, 0]
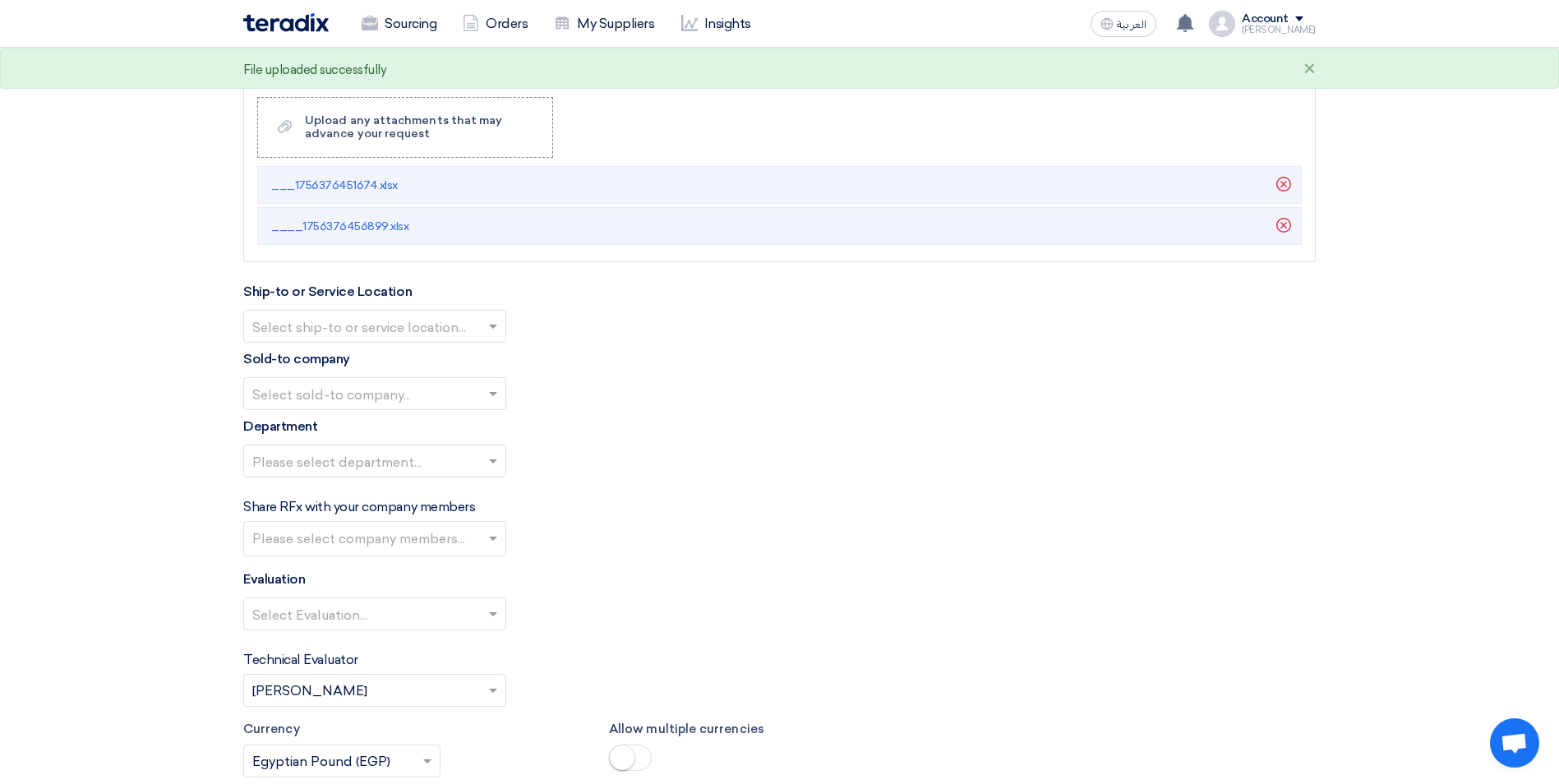
click at [466, 326] on input "text" at bounding box center [367, 327] width 228 height 27
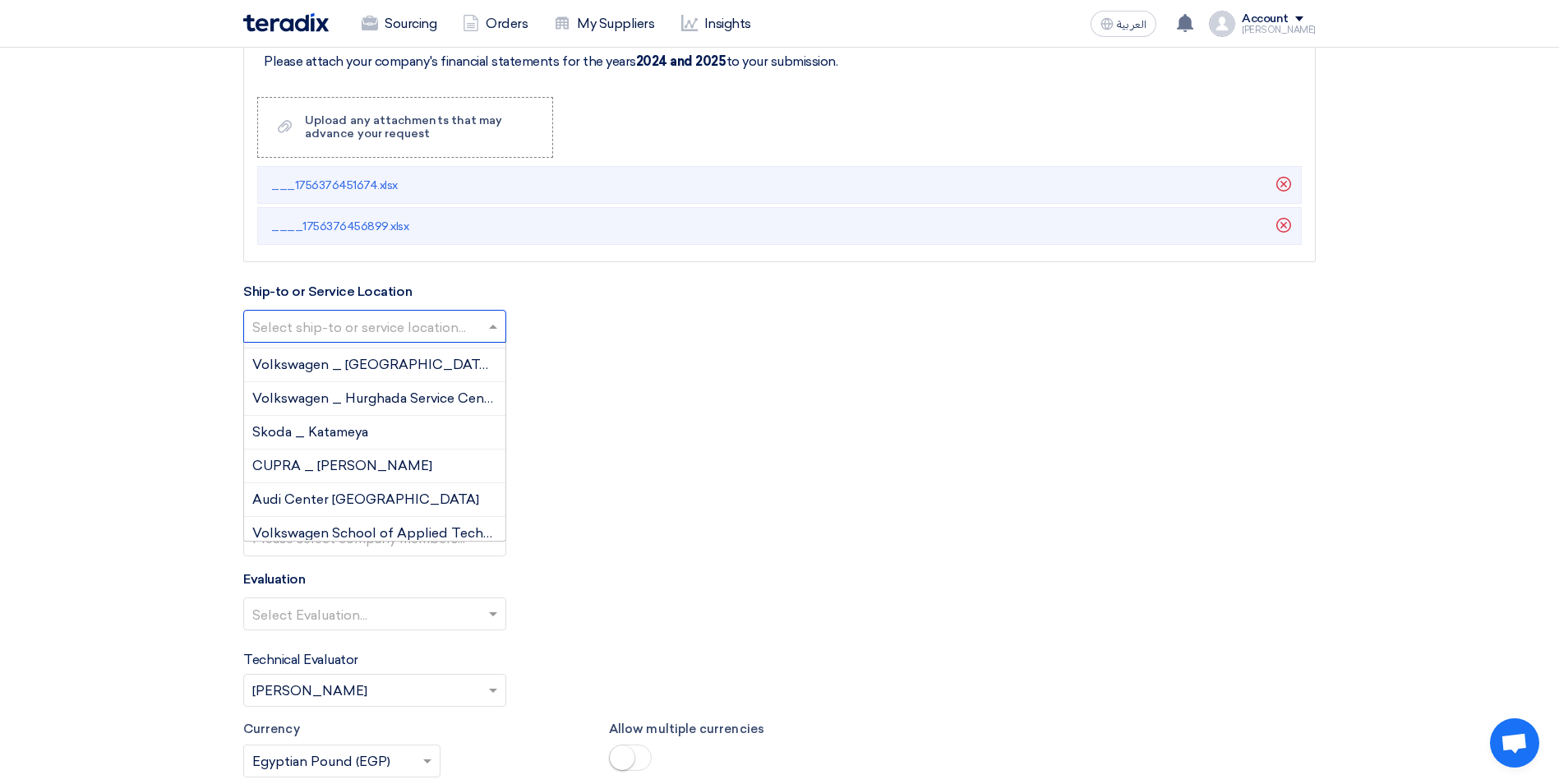
scroll to position [172, 0]
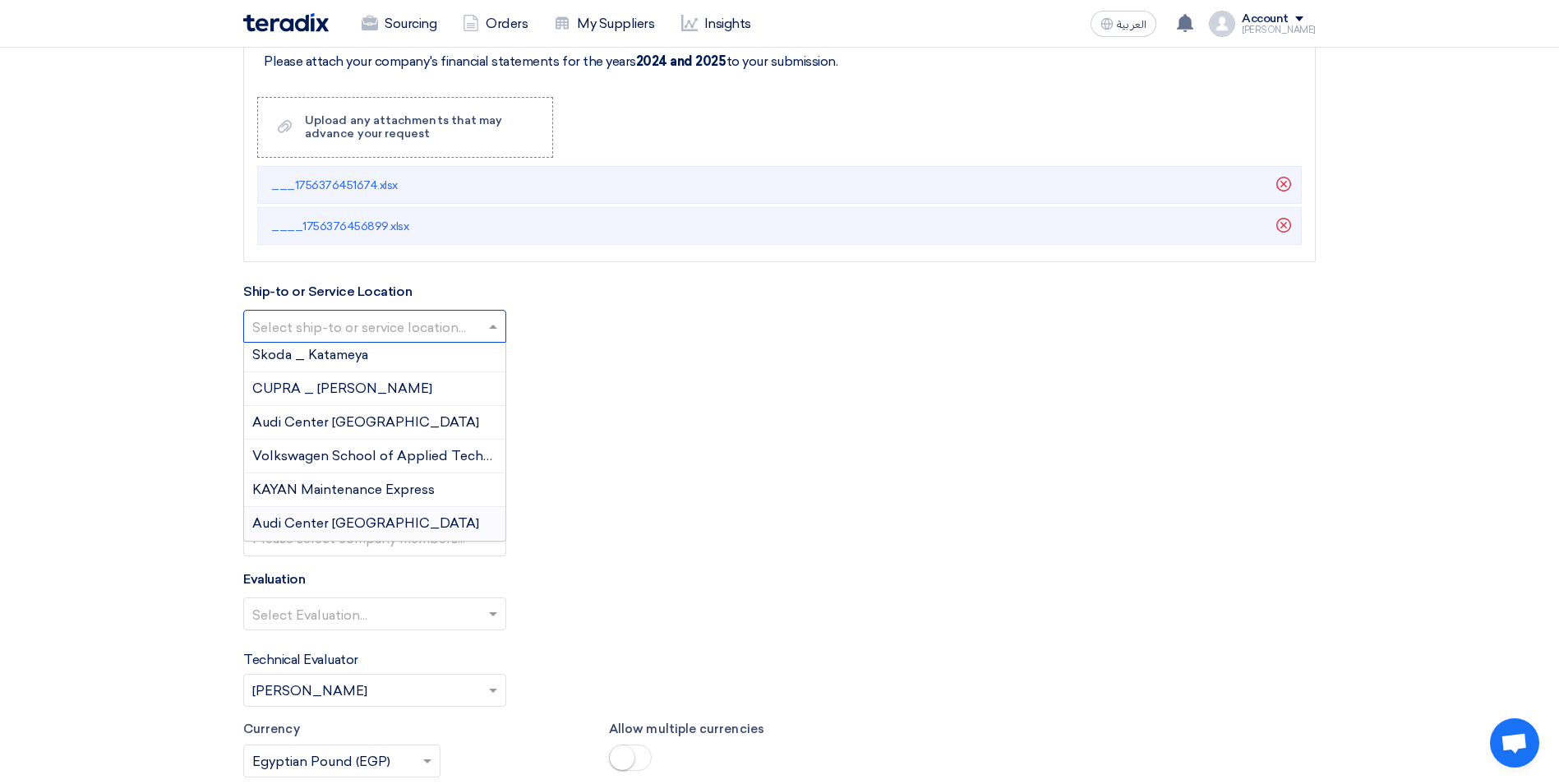
click at [361, 516] on span "Audi Center Alexandria" at bounding box center [366, 522] width 227 height 15
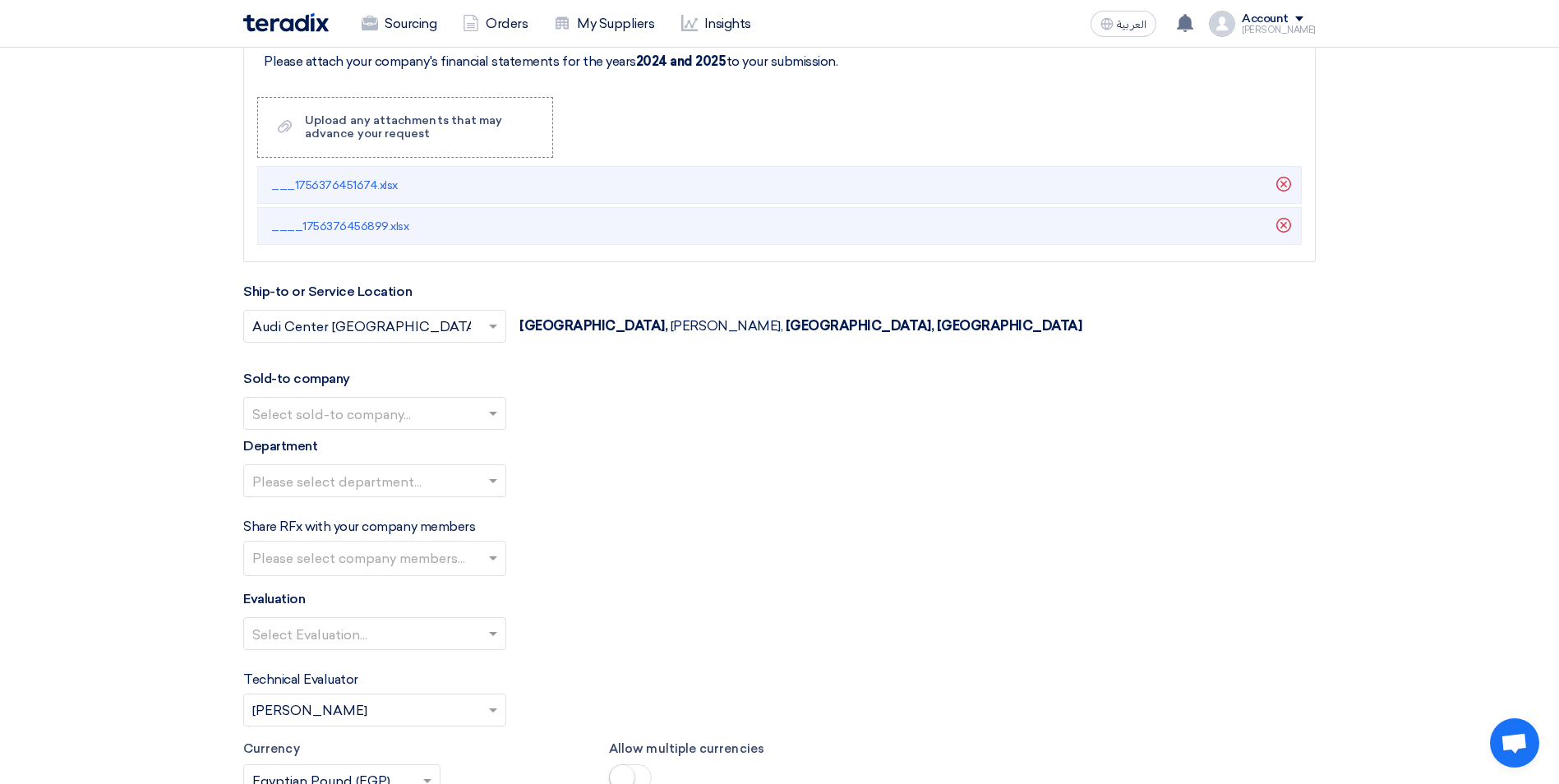
click at [451, 415] on input "text" at bounding box center [367, 414] width 228 height 27
click at [397, 474] on span "Egyptian Automotive and Trading Company" at bounding box center [389, 479] width 274 height 15
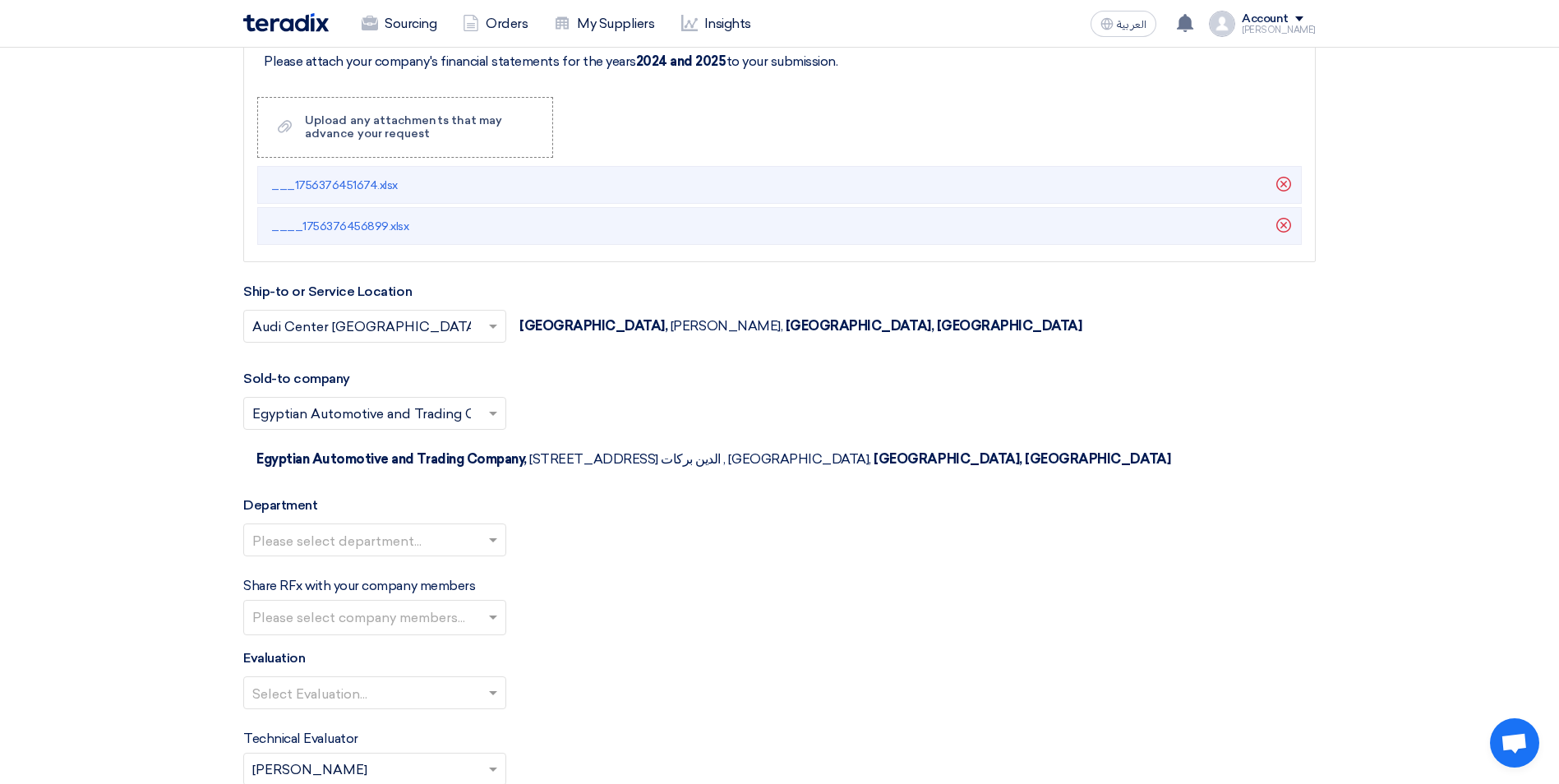
click at [405, 527] on input "text" at bounding box center [367, 541] width 228 height 27
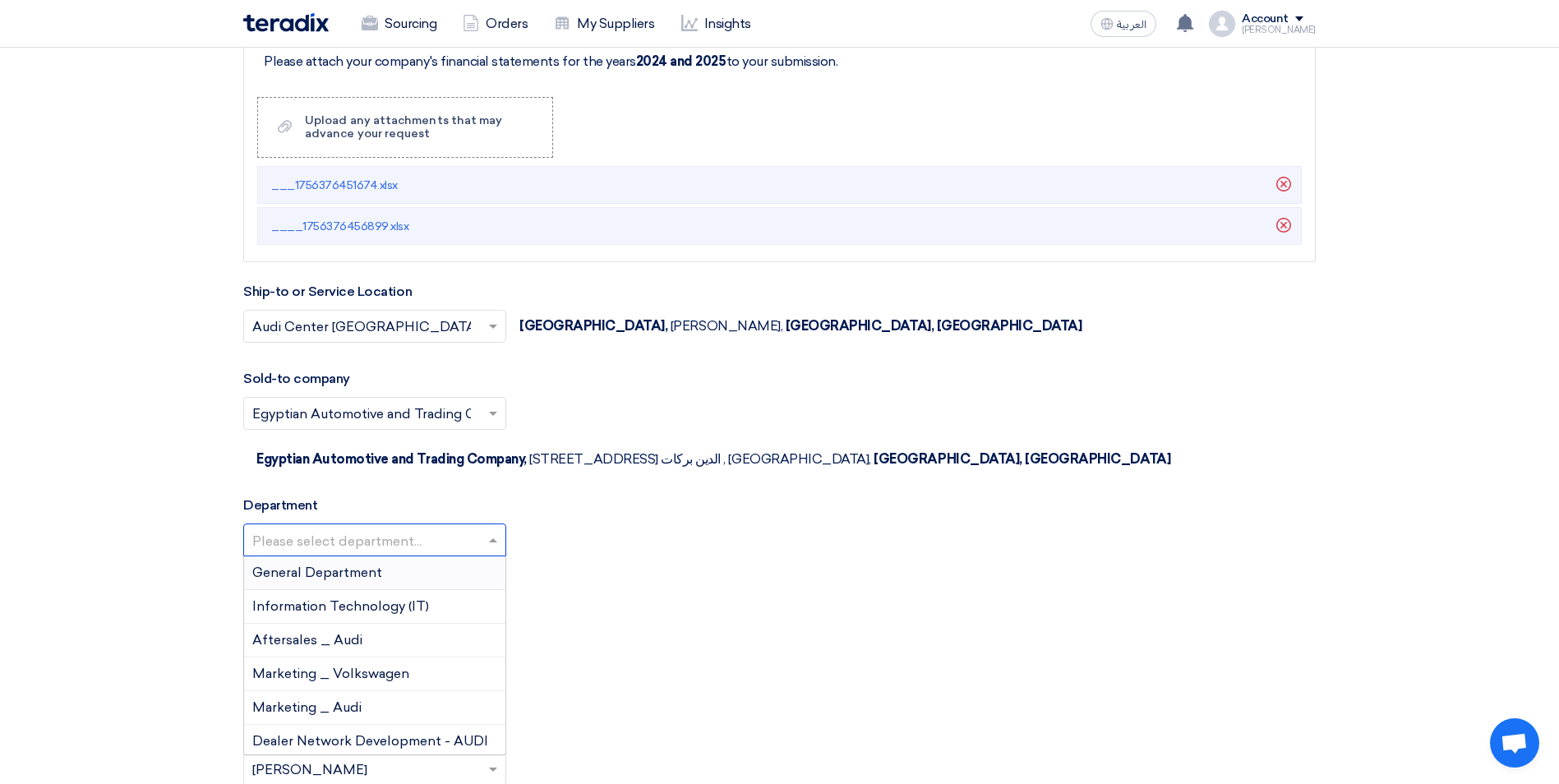
click at [375, 564] on span "General Department" at bounding box center [317, 572] width 130 height 15
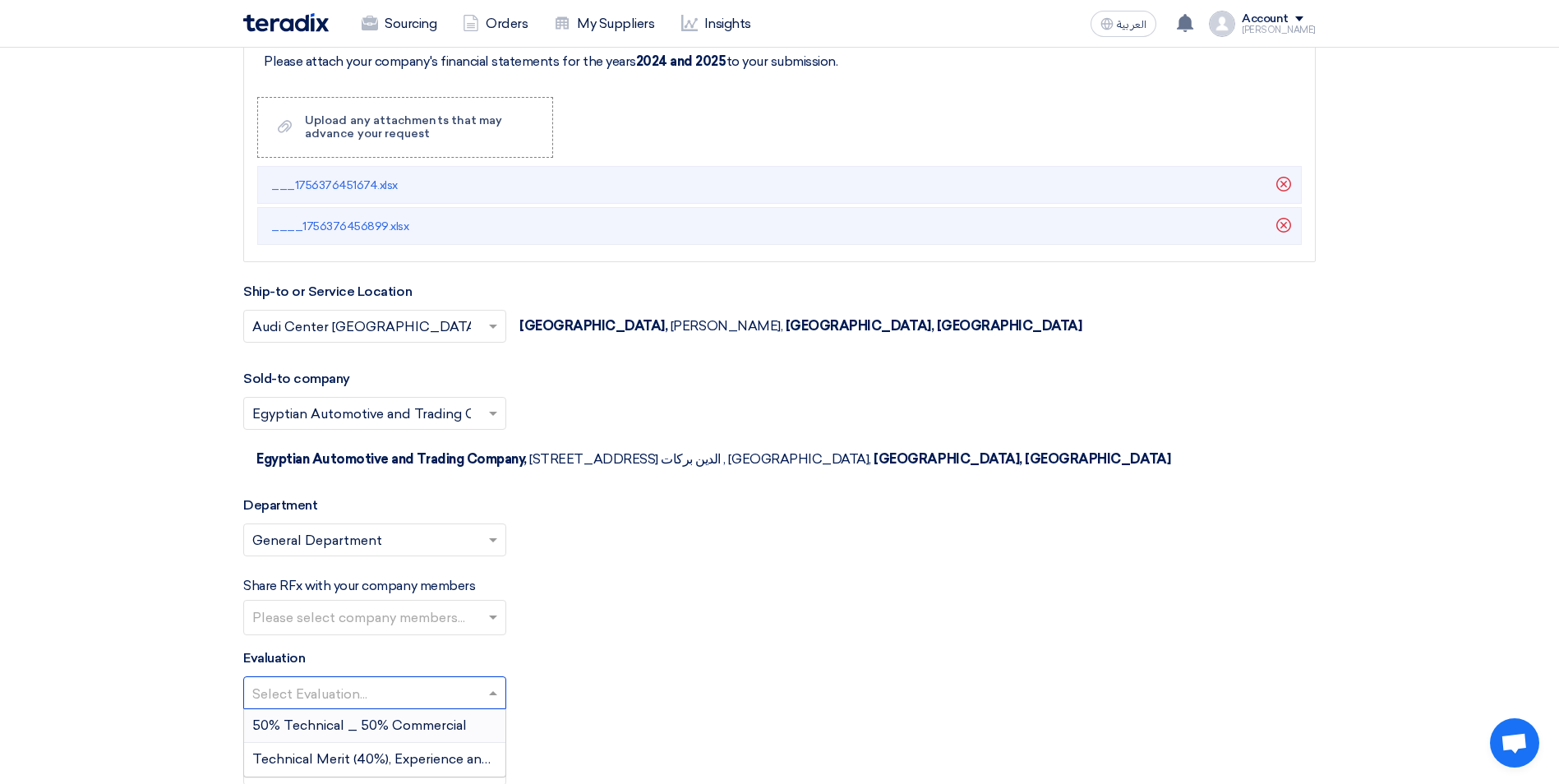
click at [465, 680] on input "text" at bounding box center [367, 694] width 228 height 27
click at [382, 718] on span "50% Technical _ 50% Commercial" at bounding box center [360, 725] width 215 height 15
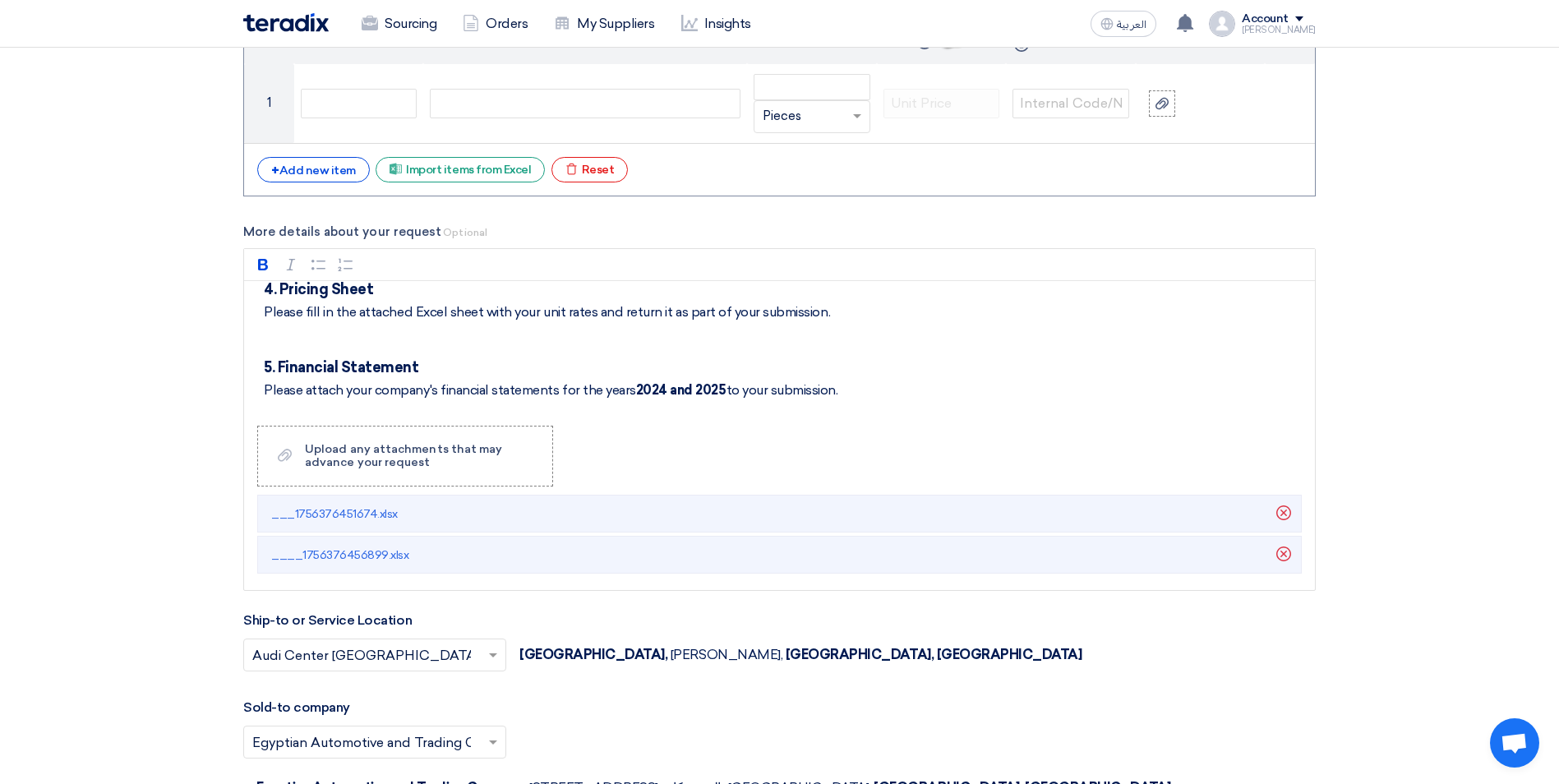
scroll to position [2464, 0]
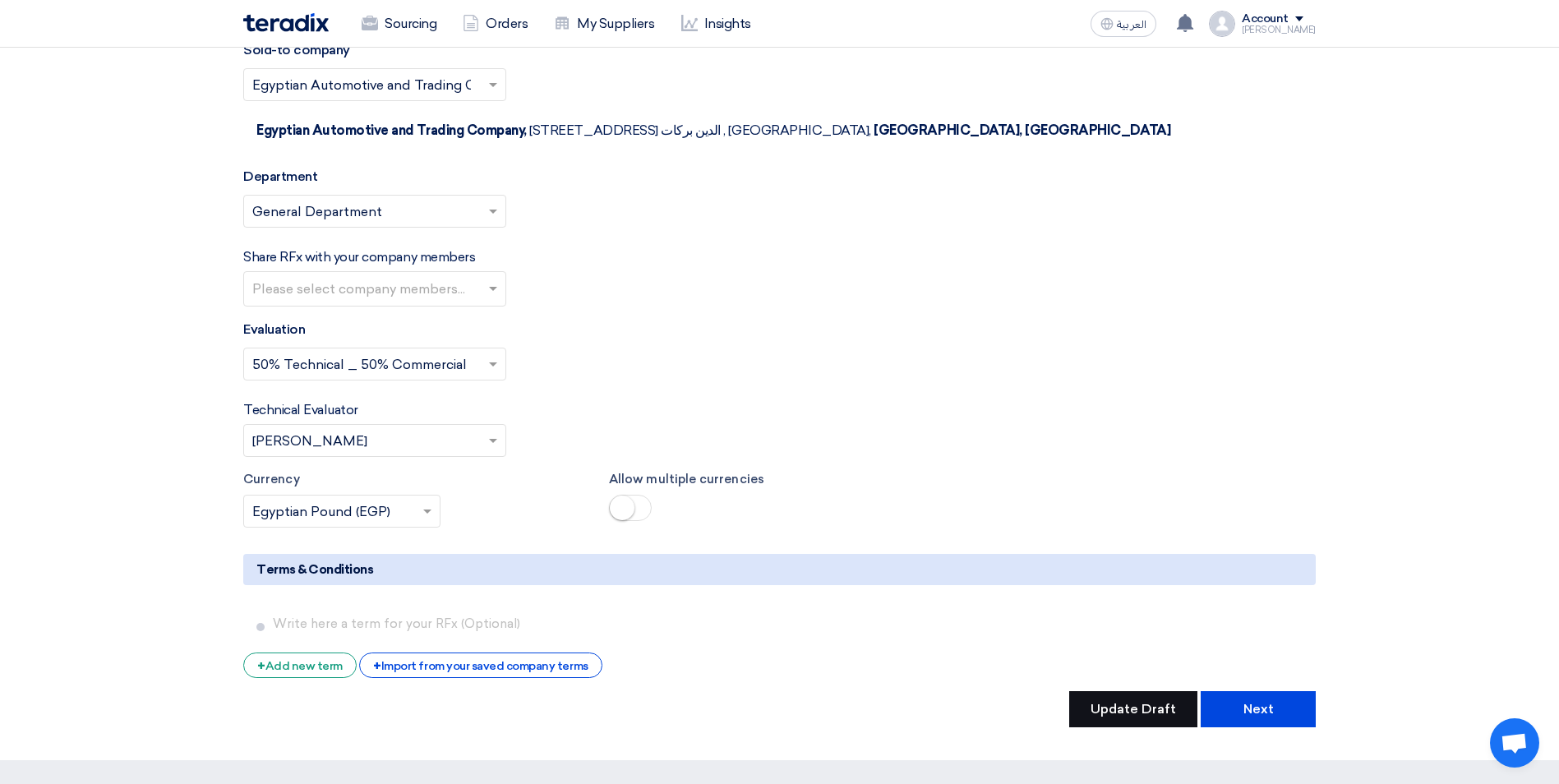
click at [1126, 691] on button "Update Draft" at bounding box center [1133, 709] width 128 height 36
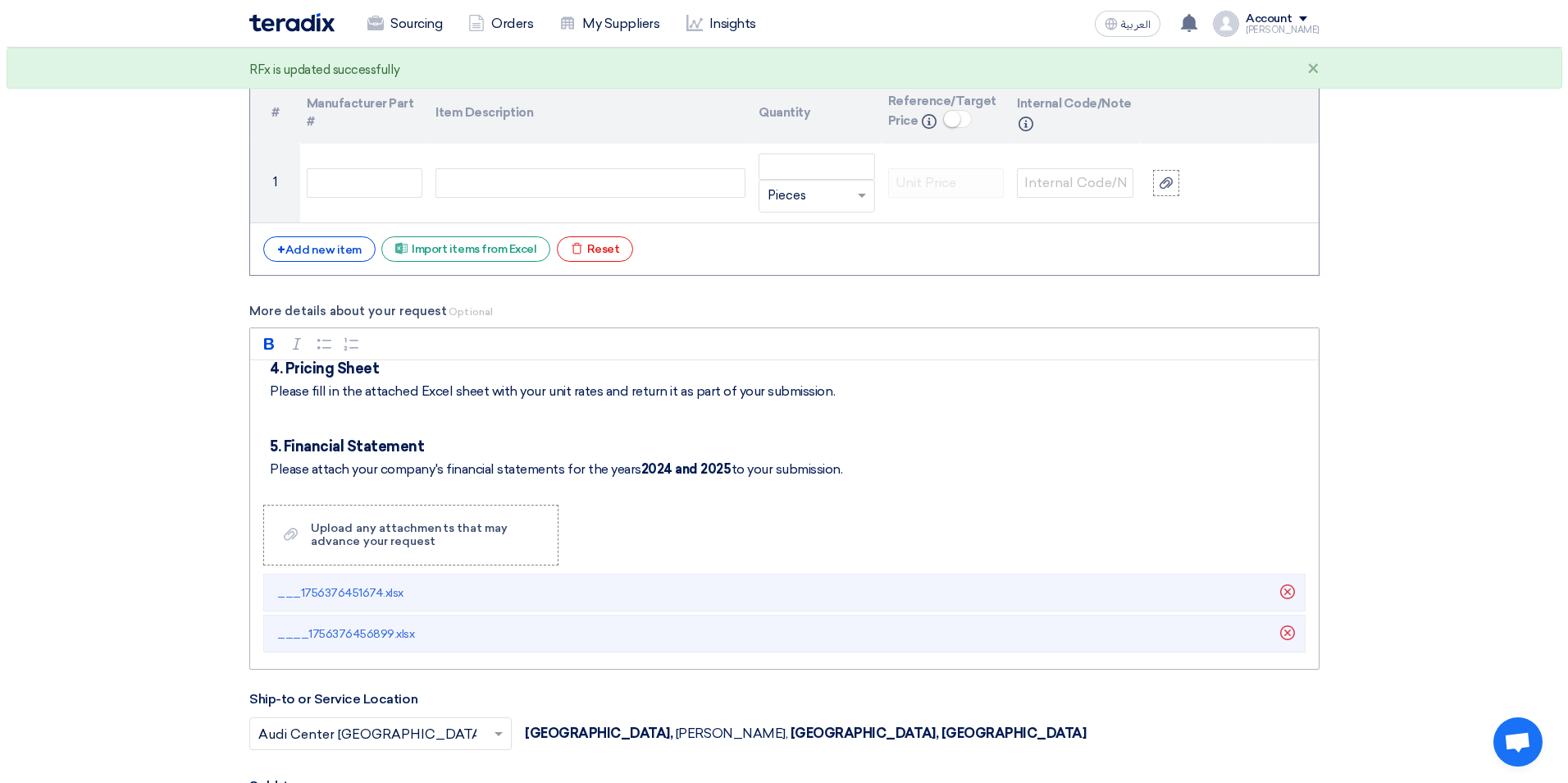
scroll to position [1559, 0]
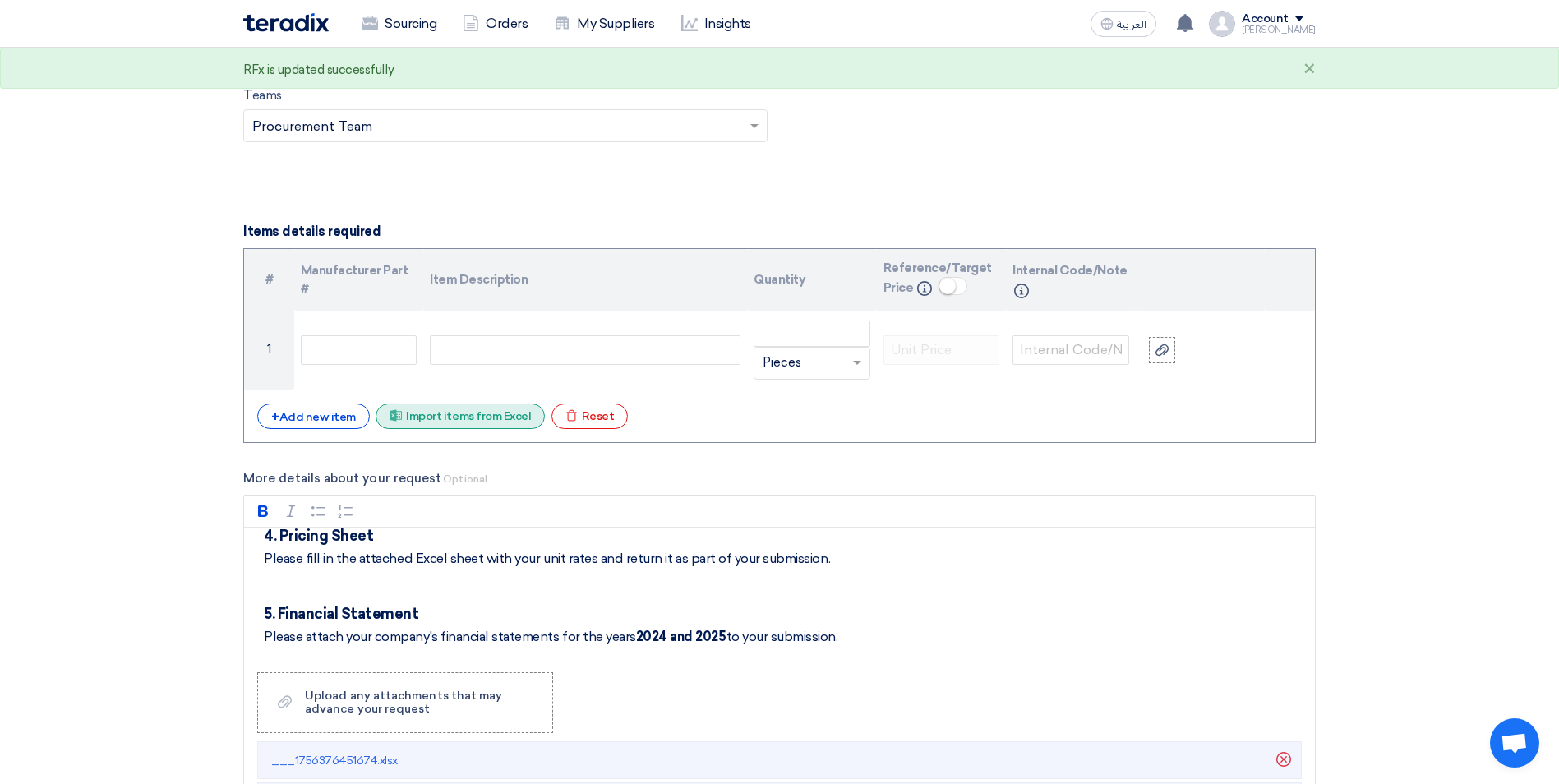
click at [476, 420] on div "Excel file Import items from Excel" at bounding box center [460, 416] width 170 height 26
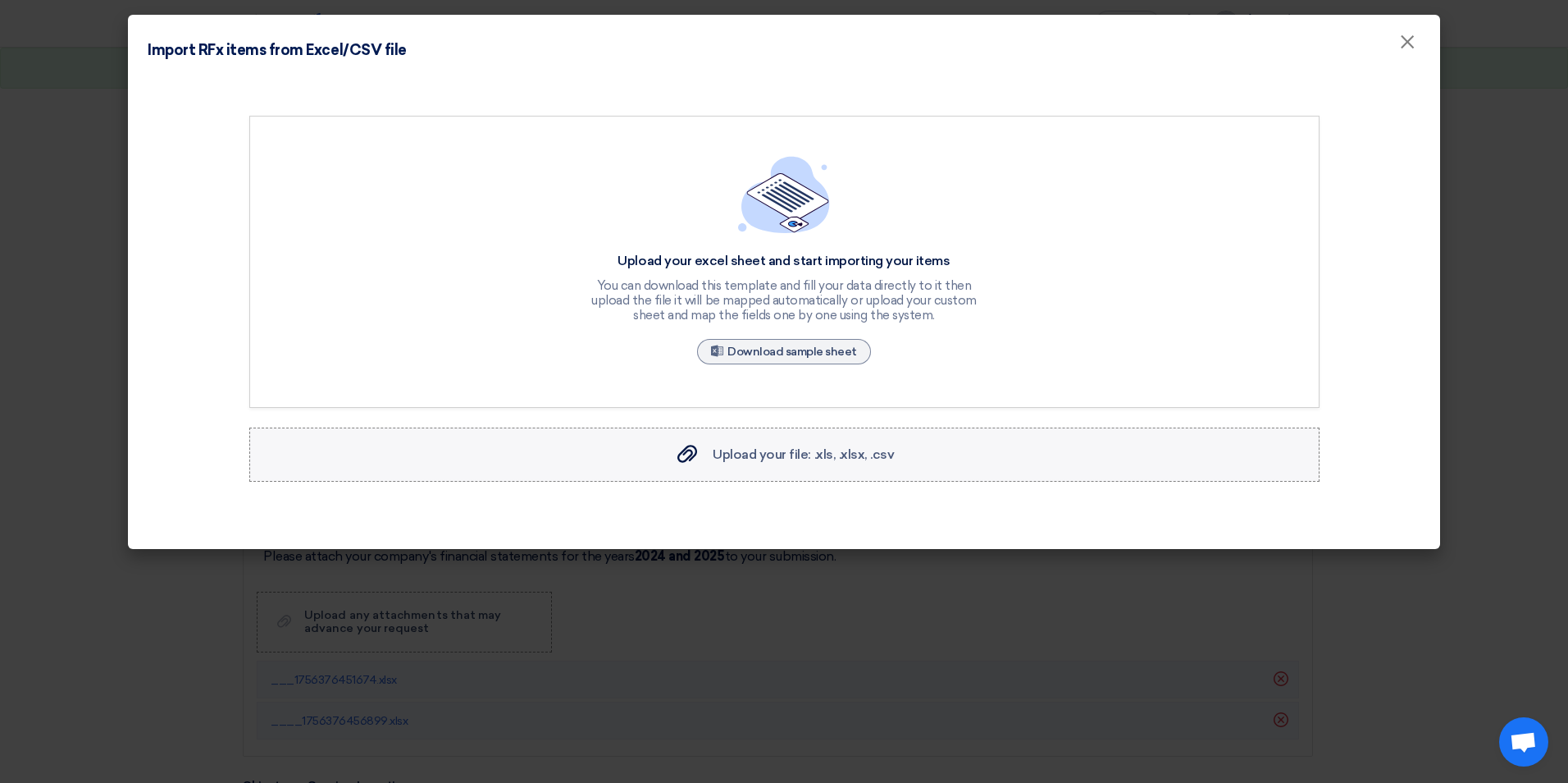
click at [762, 446] on span "Upload your file: .xls, .xlsx, .csv" at bounding box center [803, 454] width 181 height 15
click at [0, 0] on input "Upload your file: .xls, .xlsx, .csv Upload your file: .xls, .xlsx, .csv" at bounding box center [0, 0] width 0 height 0
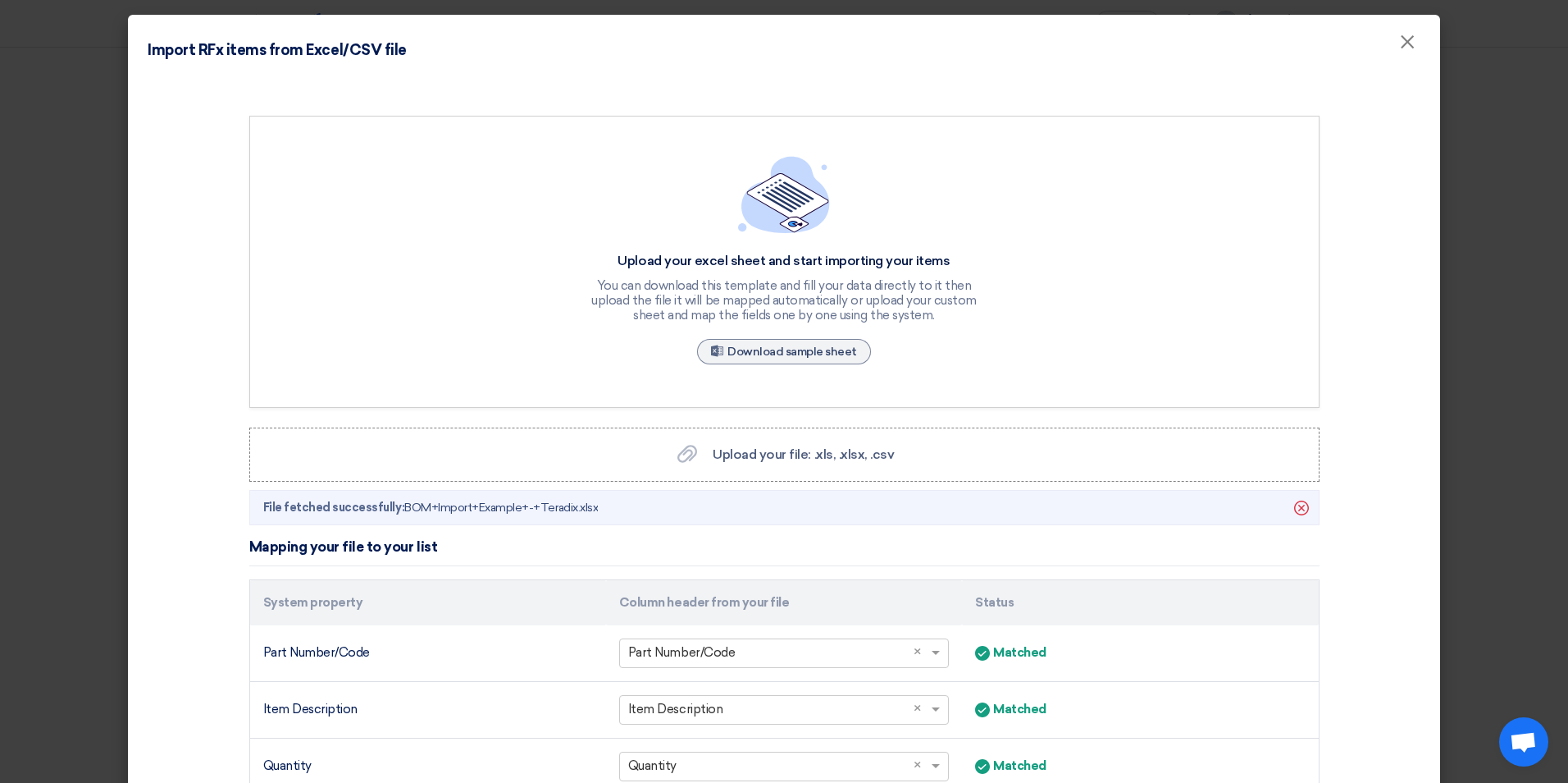
scroll to position [321, 0]
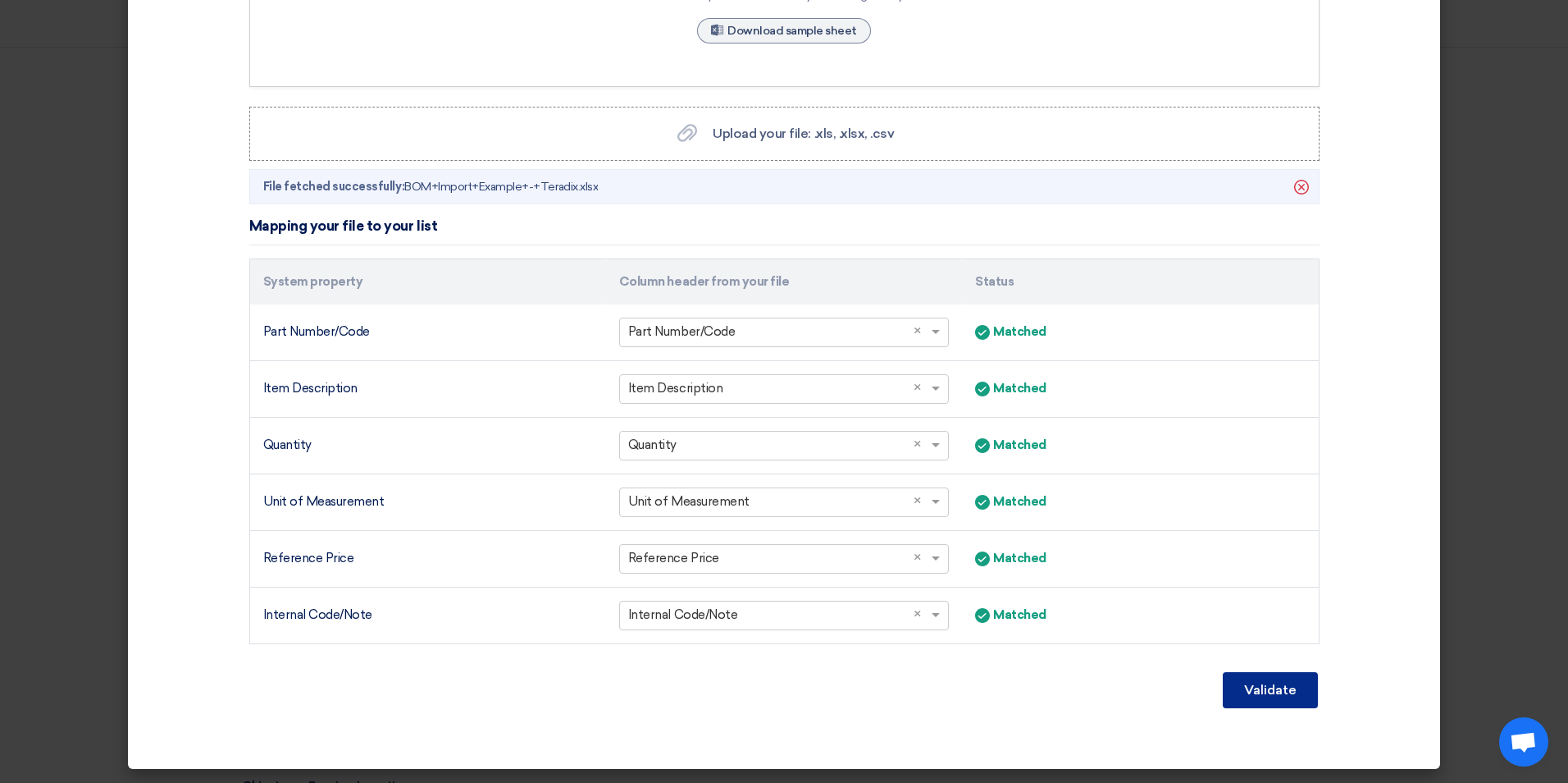
click at [1277, 693] on button "Validate" at bounding box center [1270, 690] width 95 height 36
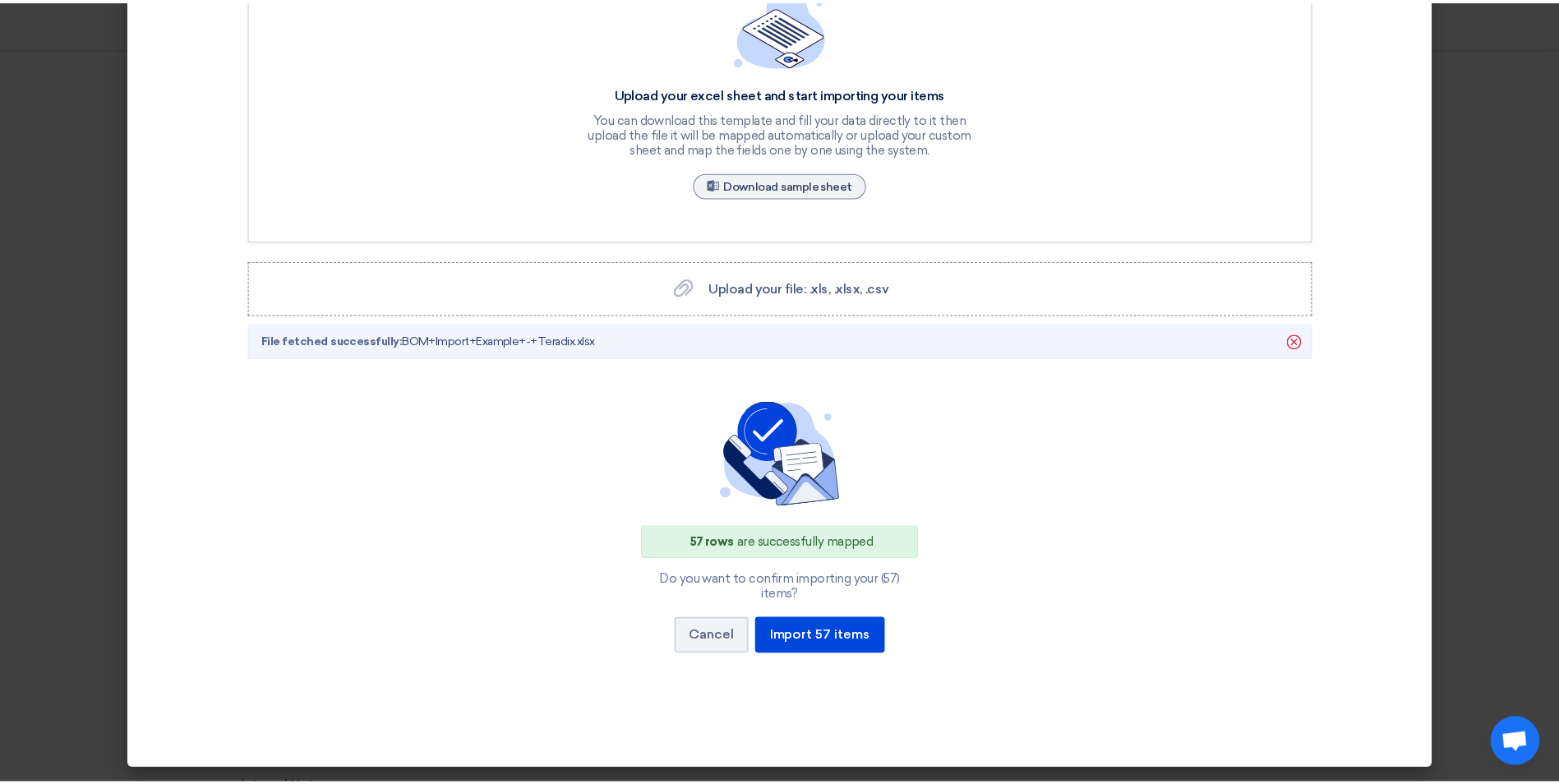
scroll to position [153, 0]
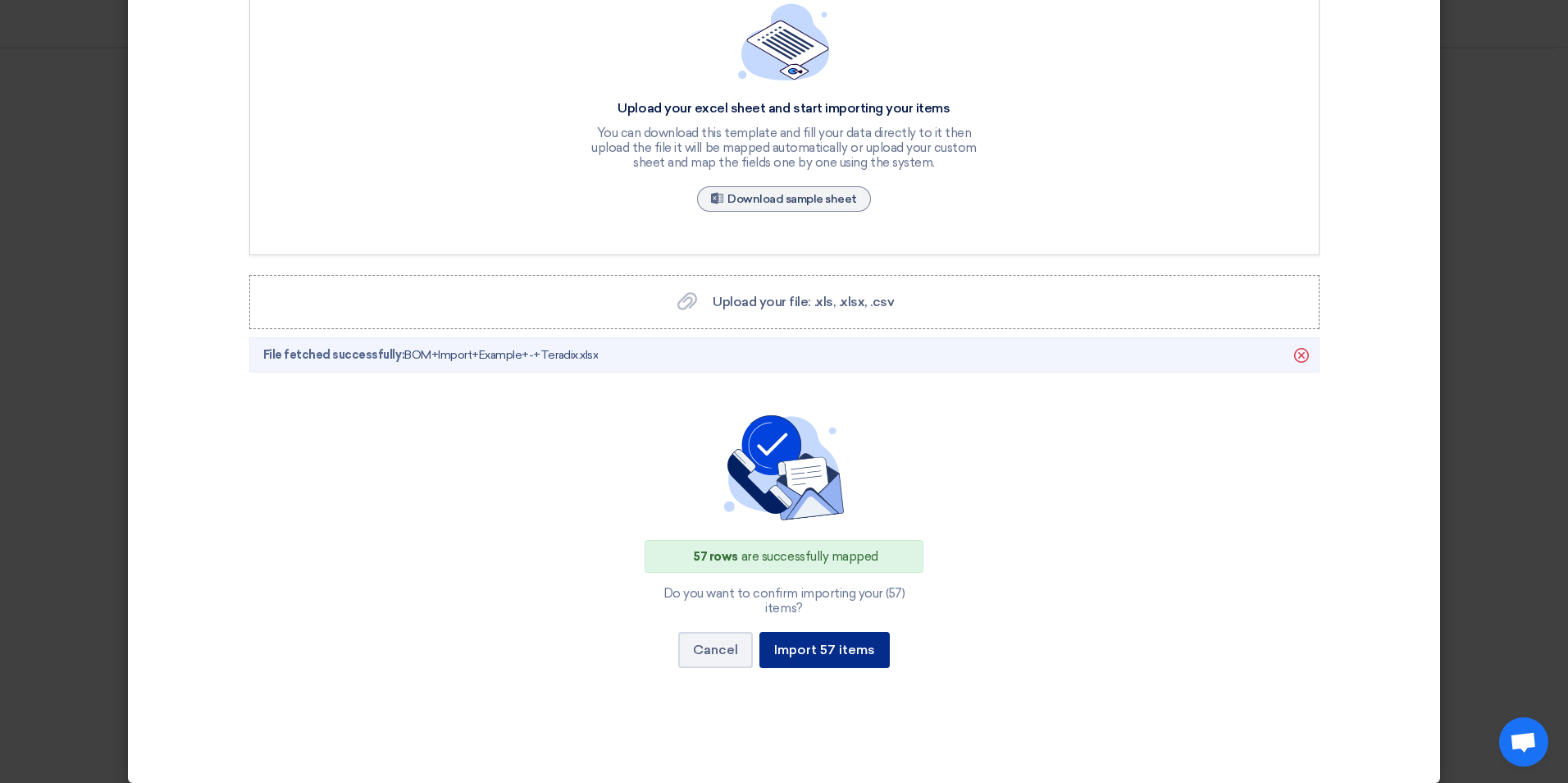
click at [861, 632] on button "Import 57 items" at bounding box center [824, 649] width 130 height 36
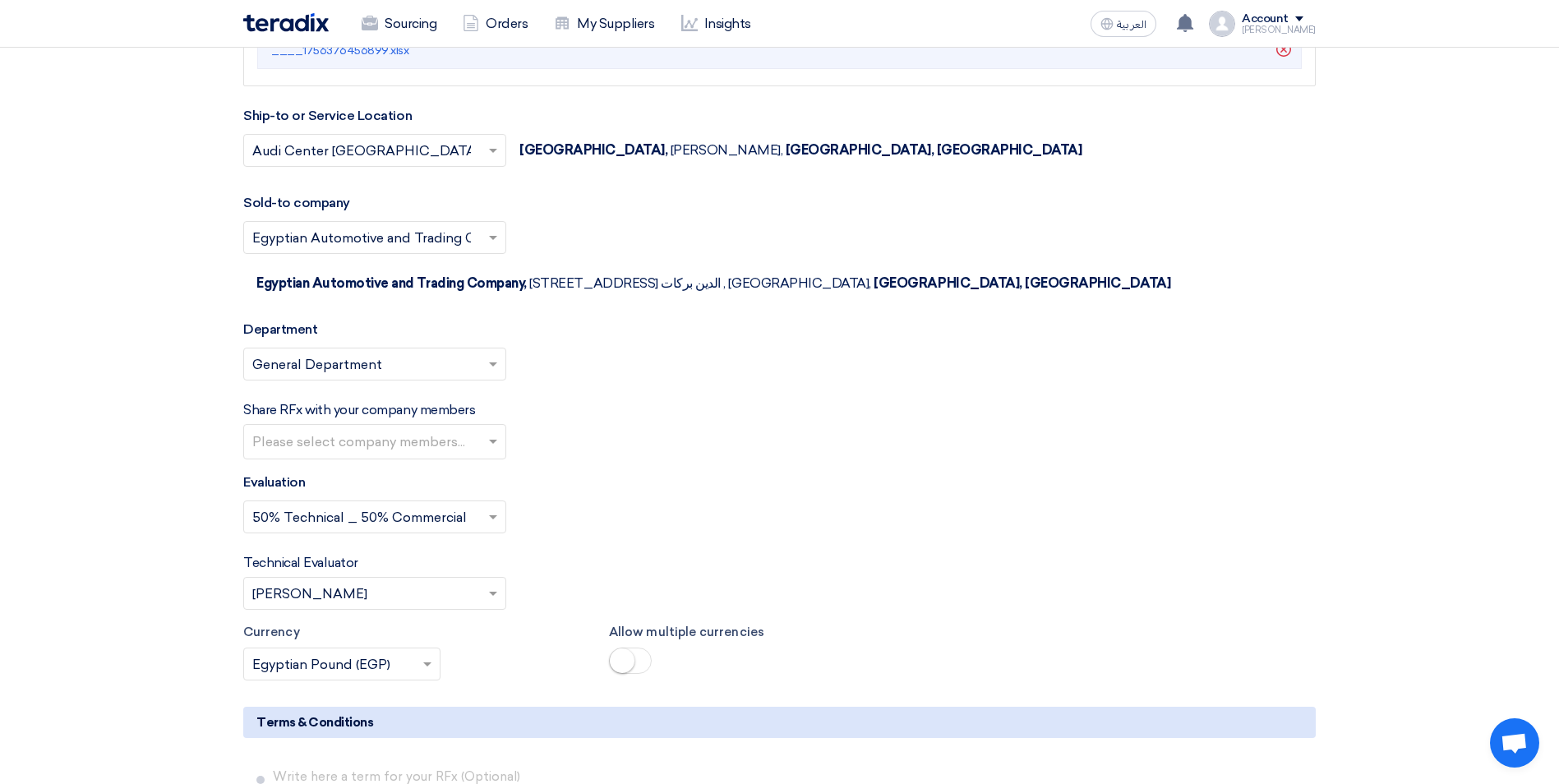
scroll to position [7548, 0]
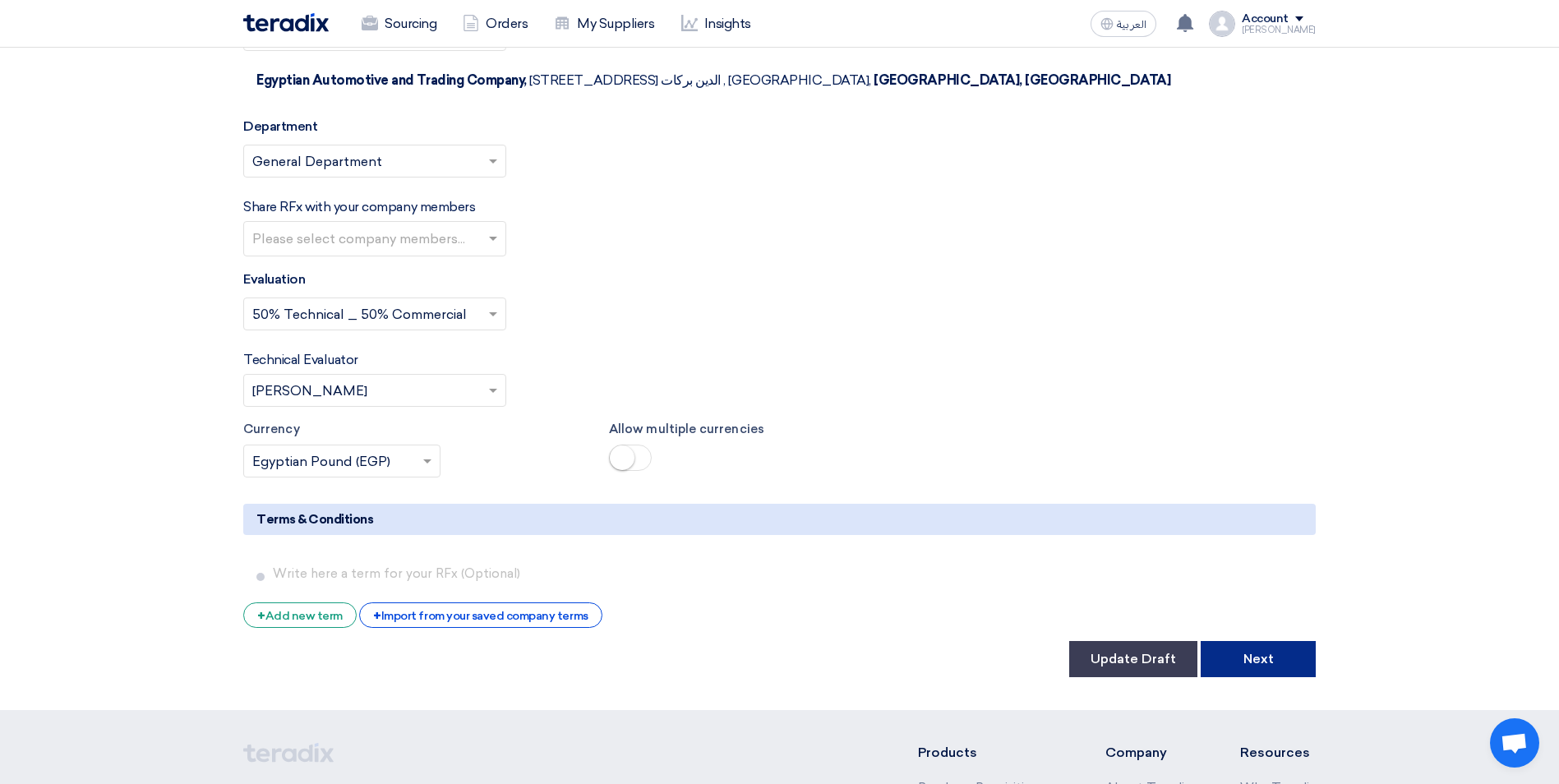
click at [1279, 641] on button "Next" at bounding box center [1257, 659] width 115 height 36
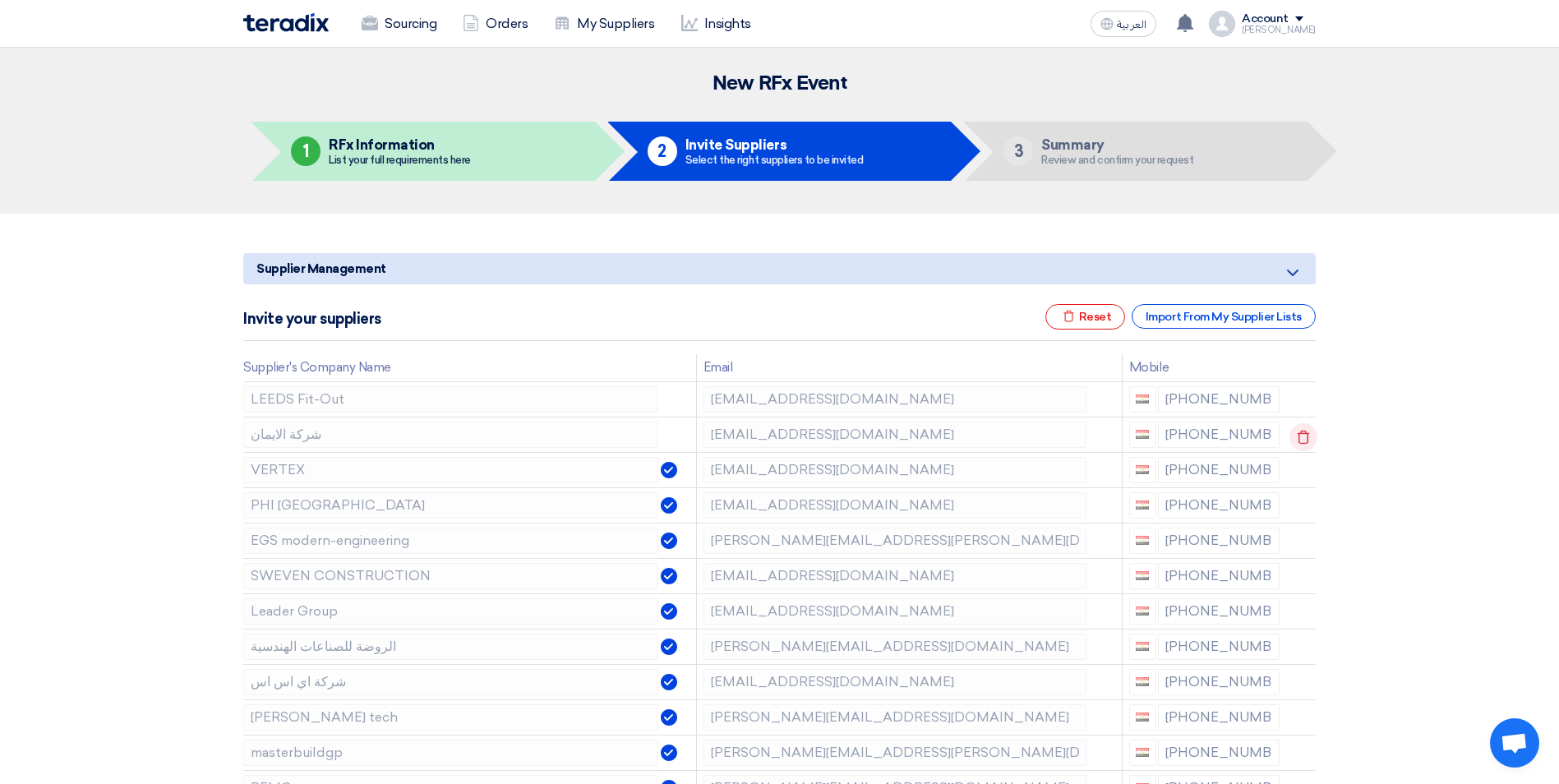
click at [1305, 440] on use at bounding box center [1303, 436] width 12 height 14
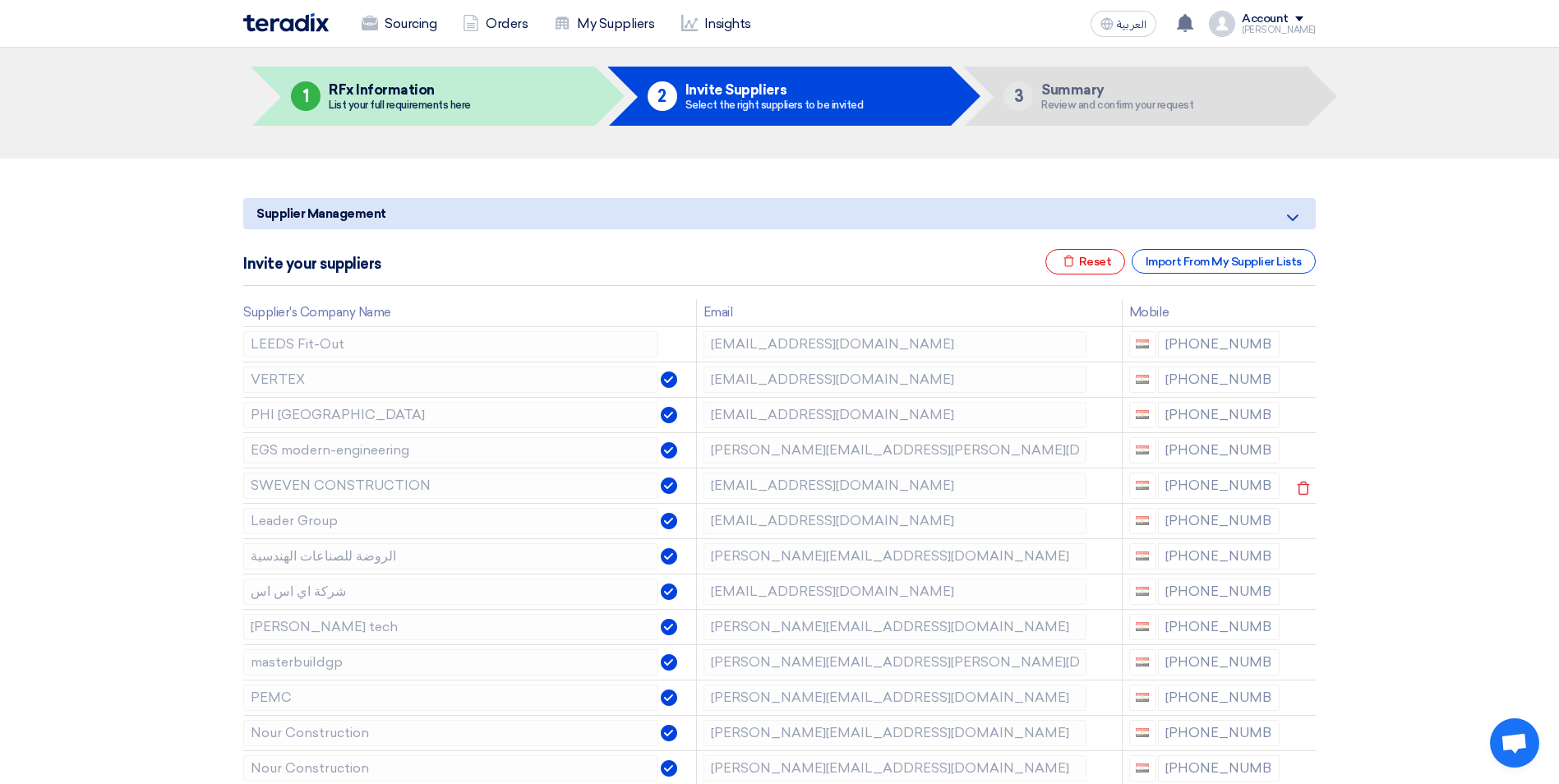
scroll to position [82, 0]
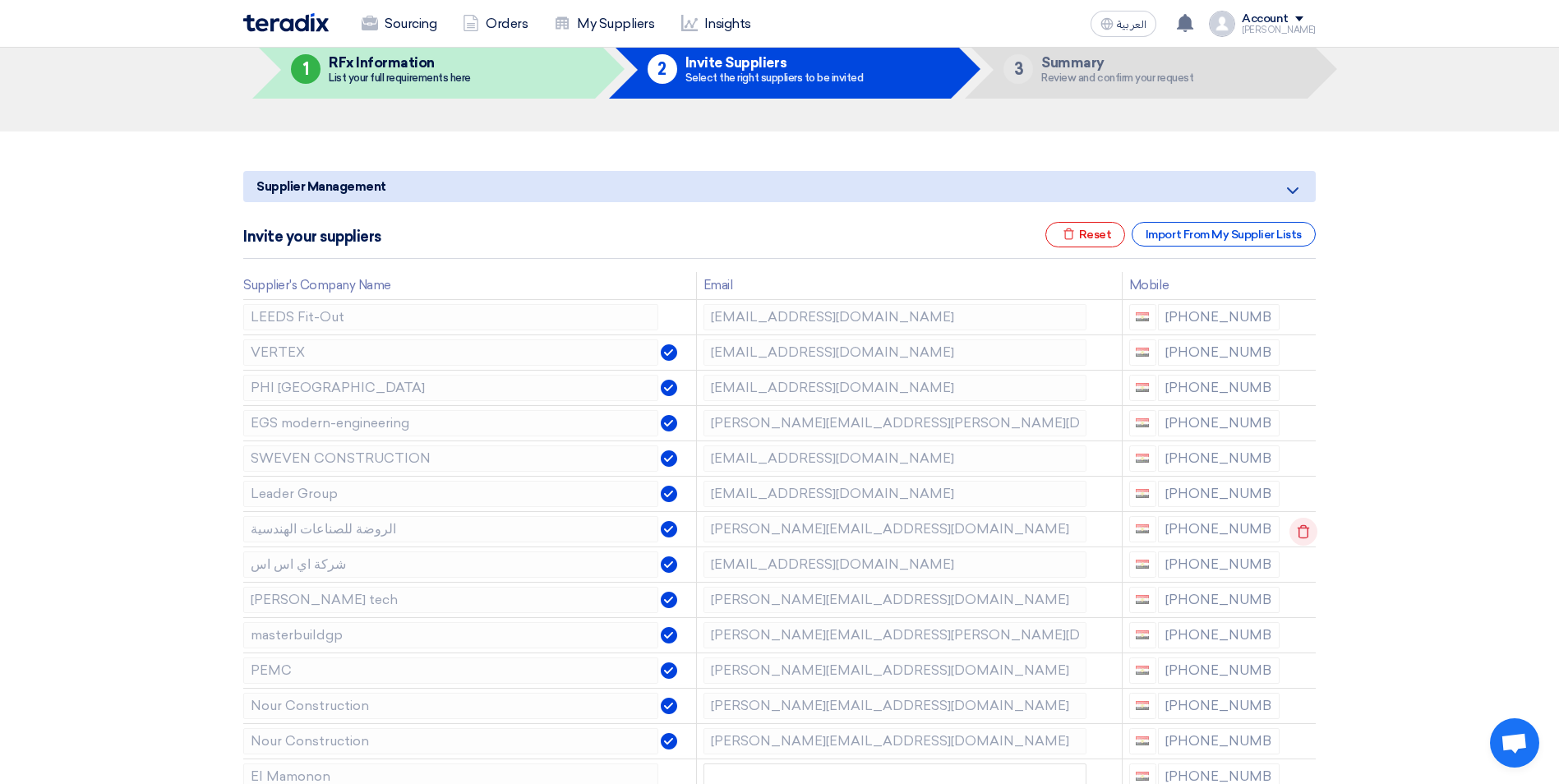
click at [1297, 536] on use at bounding box center [1303, 531] width 12 height 14
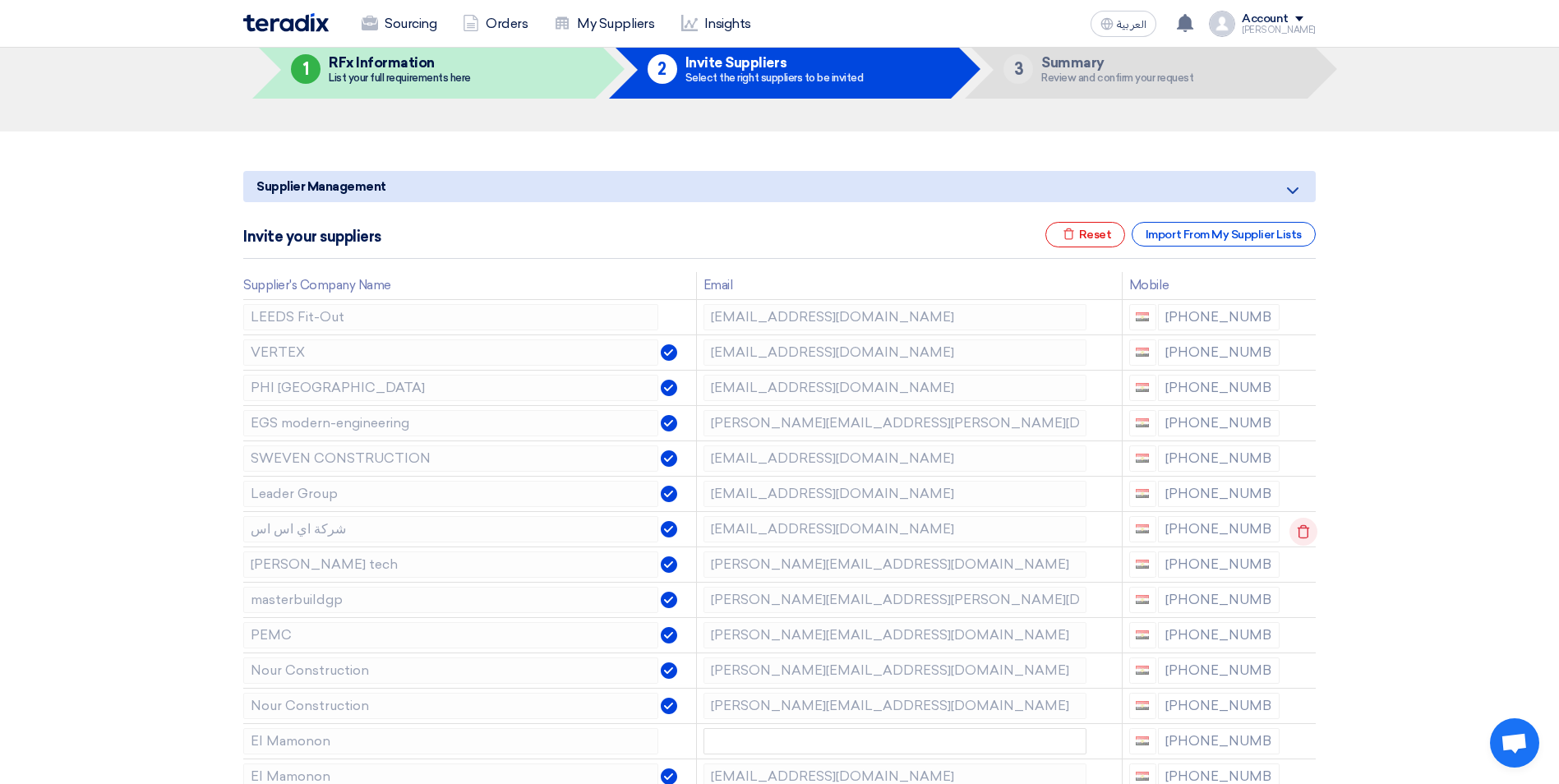
click at [1297, 535] on icon at bounding box center [1303, 531] width 28 height 28
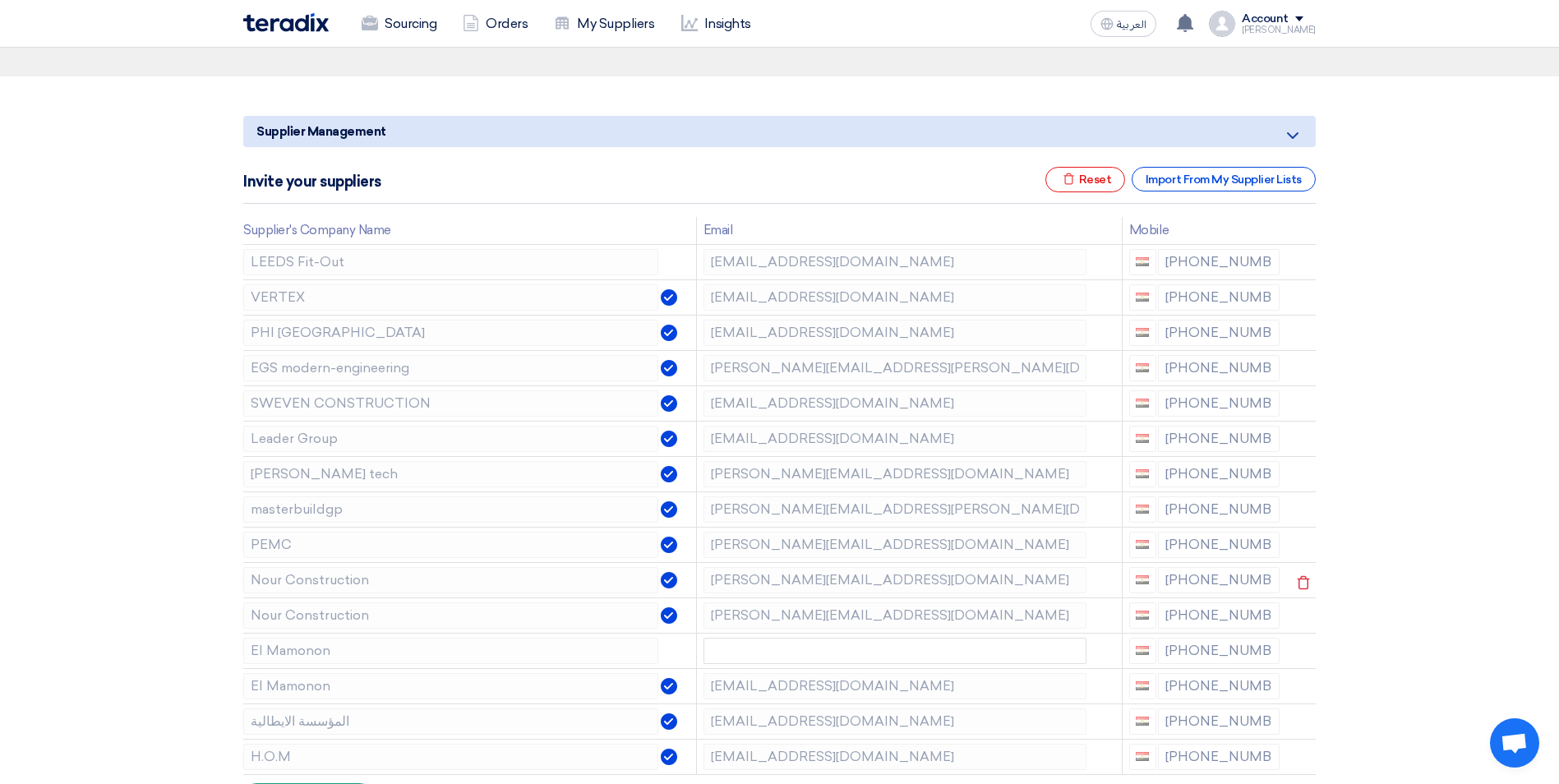
scroll to position [164, 0]
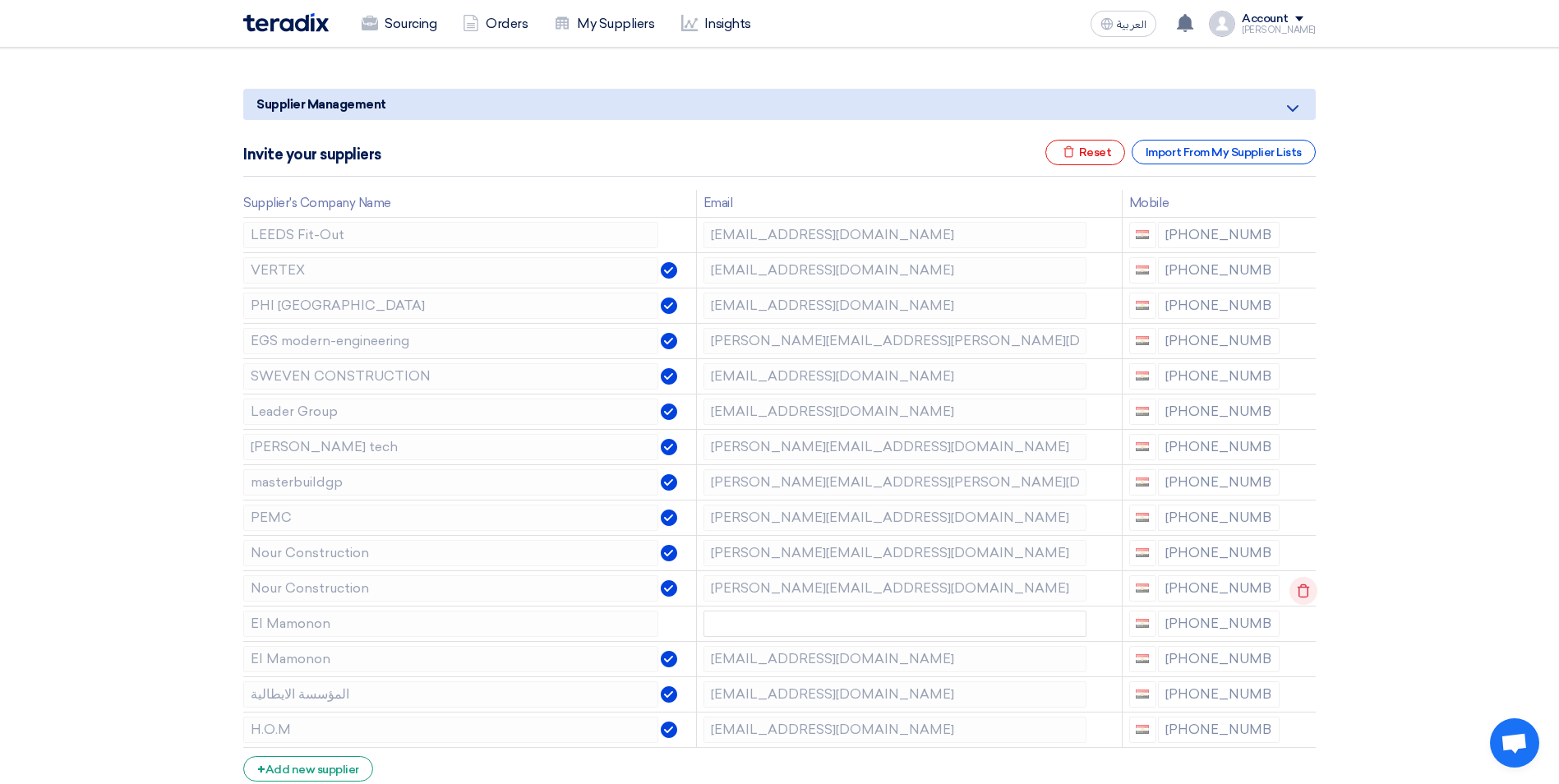
click at [1304, 597] on use at bounding box center [1303, 590] width 12 height 14
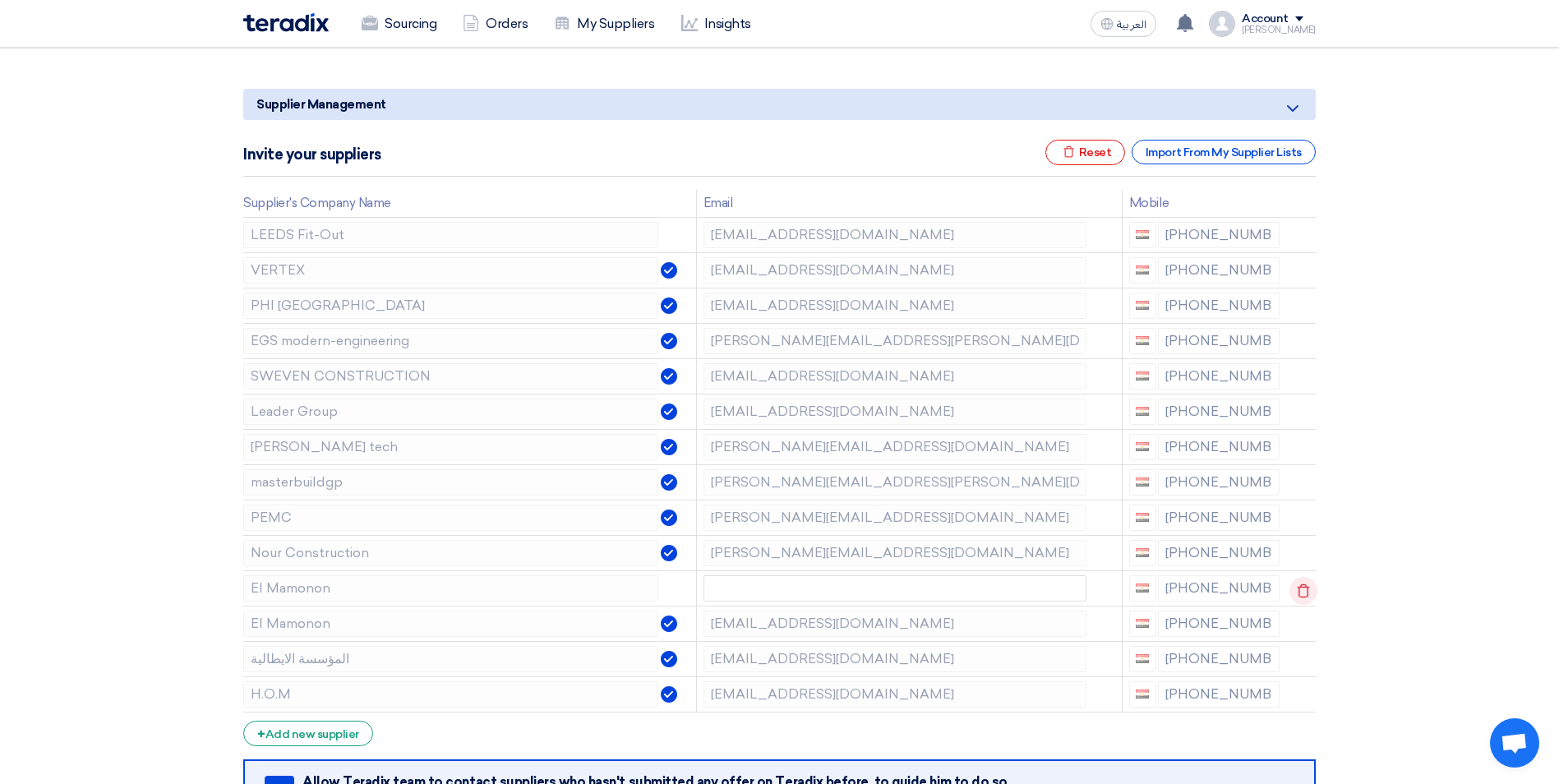
click at [1302, 597] on use at bounding box center [1303, 590] width 12 height 14
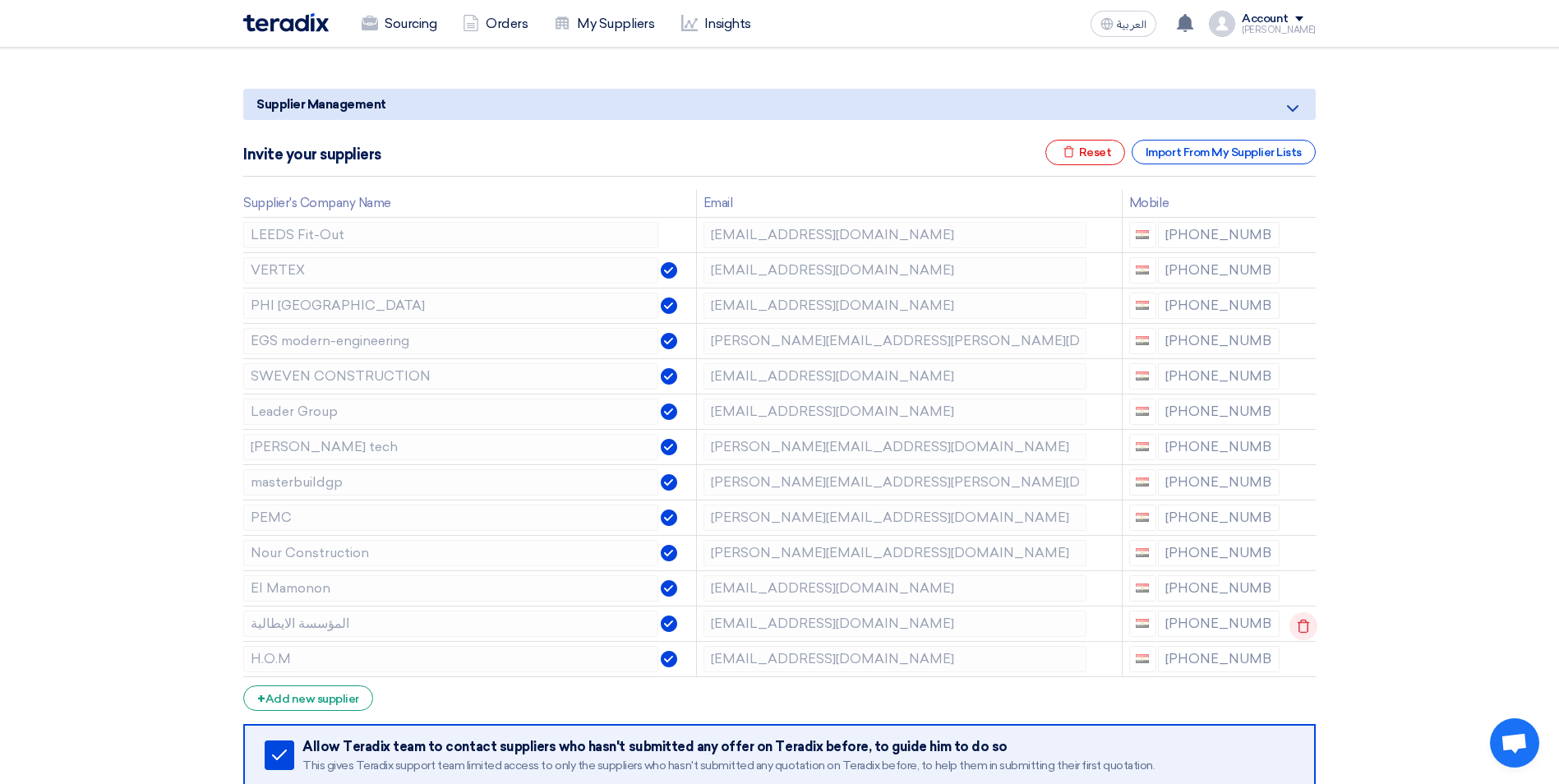
click at [1298, 628] on icon at bounding box center [1303, 625] width 28 height 28
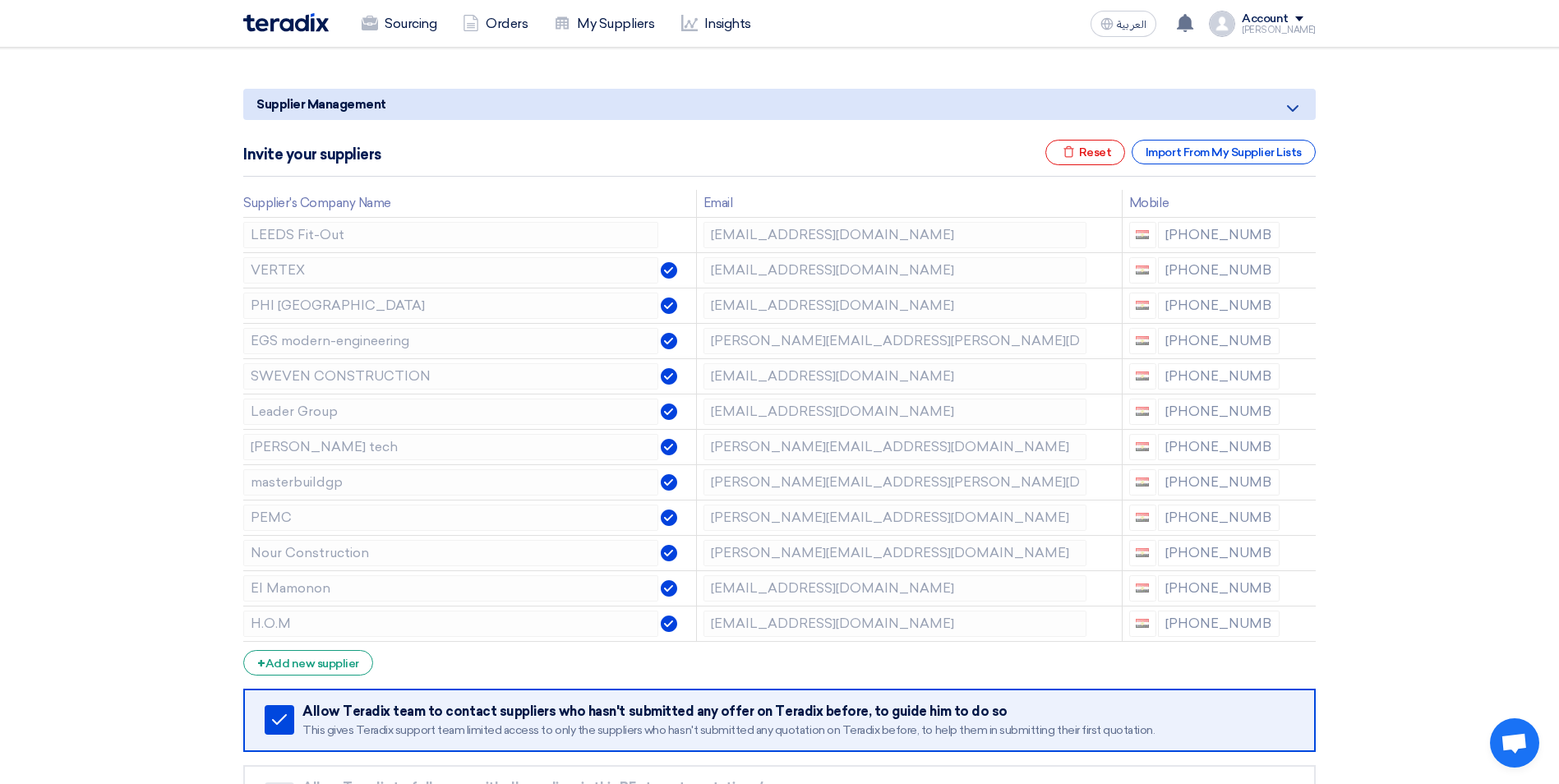
click at [0, 0] on icon at bounding box center [0, 0] width 0 height 0
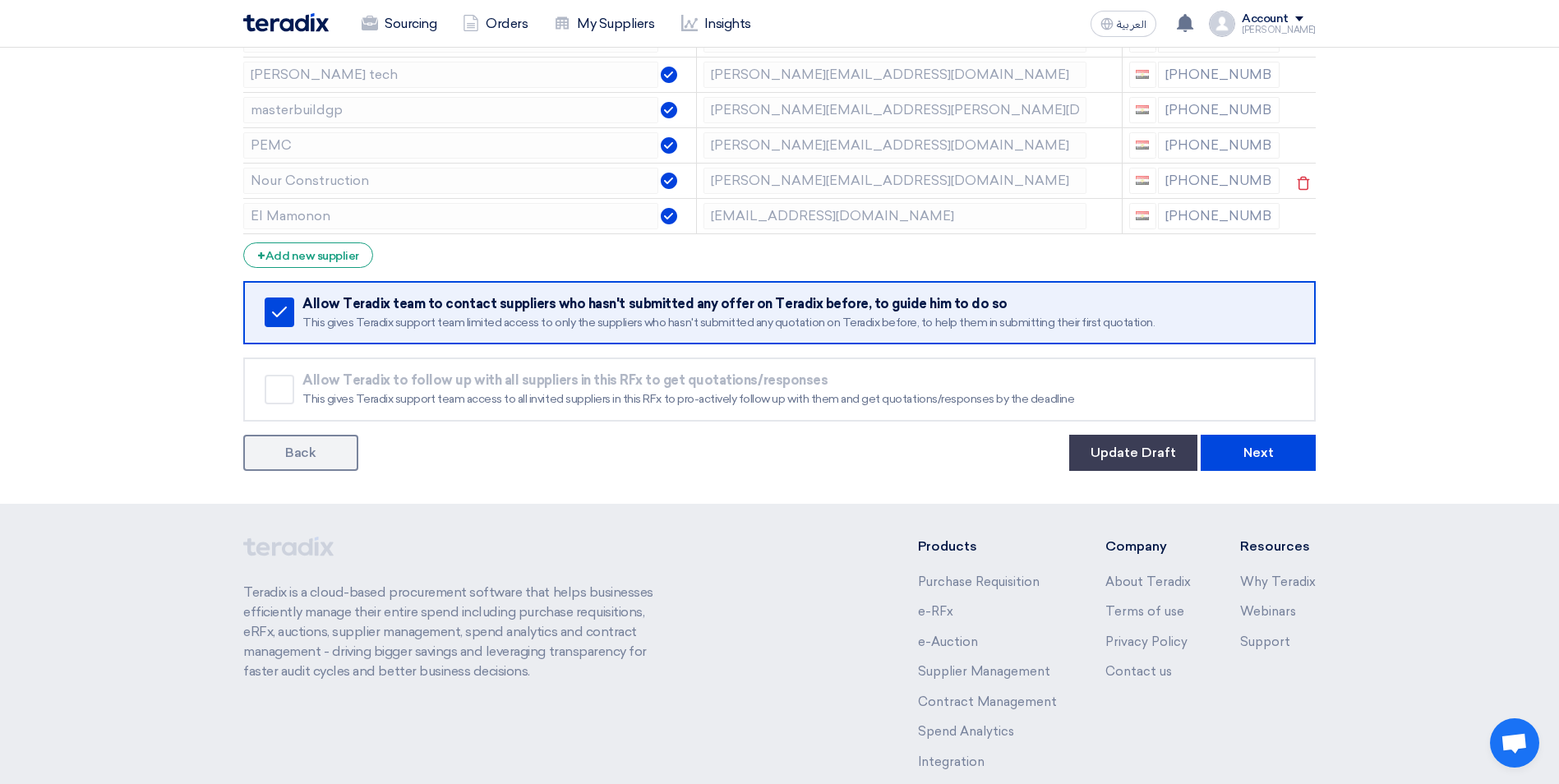
scroll to position [575, 0]
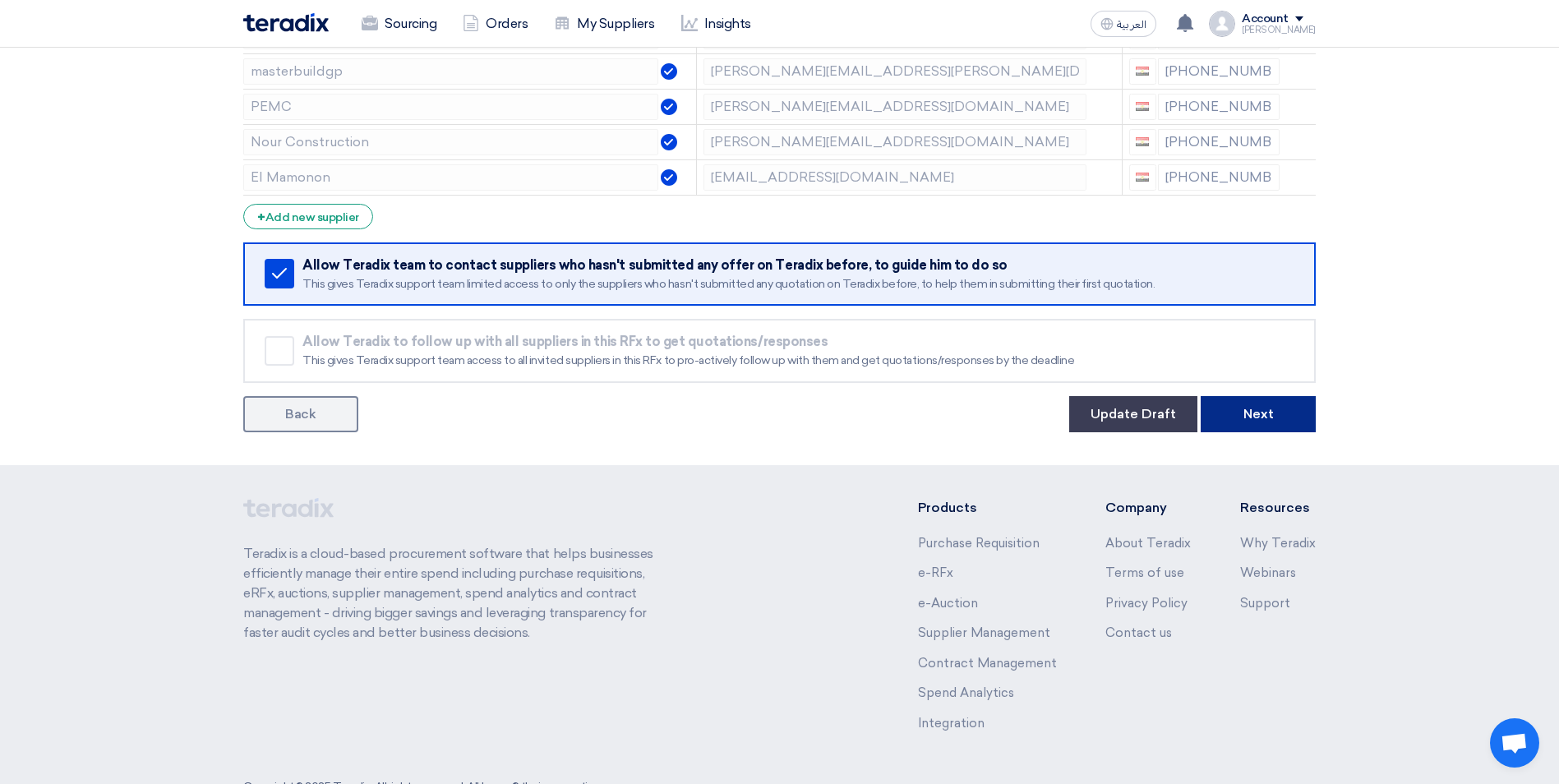
click at [1272, 423] on button "Next" at bounding box center [1257, 414] width 115 height 36
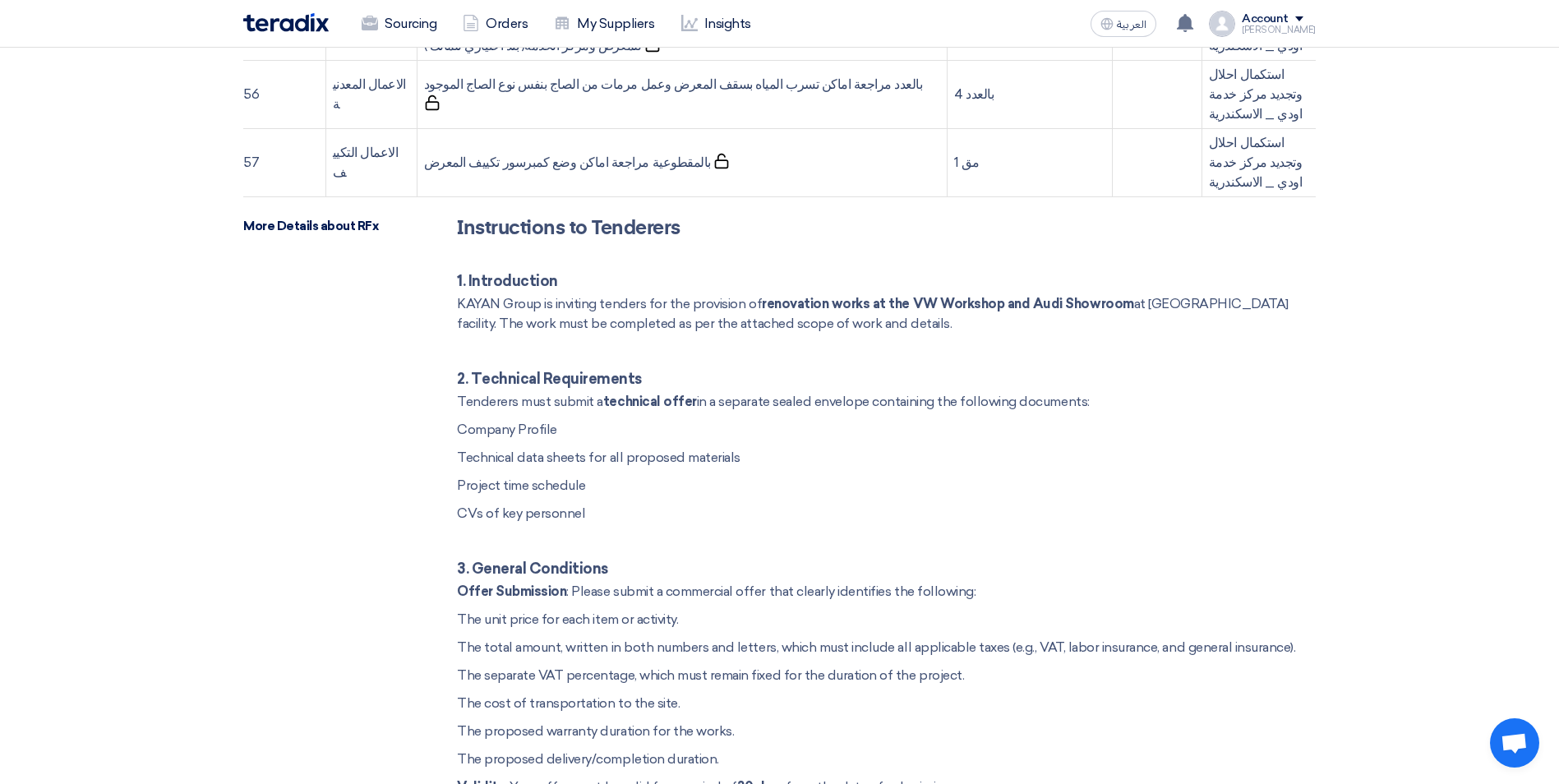
scroll to position [5340, 0]
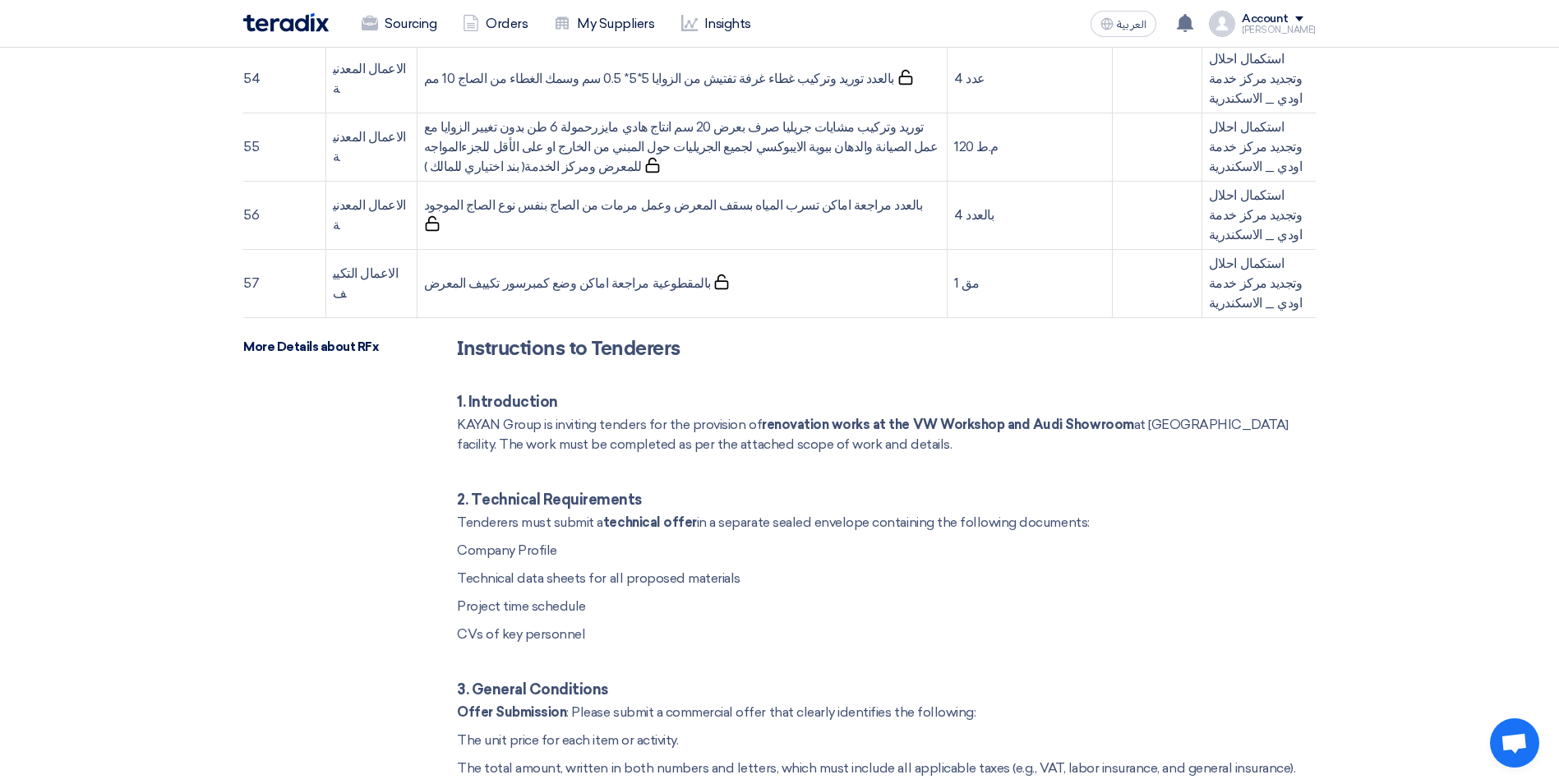
scroll to position [5422, 0]
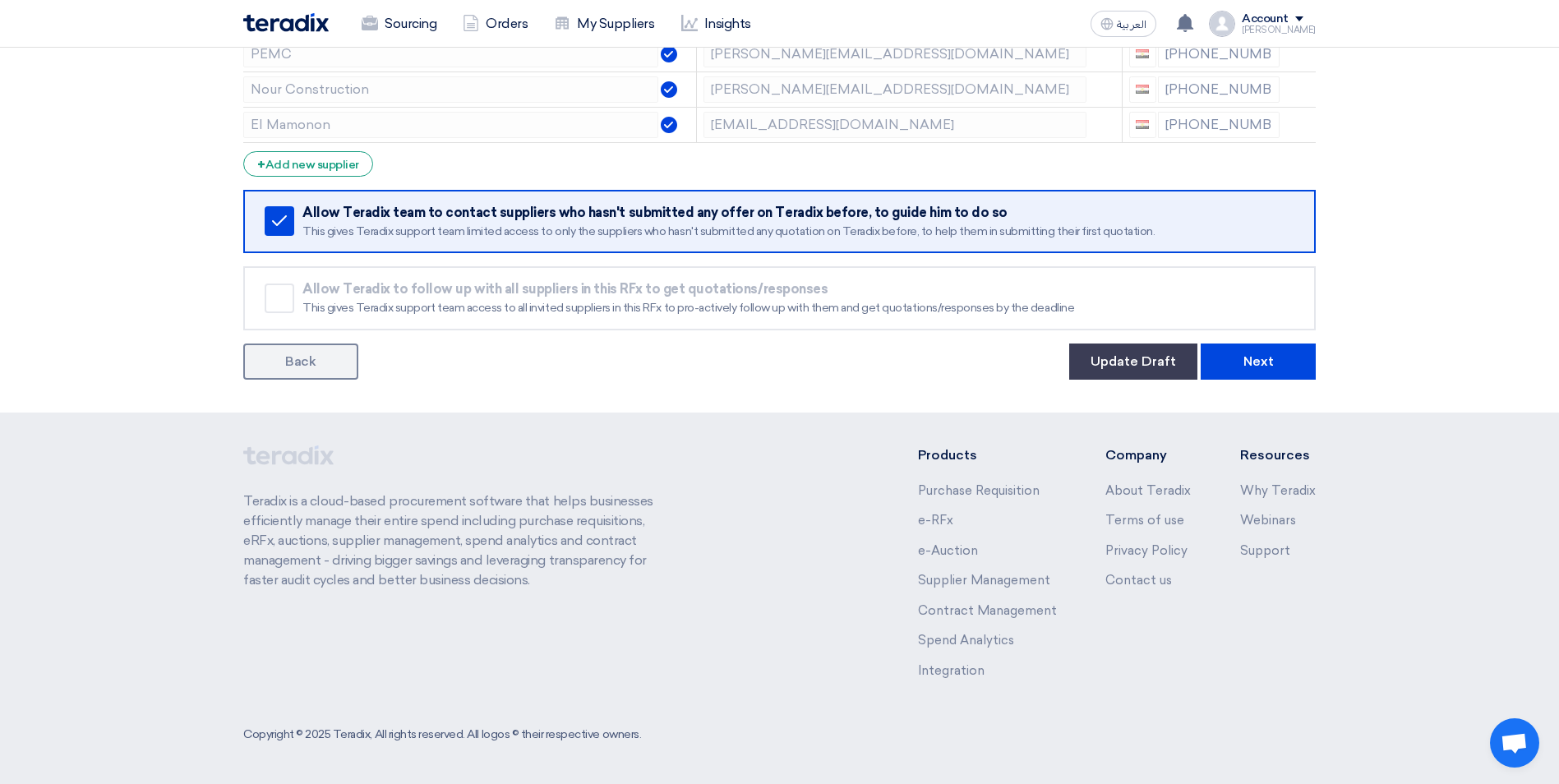
scroll to position [575, 0]
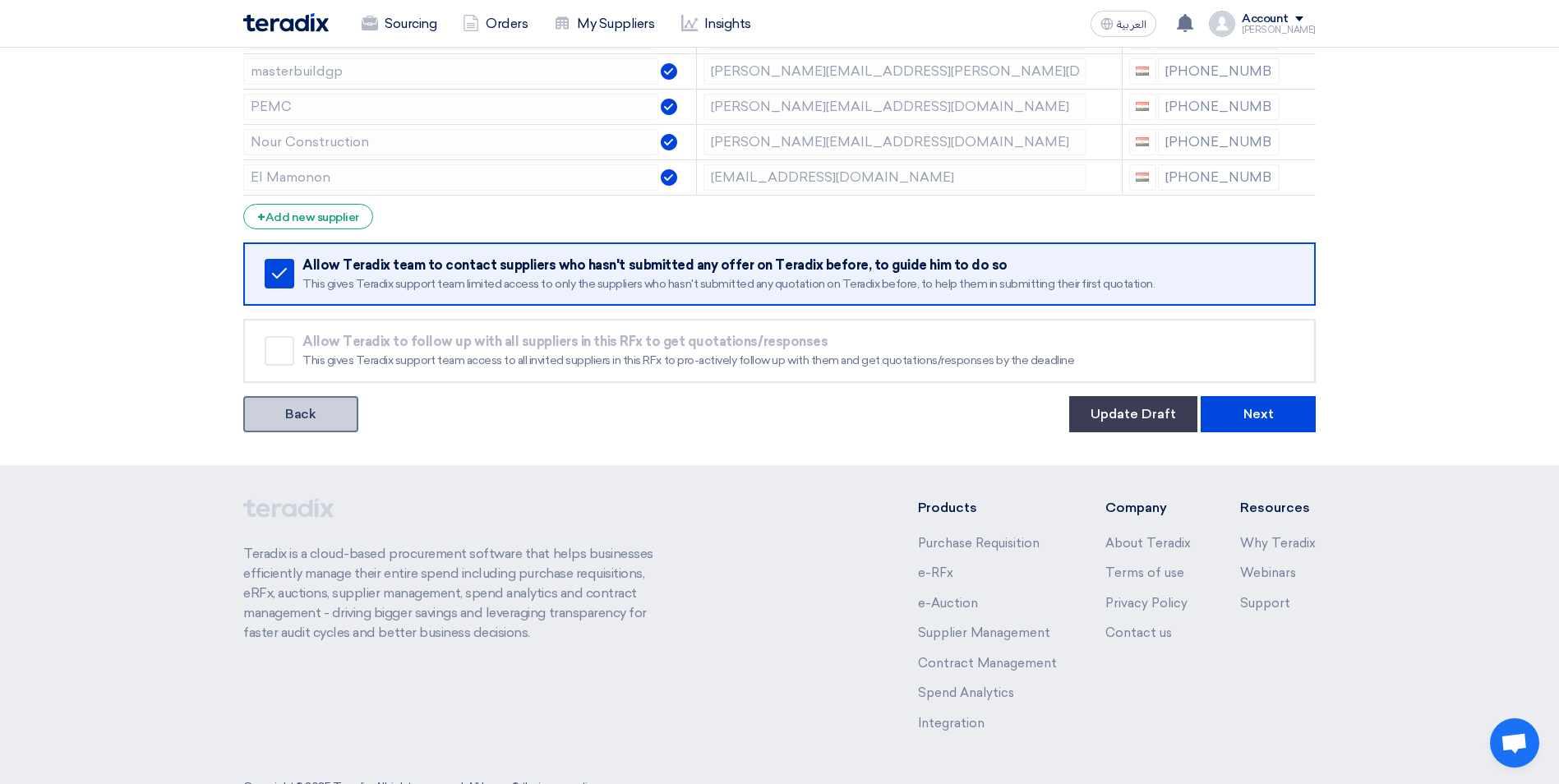
click at [341, 408] on link "Back" at bounding box center [300, 414] width 115 height 36
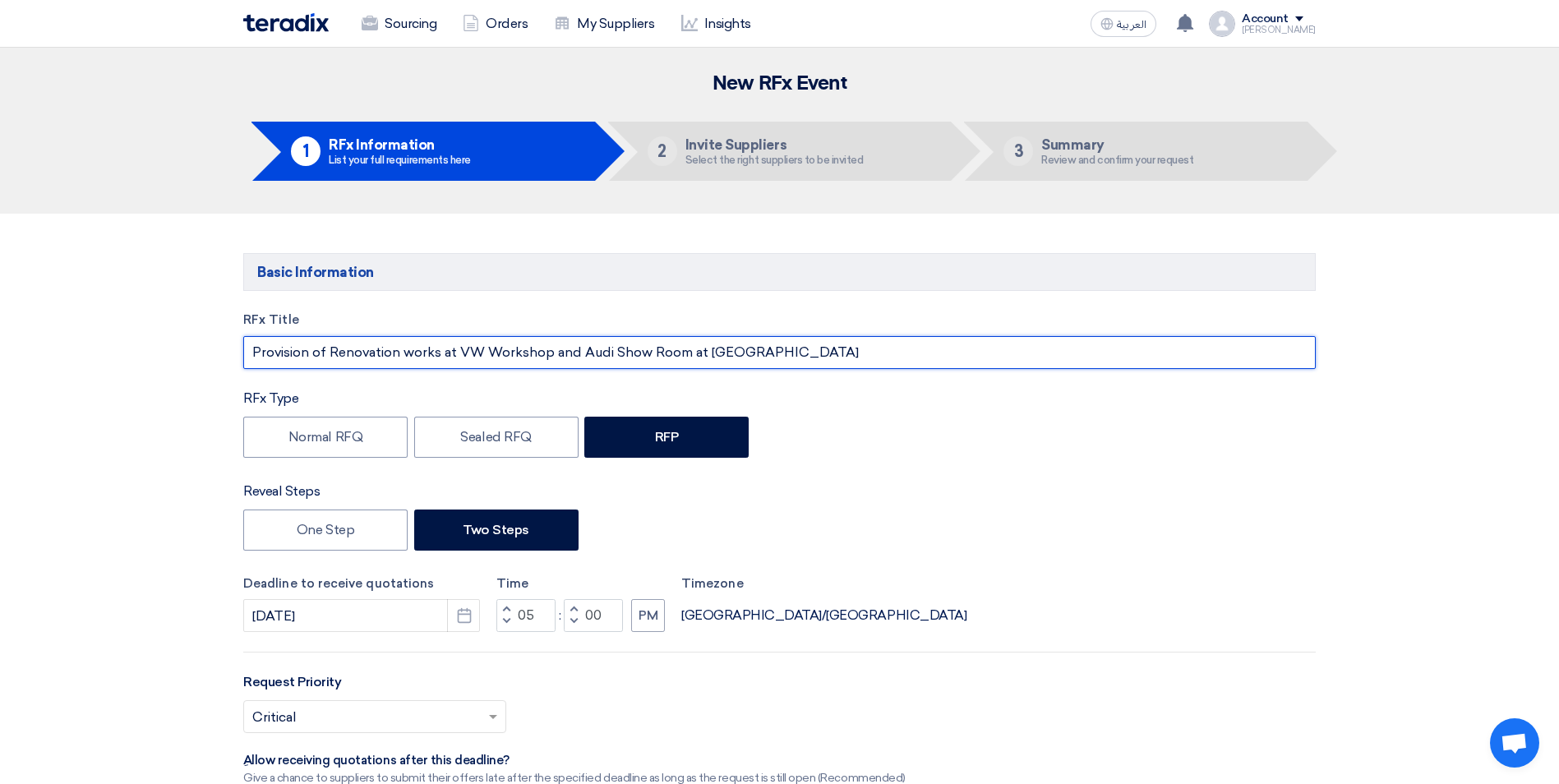
drag, startPoint x: 817, startPoint y: 353, endPoint x: 230, endPoint y: 360, distance: 587.0
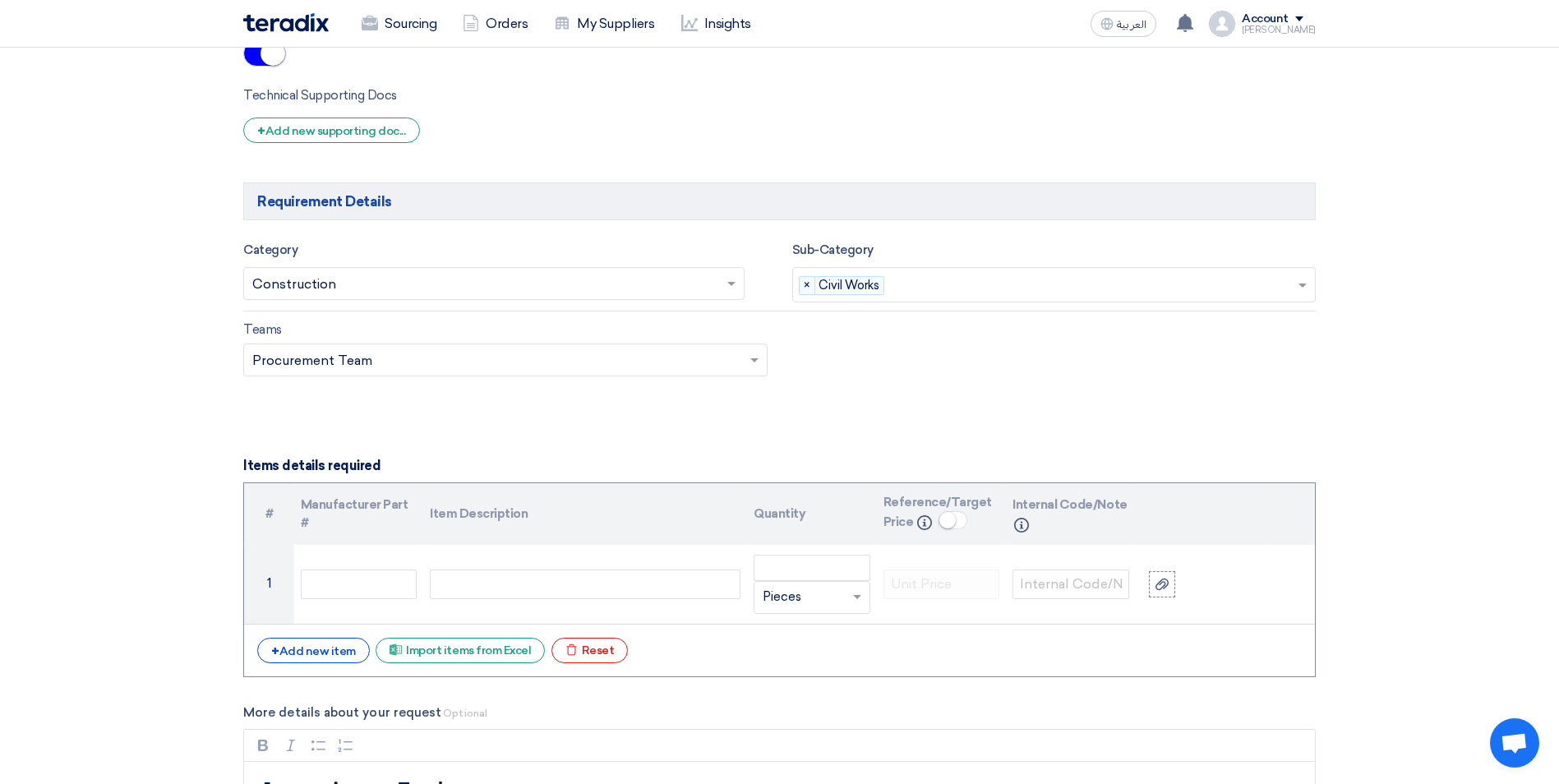
scroll to position [1479, 0]
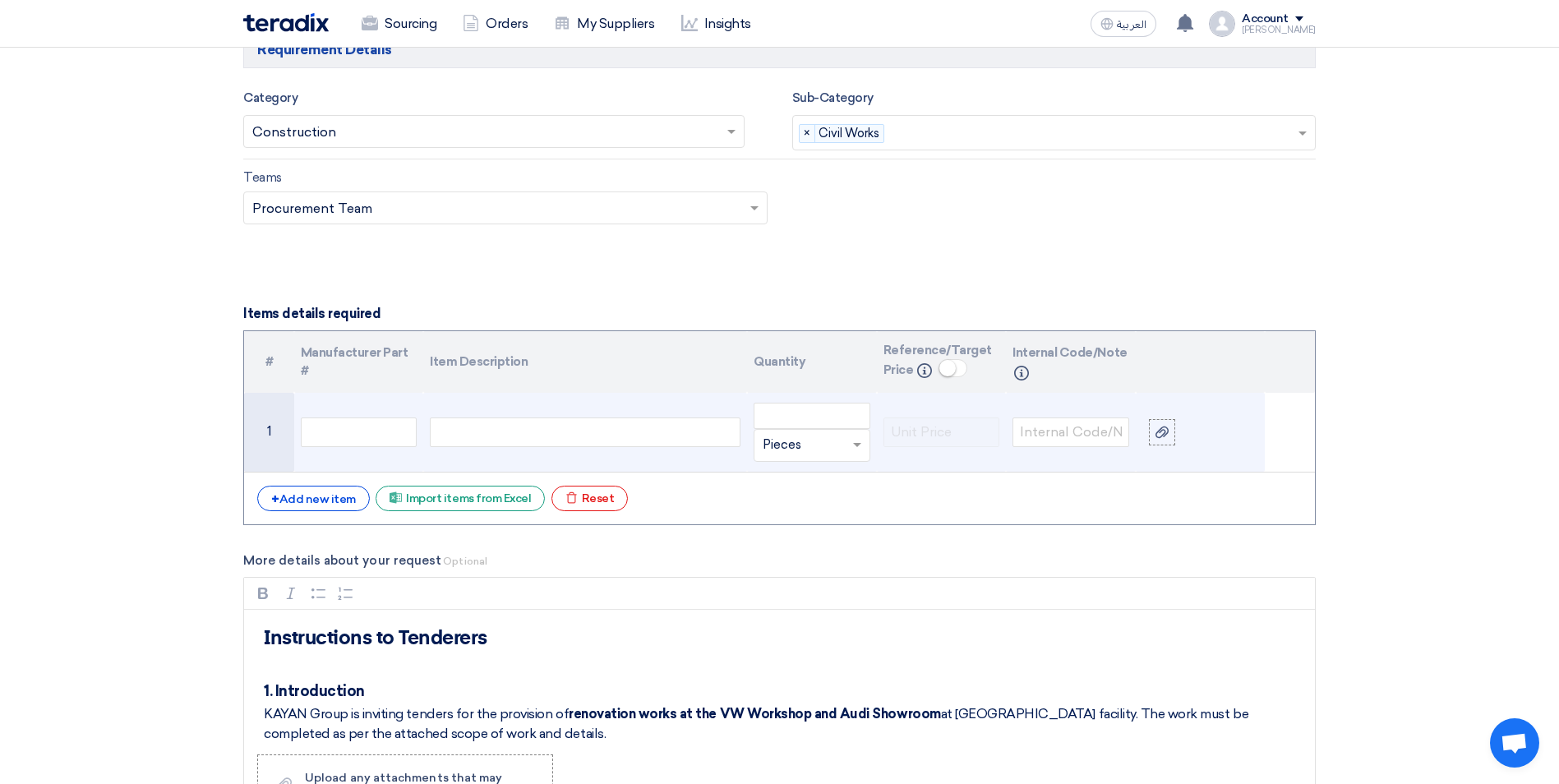
click at [493, 441] on div at bounding box center [585, 432] width 310 height 30
paste div
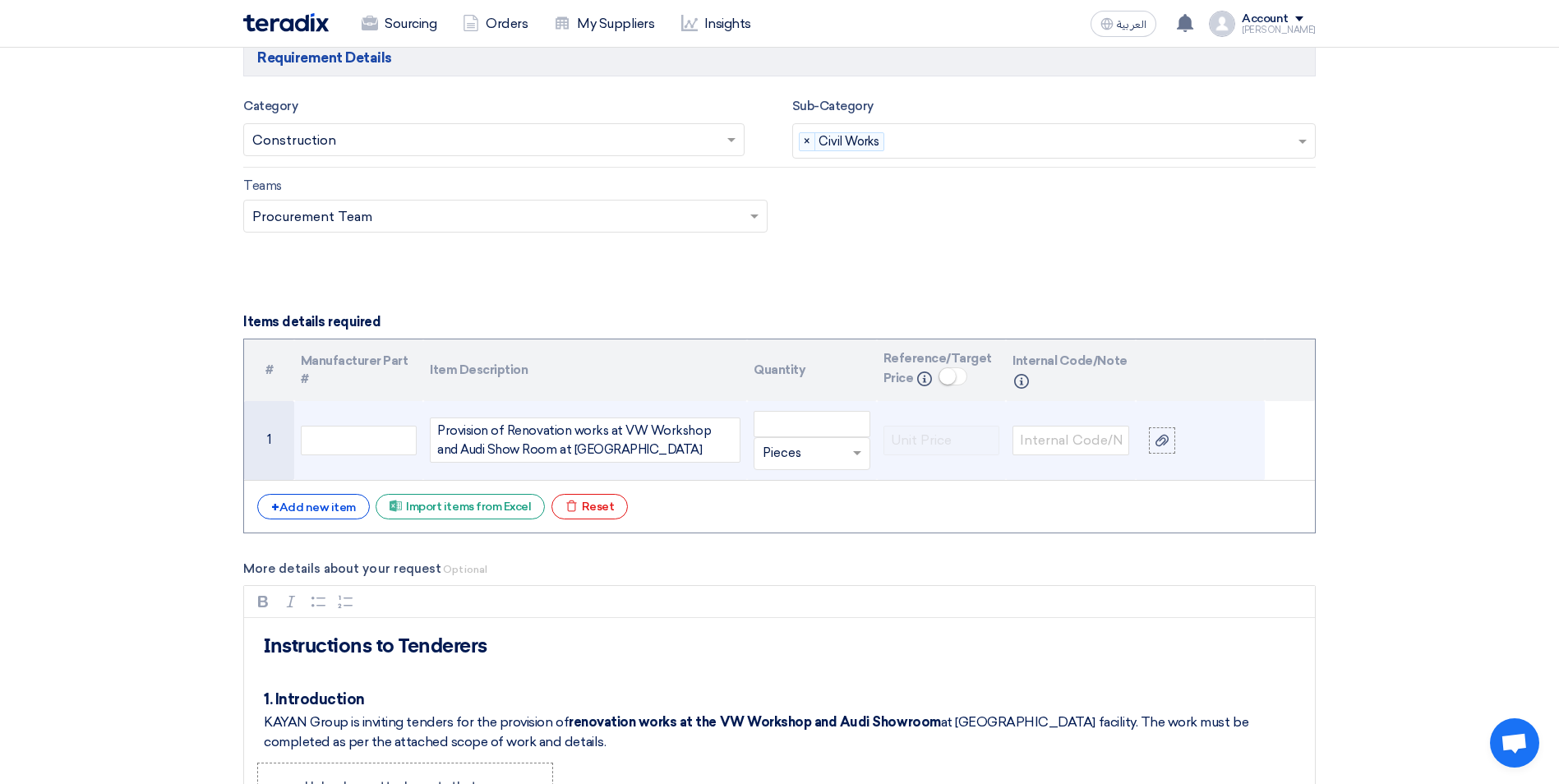
click at [789, 455] on input "text" at bounding box center [802, 453] width 79 height 26
click at [784, 448] on input "text" at bounding box center [802, 453] width 79 height 26
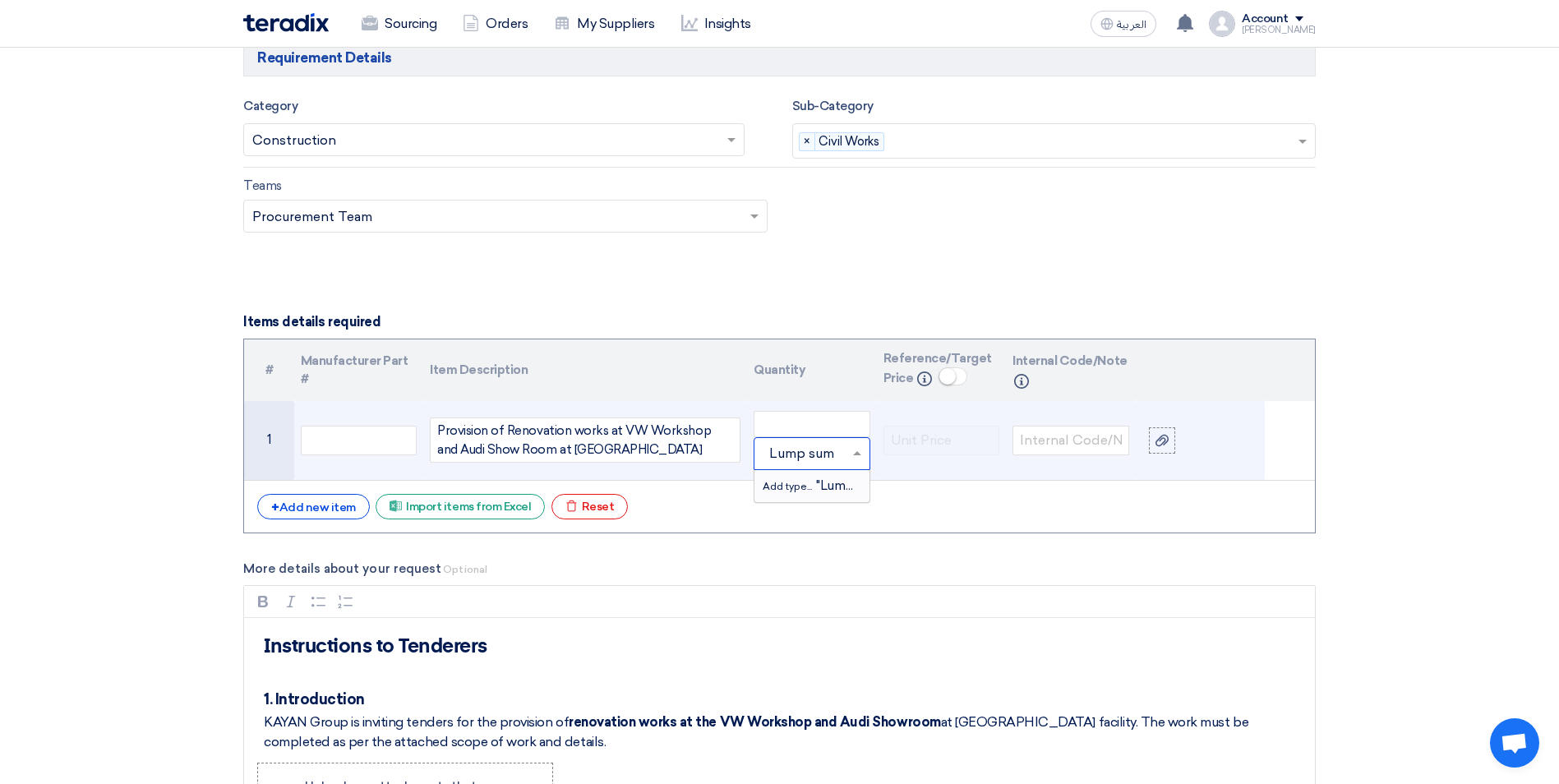
click at [811, 450] on input "Lump sum" at bounding box center [802, 453] width 79 height 26
click at [802, 453] on input "Lumpsum" at bounding box center [802, 453] width 79 height 26
click at [808, 453] on input "sum" at bounding box center [802, 453] width 79 height 26
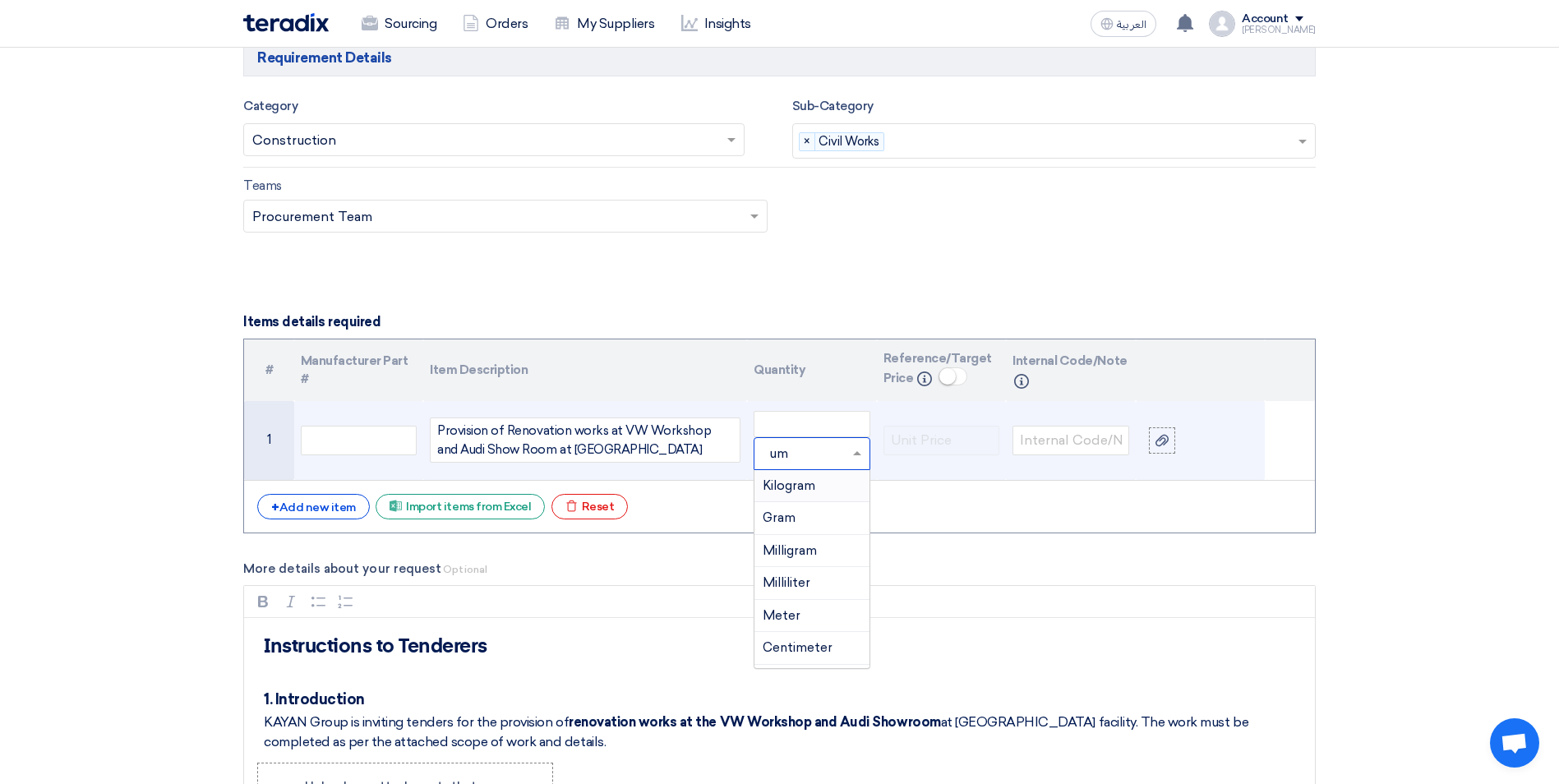
type input "m"
paste input "Lump sum"
type input "Lump sum"
click at [808, 476] on div "Add type... "Lump sum"" at bounding box center [811, 486] width 115 height 32
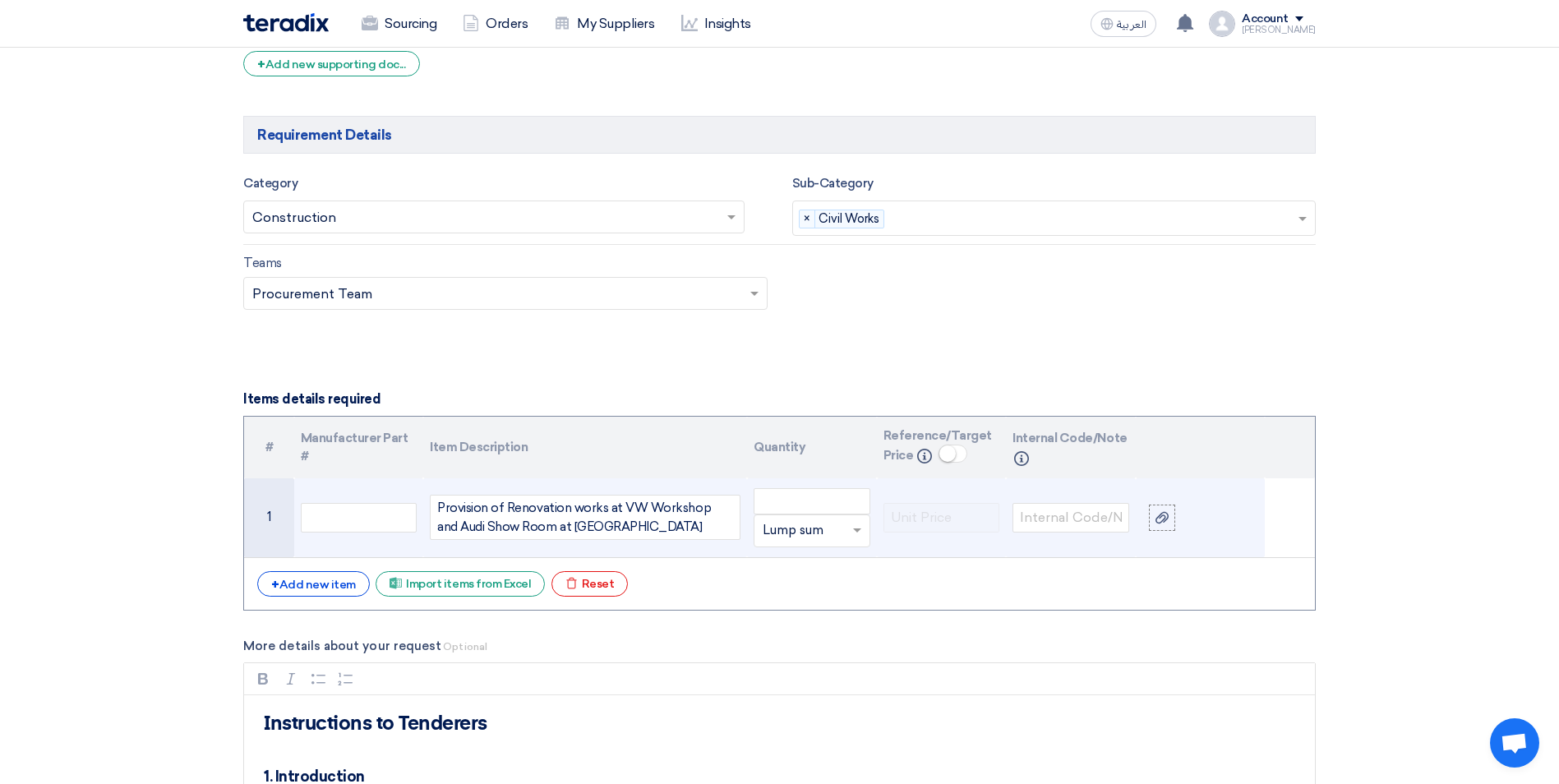
scroll to position [1388, 0]
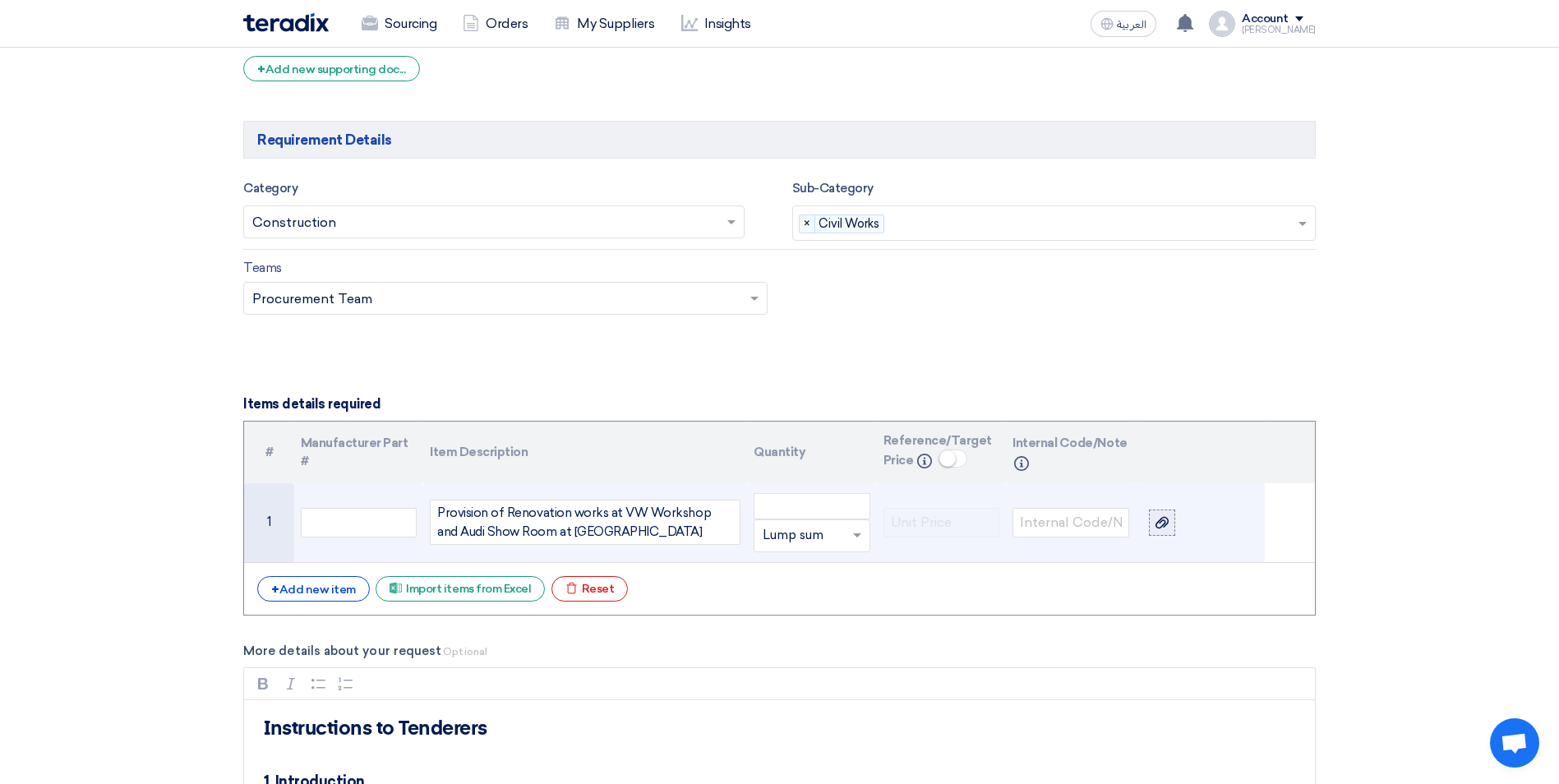
click at [1168, 523] on icon at bounding box center [1161, 522] width 13 height 13
click at [0, 0] on input "file" at bounding box center [0, 0] width 0 height 0
click at [1157, 505] on icon at bounding box center [1161, 510] width 13 height 13
click at [0, 0] on input "file" at bounding box center [0, 0] width 0 height 0
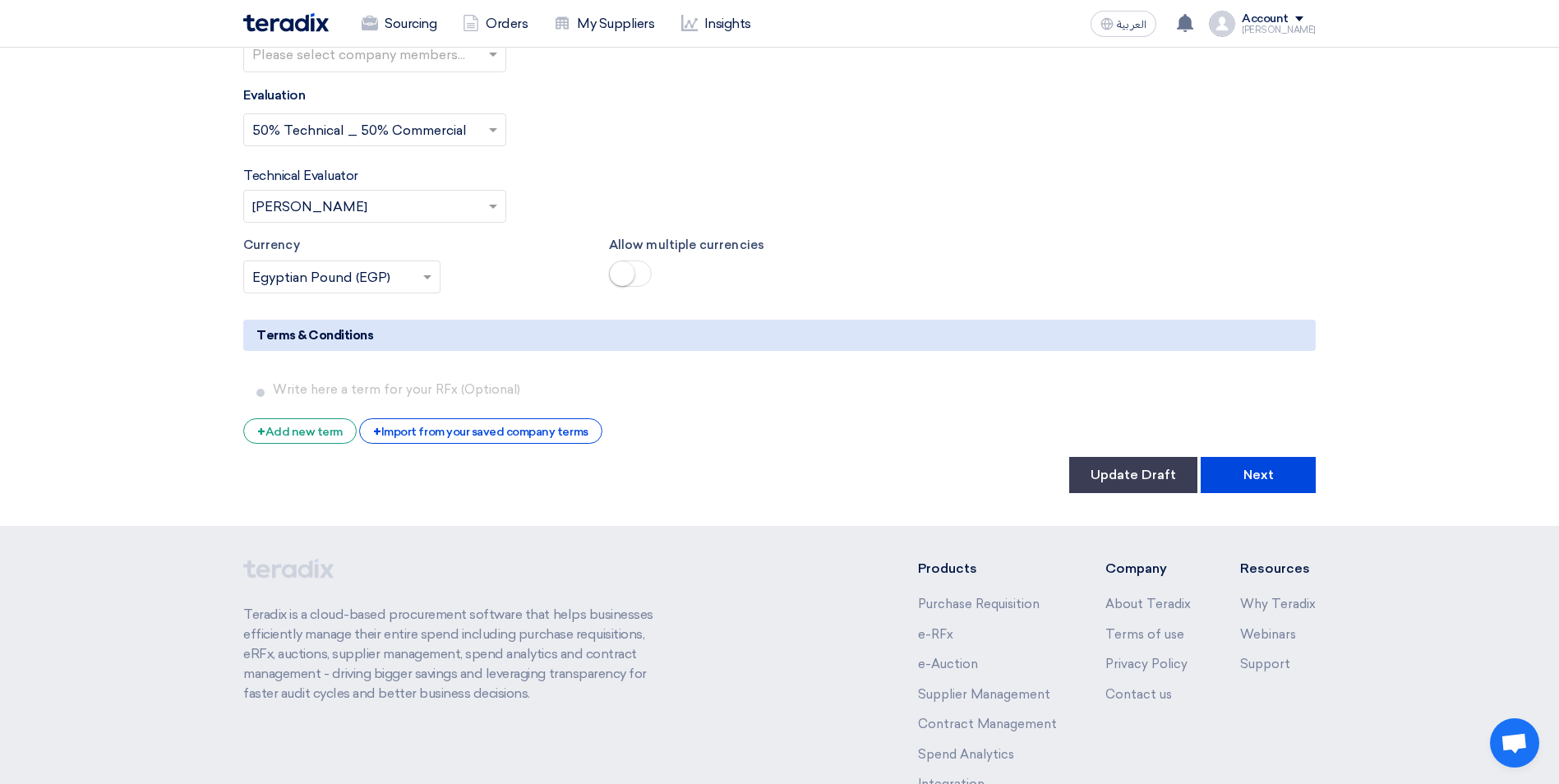
scroll to position [2787, 0]
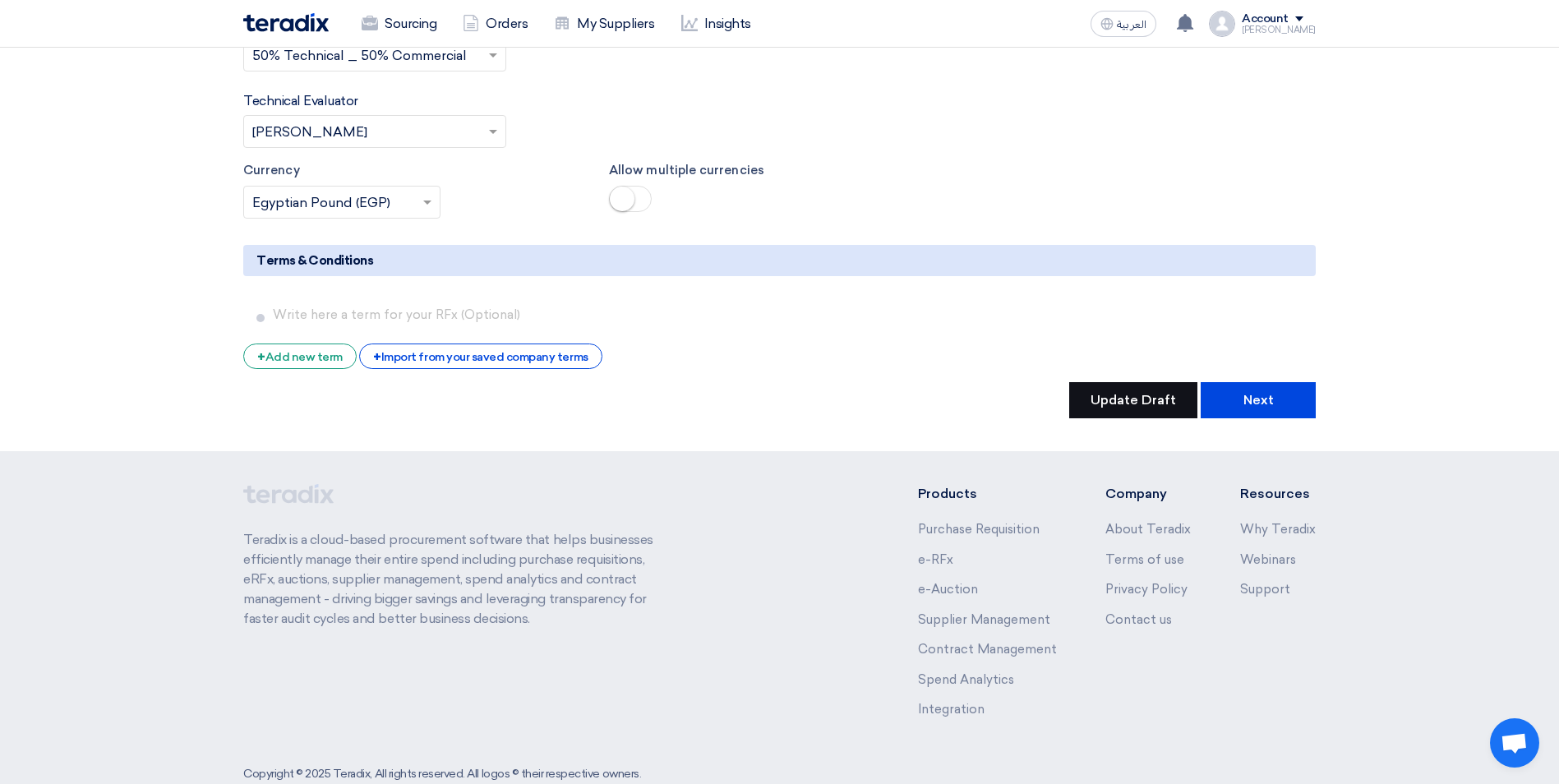
click at [1116, 382] on button "Update Draft" at bounding box center [1133, 400] width 128 height 36
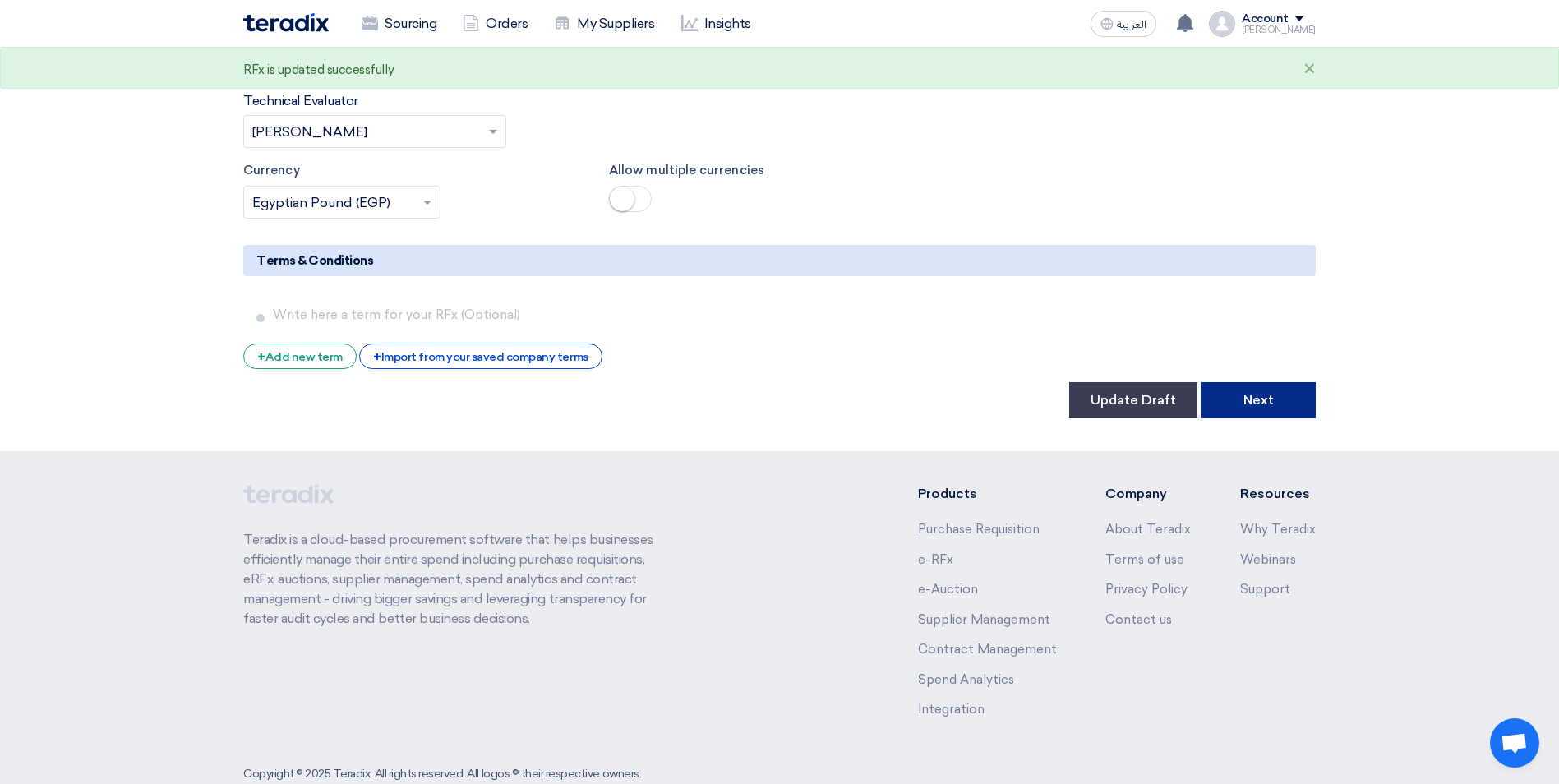
click at [1270, 382] on button "Next" at bounding box center [1257, 400] width 115 height 36
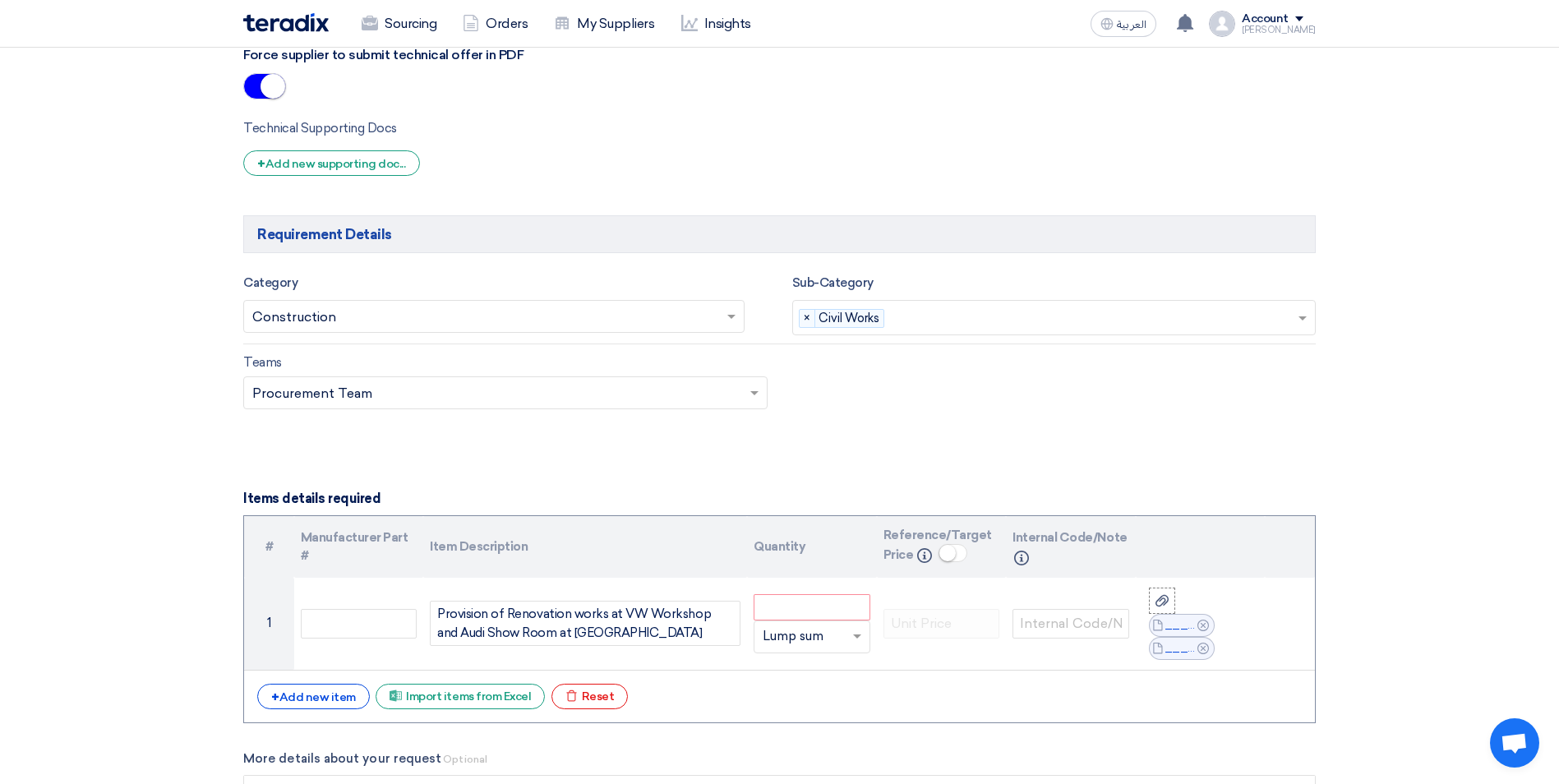
scroll to position [1479, 0]
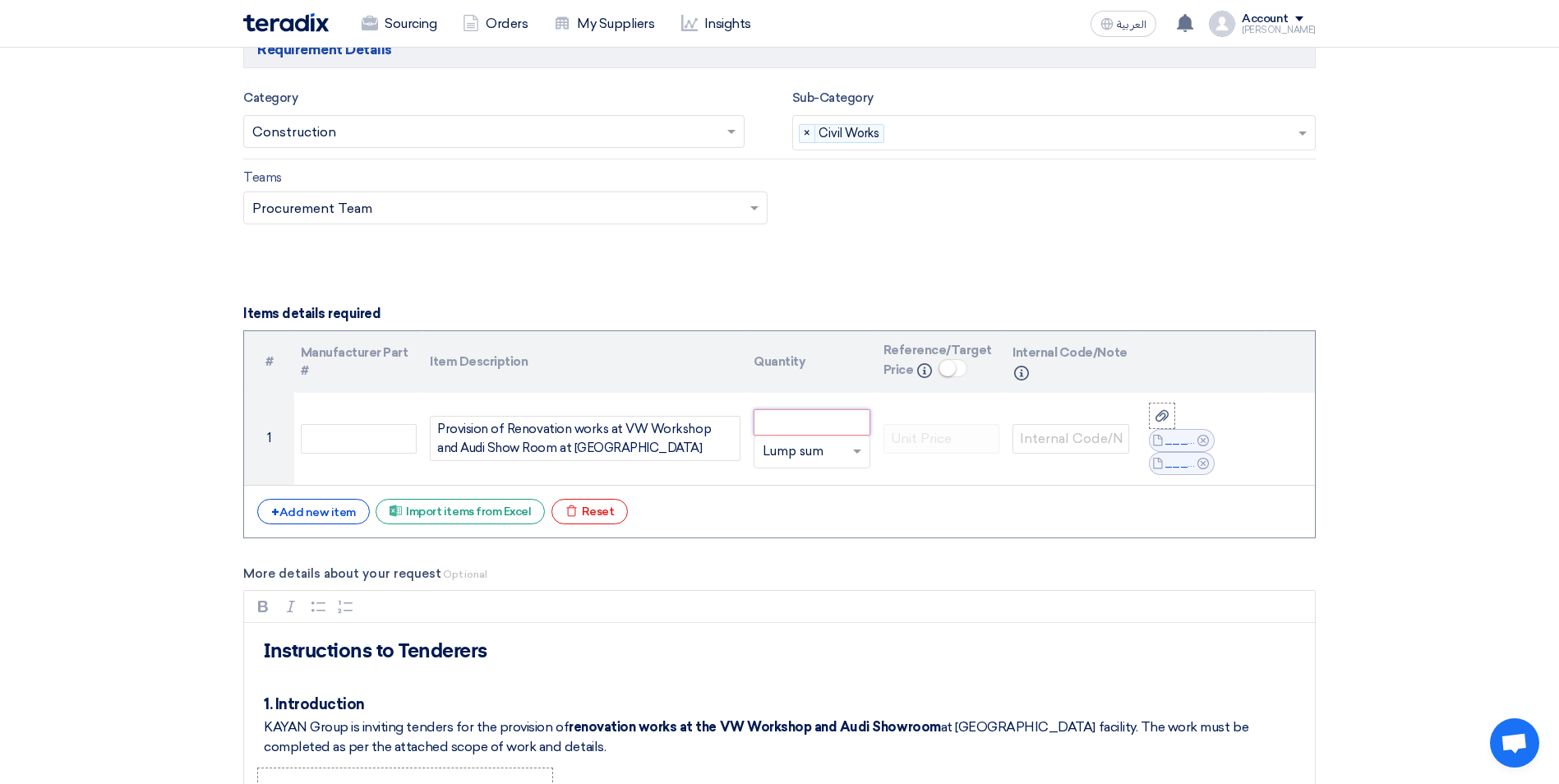
click at [794, 422] on input "number" at bounding box center [811, 422] width 117 height 26
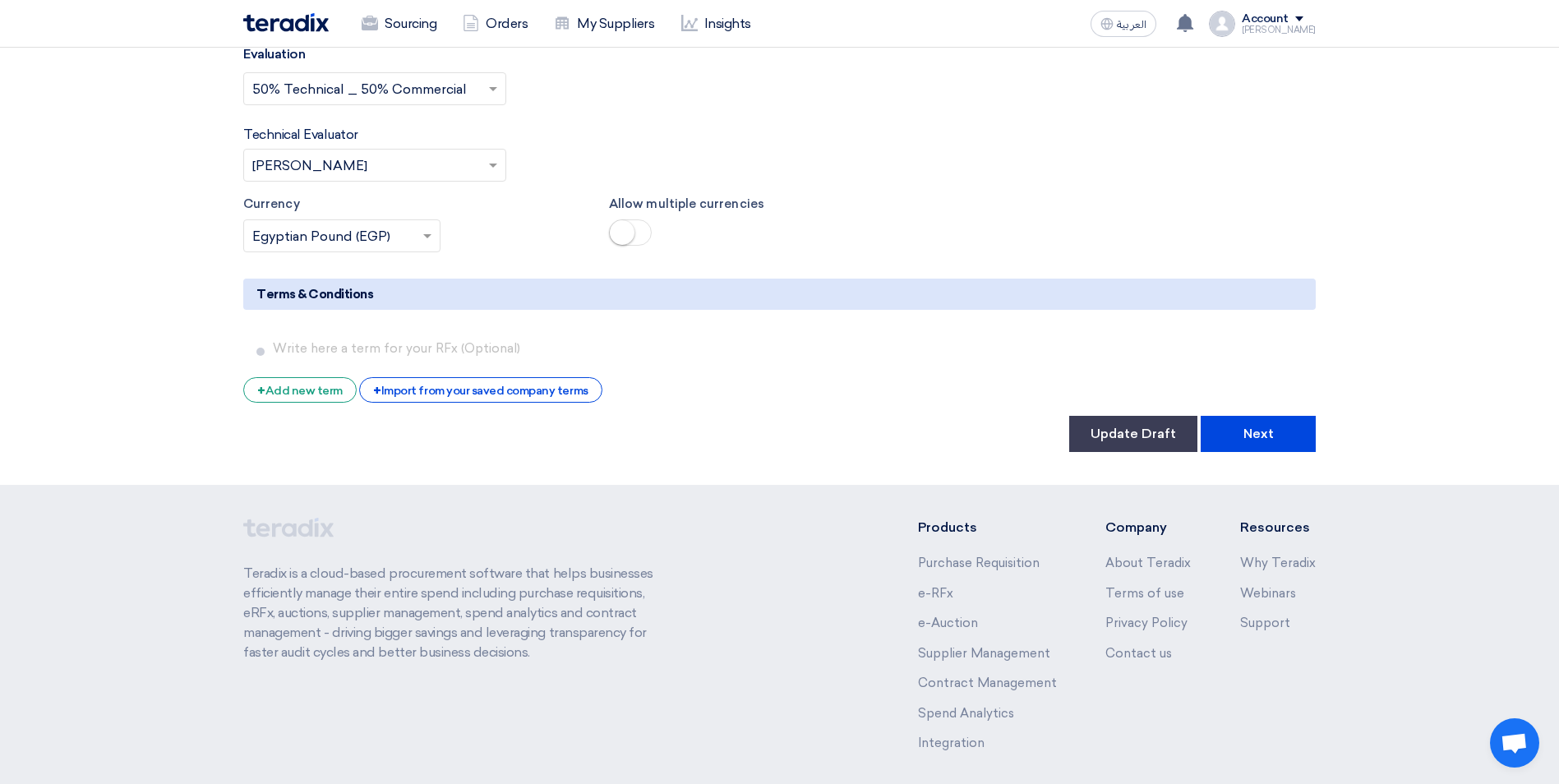
scroll to position [2787, 0]
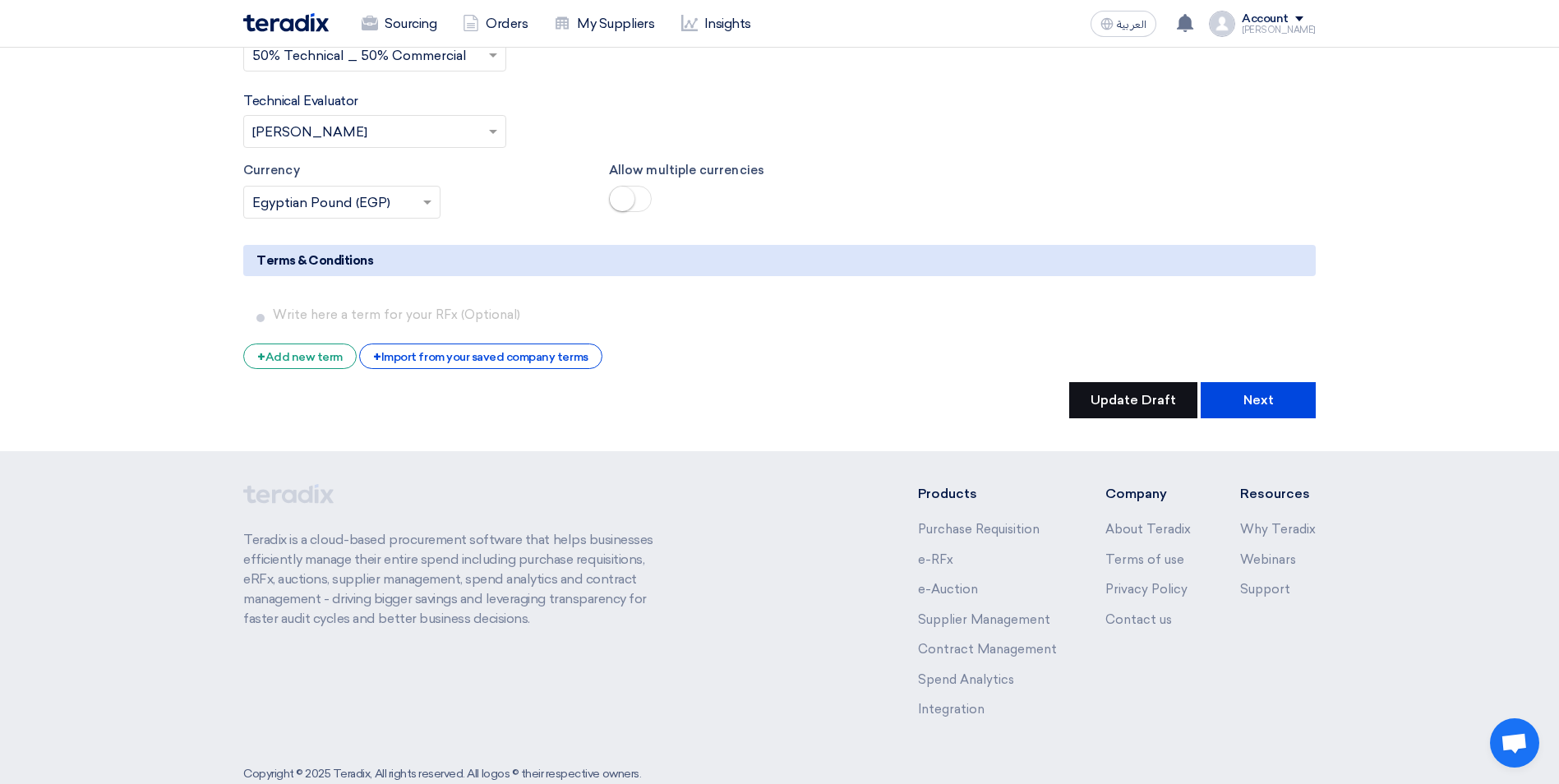
type input "1"
click at [1143, 382] on button "Update Draft" at bounding box center [1133, 400] width 128 height 36
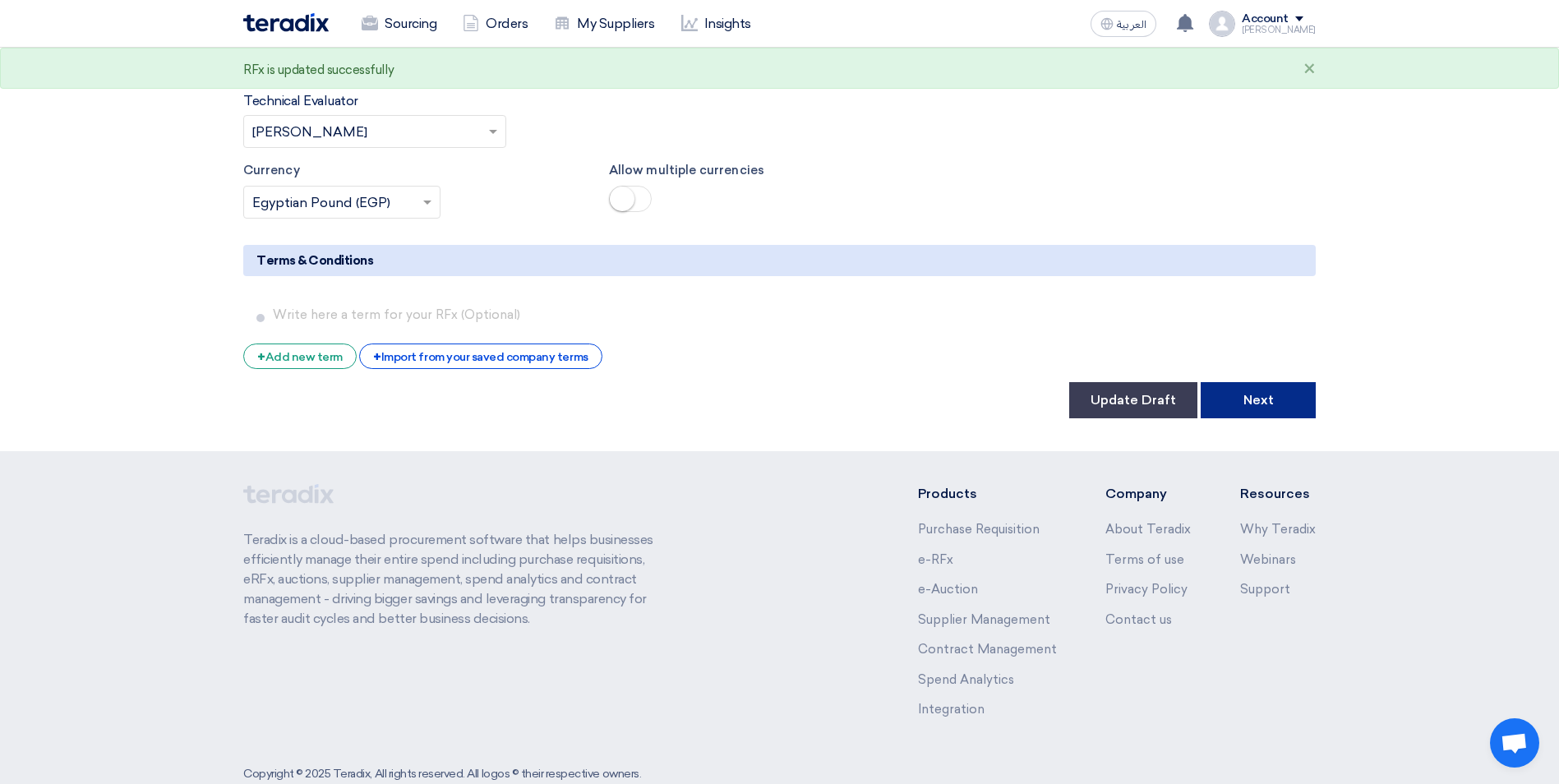
click at [1267, 382] on button "Next" at bounding box center [1257, 400] width 115 height 36
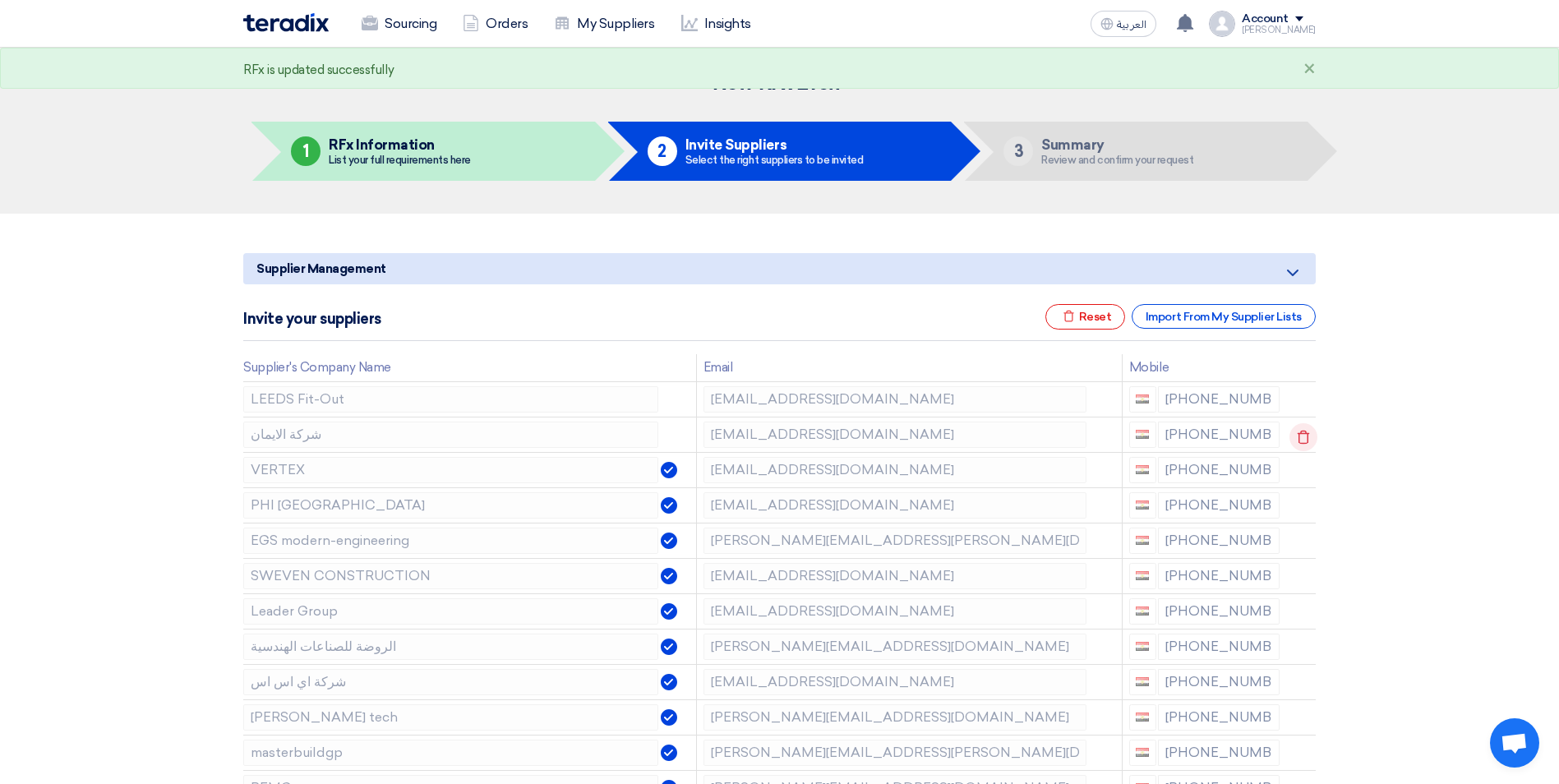
click at [1303, 445] on icon at bounding box center [1303, 436] width 28 height 28
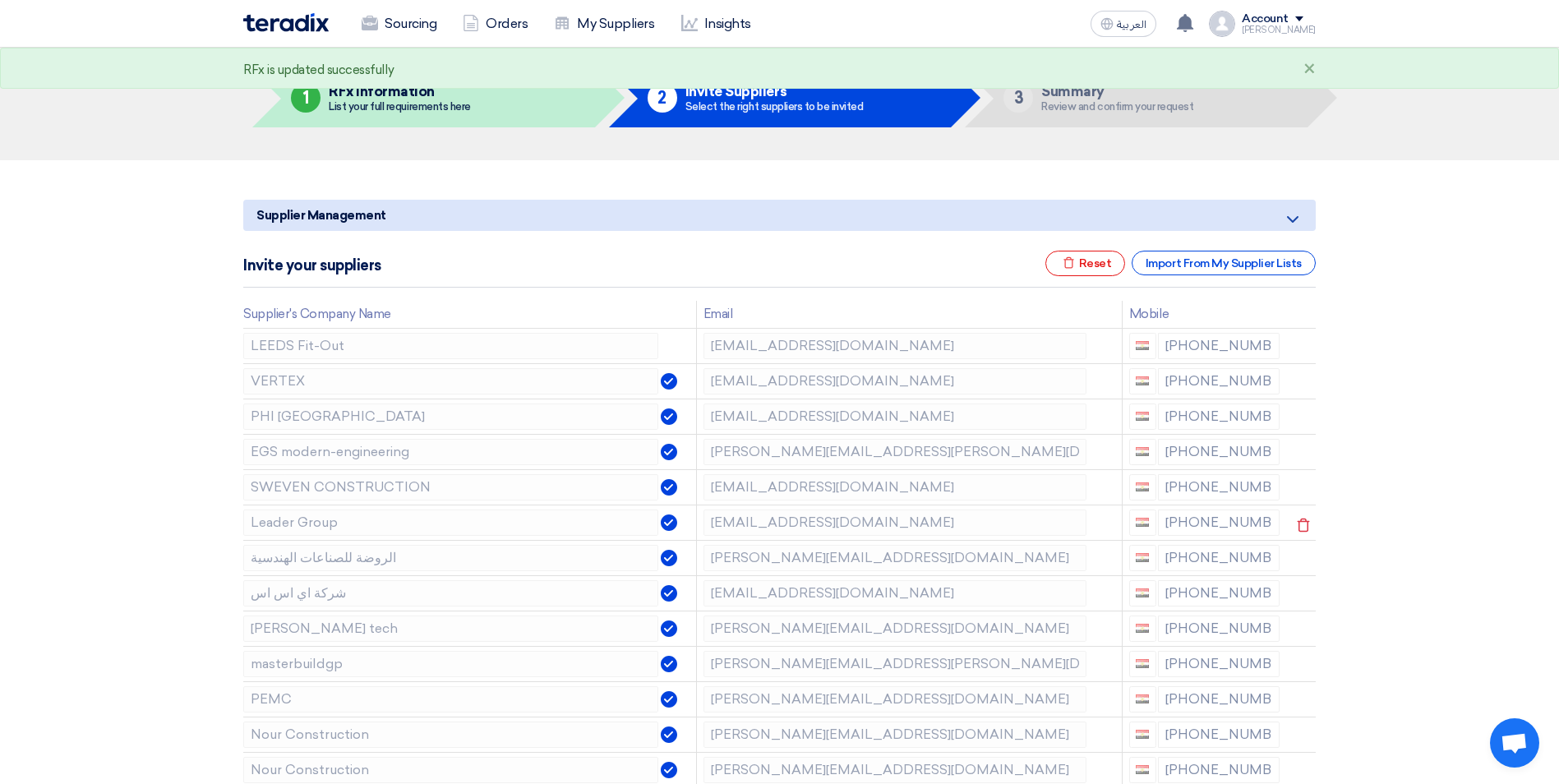
scroll to position [82, 0]
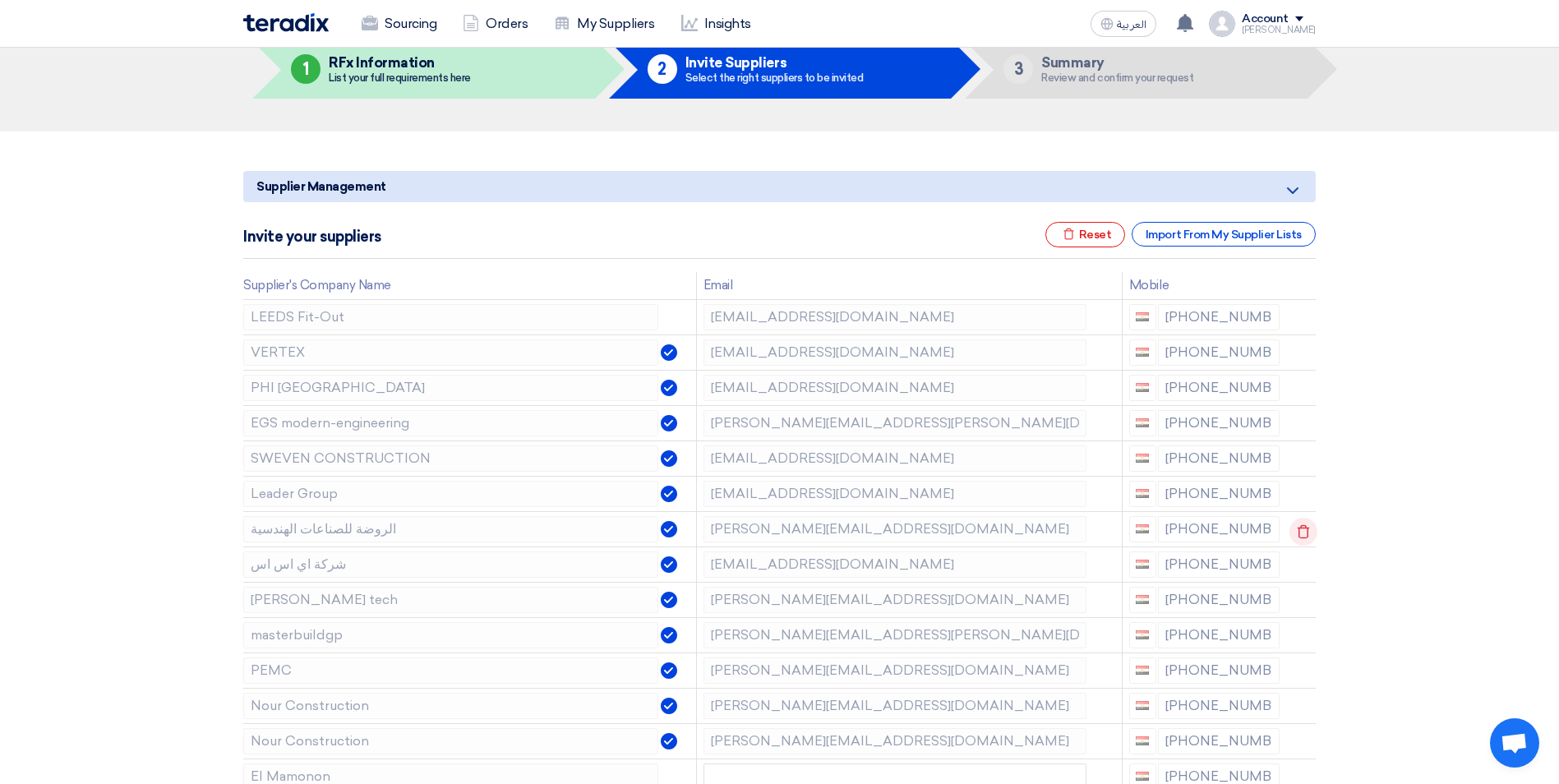
click at [1299, 525] on use at bounding box center [1303, 531] width 12 height 14
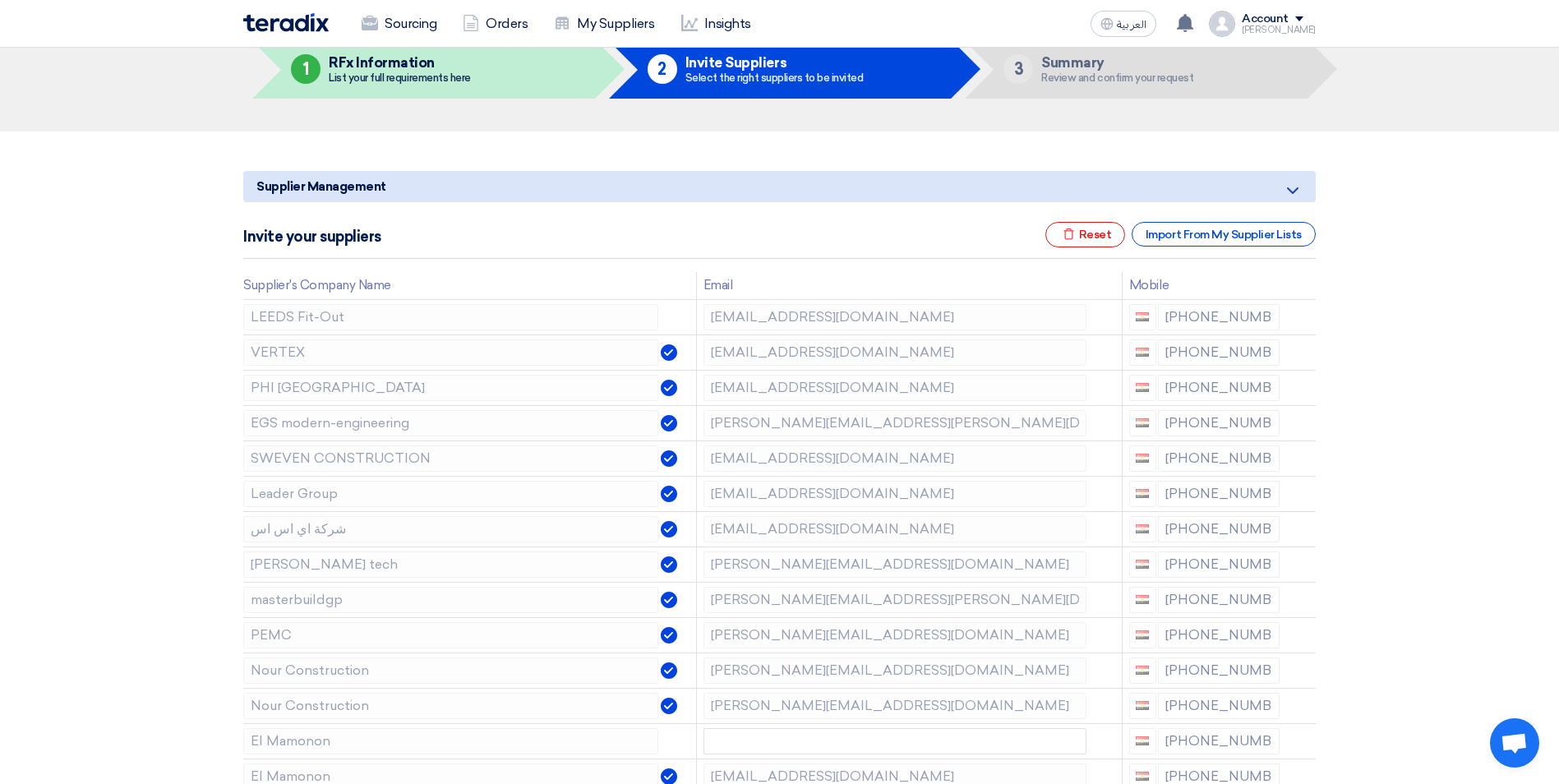
click at [0, 0] on use at bounding box center [0, 0] width 0 height 0
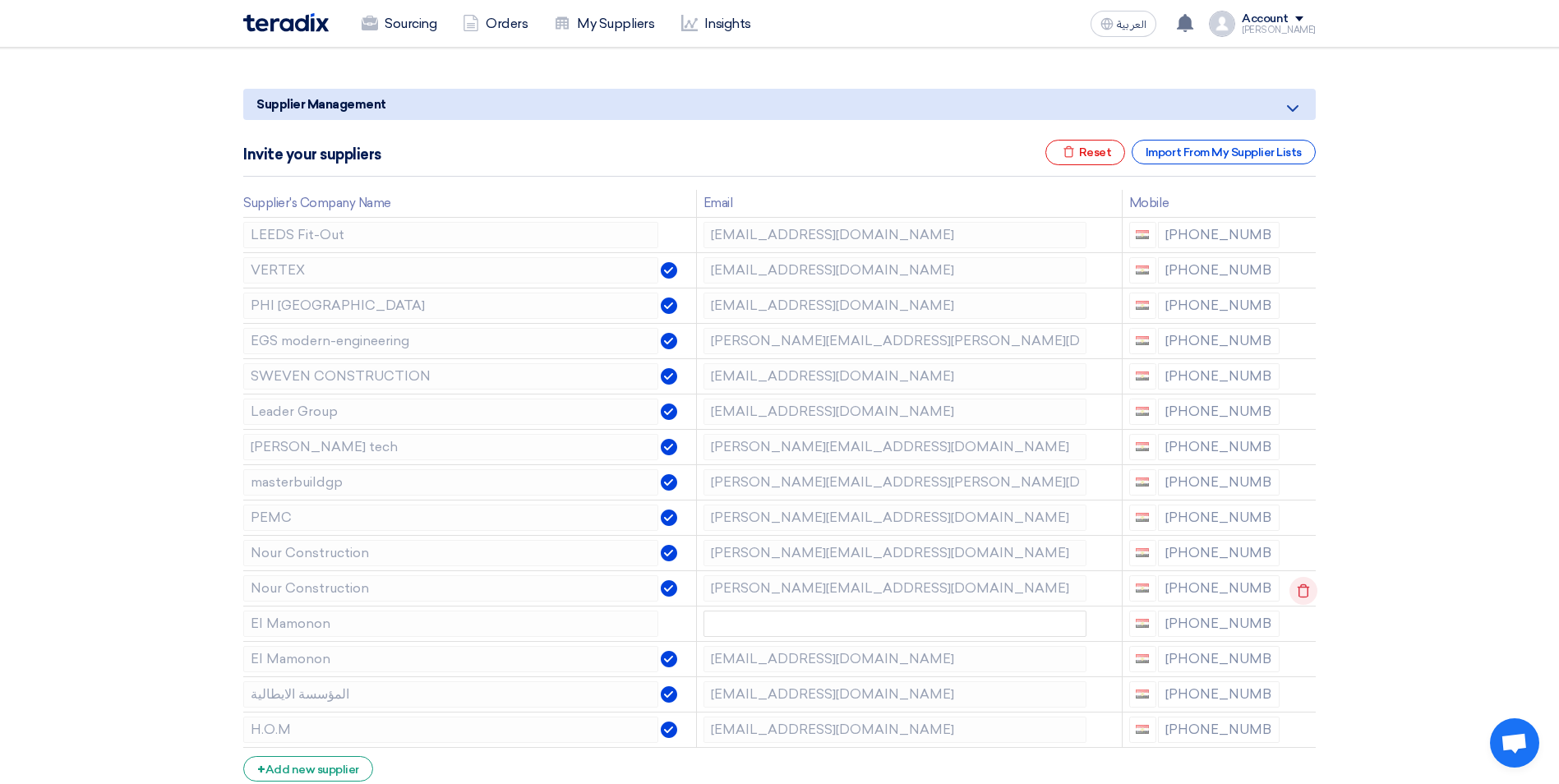
click at [1300, 592] on icon at bounding box center [1303, 591] width 28 height 28
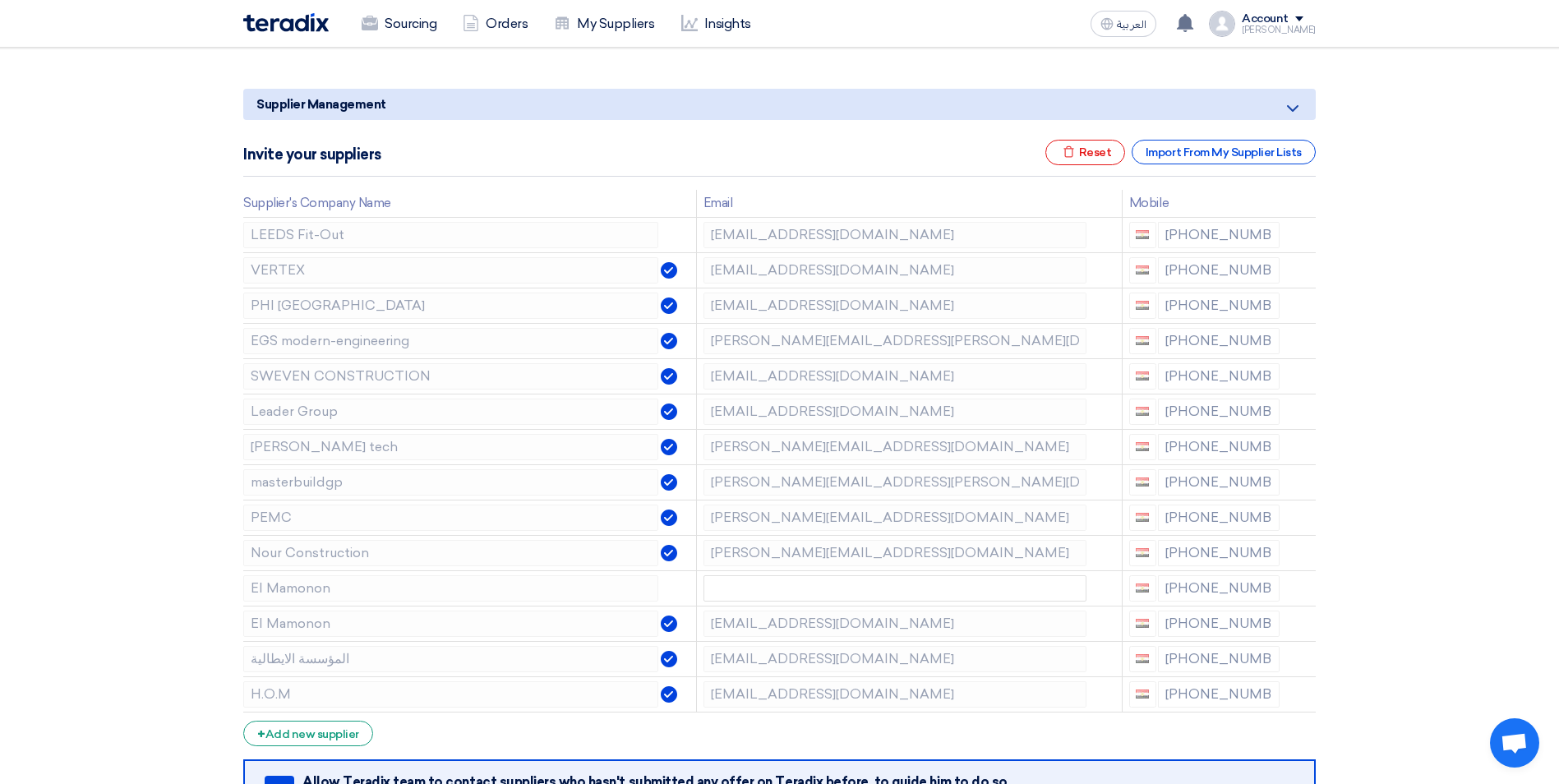
click at [0, 0] on icon at bounding box center [0, 0] width 0 height 0
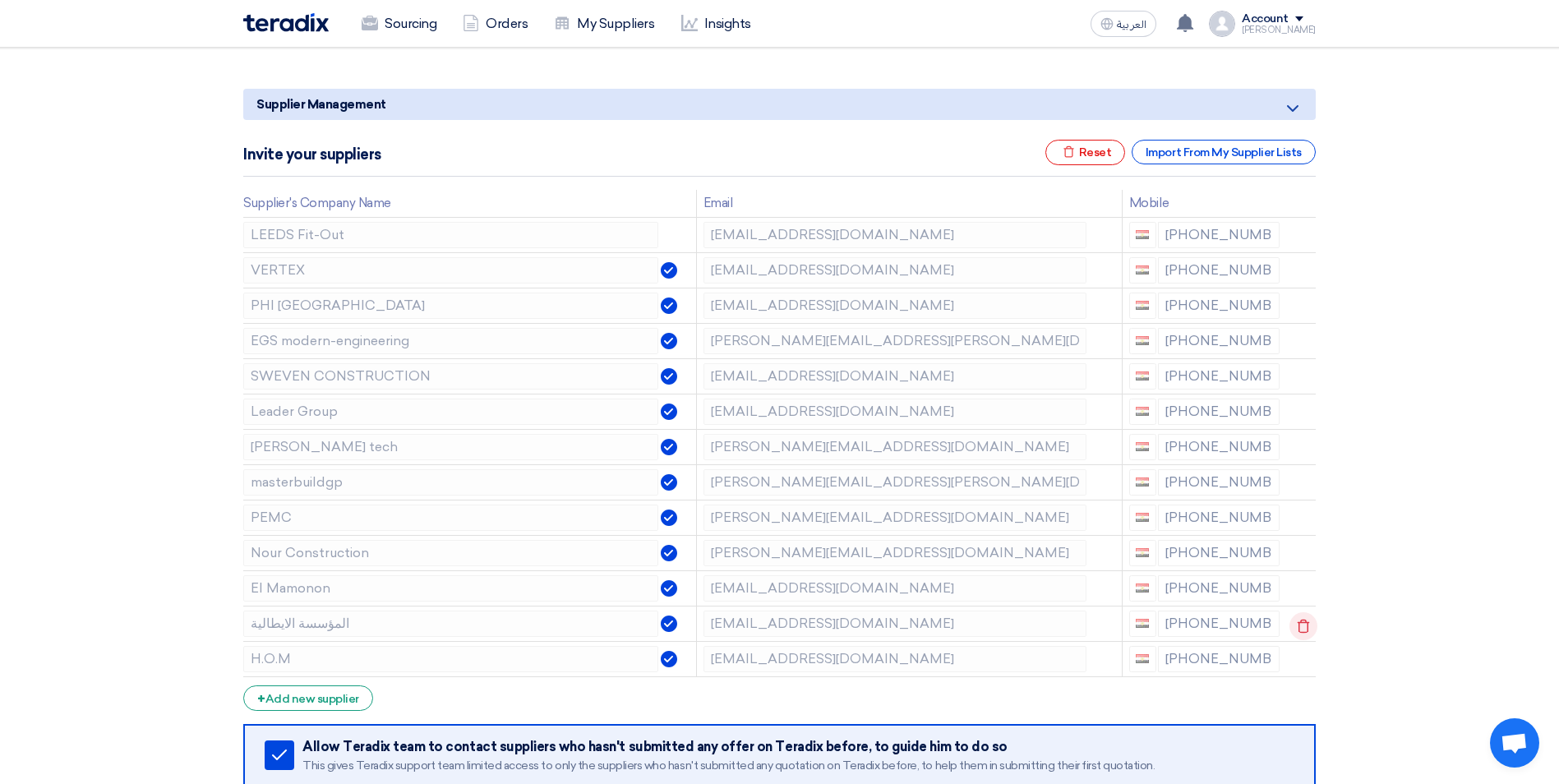
click at [1298, 629] on icon at bounding box center [1303, 625] width 28 height 28
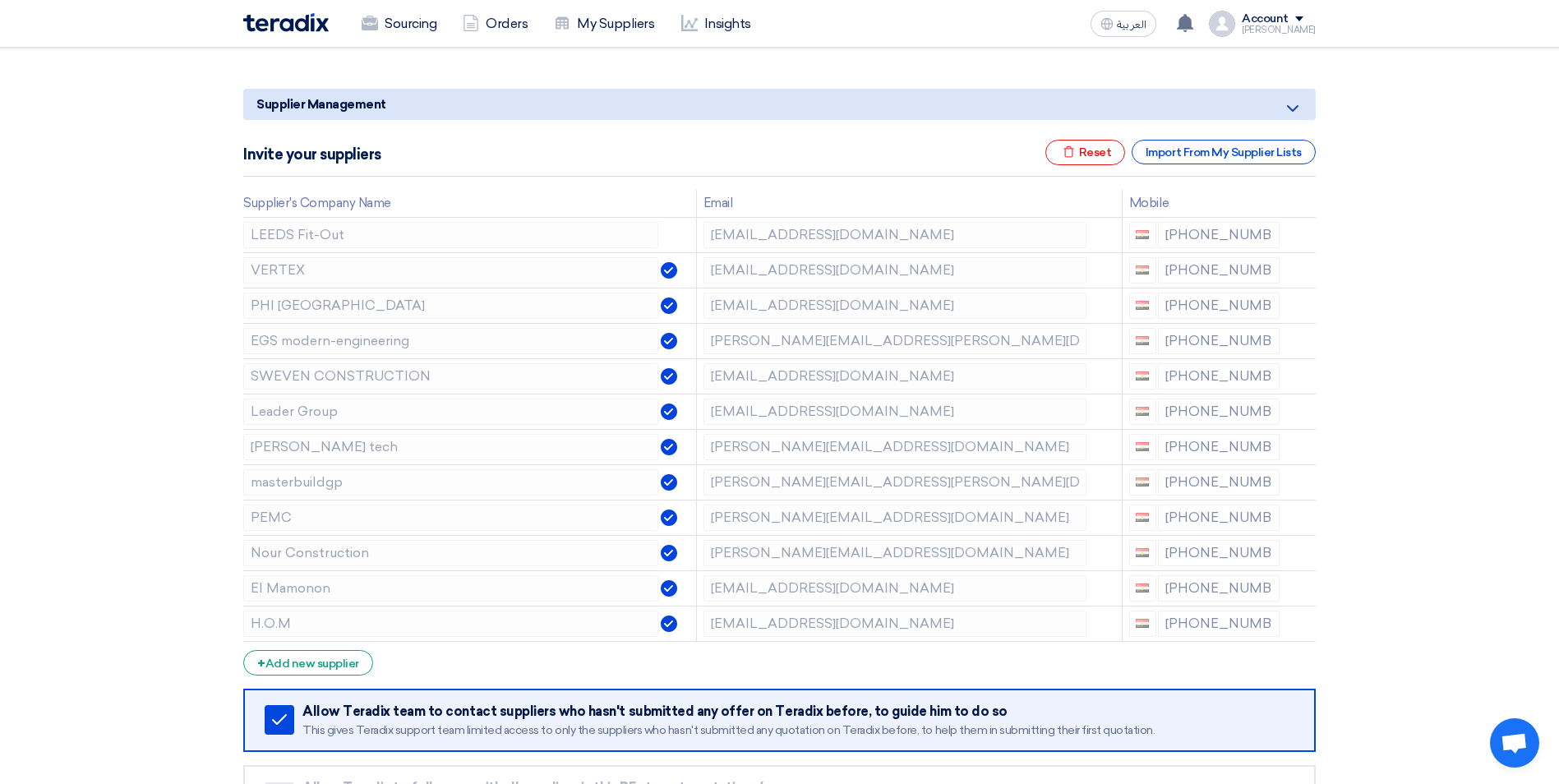
click at [0, 0] on icon at bounding box center [0, 0] width 0 height 0
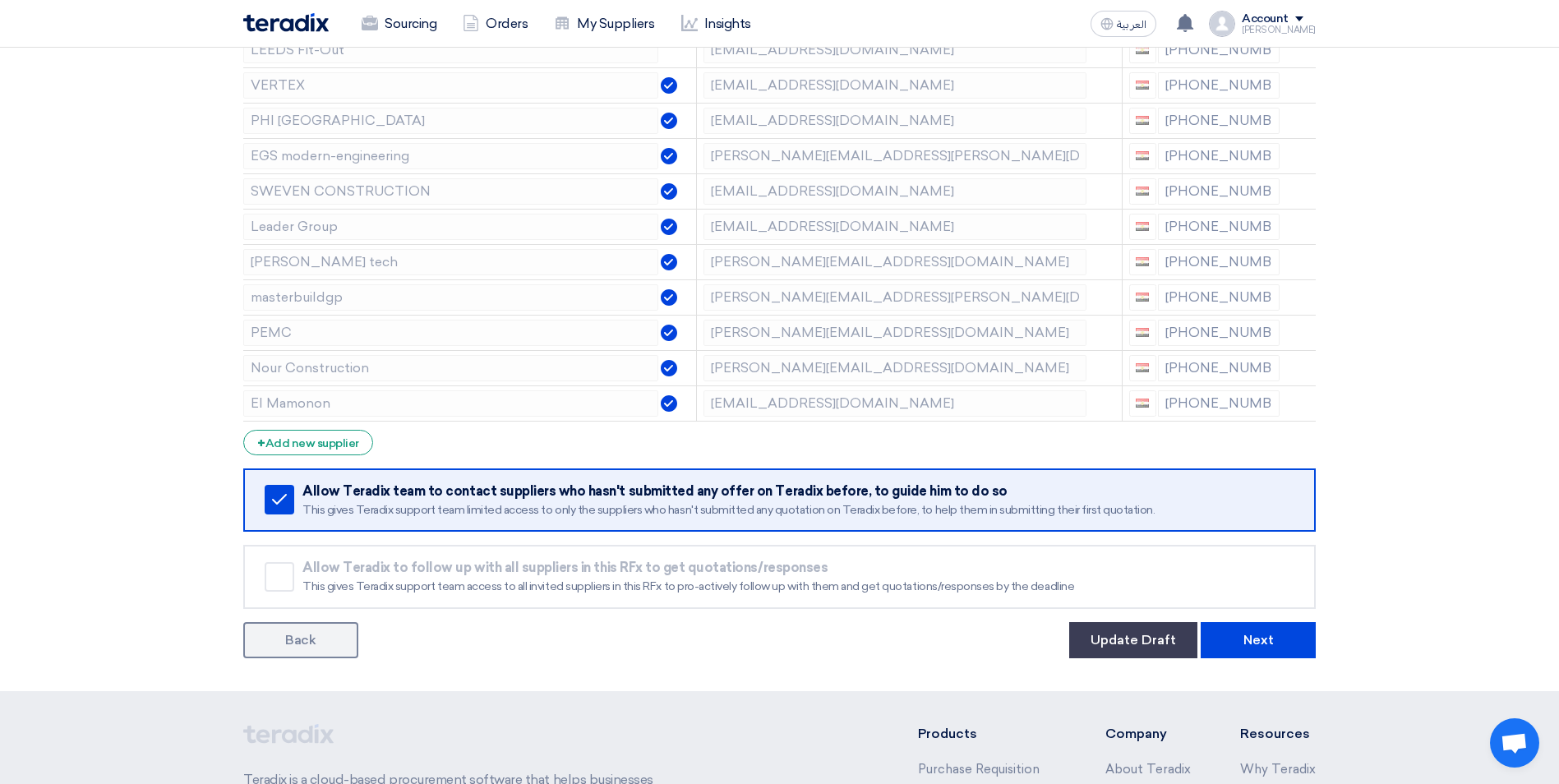
scroll to position [575, 0]
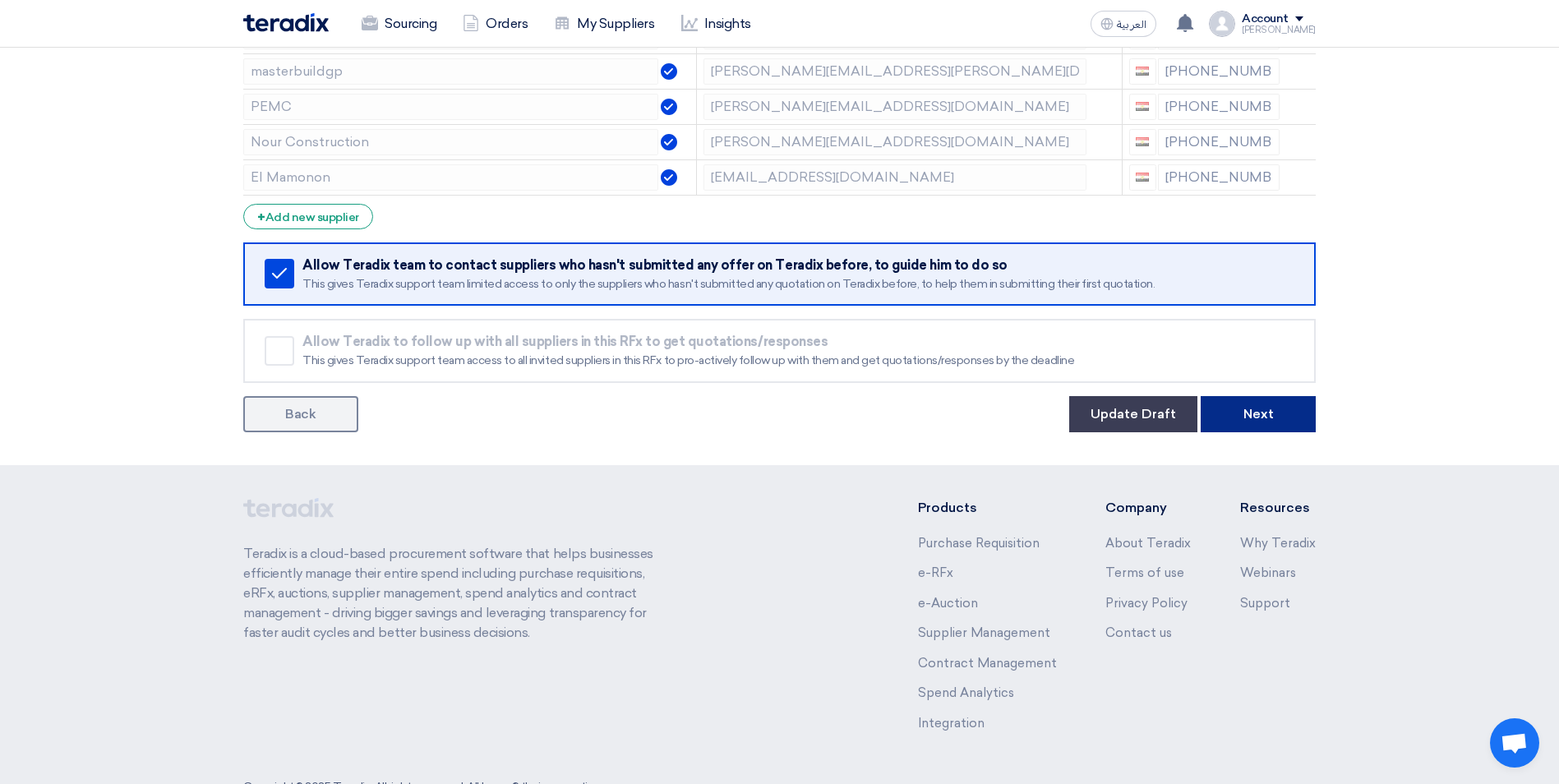
click at [1254, 418] on button "Next" at bounding box center [1257, 414] width 115 height 36
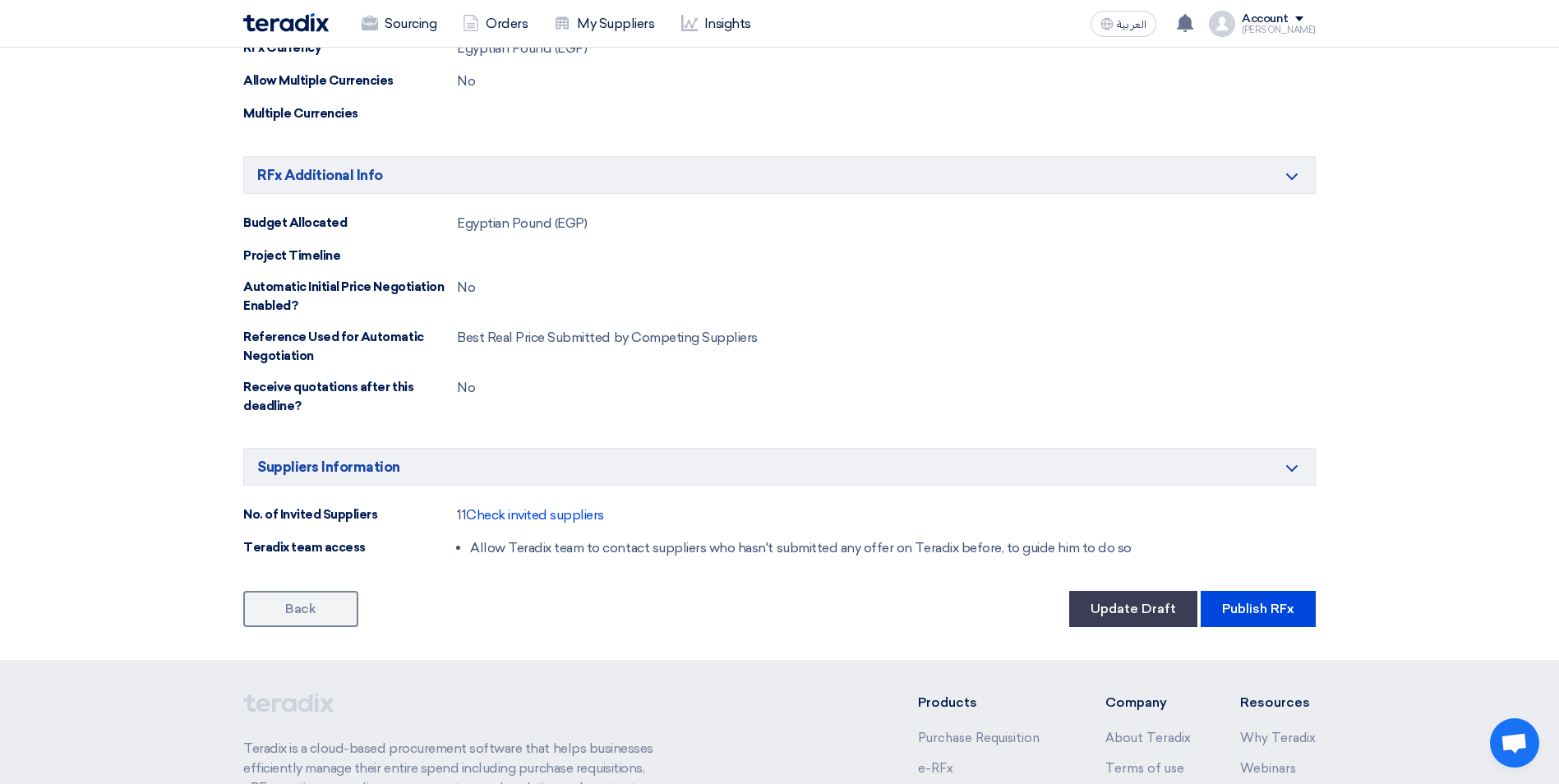
scroll to position [1727, 0]
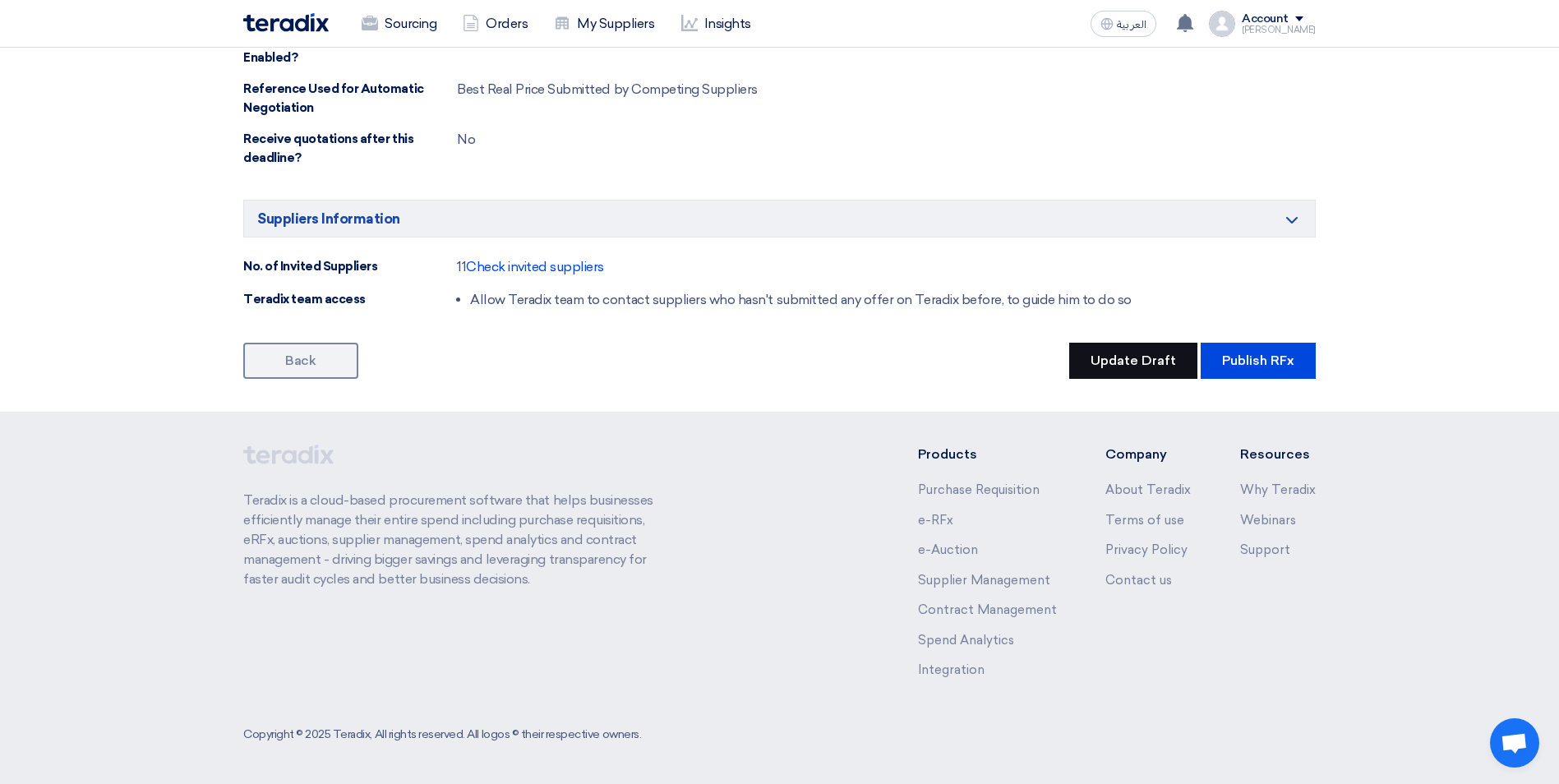
click at [1117, 367] on button "Update Draft" at bounding box center [1133, 360] width 128 height 36
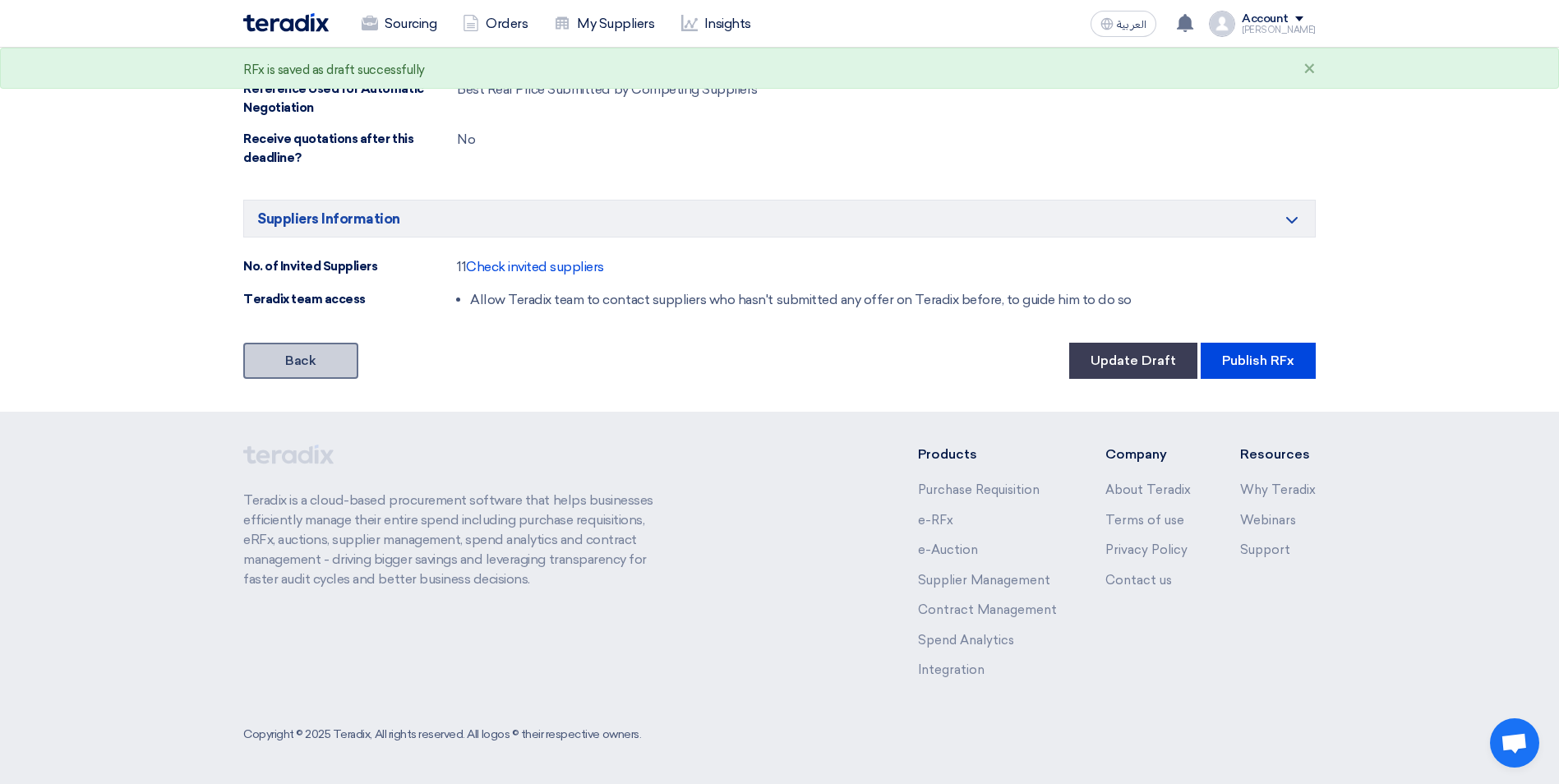
click at [270, 371] on link "Back" at bounding box center [300, 360] width 115 height 36
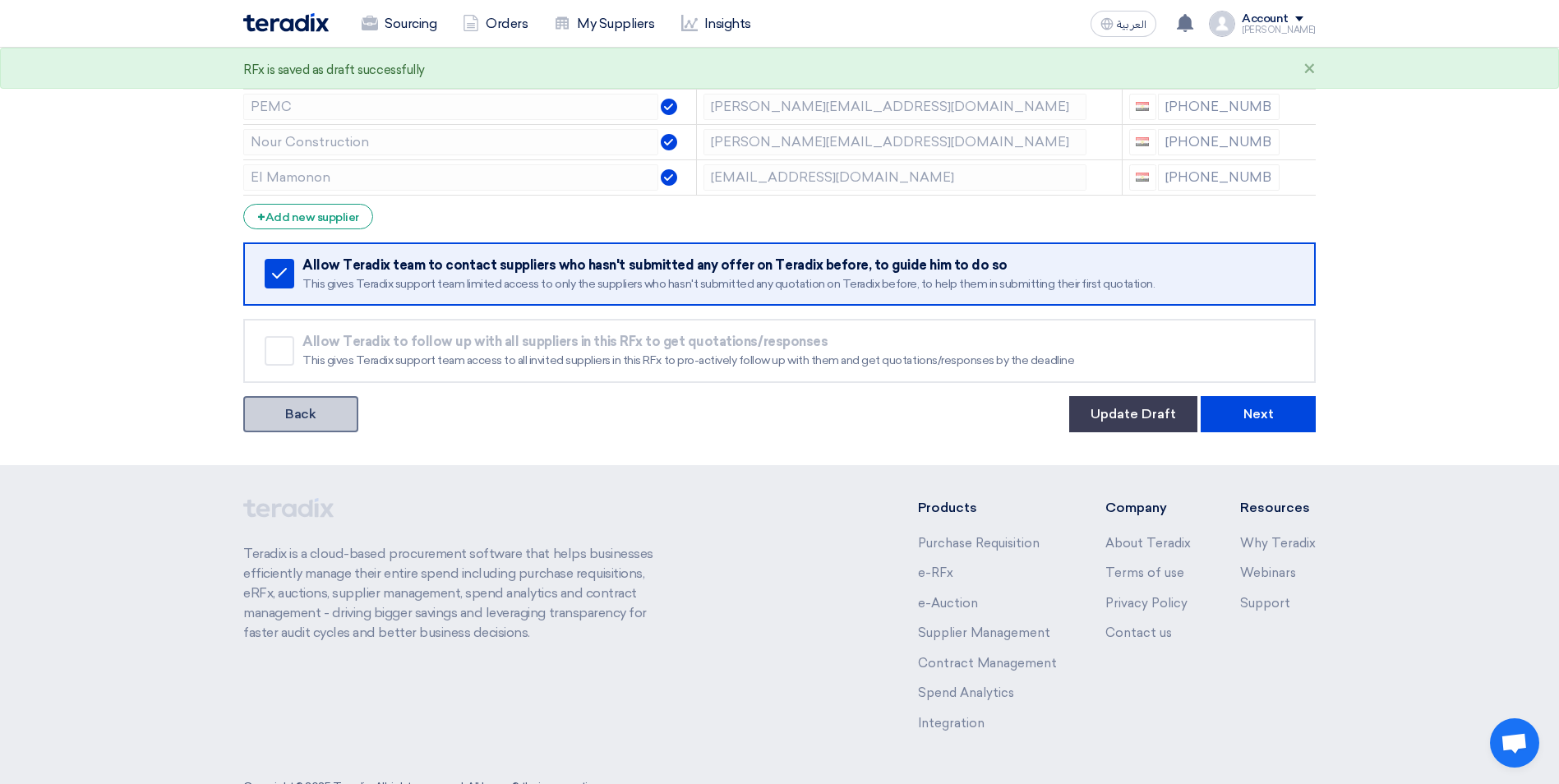
click at [301, 409] on link "Back" at bounding box center [300, 414] width 115 height 36
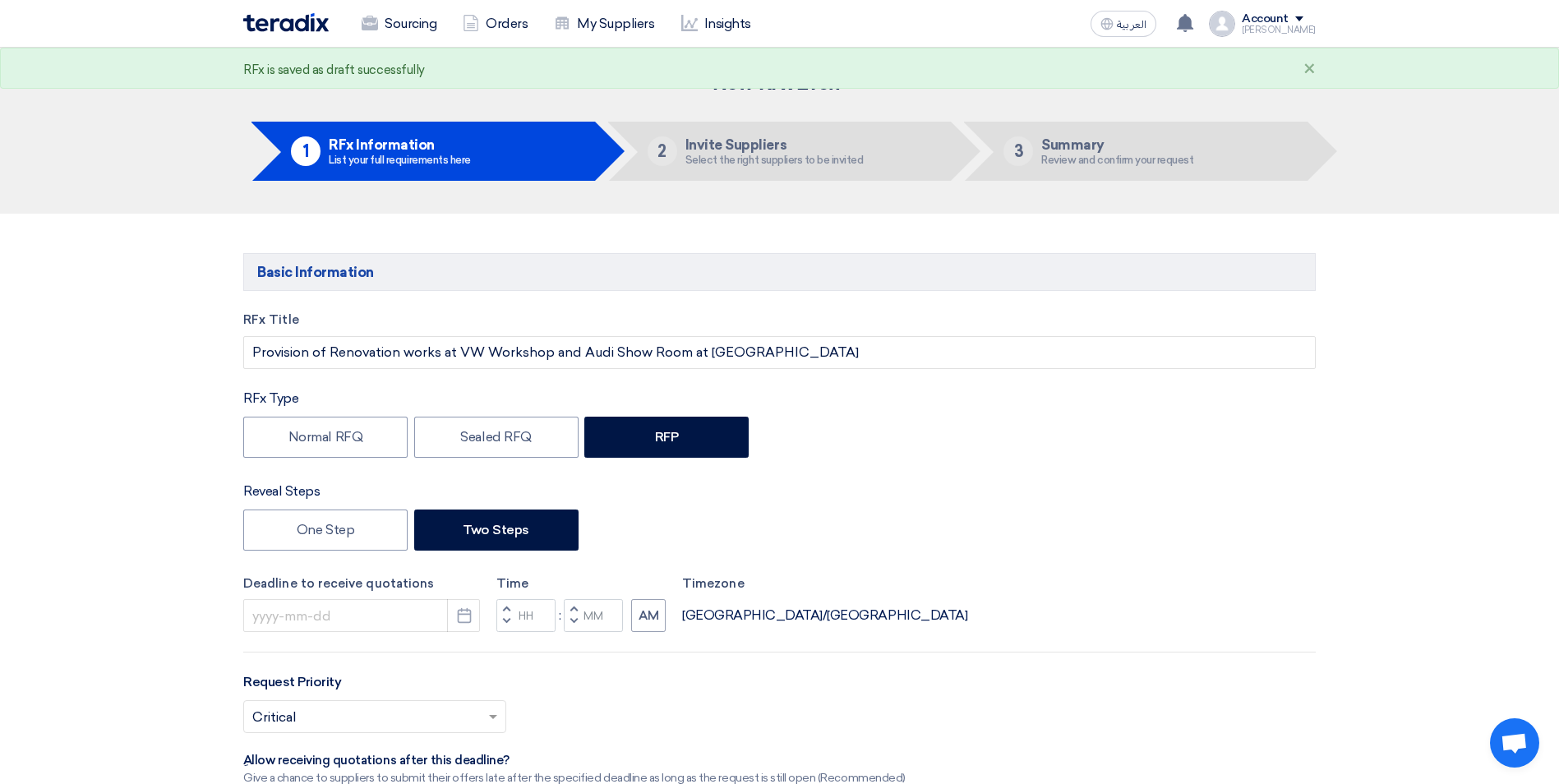
type input "9/7/2025"
type input "05"
type input "00"
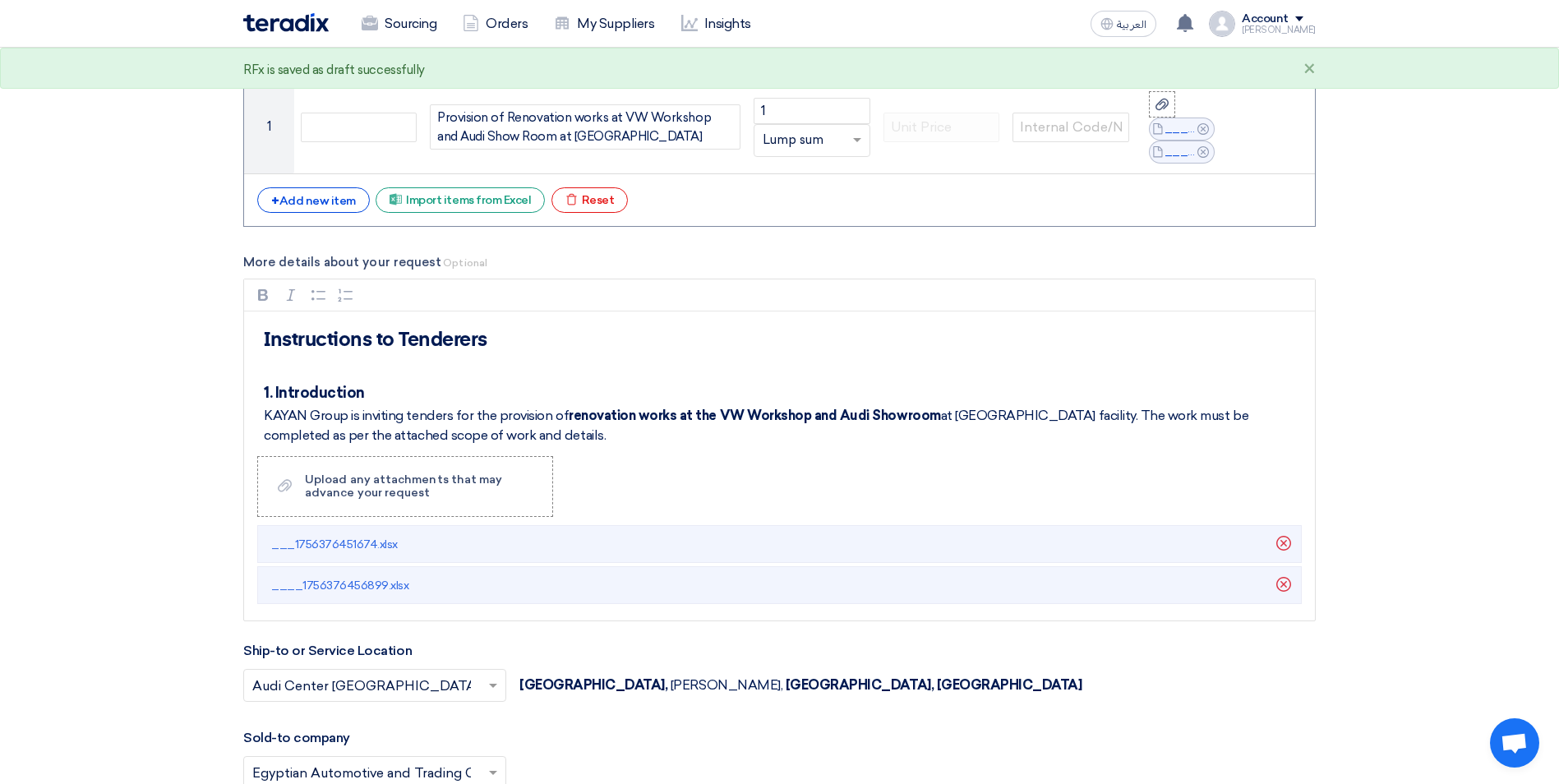
scroll to position [1807, 0]
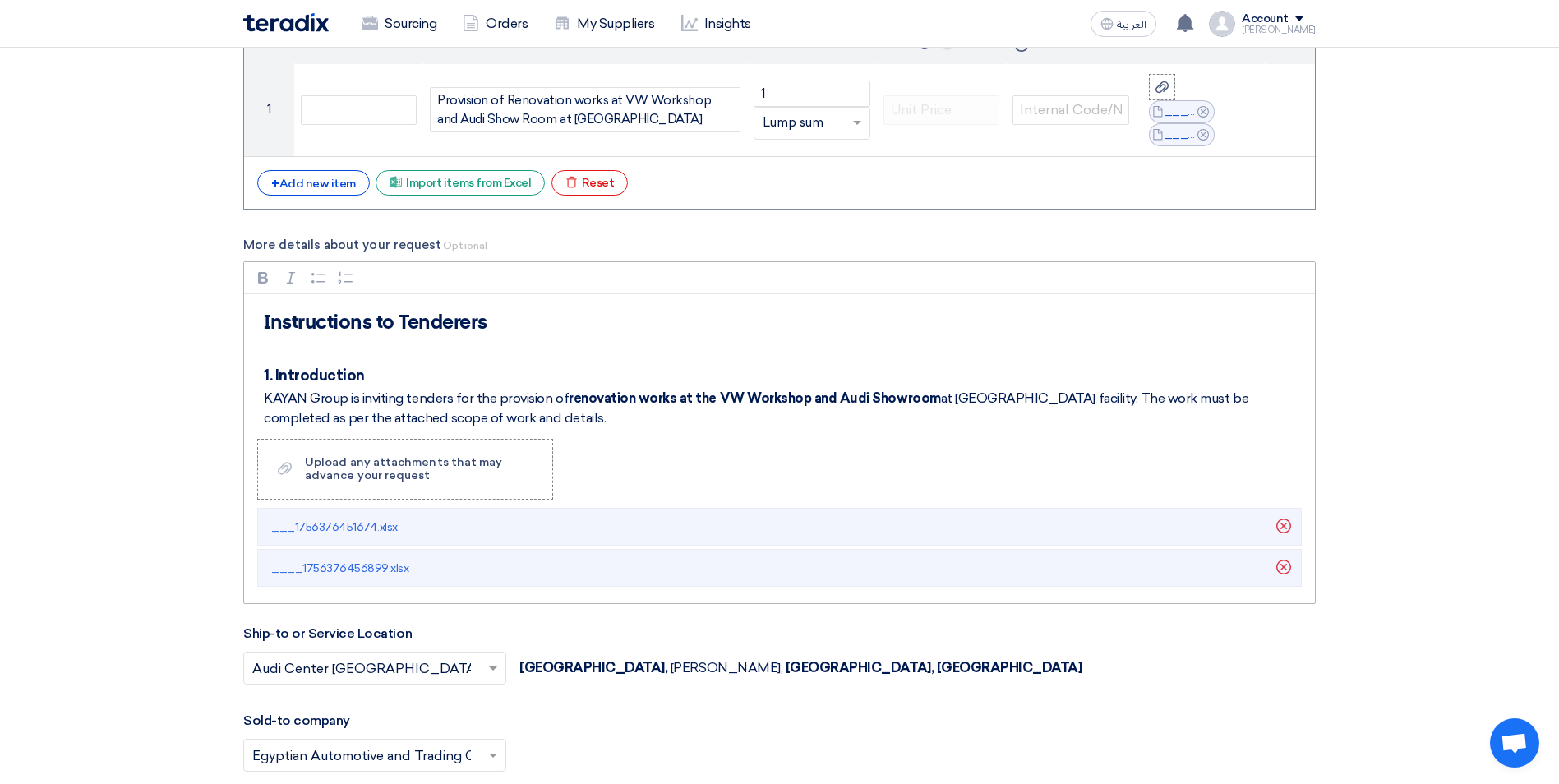
click at [1037, 398] on p "KAYAN Group is inviting tenders for the provision of renovation works at the VW…" at bounding box center [784, 408] width 1042 height 39
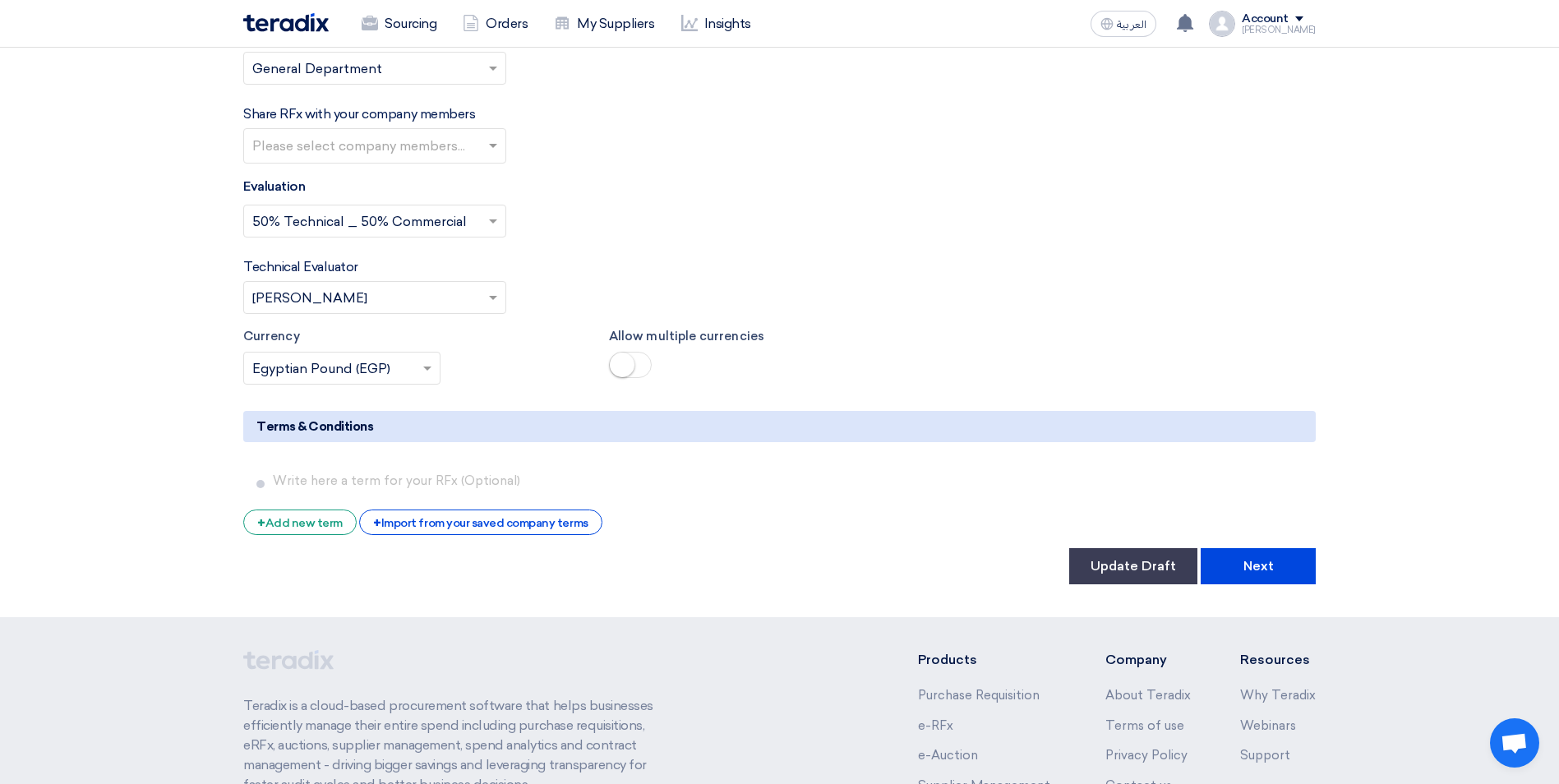
scroll to position [2787, 0]
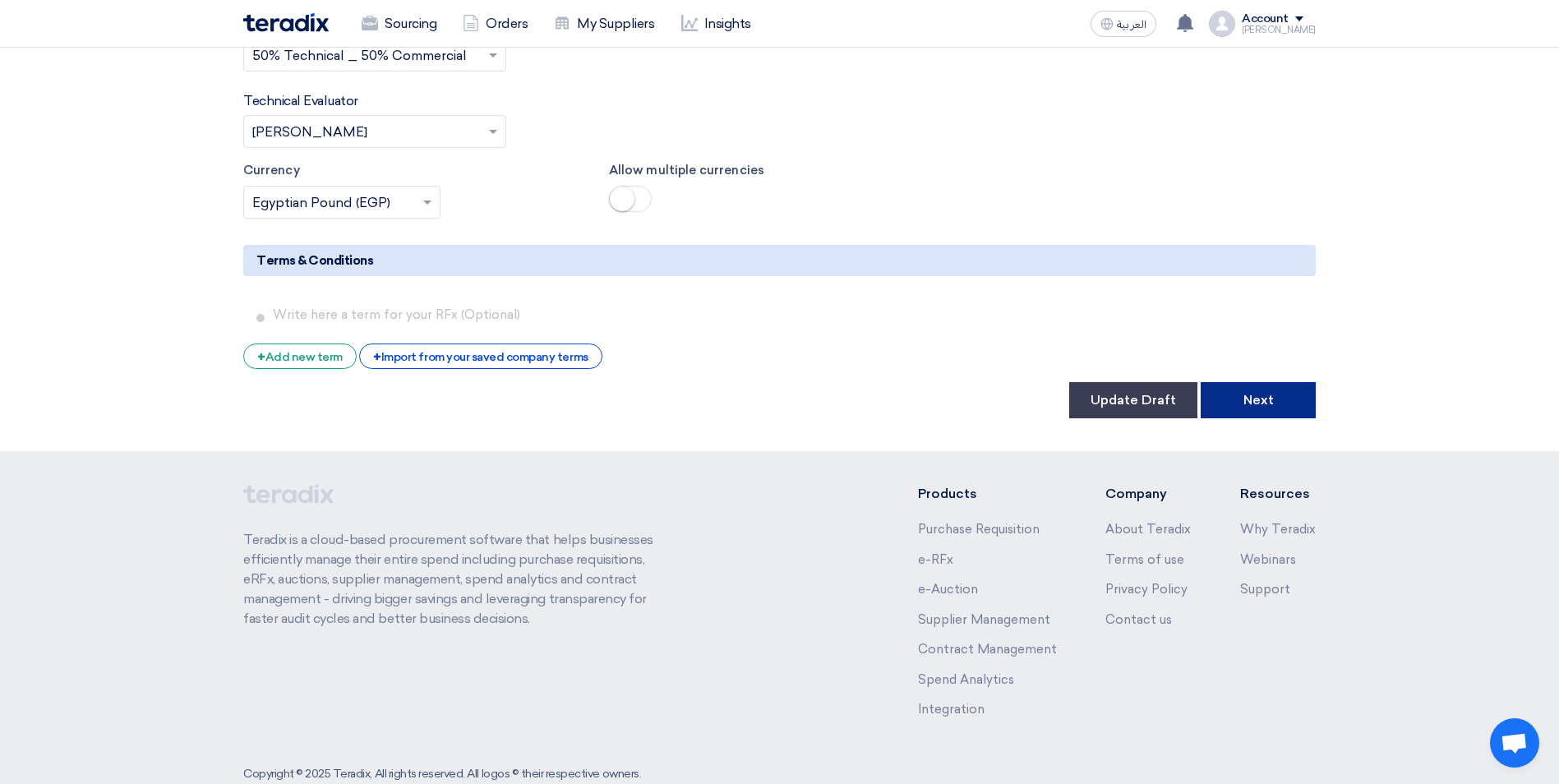
click at [1265, 382] on button "Next" at bounding box center [1257, 400] width 115 height 36
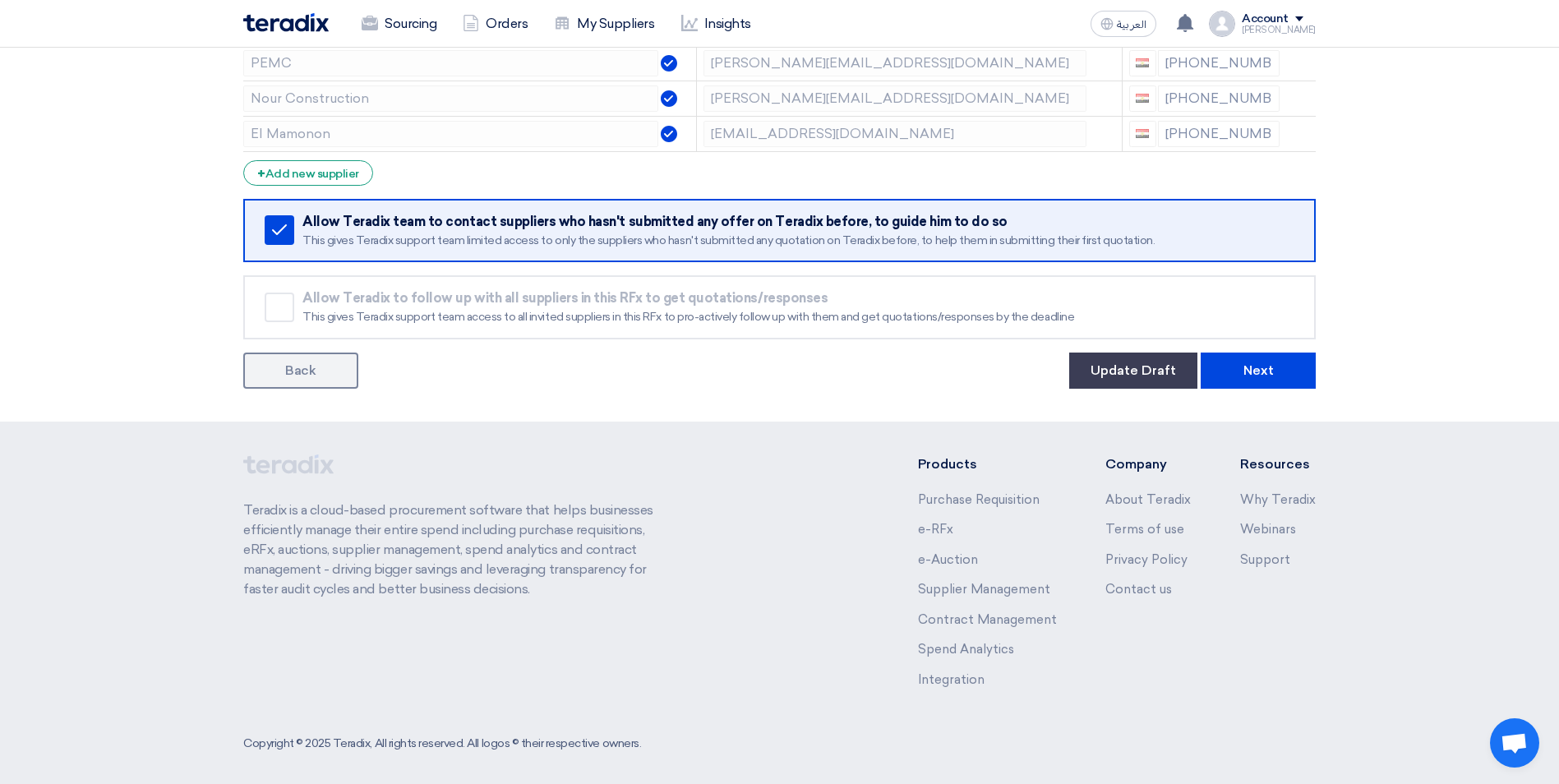
scroll to position [628, 0]
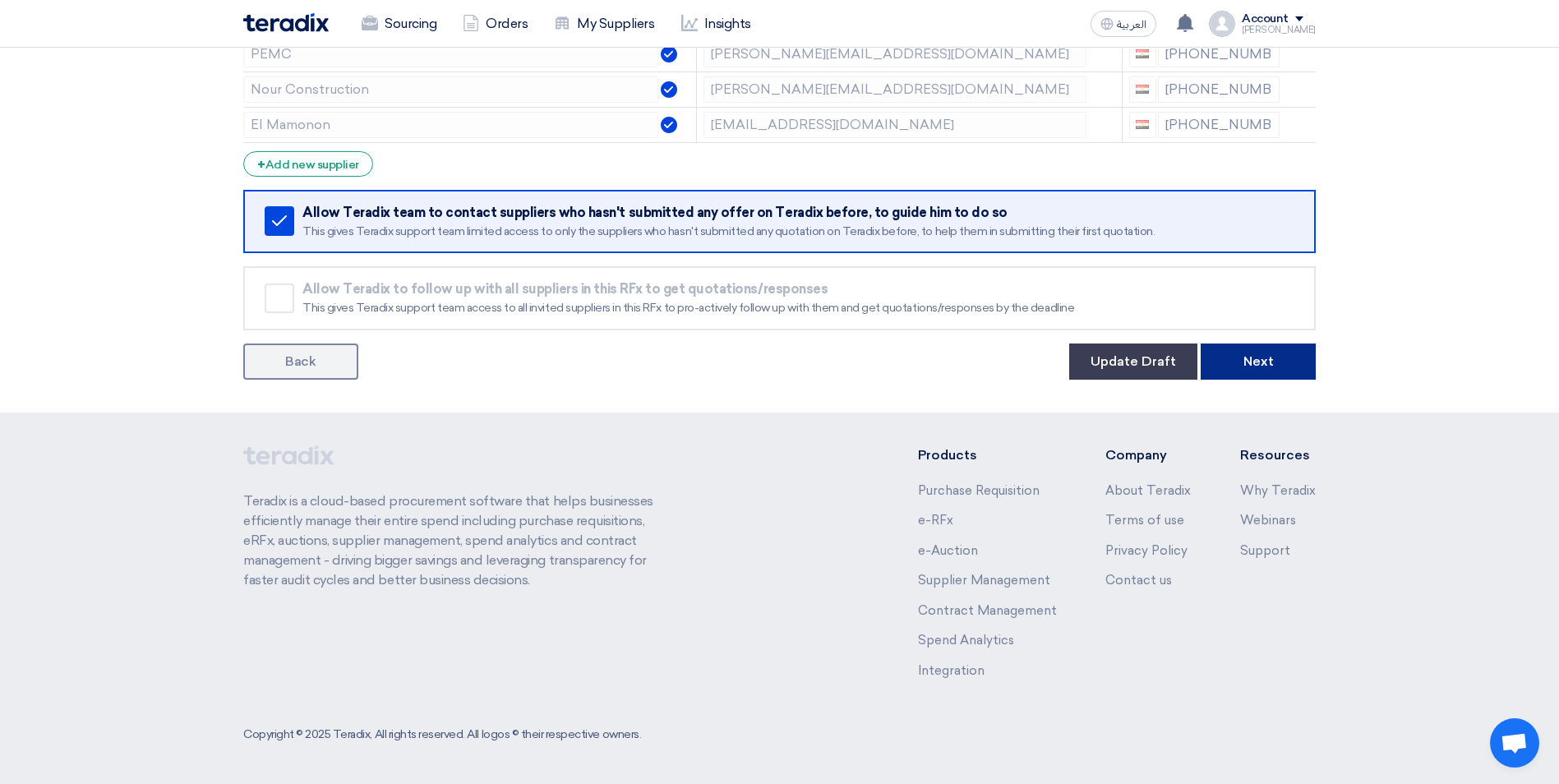
click at [1301, 371] on button "Next" at bounding box center [1257, 361] width 115 height 36
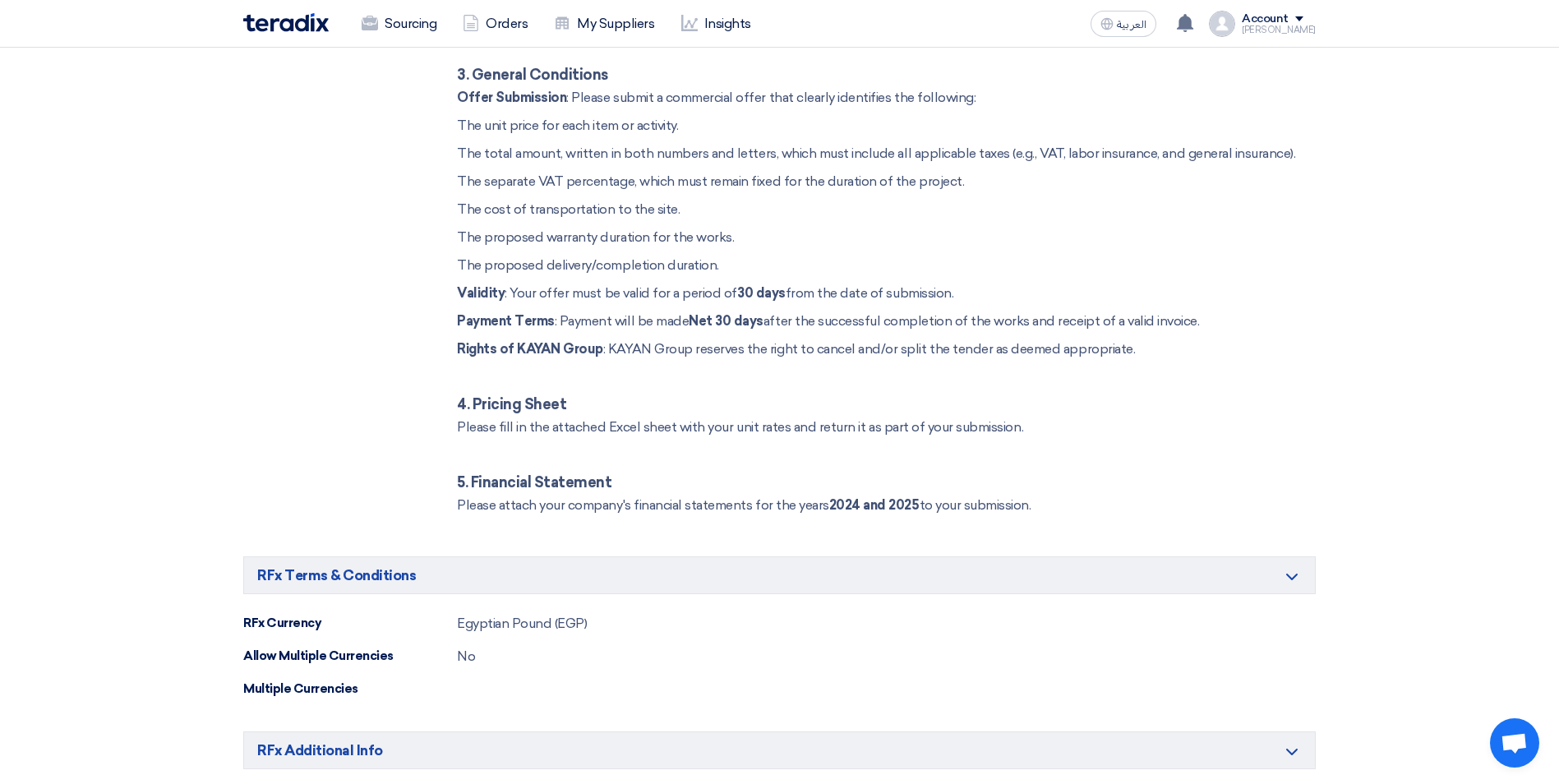
scroll to position [1397, 0]
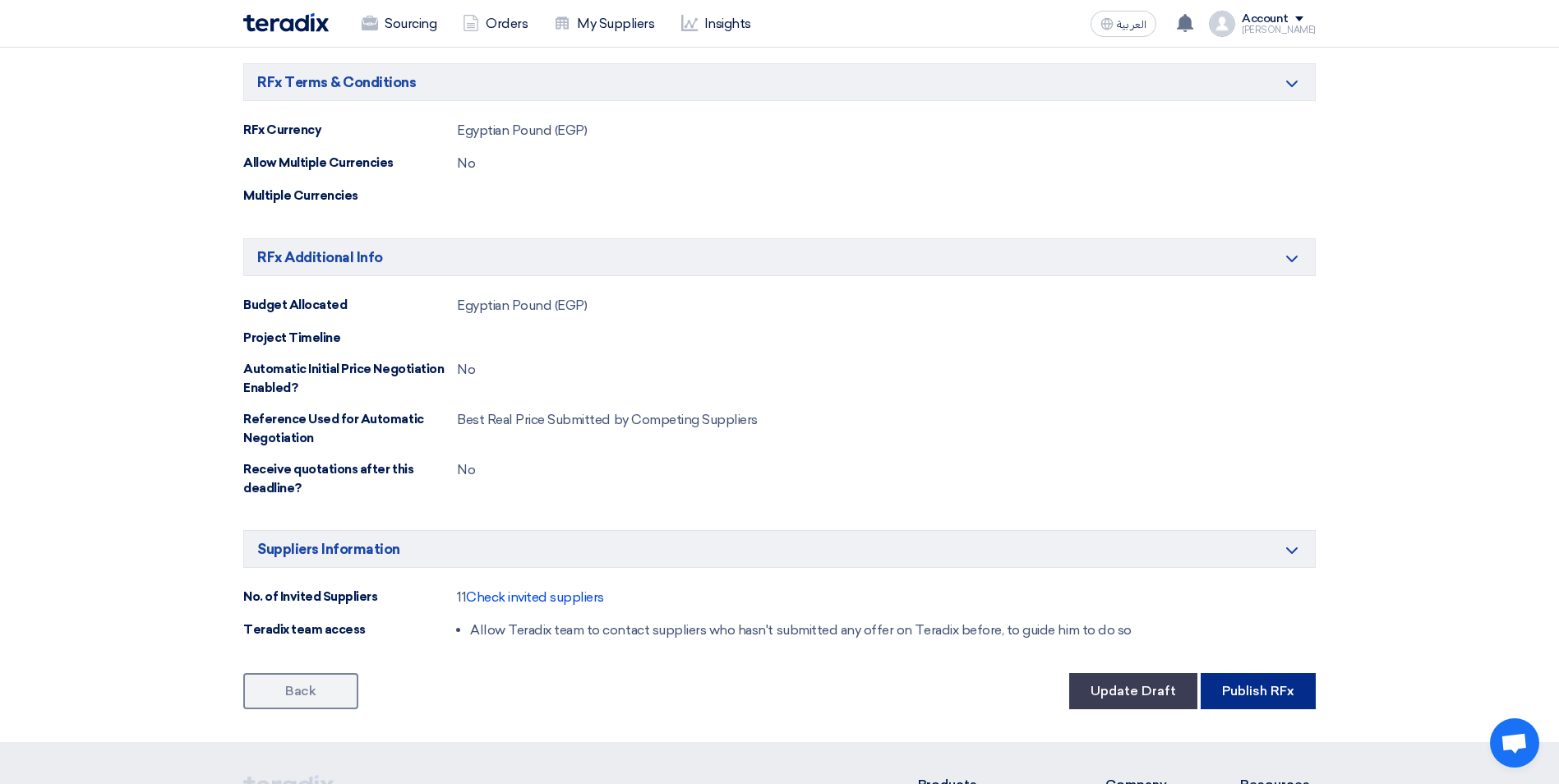
click at [1278, 694] on button "Publish RFx" at bounding box center [1257, 691] width 115 height 36
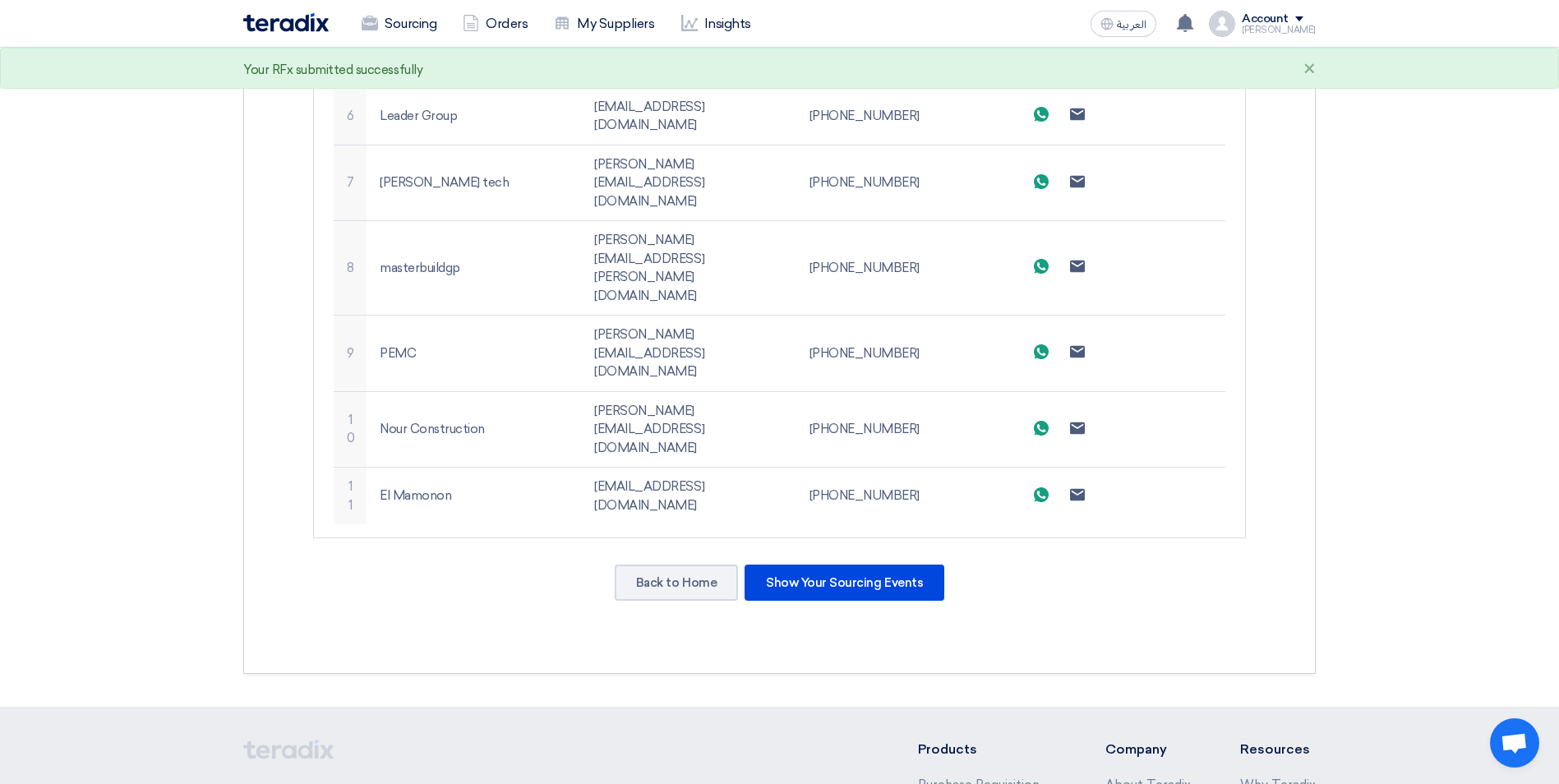
scroll to position [894, 0]
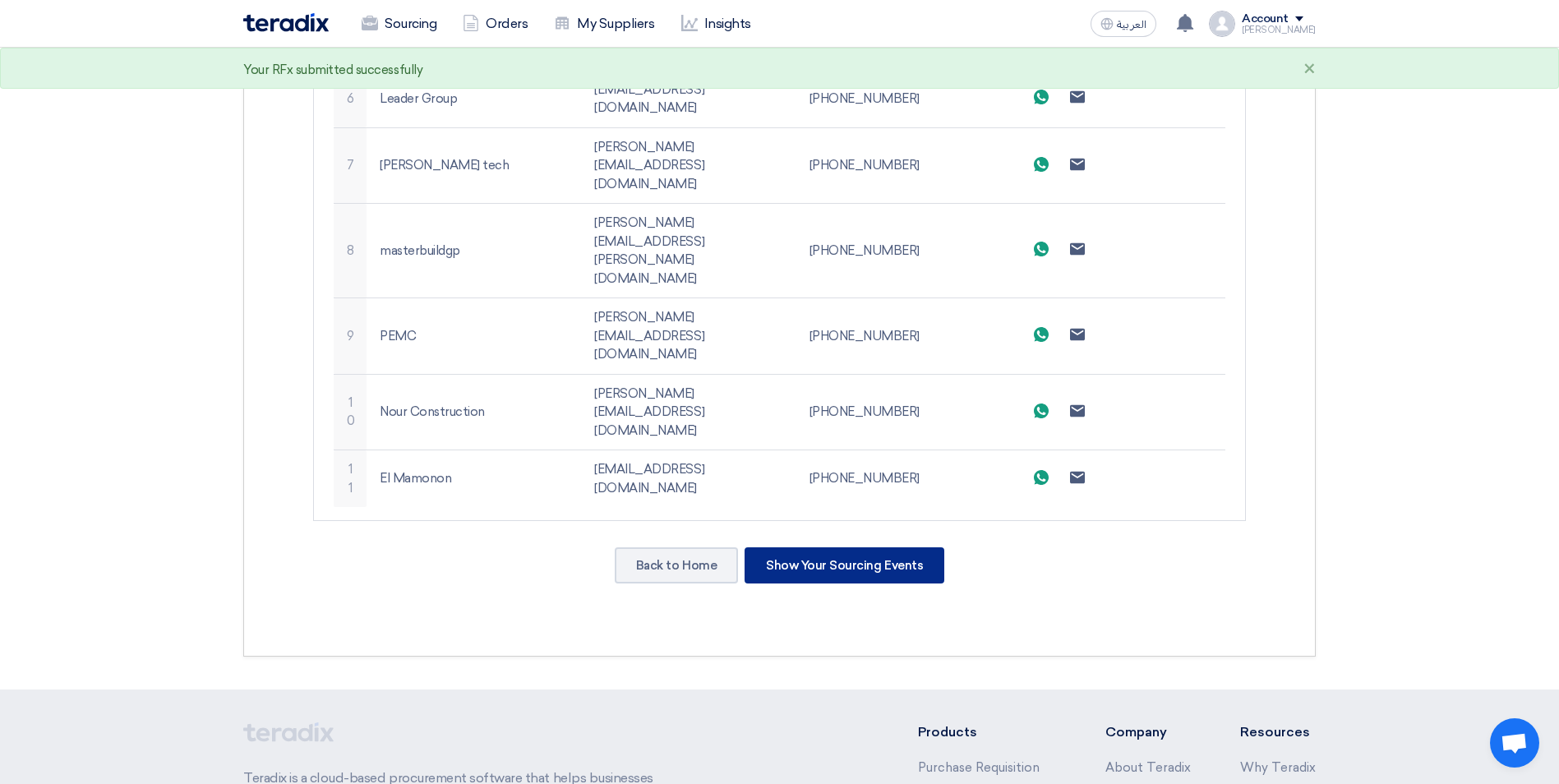
click at [863, 547] on div "Show Your Sourcing Events" at bounding box center [844, 565] width 199 height 36
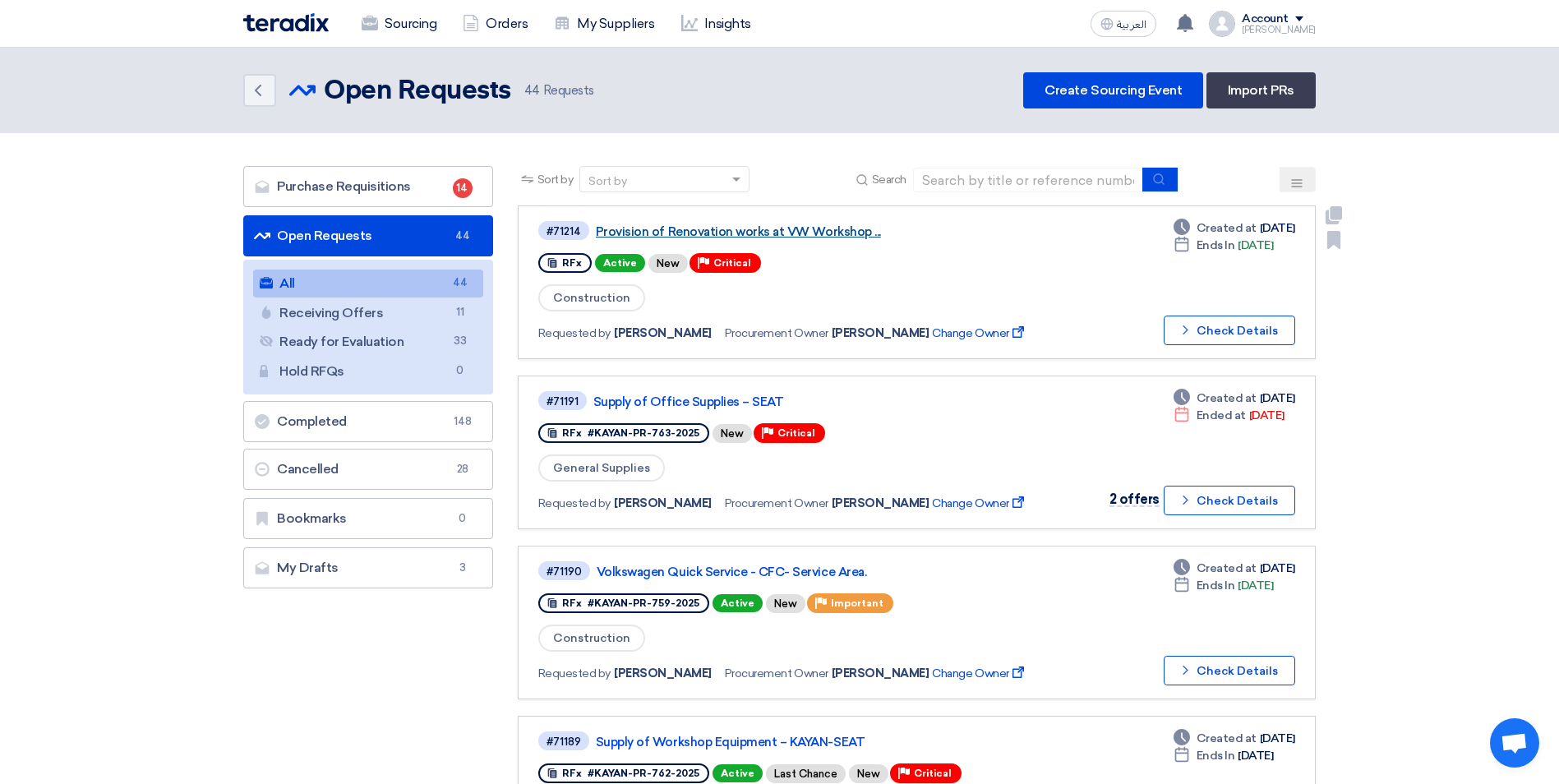
click at [822, 225] on link "Provision of Renovation works at VW Workshop ..." at bounding box center [801, 231] width 411 height 14
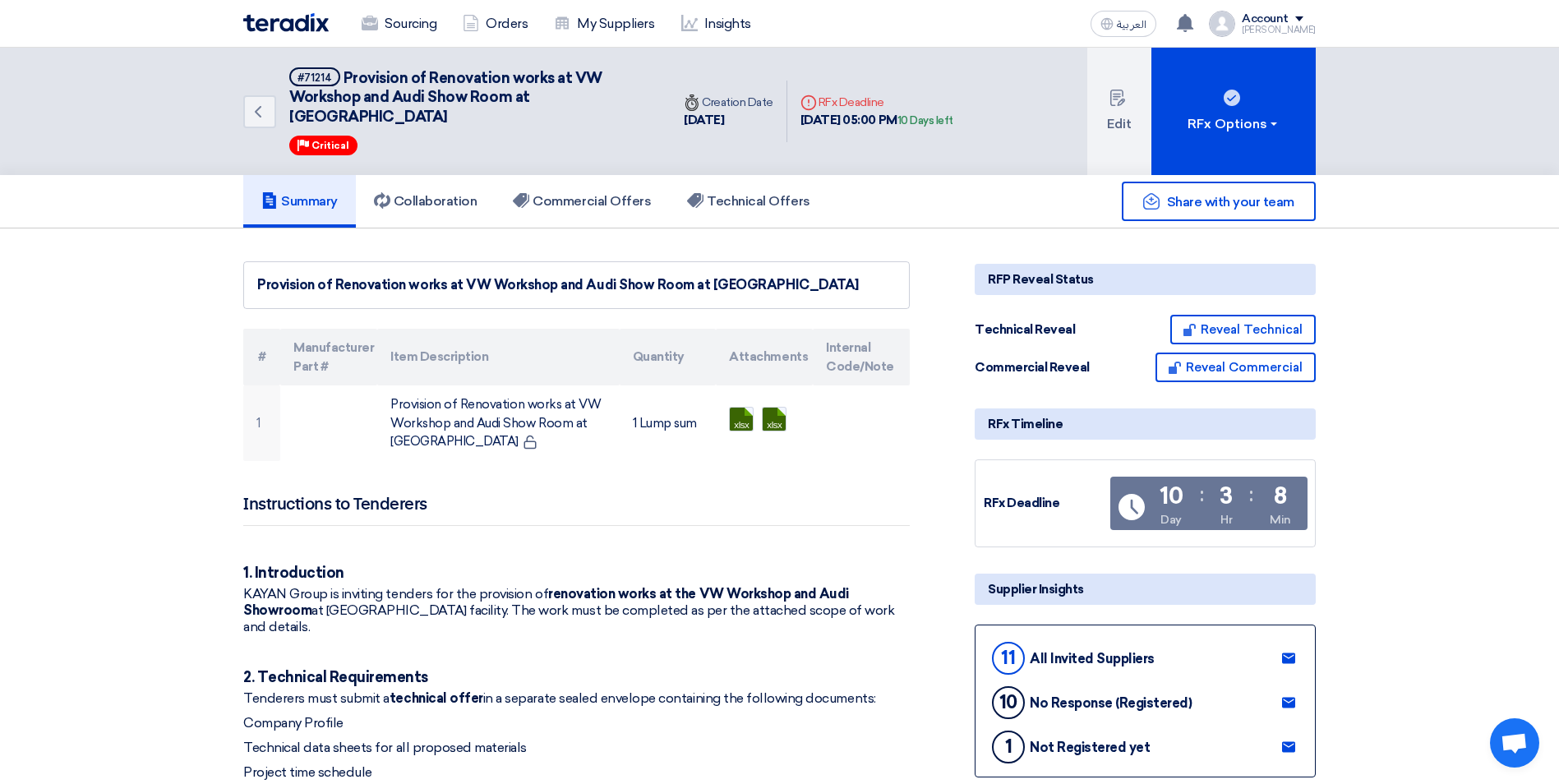
drag, startPoint x: 991, startPoint y: 104, endPoint x: 236, endPoint y: 68, distance: 755.9
click at [236, 68] on div "Back #71214 Provision of Renovation works at VW Workshop and Audi Show Room at …" at bounding box center [779, 111] width 1097 height 127
drag, startPoint x: 236, startPoint y: 68, endPoint x: 141, endPoint y: 92, distance: 98.0
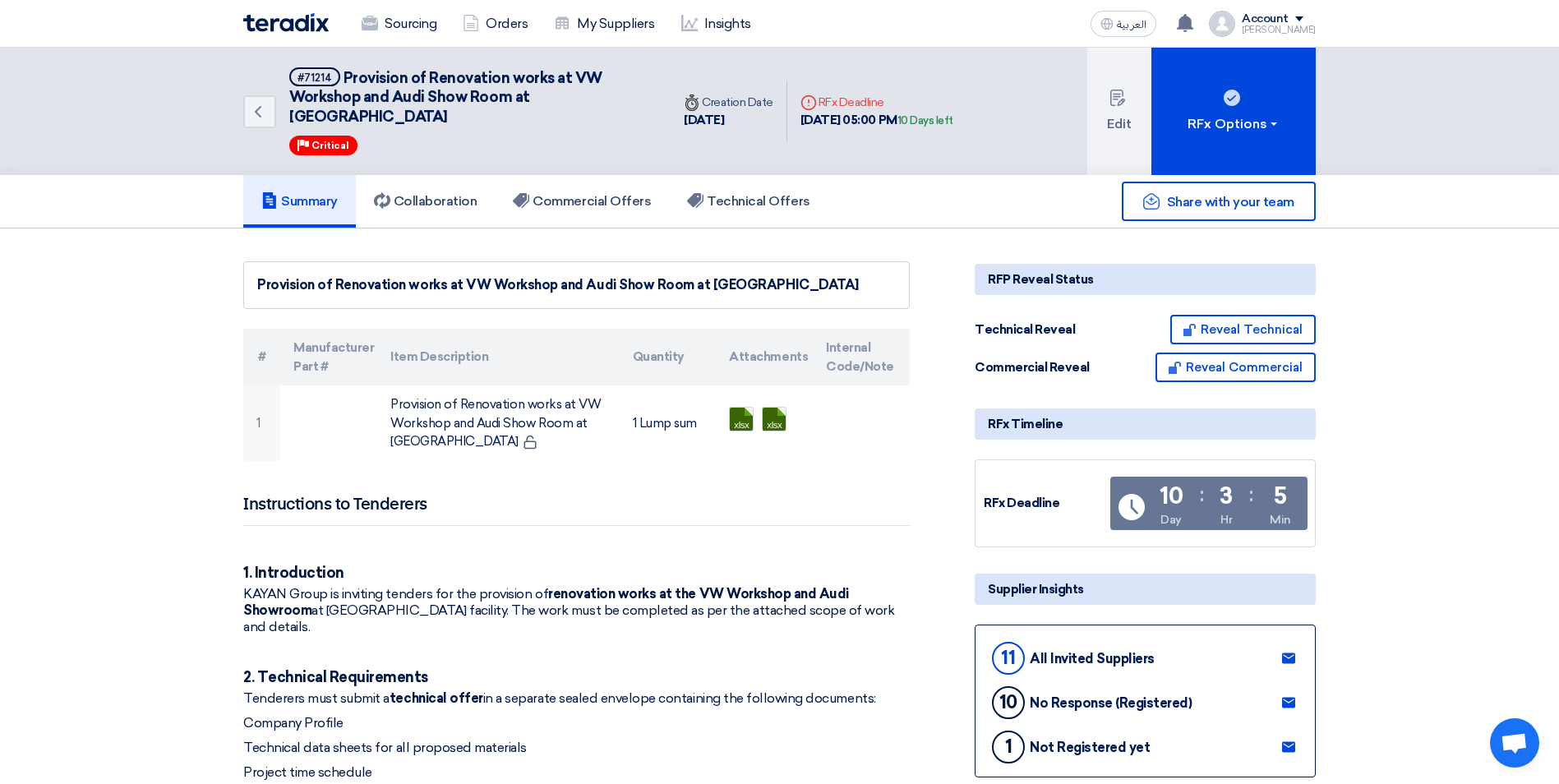
click at [141, 92] on div "Back #71214 Provision of Renovation works at VW Workshop and Audi Show Room at …" at bounding box center [779, 111] width 1559 height 127
click at [403, 28] on link "Sourcing" at bounding box center [399, 24] width 101 height 36
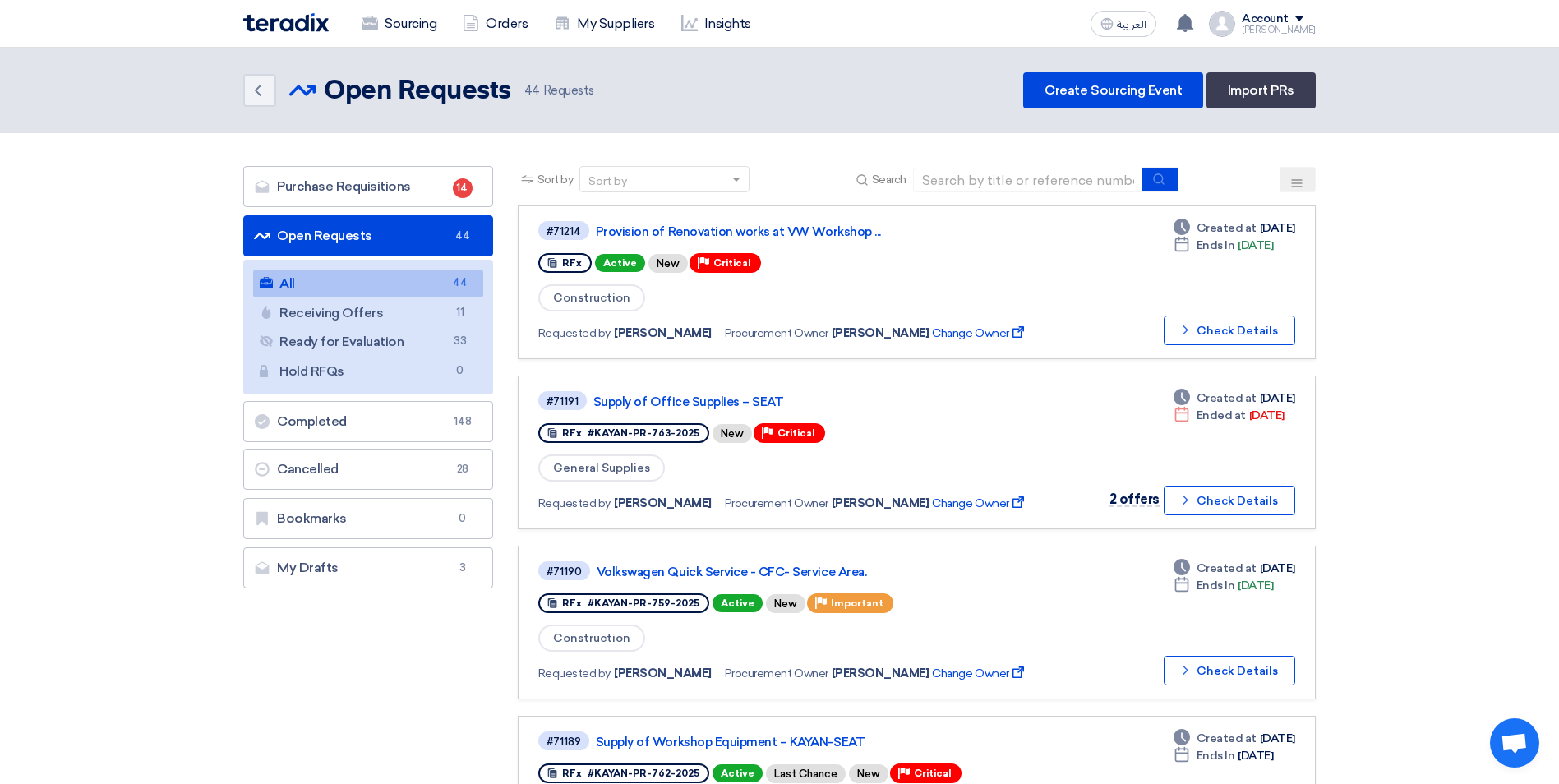
click at [1291, 182] on icon at bounding box center [1296, 182] width 13 height 13
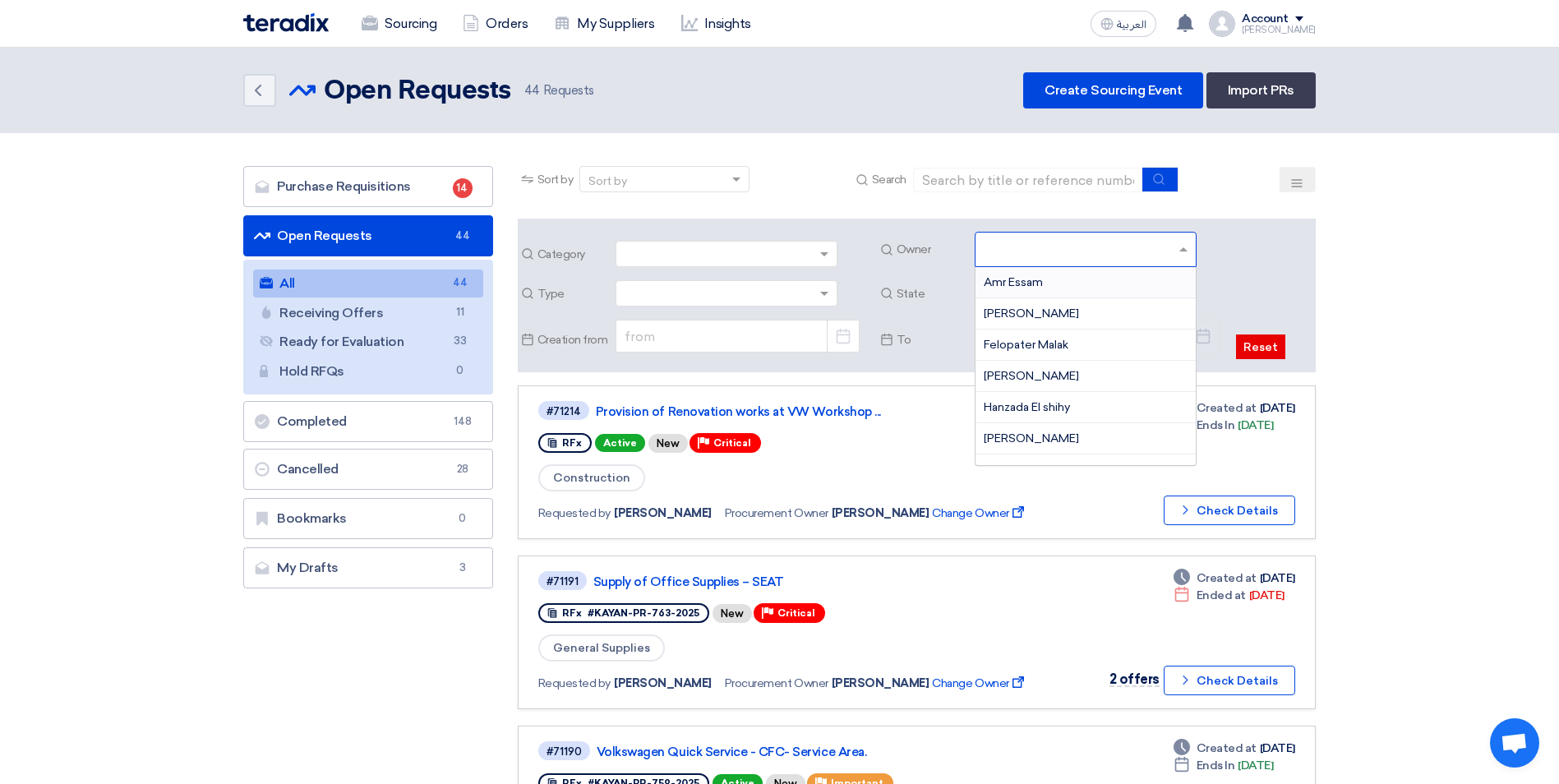
click at [1181, 253] on input "text" at bounding box center [1088, 251] width 208 height 27
type input "sau"
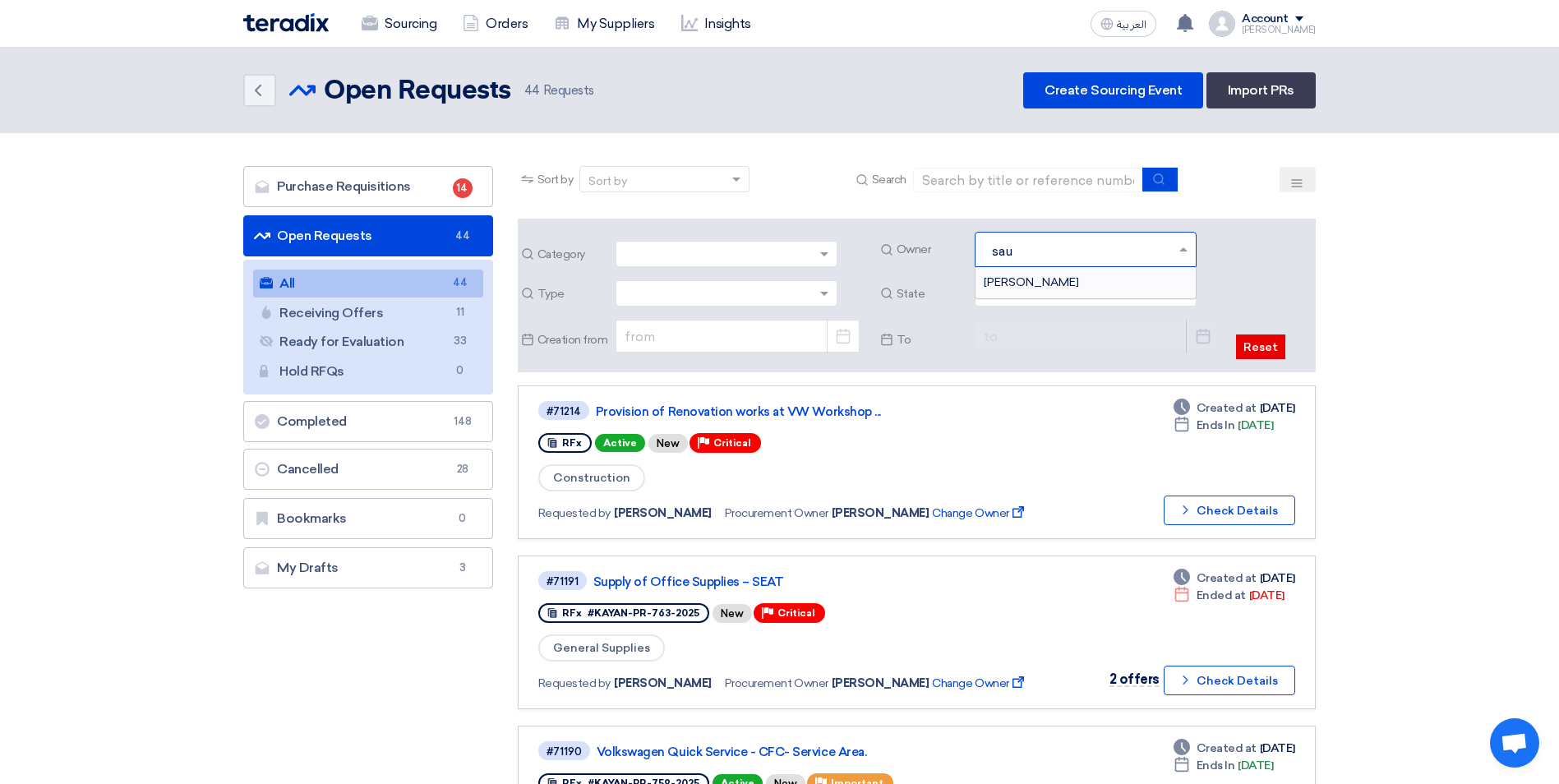
click at [1098, 280] on div "[PERSON_NAME]" at bounding box center [1085, 282] width 220 height 31
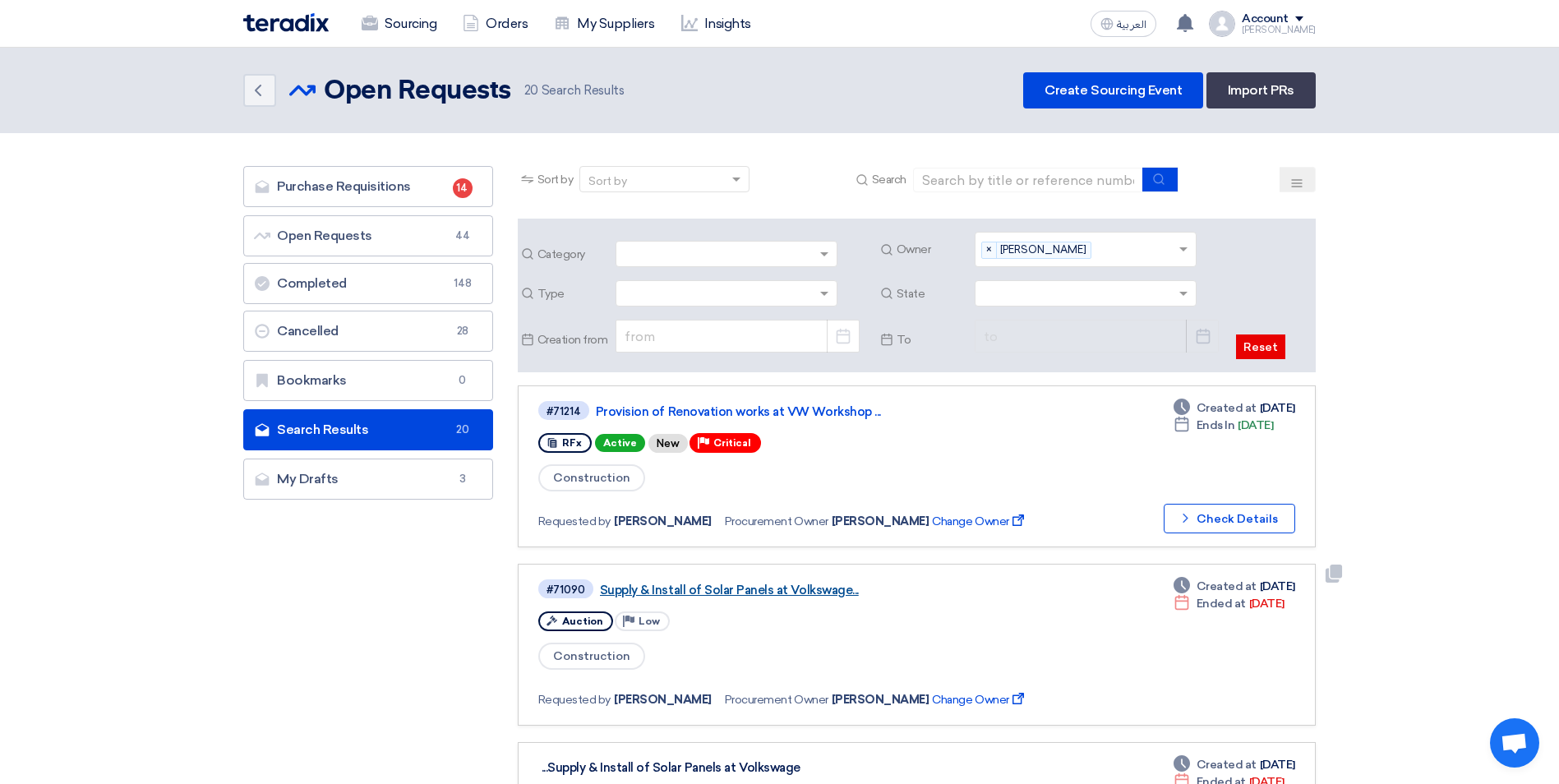
click at [748, 582] on link "Supply & Install of Solar Panels at Volkswage..." at bounding box center [805, 589] width 411 height 14
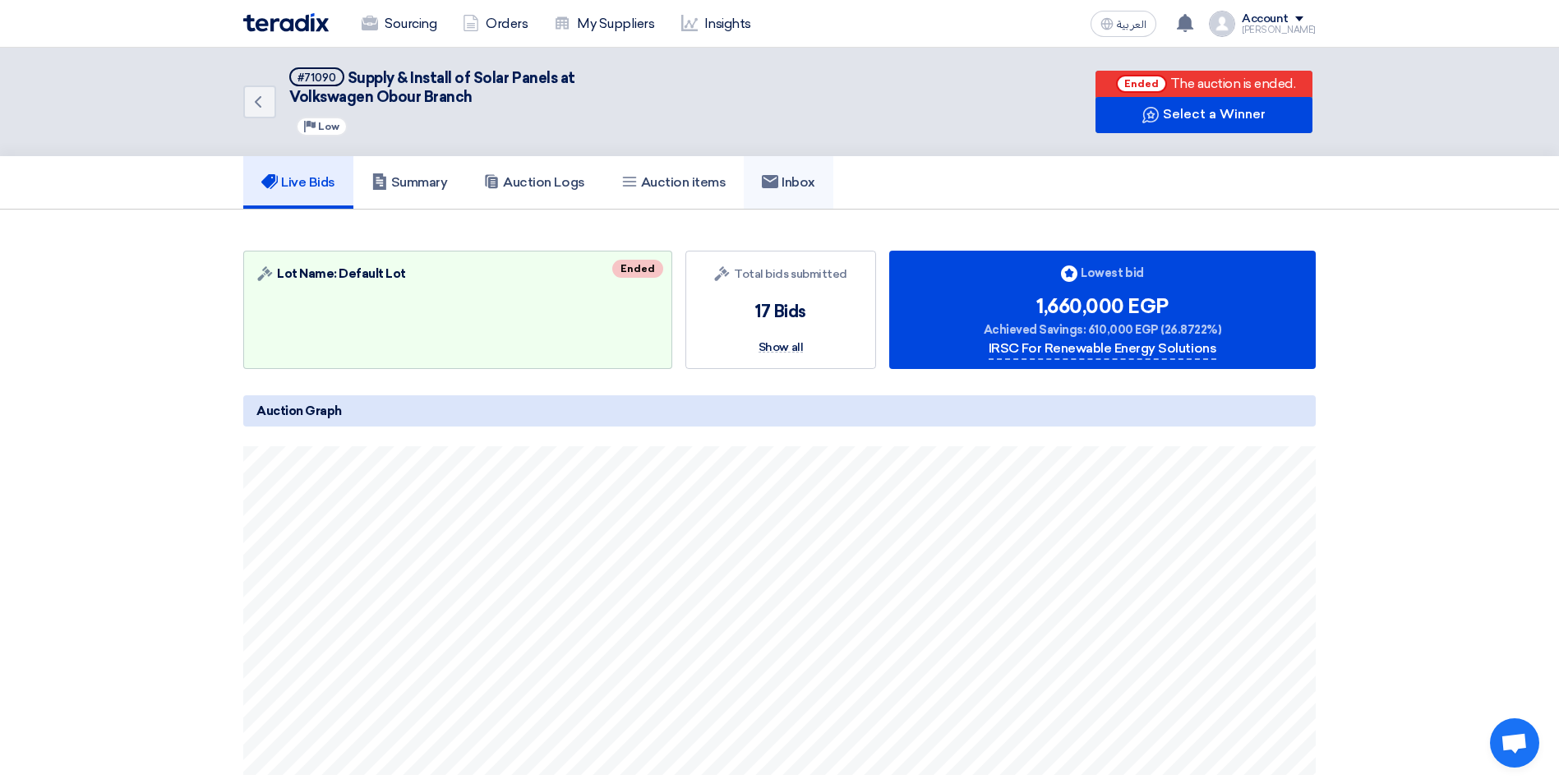
click at [794, 178] on h5 "Inbox" at bounding box center [788, 182] width 54 height 16
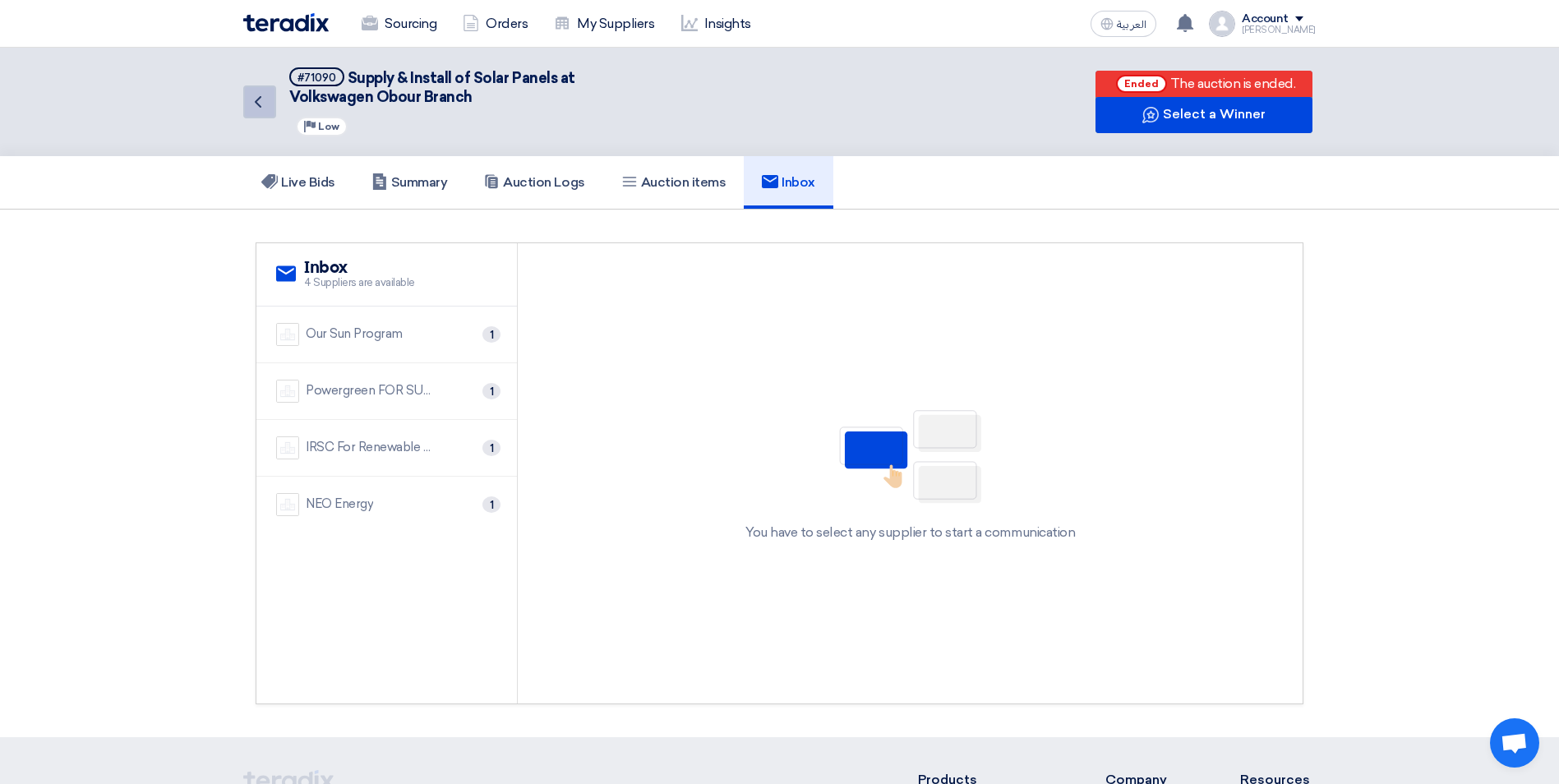
click at [248, 107] on icon "Back" at bounding box center [257, 101] width 20 height 20
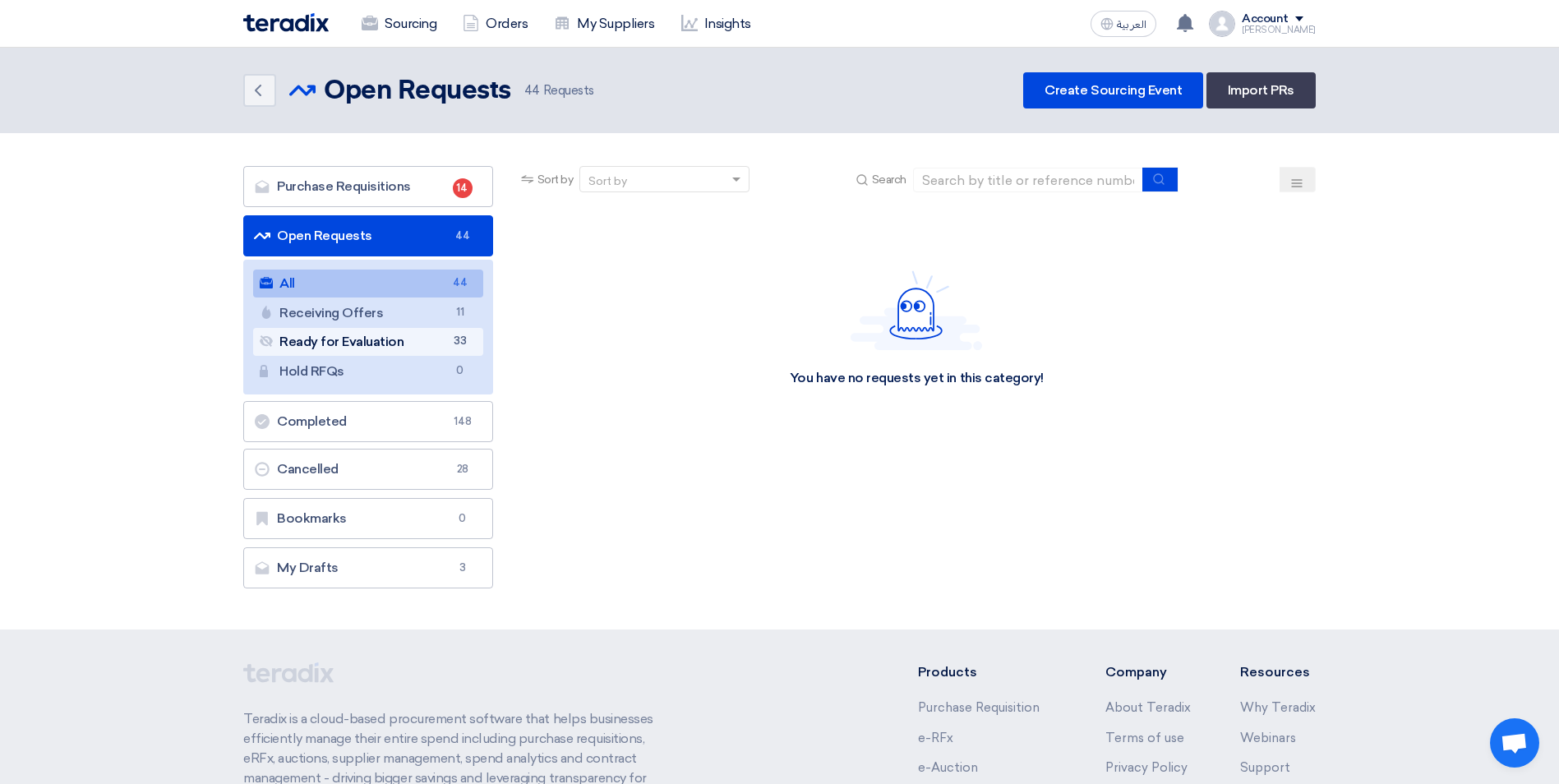
click at [400, 343] on link "Ready for Evaluation Ready for Evaluation 33" at bounding box center [368, 342] width 230 height 28
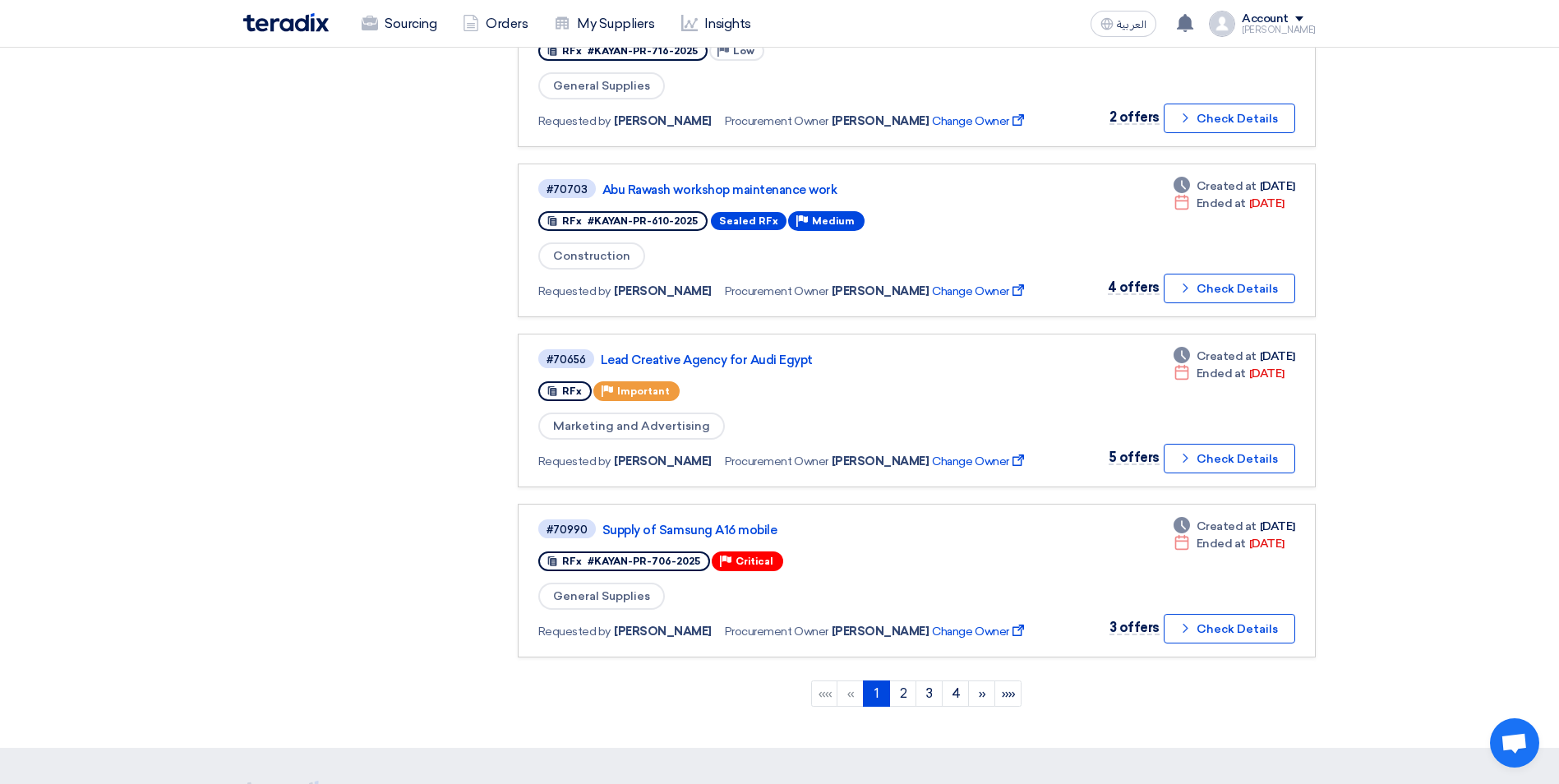
scroll to position [1314, 0]
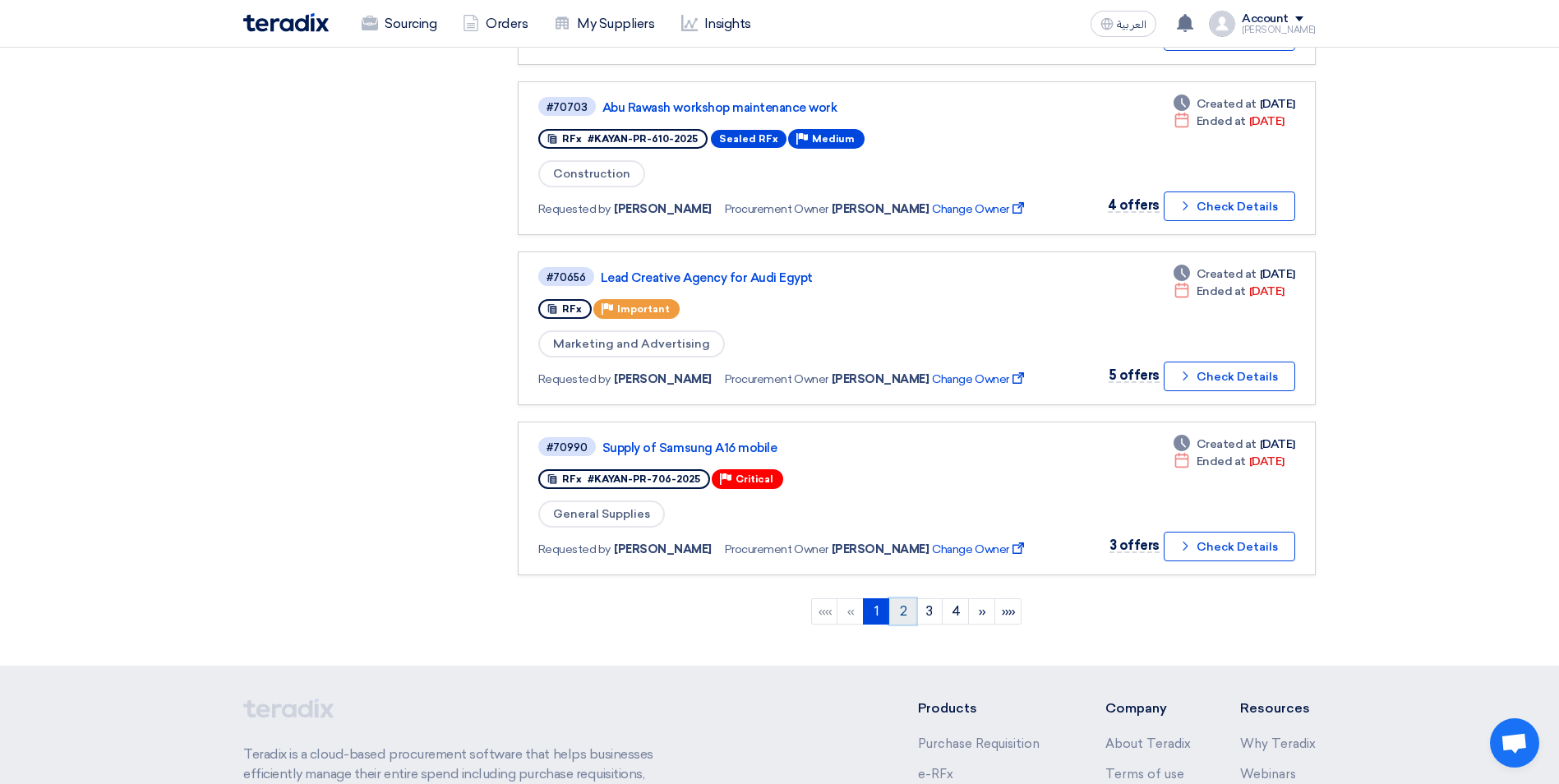
click at [909, 607] on link "2" at bounding box center [903, 611] width 27 height 26
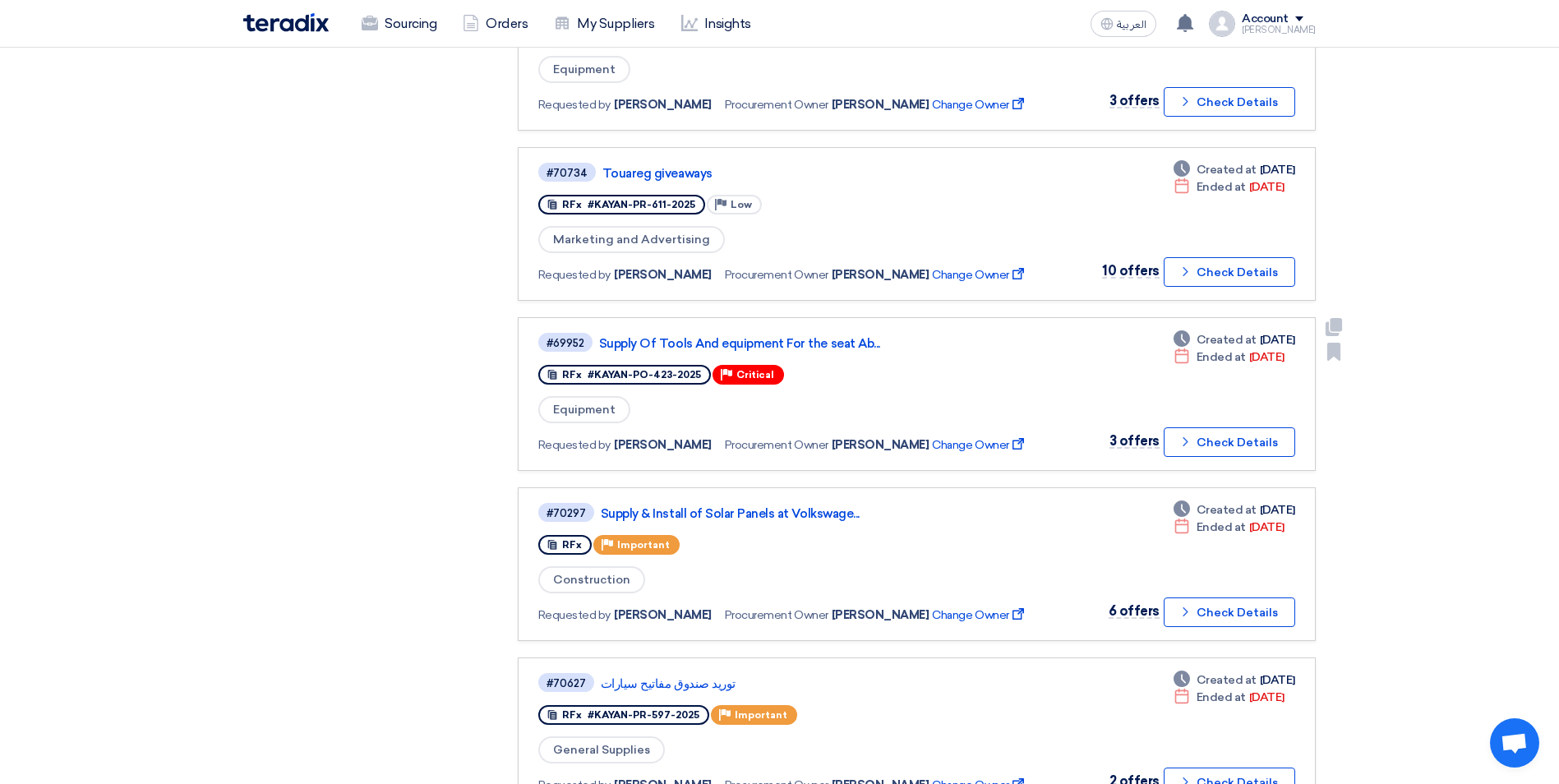
scroll to position [657, 0]
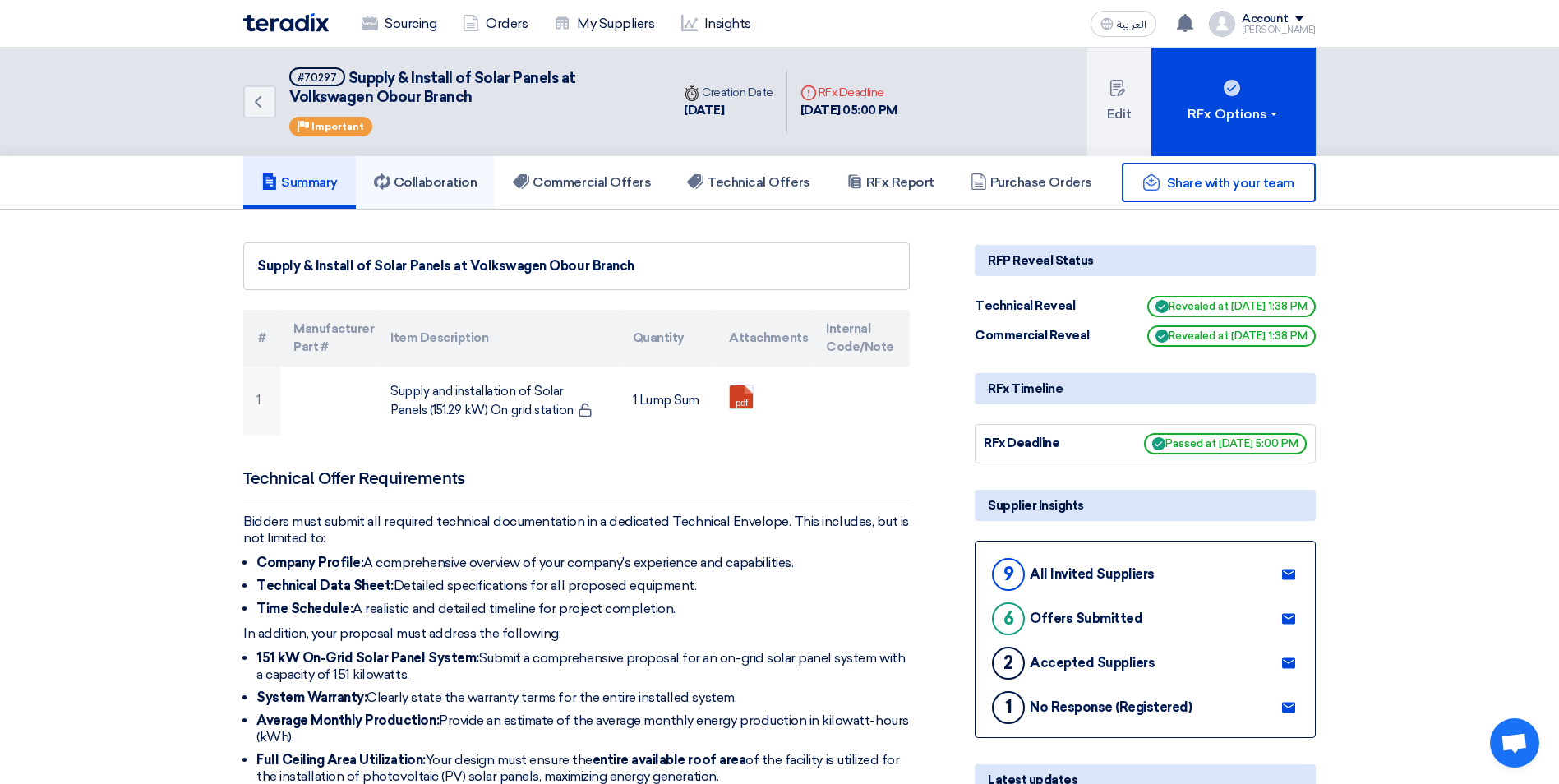
click at [443, 185] on h5 "Collaboration" at bounding box center [425, 182] width 103 height 16
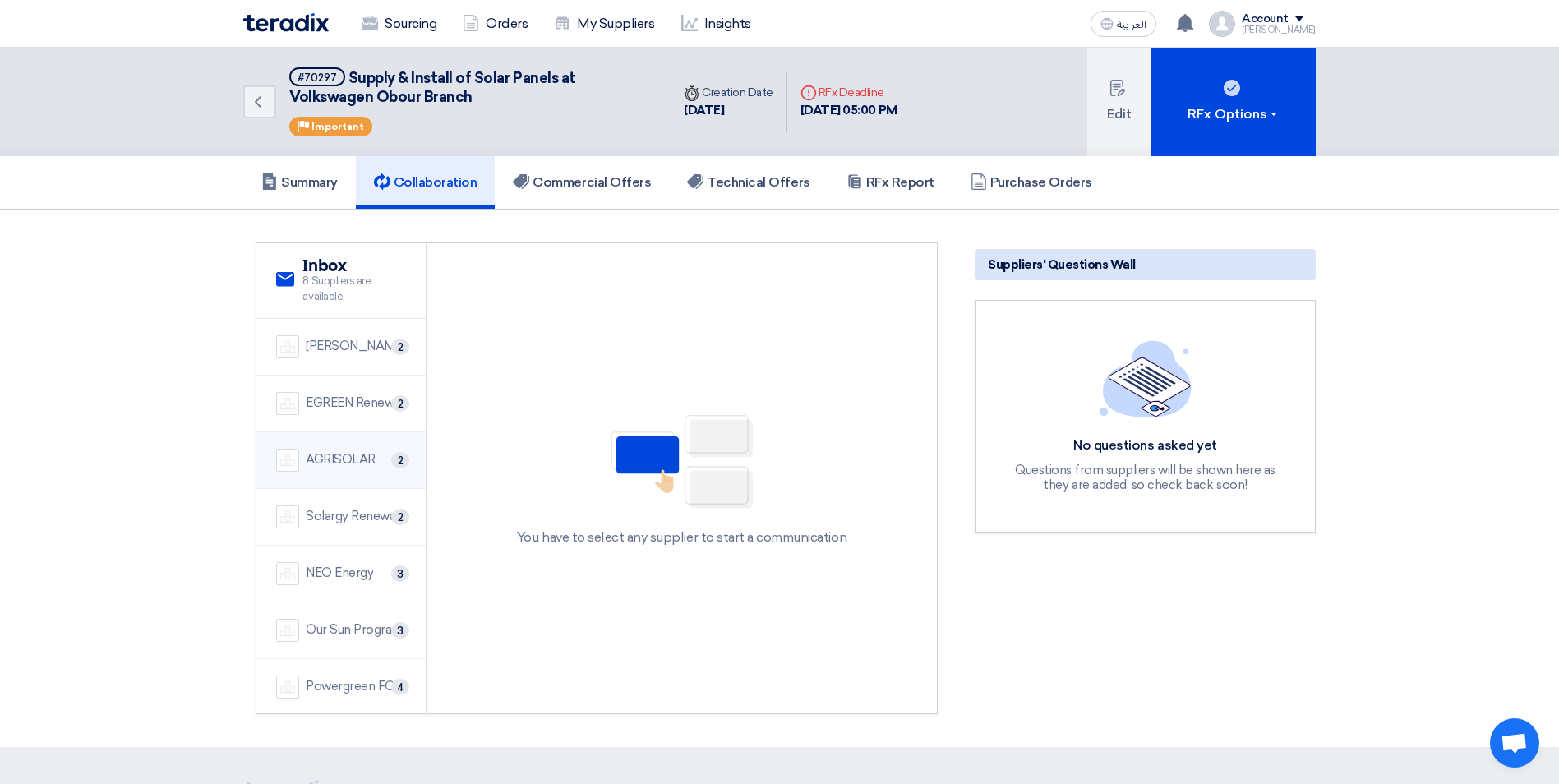
scroll to position [58, 0]
click at [343, 683] on div "IRSC For Renewable Energy Solutions" at bounding box center [356, 684] width 101 height 19
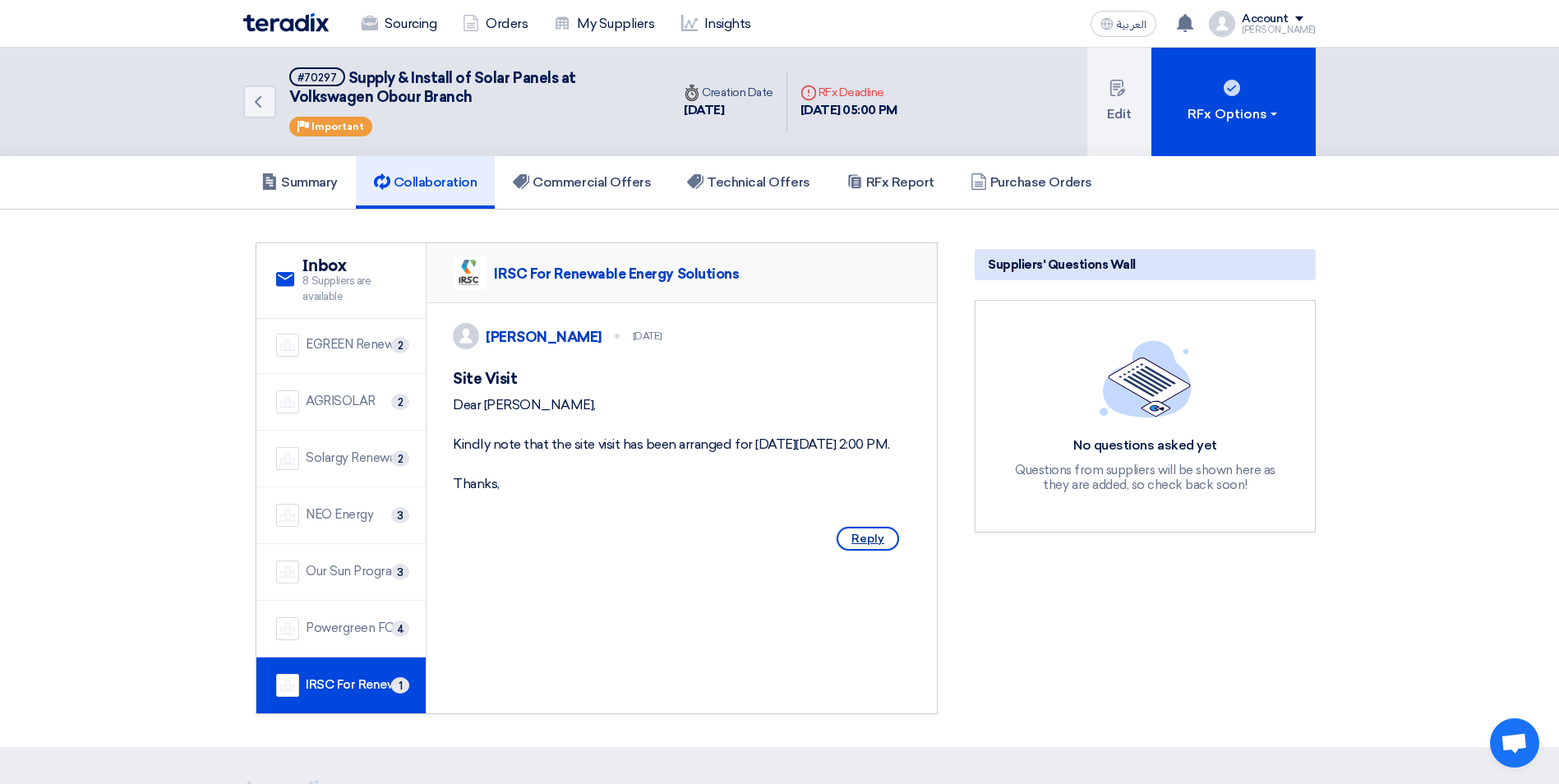
click at [863, 551] on span "Reply" at bounding box center [867, 539] width 62 height 24
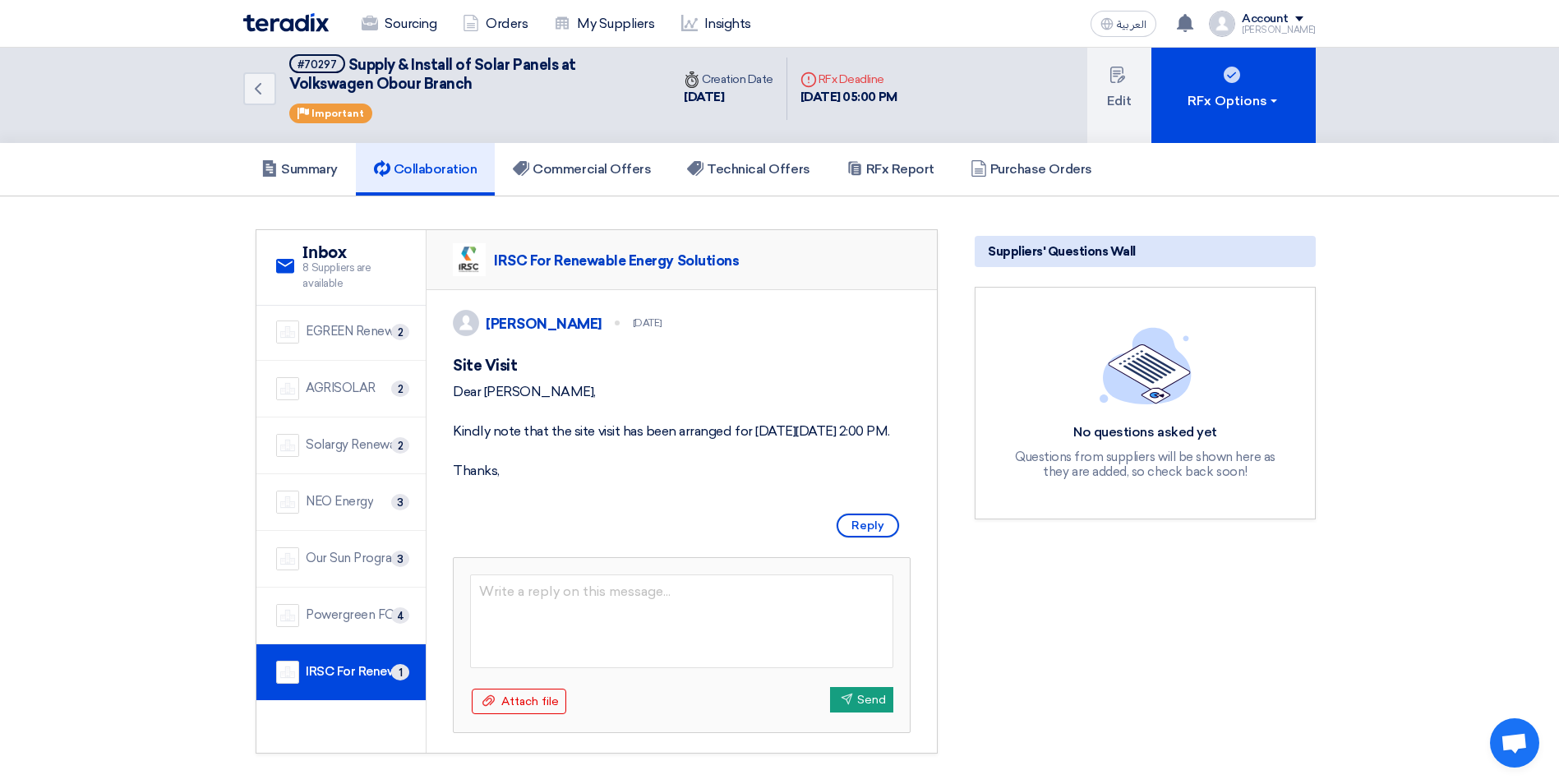
scroll to position [0, 0]
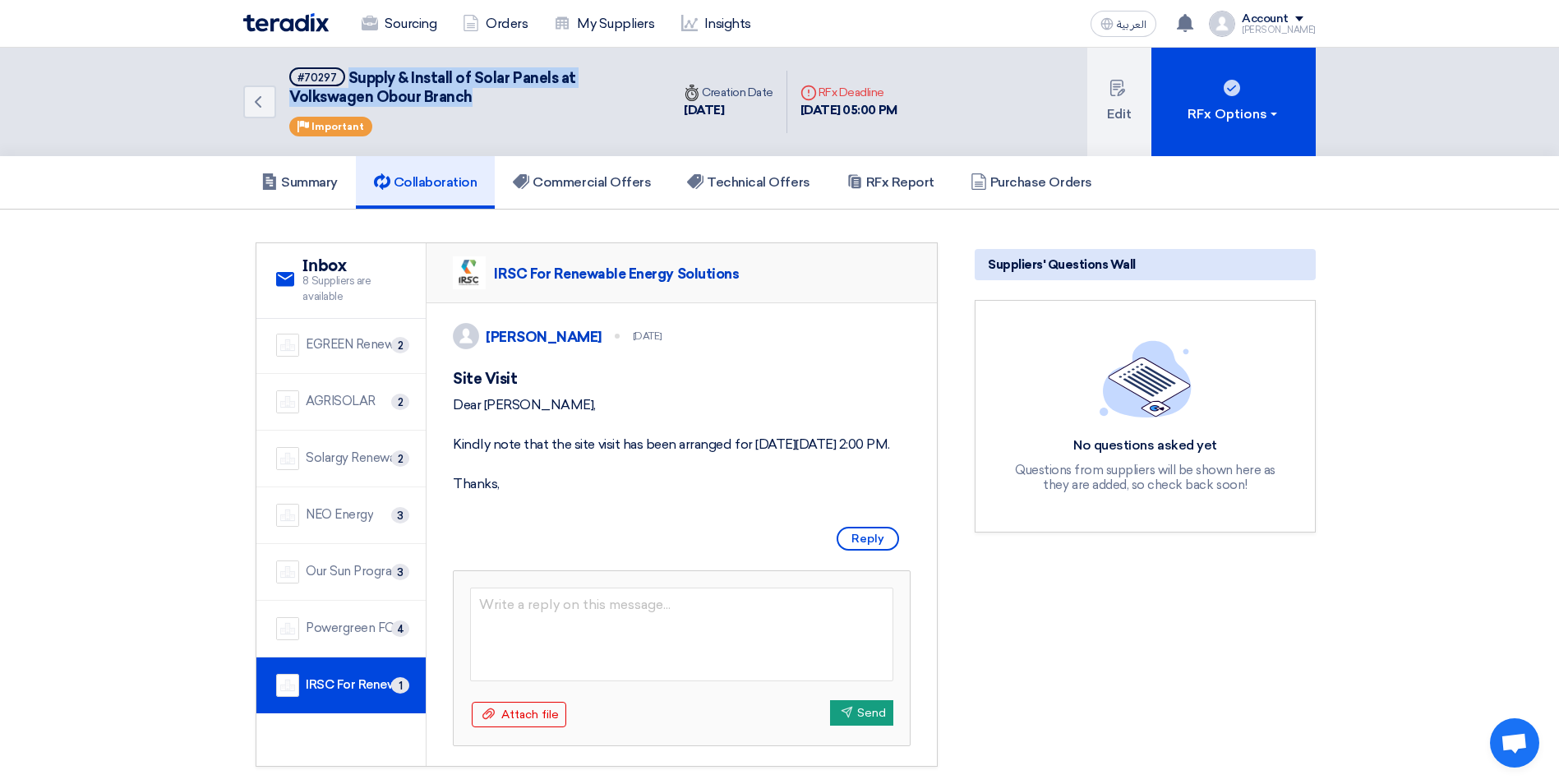
drag, startPoint x: 473, startPoint y: 99, endPoint x: 347, endPoint y: 78, distance: 127.7
click at [347, 78] on h5 "#70297 Supply & Install of Solar Panels at Volkswagen Obour Branch" at bounding box center [470, 87] width 361 height 40
copy span "Supply & Install of Solar Panels at Volkswagen Obour Branch"
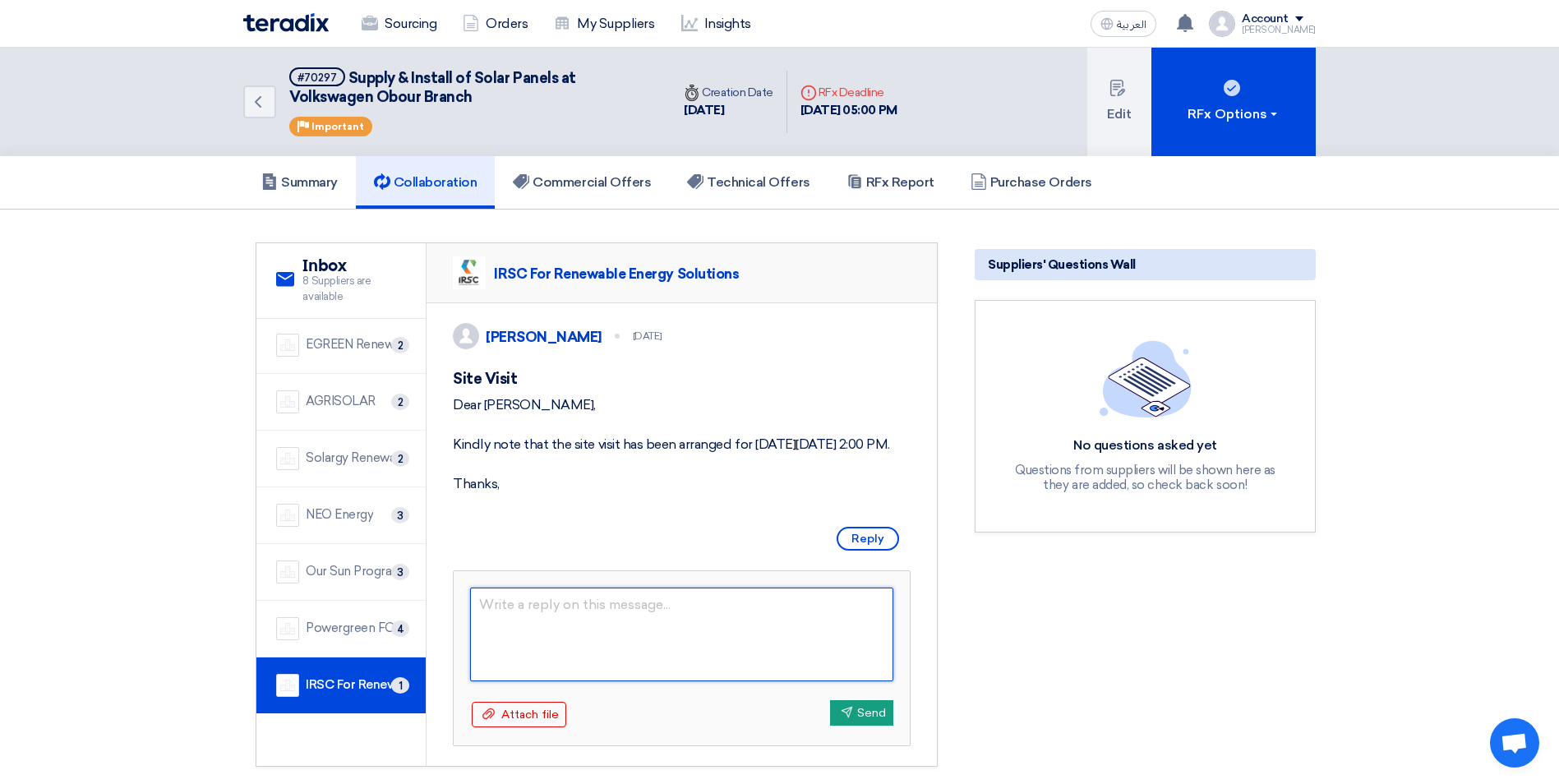
click at [525, 644] on textarea at bounding box center [681, 634] width 423 height 94
paste textarea "Dear Sir, KAYAN Group is pleased to inform you that you have been awarded the c…"
type textarea "Dear Sir, KAYAN Group is pleased to inform you that you have been awarded the c…"
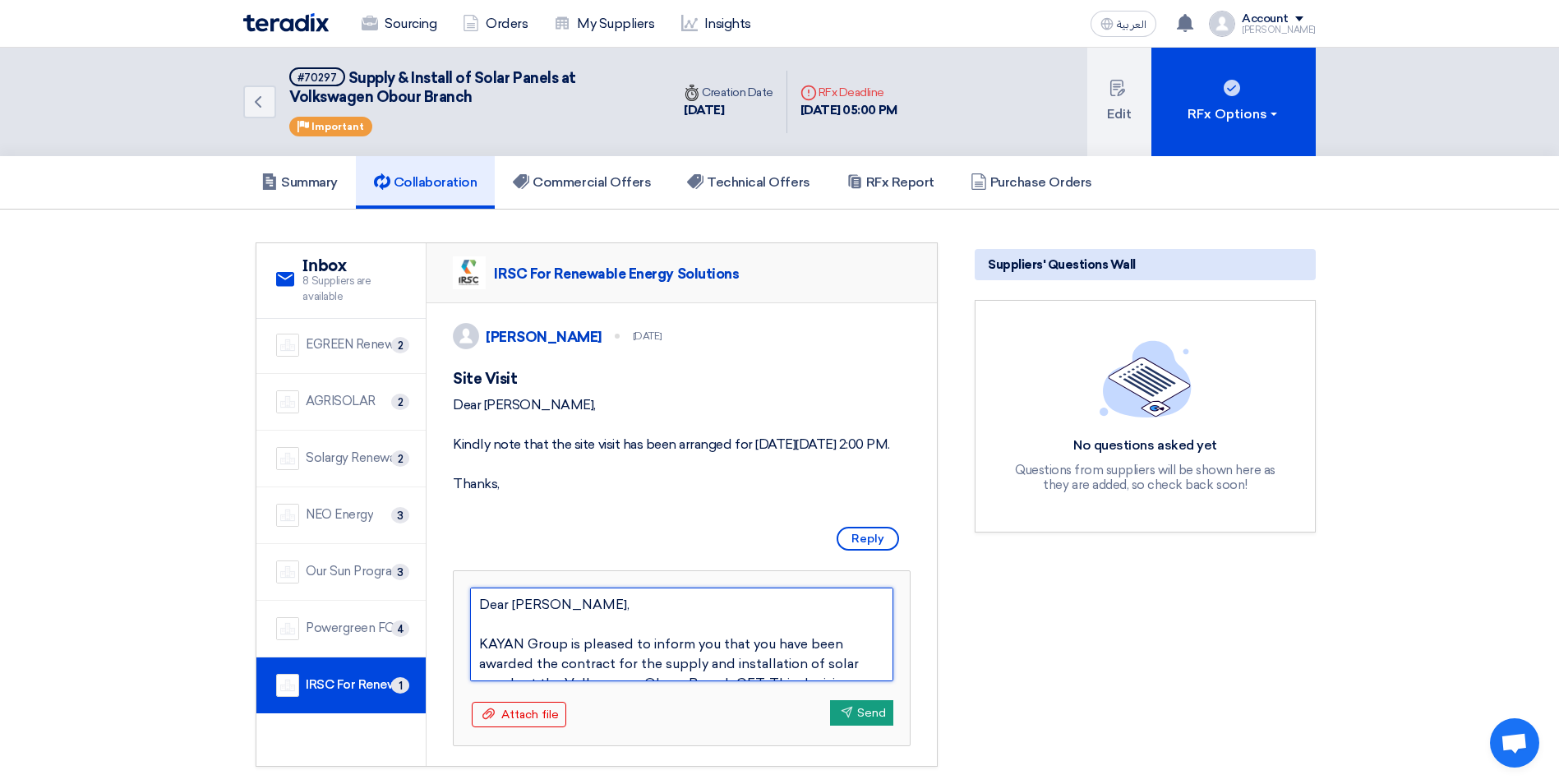
scroll to position [346, 0]
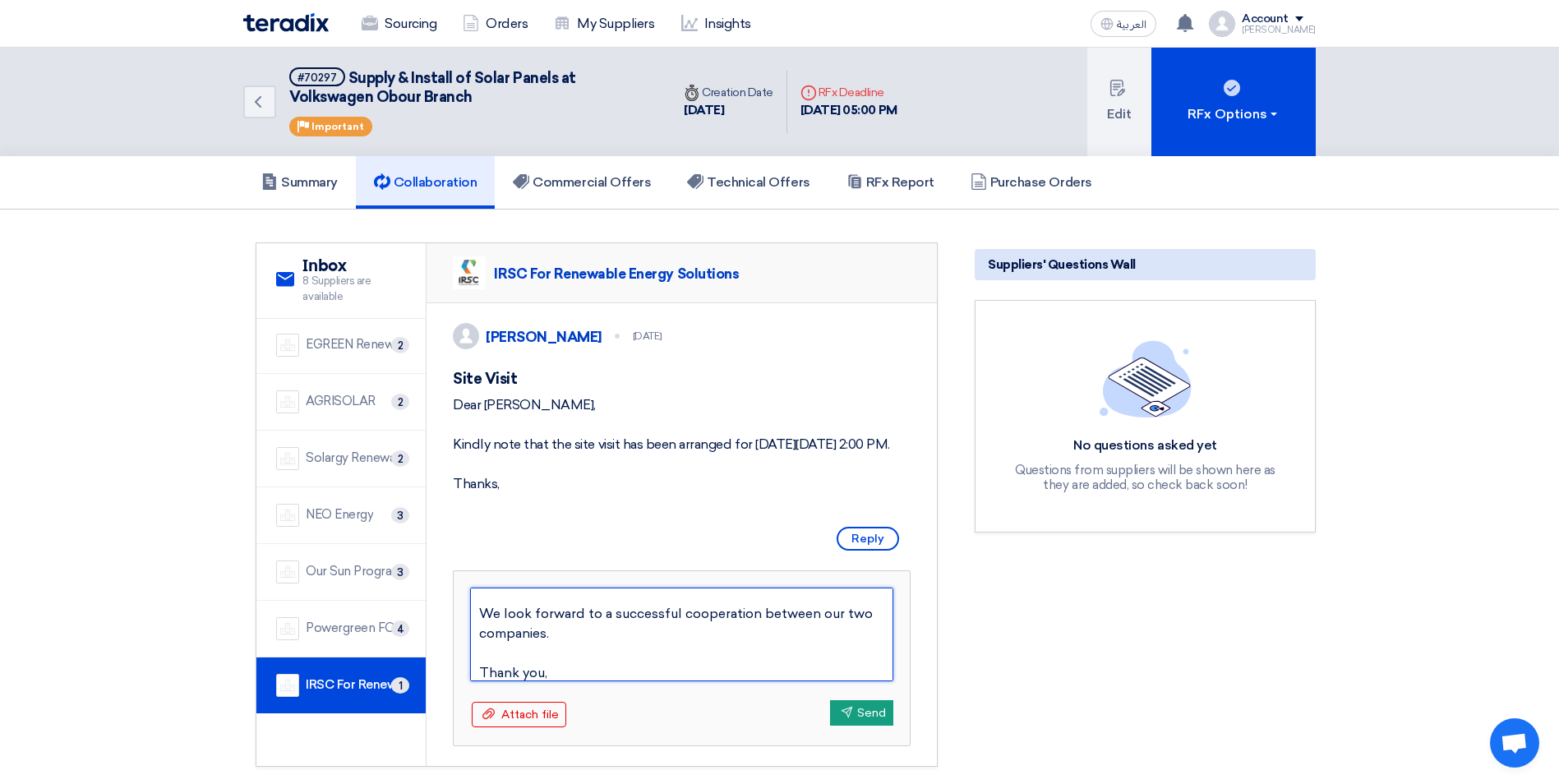
click at [505, 681] on textarea "Dear Sir, KAYAN Group is pleased to inform you that you have been awarded the c…" at bounding box center [681, 634] width 423 height 94
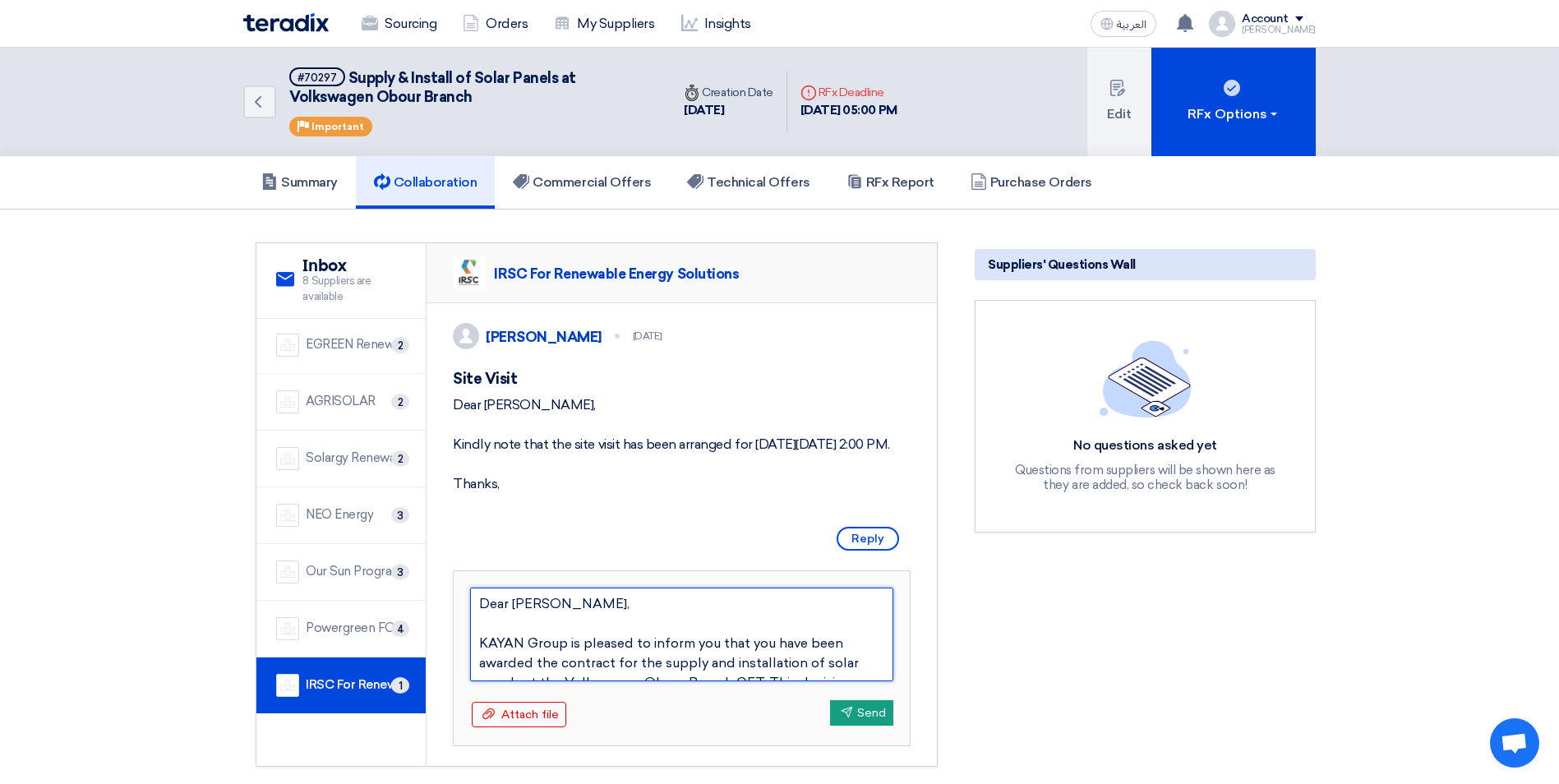
scroll to position [0, 0]
click at [491, 672] on textarea "Dear Sir, KAYAN Group is pleased to inform you that you have been awarded the c…" at bounding box center [681, 634] width 423 height 94
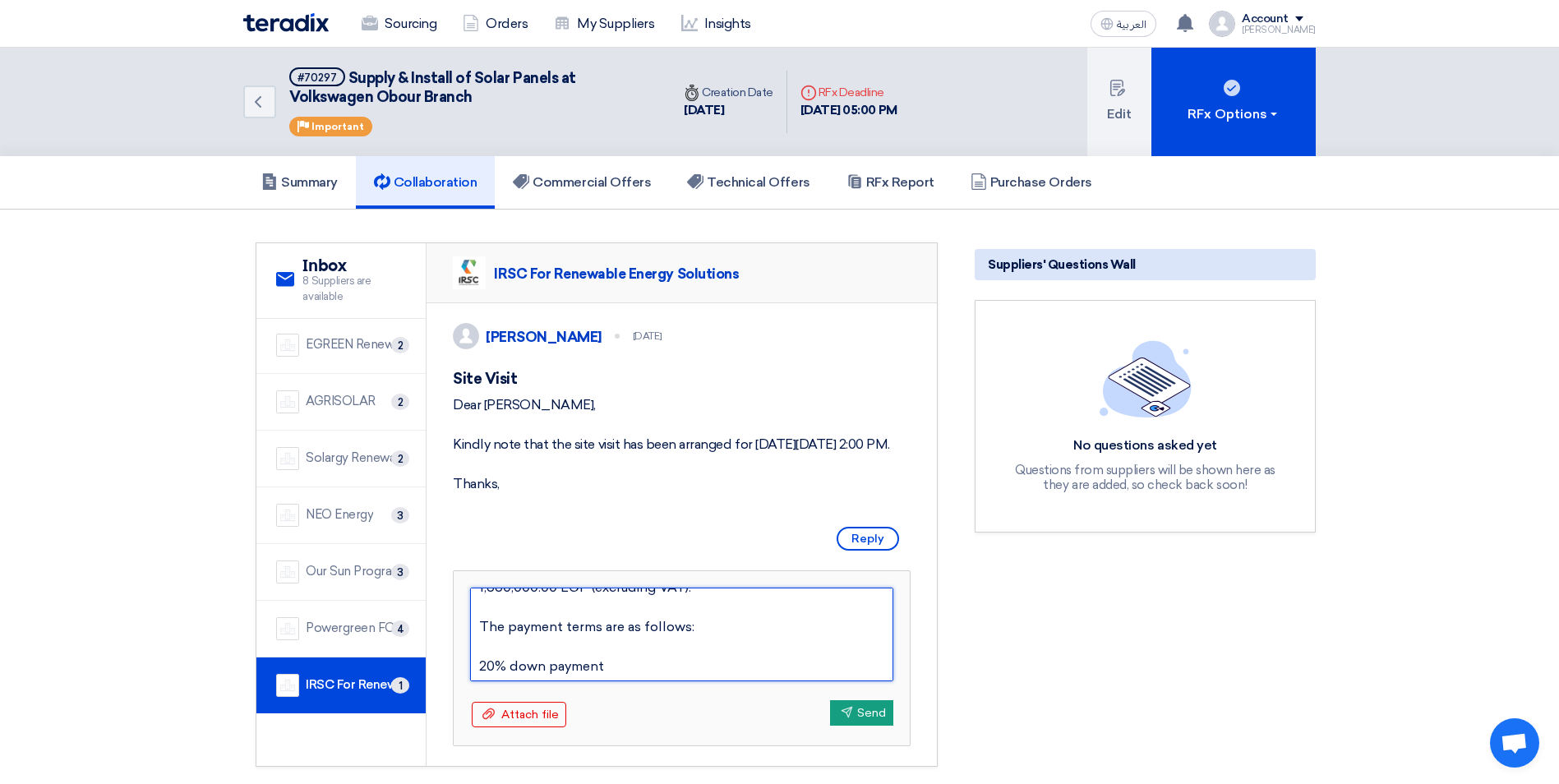
scroll to position [164, 0]
click at [488, 654] on textarea "Dear Sir, KAYAN Group is pleased to inform you that you have been awarded the c…" at bounding box center [681, 634] width 423 height 94
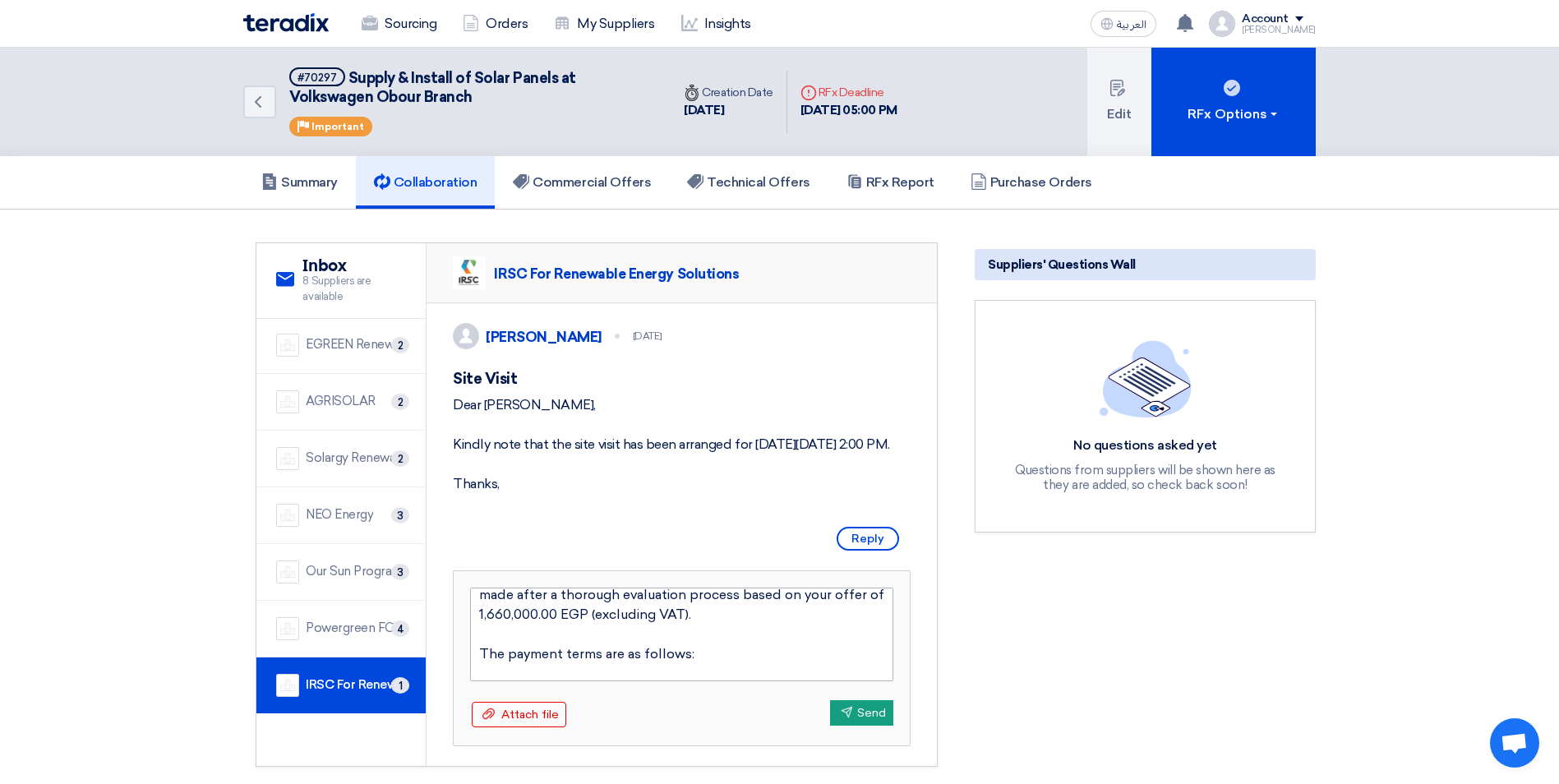
click at [512, 681] on textarea "Dear Sir, KAYAN Group is pleased to inform you that you have been awarded the c…" at bounding box center [681, 634] width 423 height 94
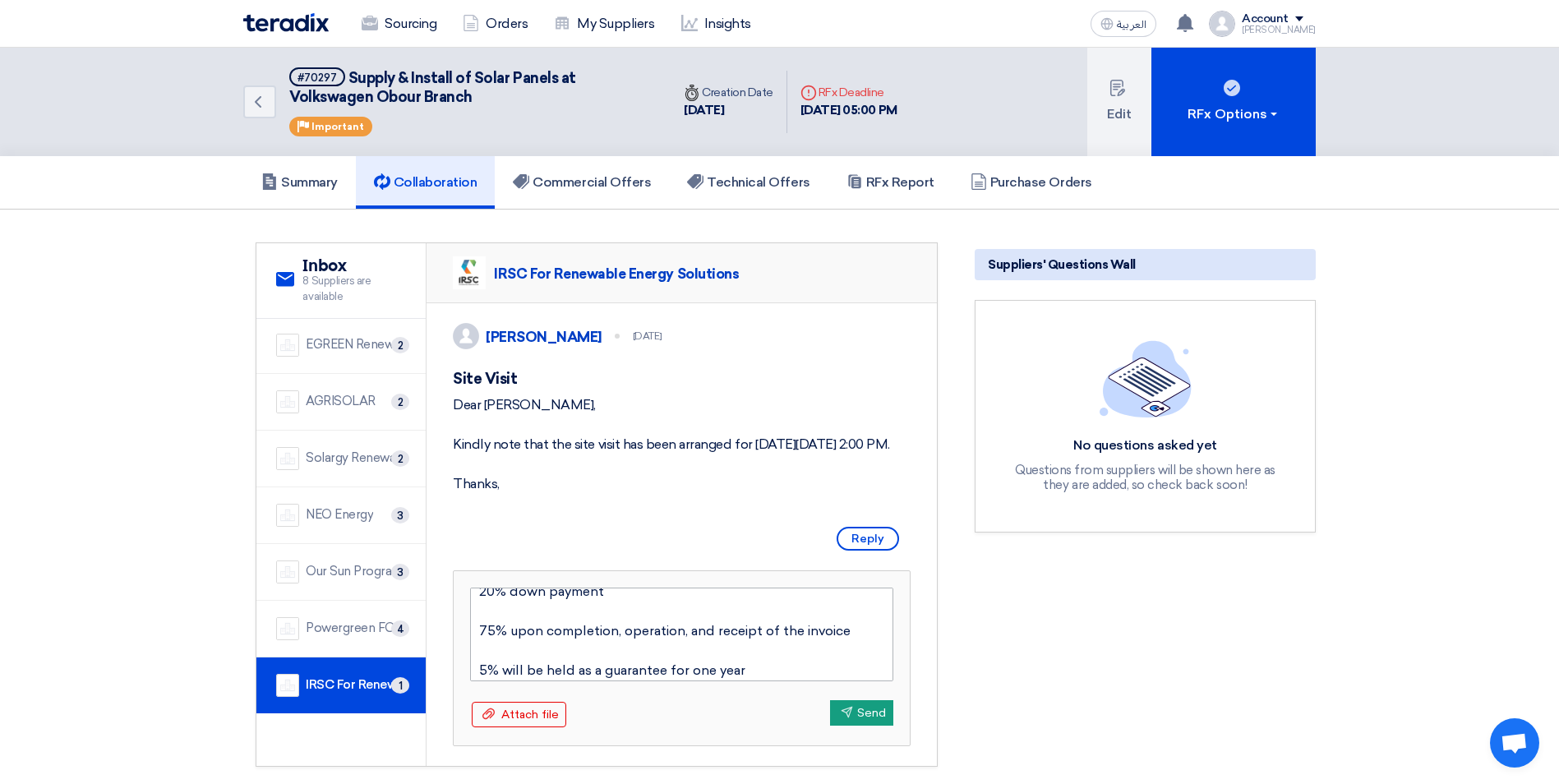
click at [512, 651] on textarea "Dear Sir, KAYAN Group is pleased to inform you that you have been awarded the c…" at bounding box center [681, 634] width 423 height 94
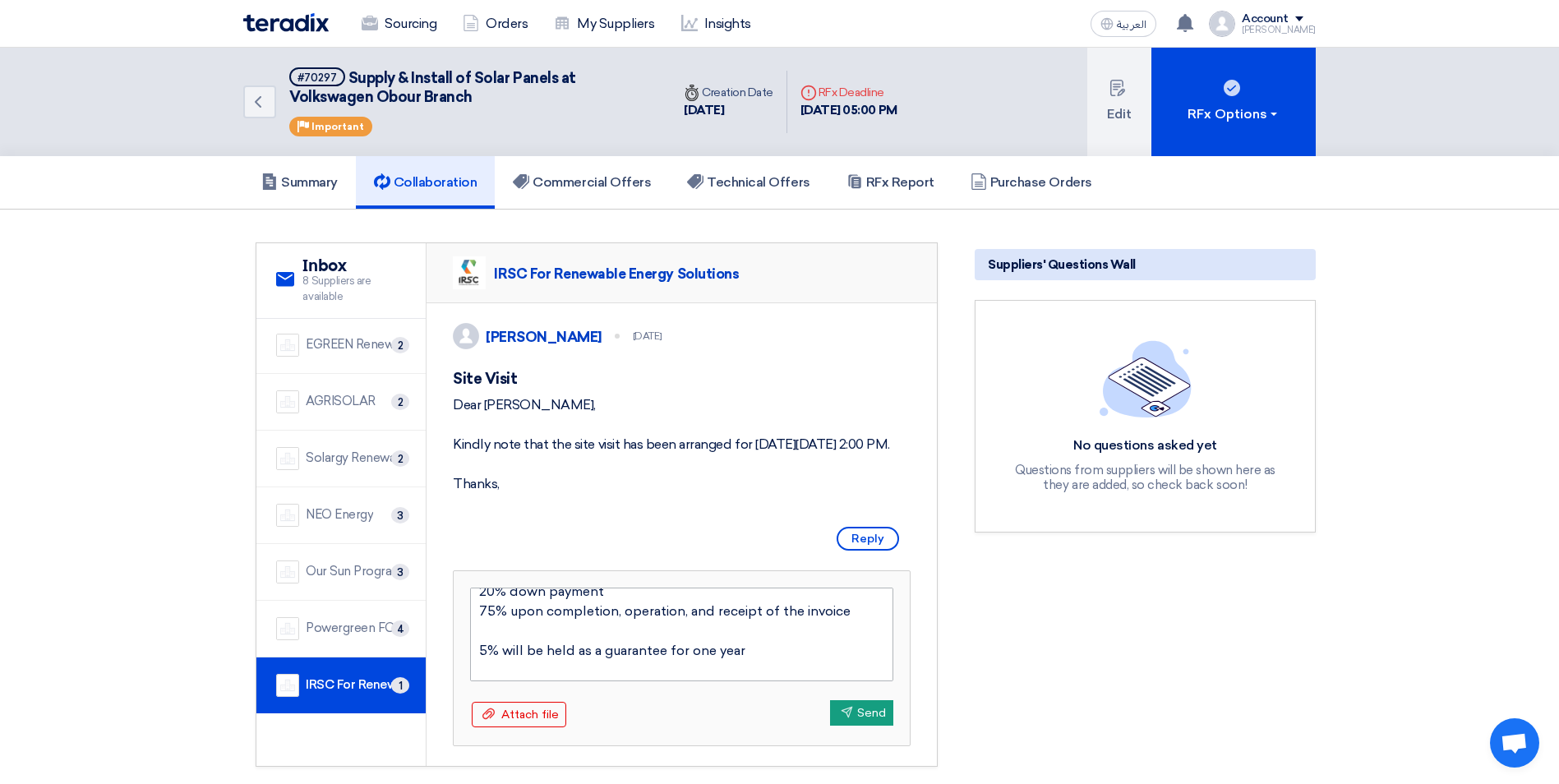
scroll to position [171, 0]
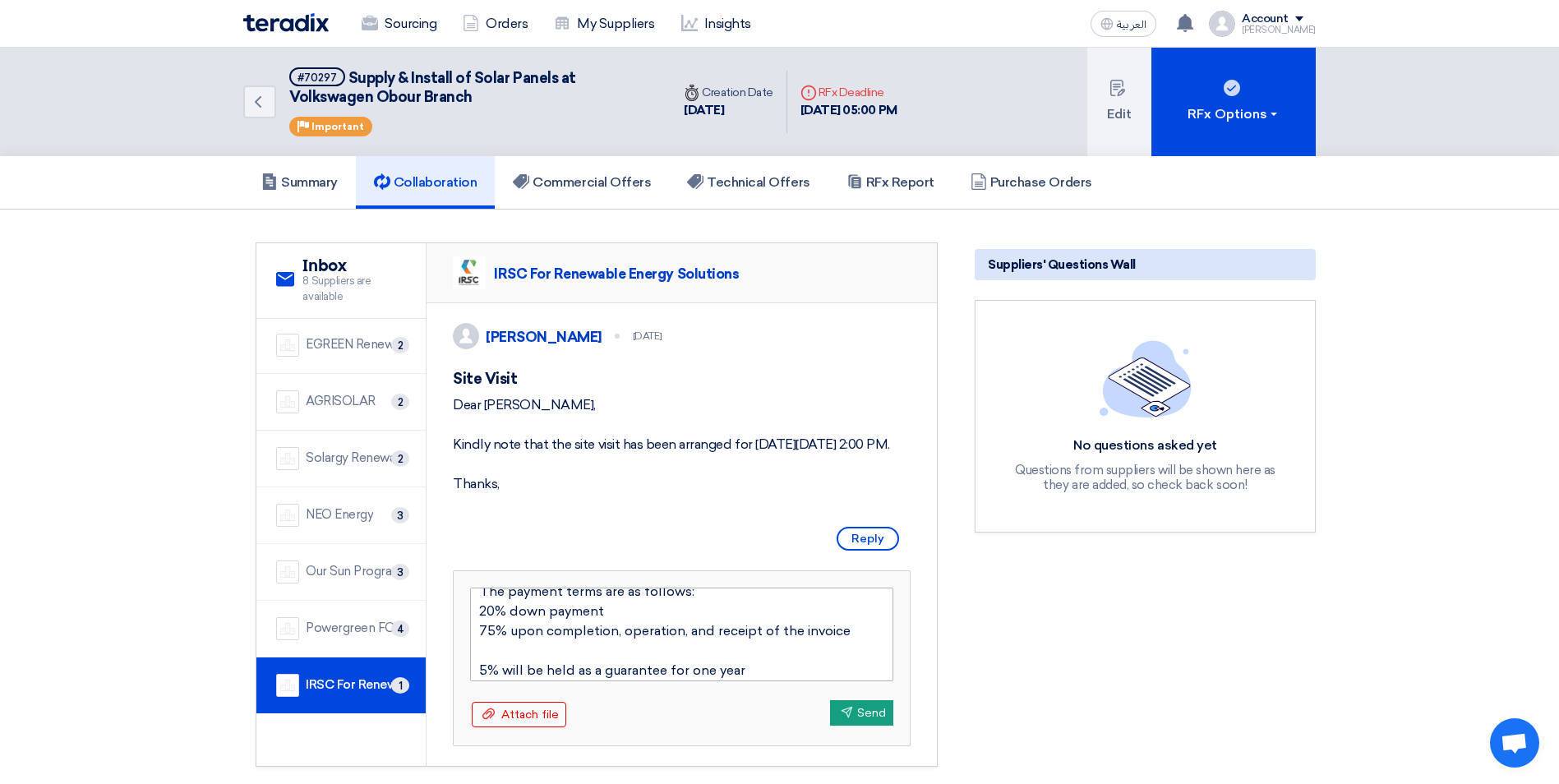
click at [517, 681] on textarea "Dear Sir, KAYAN Group is pleased to inform you that you have been awarded the c…" at bounding box center [681, 634] width 423 height 94
type textarea "Dear Sir, KAYAN Group is pleased to inform you that you have been awarded the c…"
drag, startPoint x: 748, startPoint y: 691, endPoint x: 480, endPoint y: 651, distance: 271.0
click at [480, 651] on textarea "Dear Sir, KAYAN Group is pleased to inform you that you have been awarded the c…" at bounding box center [681, 634] width 423 height 94
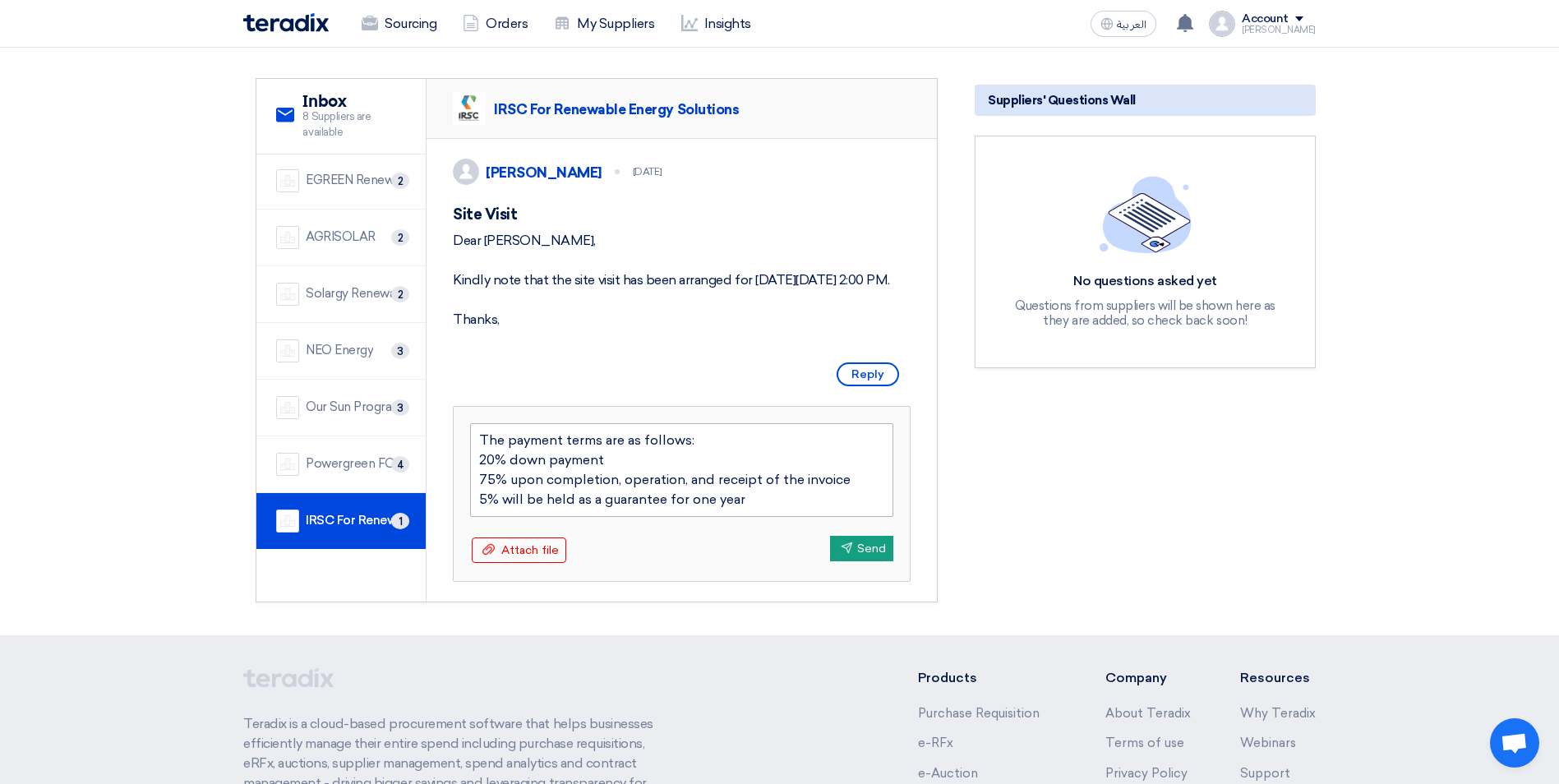
scroll to position [131, 0]
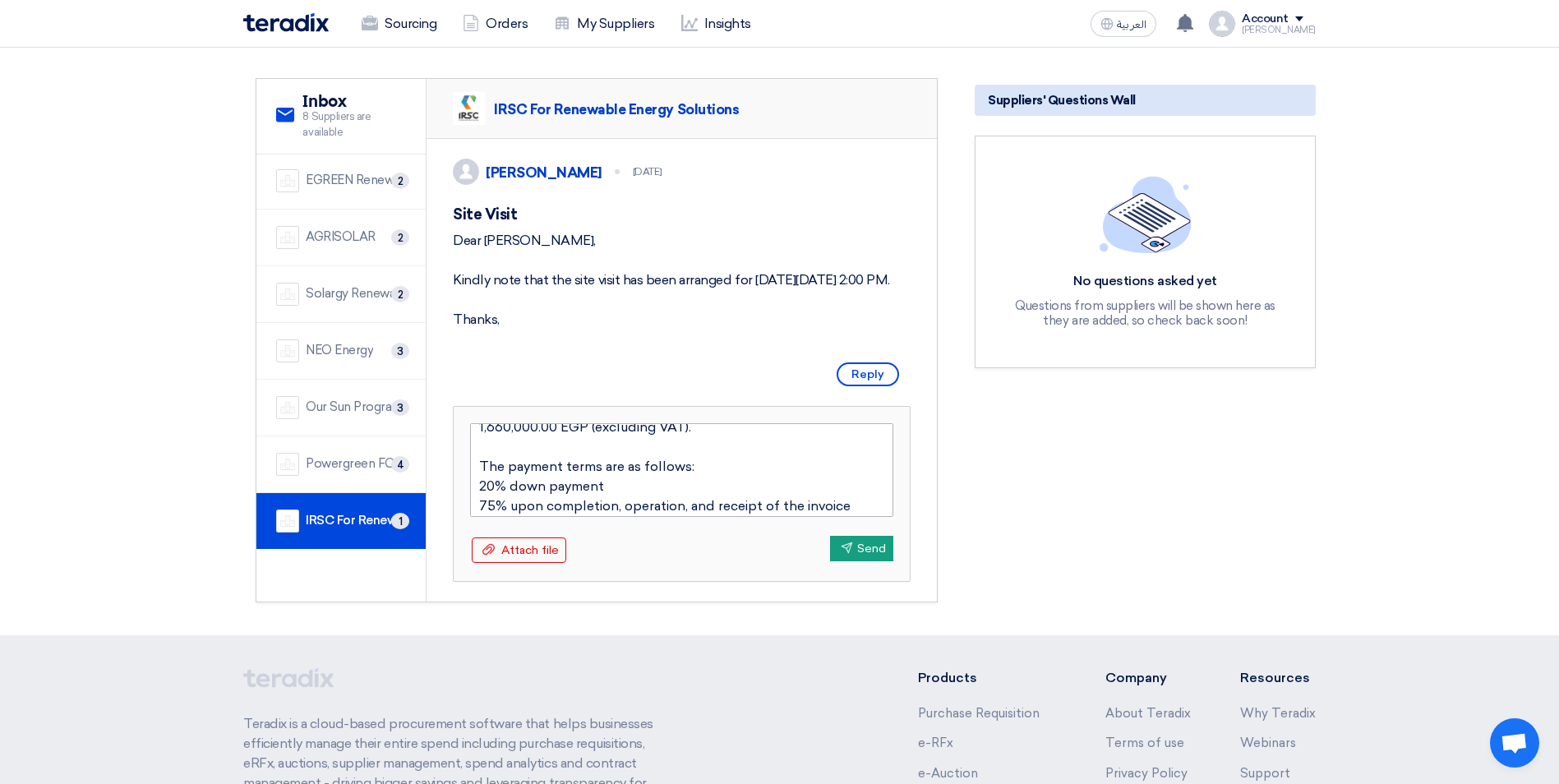
click at [477, 516] on textarea "Dear Sir, KAYAN Group is pleased to inform you that you have been awarded the c…" at bounding box center [681, 470] width 423 height 94
click at [479, 516] on textarea "Dear Sir, KAYAN Group is pleased to inform you that you have been awarded the c…" at bounding box center [681, 470] width 423 height 94
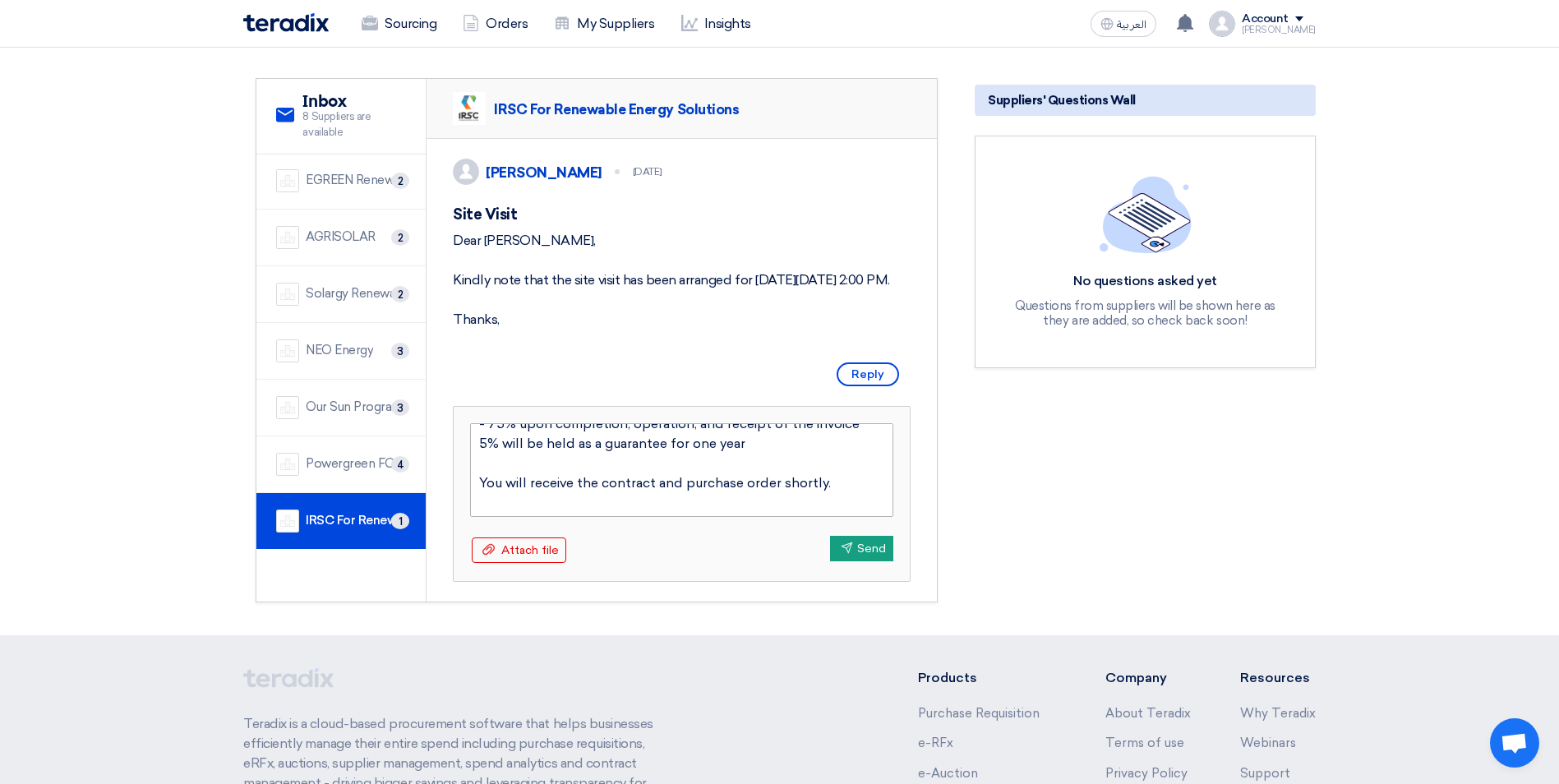
click at [482, 485] on textarea "Dear Sir, KAYAN Group is pleased to inform you that you have been awarded the c…" at bounding box center [681, 470] width 423 height 94
type textarea "Dear Sir, KAYAN Group is pleased to inform you that you have been awarded the c…"
click at [505, 503] on textarea "Dear Sir, KAYAN Group is pleased to inform you that you have been awarded the c…" at bounding box center [681, 470] width 423 height 94
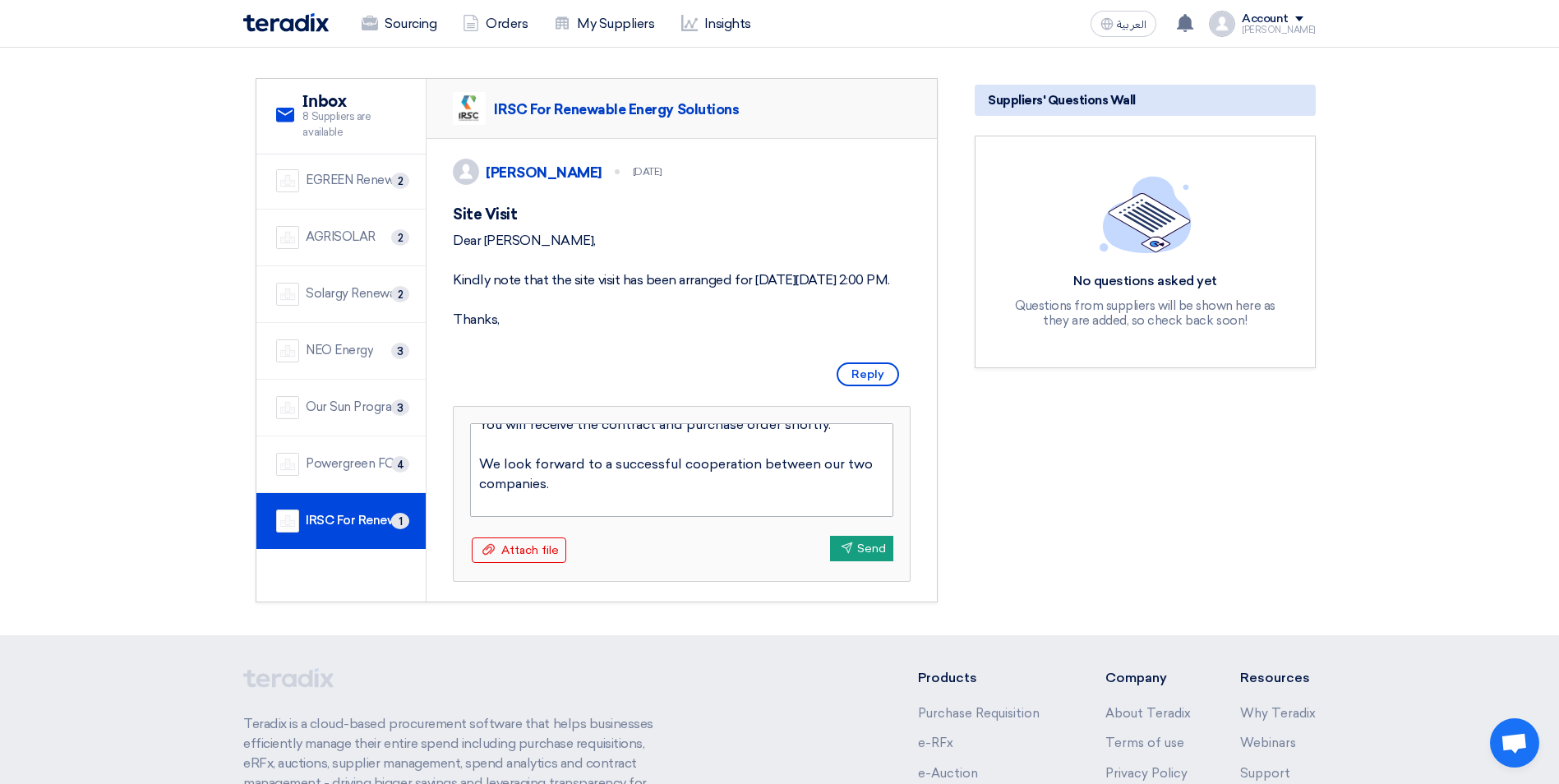
scroll to position [262, 0]
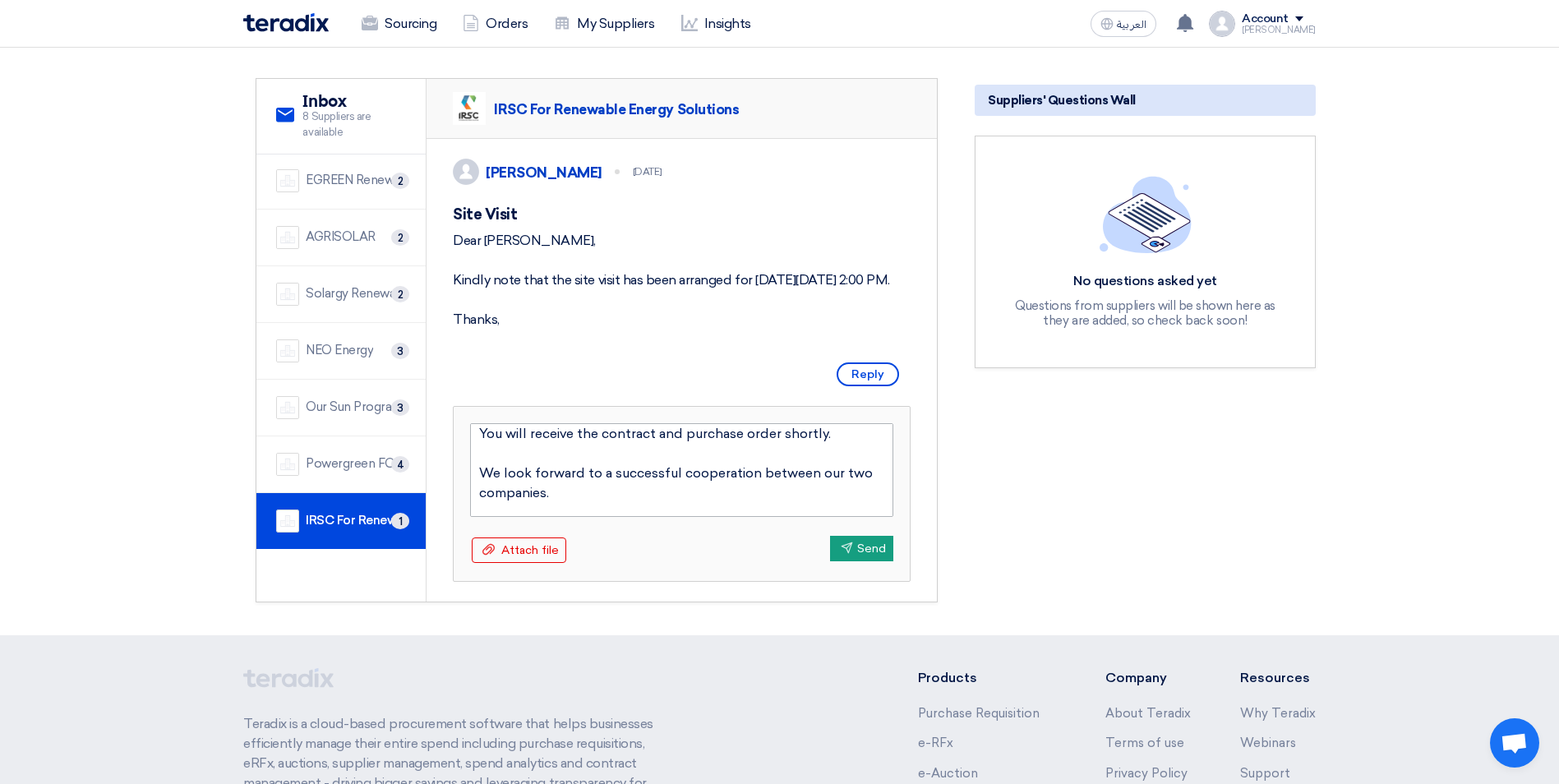
click at [513, 492] on textarea "Dear Sir, KAYAN Group is pleased to inform you that you have been awarded the c…" at bounding box center [681, 470] width 423 height 94
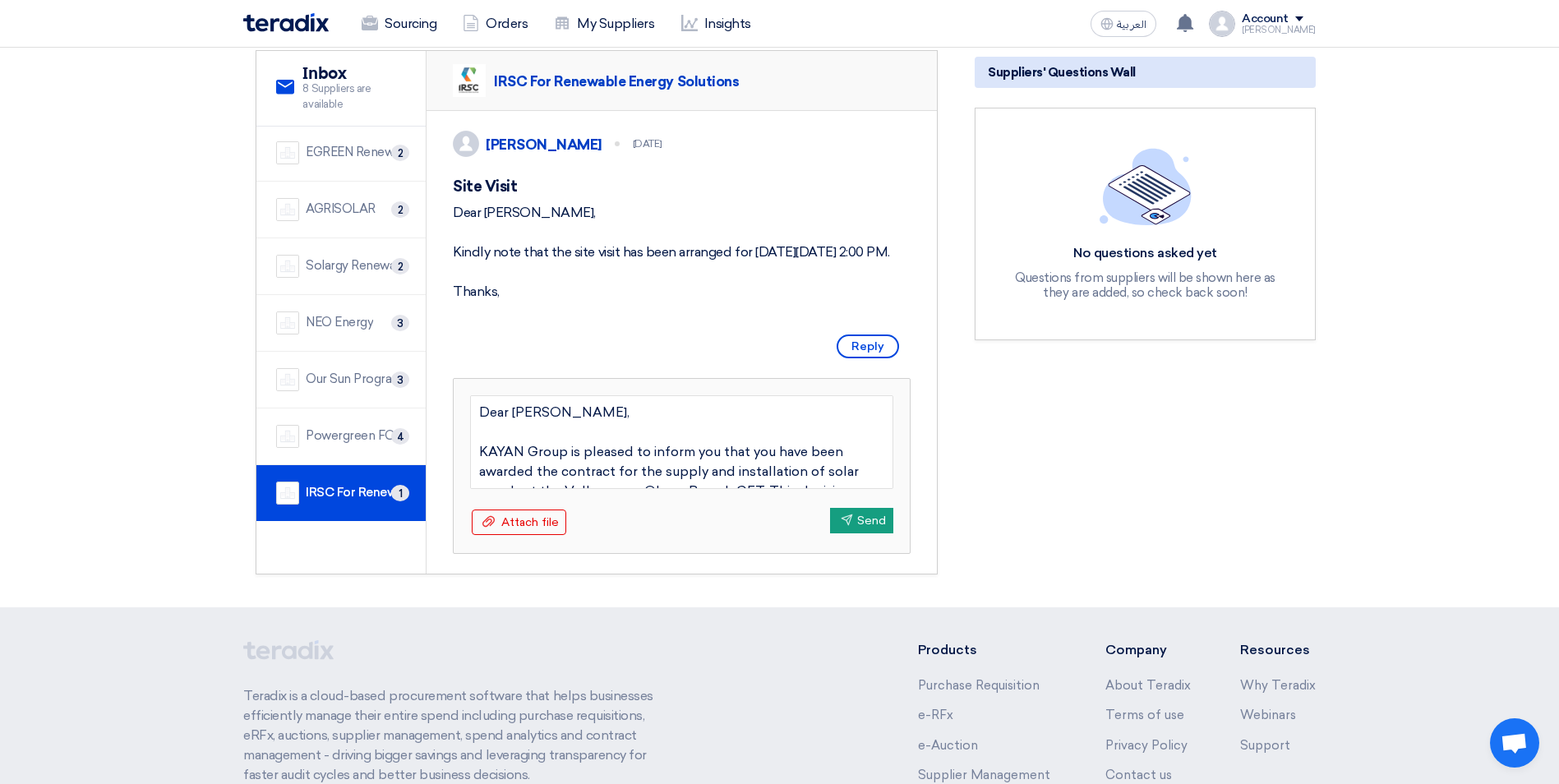
scroll to position [164, 0]
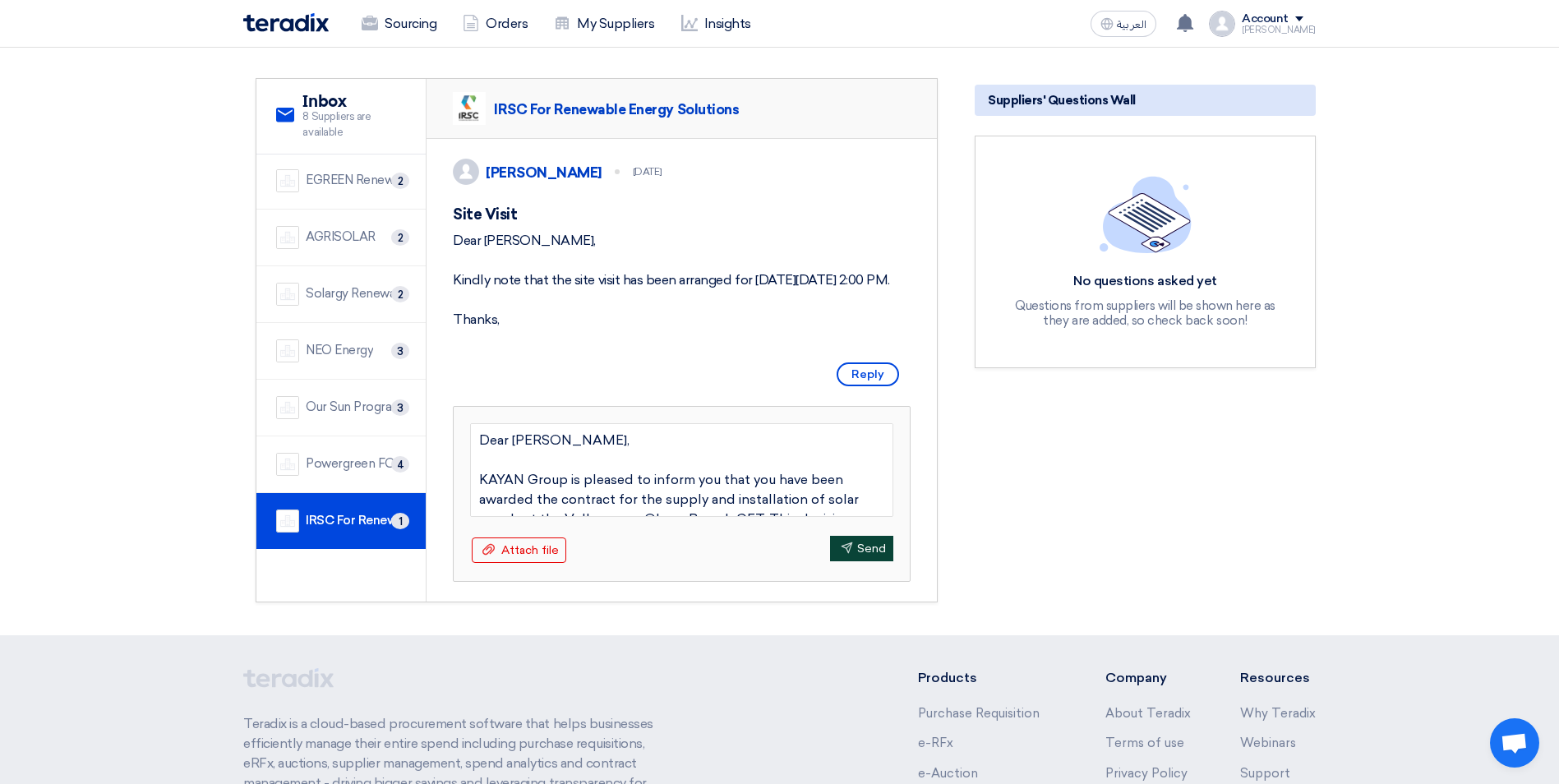
click at [866, 561] on button "Send Send" at bounding box center [862, 549] width 63 height 26
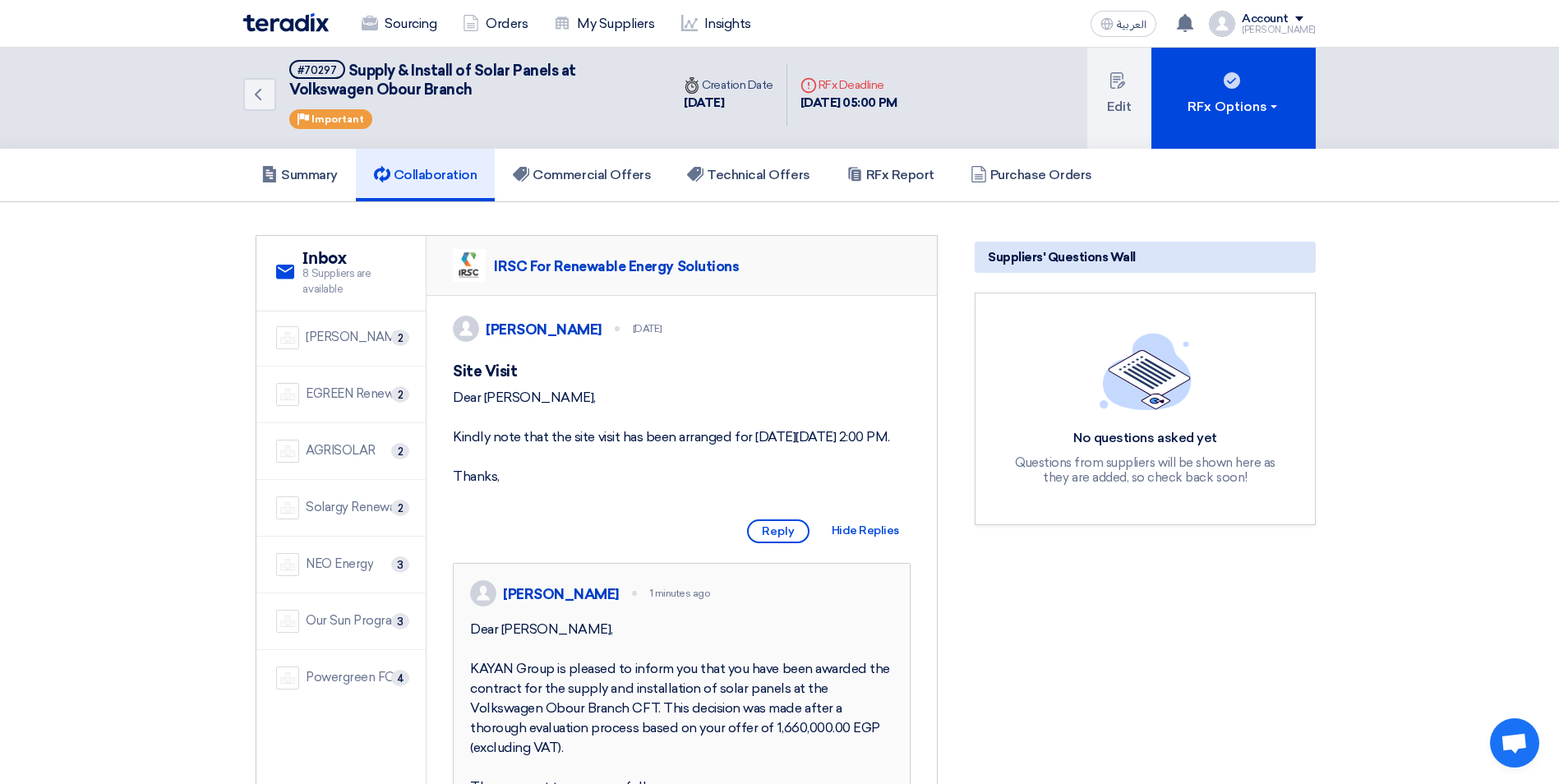
scroll to position [0, 0]
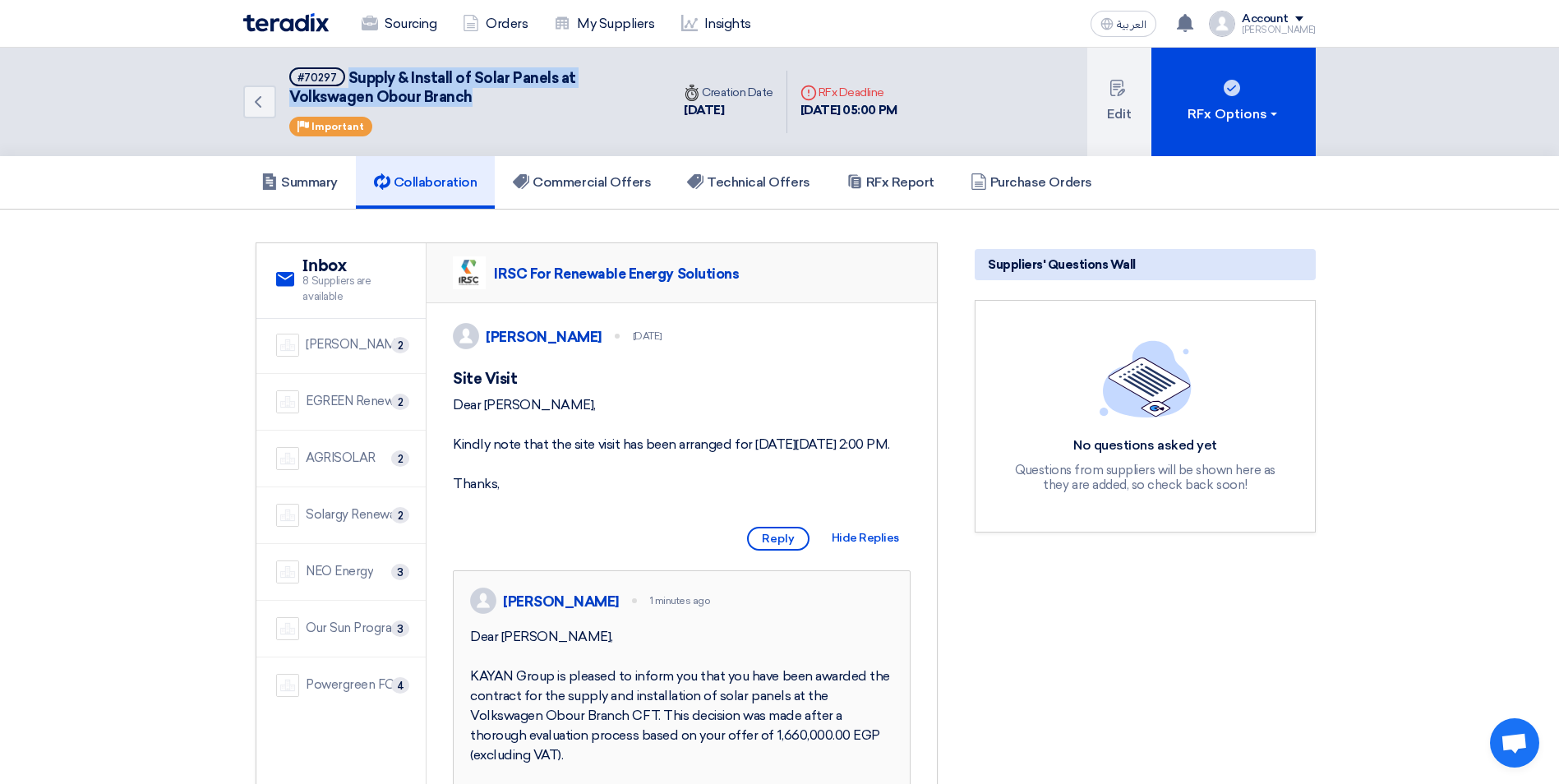
drag, startPoint x: 475, startPoint y: 96, endPoint x: 348, endPoint y: 81, distance: 127.9
click at [348, 81] on h5 "#70297 Supply & Install of Solar Panels at Volkswagen Obour Branch" at bounding box center [470, 87] width 361 height 40
copy span "Supply & Install of Solar Panels at Volkswagen Obour Branch"
click at [345, 333] on div "Al Nasr Solar 2" at bounding box center [341, 344] width 130 height 23
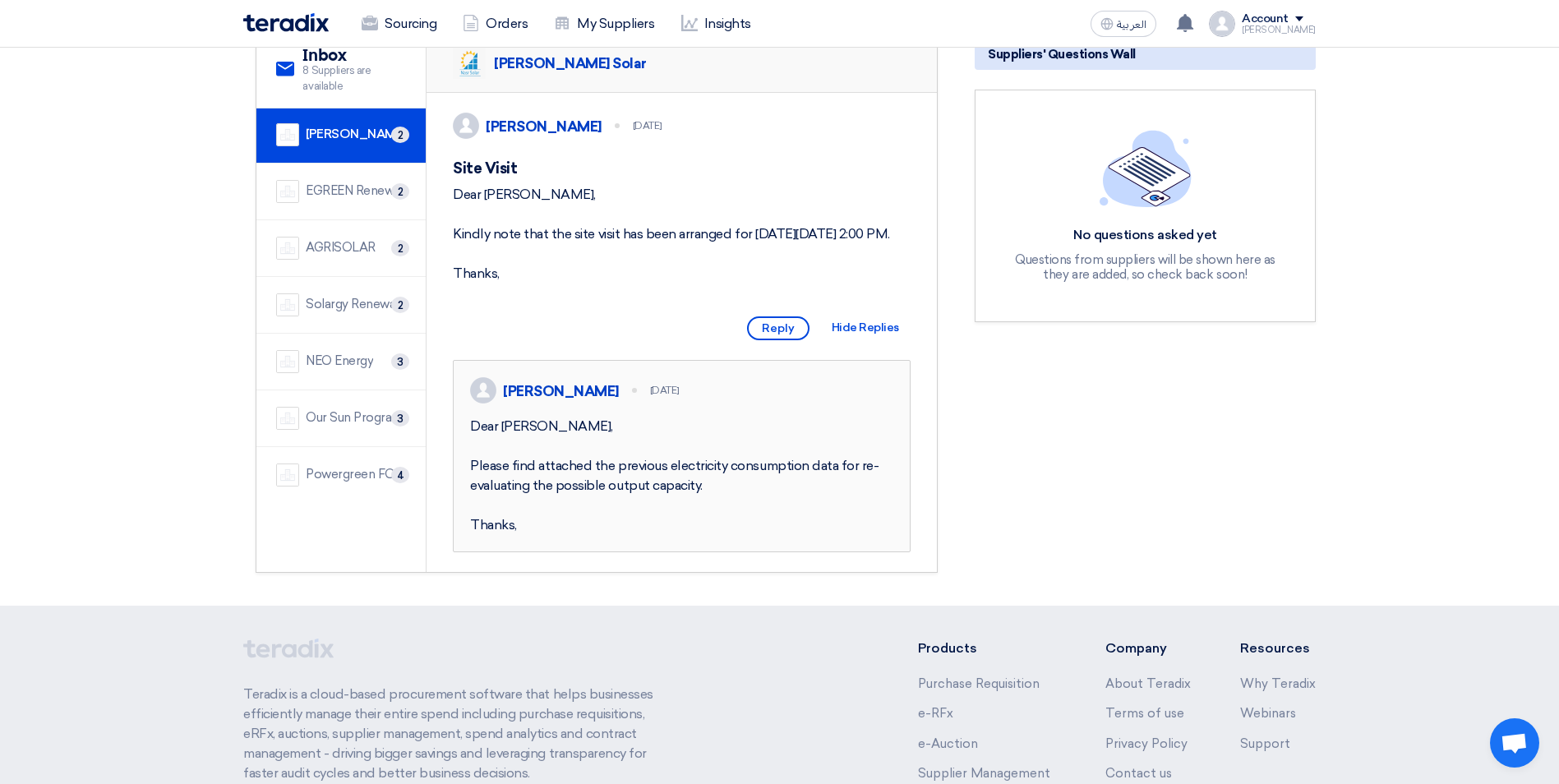
scroll to position [246, 0]
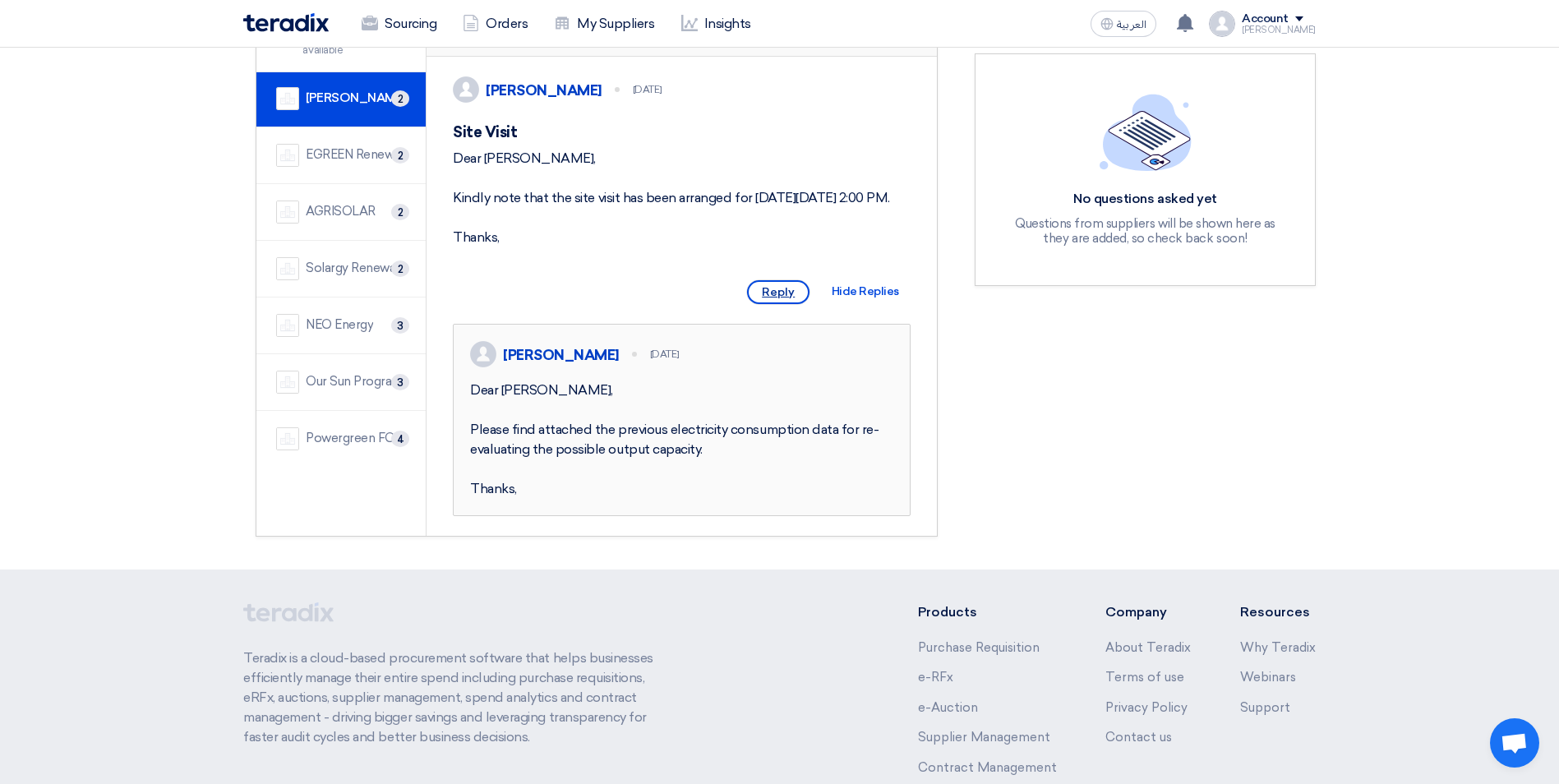
click at [795, 304] on span "Reply" at bounding box center [777, 292] width 62 height 24
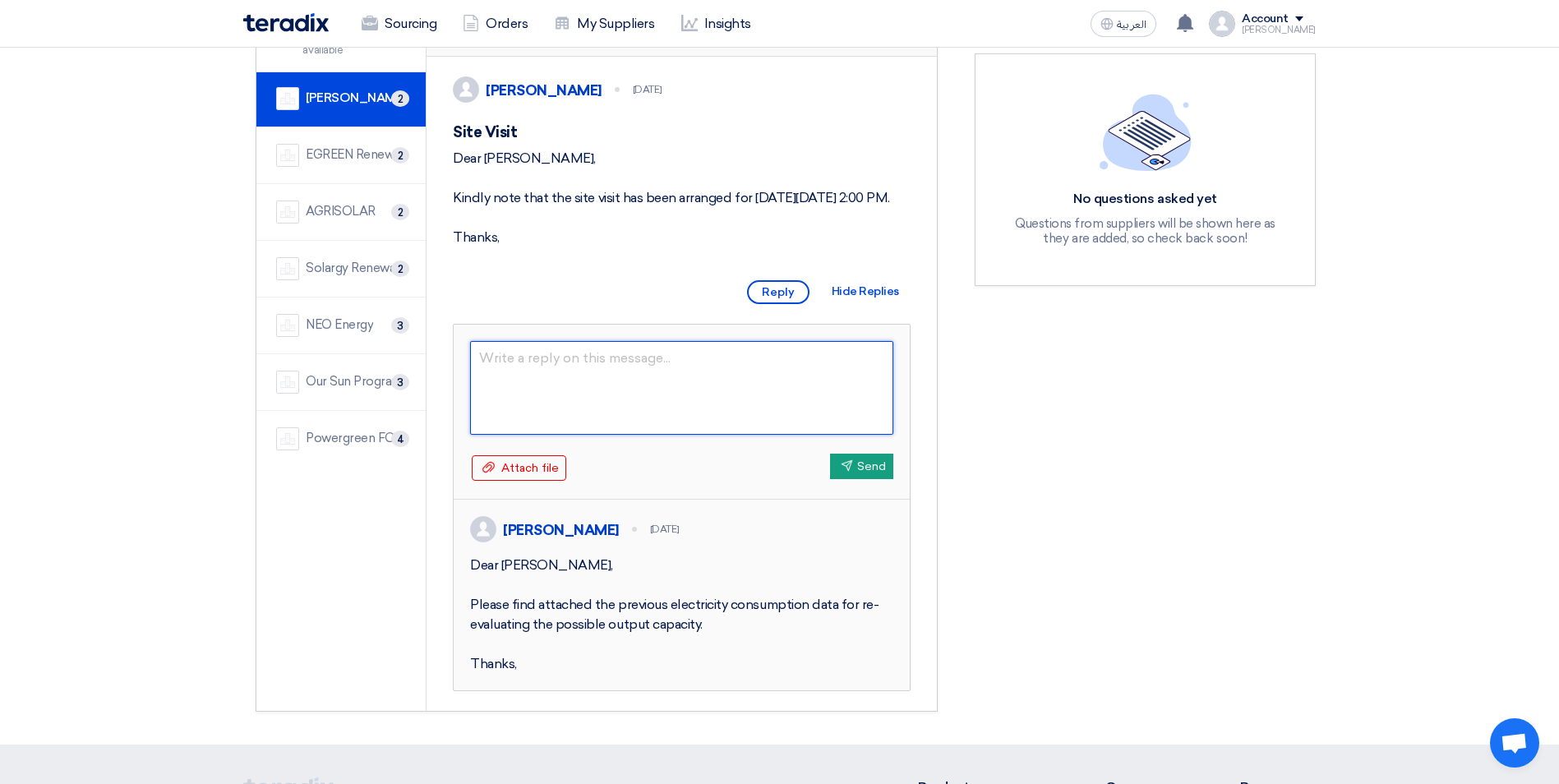
click at [503, 403] on textarea at bounding box center [681, 388] width 423 height 94
paste textarea "Dear [Supplier Name], Thank you for submitting your proposal for the supply and…"
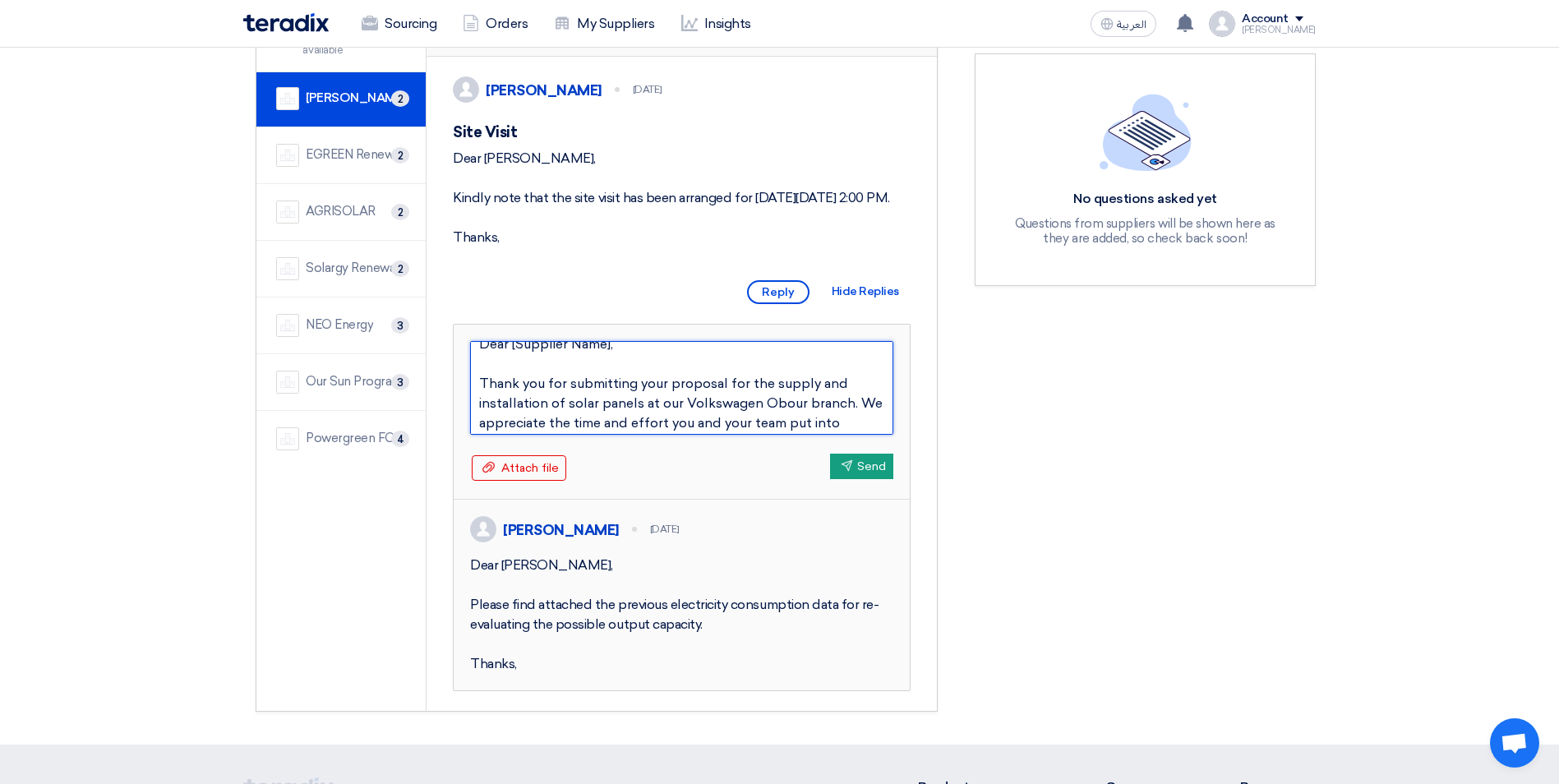
scroll to position [0, 0]
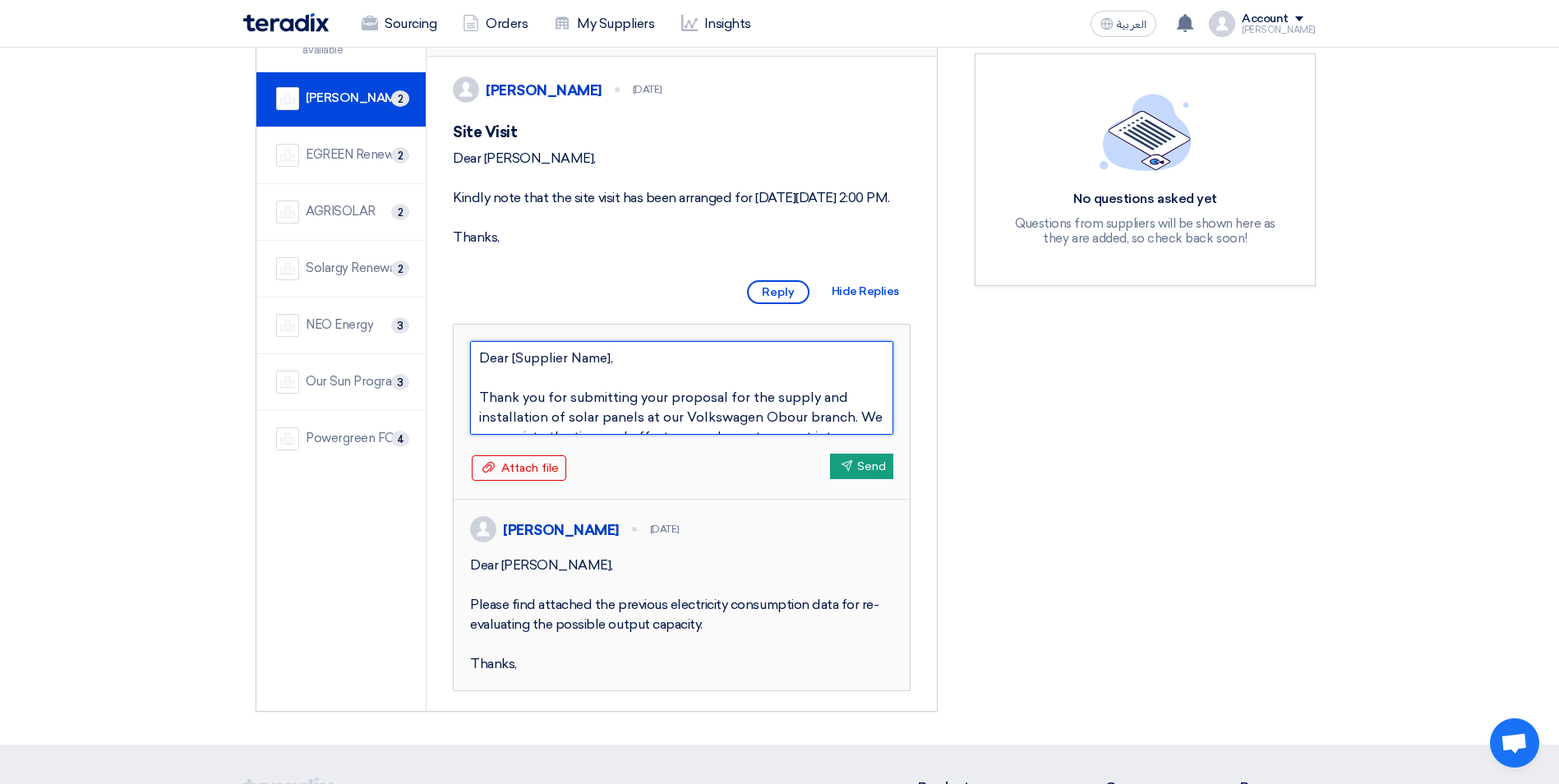
drag, startPoint x: 610, startPoint y: 395, endPoint x: 526, endPoint y: 400, distance: 84.1
click at [526, 400] on textarea "Dear [Supplier Name], Thank you for submitting your proposal for the supply and…" at bounding box center [681, 388] width 423 height 94
type textarea "Dear [Sir, Thank you for submitting your proposal for the supply and installati…"
click at [517, 398] on textarea "Dear [Sir, Thank you for submitting your proposal for the supply and installati…" at bounding box center [681, 388] width 423 height 94
click at [672, 435] on textarea "Dear Sir, Thank you for submitting your proposal for the supply and installatio…" at bounding box center [681, 388] width 423 height 94
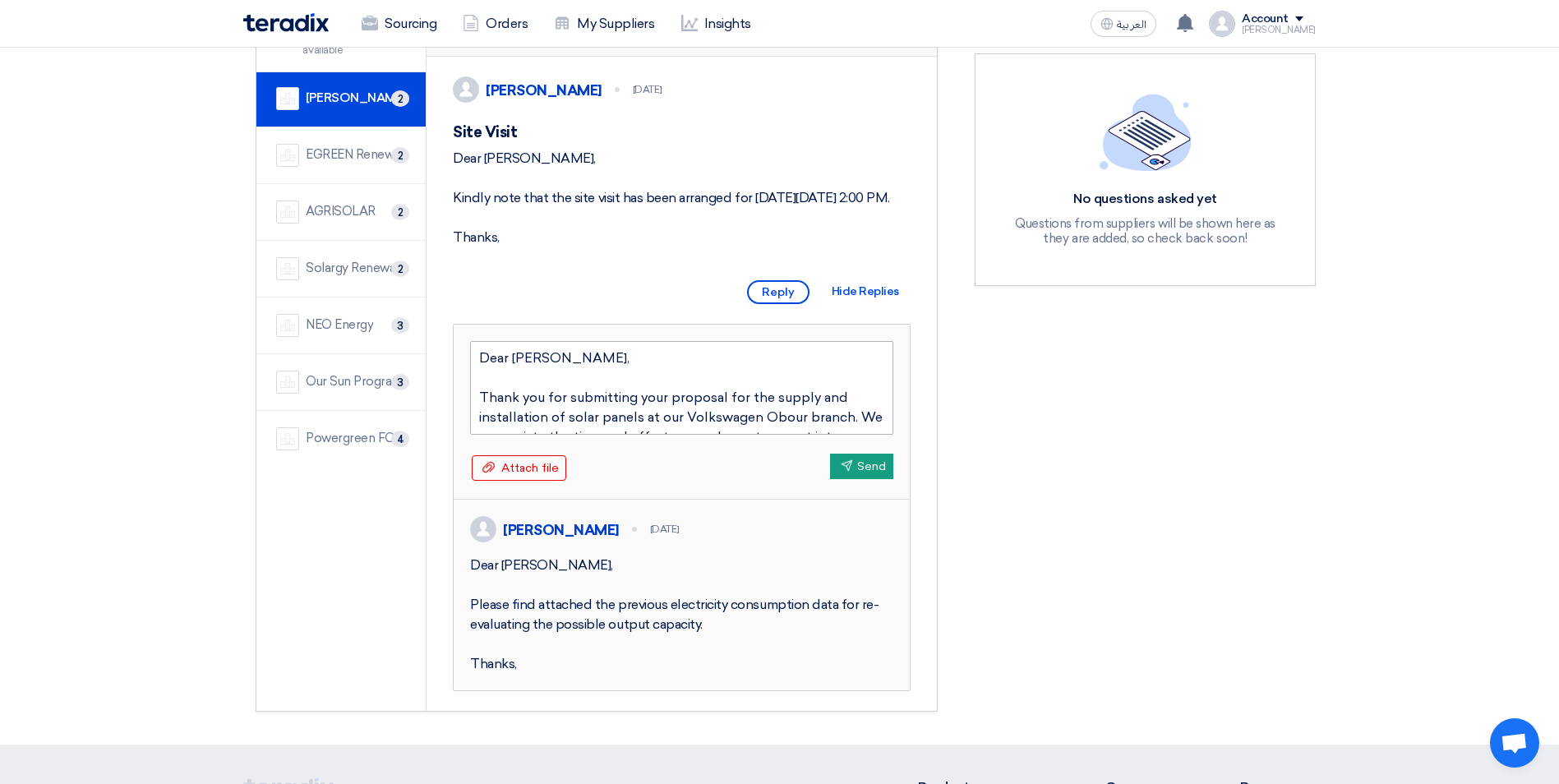
click at [672, 435] on textarea "Dear Sir, Thank you for submitting your proposal for the supply and installatio…" at bounding box center [681, 388] width 423 height 94
type textarea "Dear Sir, Thank you for submitting your proposal for the supply and installatio…"
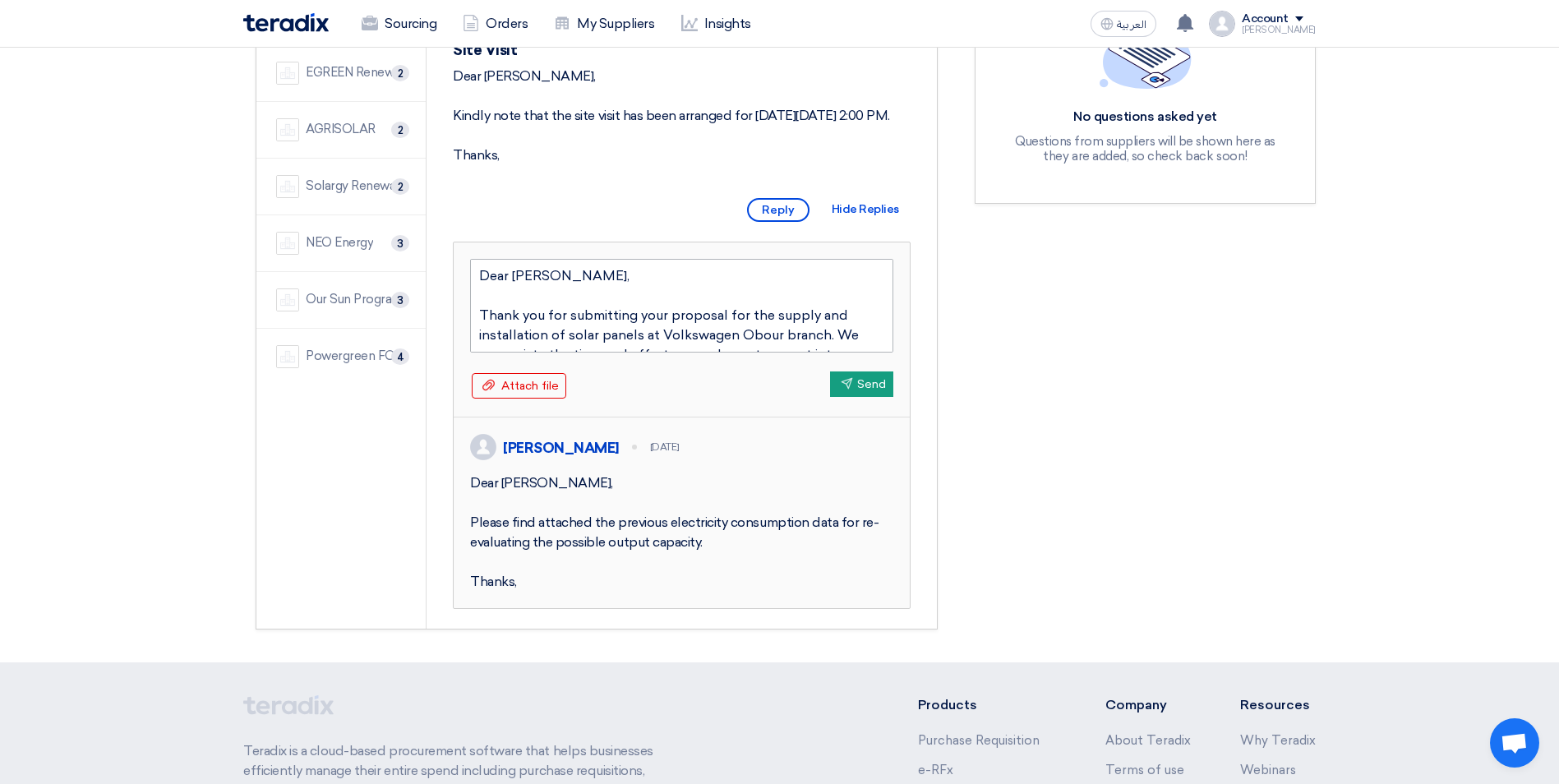
drag, startPoint x: 547, startPoint y: 379, endPoint x: 484, endPoint y: 303, distance: 98.7
click at [484, 303] on textarea "Dear Sir, Thank you for submitting your proposal for the supply and installatio…" at bounding box center [681, 306] width 423 height 94
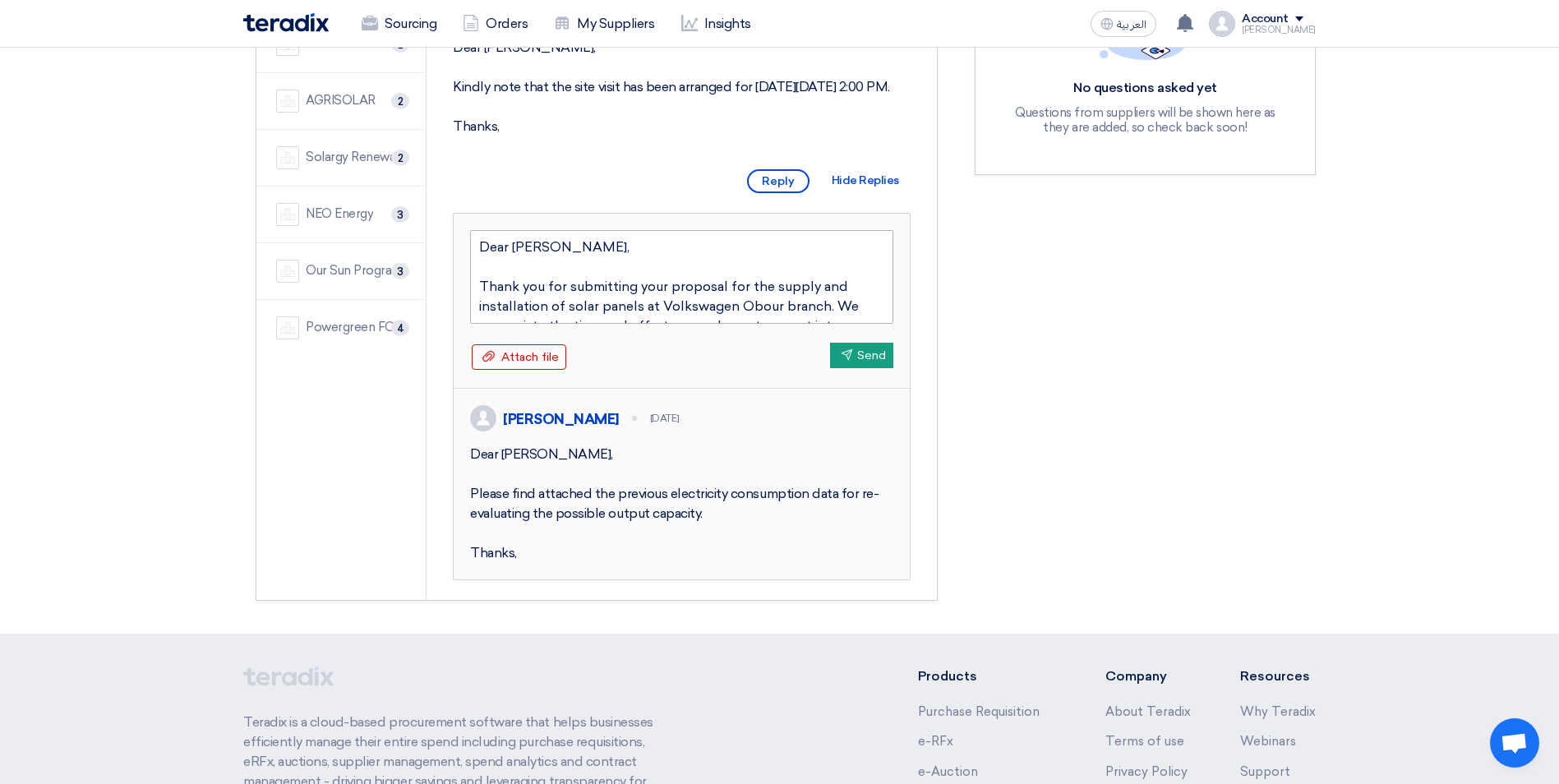
scroll to position [329, 0]
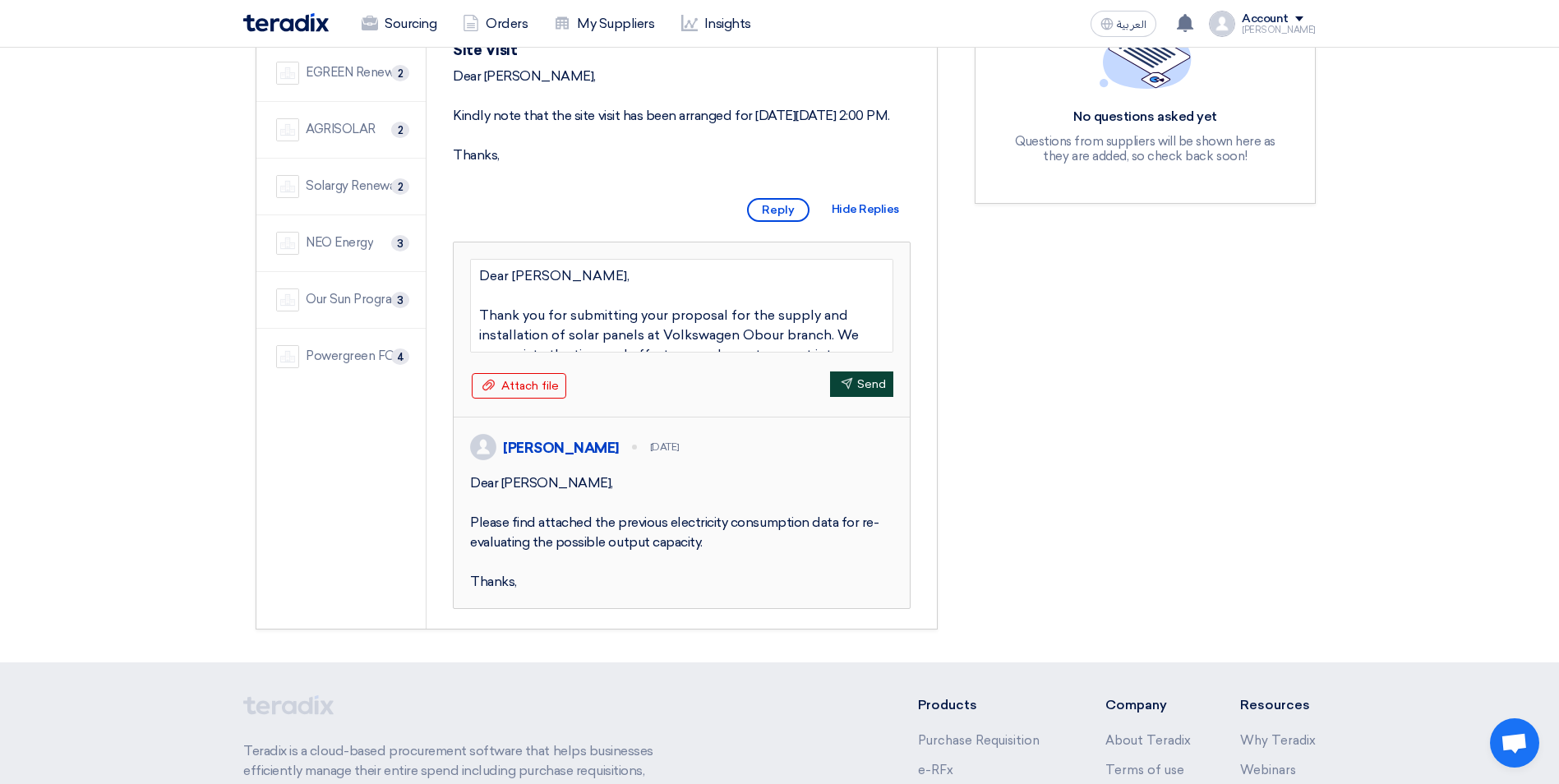
click at [867, 397] on button "Send Send" at bounding box center [862, 384] width 63 height 26
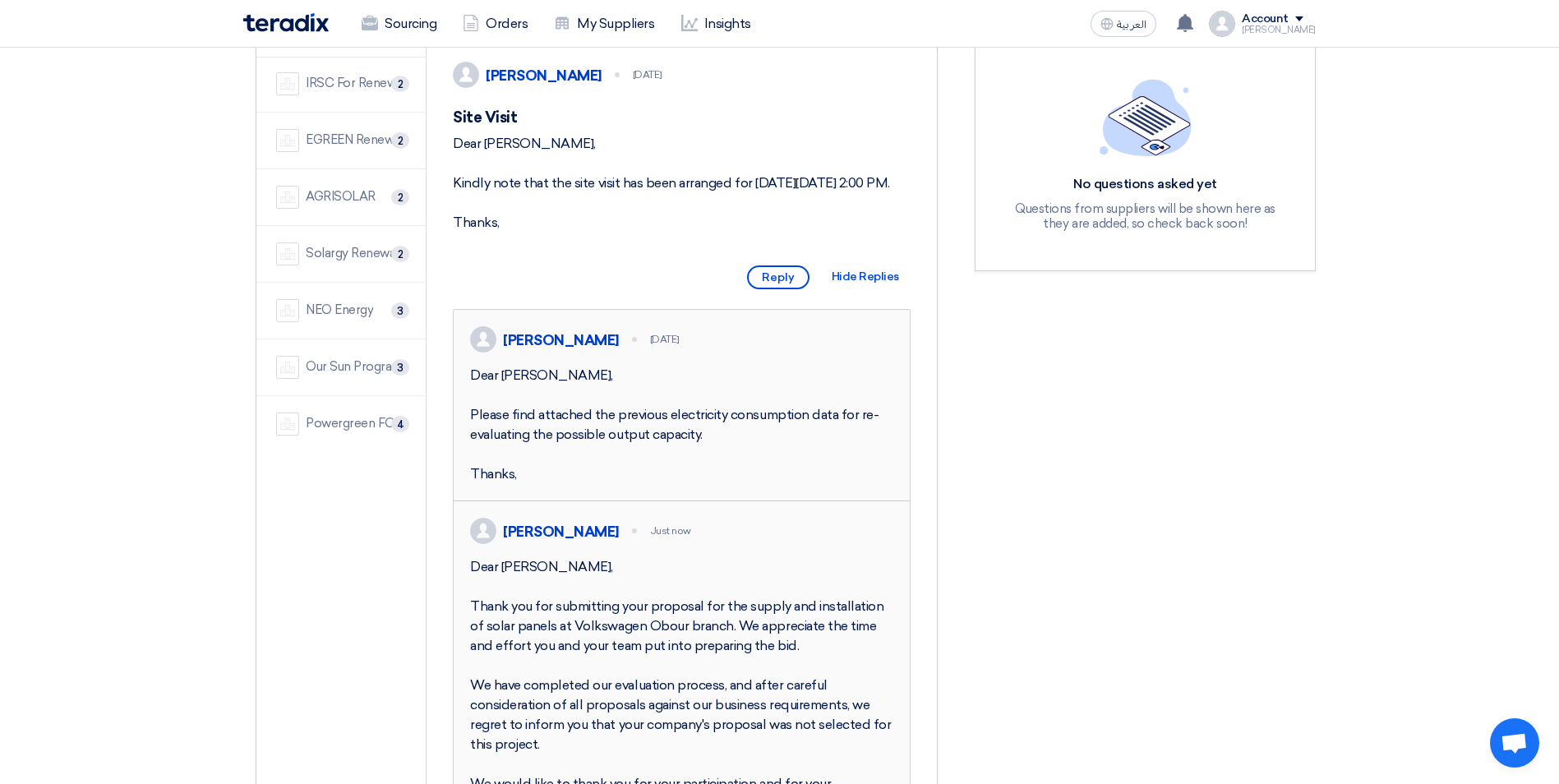
scroll to position [164, 0]
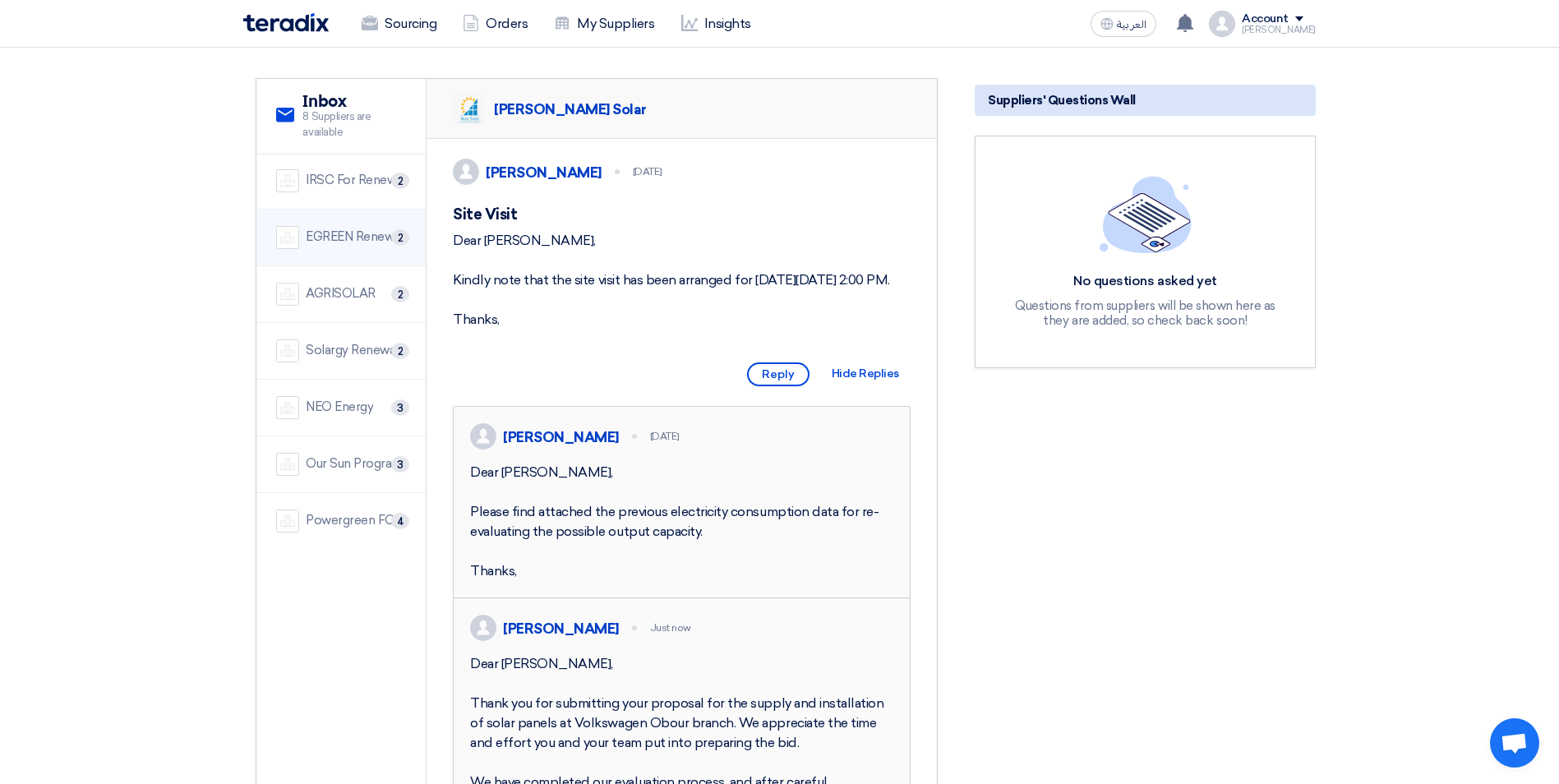
click at [355, 240] on div "EGREEN Renewable Energy Solutions" at bounding box center [356, 237] width 101 height 19
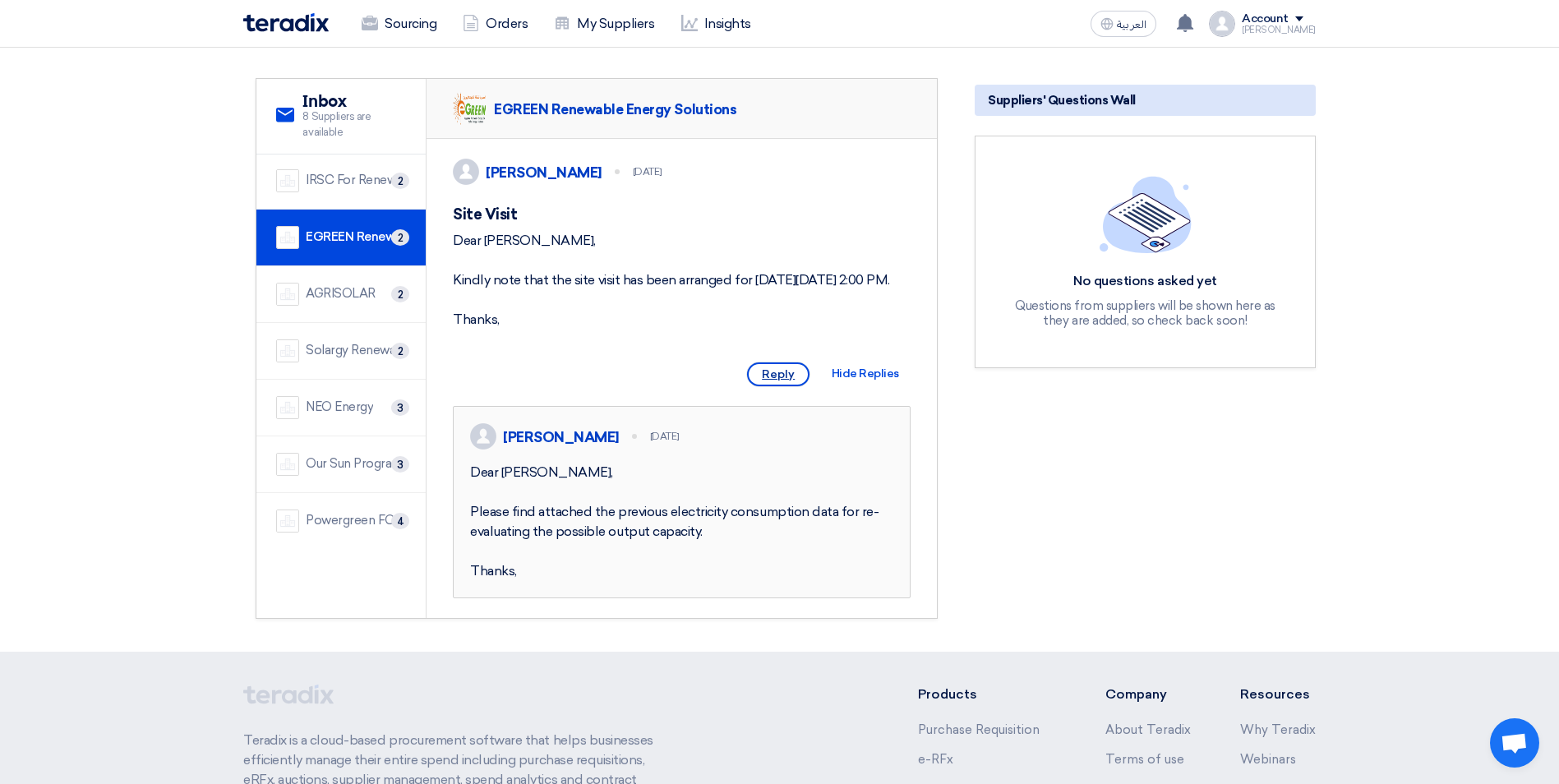
click at [788, 386] on span "Reply" at bounding box center [777, 374] width 62 height 24
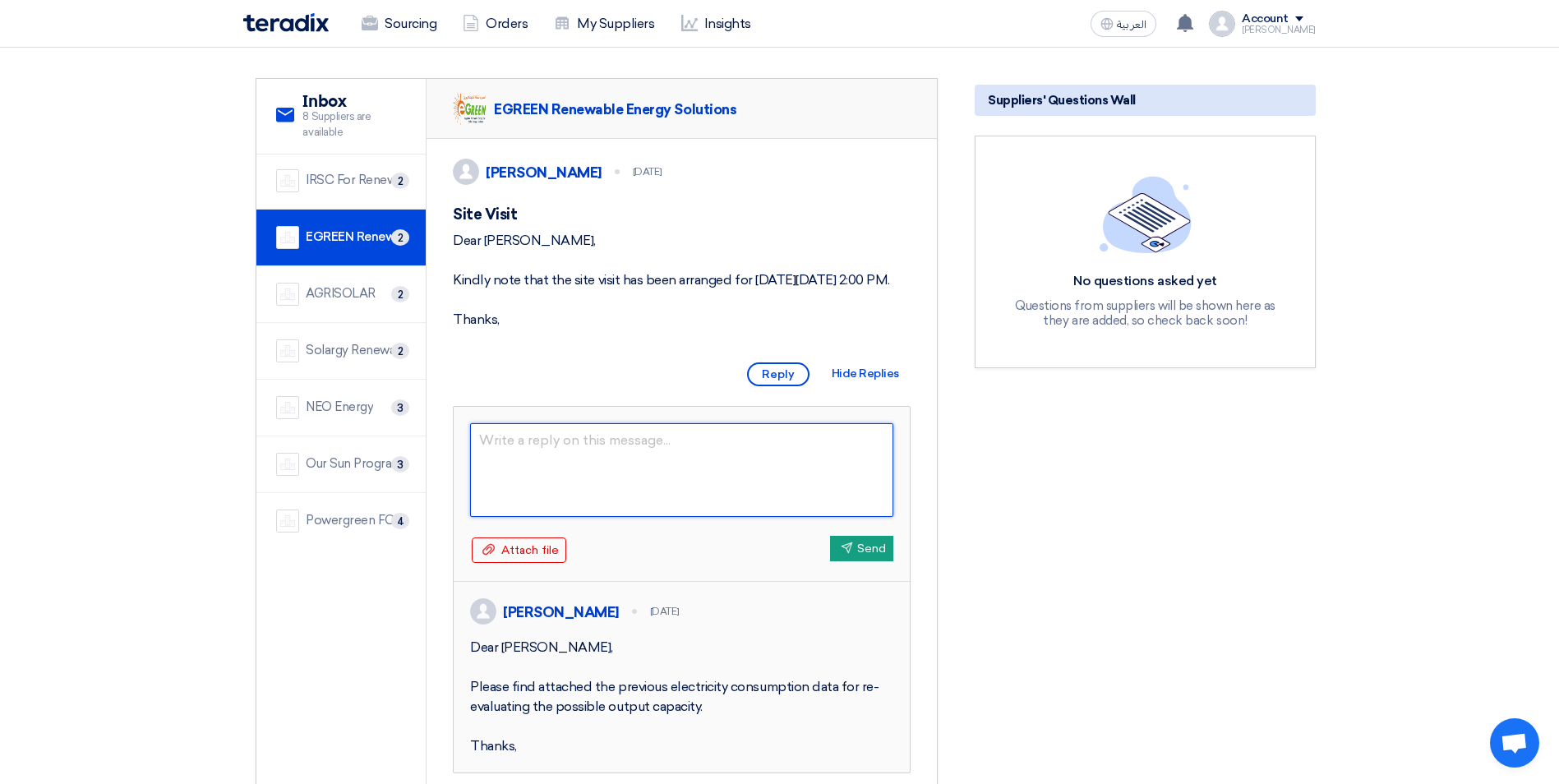
click at [545, 493] on textarea at bounding box center [681, 470] width 423 height 94
paste textarea "Dear Sir, Thank you for submitting your proposal for the supply and installatio…"
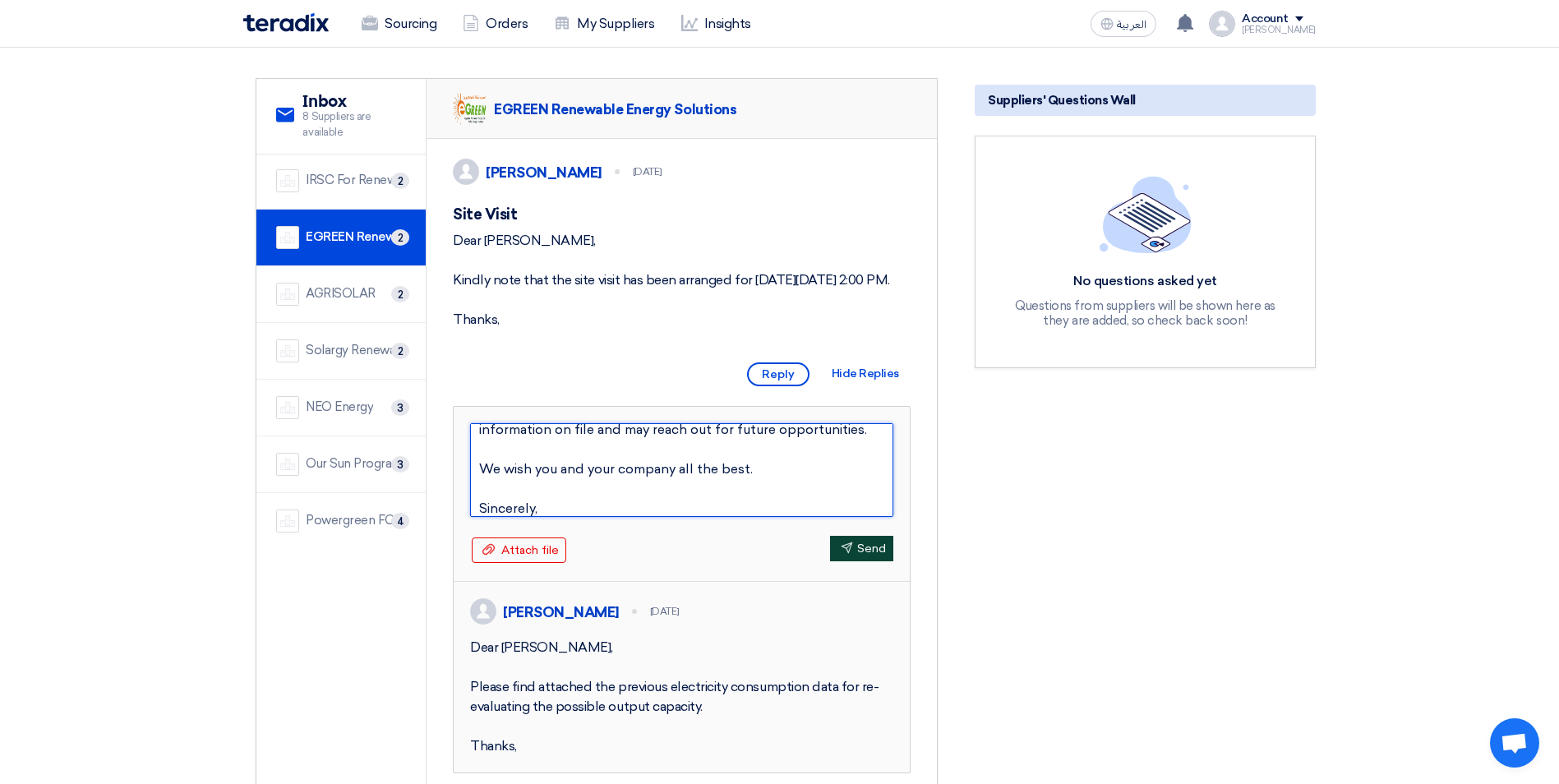
type textarea "Dear Sir, Thank you for submitting your proposal for the supply and installatio…"
click at [863, 561] on button "Send Send" at bounding box center [862, 549] width 63 height 26
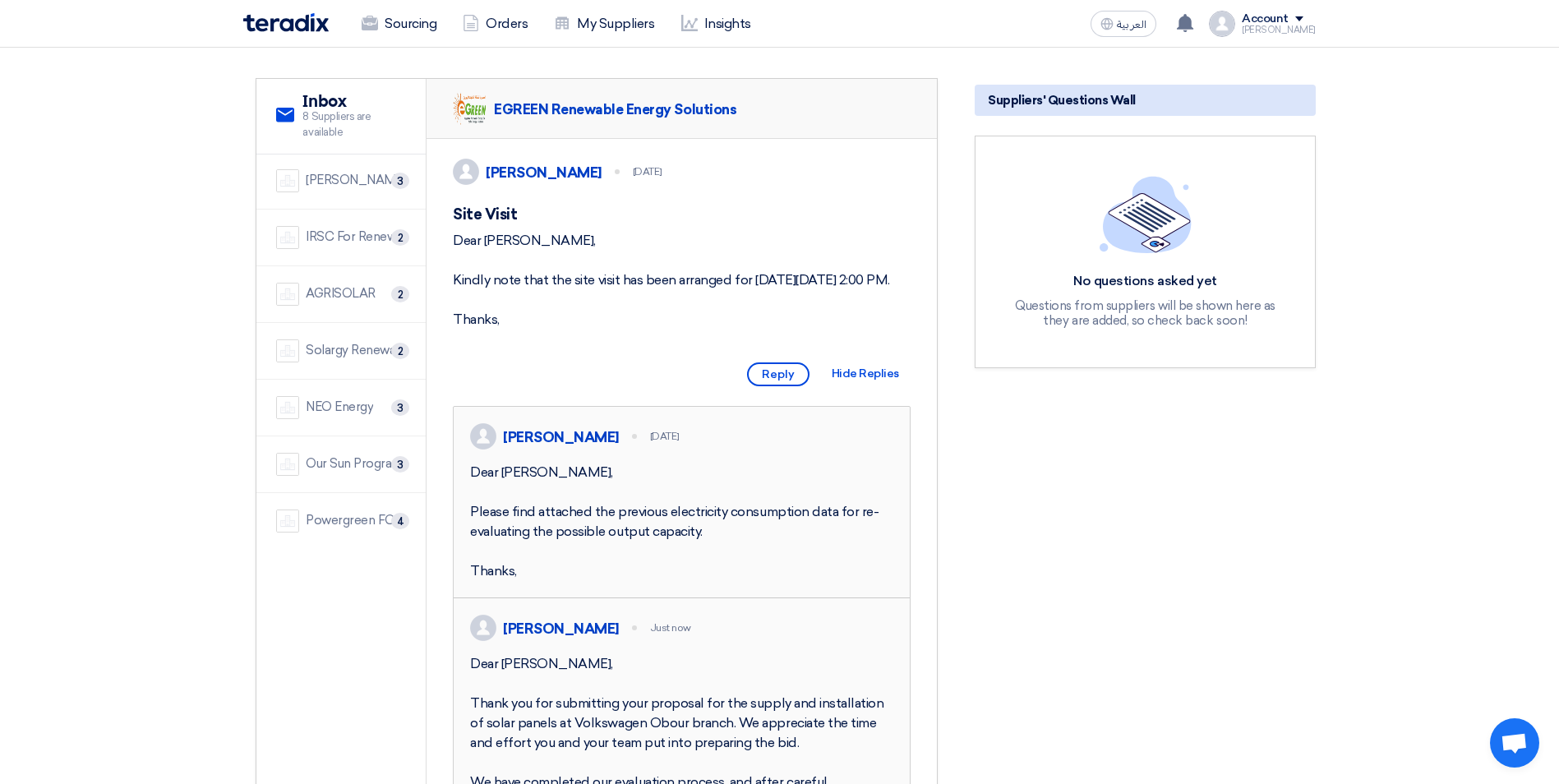
click at [350, 295] on div "AGRISOLAR" at bounding box center [341, 294] width 70 height 19
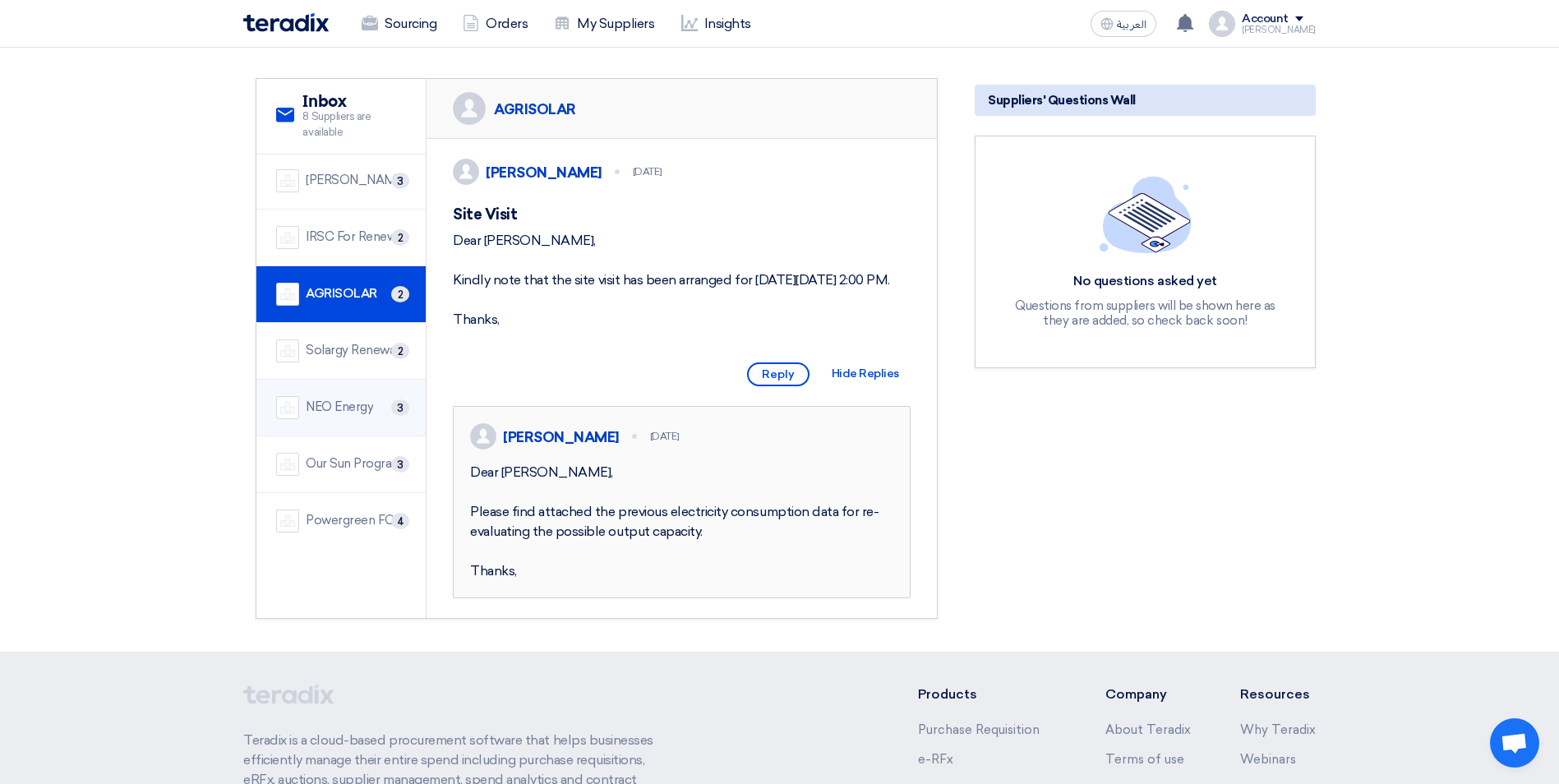
click at [332, 406] on div "NEO Energy" at bounding box center [339, 407] width 67 height 19
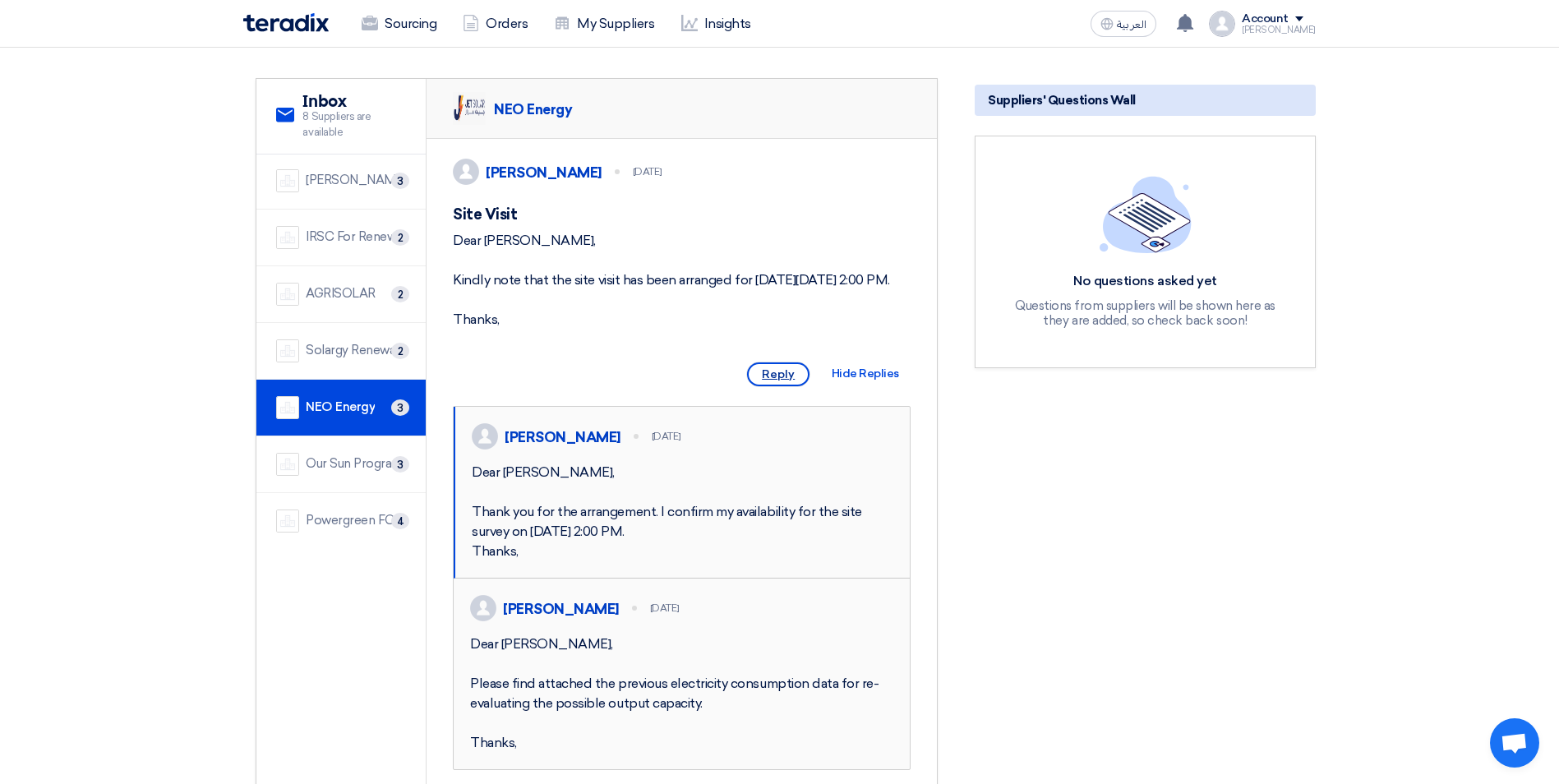
click at [773, 386] on span "Reply" at bounding box center [777, 374] width 62 height 24
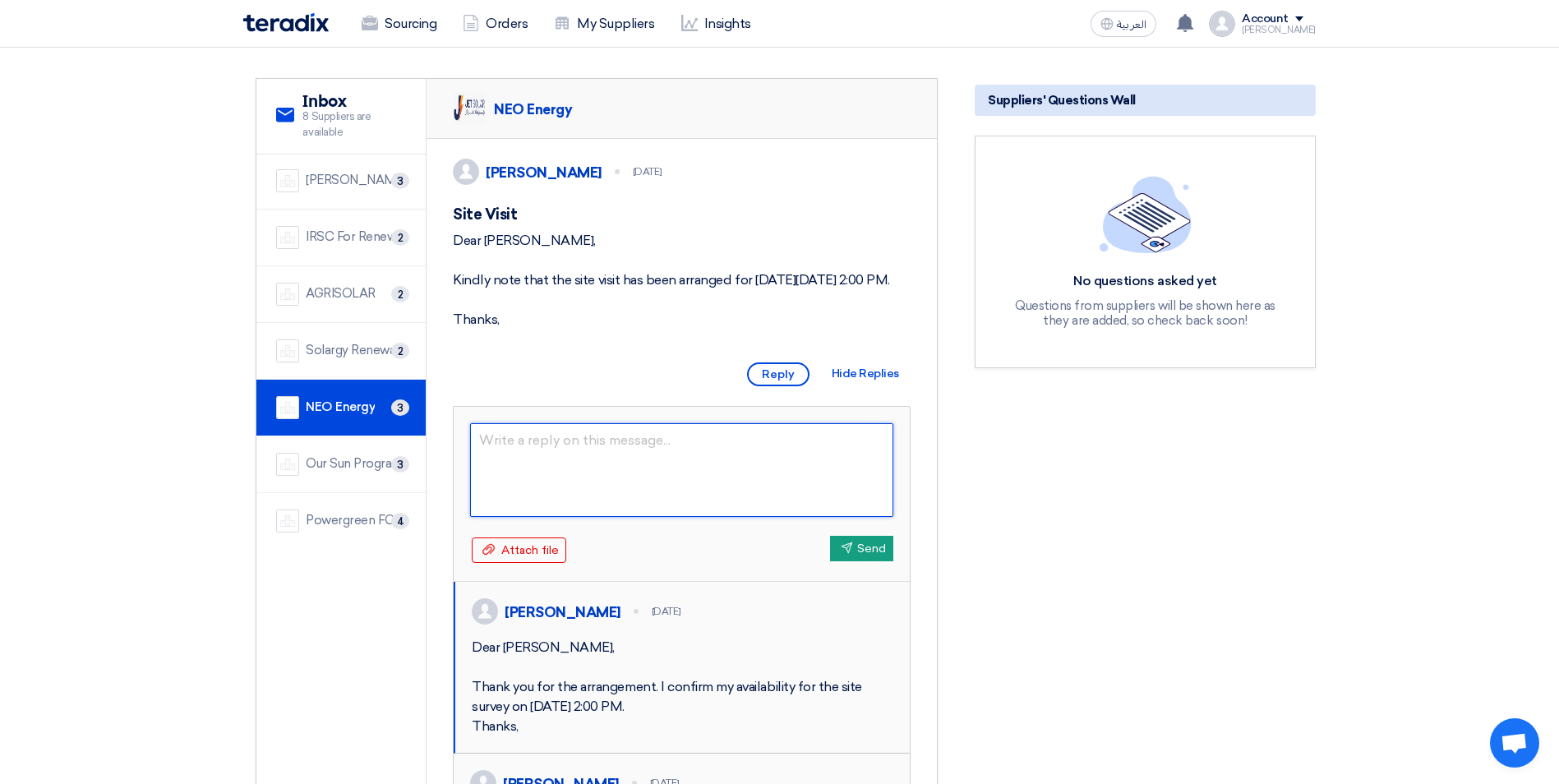
click at [582, 477] on textarea at bounding box center [681, 470] width 423 height 94
paste textarea "Dear Sir, Thank you for submitting your proposal for the supply and installatio…"
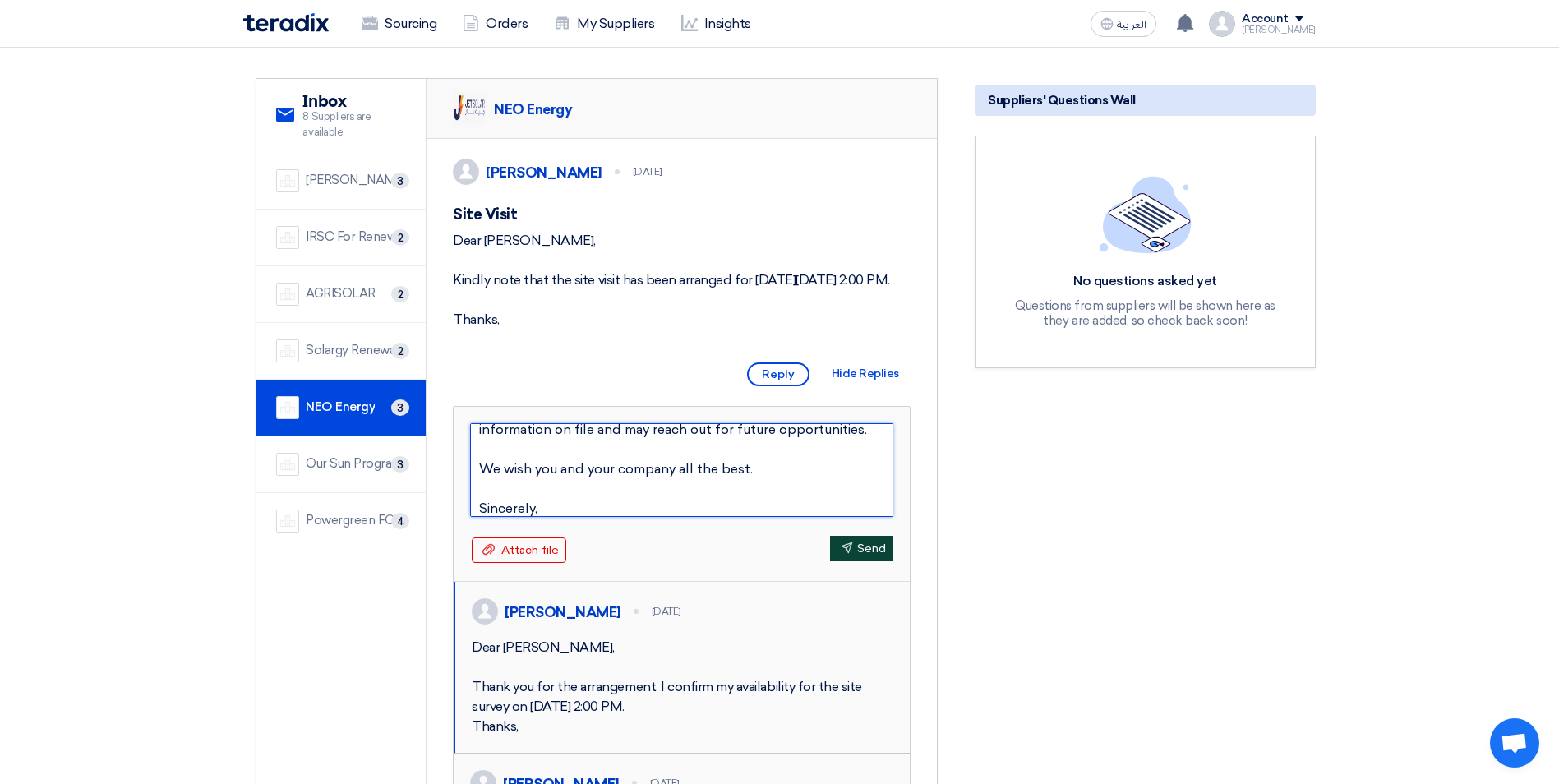
type textarea "Dear Sir, Thank you for submitting your proposal for the supply and installatio…"
click at [874, 561] on button "Send Send" at bounding box center [862, 549] width 63 height 26
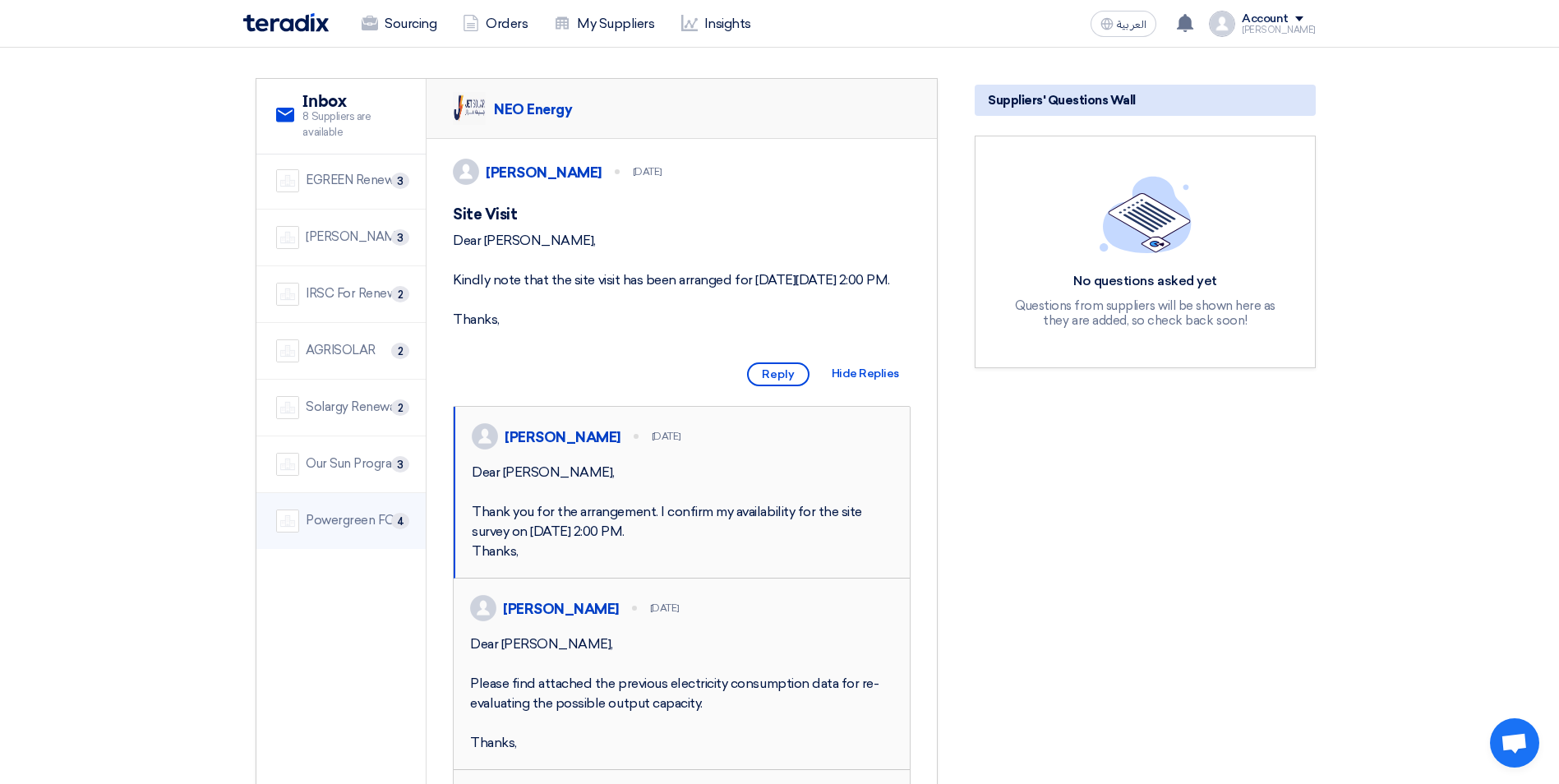
click at [356, 525] on div "Powergreen FOR SUSTAINABLE ENERGY" at bounding box center [356, 521] width 101 height 19
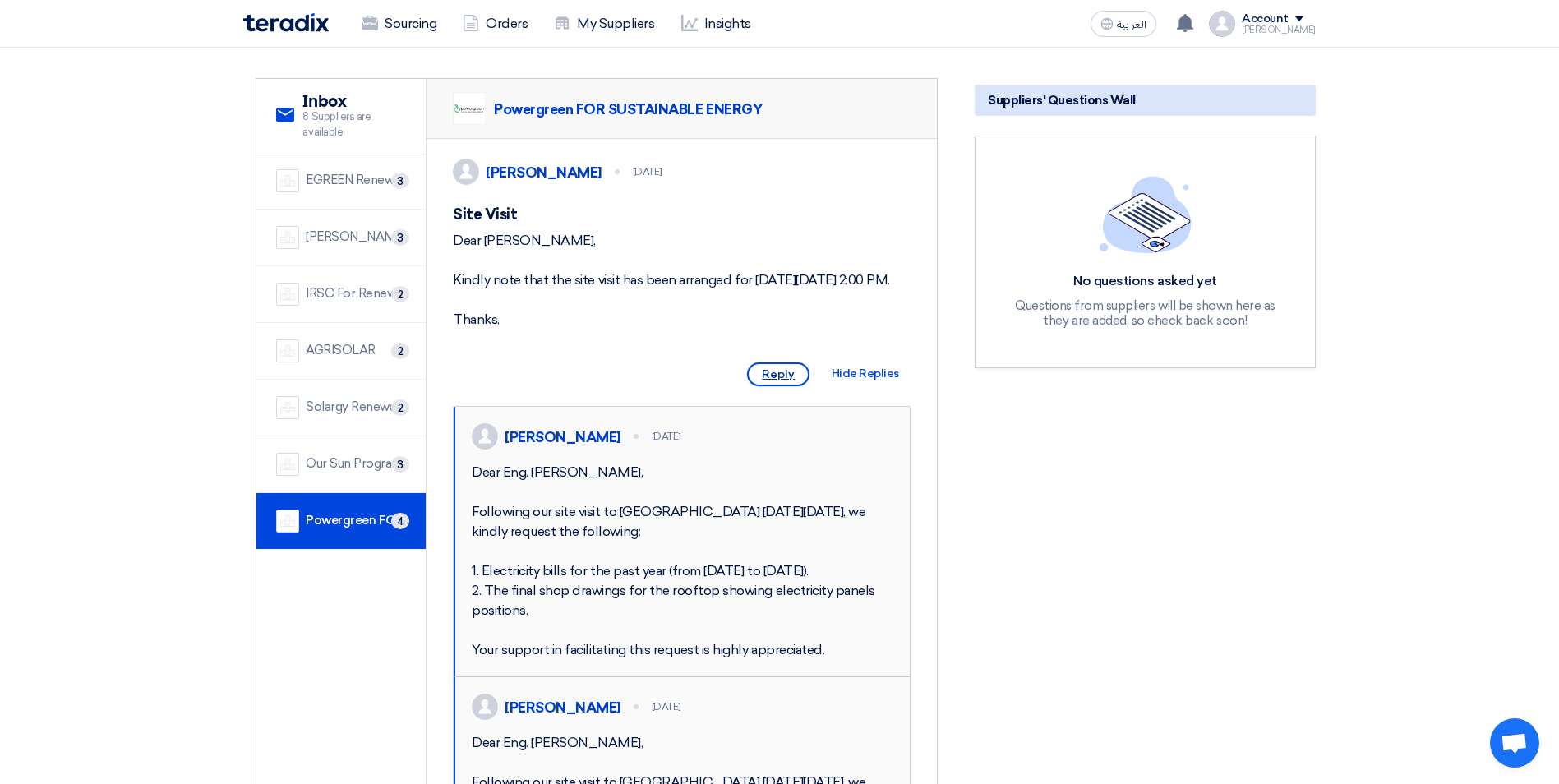
click at [782, 386] on span "Reply" at bounding box center [777, 374] width 62 height 24
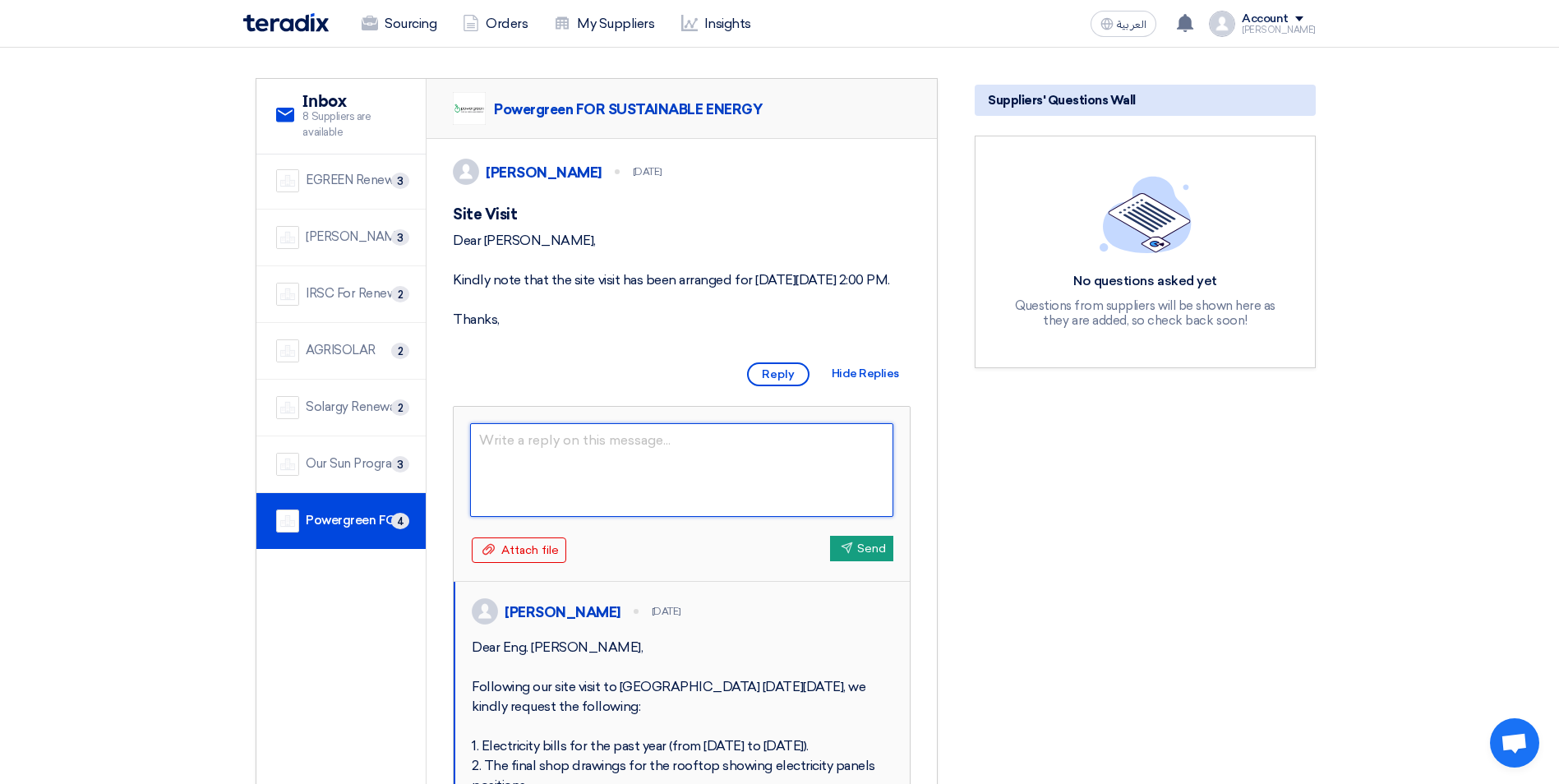
click at [605, 493] on textarea at bounding box center [681, 470] width 423 height 94
paste textarea "Dear [PERSON_NAME], Thank you for submitting your proposal for the supply and i…"
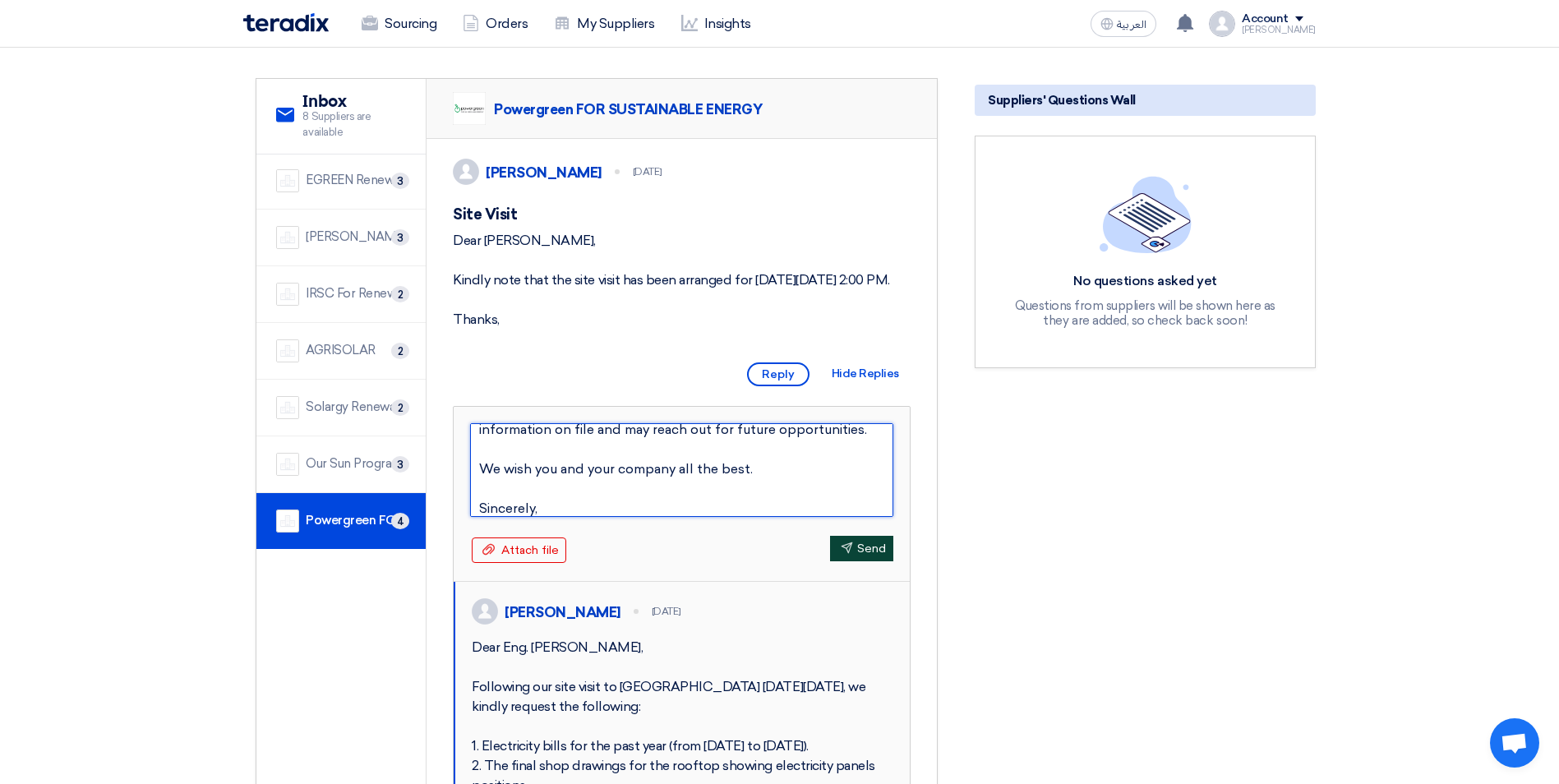
type textarea "Dear [PERSON_NAME], Thank you for submitting your proposal for the supply and i…"
click at [863, 561] on button "Send Send" at bounding box center [862, 549] width 63 height 26
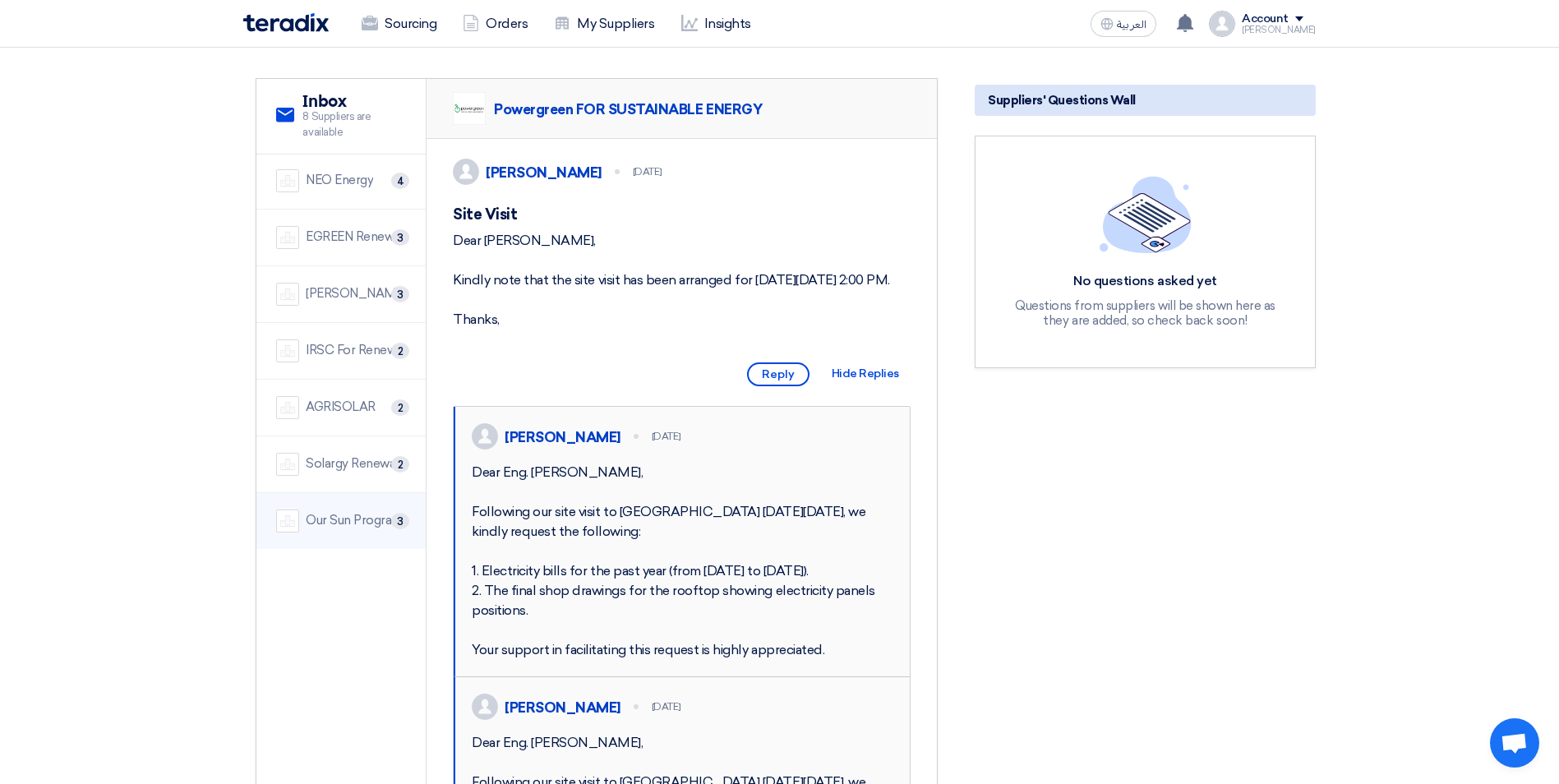
click at [364, 520] on div "Our Sun Program" at bounding box center [355, 521] width 97 height 19
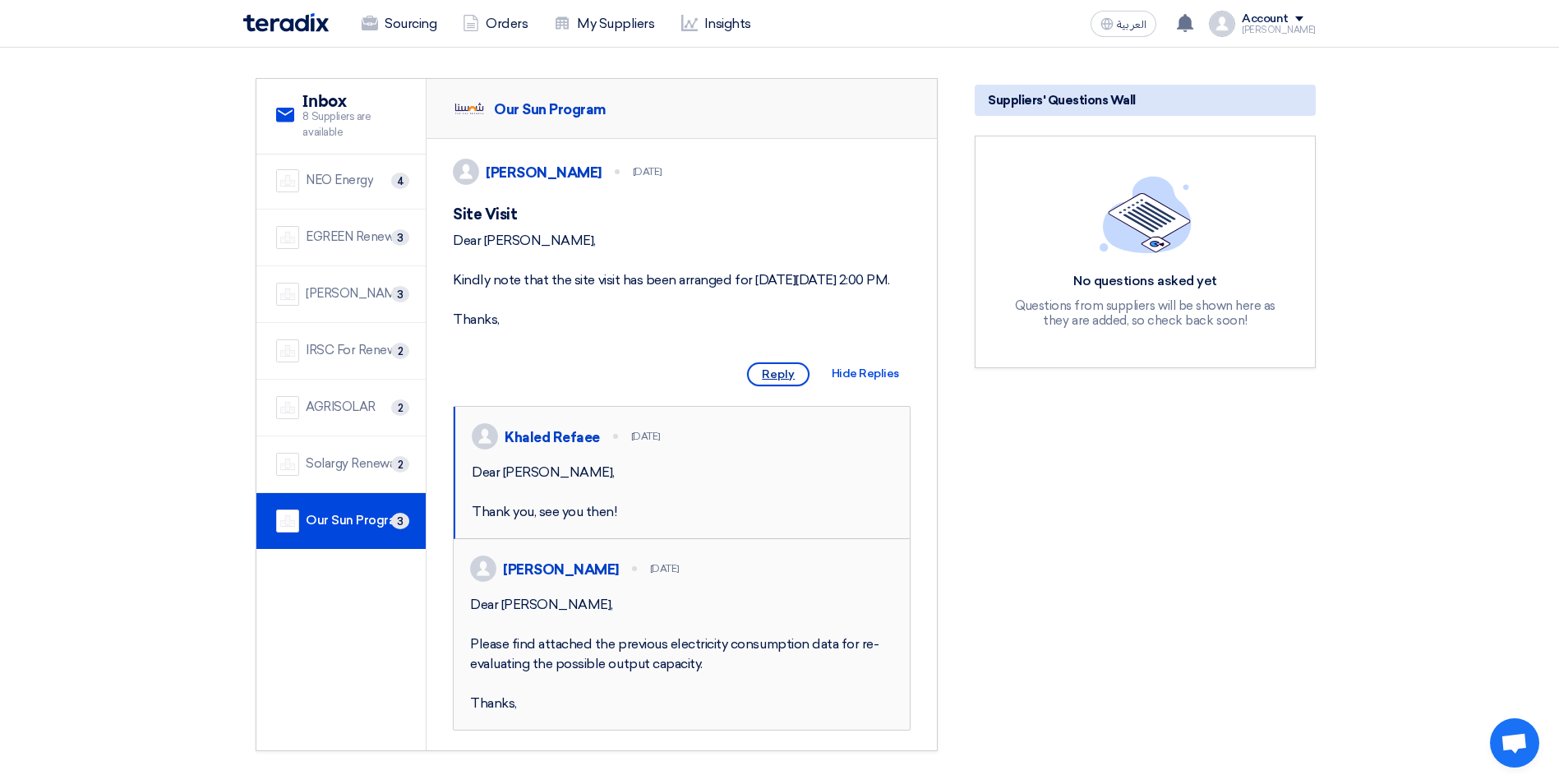
click at [780, 386] on span "Reply" at bounding box center [777, 374] width 62 height 24
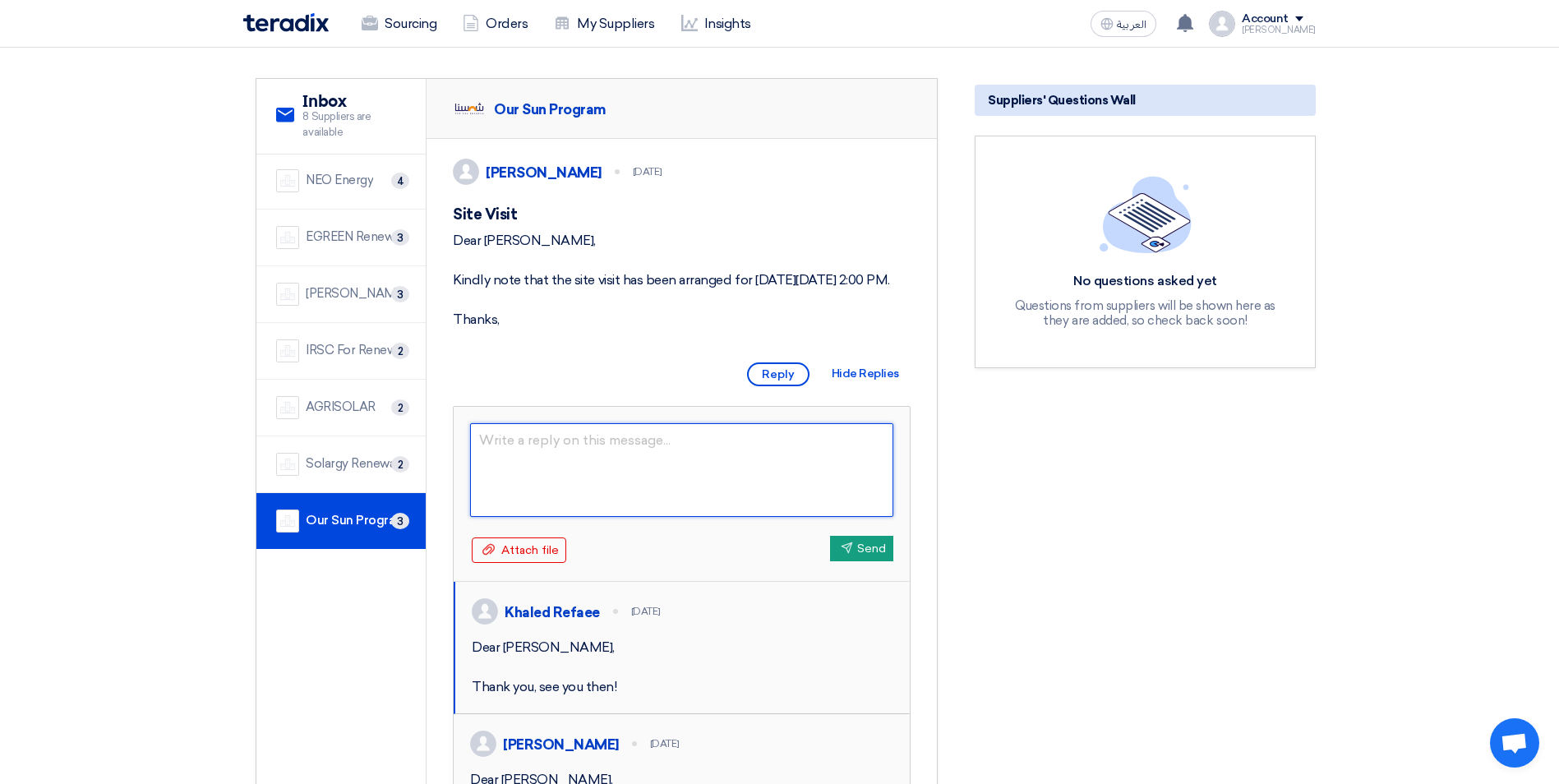
click at [554, 493] on textarea at bounding box center [681, 470] width 423 height 94
paste textarea "Dear [PERSON_NAME], Thank you for submitting your proposal for the supply and i…"
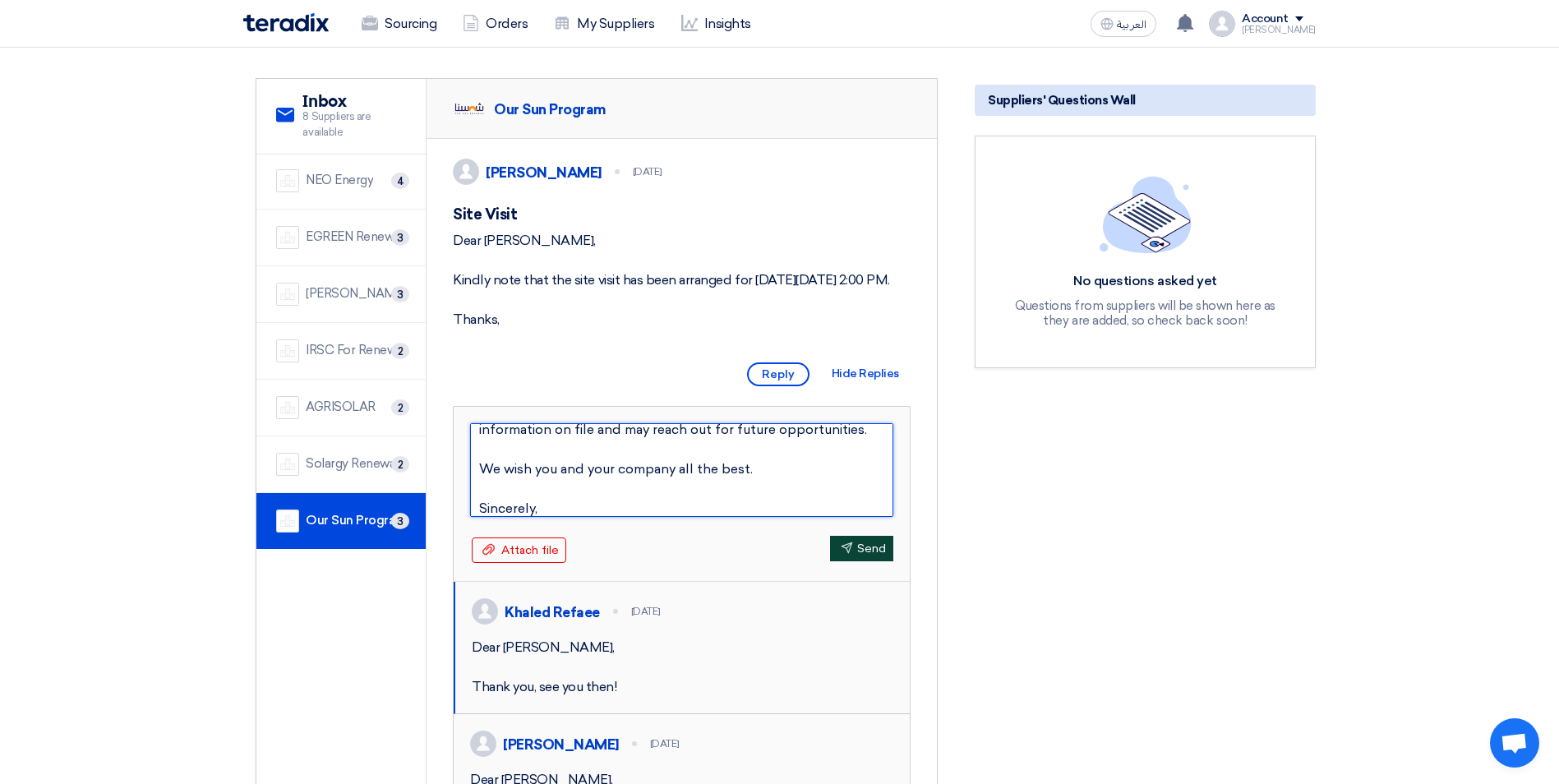
type textarea "Dear [PERSON_NAME], Thank you for submitting your proposal for the supply and i…"
click at [864, 561] on button "Send Send" at bounding box center [862, 549] width 63 height 26
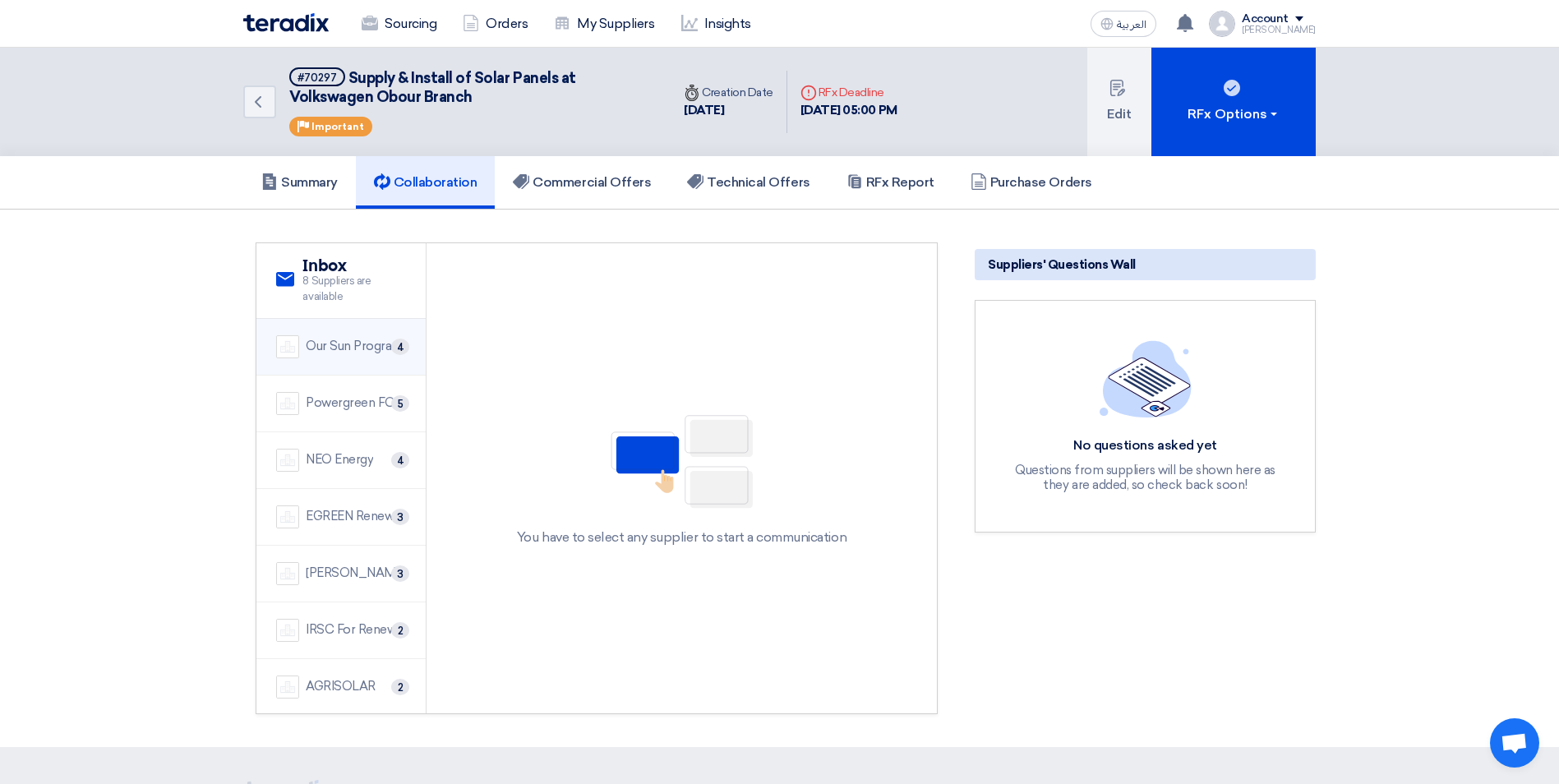
click at [370, 348] on div "Our Sun Program" at bounding box center [355, 346] width 97 height 19
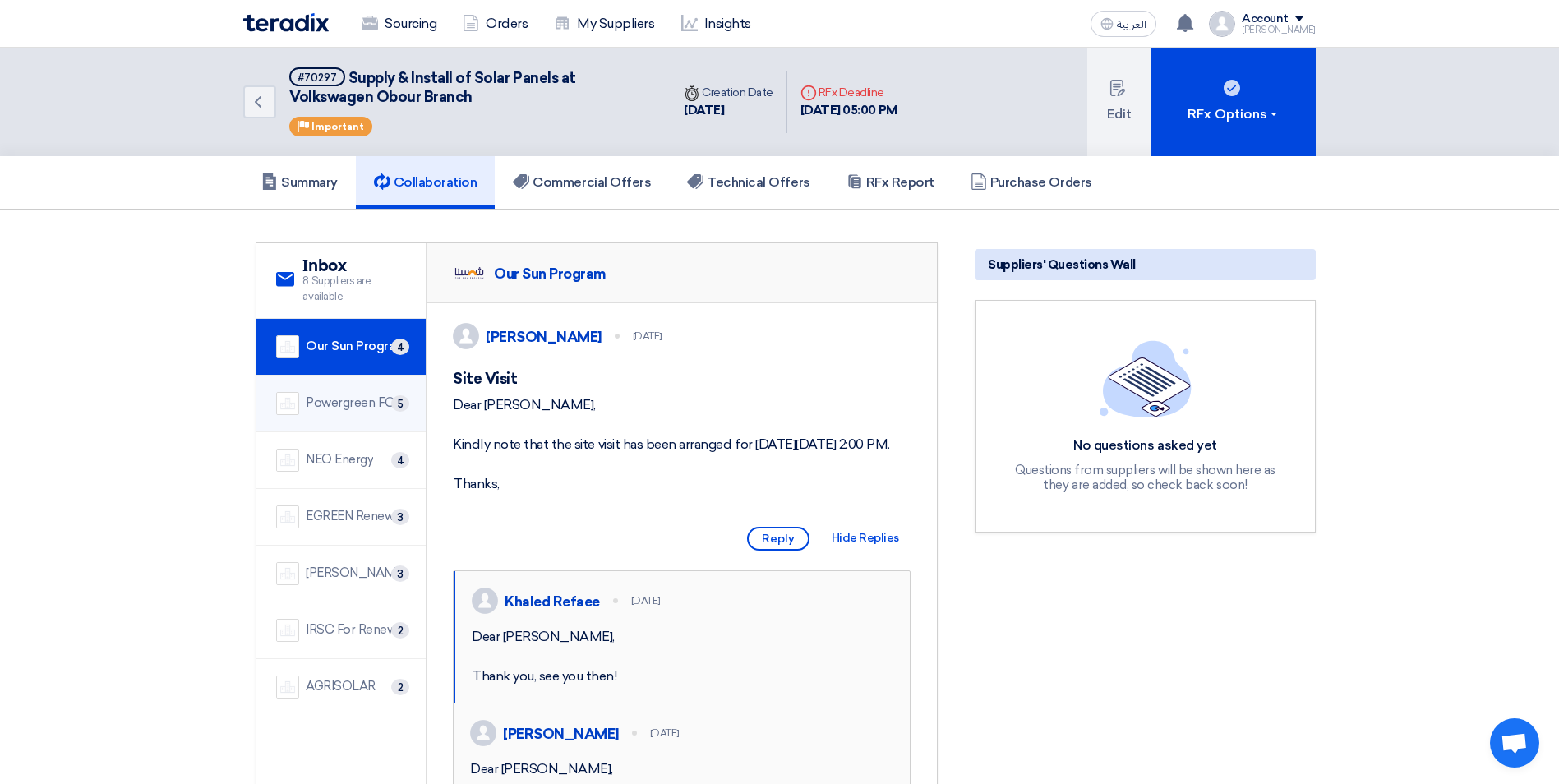
click at [356, 406] on div "Powergreen FOR SUSTAINABLE ENERGY" at bounding box center [356, 403] width 101 height 19
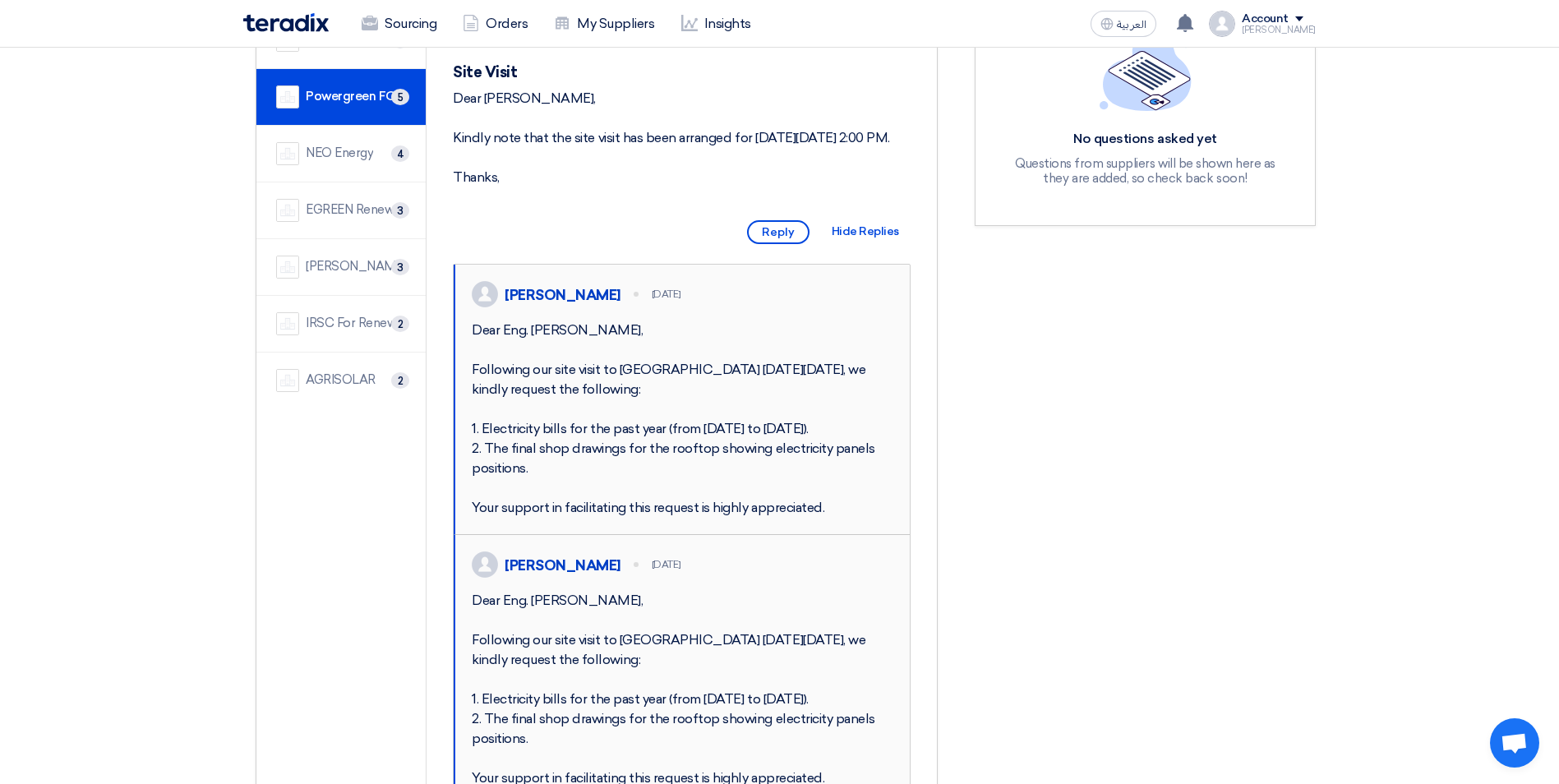
scroll to position [82, 0]
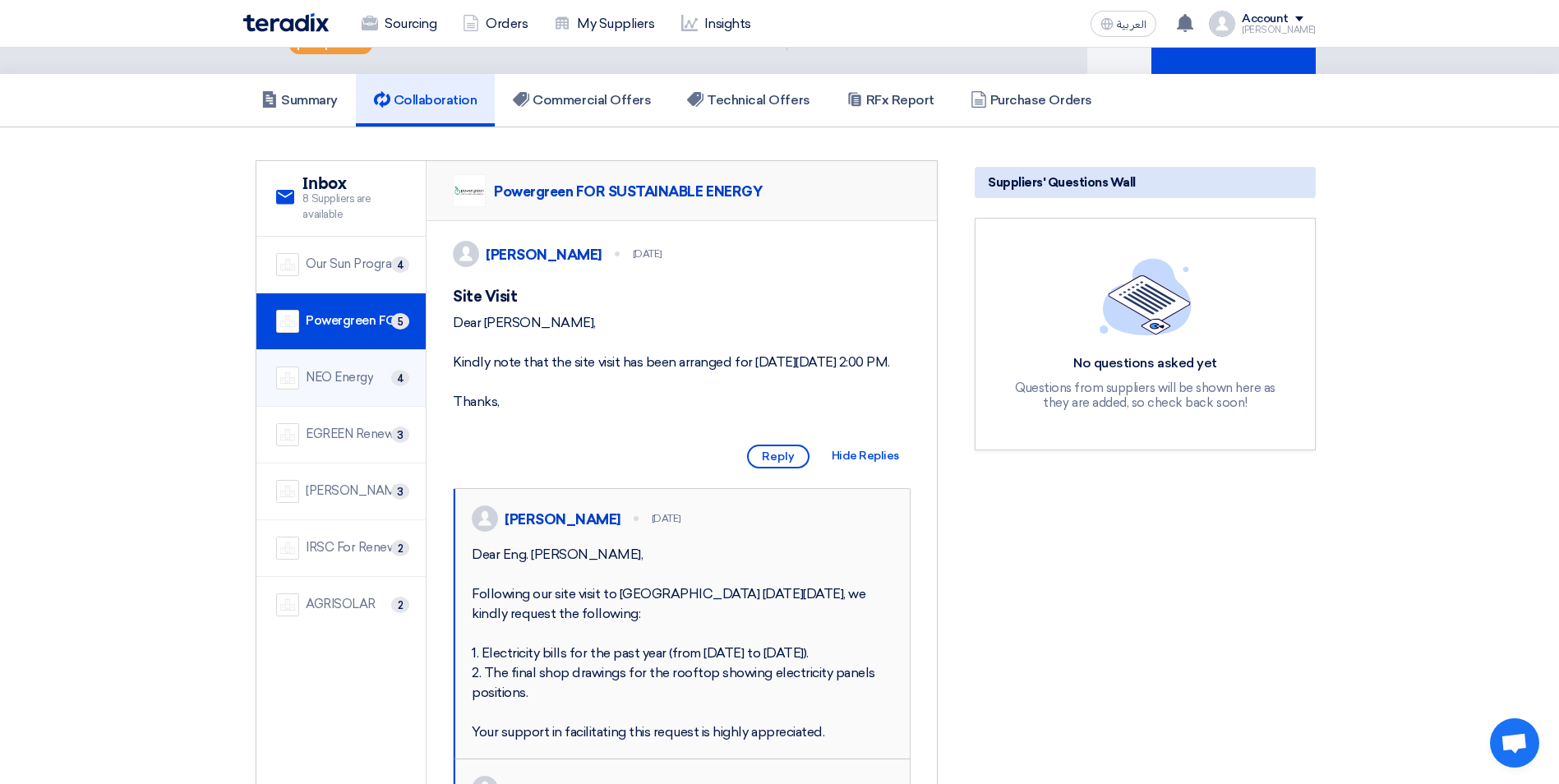
click at [358, 379] on div "NEO Energy" at bounding box center [339, 378] width 67 height 19
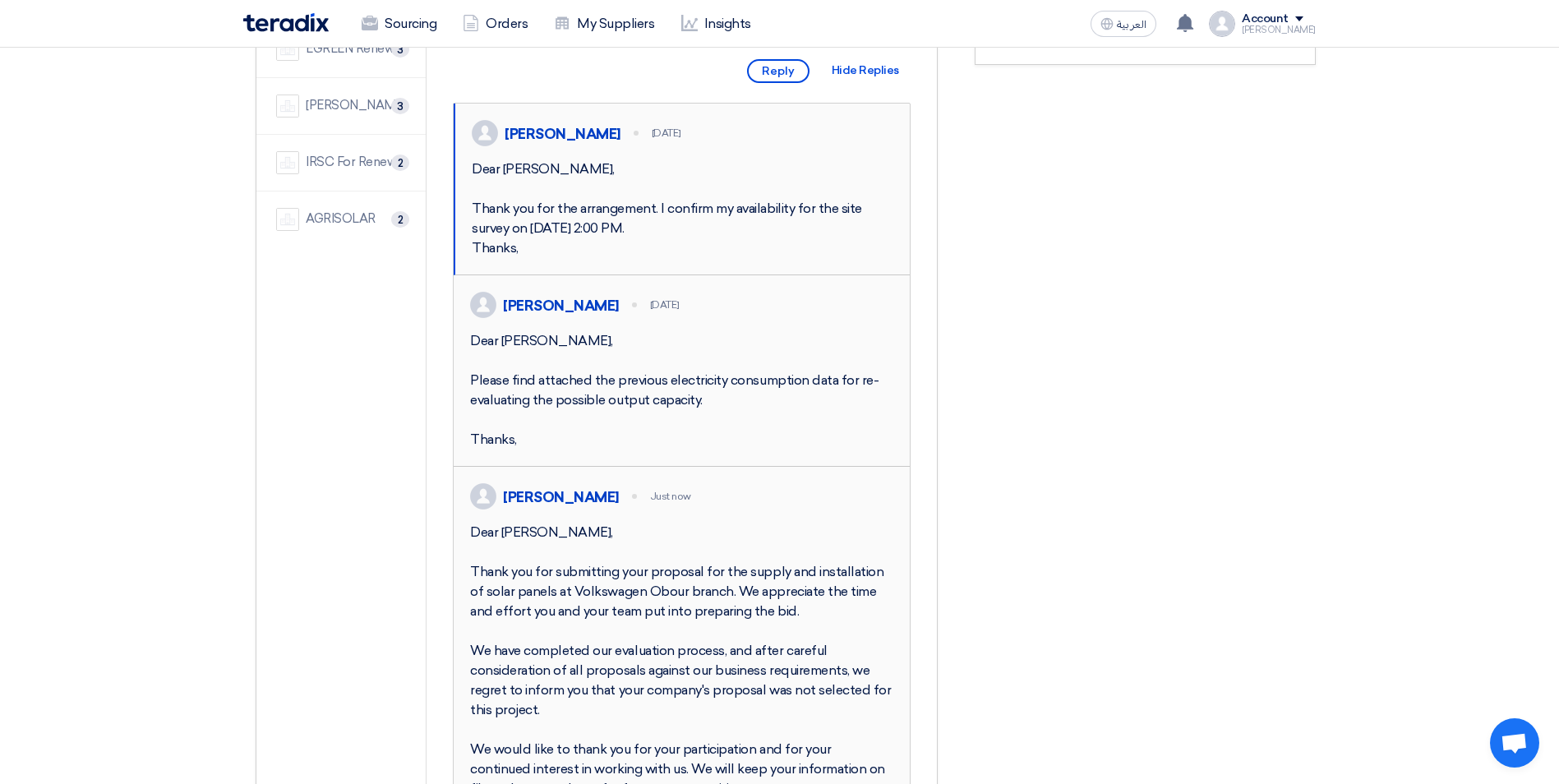
scroll to position [246, 0]
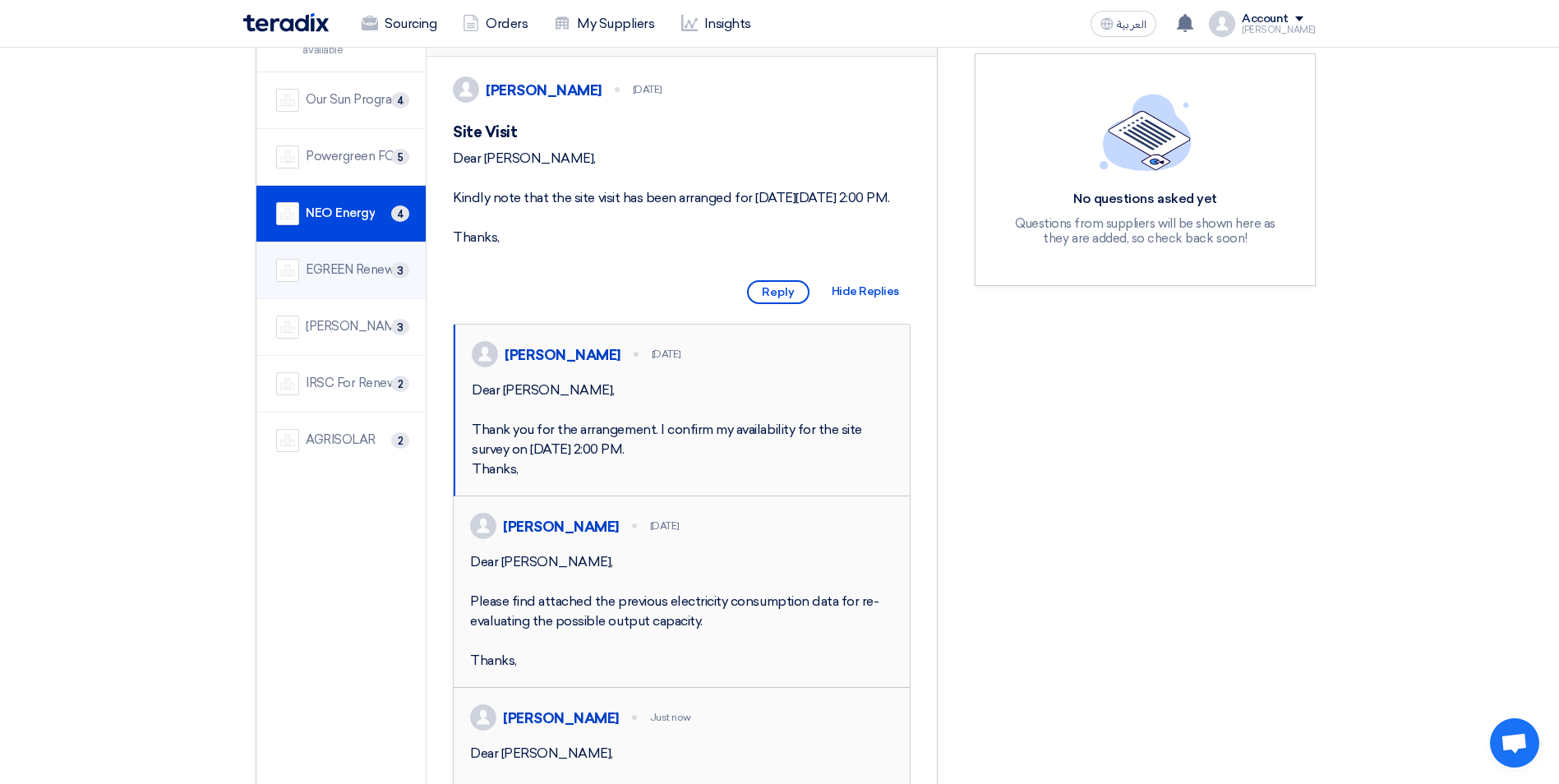
click at [357, 272] on div "EGREEN Renewable Energy Solutions" at bounding box center [356, 270] width 101 height 19
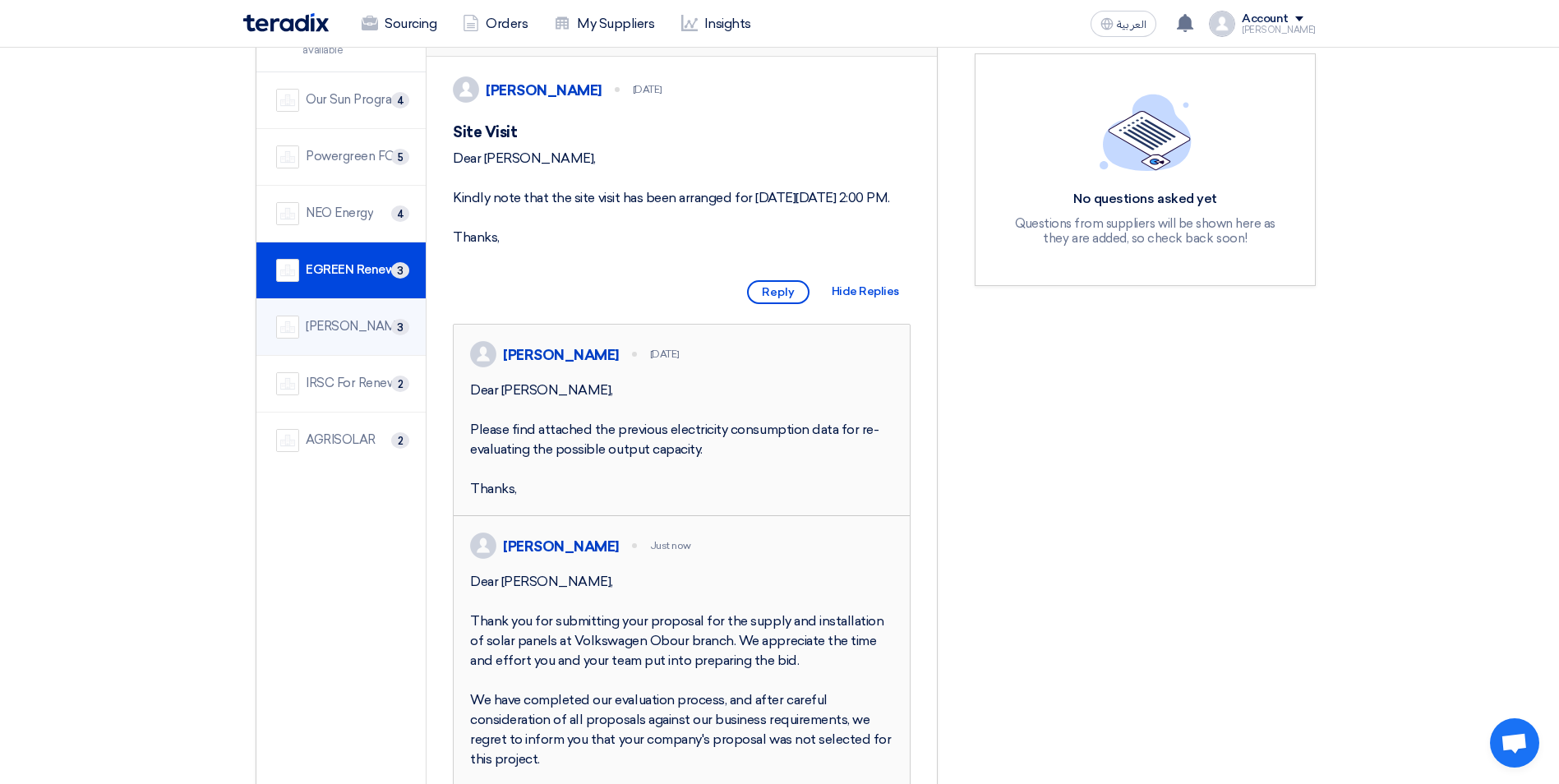
click at [334, 327] on div "Al Nasr Solar" at bounding box center [356, 326] width 101 height 19
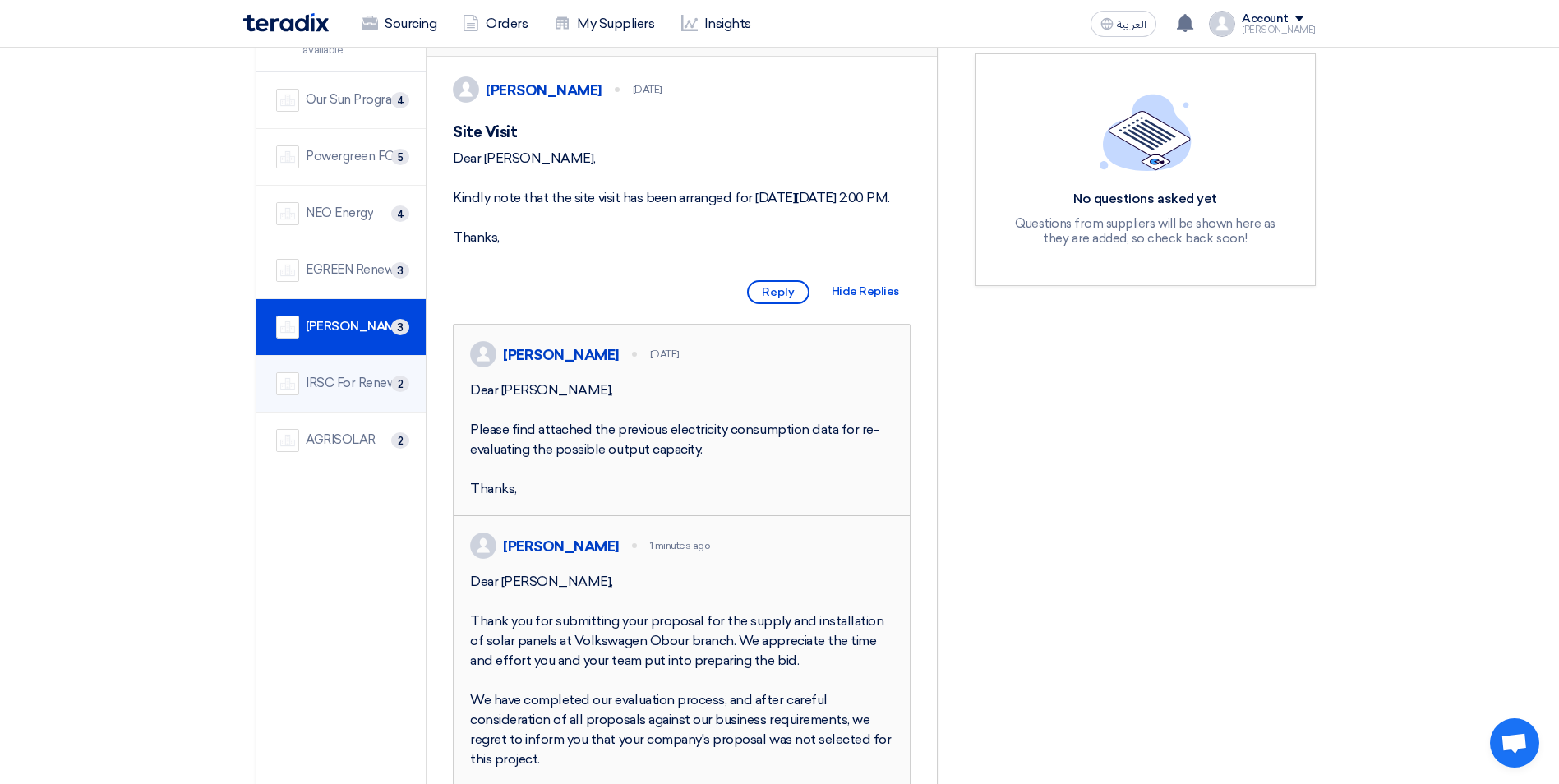
click at [334, 382] on div "IRSC For Renewable Energy Solutions" at bounding box center [356, 383] width 101 height 19
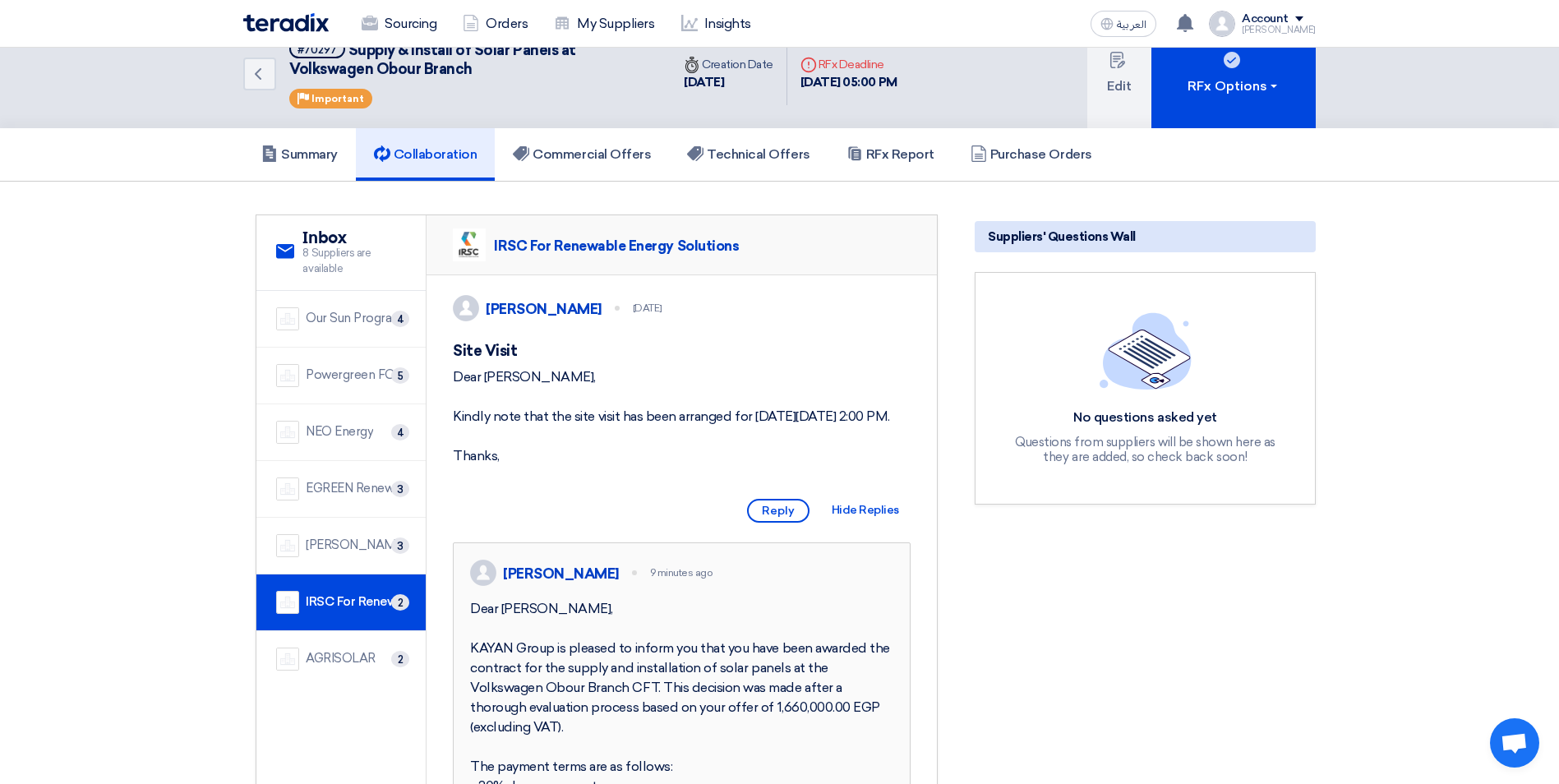
scroll to position [0, 0]
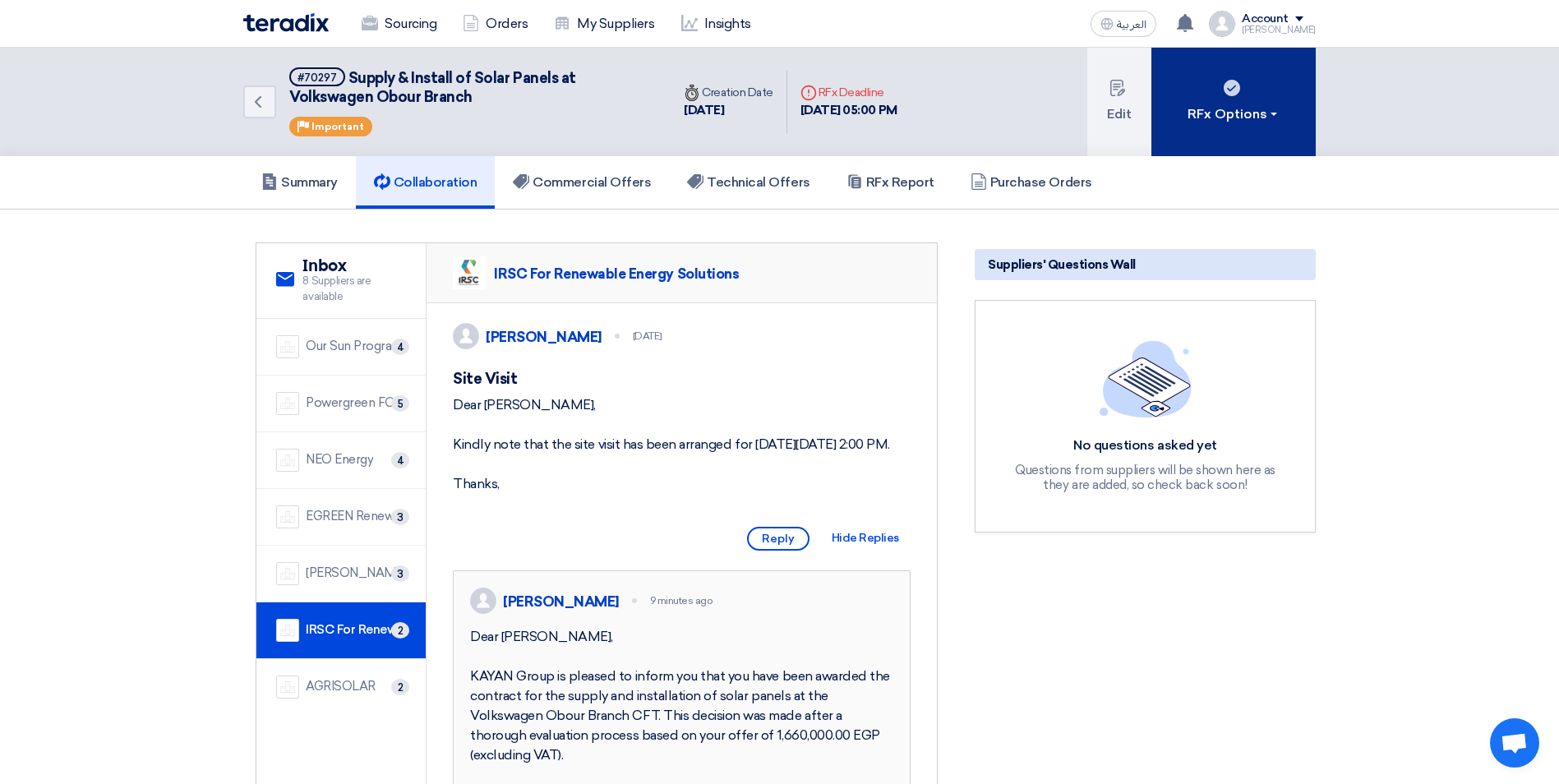
click at [1242, 107] on div "RFx Options" at bounding box center [1233, 113] width 93 height 20
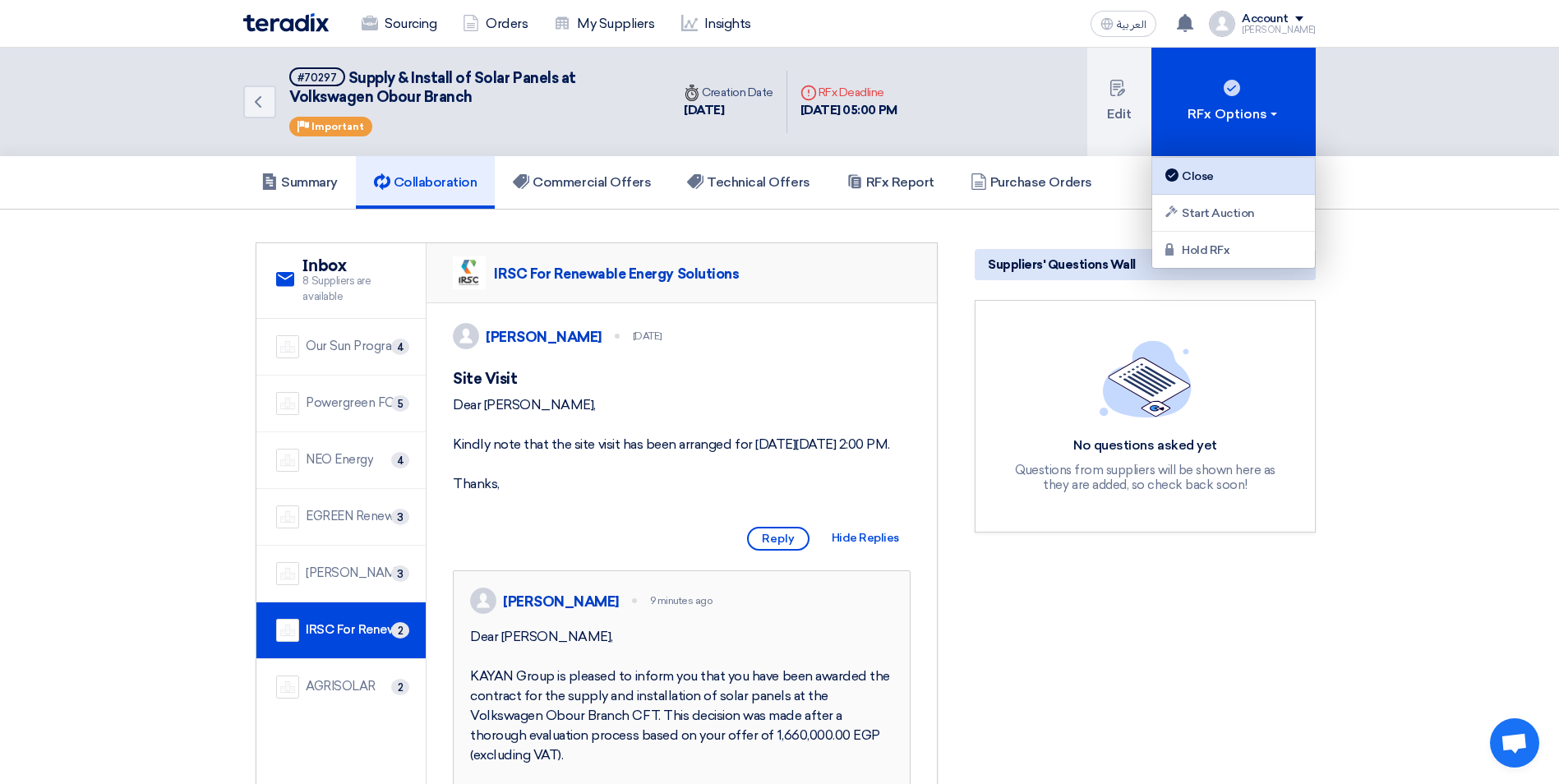
click at [1250, 176] on div "Close" at bounding box center [1233, 176] width 143 height 20
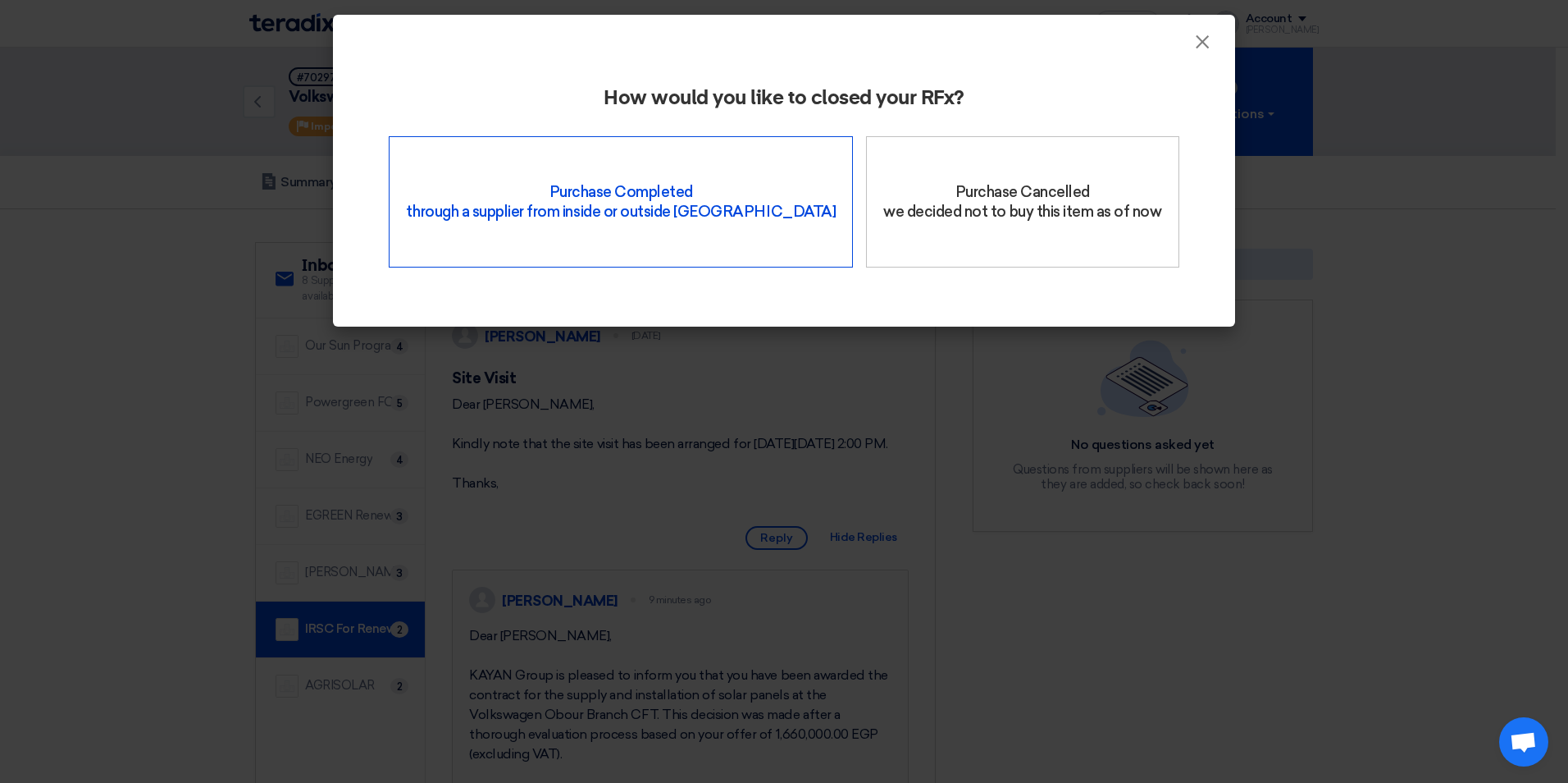
click at [695, 207] on div "Purchase Completed through a supplier from inside or outside Teradix" at bounding box center [621, 202] width 465 height 131
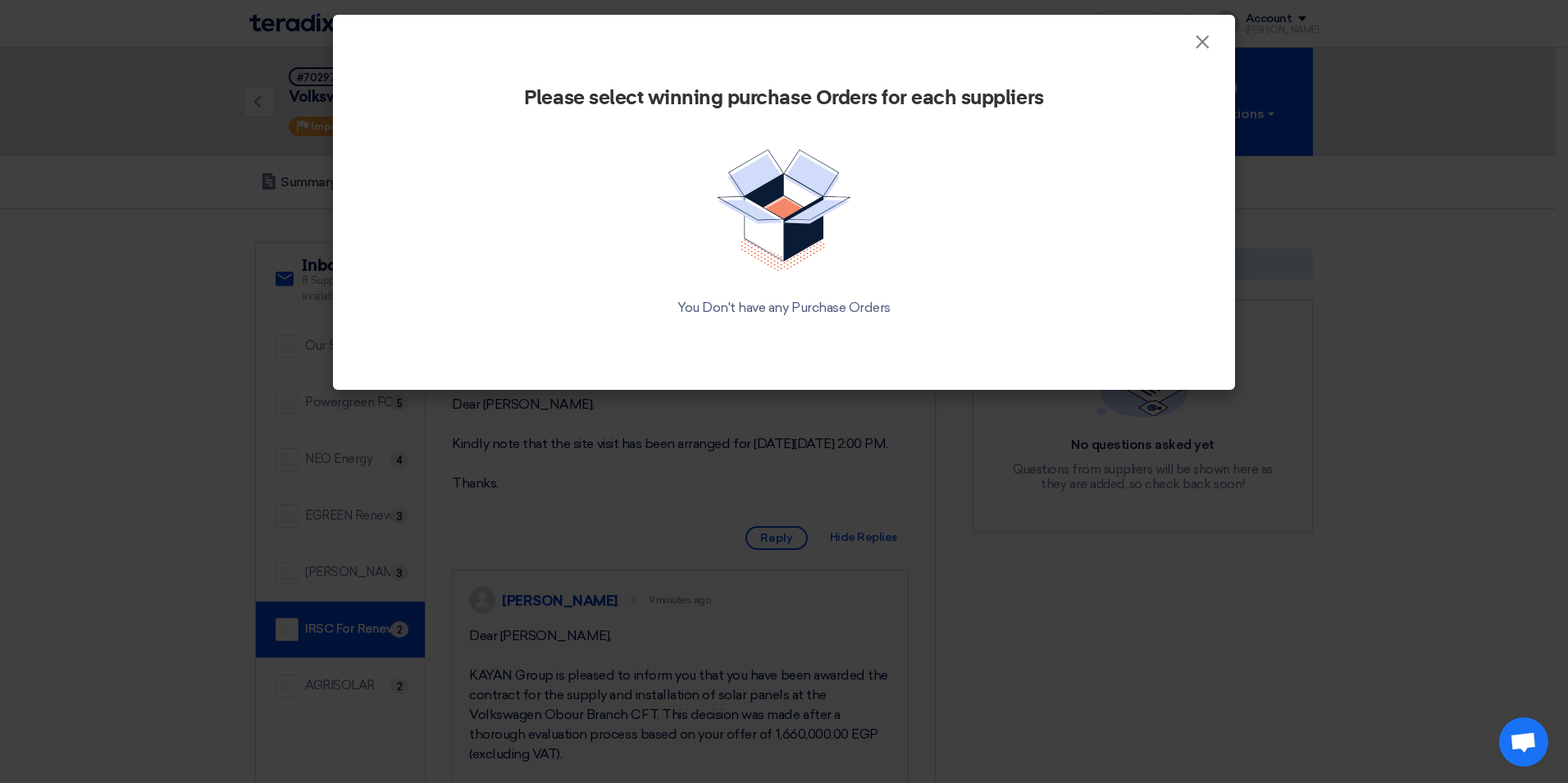
click at [1204, 54] on div "Please select winning purchase Orders for each suppliers You Don't have any Pur…" at bounding box center [784, 221] width 902 height 337
click at [1199, 42] on span "×" at bounding box center [1202, 46] width 16 height 33
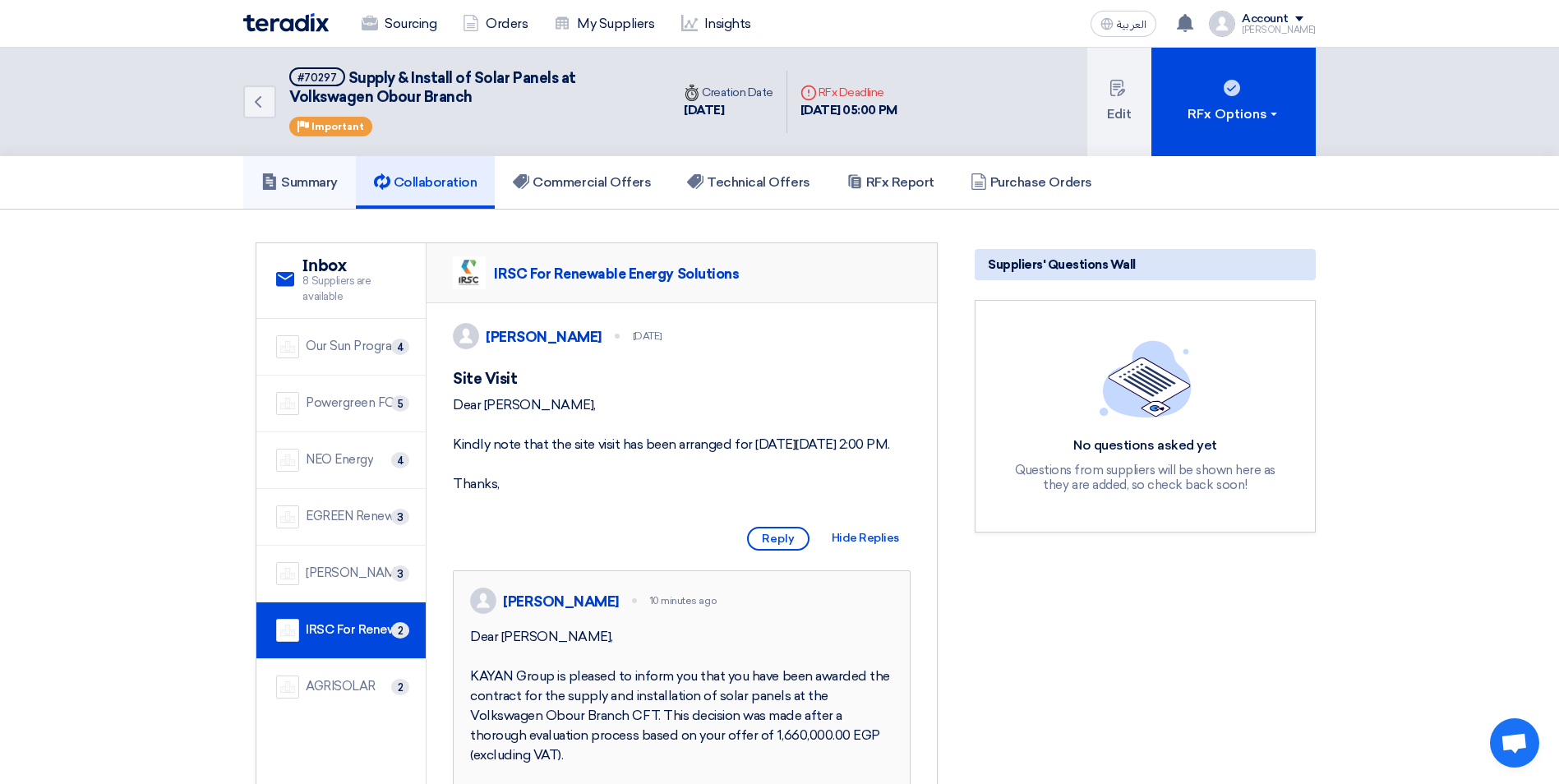
click at [306, 171] on link "Summary" at bounding box center [299, 182] width 113 height 53
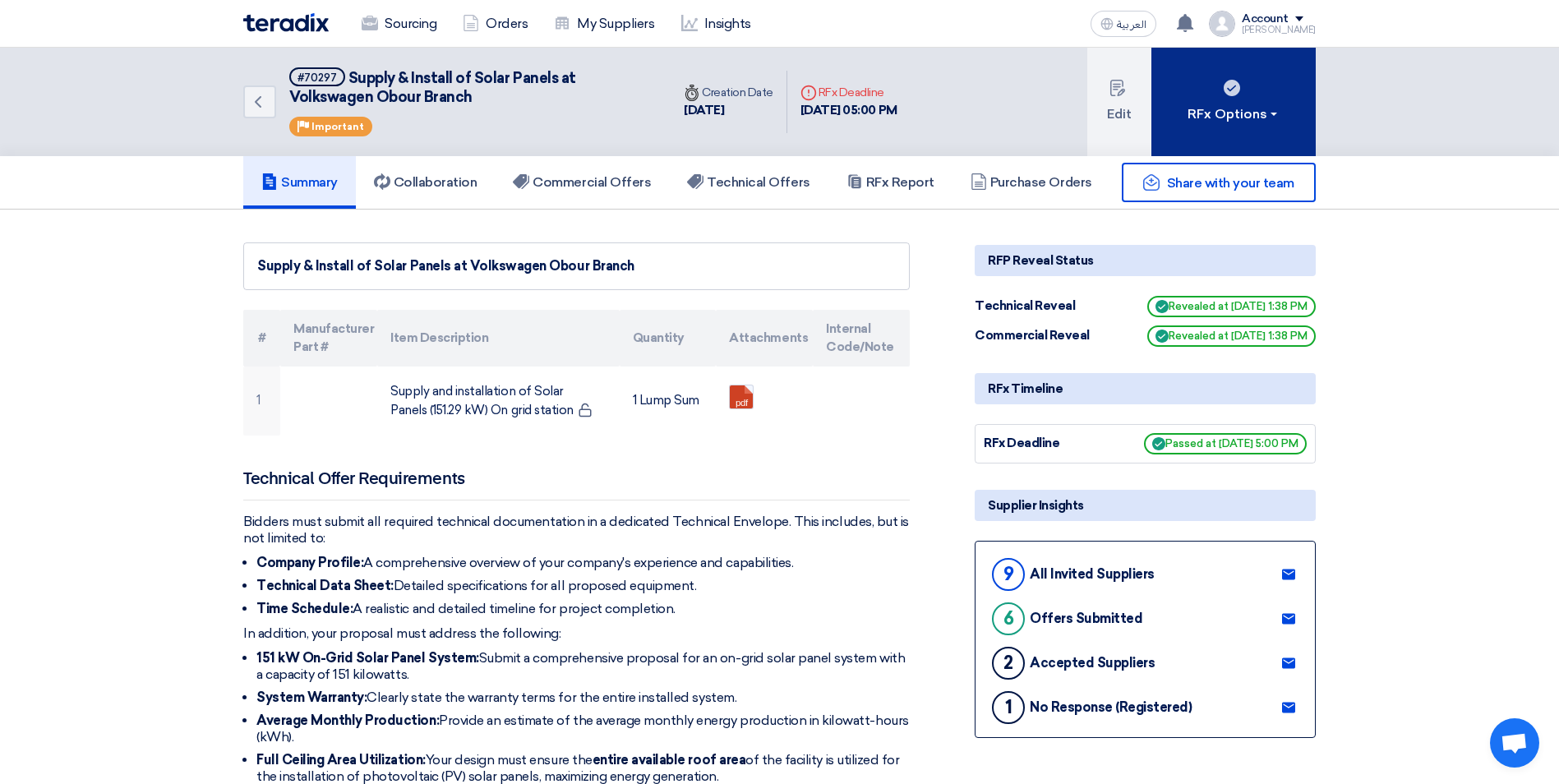
click at [1278, 112] on div "RFx Options" at bounding box center [1233, 113] width 93 height 20
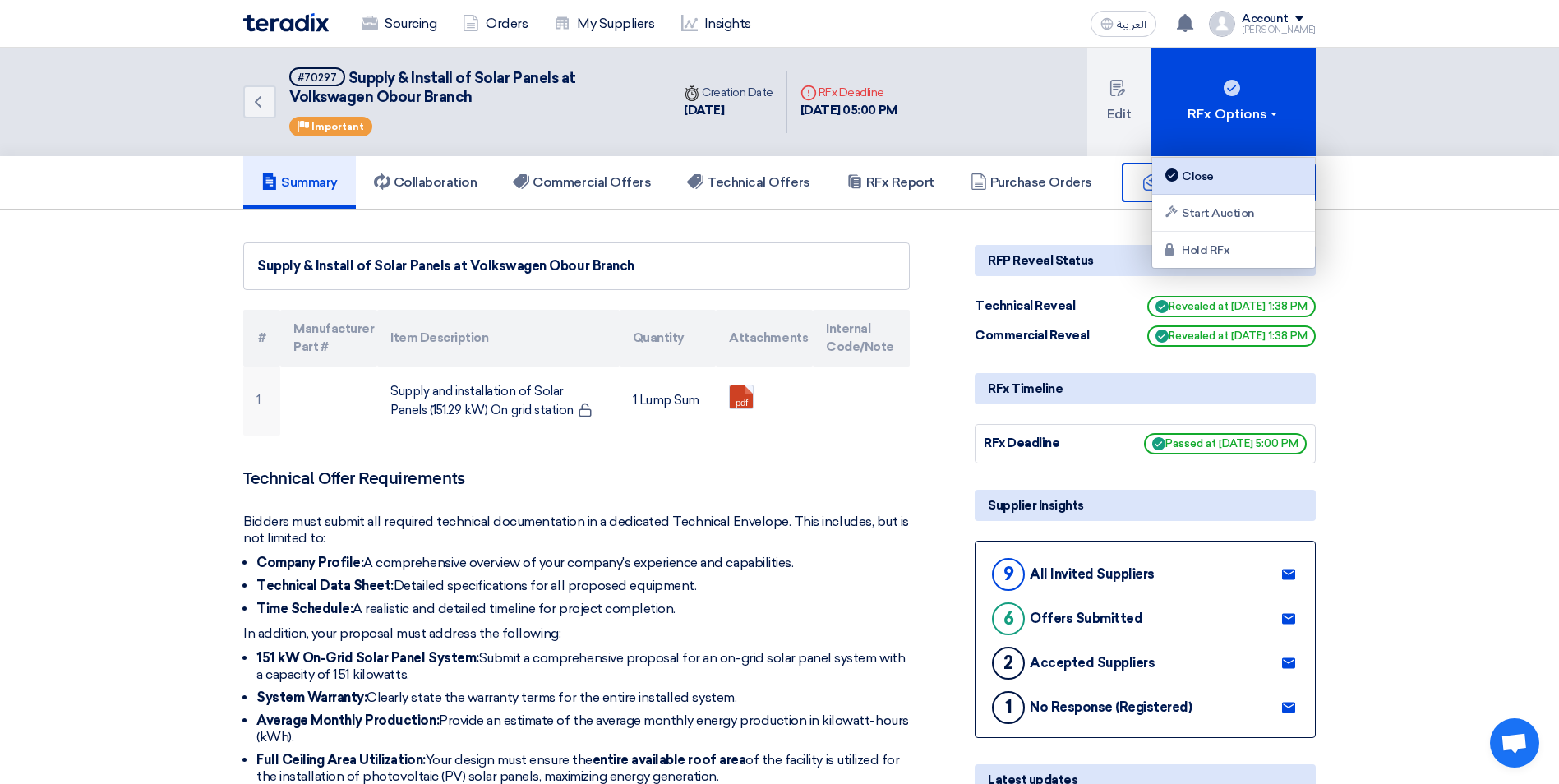
click at [1227, 183] on div "Close" at bounding box center [1233, 176] width 143 height 20
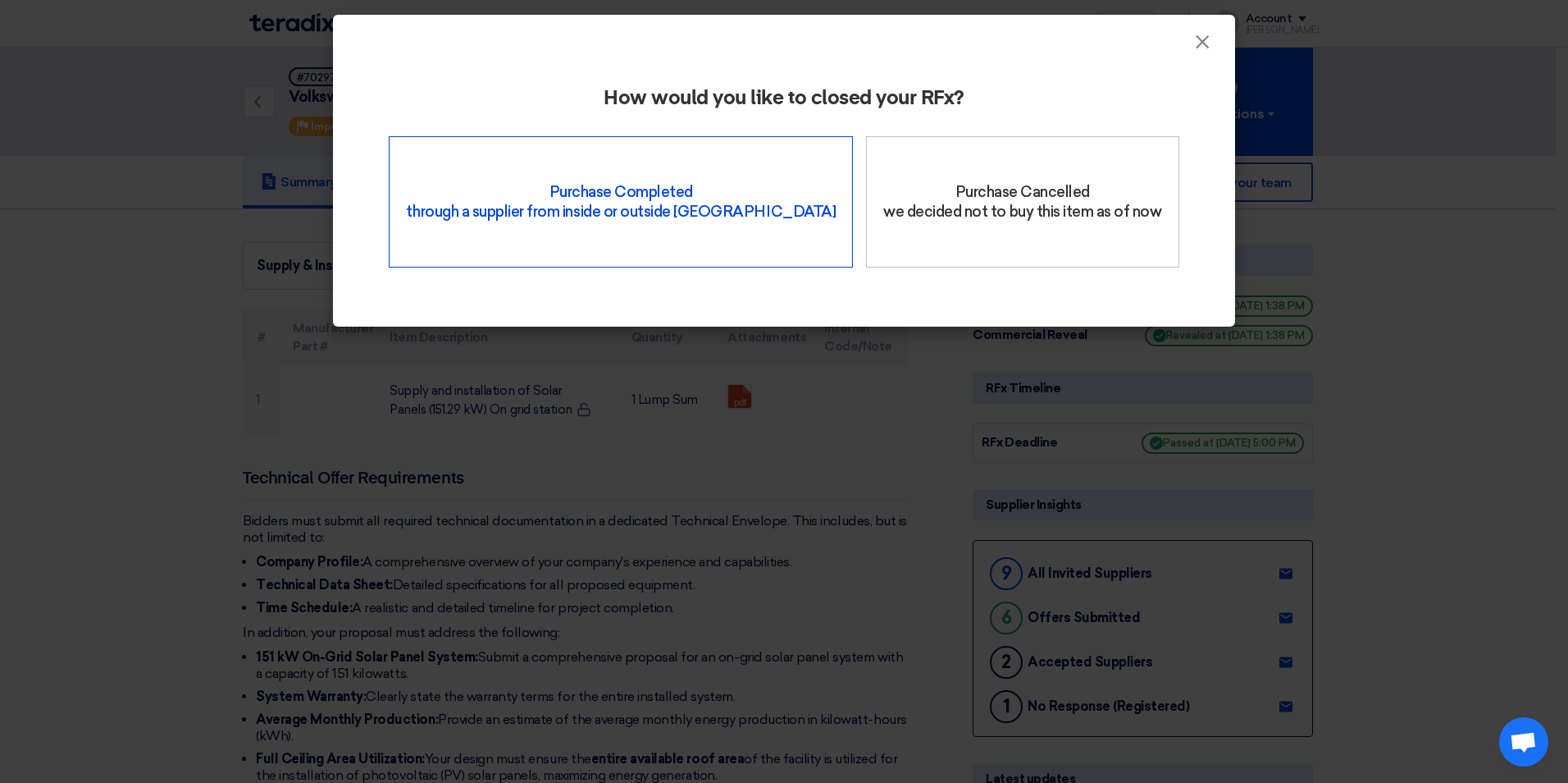
click at [661, 214] on div "Purchase Completed through a supplier from inside or outside Teradix" at bounding box center [621, 202] width 465 height 131
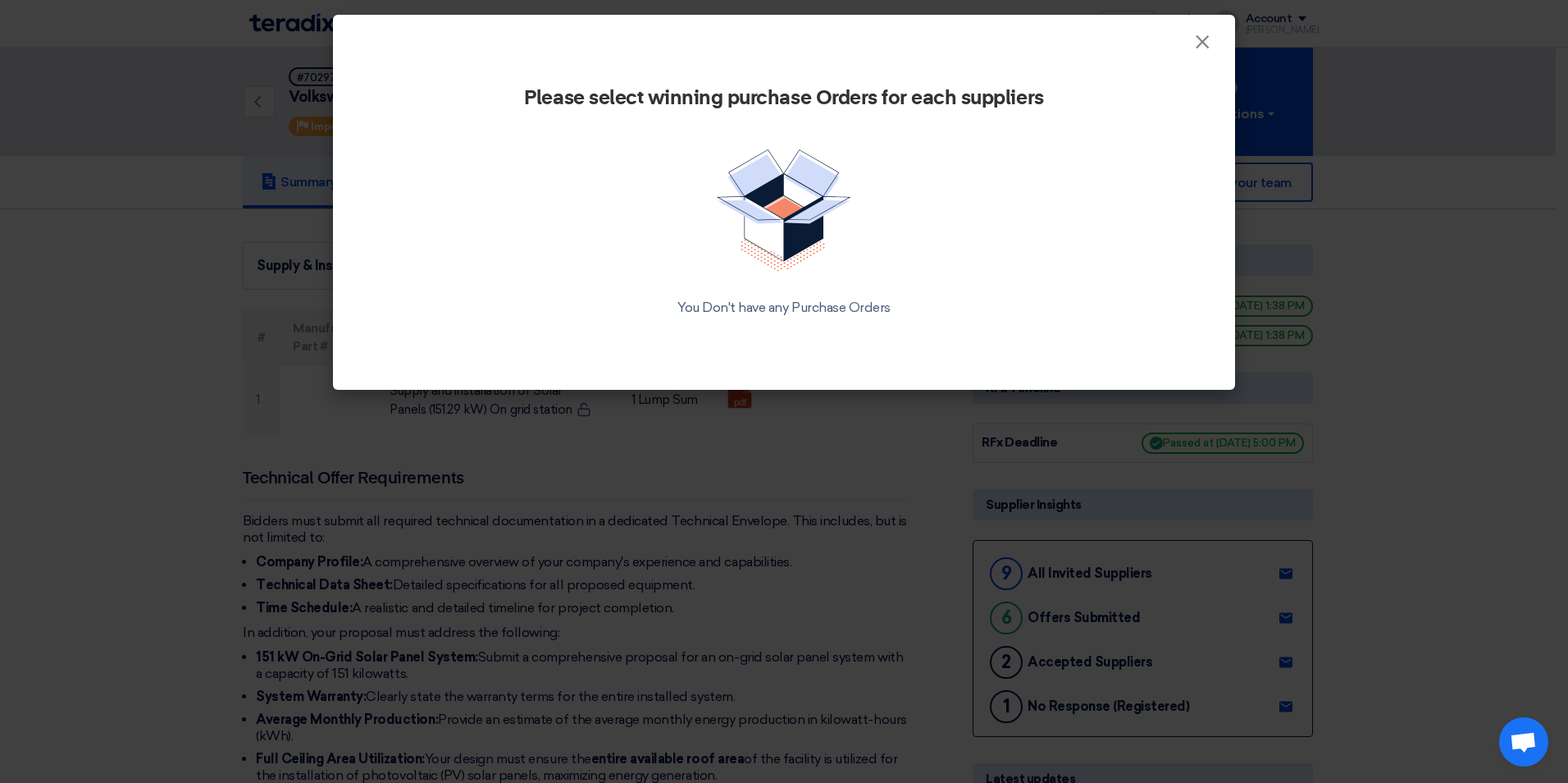
click at [805, 203] on img at bounding box center [784, 210] width 134 height 123
click at [1210, 41] on span "×" at bounding box center [1202, 46] width 16 height 33
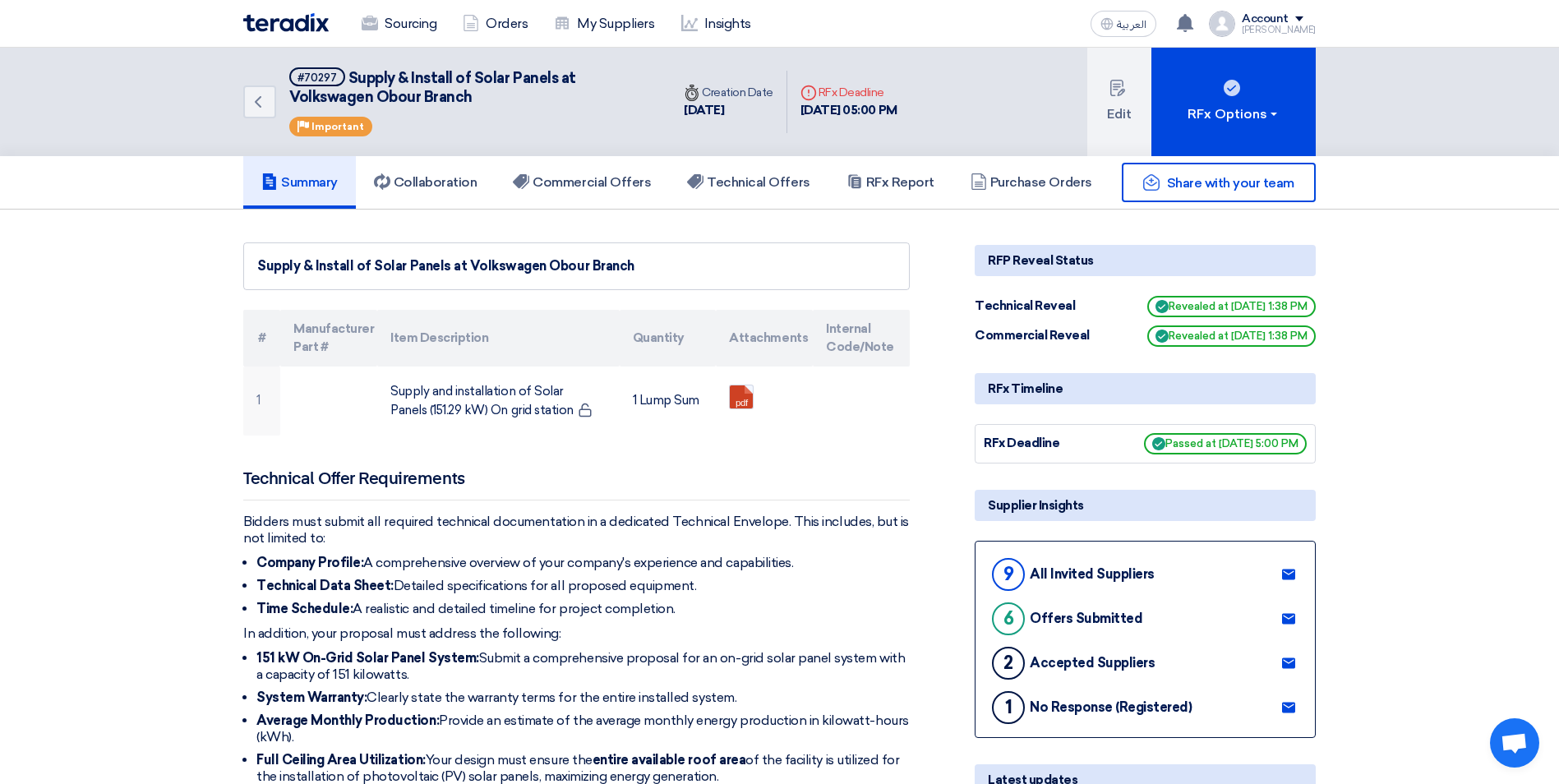
click at [1053, 179] on div "Share with your team" at bounding box center [1145, 182] width 341 height 39
click at [1002, 193] on div "Share with your team" at bounding box center [1145, 182] width 341 height 39
click at [602, 179] on h5 "Commercial Offers" at bounding box center [582, 182] width 138 height 16
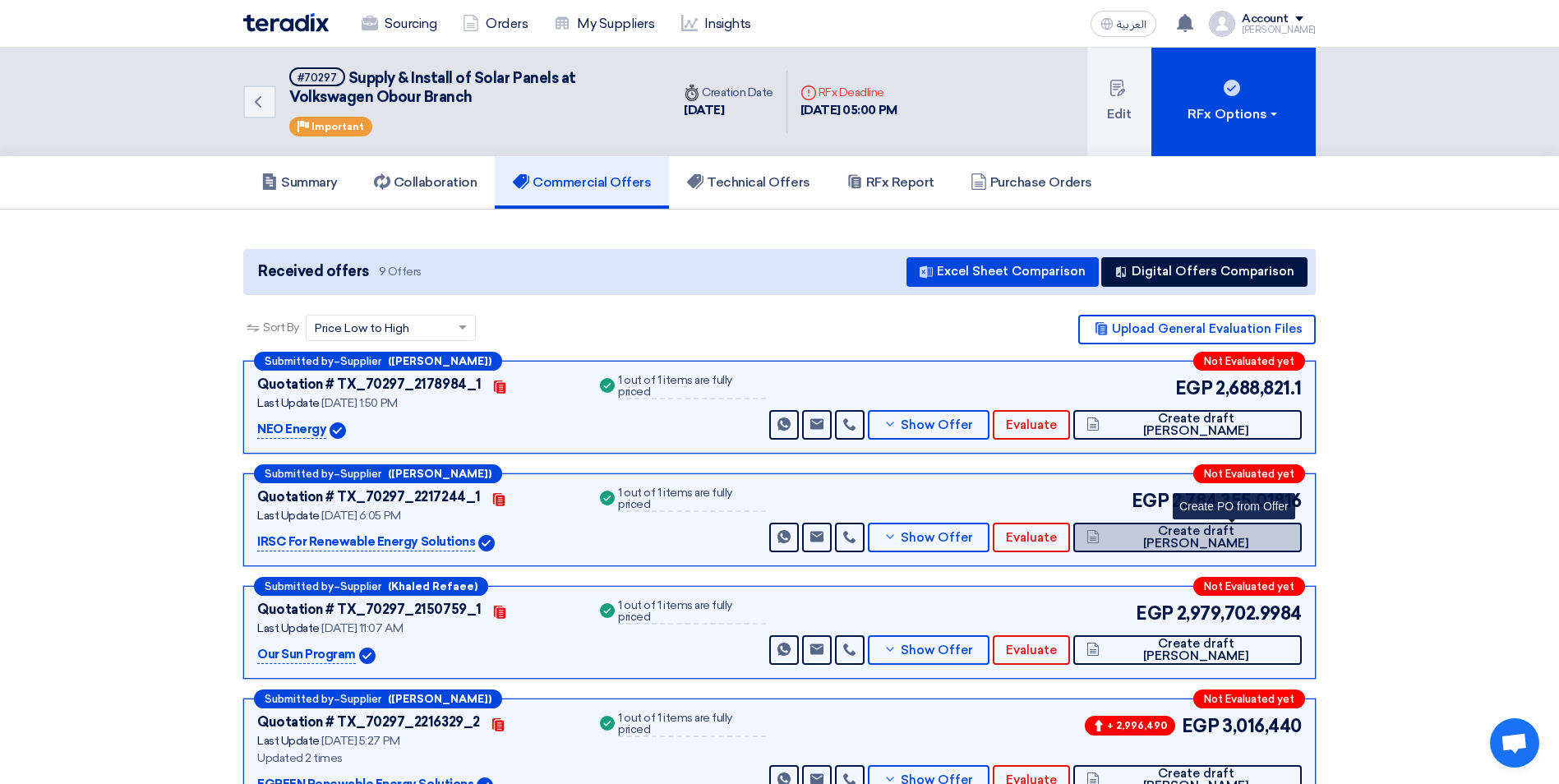
click at [1223, 532] on span "Create draft PO" at bounding box center [1196, 537] width 185 height 25
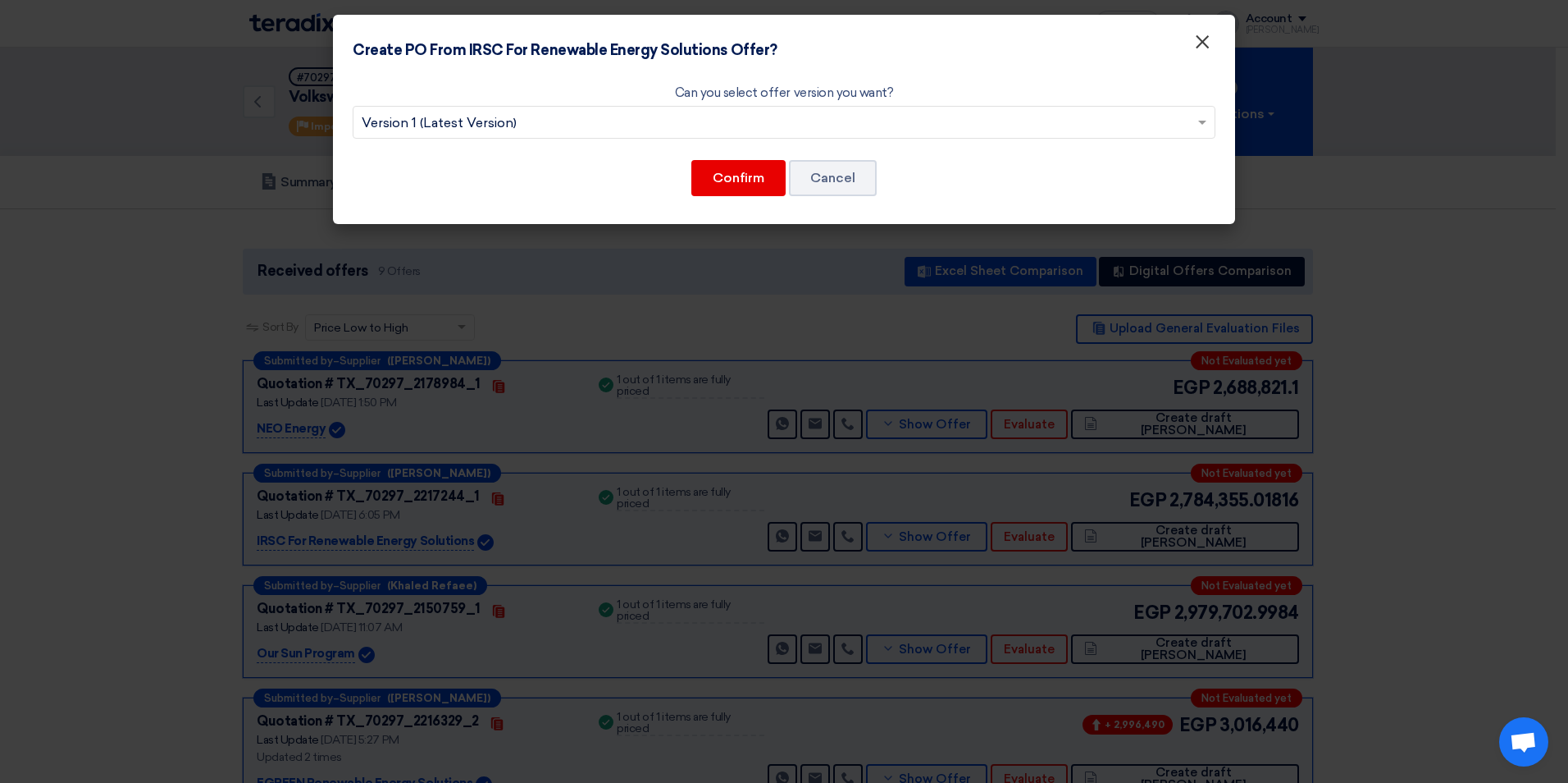
click at [1206, 47] on span "×" at bounding box center [1202, 46] width 16 height 33
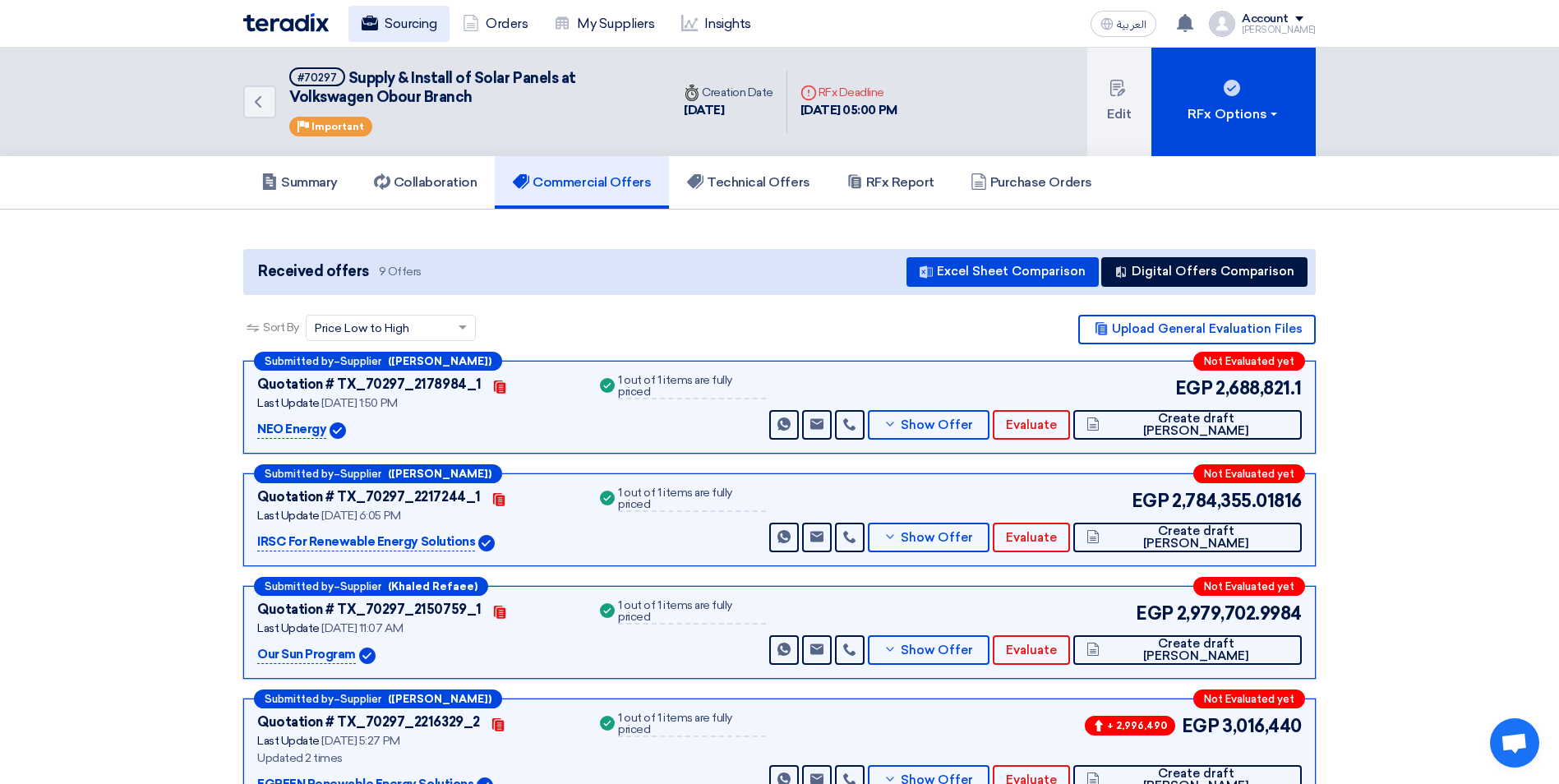
click at [393, 13] on link "Sourcing" at bounding box center [399, 24] width 101 height 36
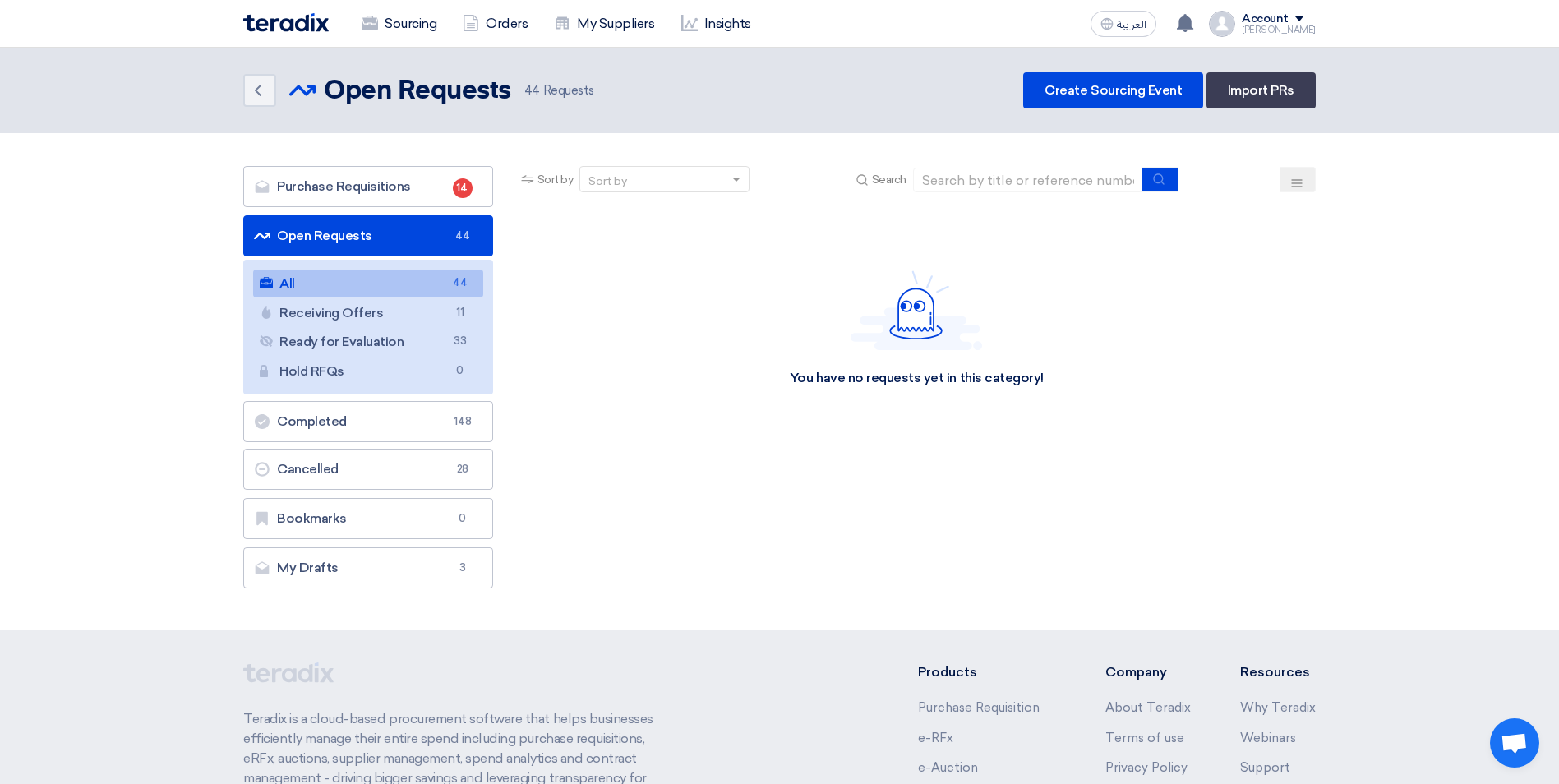
click at [1297, 182] on icon at bounding box center [1296, 182] width 13 height 13
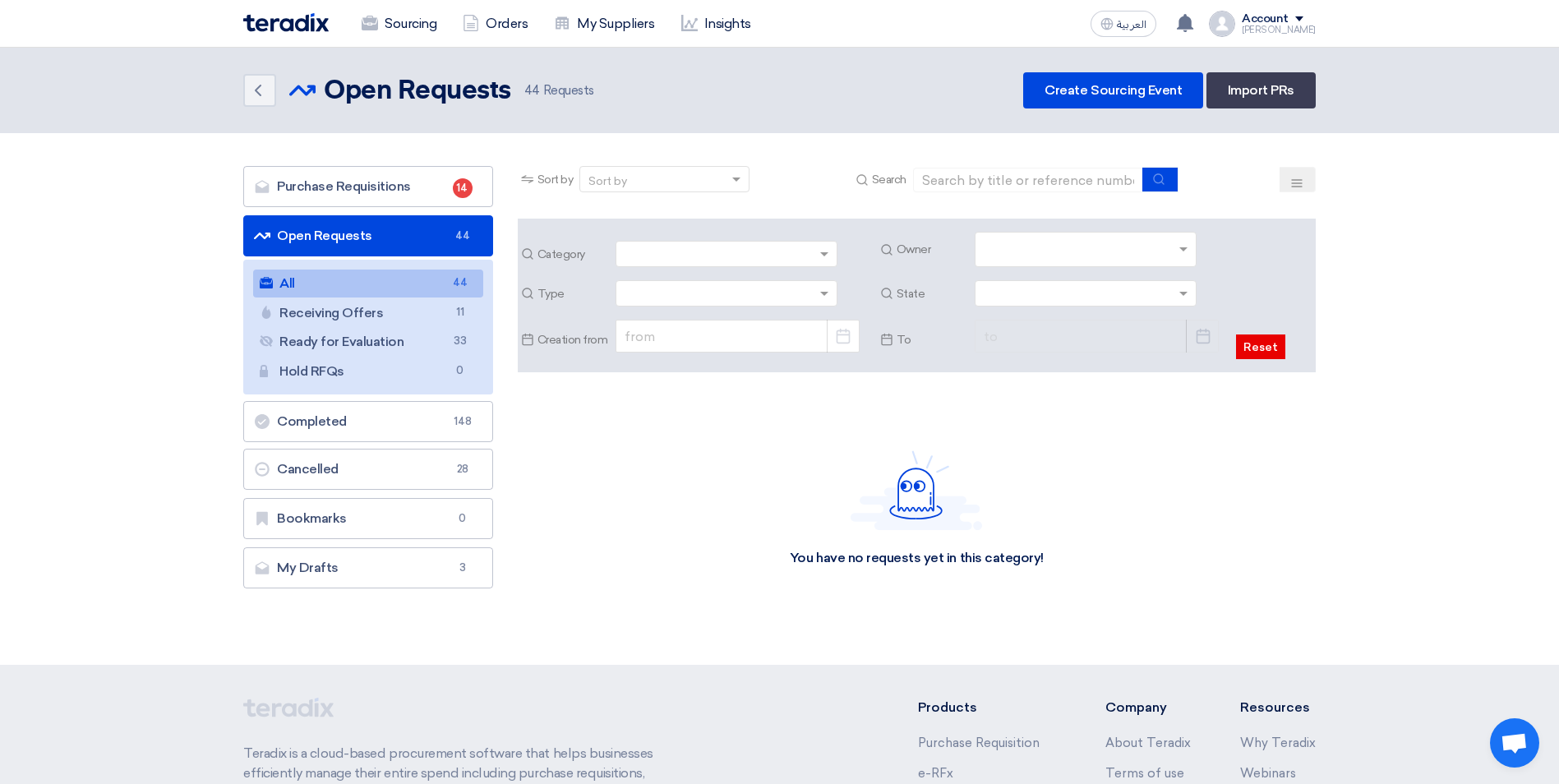
click at [1130, 255] on input "text" at bounding box center [1088, 251] width 208 height 27
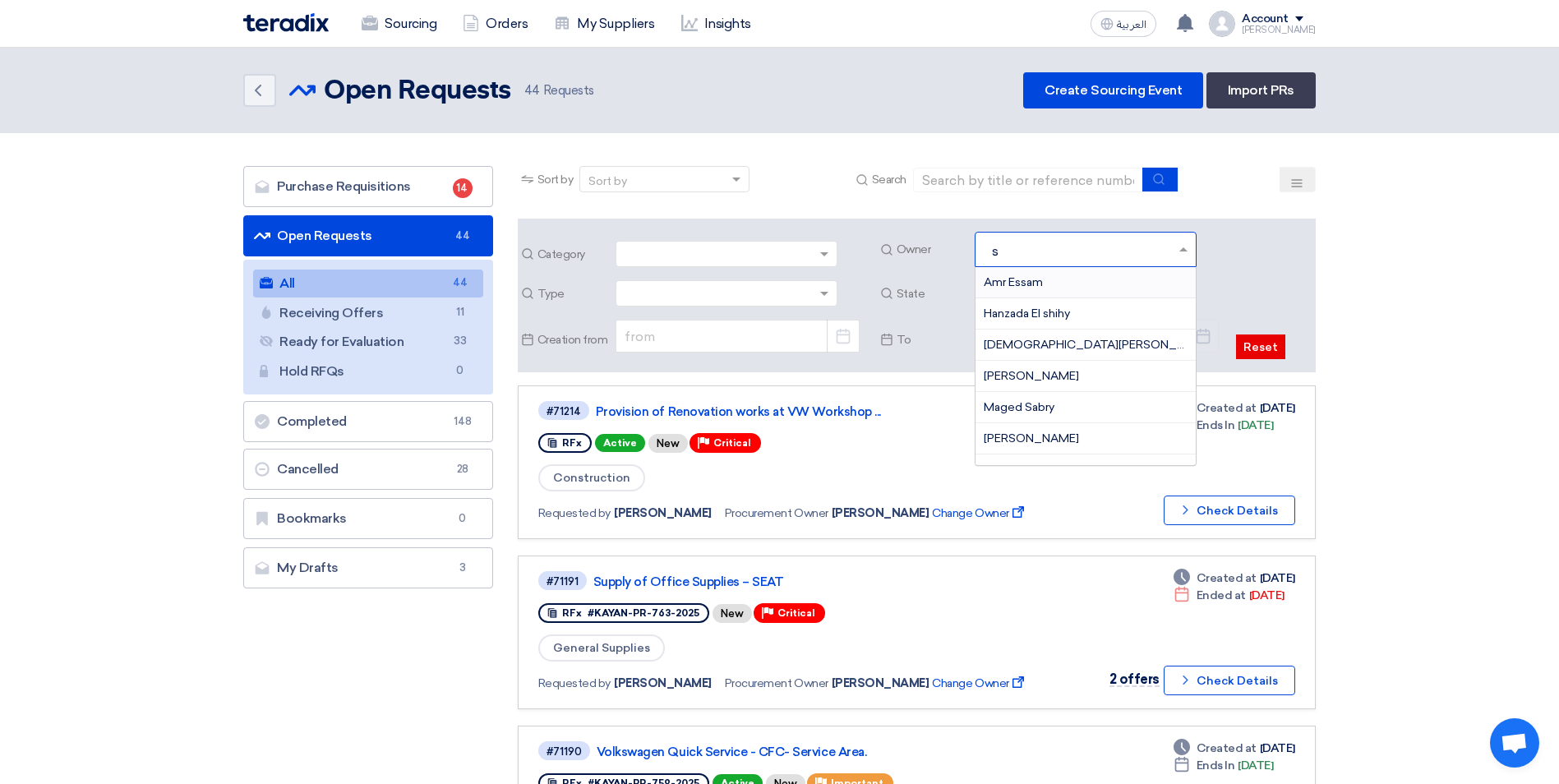
type input "sa"
click at [1057, 369] on span "[PERSON_NAME]" at bounding box center [1031, 376] width 95 height 14
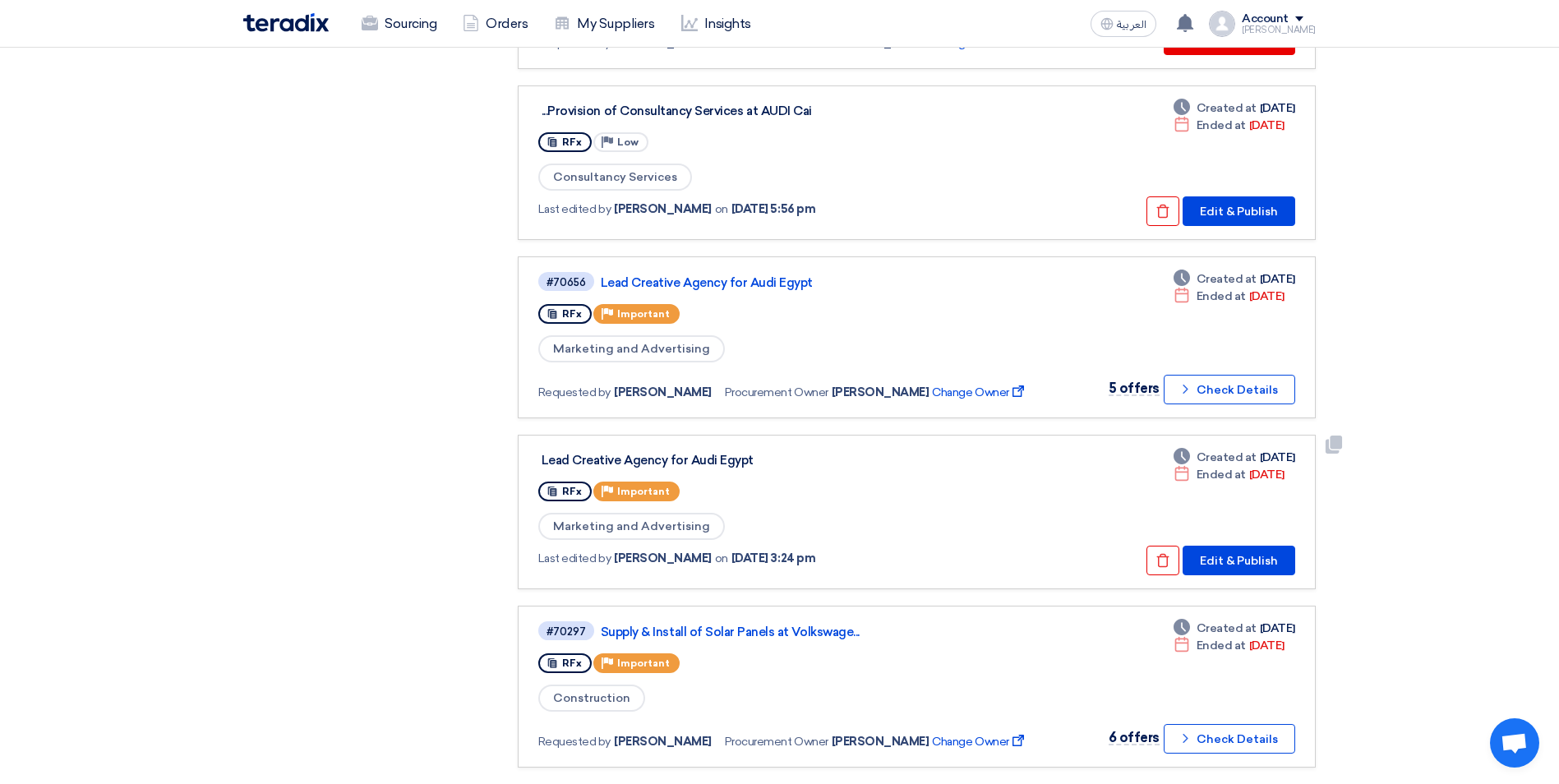
scroll to position [1479, 0]
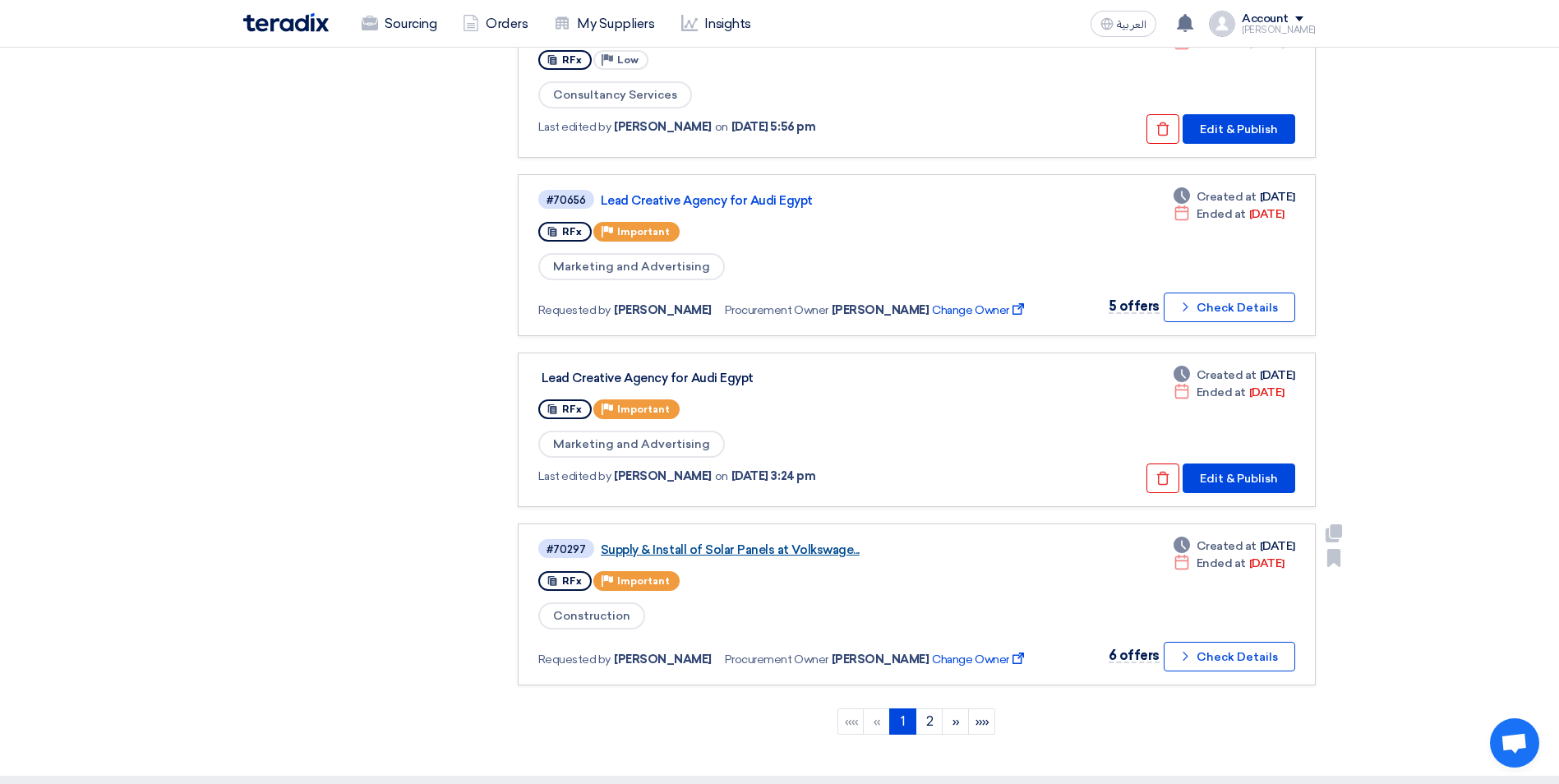
click at [786, 554] on link "Supply & Install of Solar Panels at Volkswage..." at bounding box center [806, 549] width 411 height 14
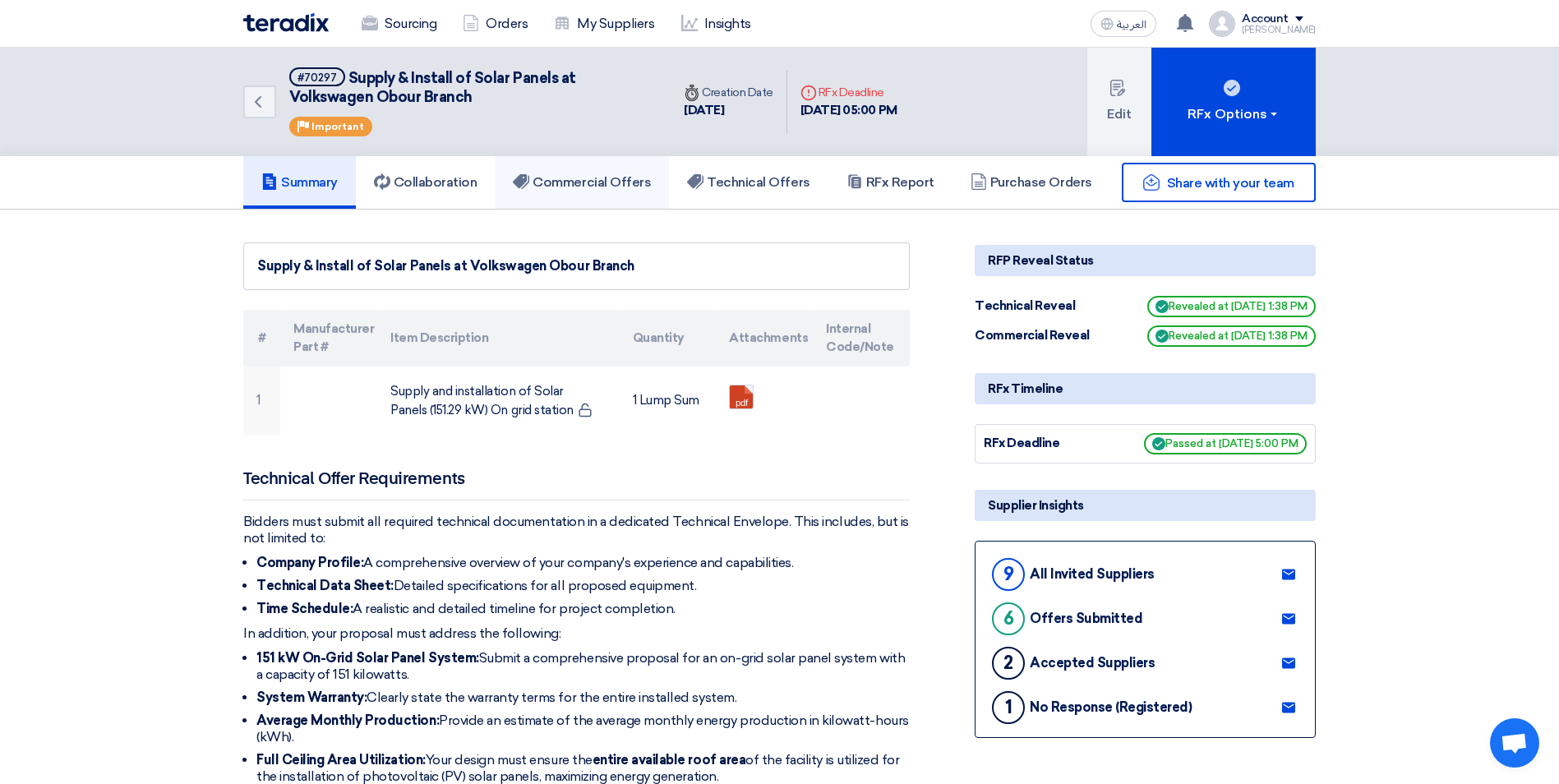
click at [635, 183] on h5 "Commercial Offers" at bounding box center [582, 182] width 138 height 16
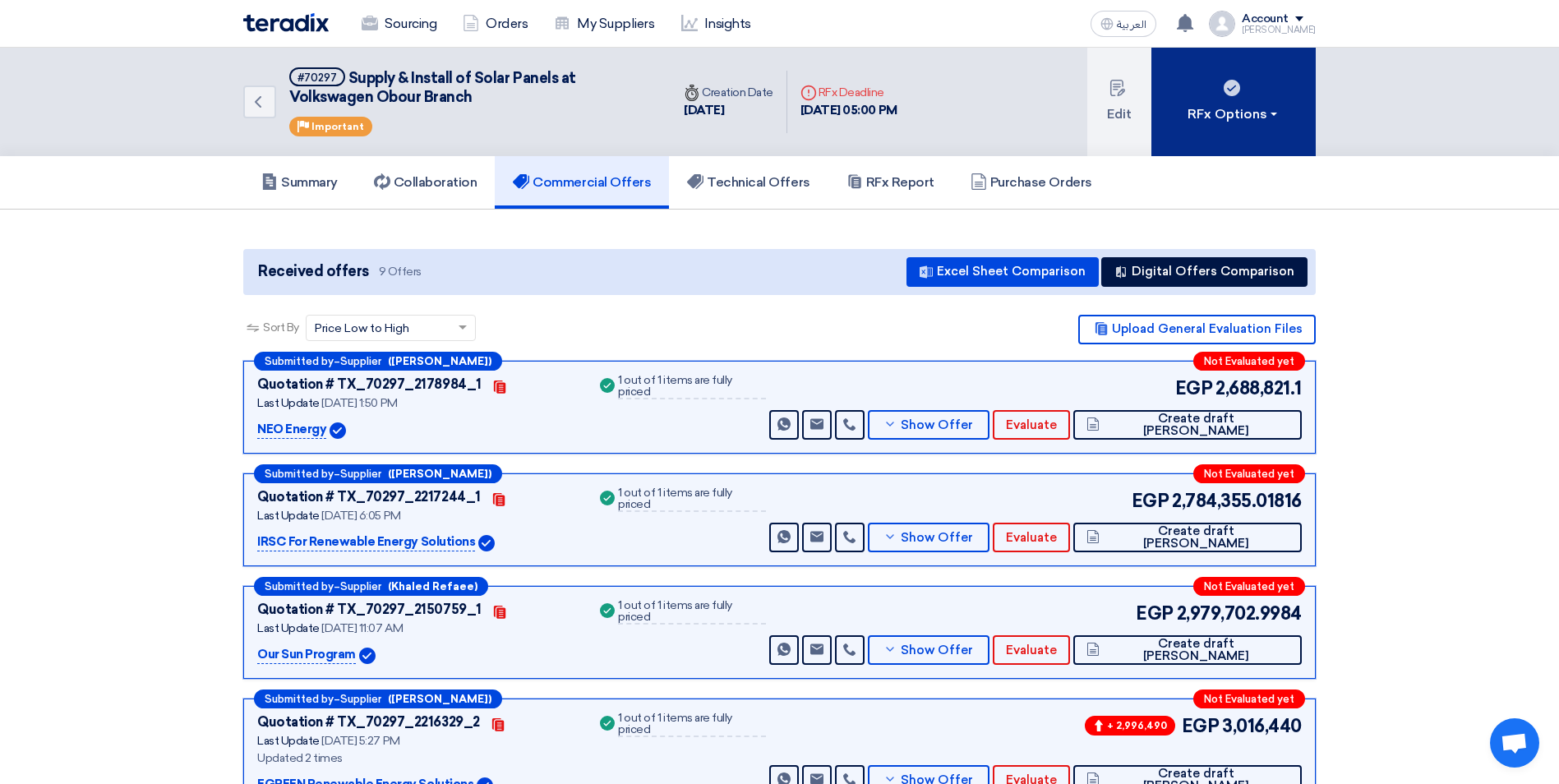
click at [1244, 80] on button "RFx Options" at bounding box center [1233, 101] width 165 height 108
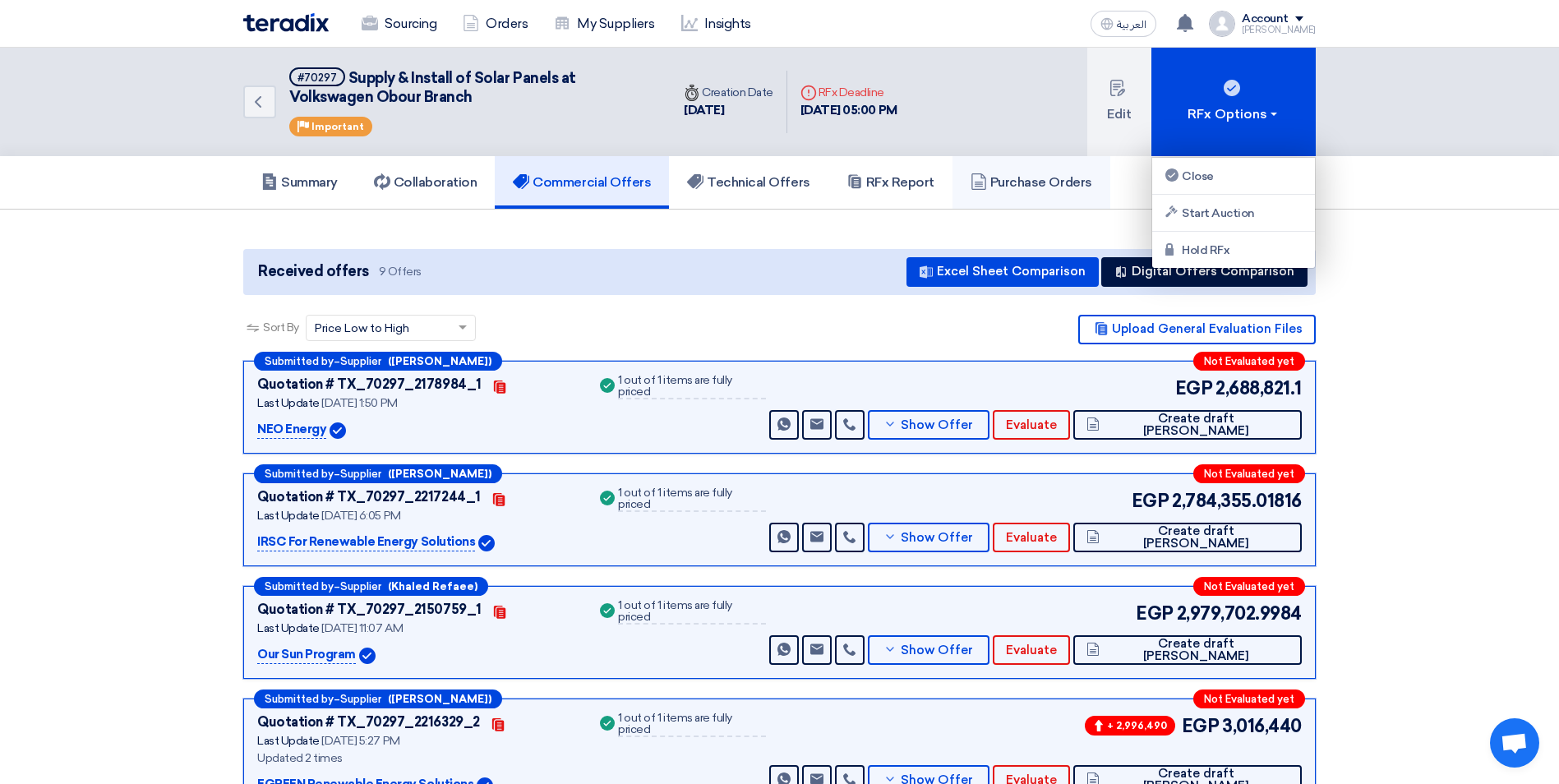
click at [1036, 181] on h5 "Purchase Orders" at bounding box center [1031, 182] width 122 height 16
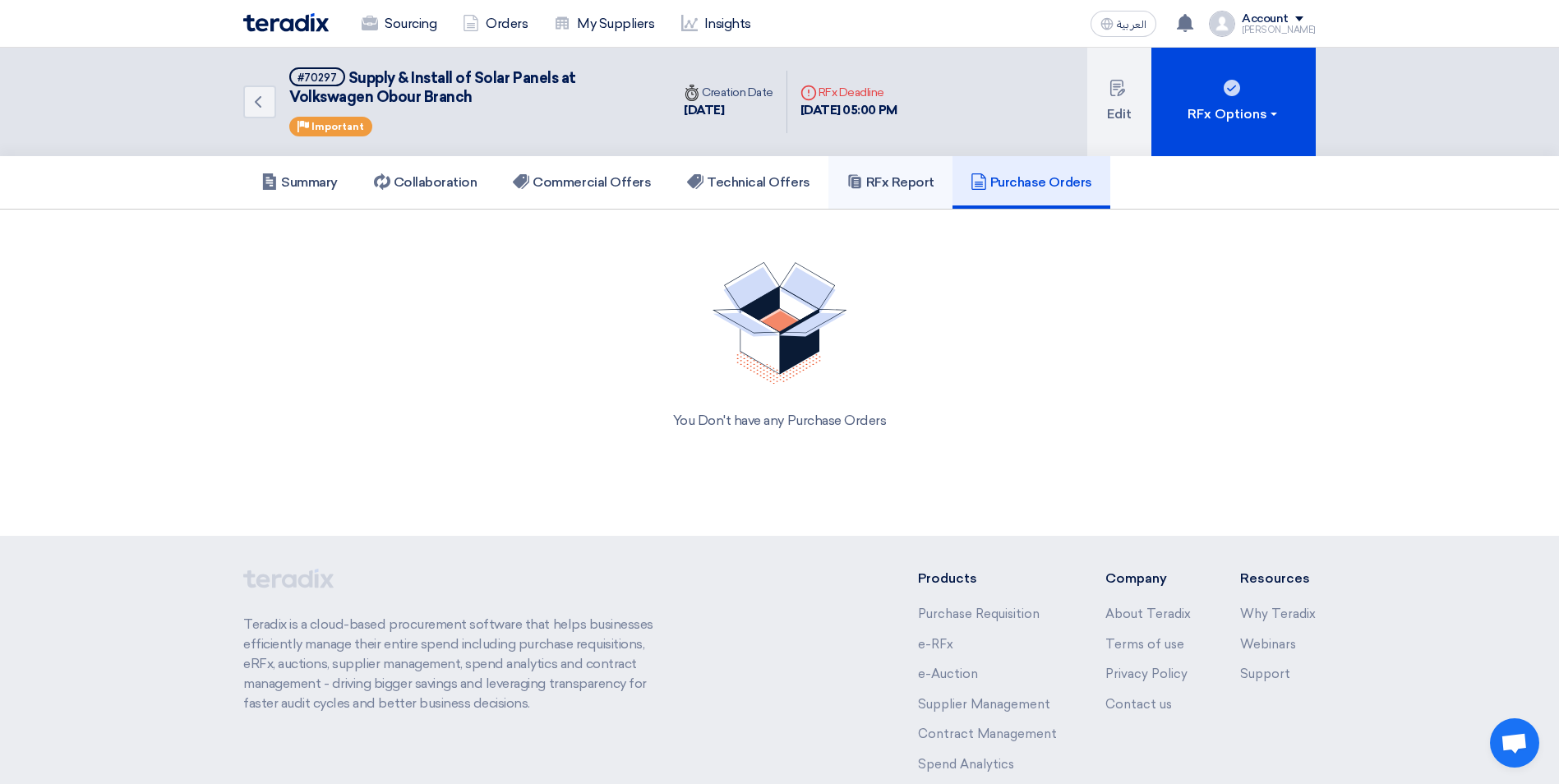
click at [882, 192] on link "RFx Report" at bounding box center [891, 182] width 124 height 53
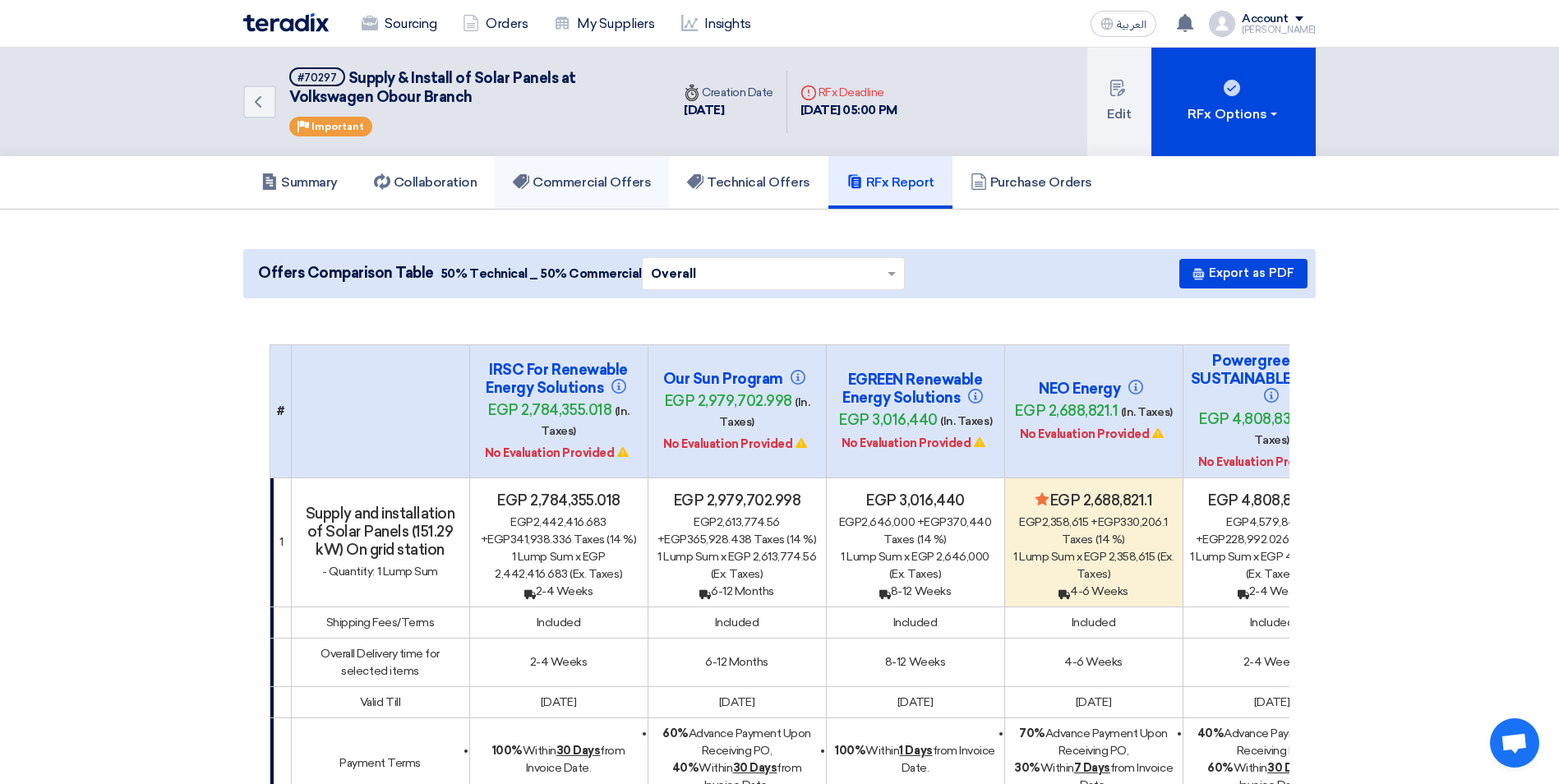
click at [621, 181] on h5 "Commercial Offers" at bounding box center [582, 182] width 138 height 16
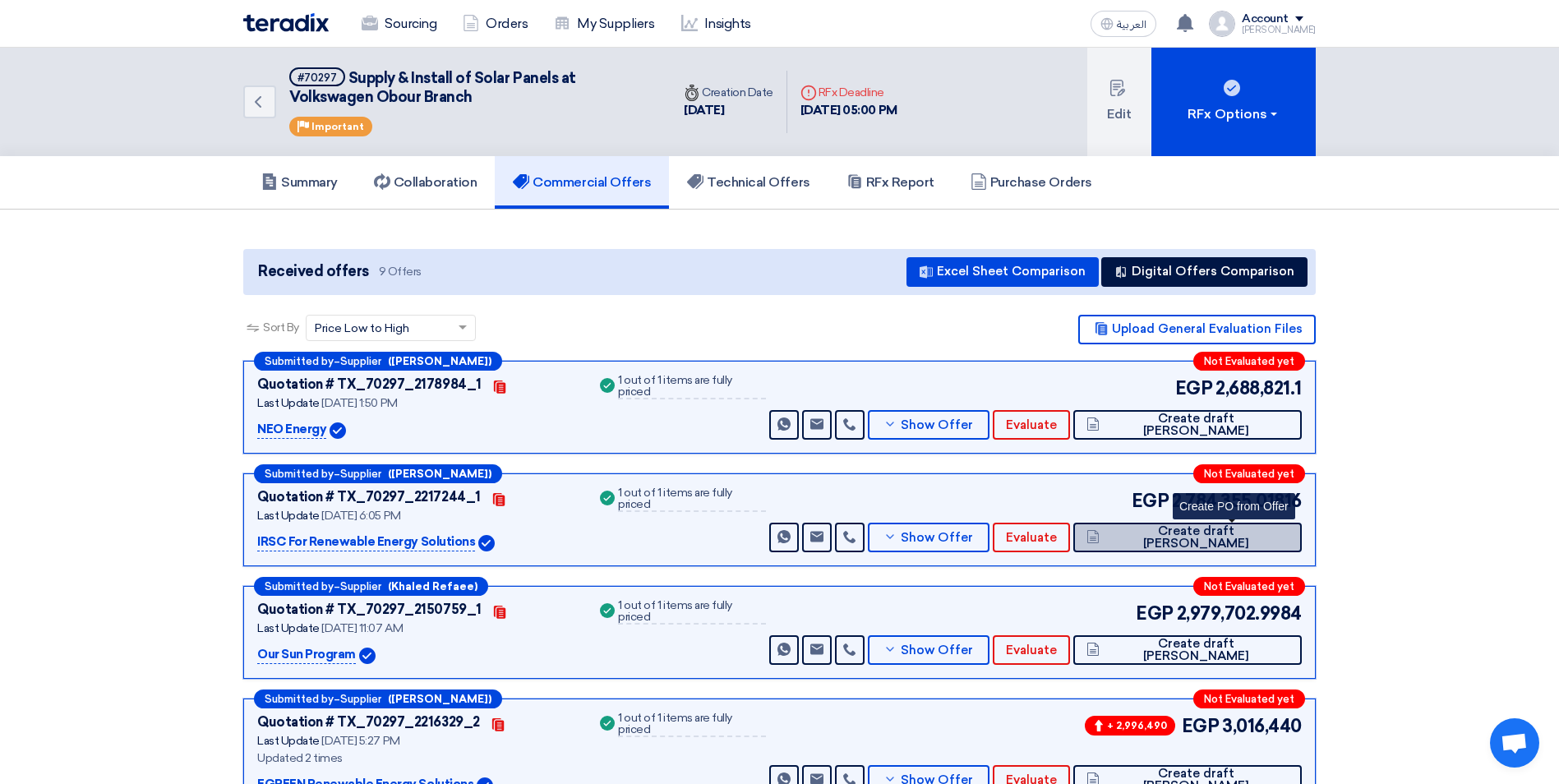
click at [1233, 536] on span "Create draft PO" at bounding box center [1196, 537] width 185 height 25
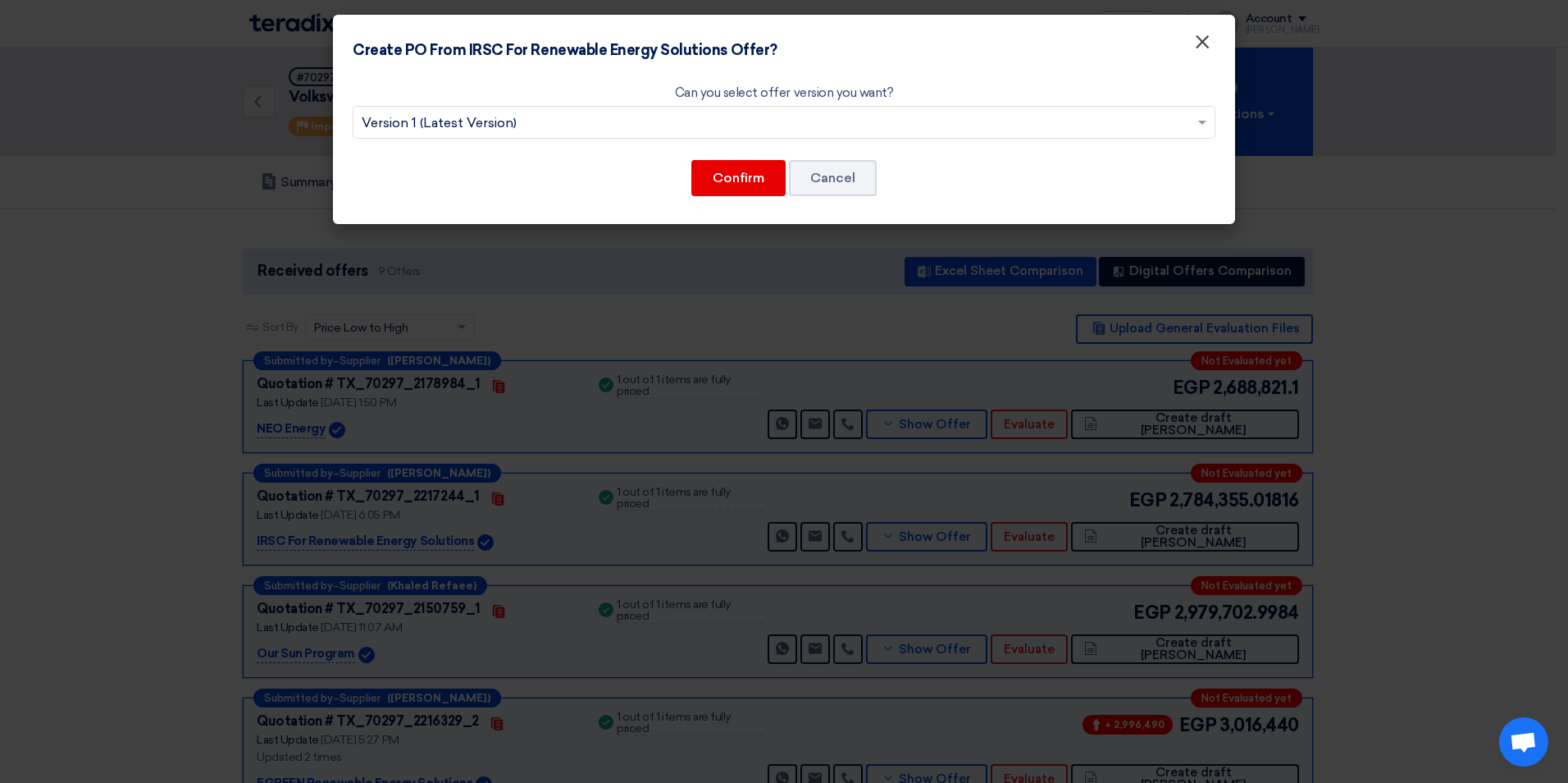
click at [1197, 49] on span "×" at bounding box center [1202, 46] width 16 height 33
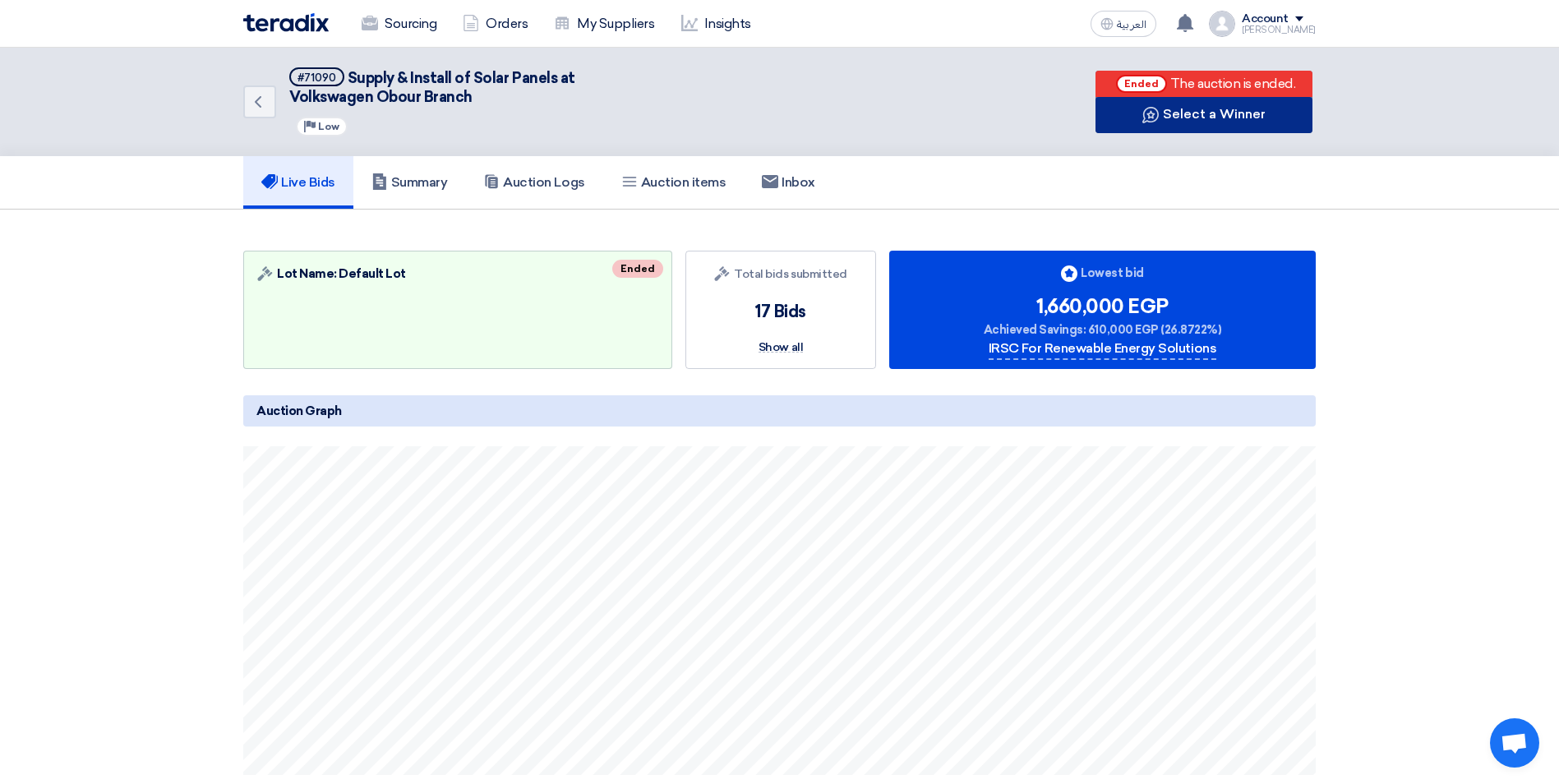
click at [1239, 115] on button "Select a Winner" at bounding box center [1204, 115] width 217 height 36
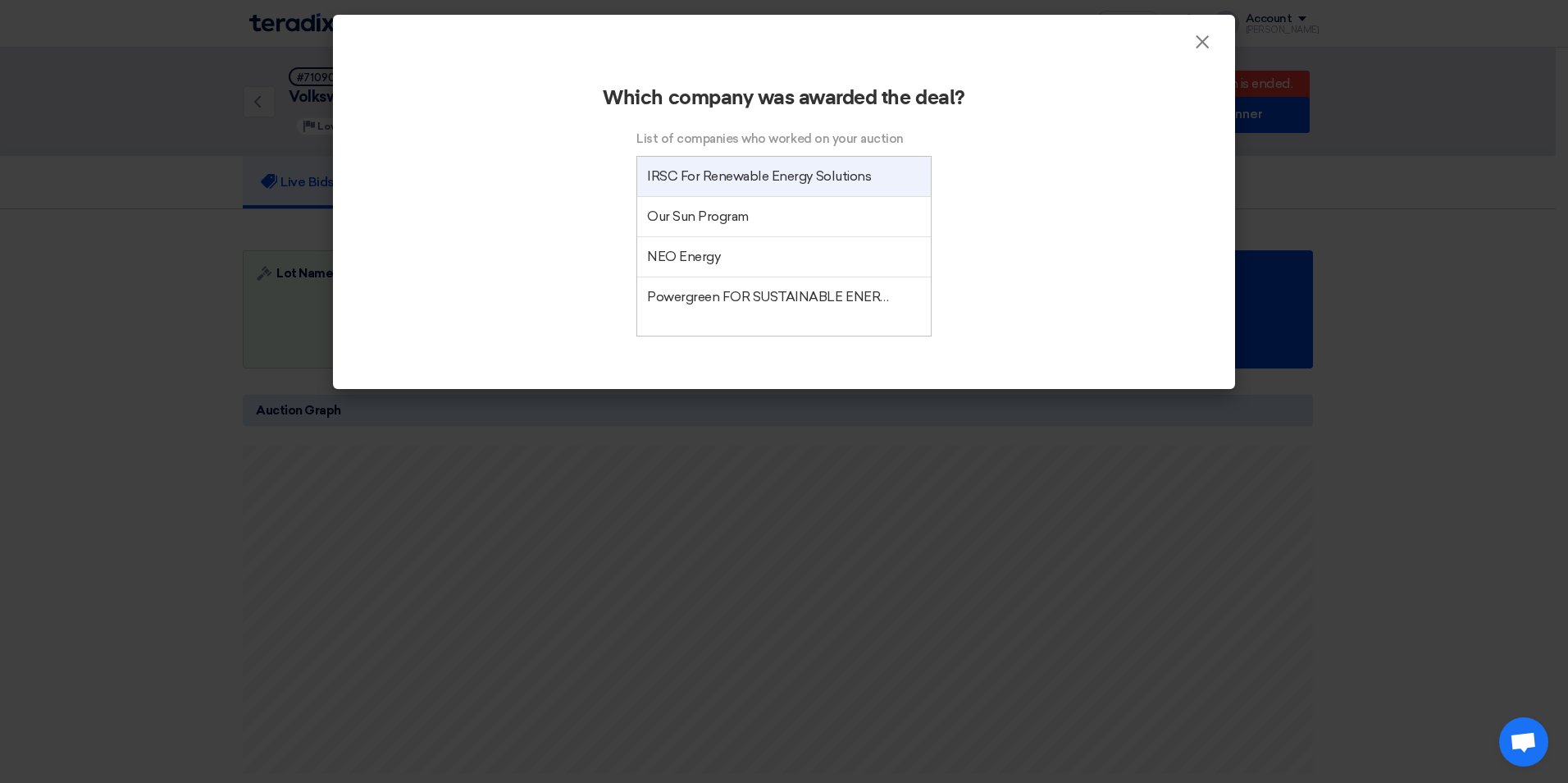
click at [756, 175] on li "IRSC For Renewable Energy Solutions" at bounding box center [784, 176] width 294 height 39
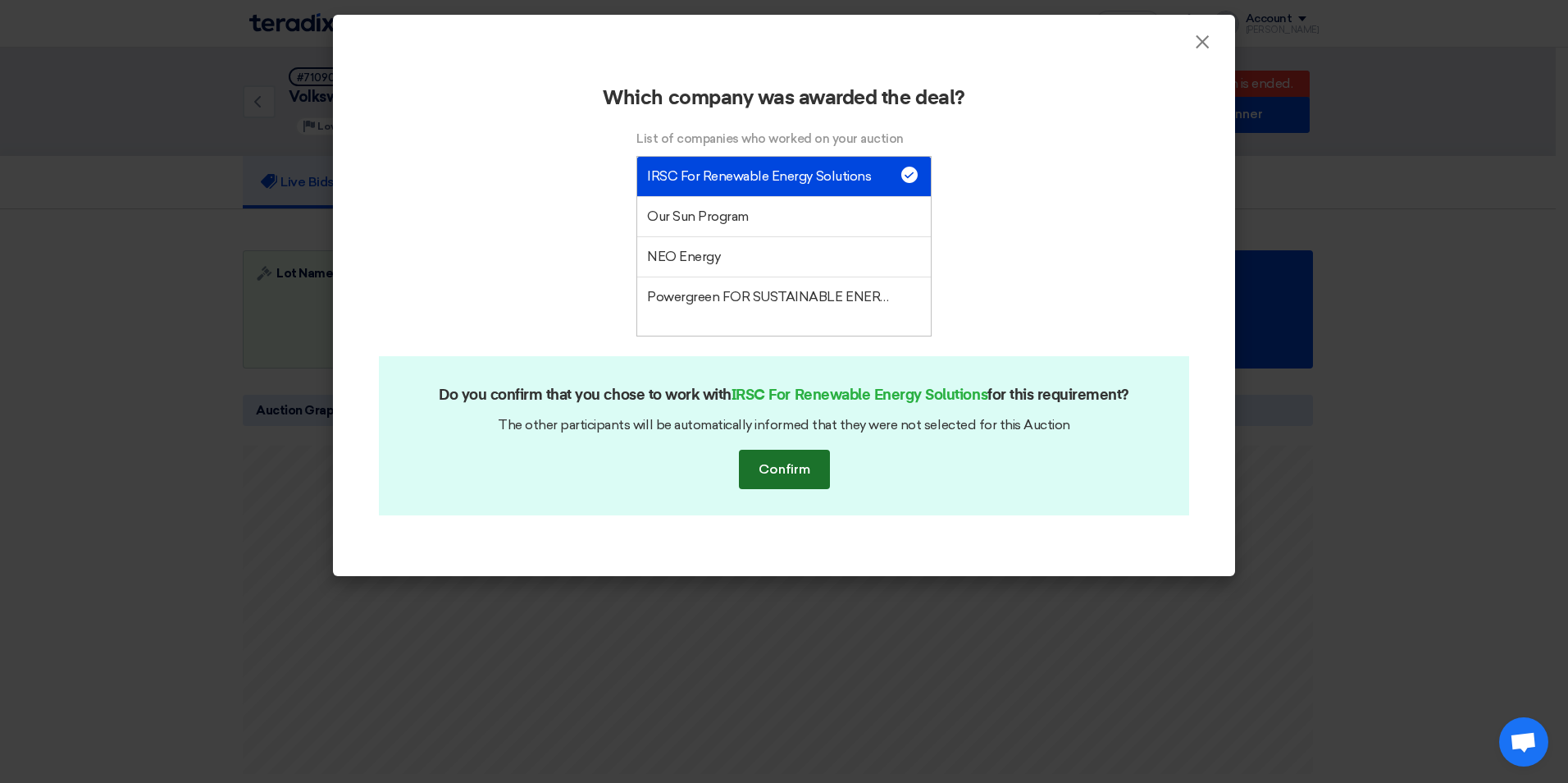
click at [794, 473] on button "Confirm" at bounding box center [784, 469] width 91 height 39
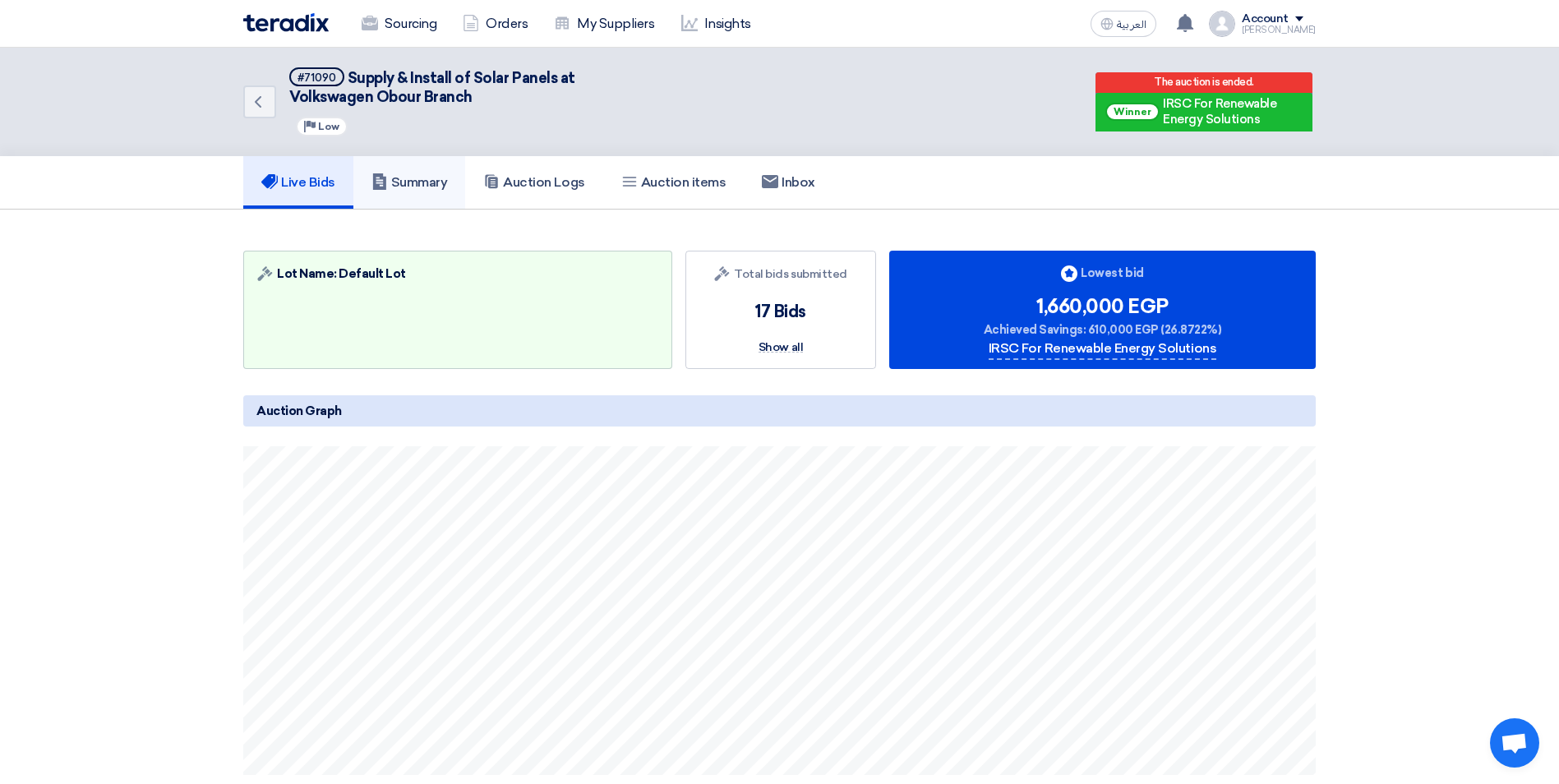
click at [430, 184] on h5 "Summary" at bounding box center [410, 182] width 77 height 16
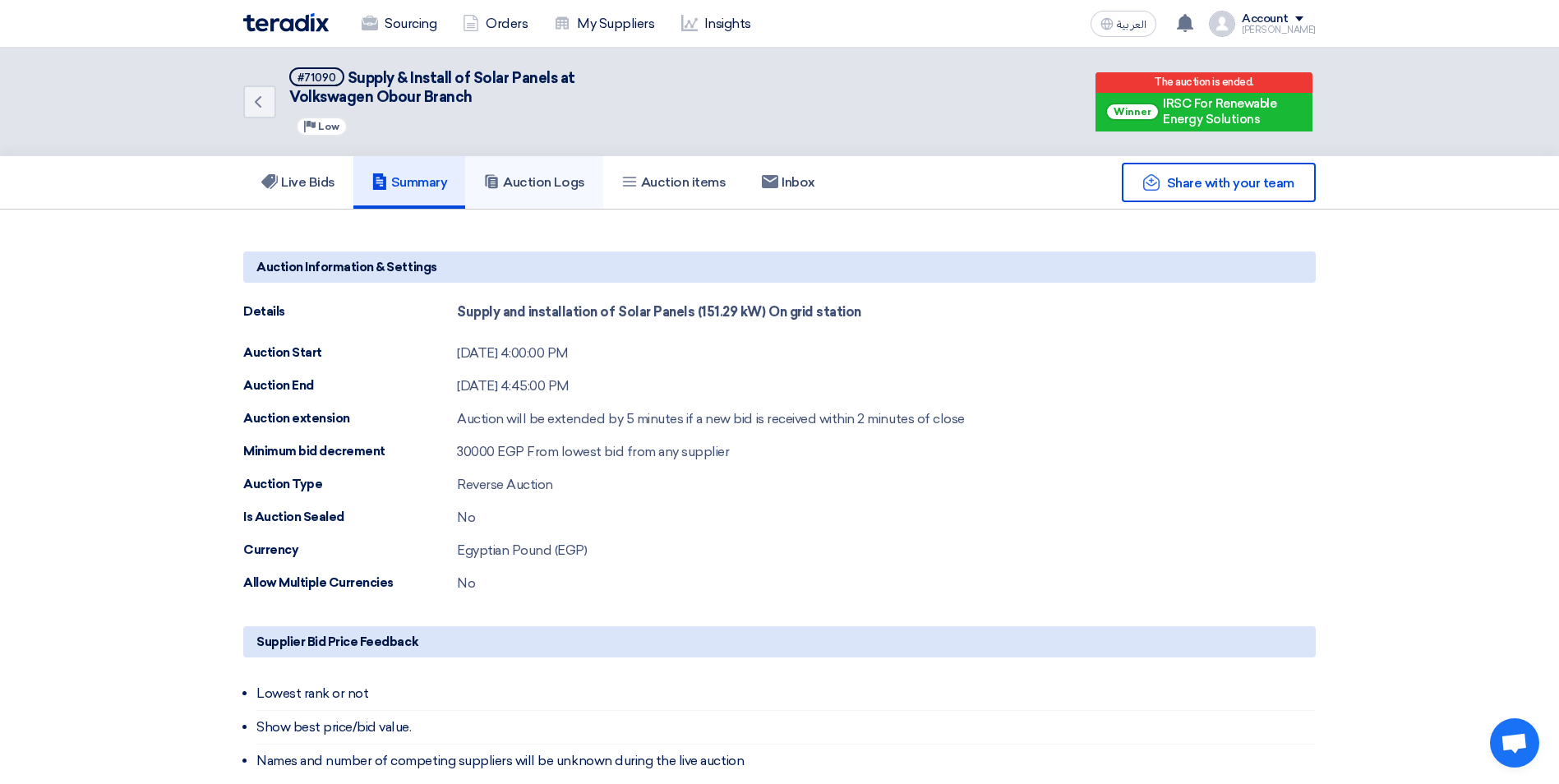
click at [537, 182] on h5 "Auction Logs" at bounding box center [534, 182] width 101 height 16
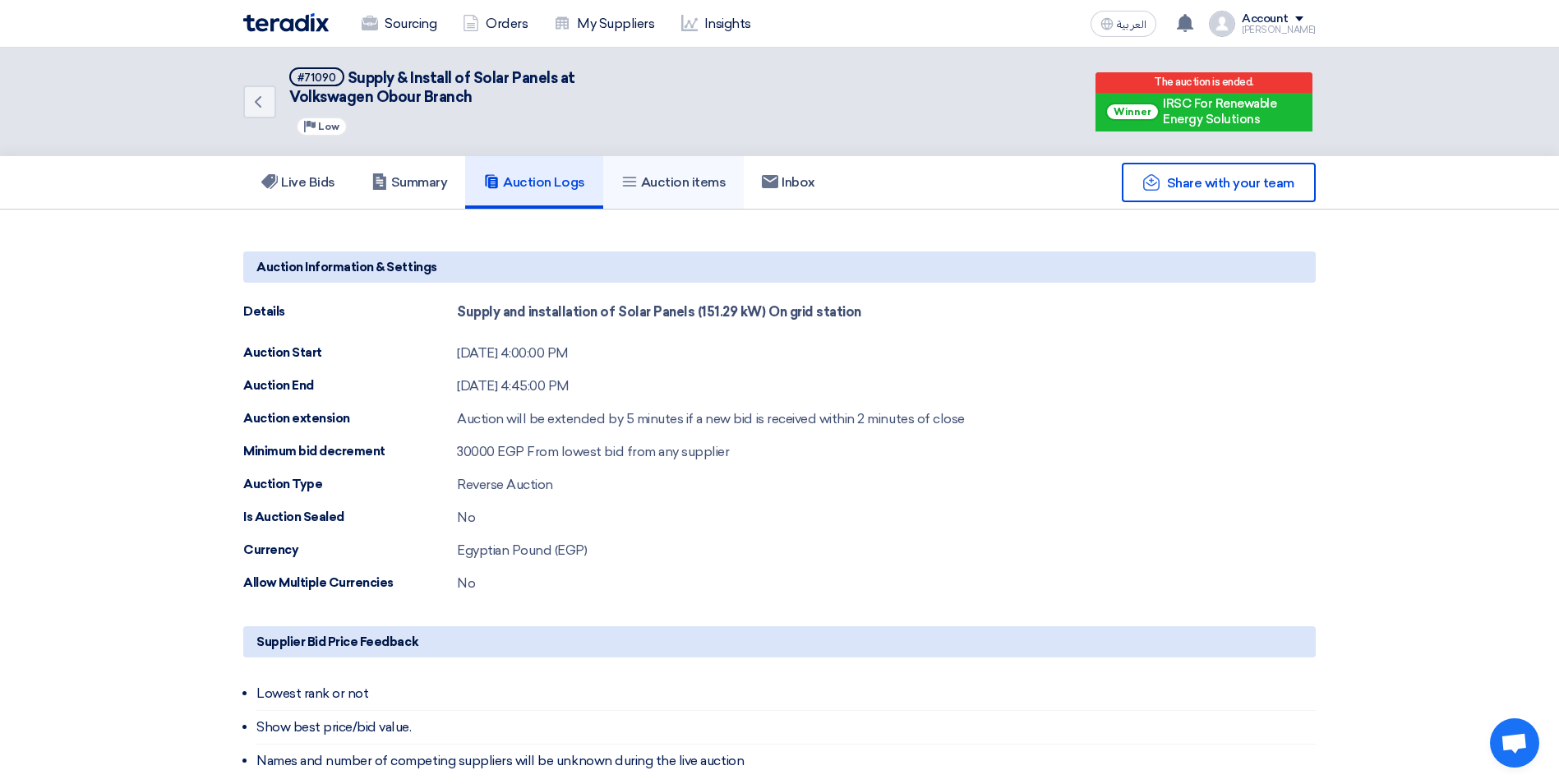
click at [679, 186] on h5 "Auction items" at bounding box center [673, 182] width 105 height 16
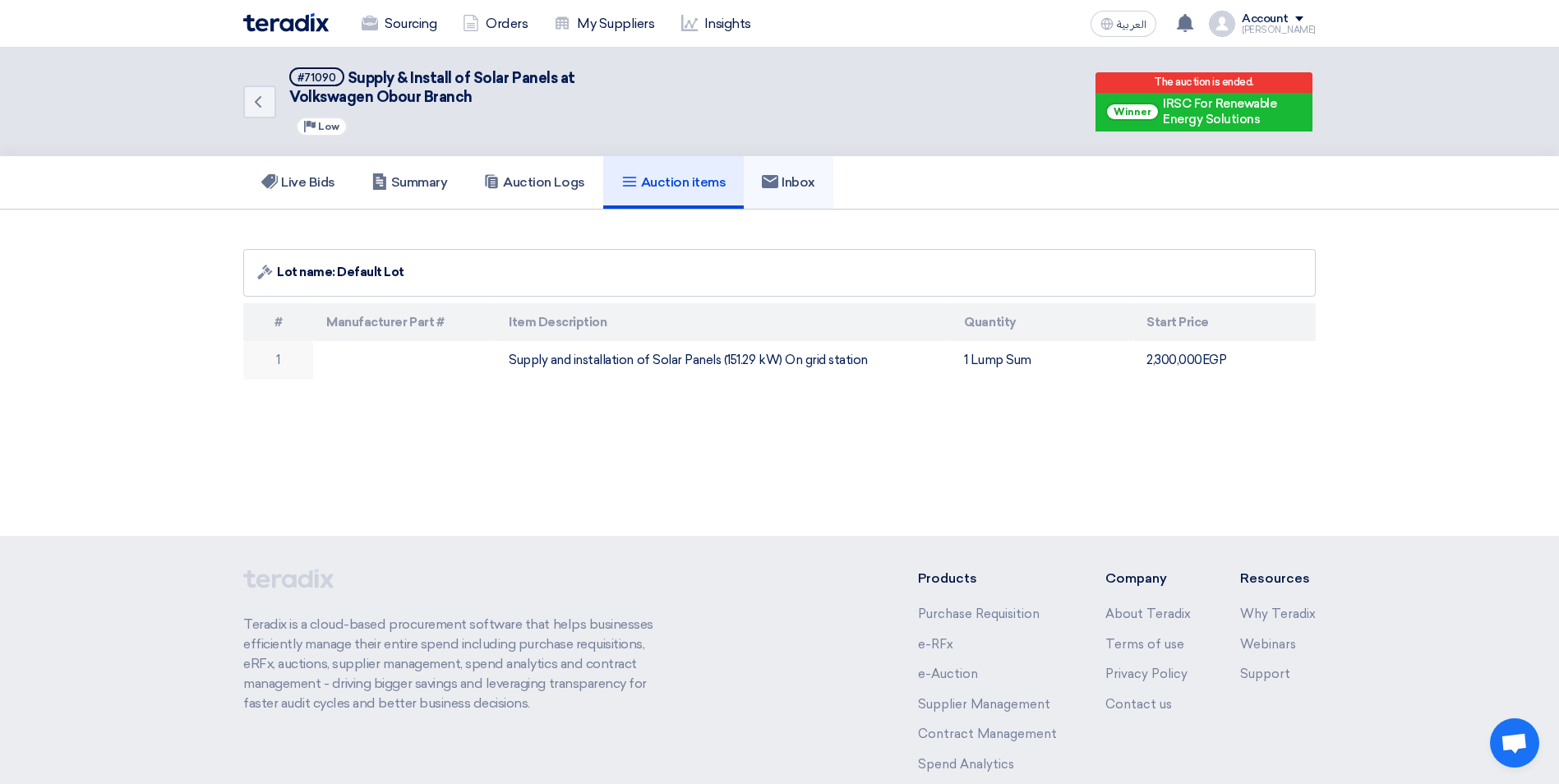
click at [778, 186] on use at bounding box center [770, 181] width 16 height 13
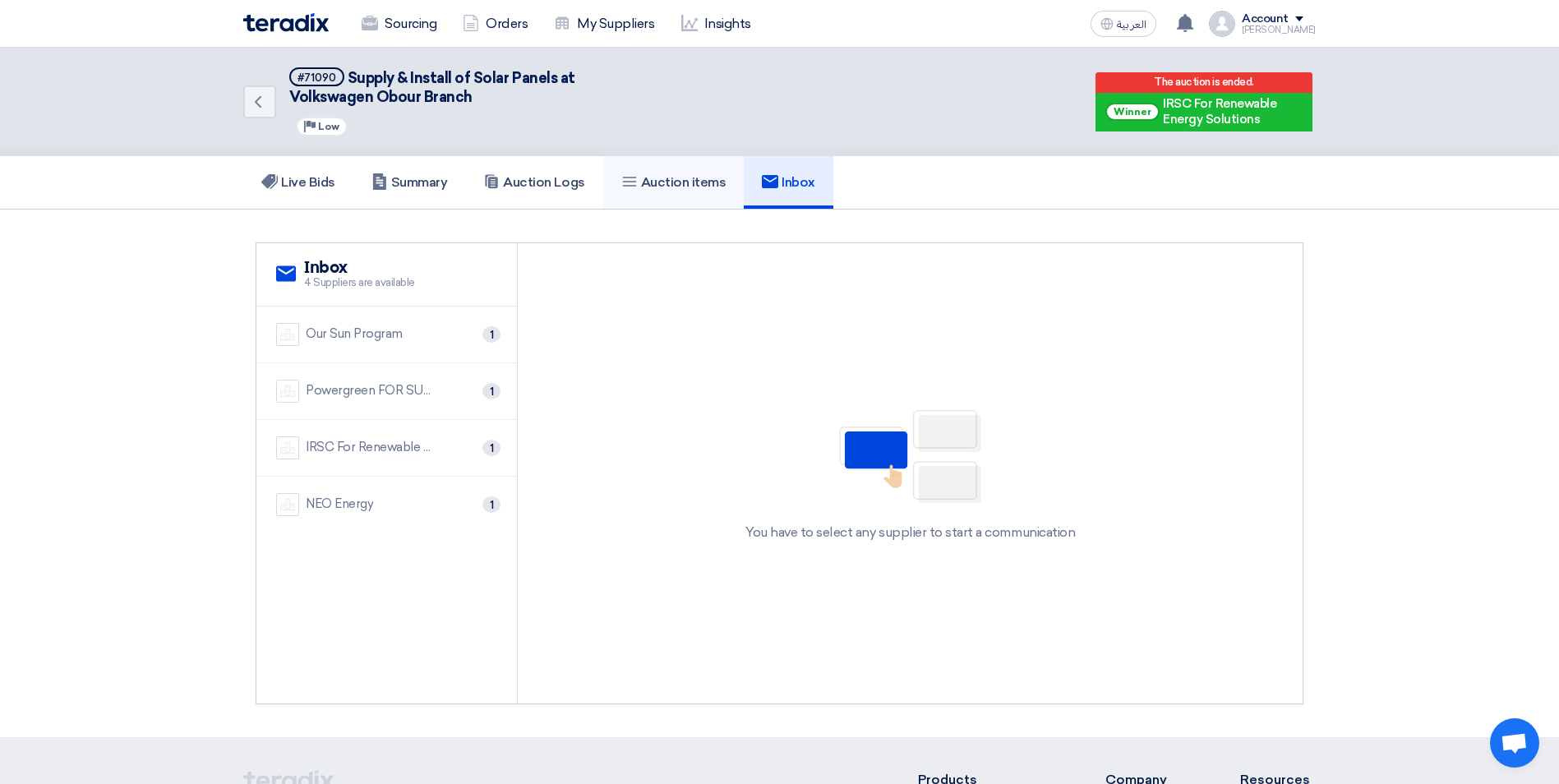
click at [672, 182] on h5 "Auction items" at bounding box center [673, 182] width 105 height 16
